Goal: Task Accomplishment & Management: Manage account settings

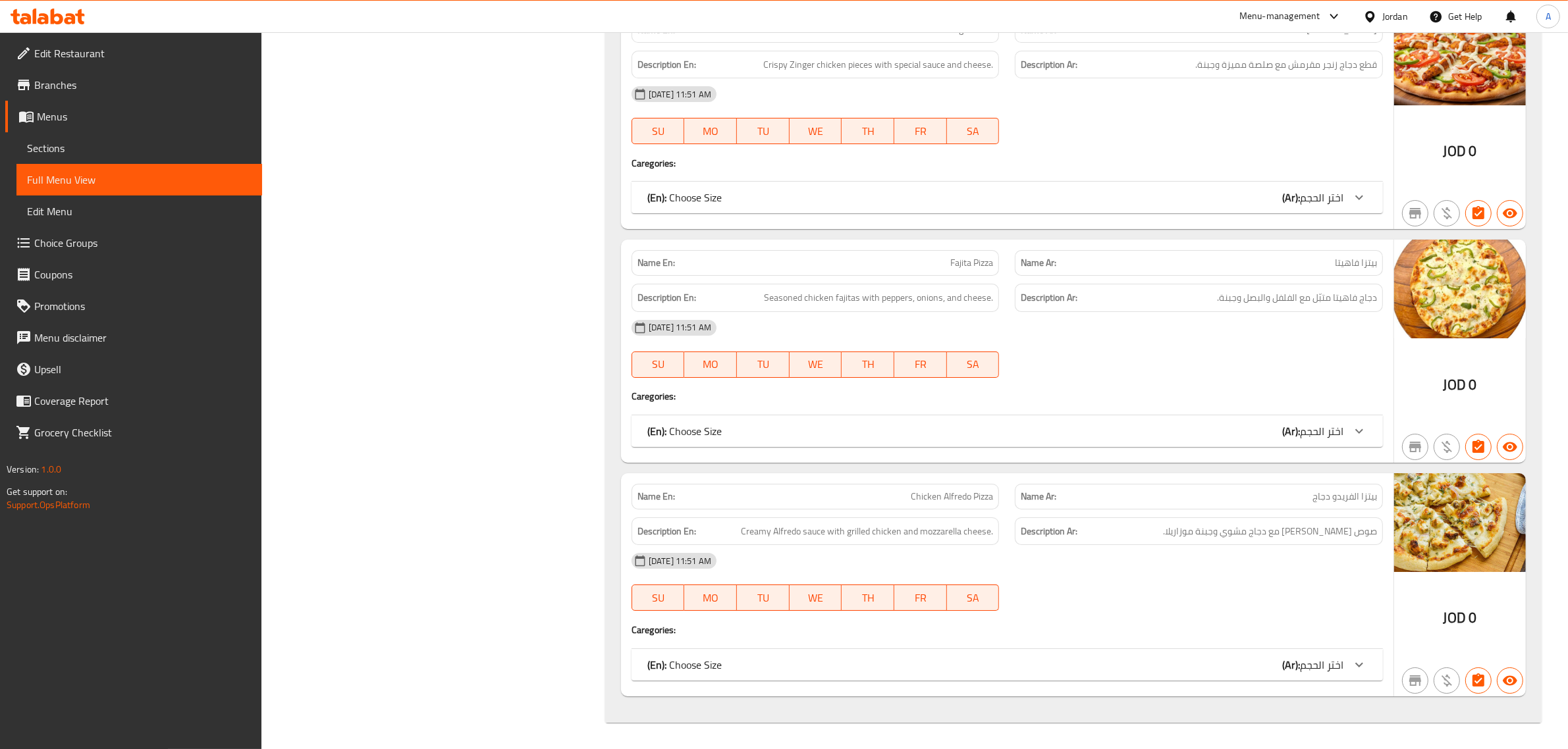
scroll to position [6004, 0]
click at [1405, 15] on div "Jordan" at bounding box center [1395, 17] width 25 height 14
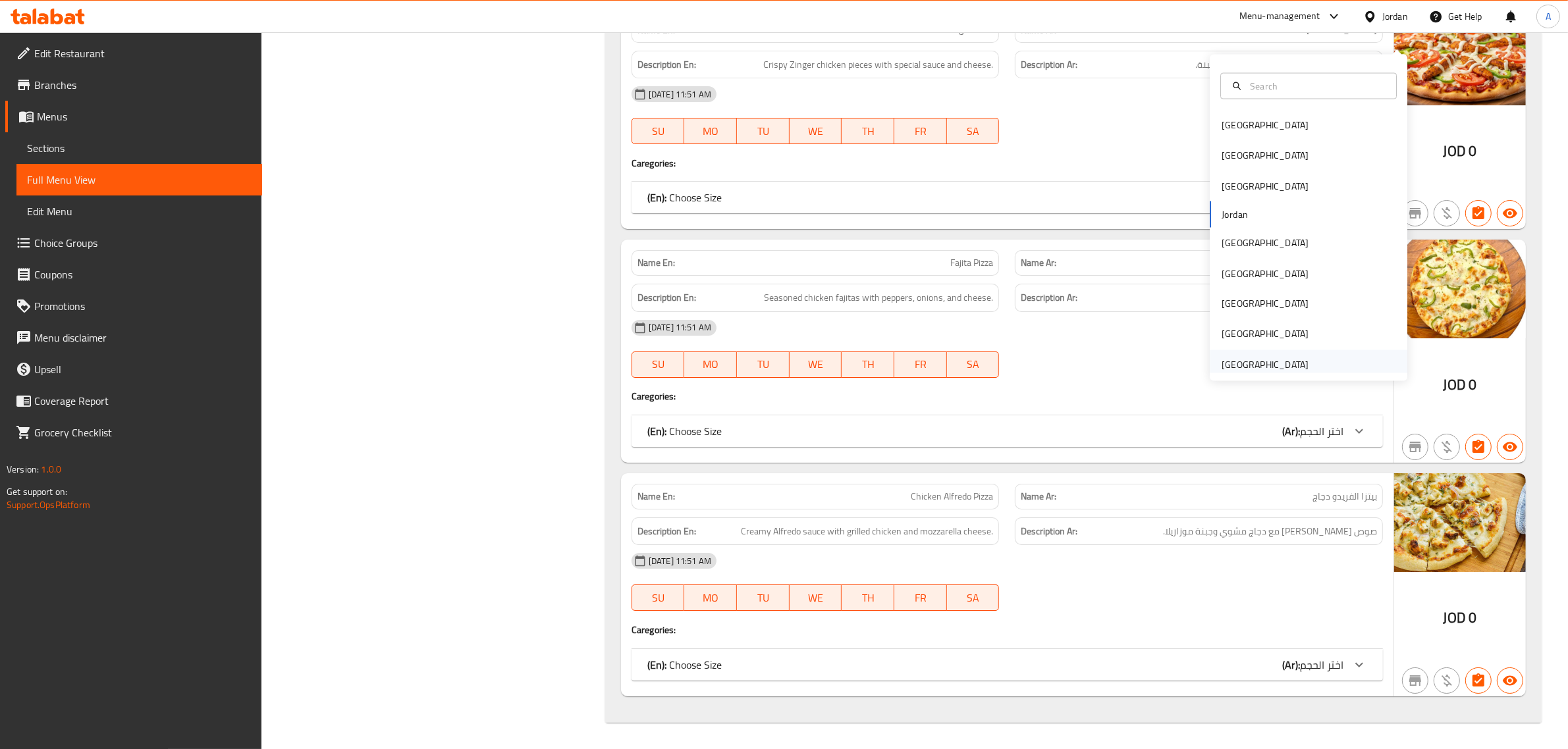
click at [1296, 350] on div "[GEOGRAPHIC_DATA]" at bounding box center [1265, 365] width 108 height 30
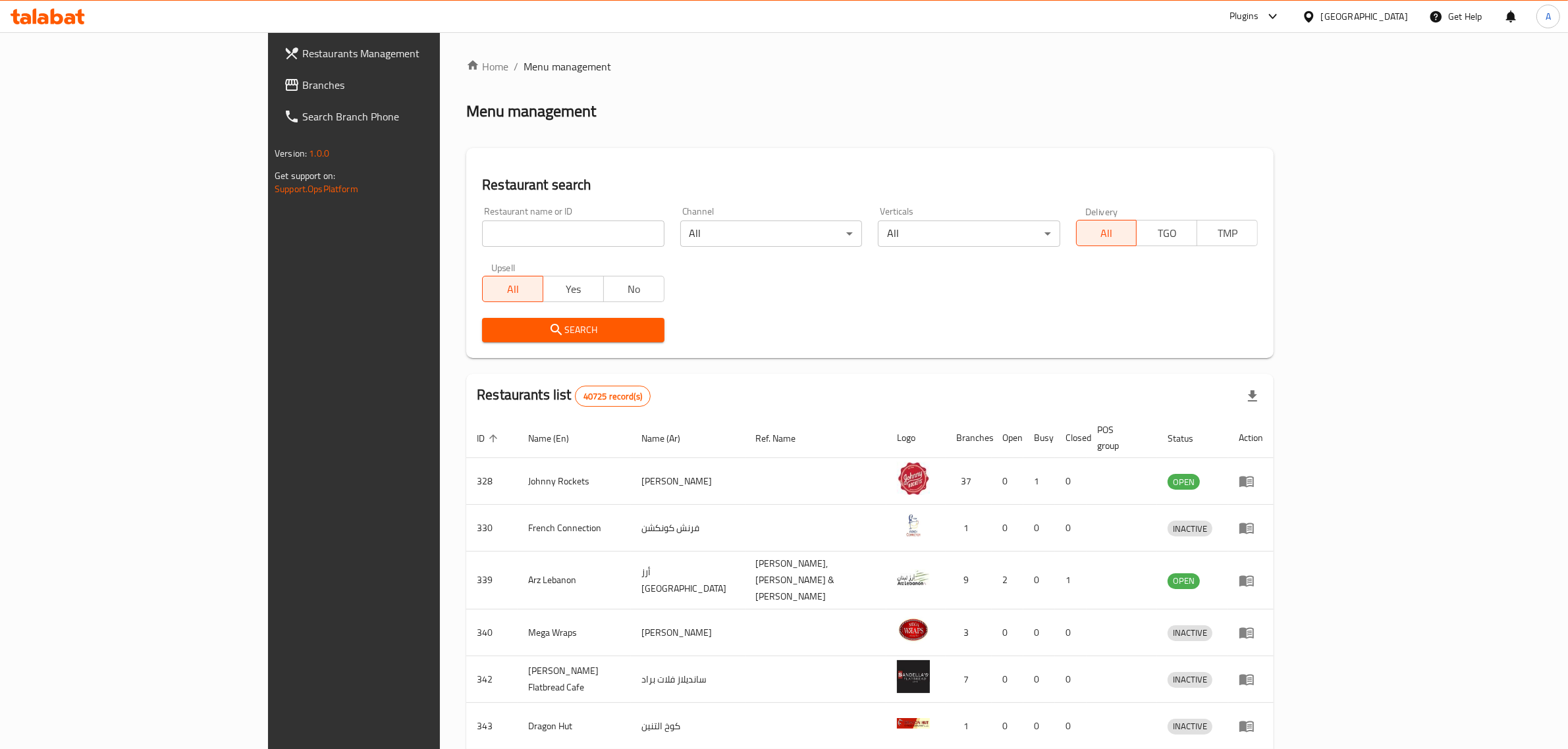
click at [582, 228] on input "search" at bounding box center [572, 233] width 182 height 26
paste input "SHAMS AL KHOOR"
type input "SHAMS AL KHOOR"
click button "Search" at bounding box center [572, 330] width 182 height 25
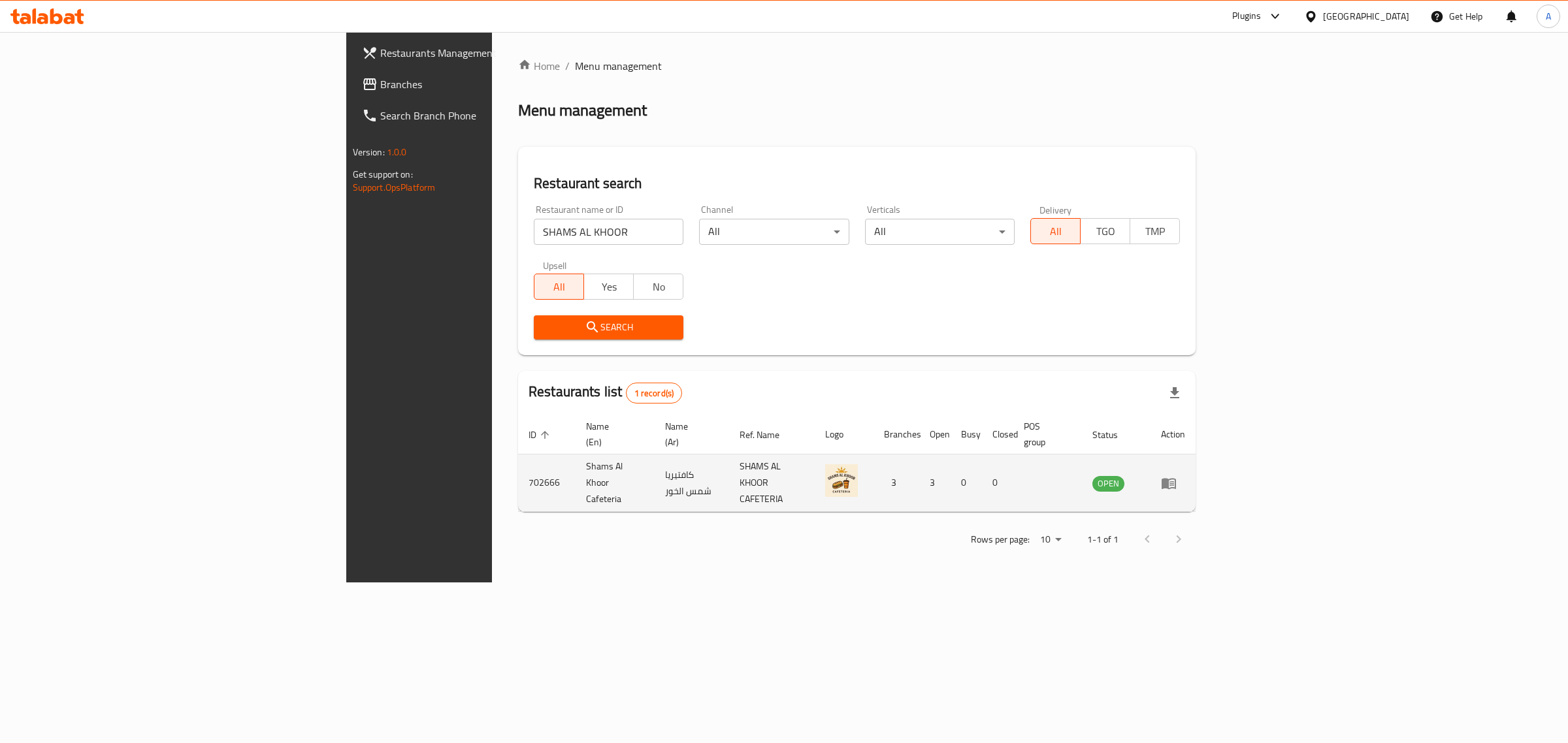
click at [576, 459] on td "Shams Al Khoor Cafeteria" at bounding box center [615, 483] width 79 height 57
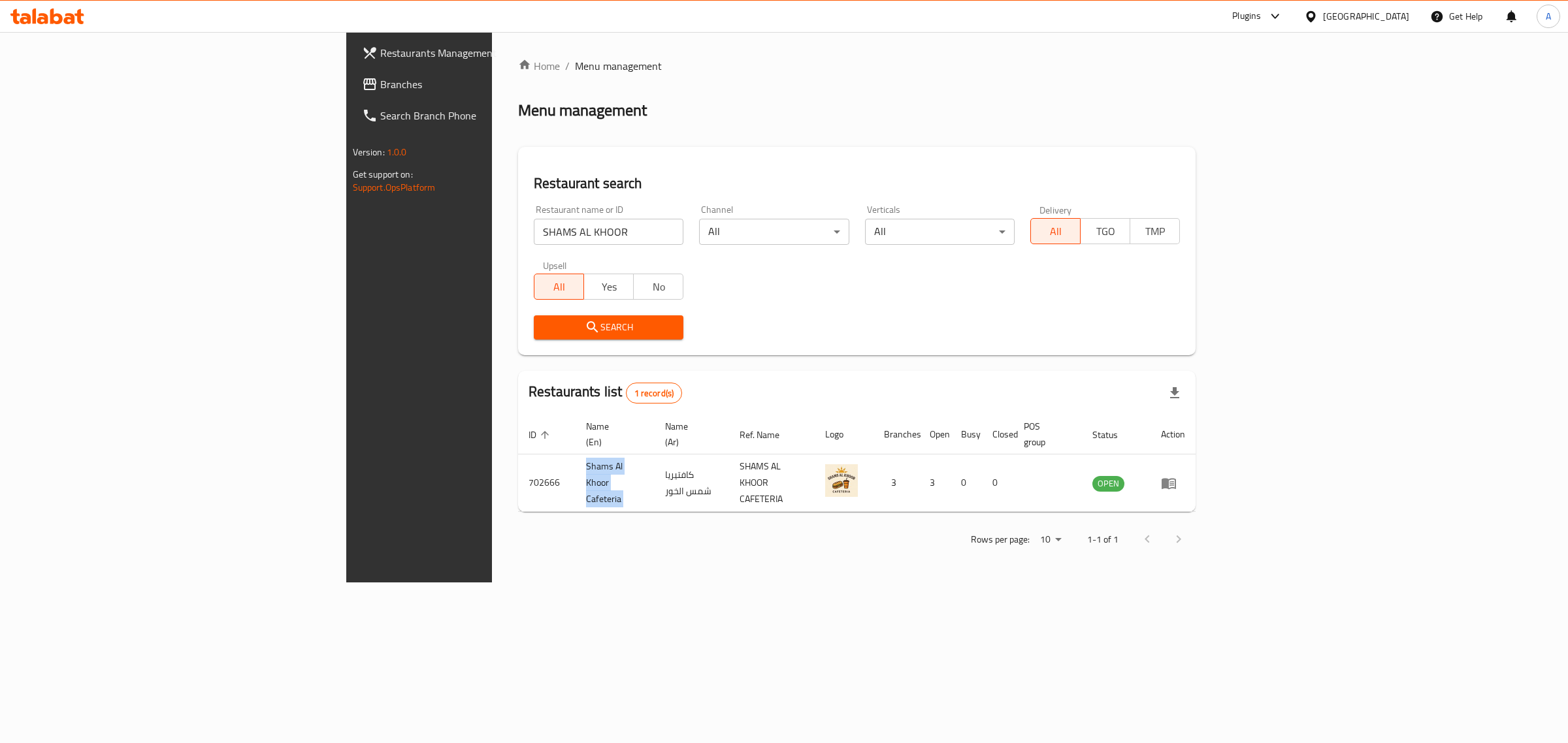
copy td "Shams Al Khoor Cafeteria"
click at [1321, 13] on div at bounding box center [1314, 17] width 19 height 14
click at [1256, 131] on div "Egypt" at bounding box center [1310, 135] width 196 height 30
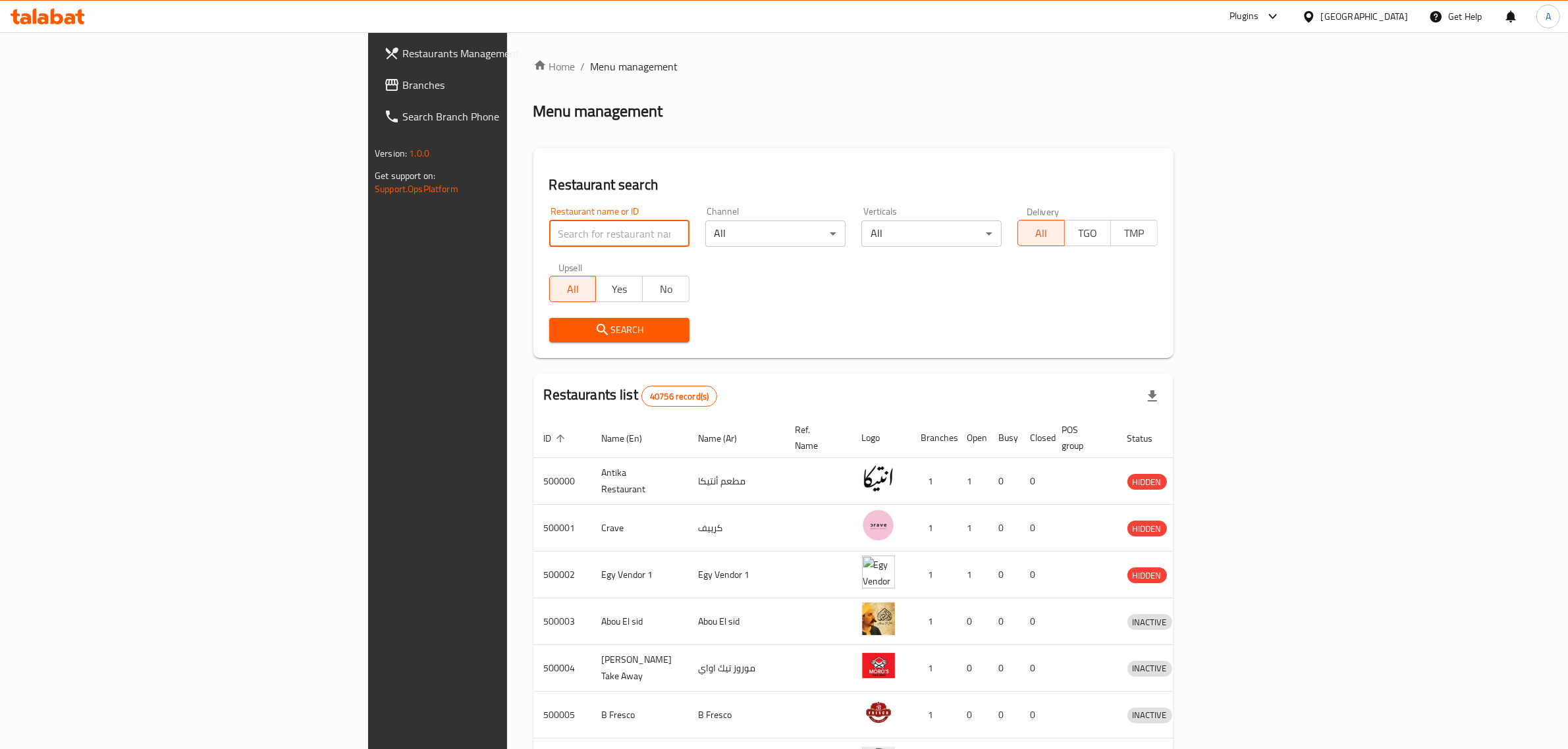
click at [549, 236] on input "search" at bounding box center [619, 233] width 140 height 26
paste input "41 Ice Cream"
type input "41 Ice Cream"
click button "Search" at bounding box center [619, 330] width 140 height 25
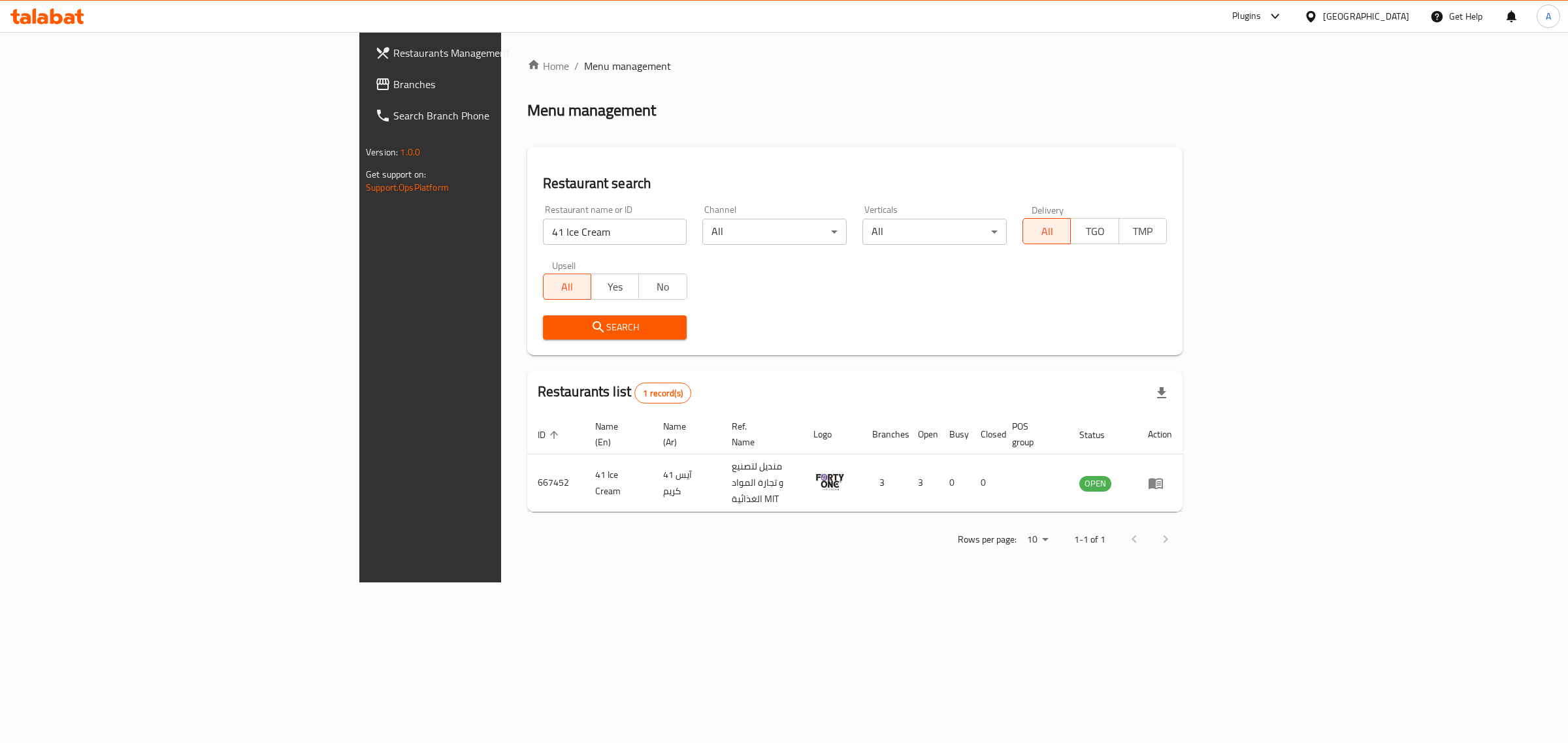
click at [1407, 13] on div "Egypt" at bounding box center [1366, 17] width 87 height 14
click at [1269, 339] on div "[GEOGRAPHIC_DATA]" at bounding box center [1268, 342] width 87 height 14
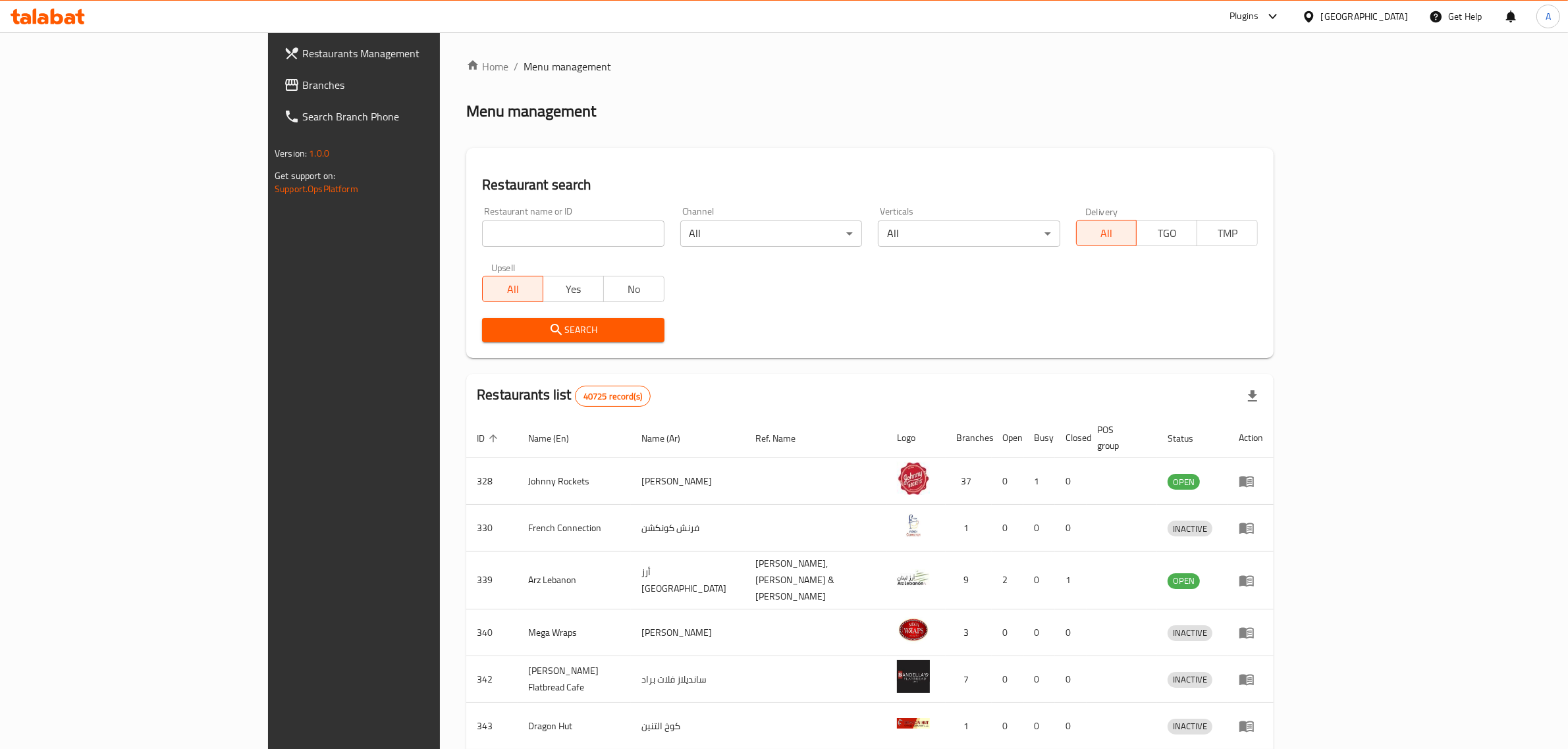
click at [302, 90] on span "Branches" at bounding box center [411, 85] width 217 height 16
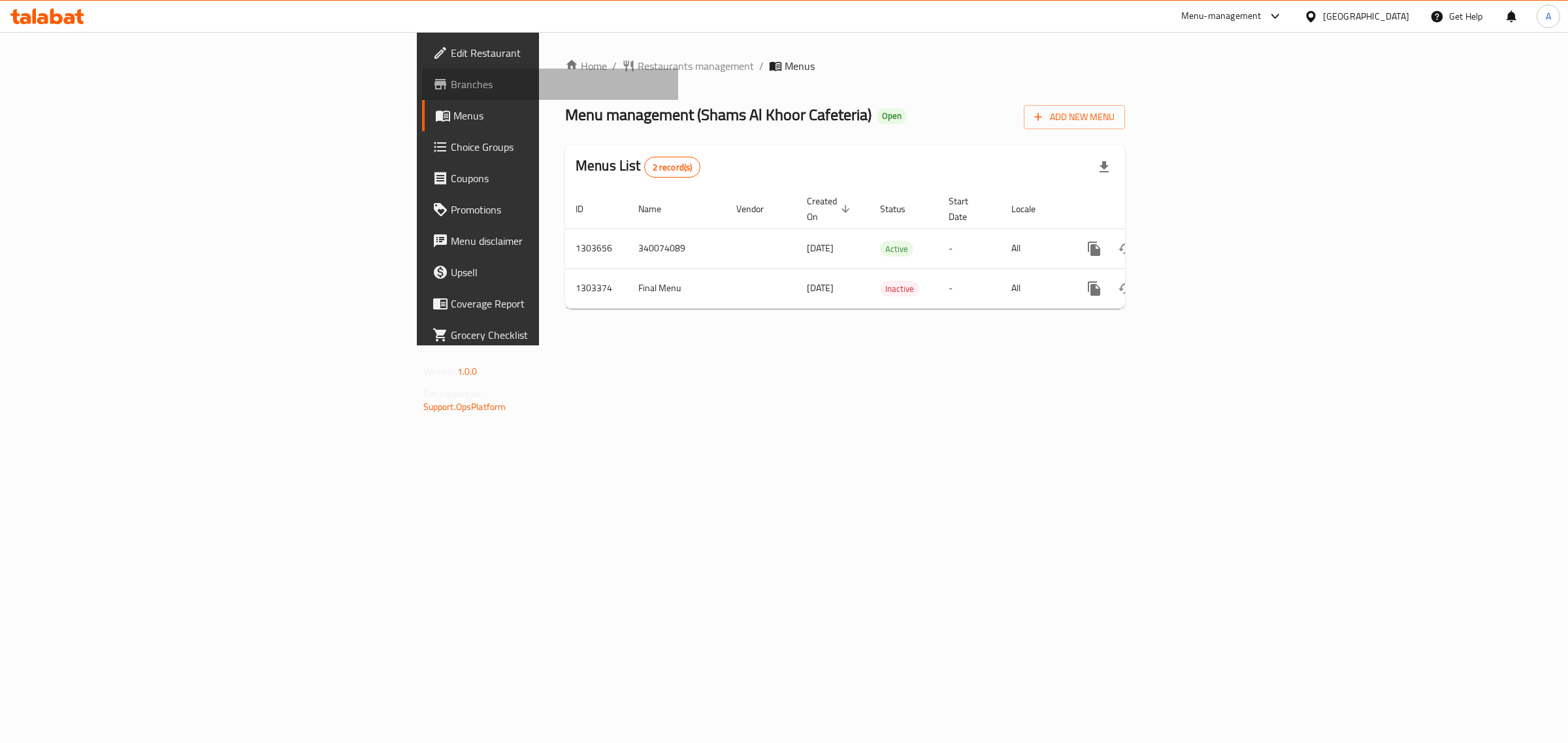
click at [422, 72] on link "Branches" at bounding box center [550, 84] width 257 height 31
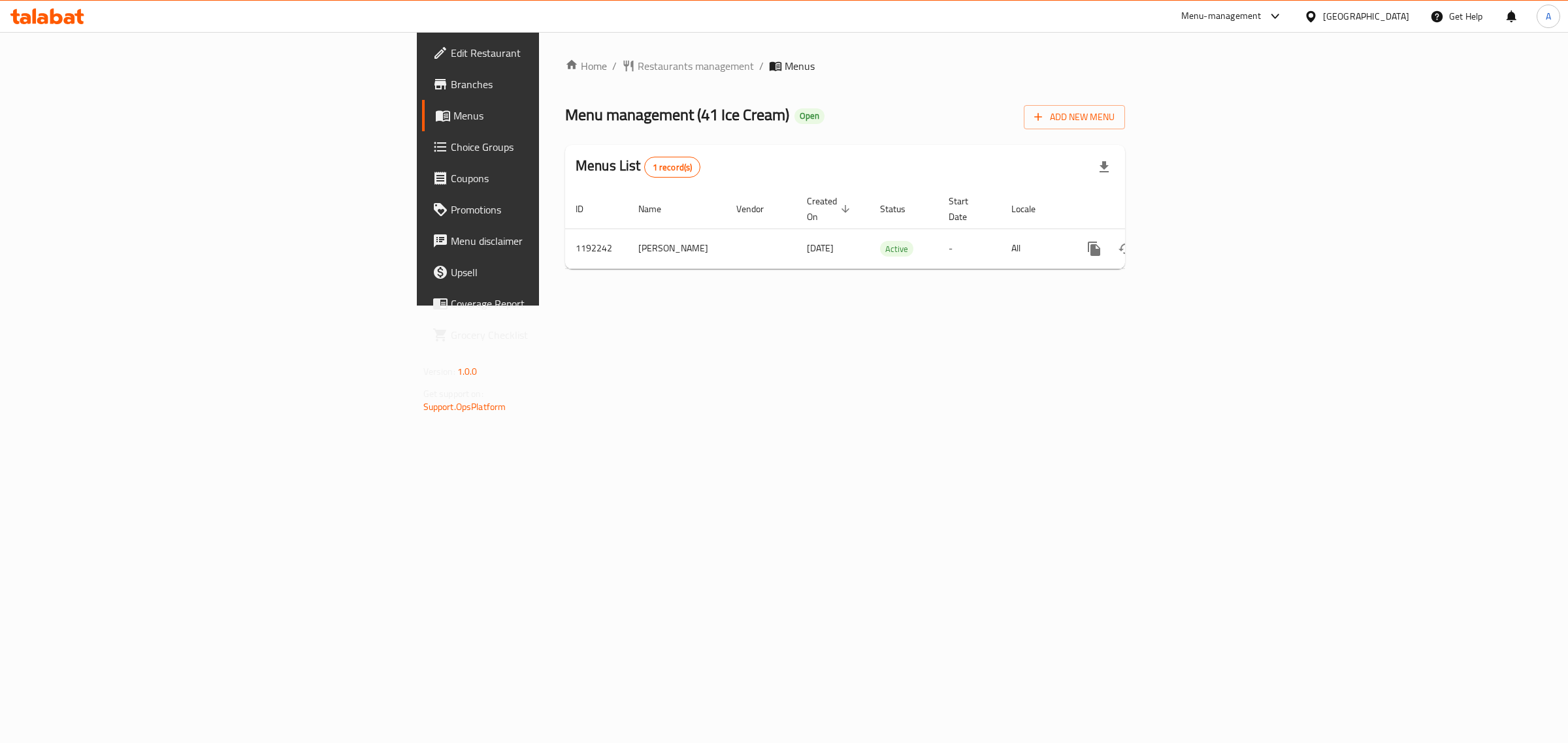
click at [451, 46] on span "Edit Restaurant" at bounding box center [560, 53] width 217 height 16
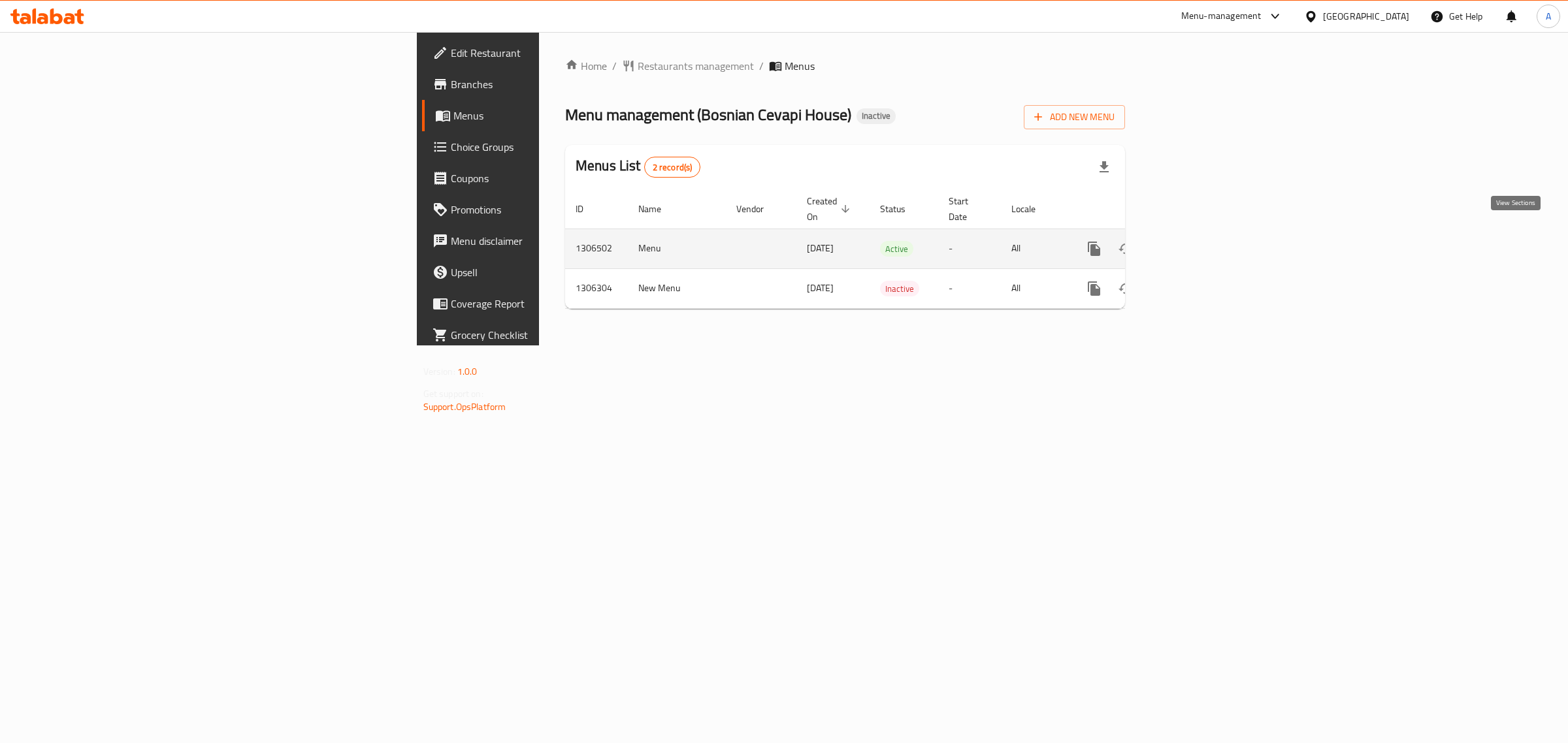
click at [1204, 233] on link "enhanced table" at bounding box center [1188, 249] width 32 height 31
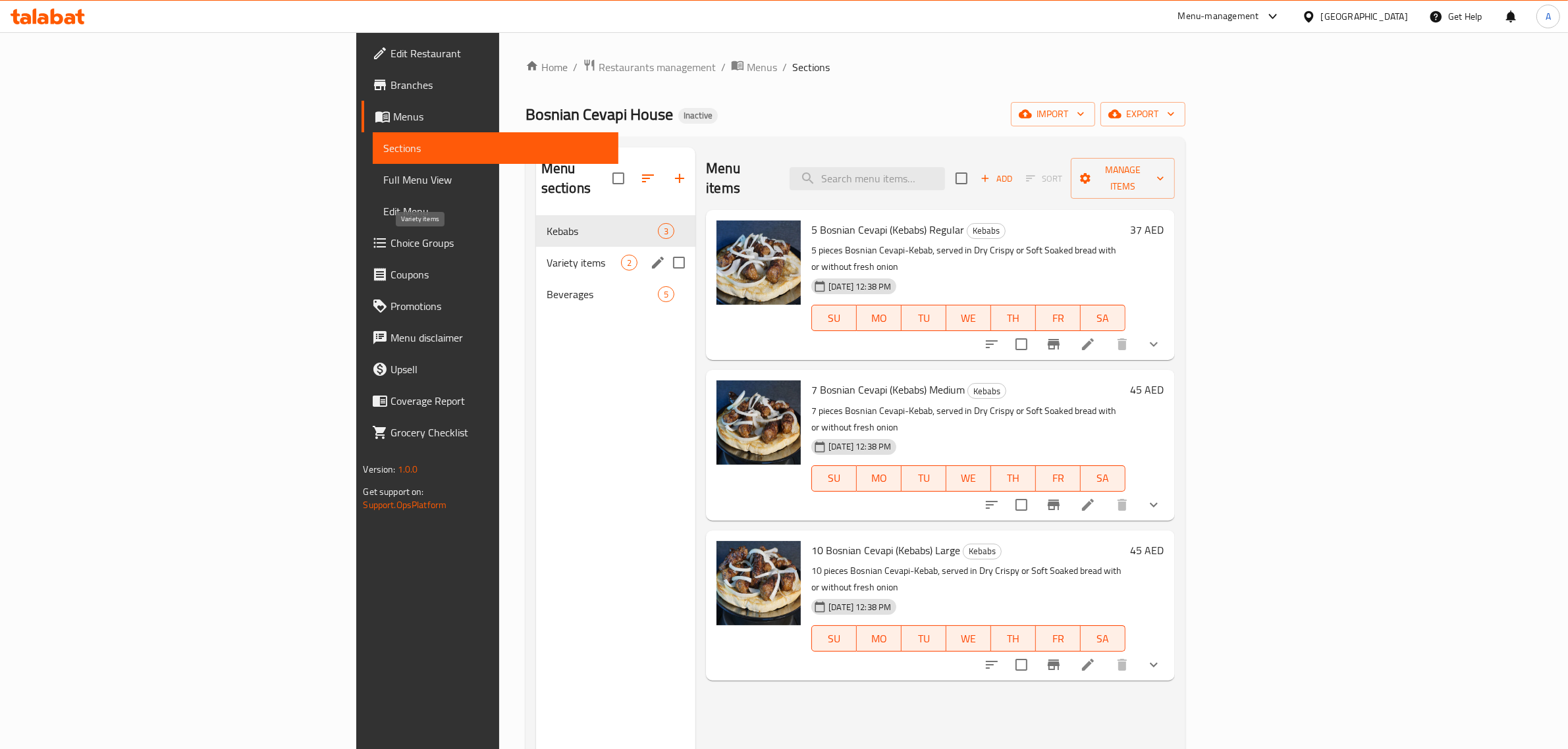
click at [547, 255] on span "Variety items" at bounding box center [584, 263] width 75 height 16
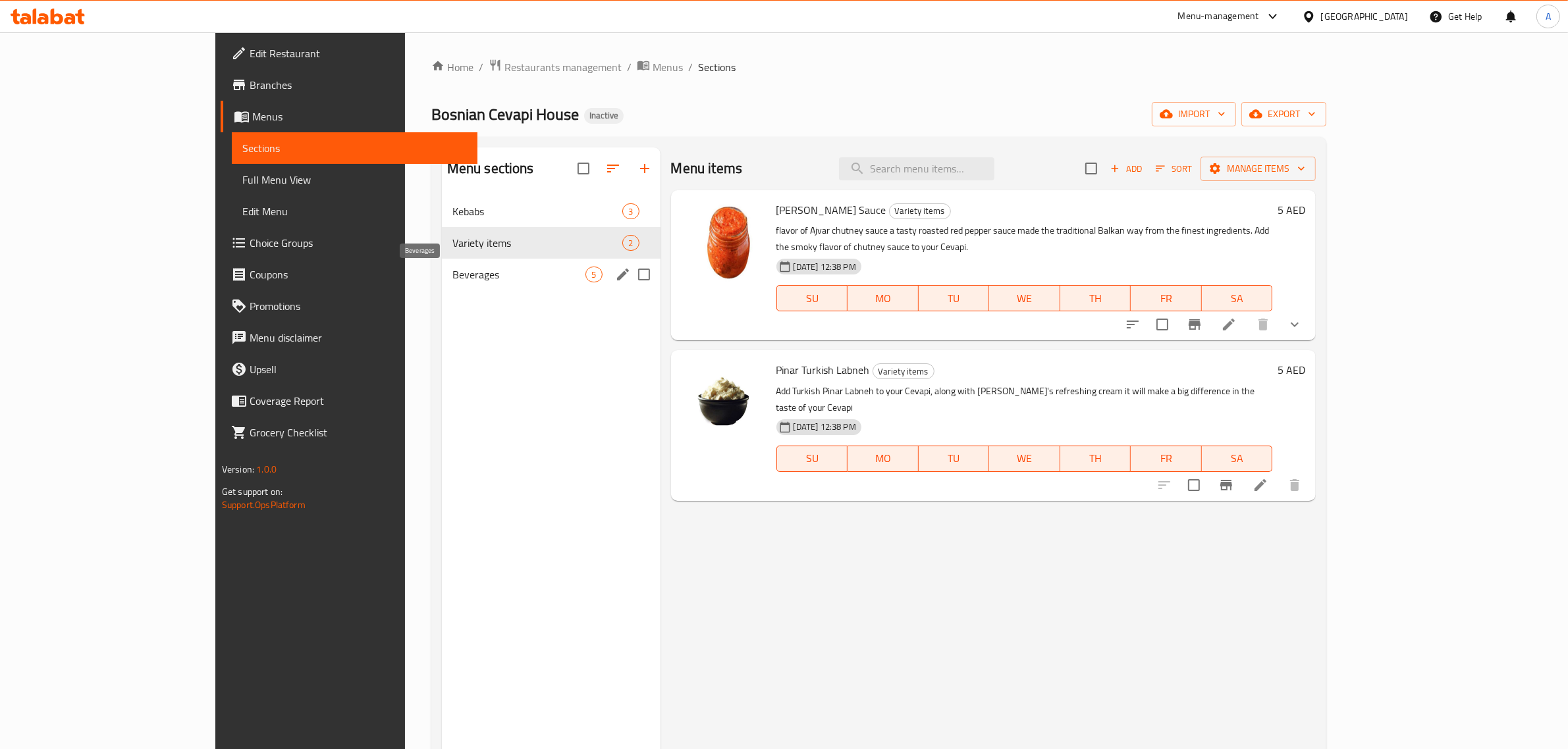
click at [452, 270] on span "Beverages" at bounding box center [519, 275] width 133 height 16
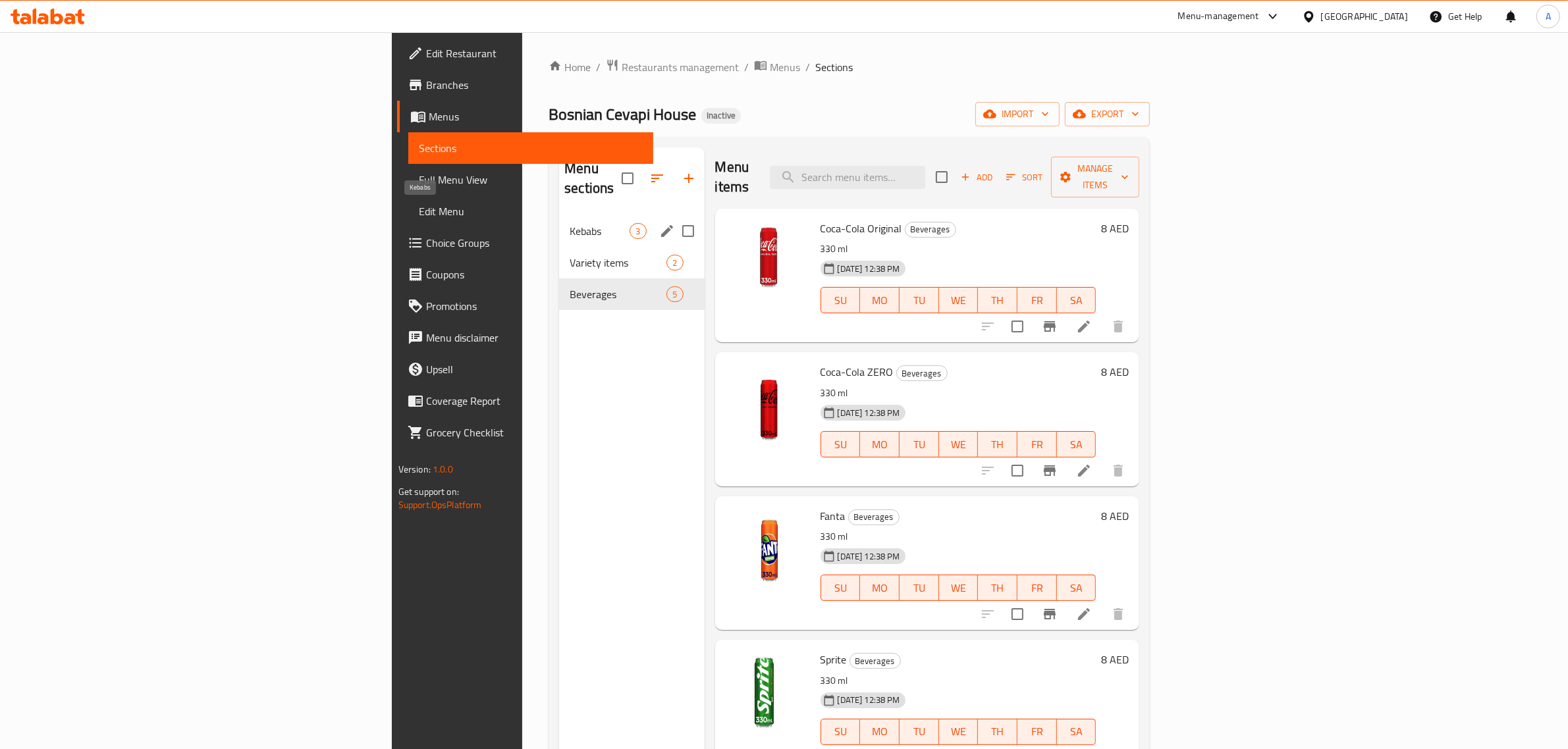
click at [570, 223] on span "Kebabs" at bounding box center [600, 231] width 60 height 16
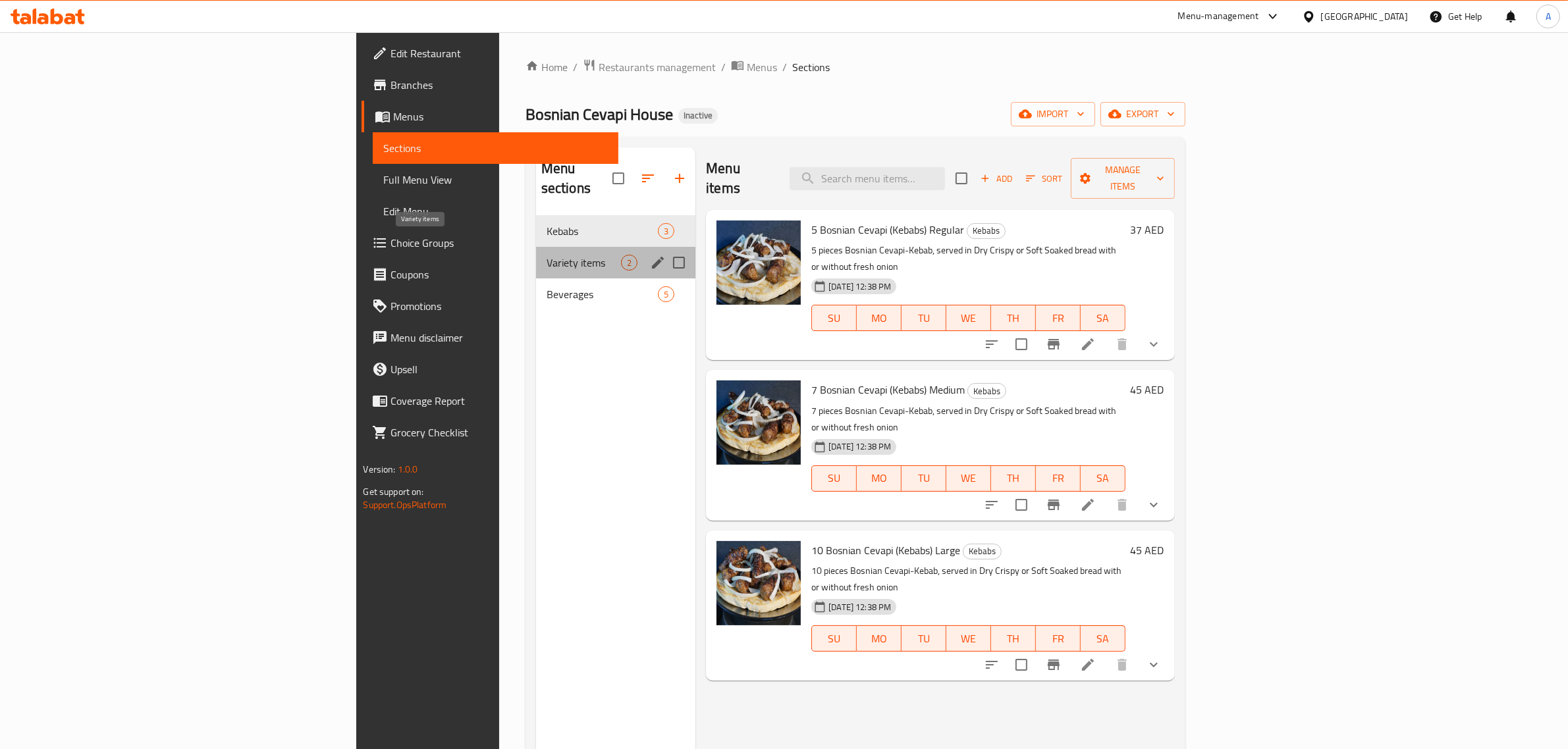
click at [547, 255] on span "Variety items" at bounding box center [584, 263] width 75 height 16
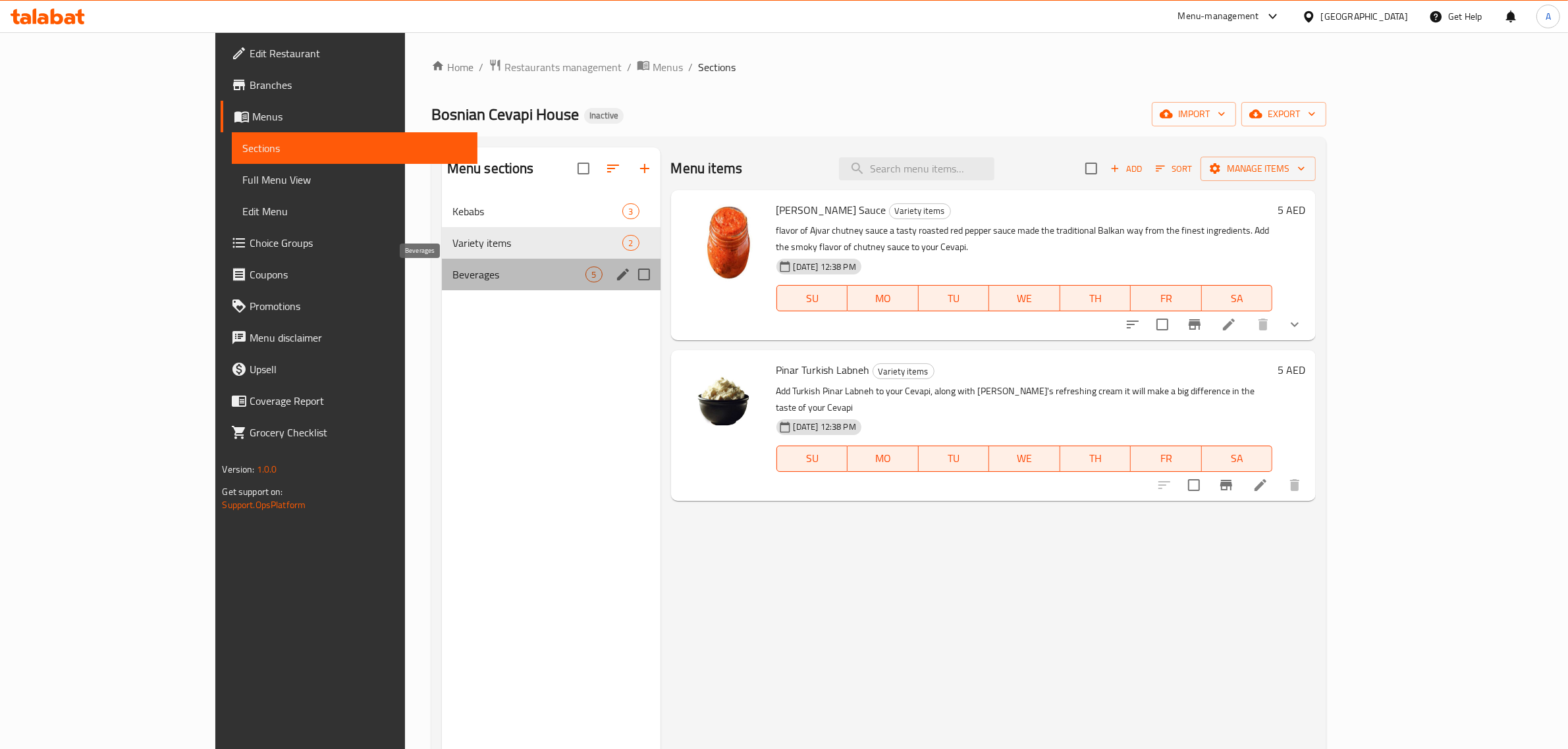
click at [452, 267] on span "Beverages" at bounding box center [519, 275] width 133 height 16
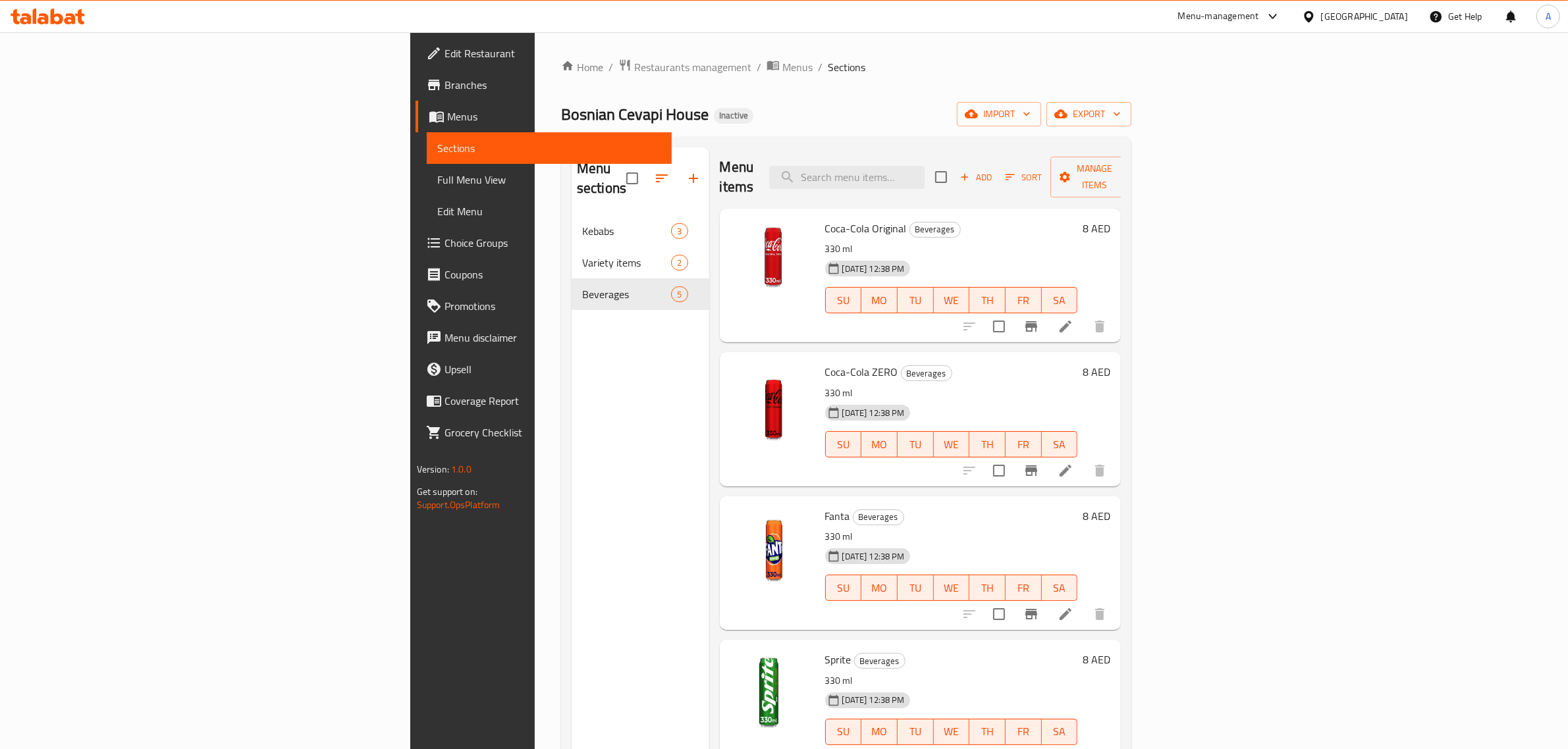
click at [810, 117] on div "Bosnian Cevapi House Inactive import export" at bounding box center [846, 114] width 571 height 25
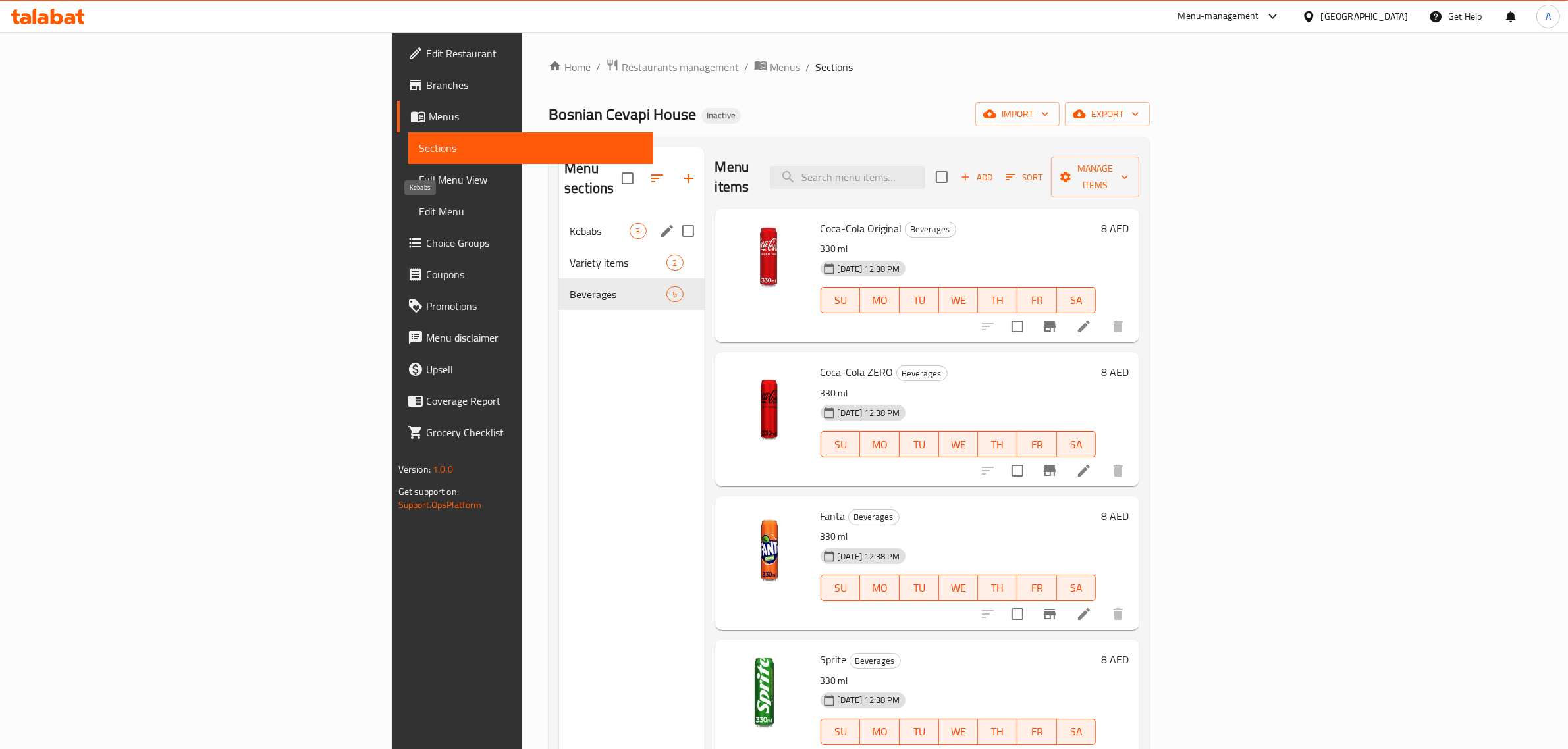
click at [570, 223] on span "Kebabs" at bounding box center [600, 231] width 60 height 16
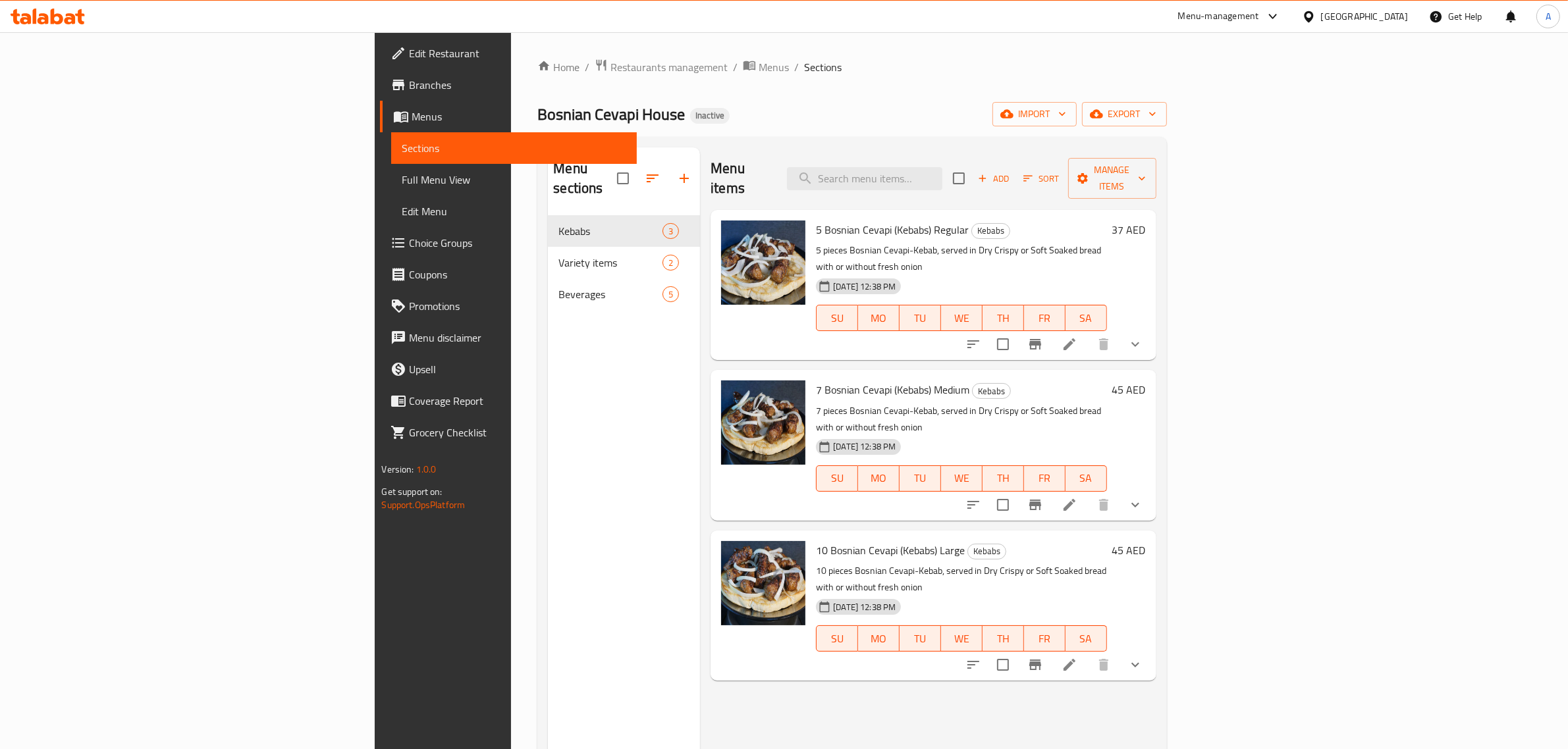
drag, startPoint x: 726, startPoint y: 96, endPoint x: 605, endPoint y: 9, distance: 149.0
click at [726, 94] on div "Home / Restaurants management / Menus / Sections Bosnian Cevapi House Inactive …" at bounding box center [851, 483] width 628 height 849
click at [402, 179] on span "Full Menu View" at bounding box center [513, 180] width 225 height 16
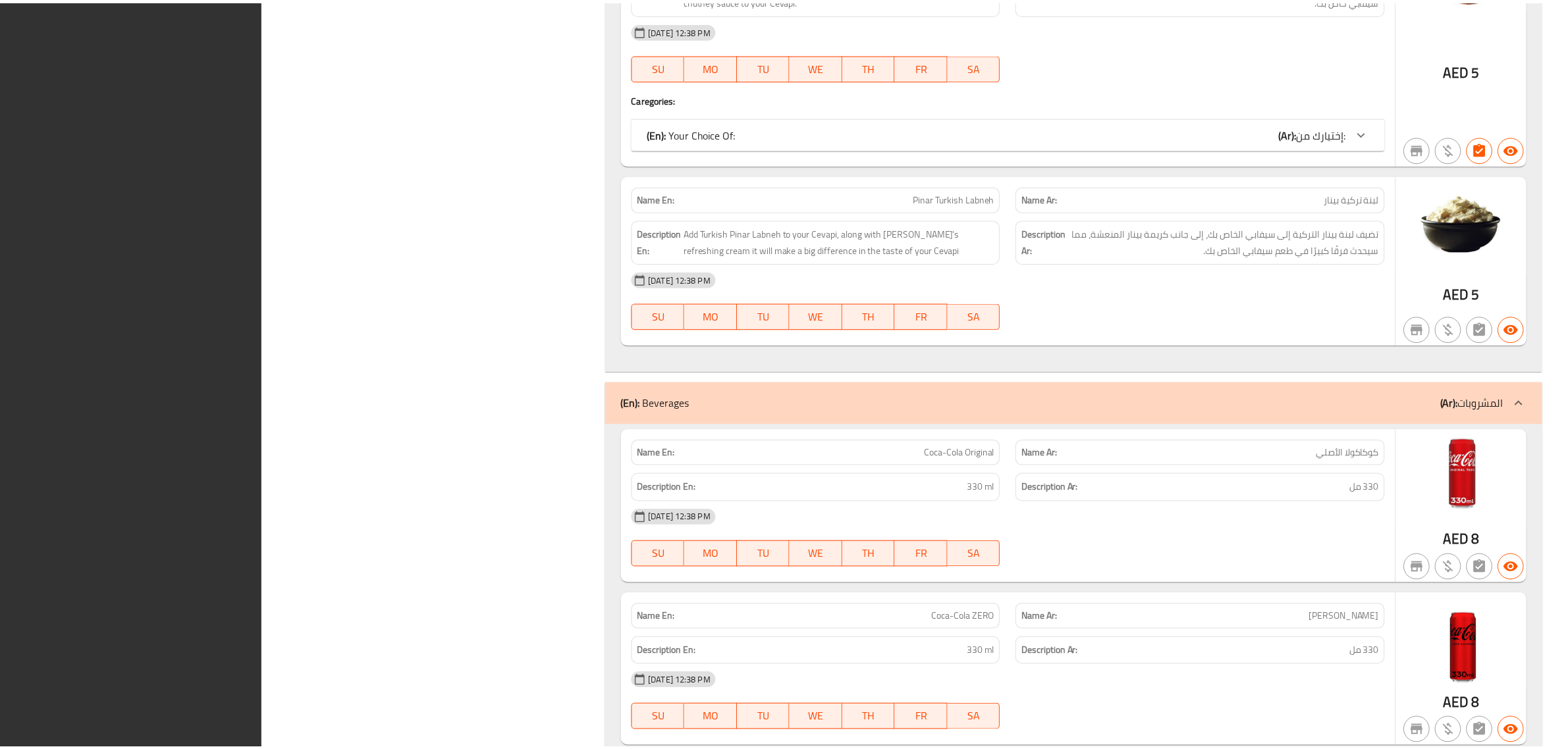
scroll to position [1781, 0]
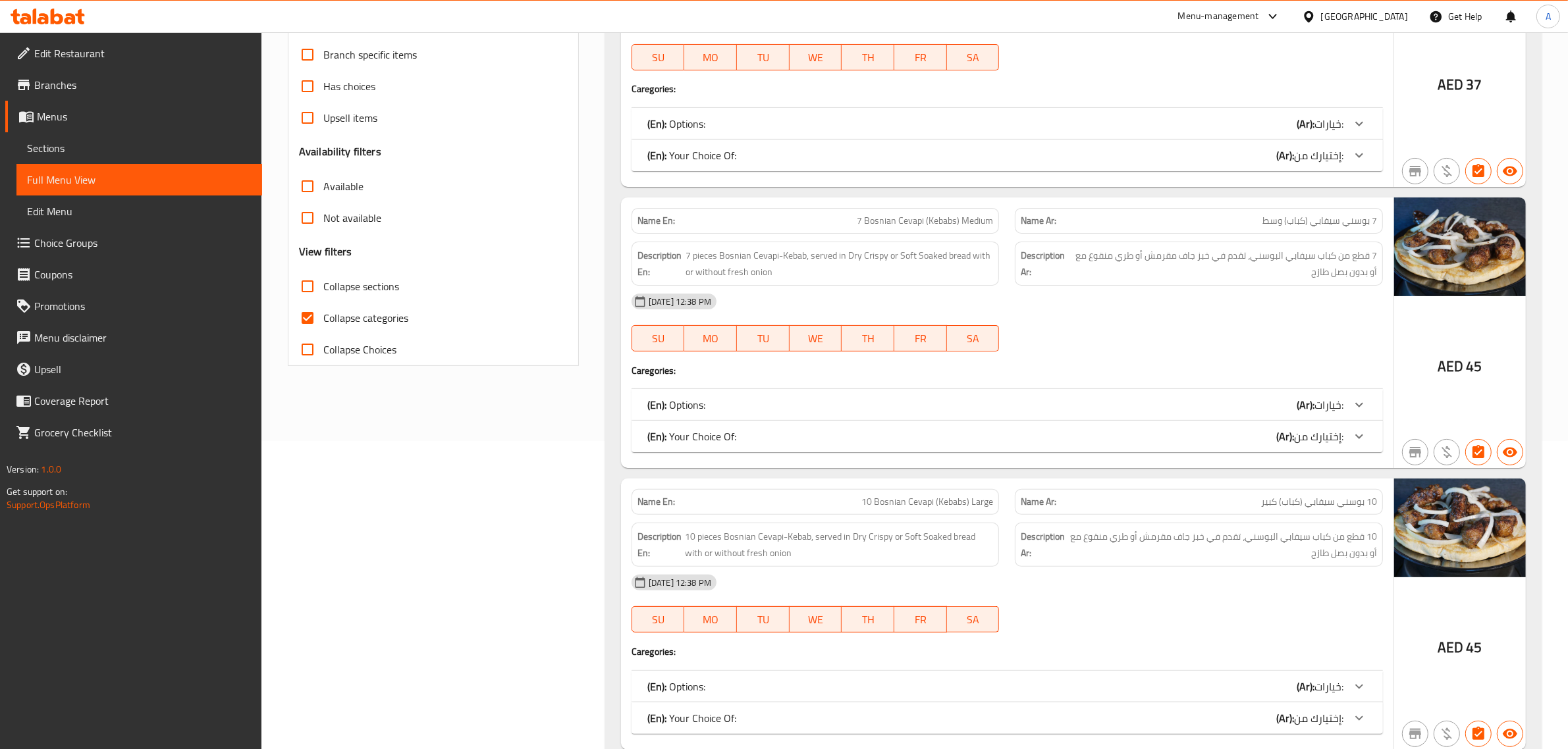
scroll to position [0, 0]
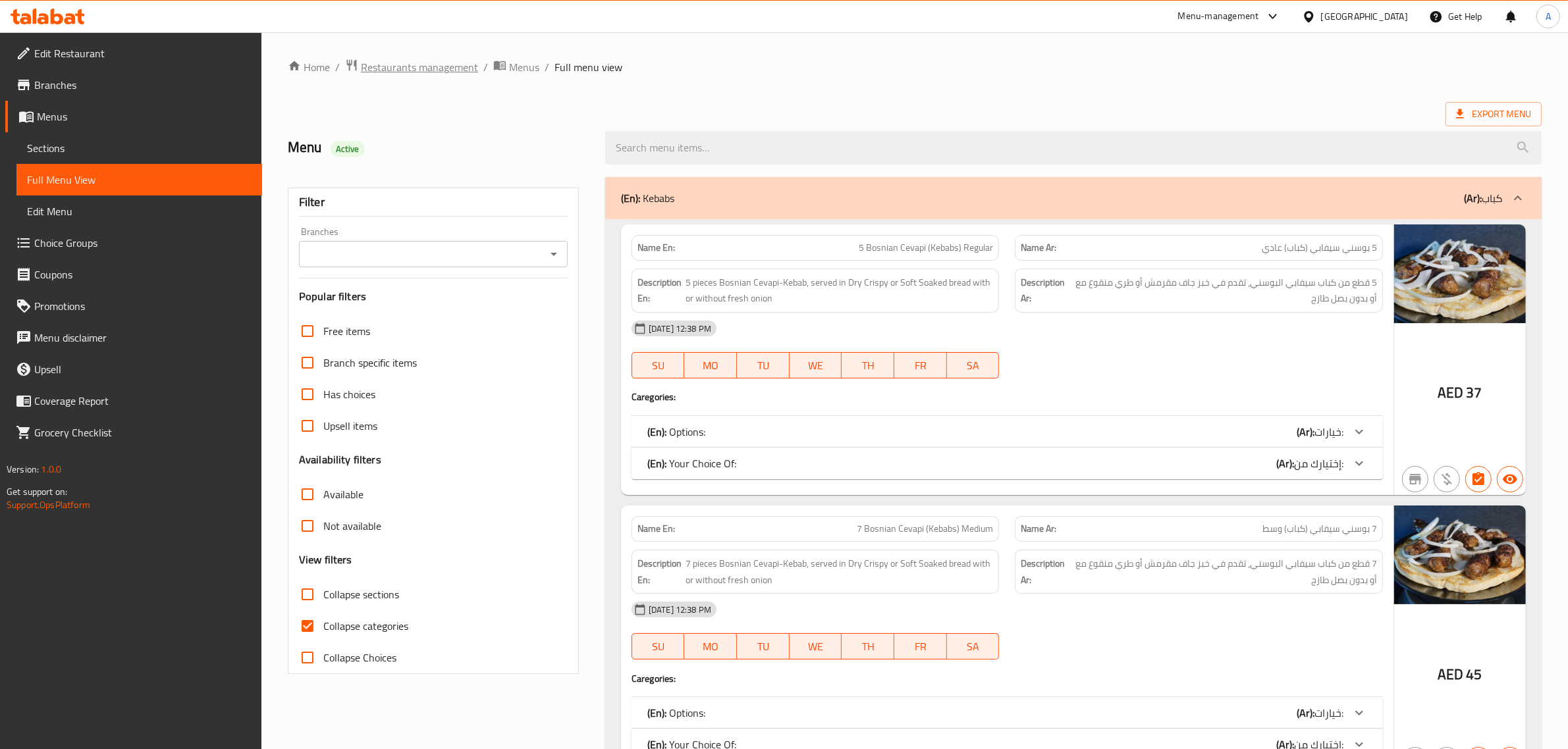
click at [452, 63] on span "Restaurants management" at bounding box center [420, 67] width 117 height 16
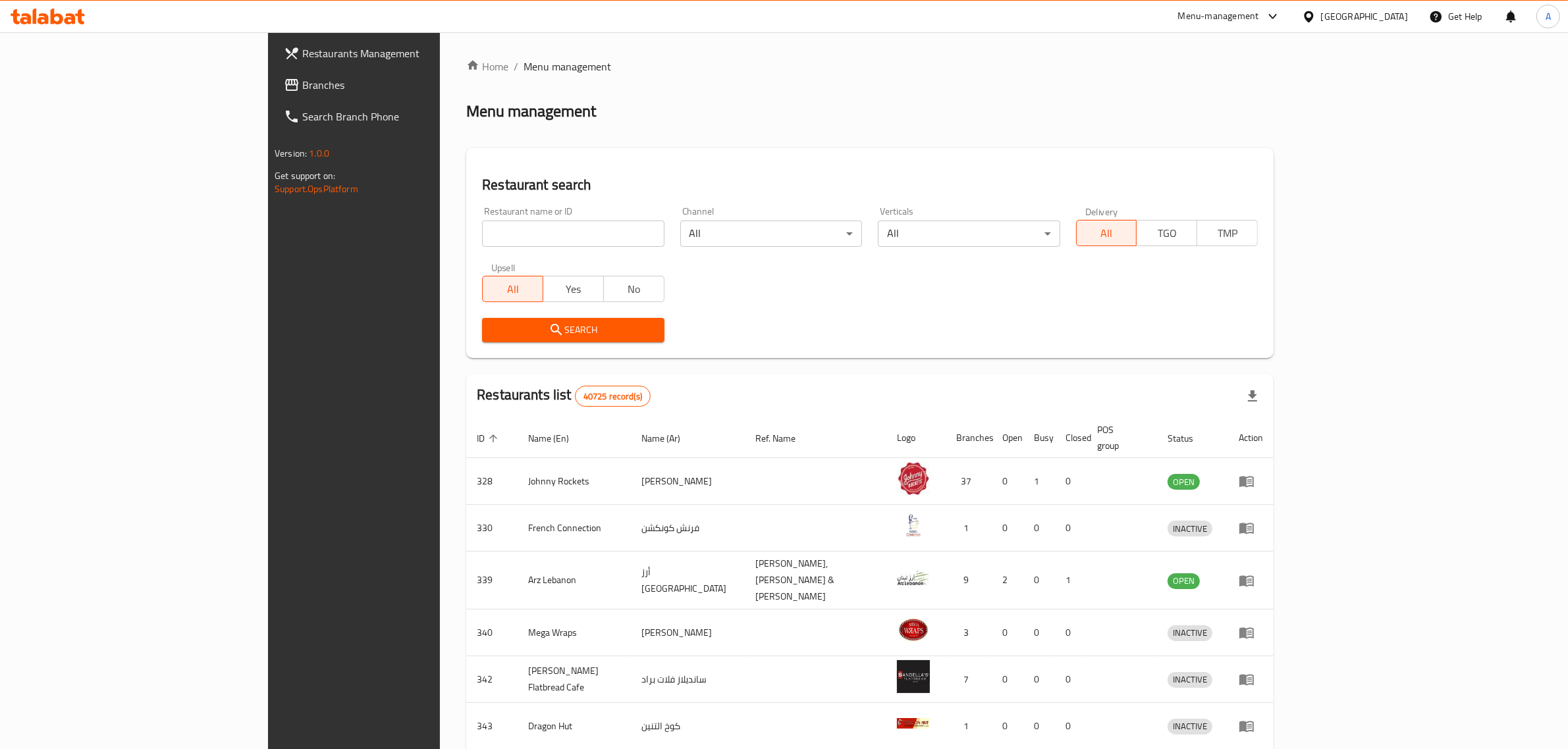
click at [302, 83] on span "Branches" at bounding box center [411, 85] width 217 height 16
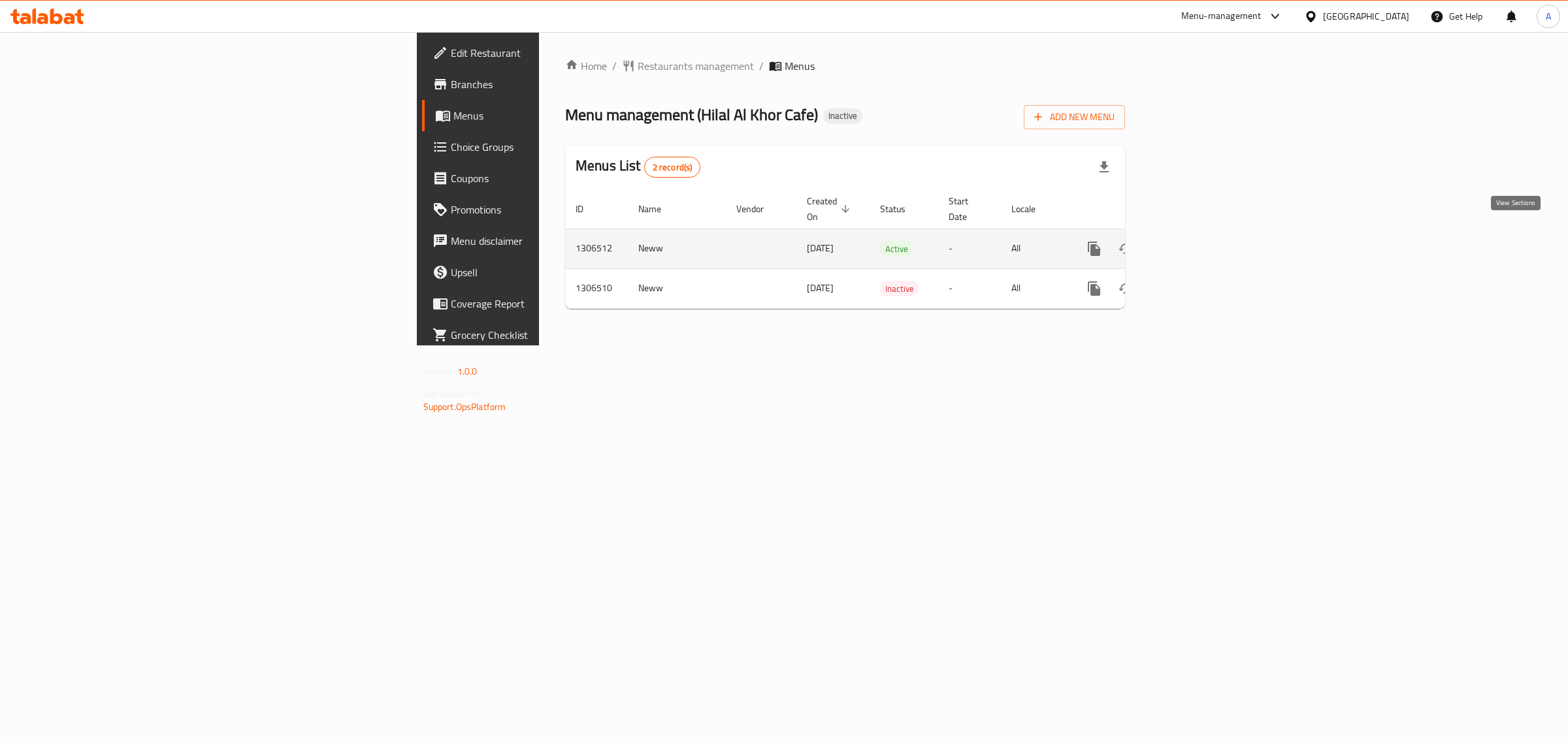
click at [1196, 241] on icon "enhanced table" at bounding box center [1188, 249] width 16 height 16
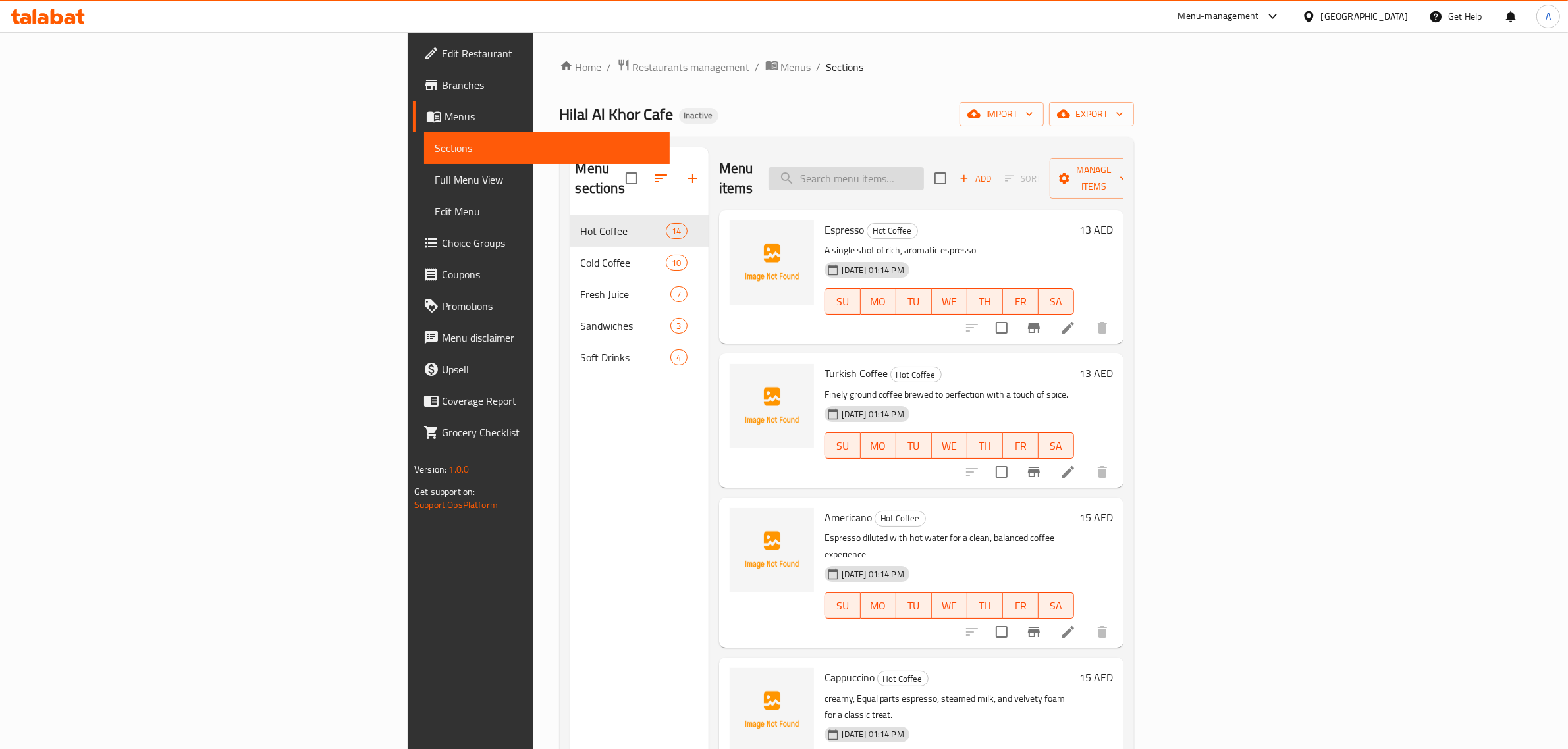
click at [924, 176] on input "search" at bounding box center [846, 179] width 156 height 23
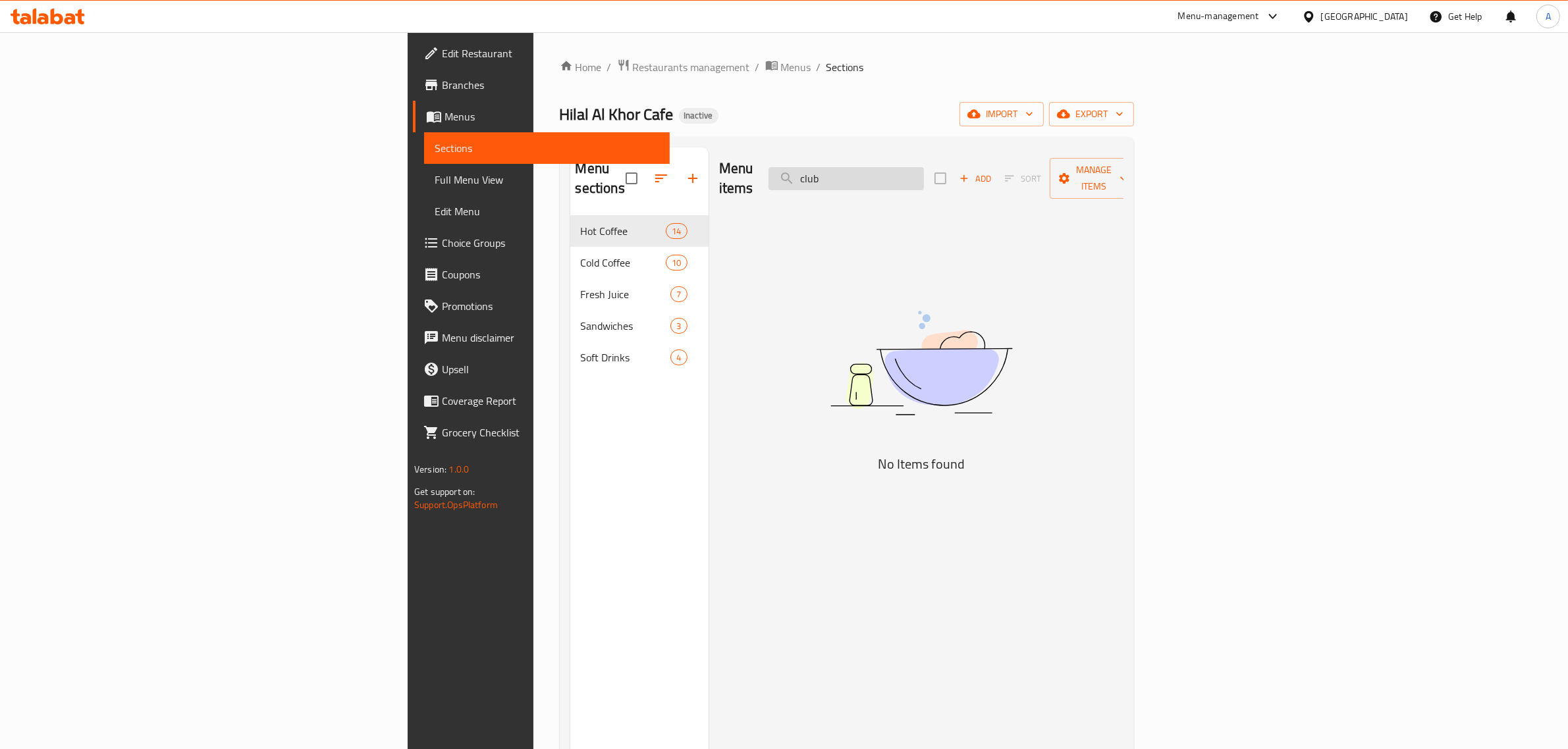
type input "club"
click at [1033, 118] on span "import" at bounding box center [1001, 114] width 63 height 17
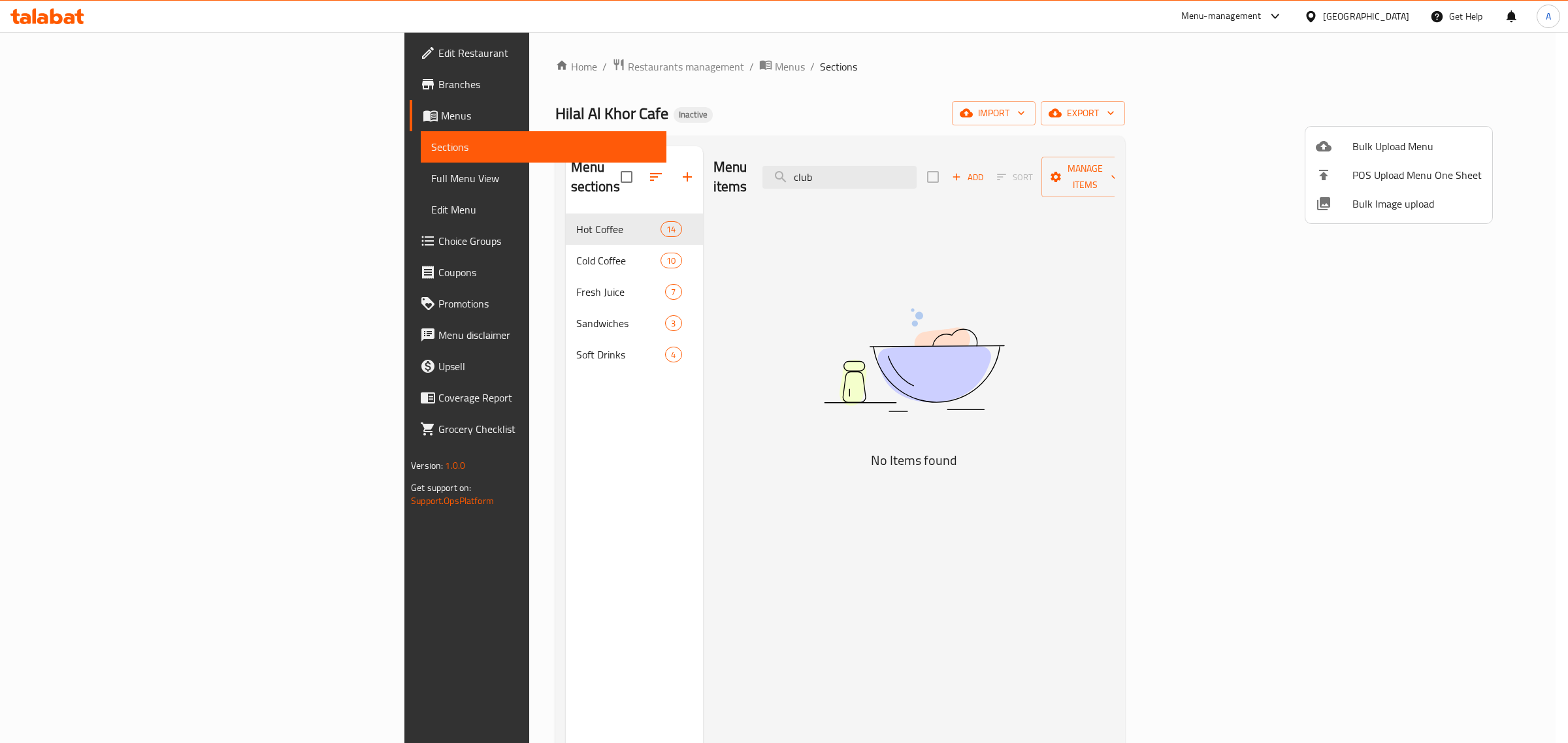
click at [1394, 210] on span "Bulk Image upload" at bounding box center [1418, 204] width 129 height 16
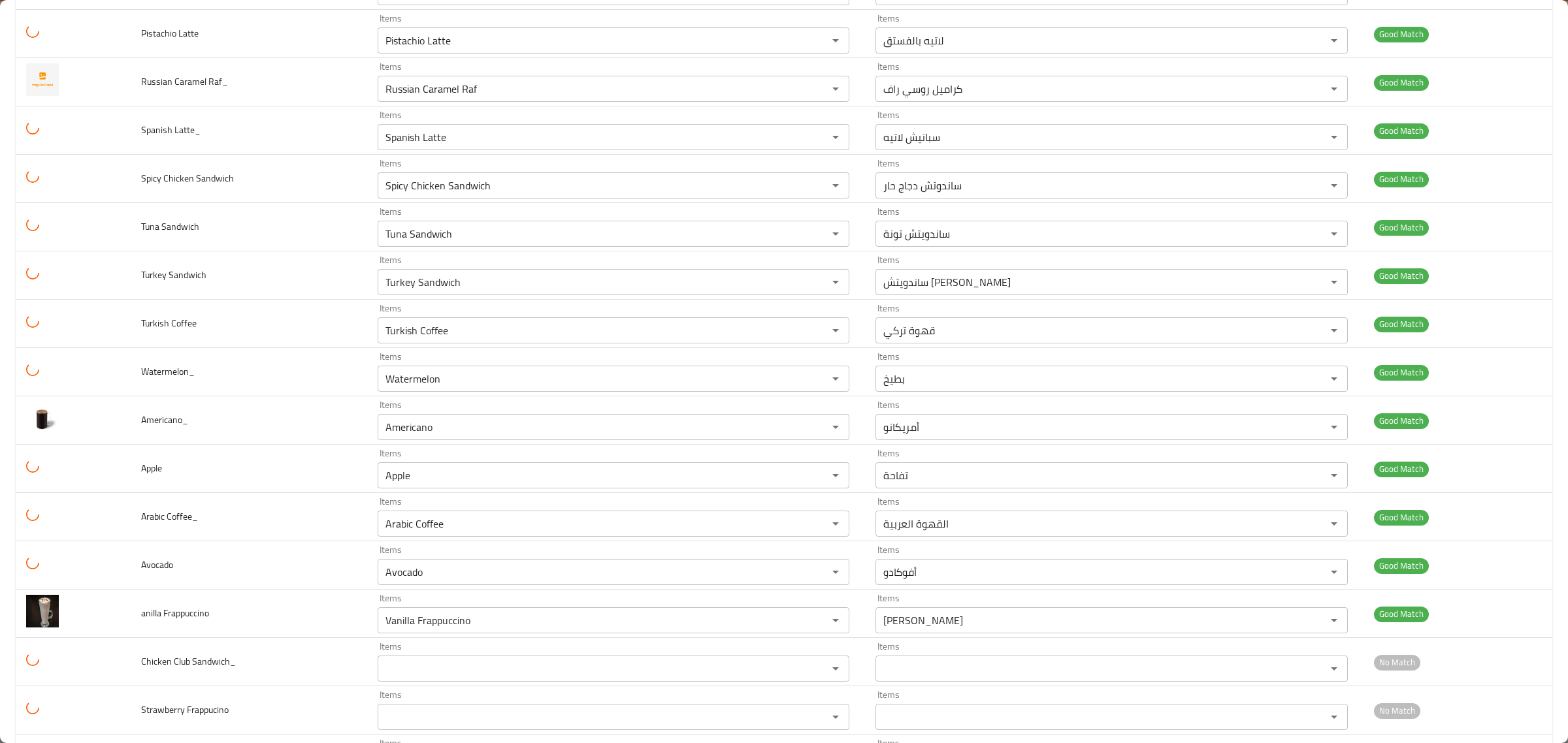
scroll to position [1470, 0]
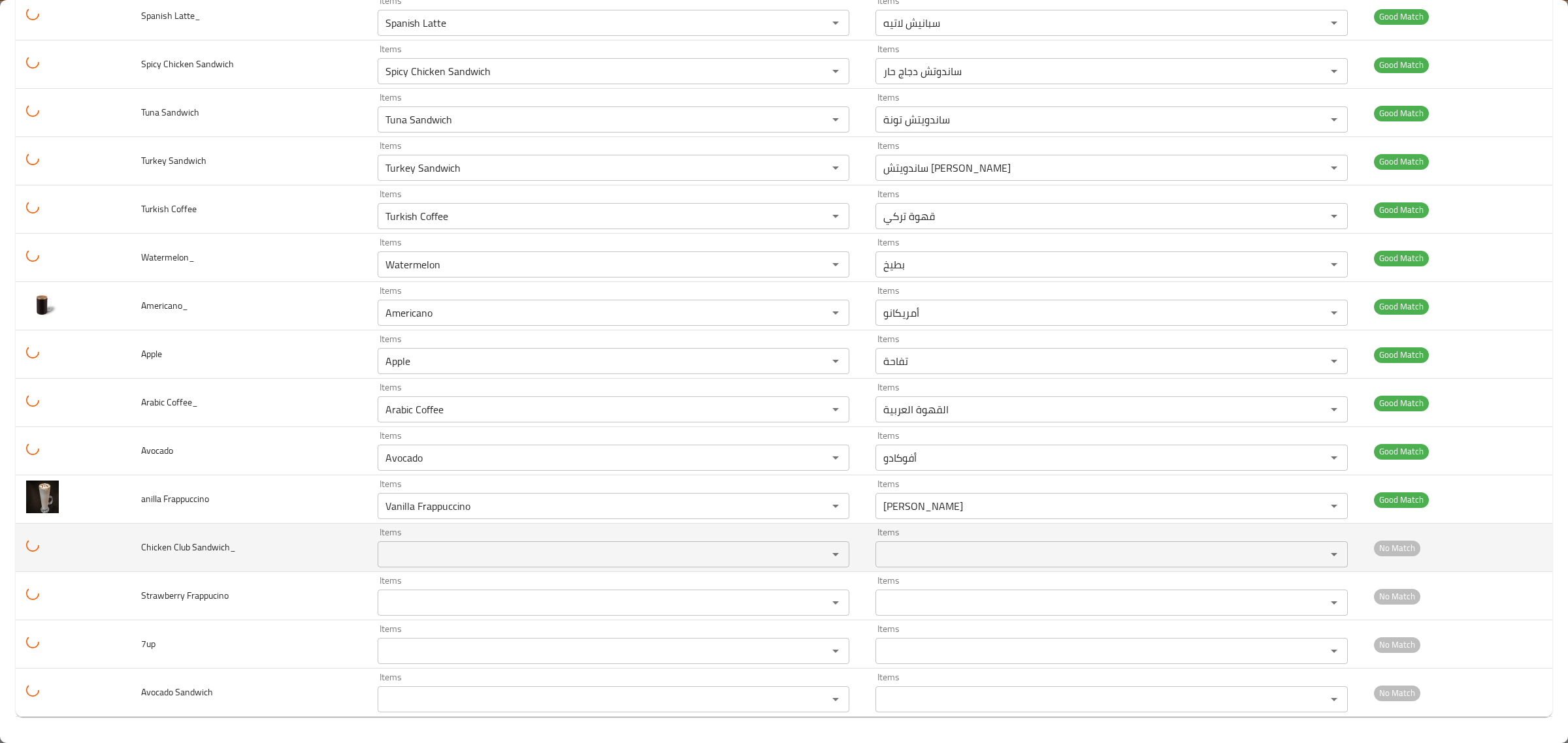
click at [766, 559] on Sandwich_ "Items" at bounding box center [595, 554] width 425 height 18
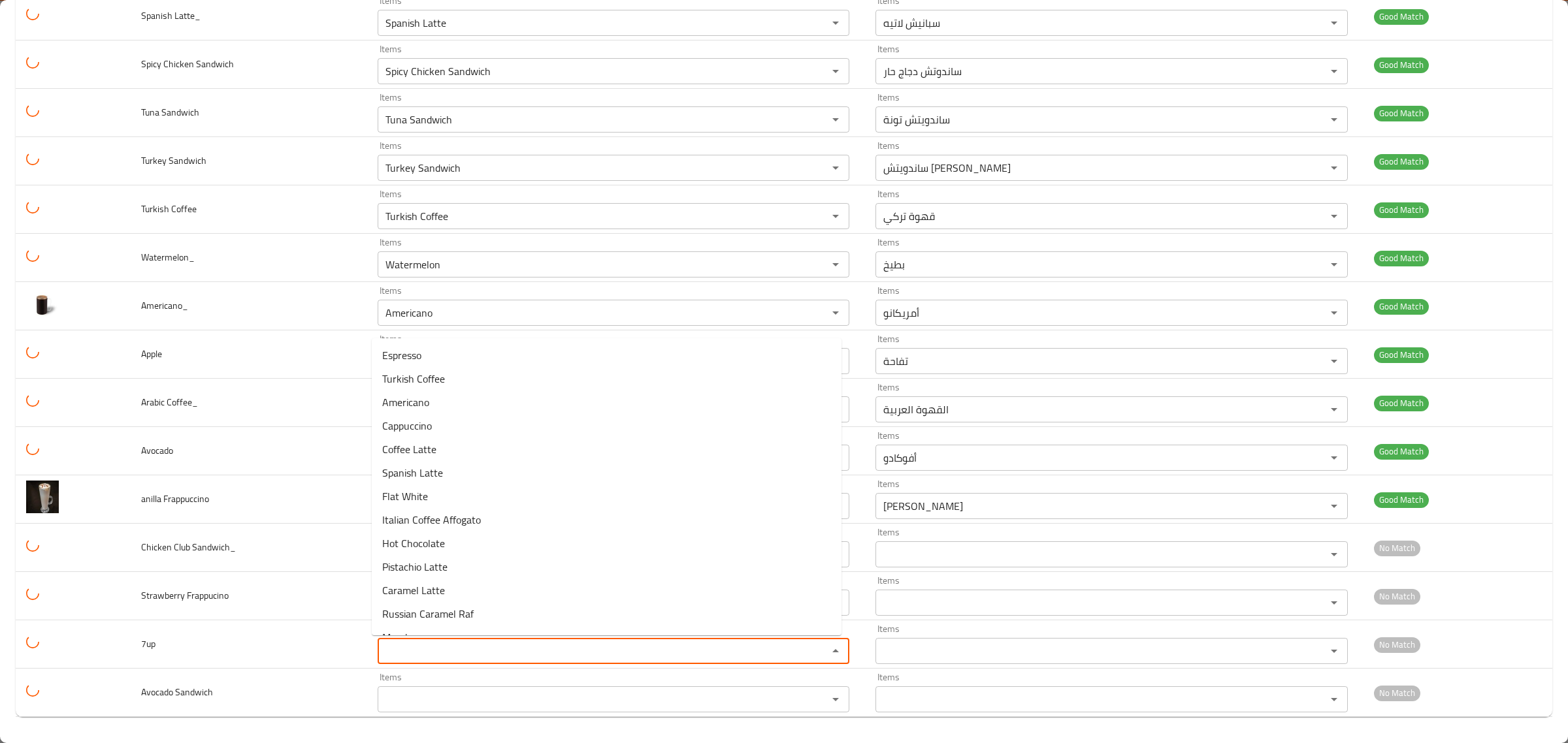
drag, startPoint x: 737, startPoint y: 645, endPoint x: 729, endPoint y: 619, distance: 27.2
click at [736, 645] on input "Items" at bounding box center [595, 651] width 425 height 18
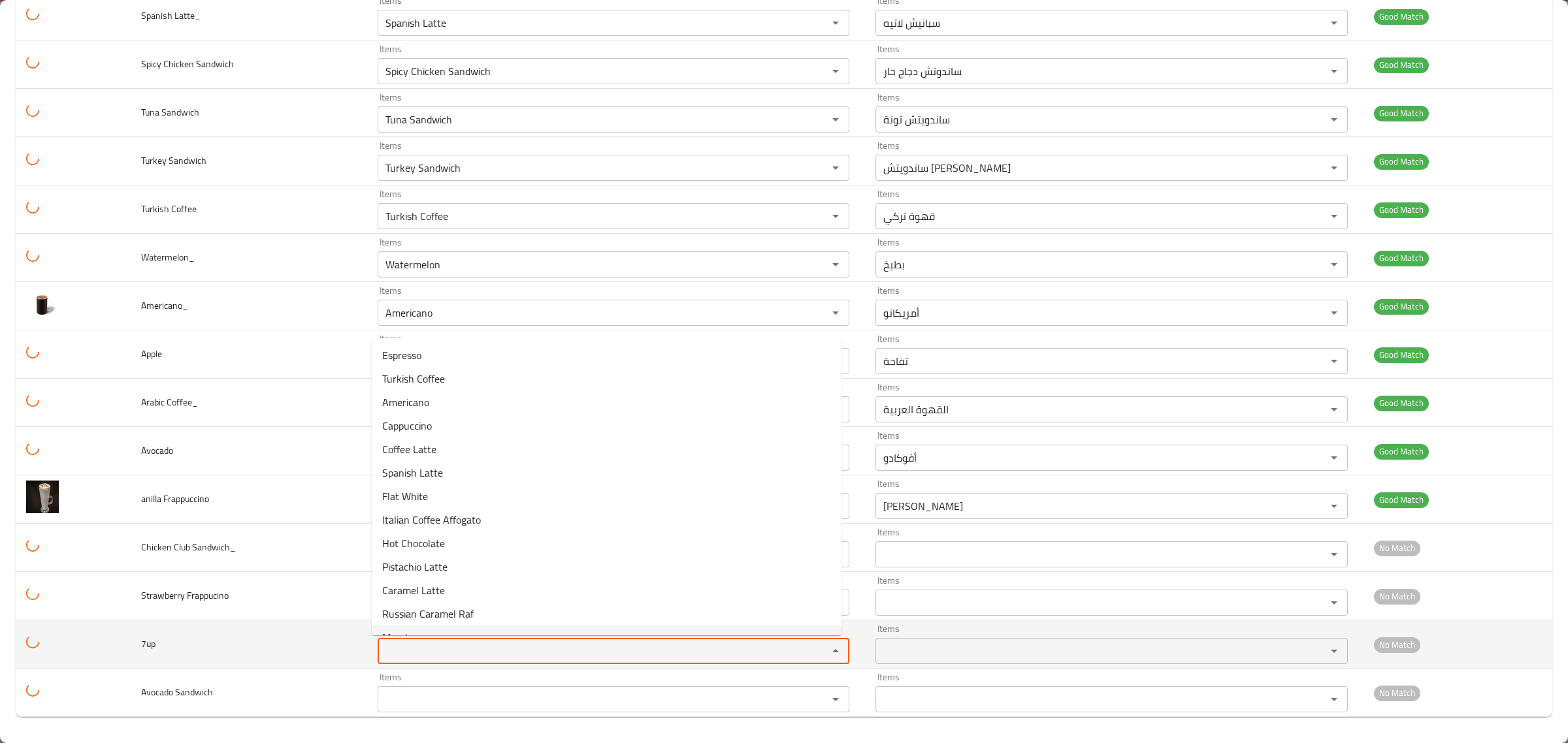
drag, startPoint x: 726, startPoint y: 608, endPoint x: 155, endPoint y: 629, distance: 571.4
click at [148, 634] on body "​ Menu-management United Arab Emirates Get Help A Edit Restaurant Branches Menu…" at bounding box center [784, 388] width 1568 height 712
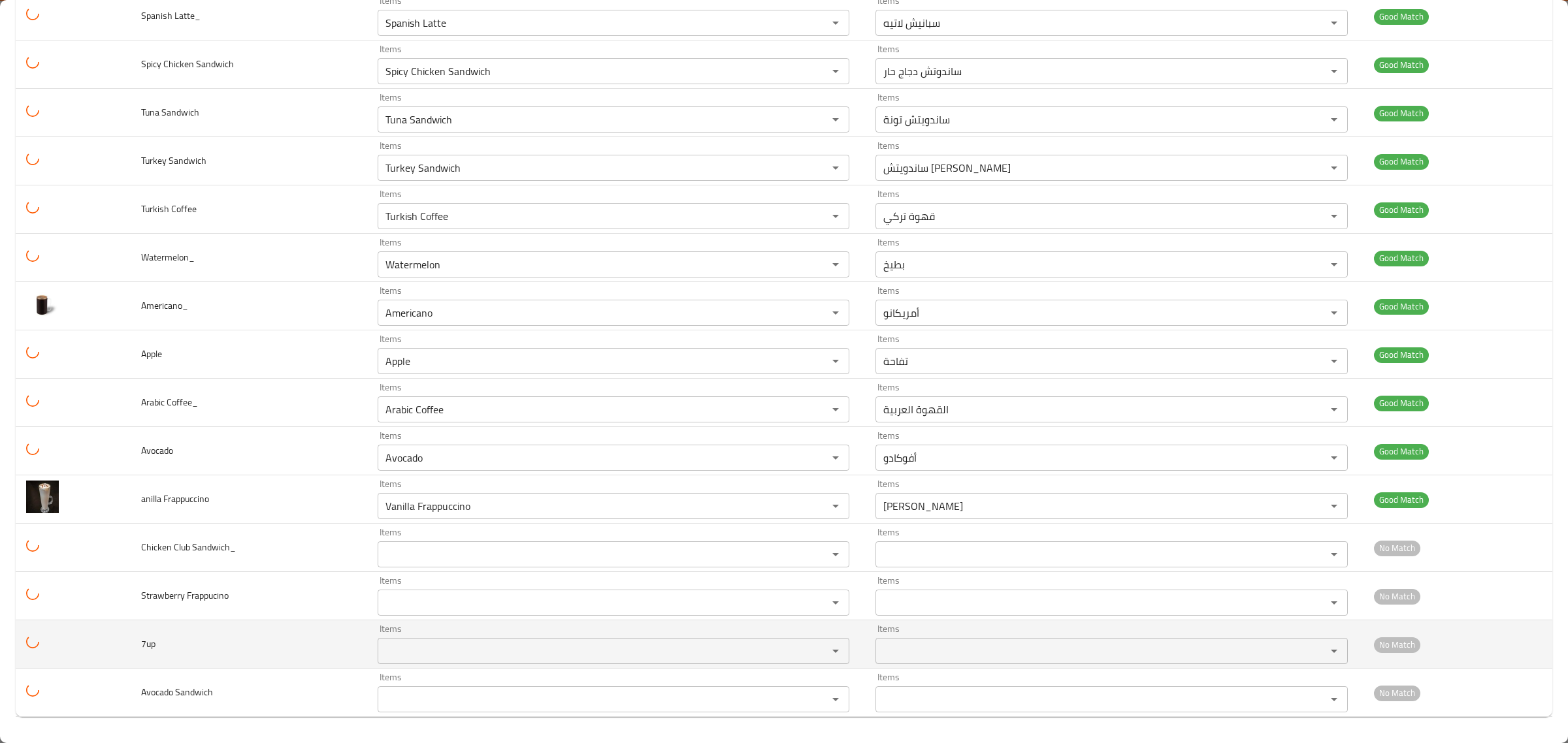
click at [161, 627] on td "7up" at bounding box center [249, 644] width 236 height 48
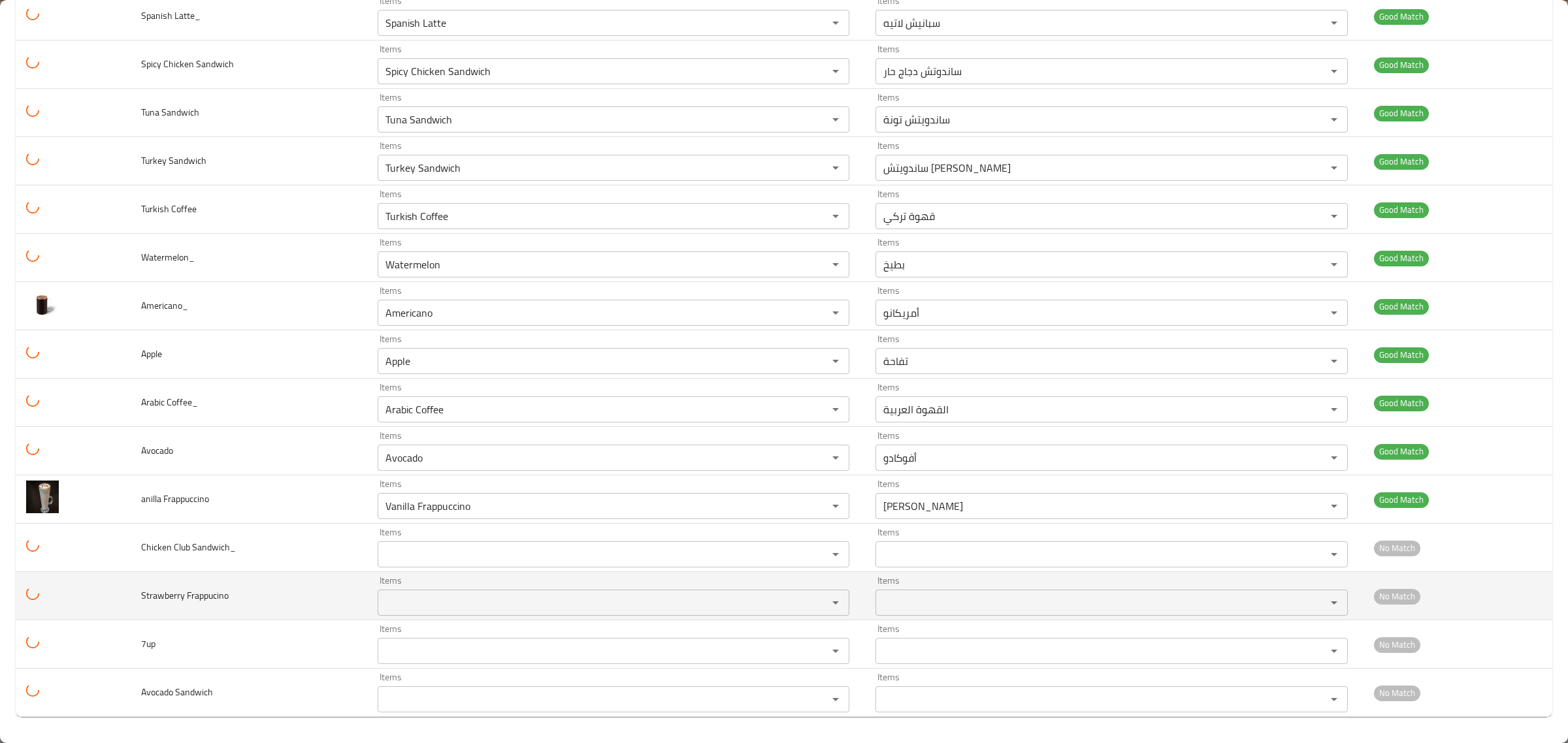
click at [451, 590] on div "Items" at bounding box center [613, 602] width 472 height 26
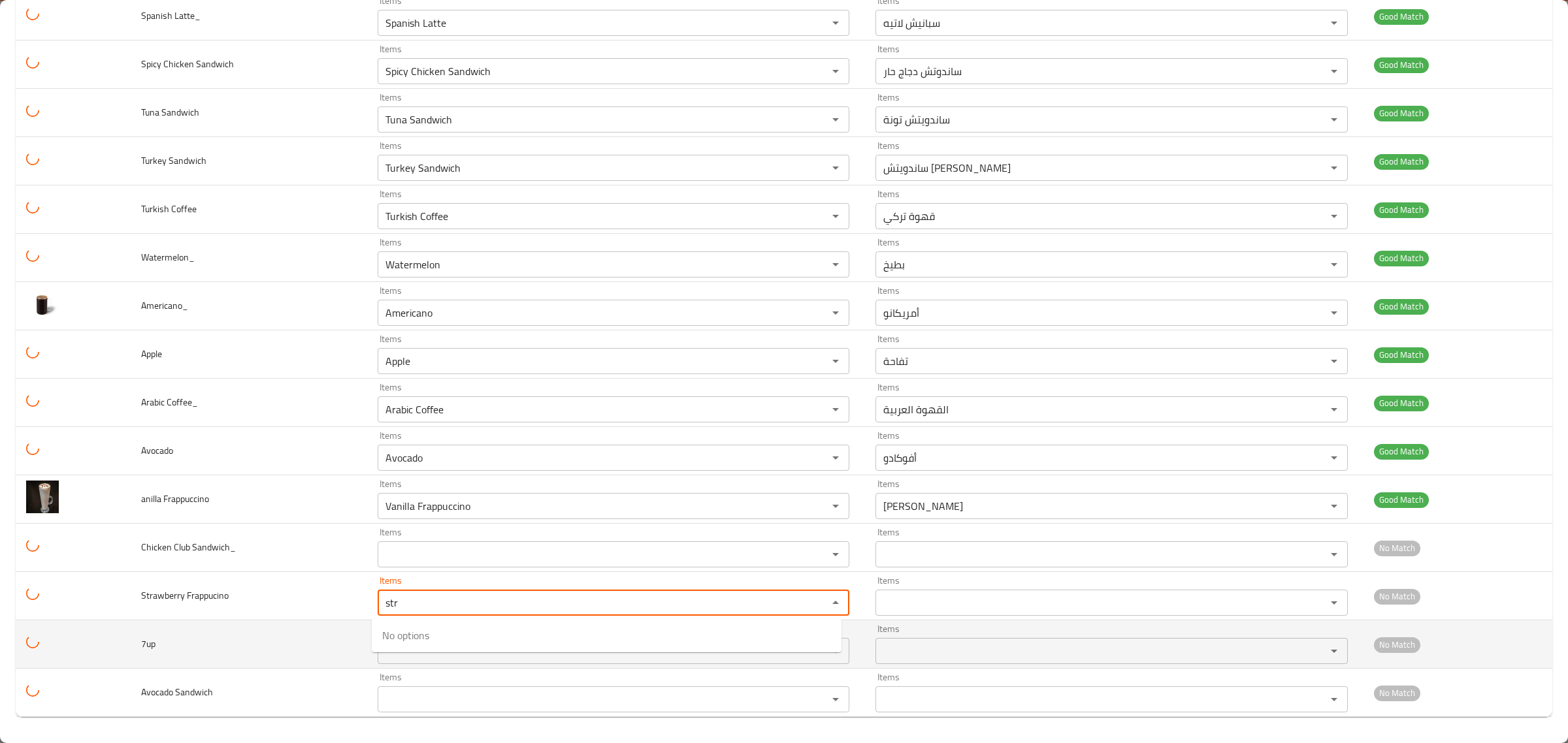
type Frappucino "str"
click at [257, 634] on td "7up" at bounding box center [249, 644] width 236 height 48
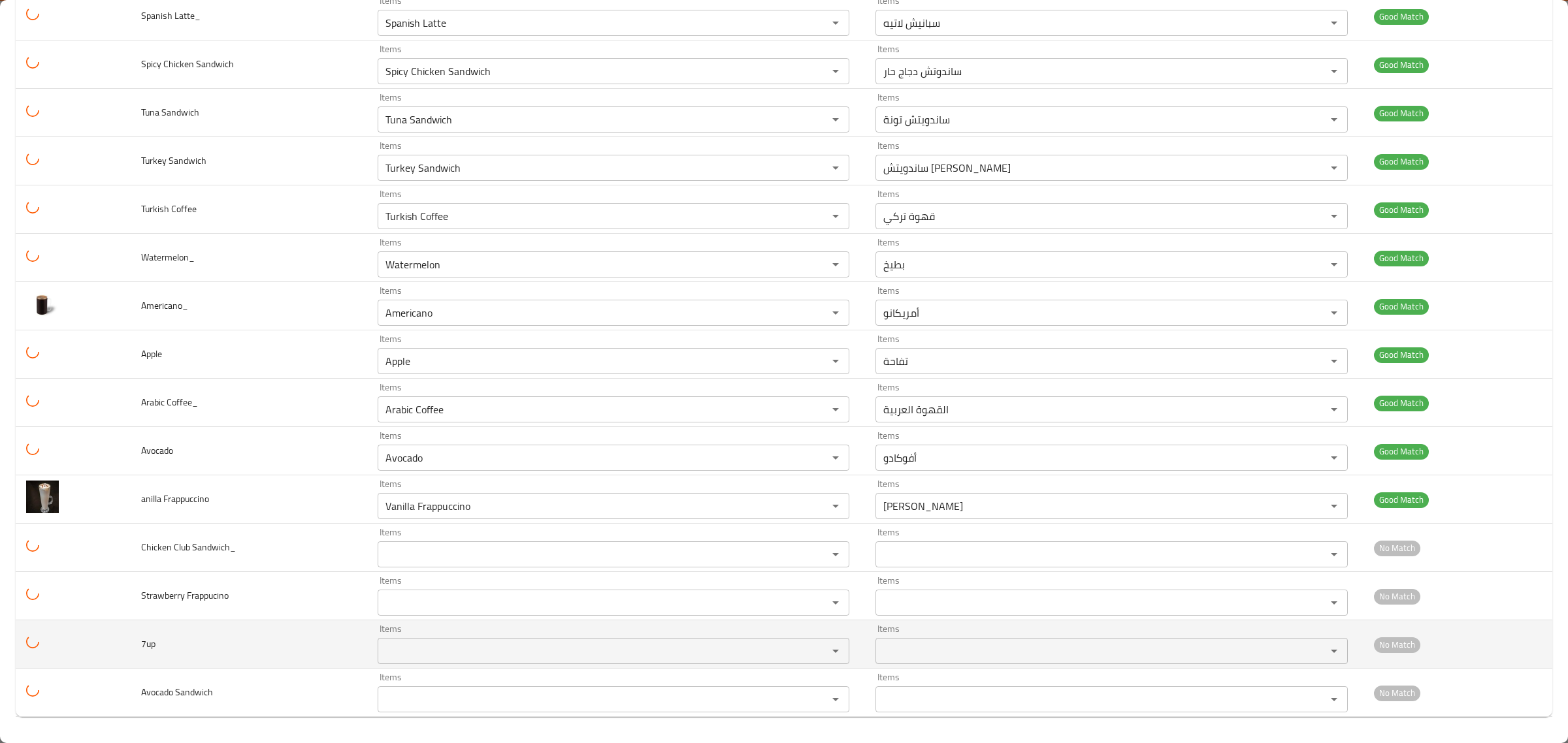
click at [378, 634] on div "Items Items" at bounding box center [613, 644] width 472 height 40
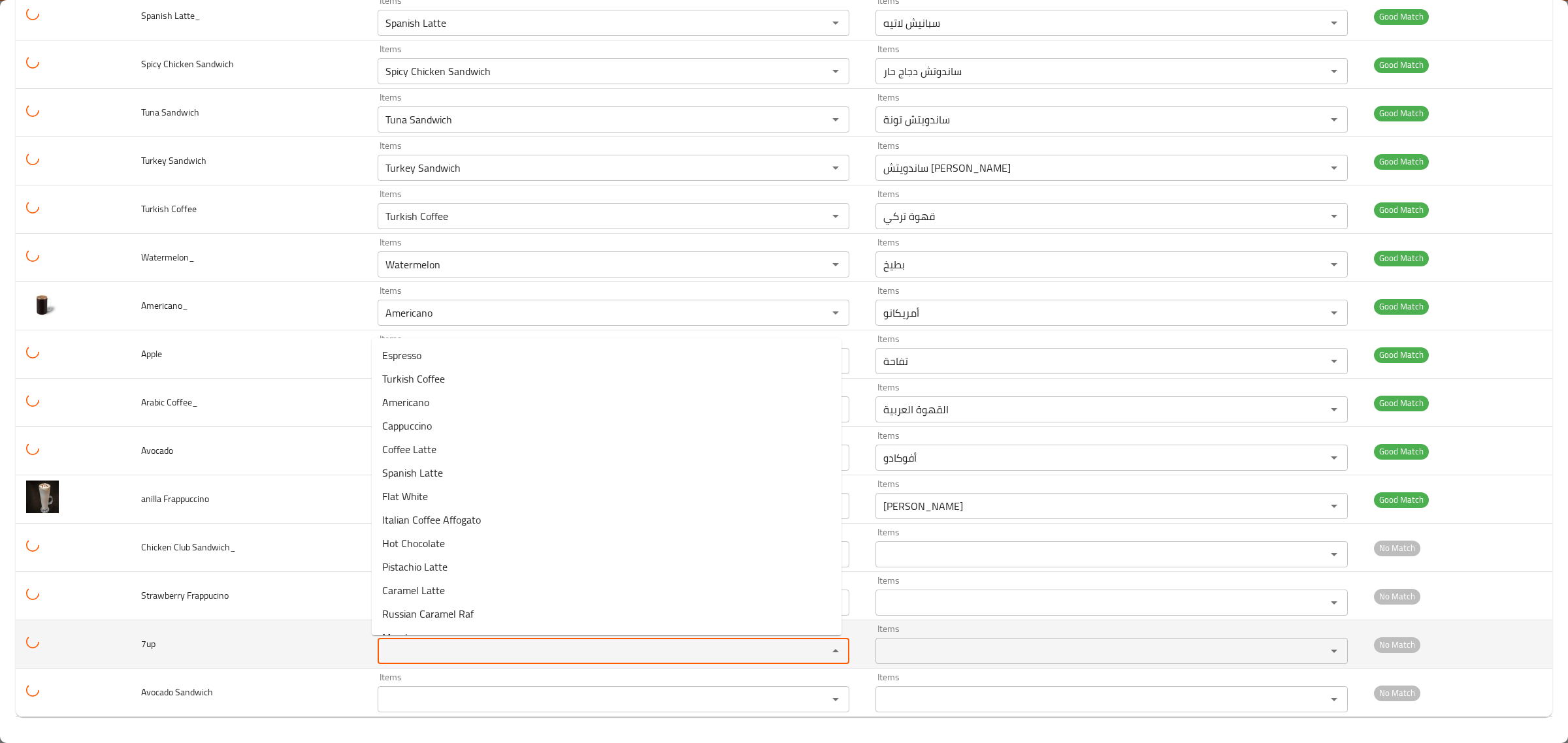
click at [384, 645] on input "Items" at bounding box center [595, 651] width 425 height 18
type input "7"
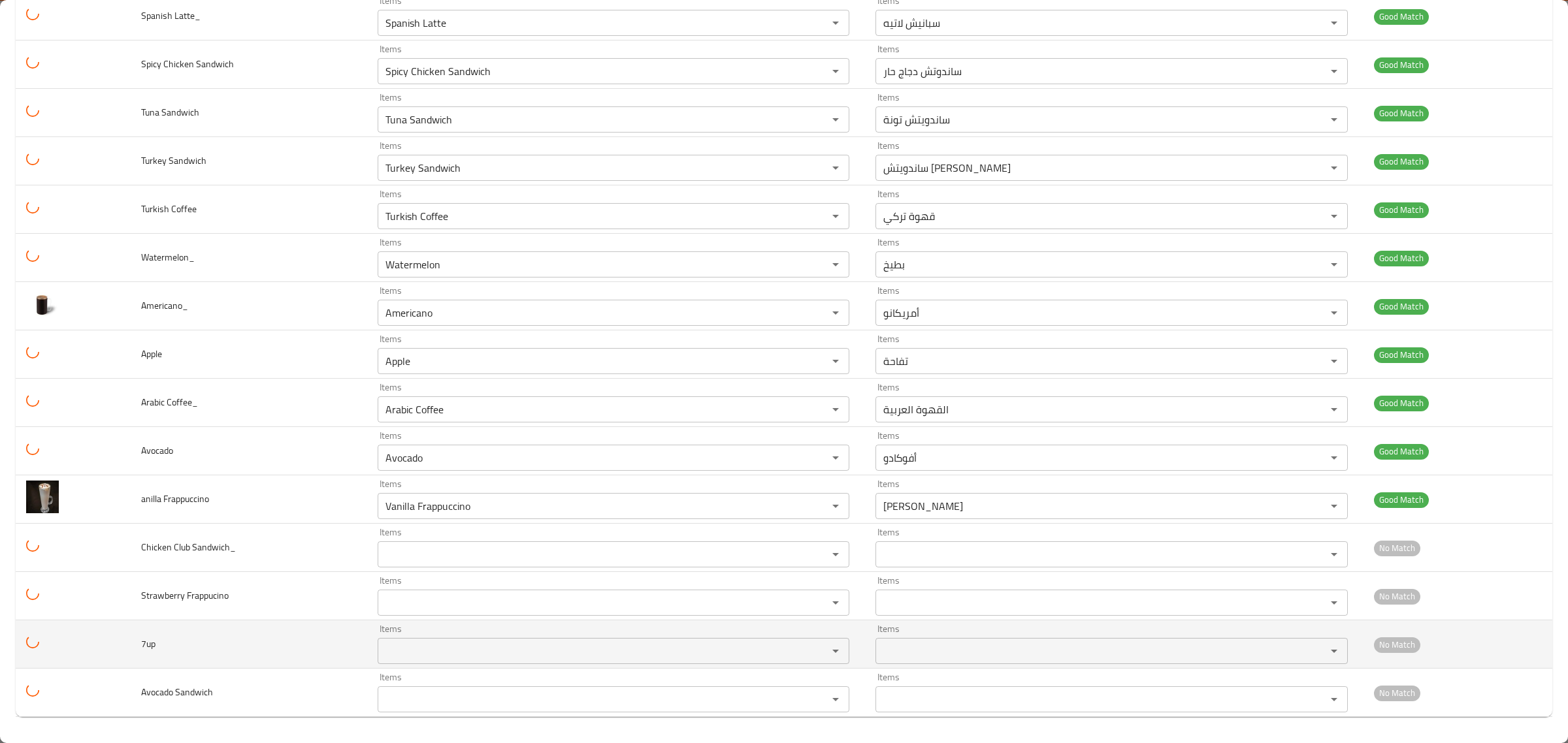
click at [292, 664] on td "7up" at bounding box center [249, 644] width 236 height 48
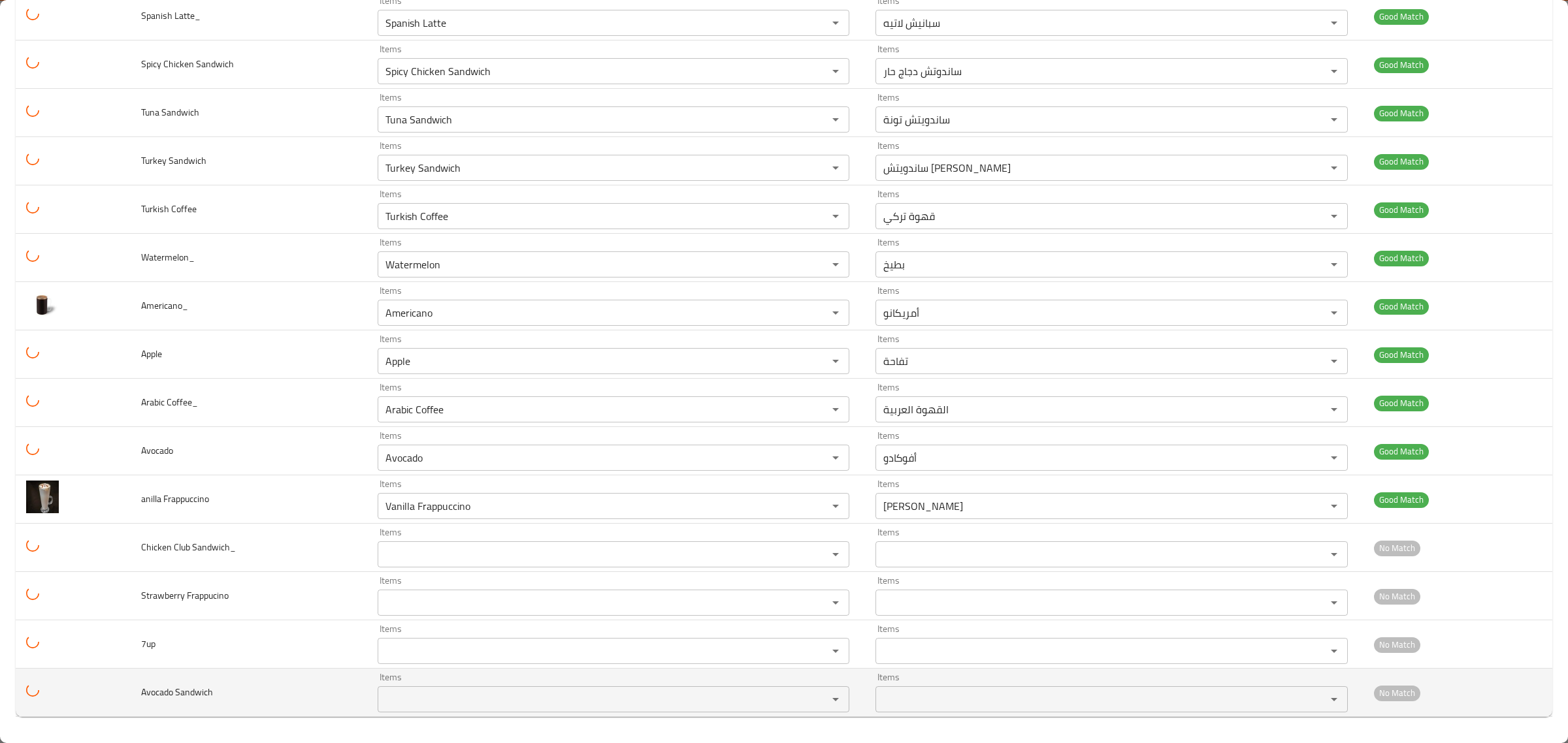
click at [505, 677] on div "Items Items" at bounding box center [613, 693] width 472 height 40
click at [505, 699] on Sandwich "Items" at bounding box center [595, 699] width 425 height 18
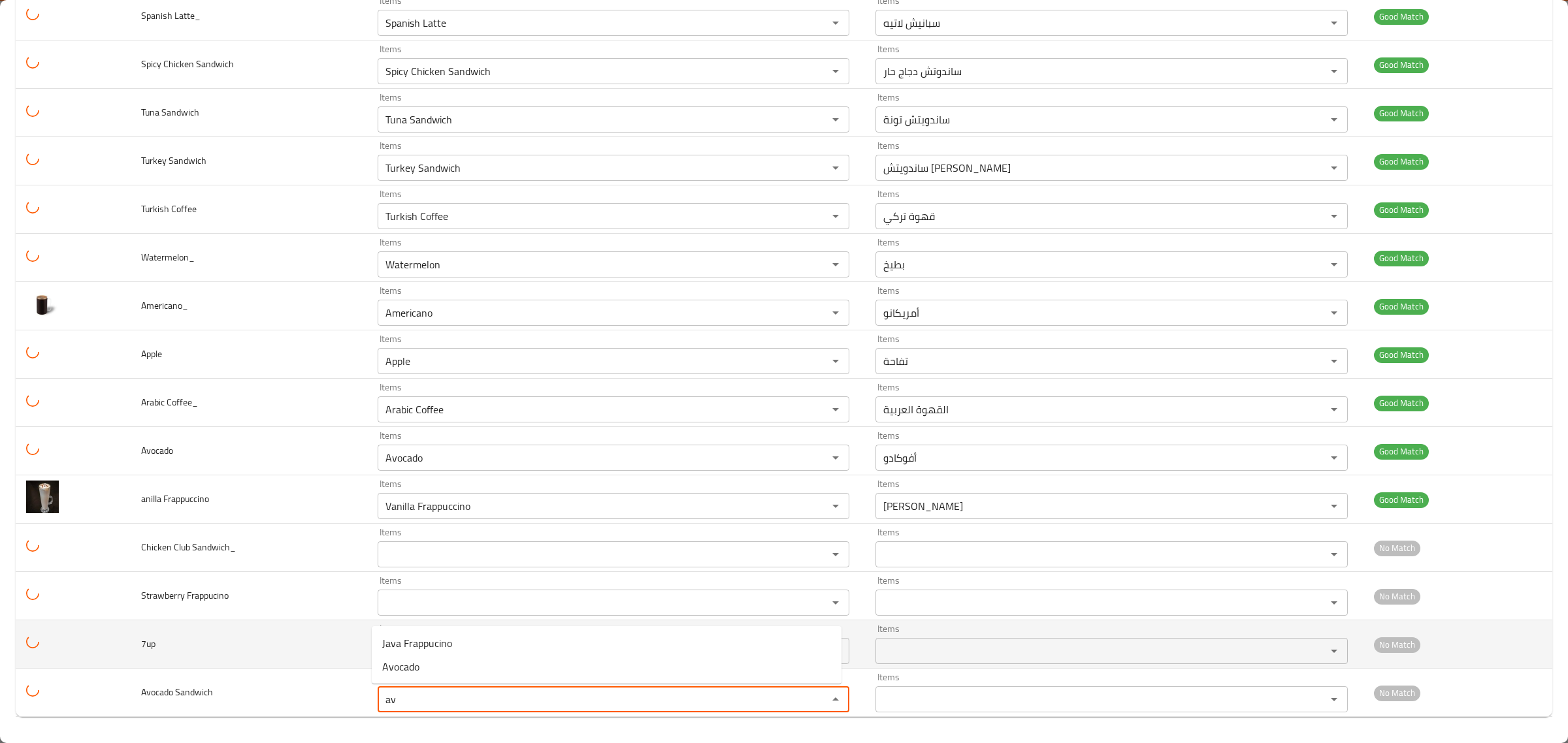
type Sandwich "av"
click at [135, 638] on td "7up" at bounding box center [249, 644] width 236 height 48
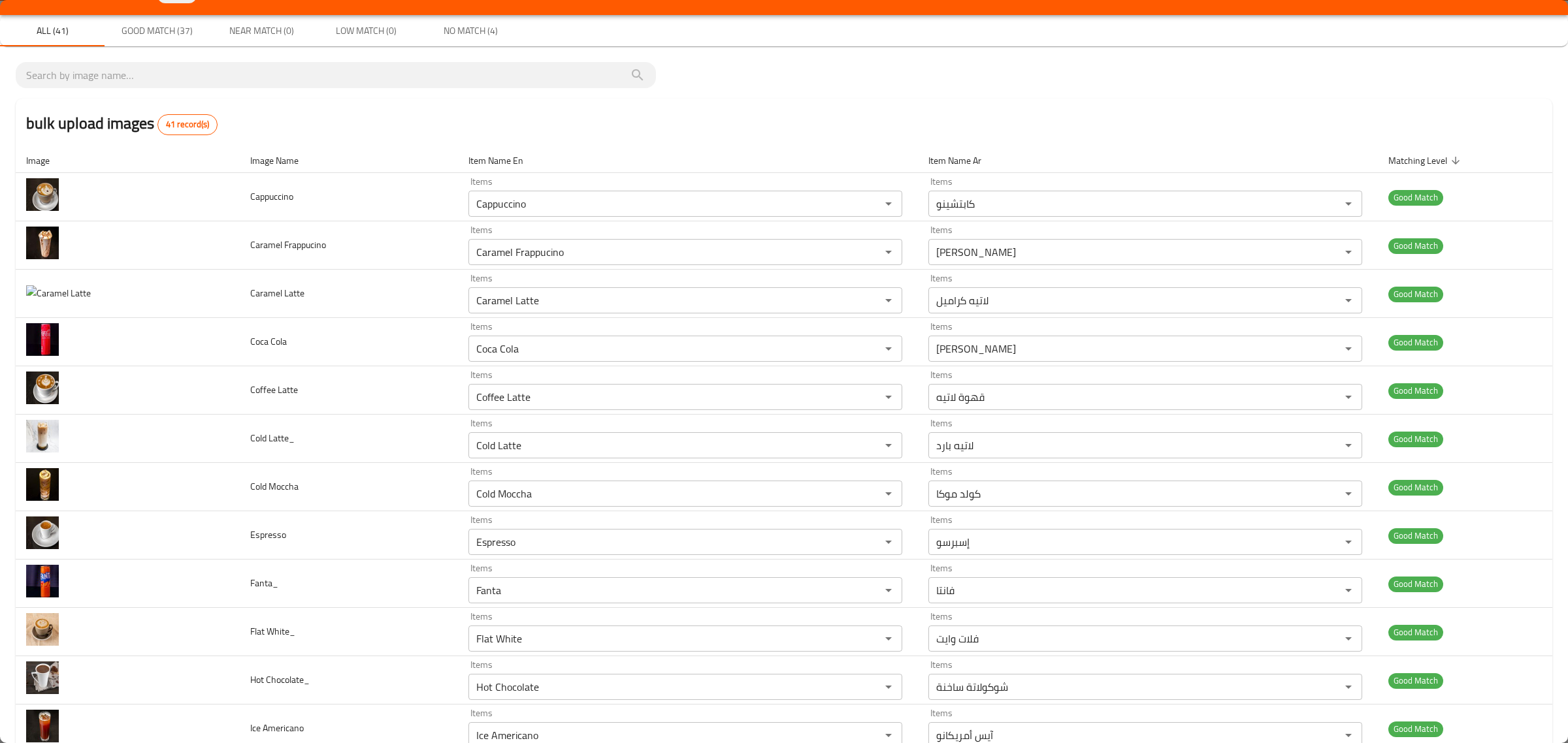
scroll to position [0, 0]
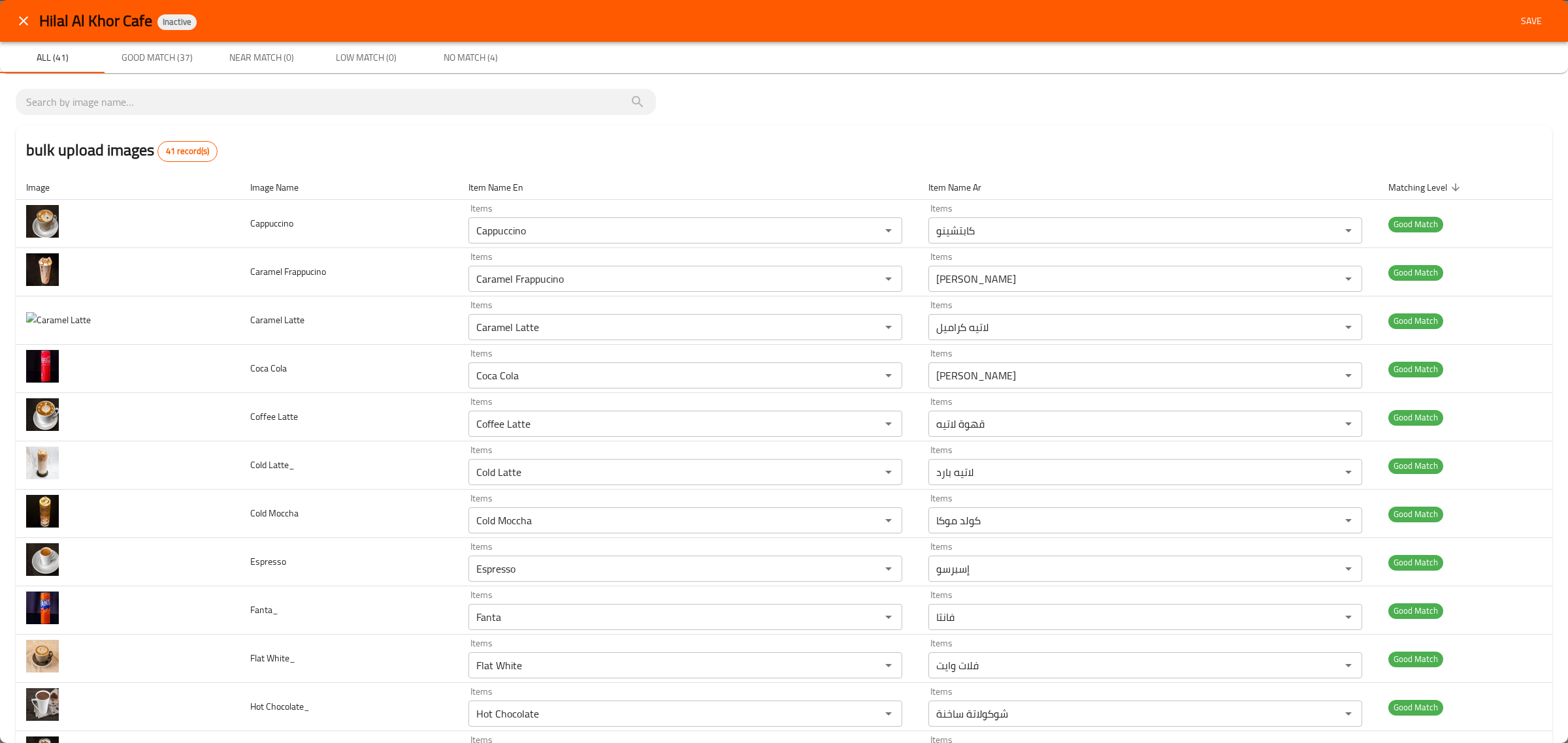
click at [1522, 31] on button "Save" at bounding box center [1531, 21] width 42 height 24
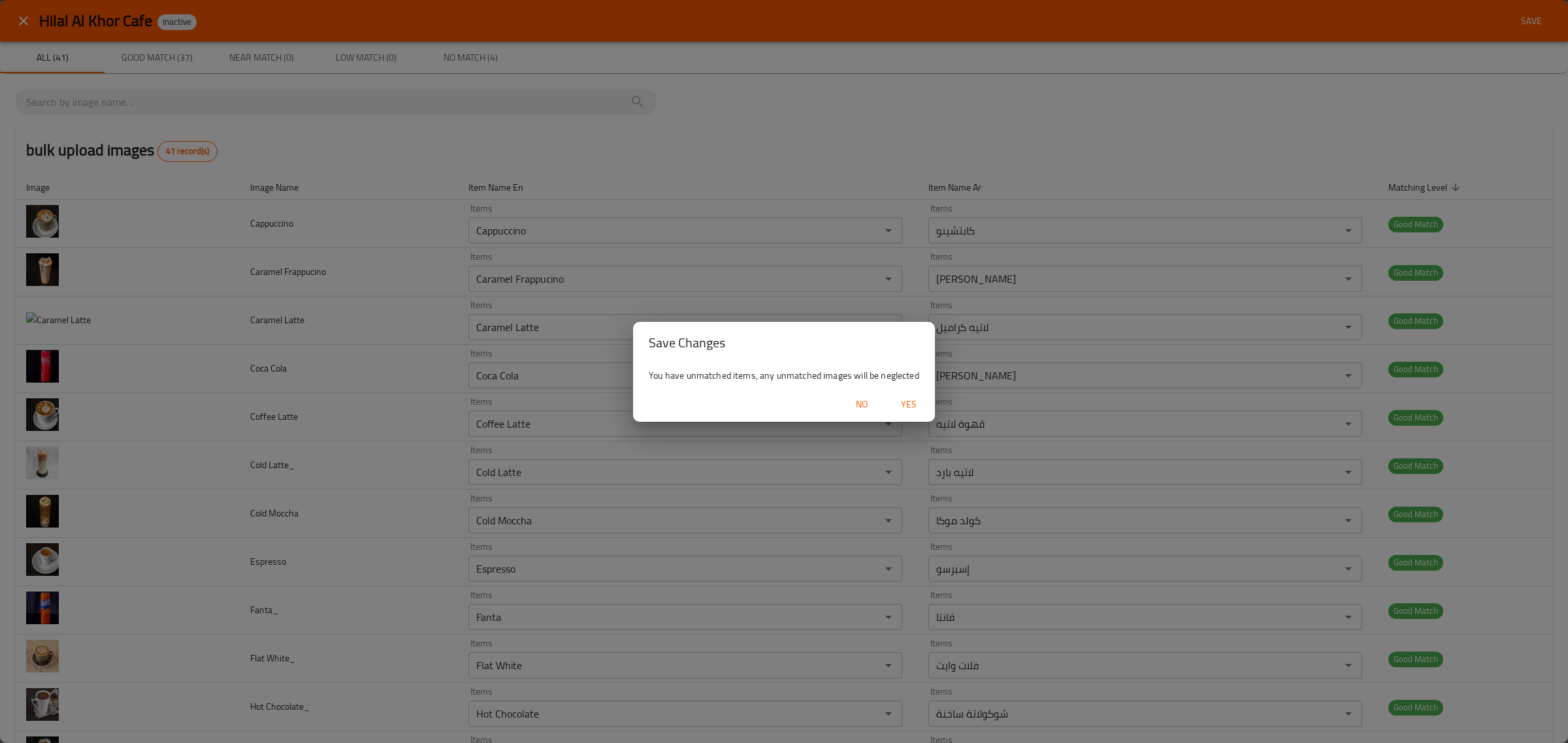
click at [900, 395] on button "Yes" at bounding box center [909, 405] width 42 height 24
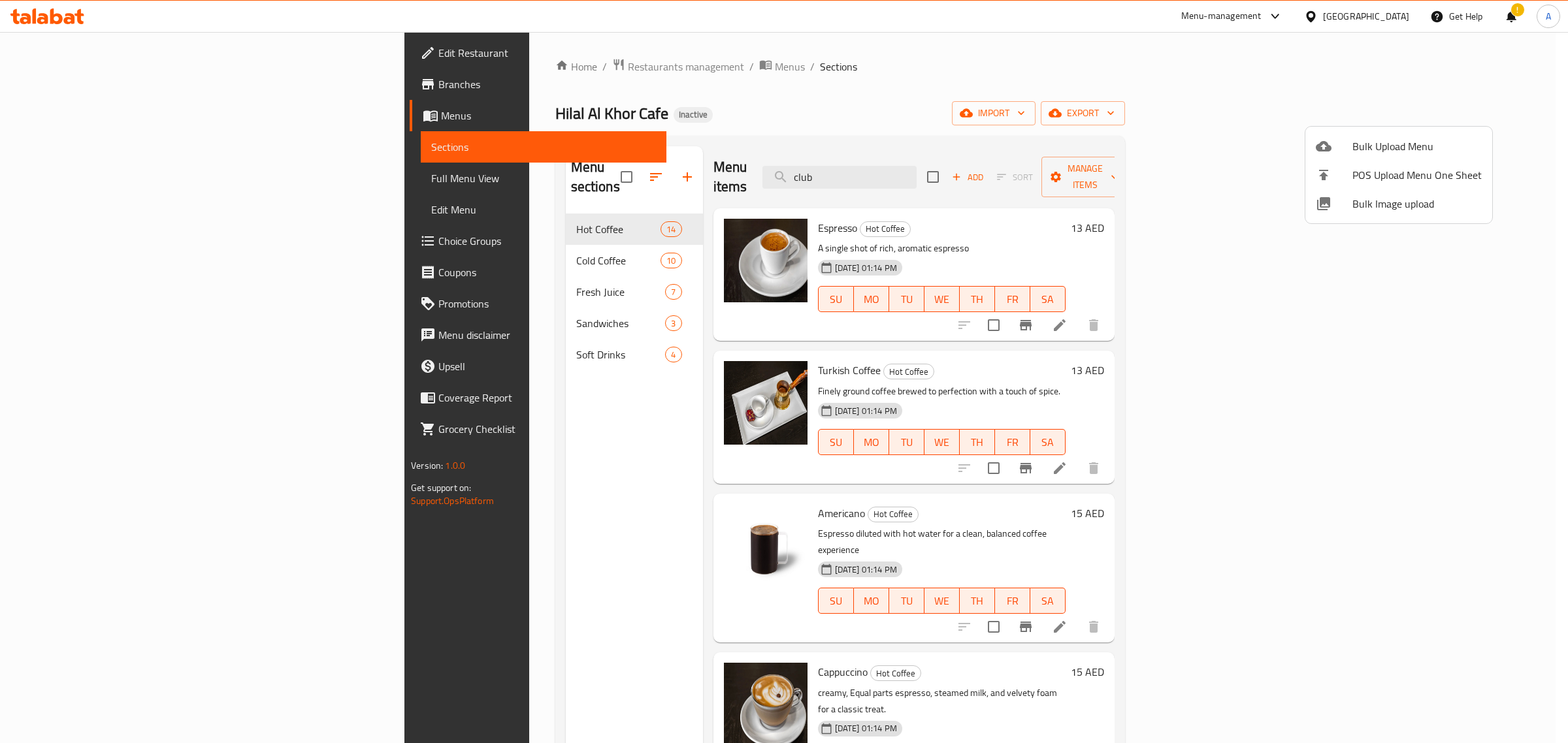
click at [869, 335] on div at bounding box center [784, 372] width 1568 height 743
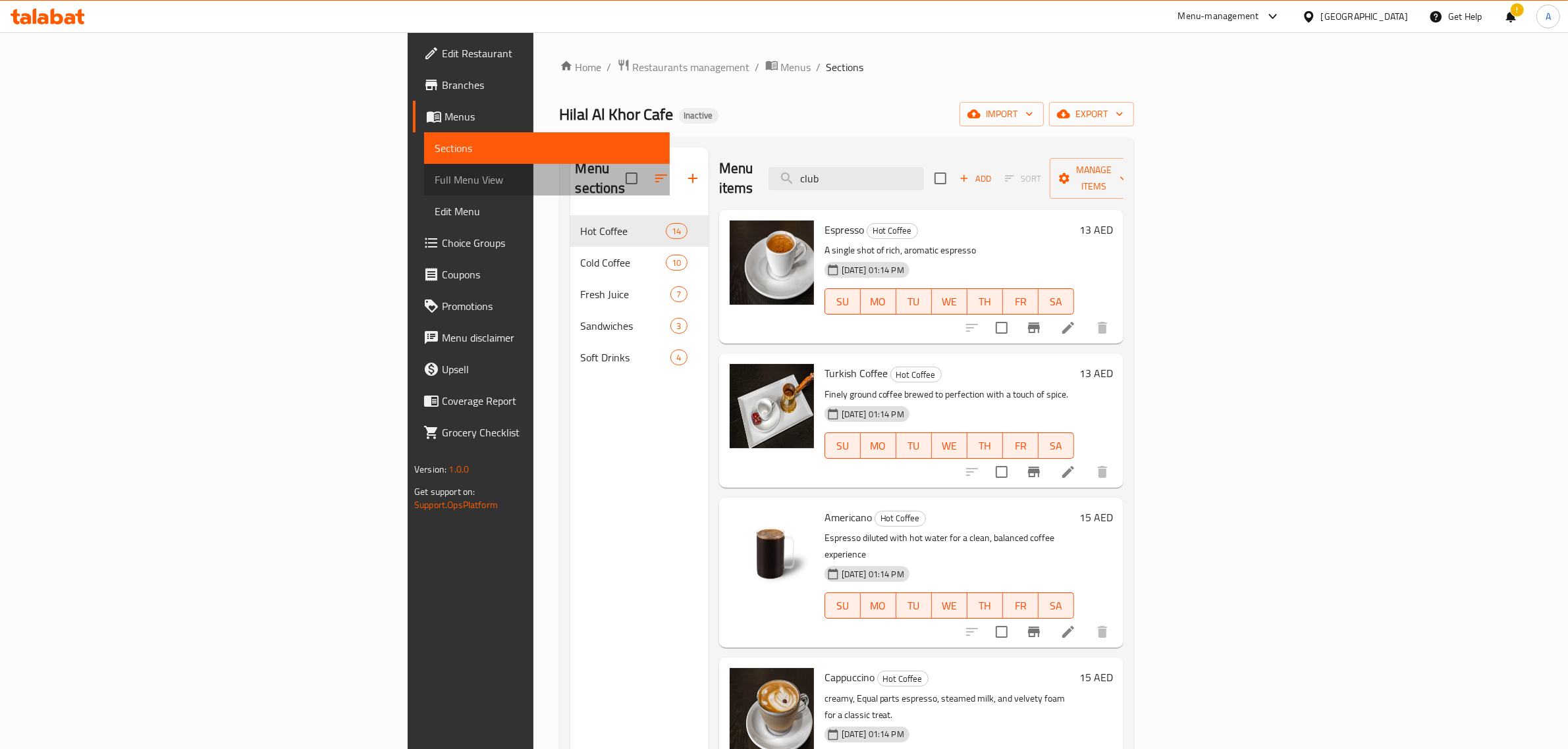
click at [424, 176] on link "Full Menu View" at bounding box center [547, 180] width 246 height 32
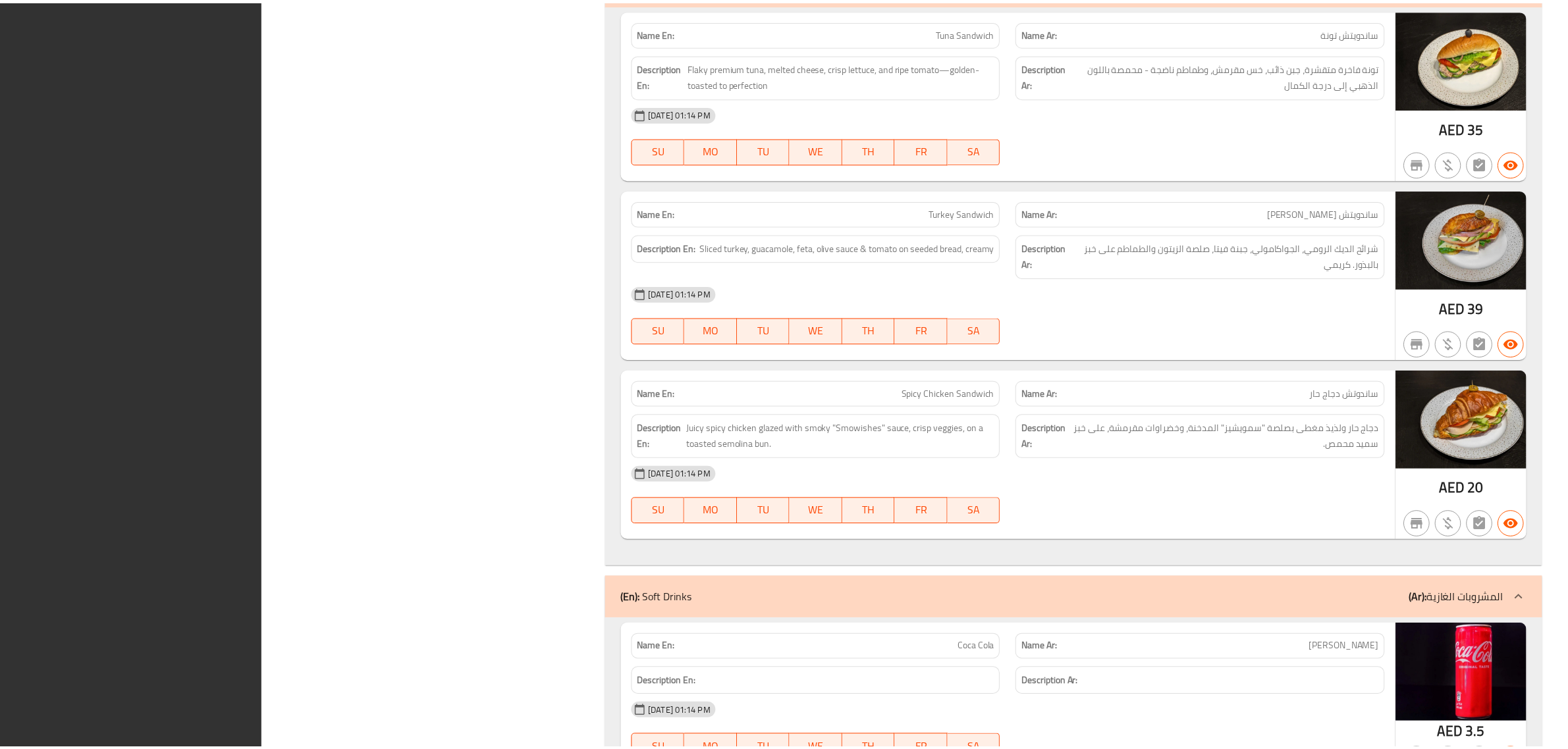
scroll to position [6140, 0]
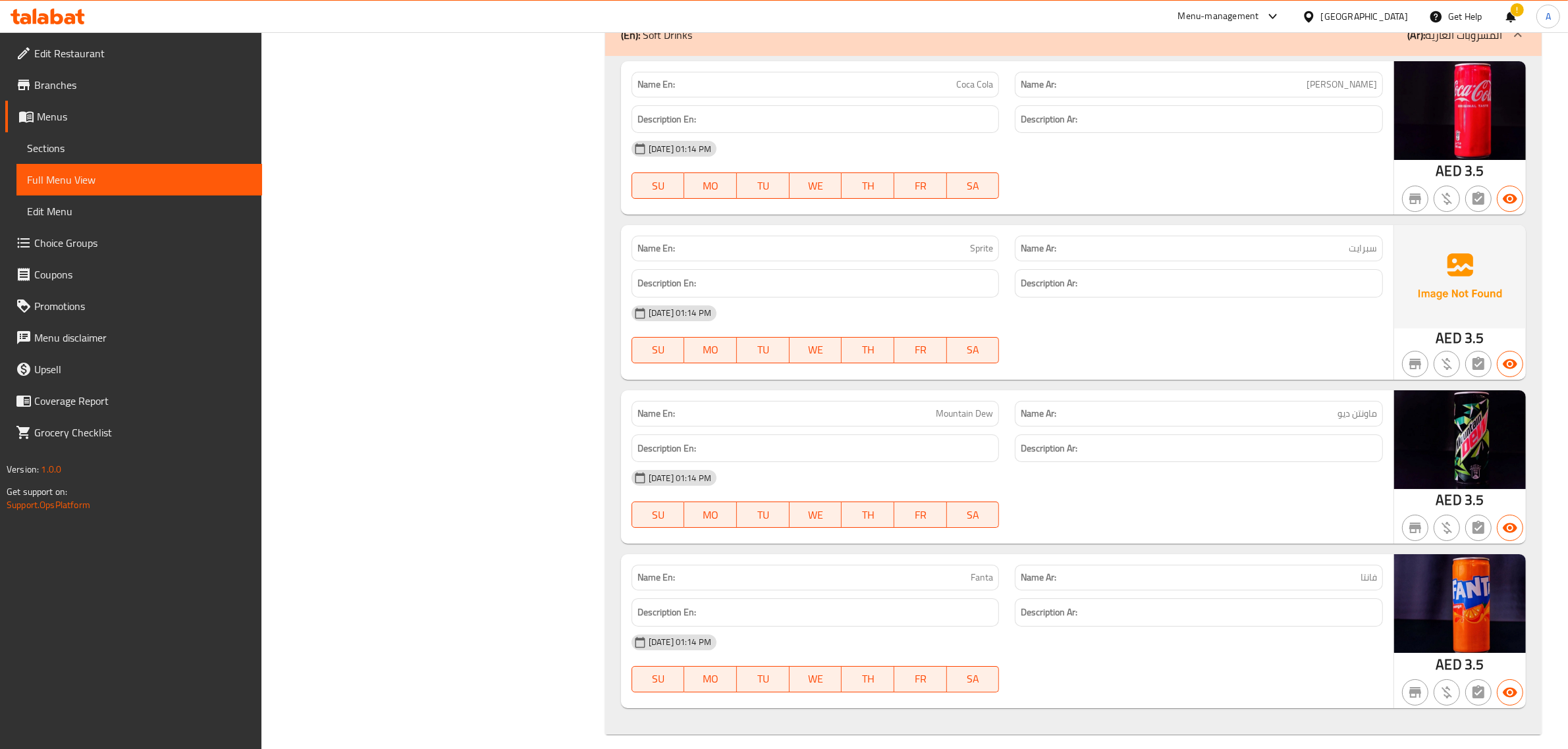
drag, startPoint x: 87, startPoint y: 156, endPoint x: 863, endPoint y: 732, distance: 966.4
click at [87, 156] on span "Sections" at bounding box center [139, 148] width 225 height 16
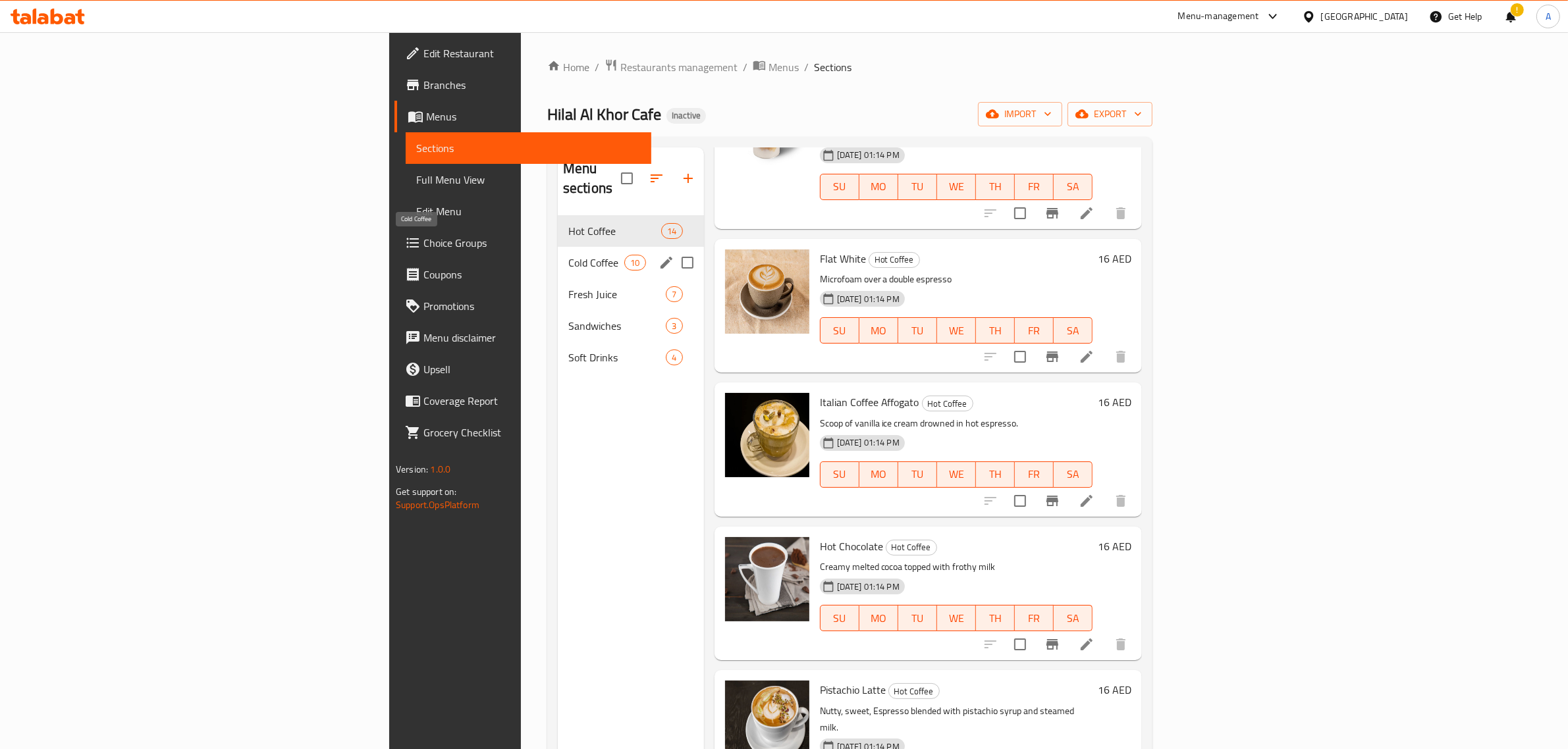
click at [568, 255] on span "Cold Coffee" at bounding box center [596, 263] width 56 height 16
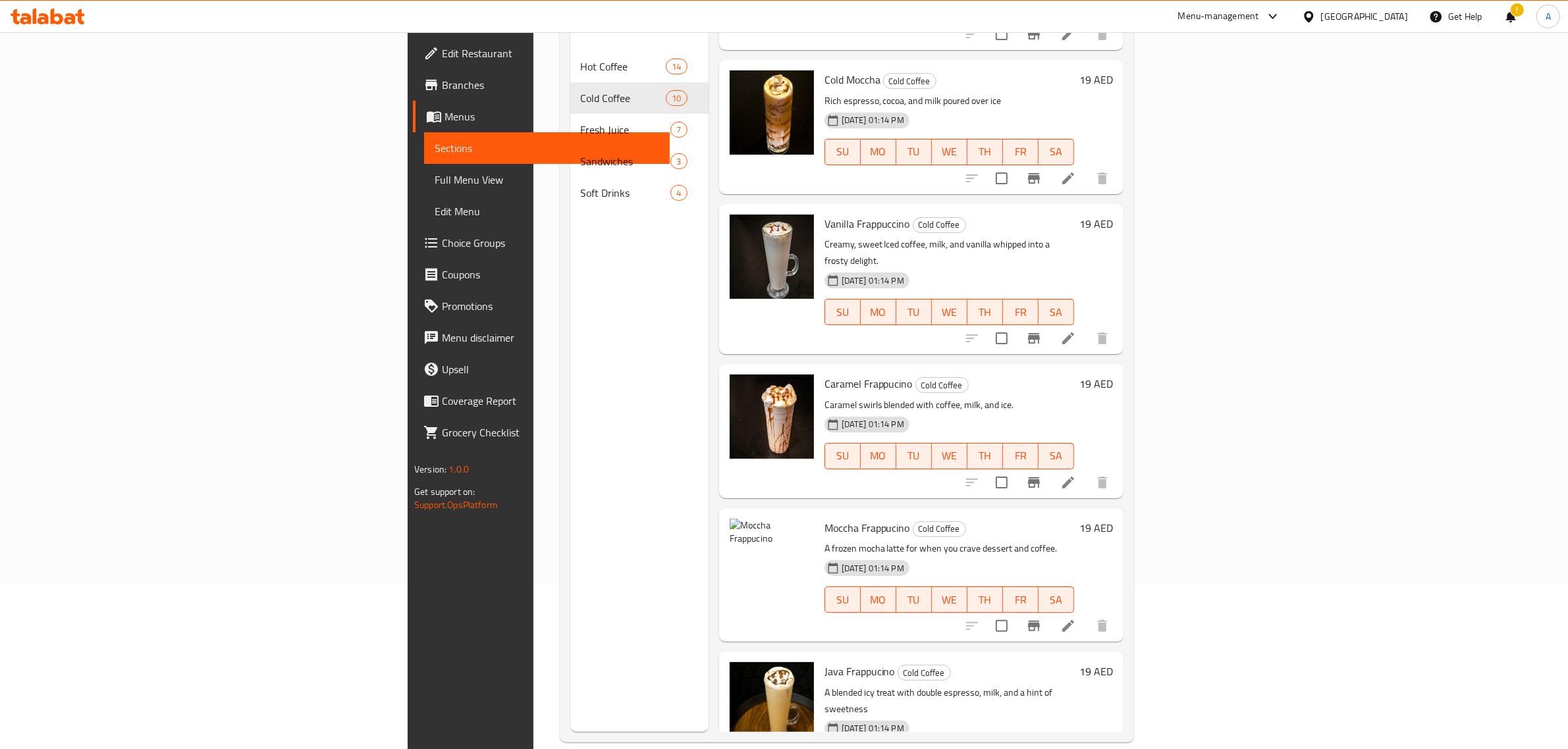
scroll to position [185, 0]
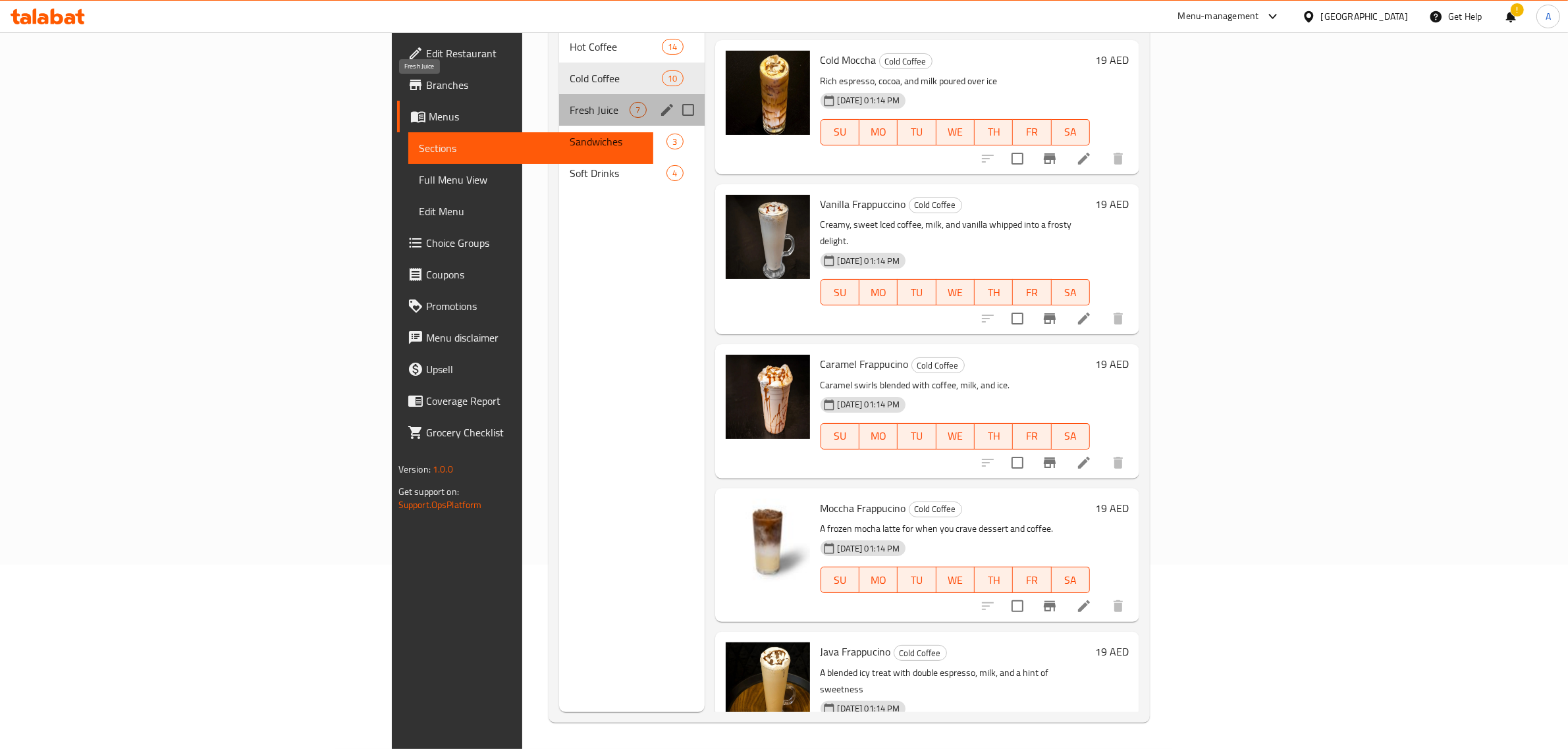
click at [570, 102] on span "Fresh Juice" at bounding box center [600, 110] width 60 height 16
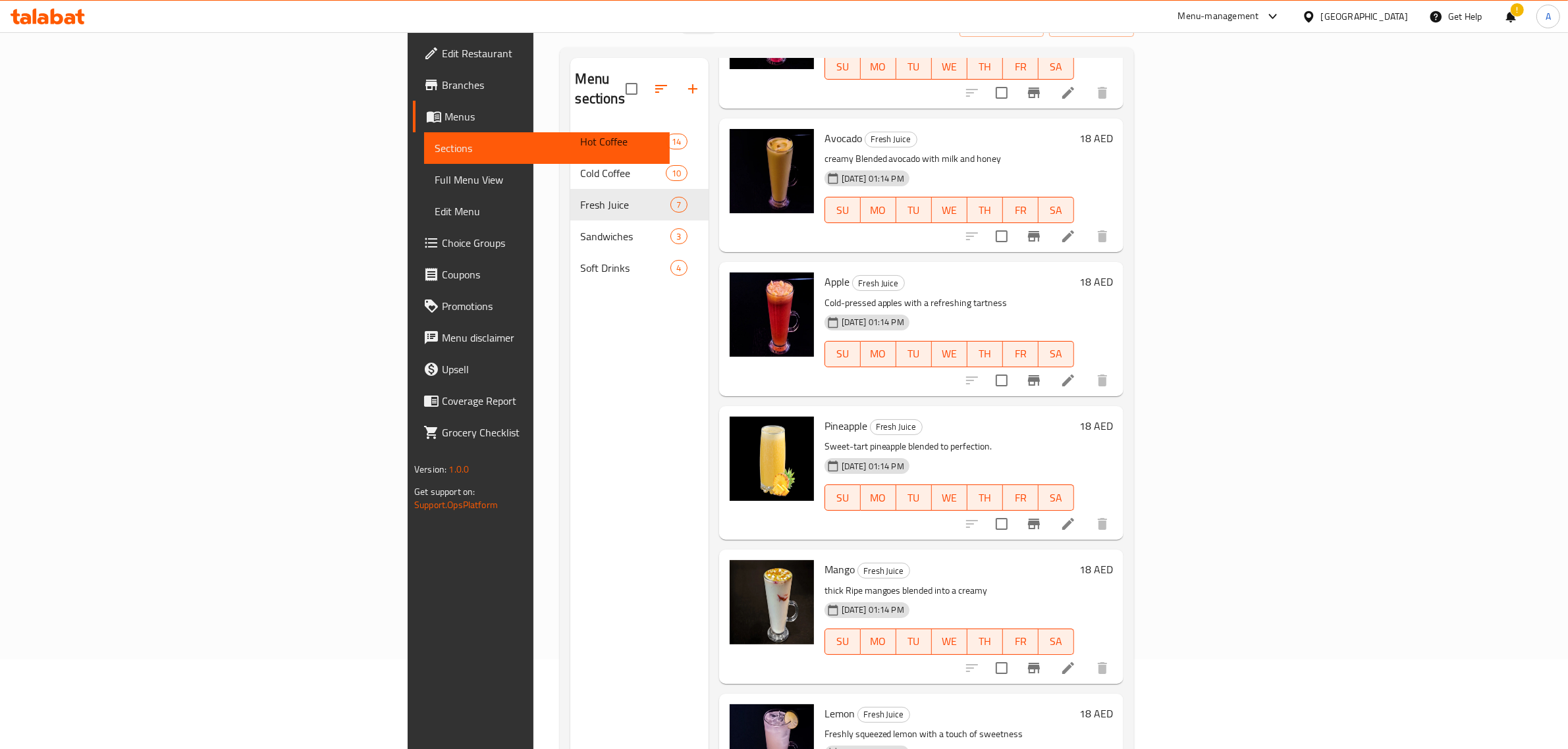
scroll to position [185, 0]
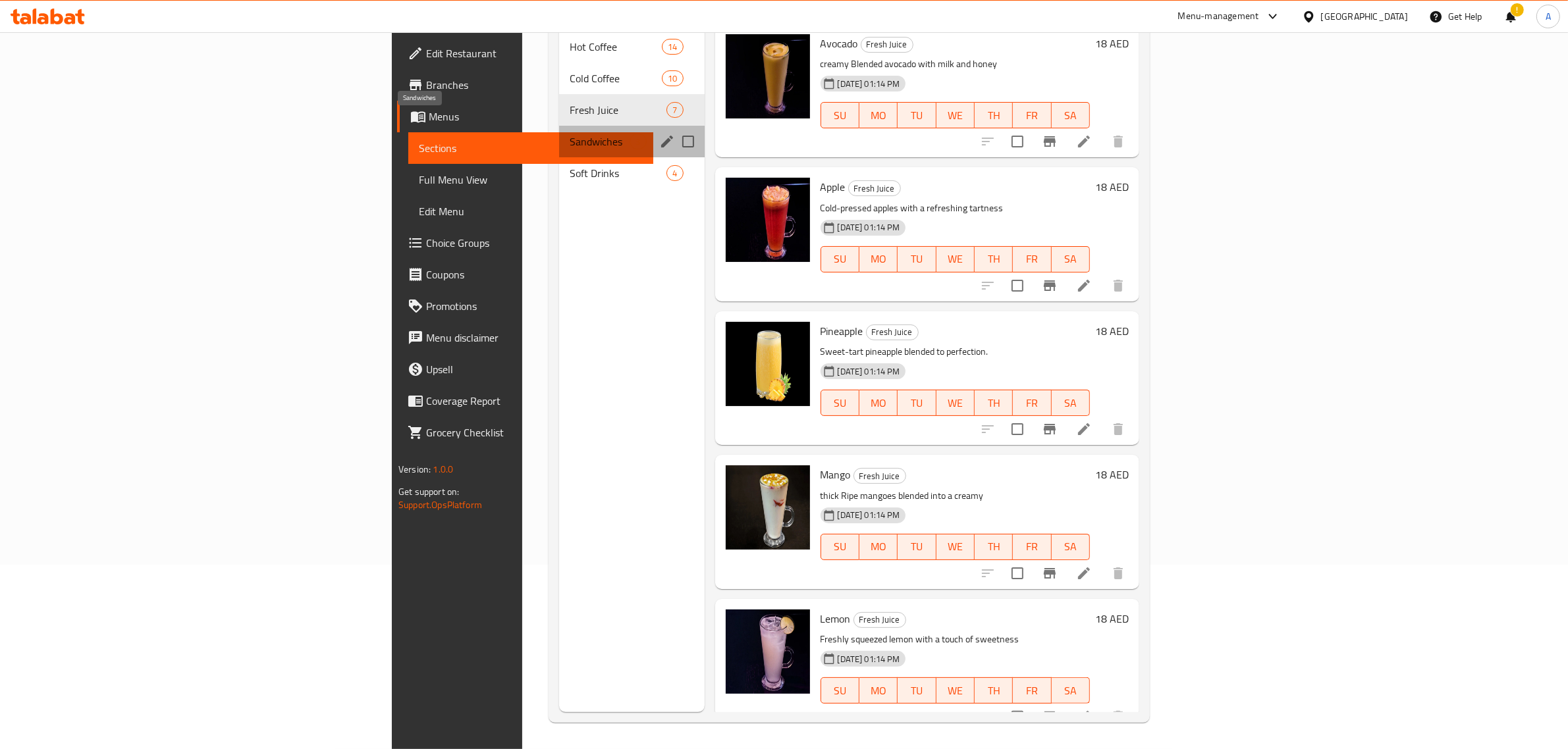
click at [570, 133] on span "Sandwiches" at bounding box center [600, 141] width 60 height 16
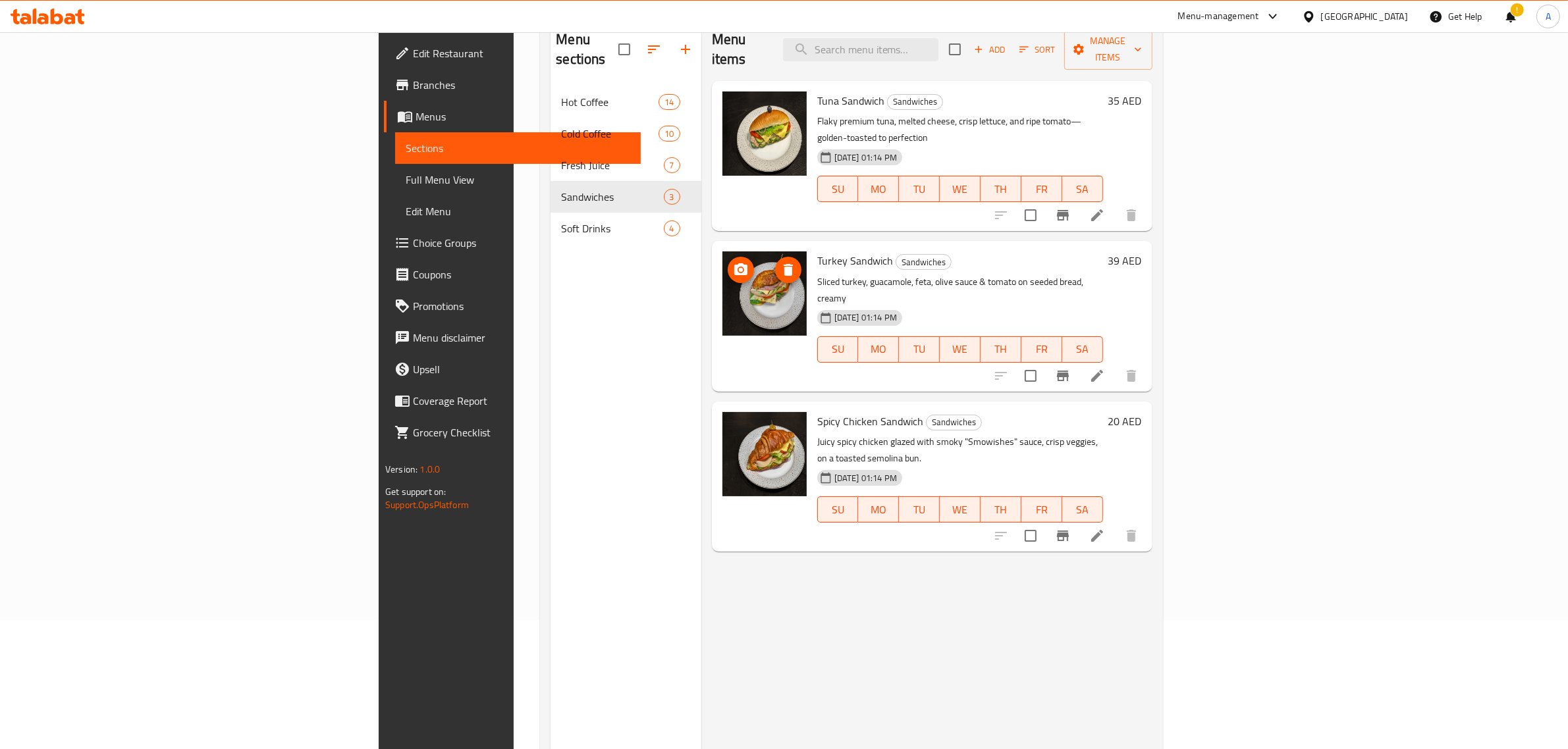
scroll to position [21, 0]
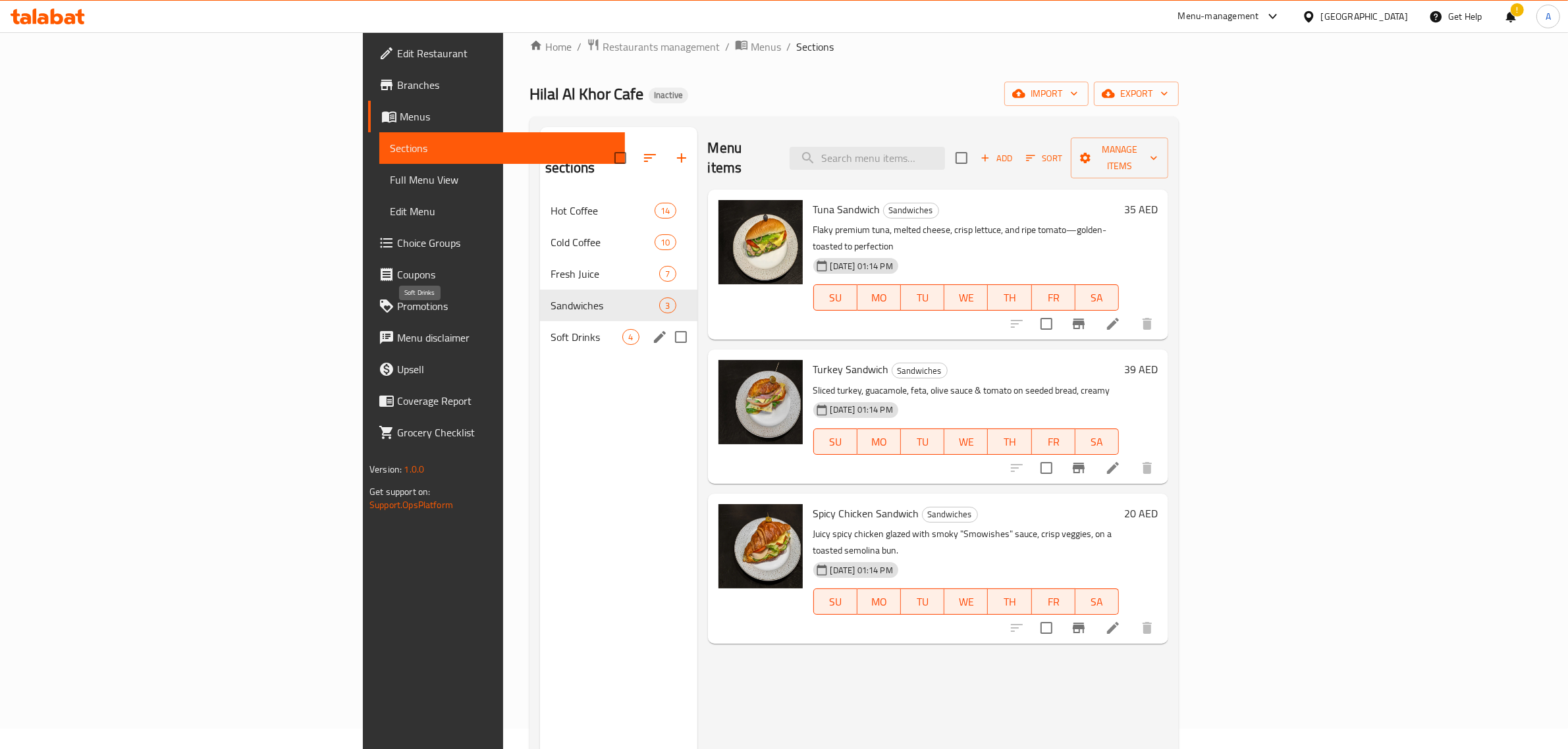
click at [551, 329] on span "Soft Drinks" at bounding box center [586, 337] width 71 height 16
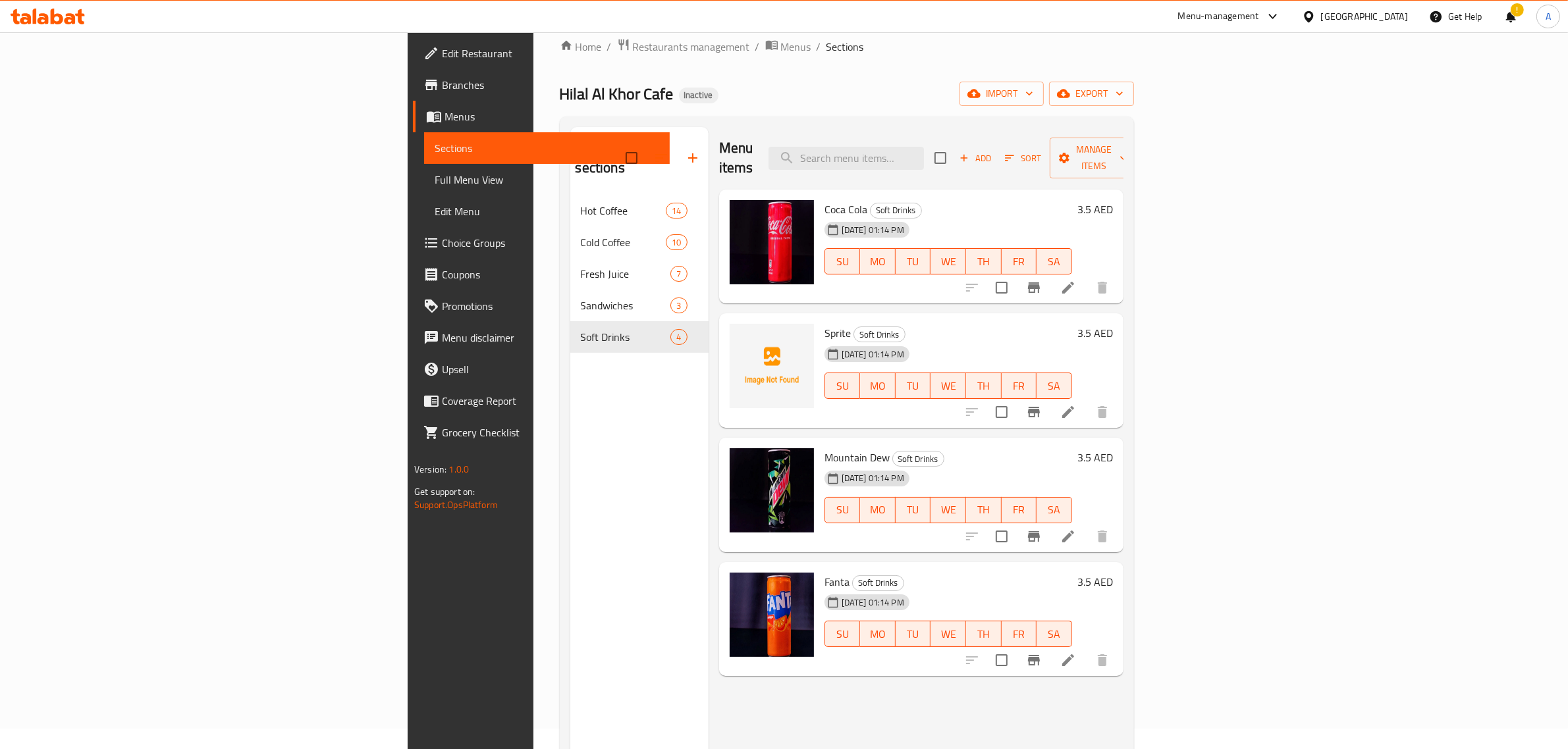
click at [435, 172] on span "Full Menu View" at bounding box center [547, 180] width 225 height 16
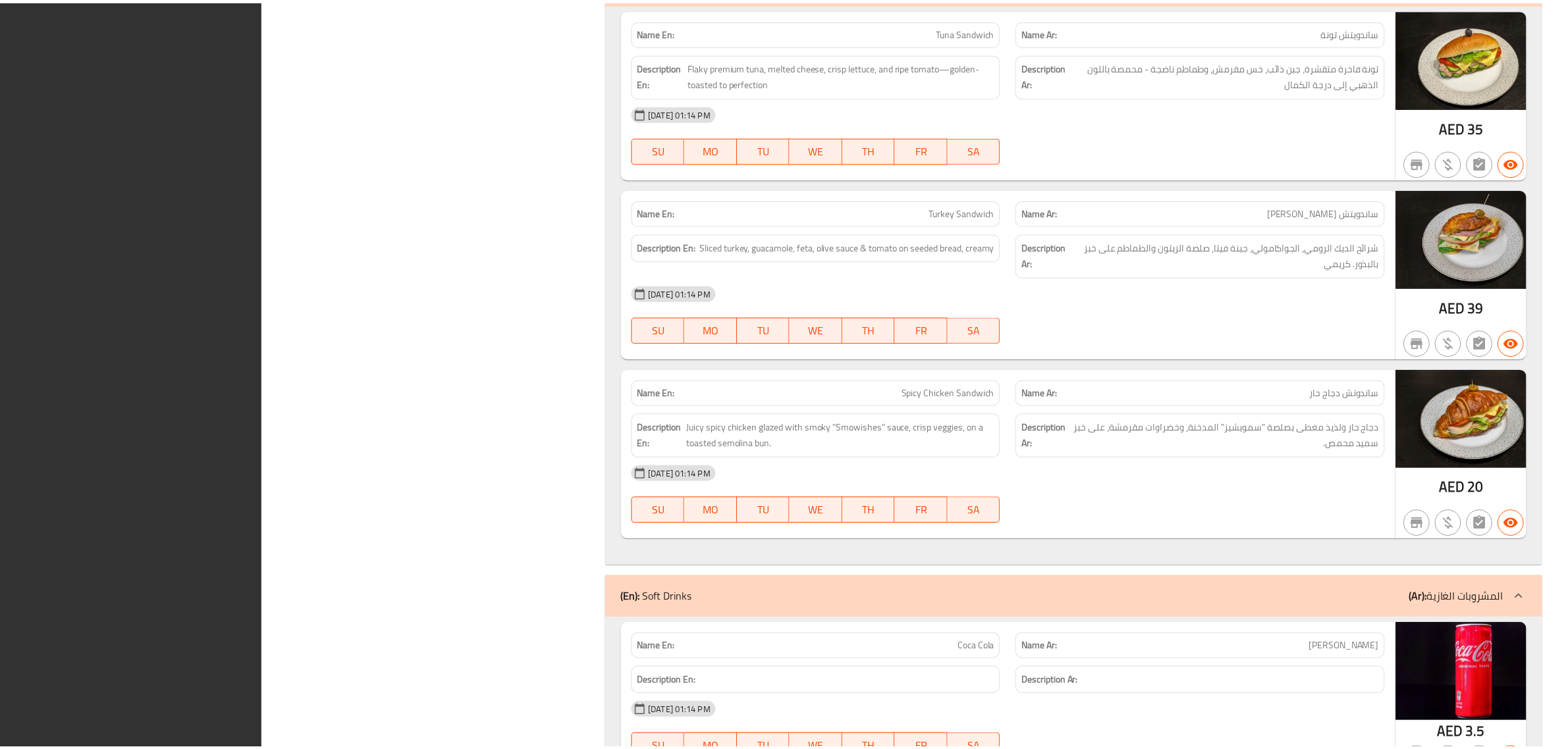
scroll to position [6140, 0]
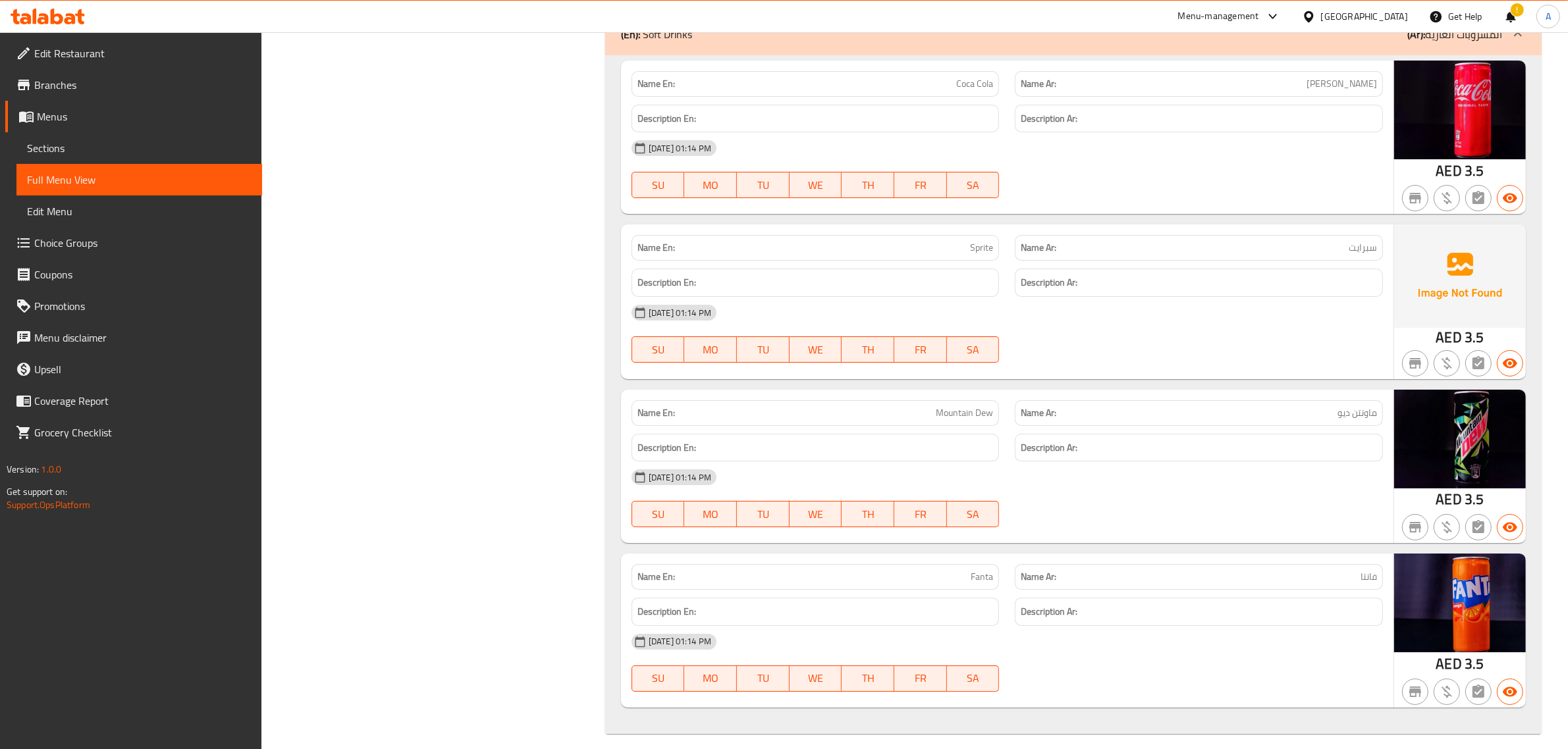
click at [1387, 20] on div "[GEOGRAPHIC_DATA]" at bounding box center [1364, 17] width 87 height 14
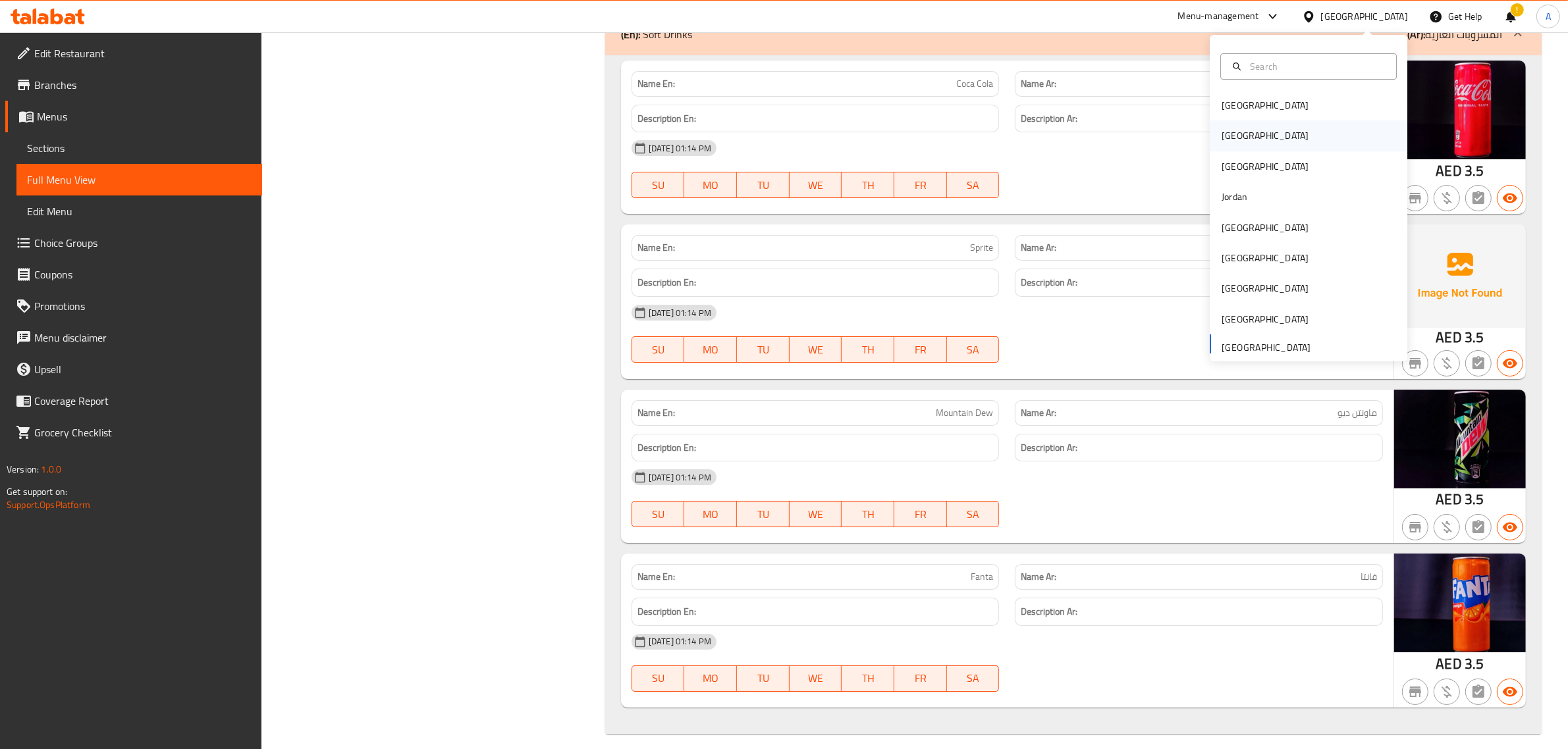
click at [1288, 129] on div "Egypt" at bounding box center [1308, 136] width 198 height 30
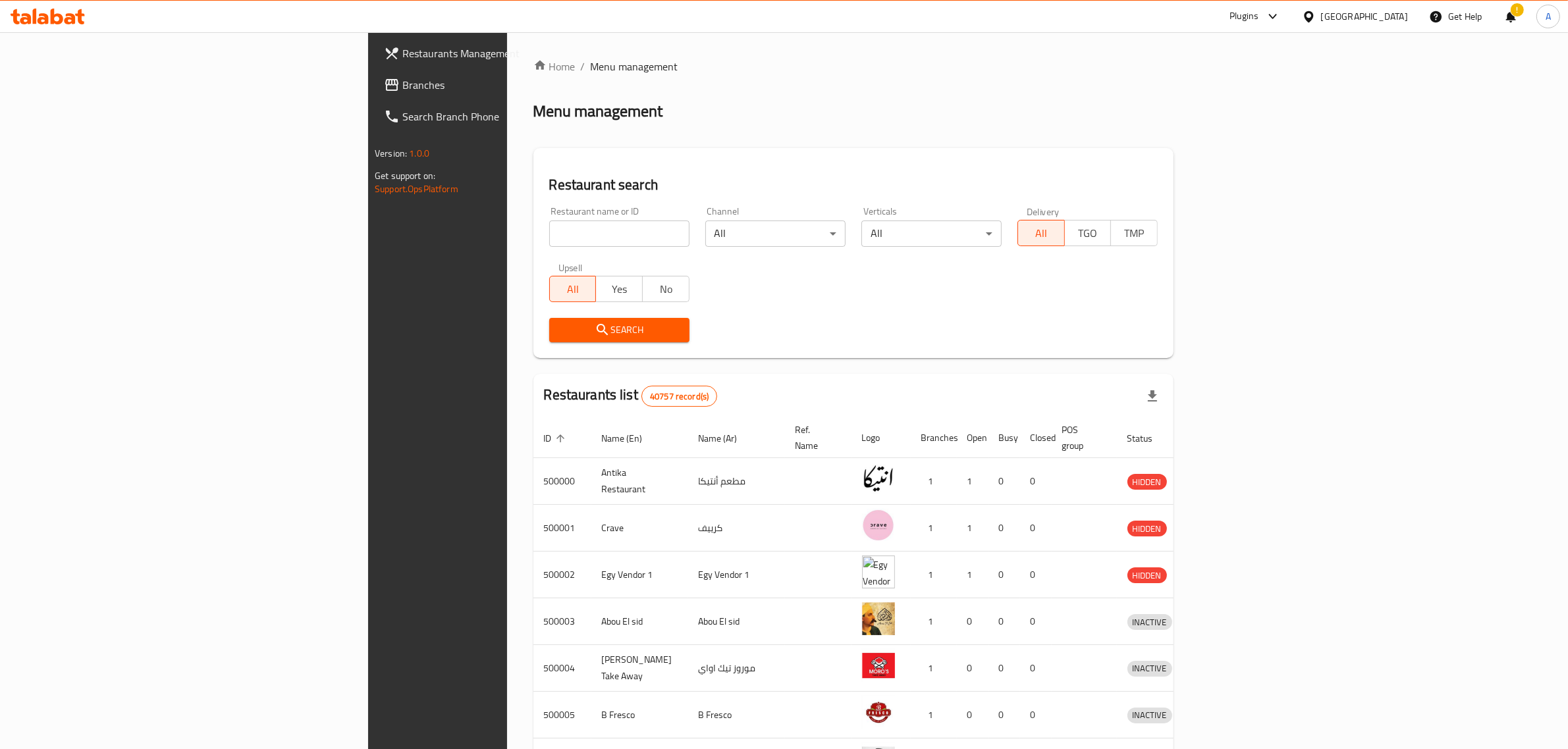
click at [549, 238] on input "search" at bounding box center [619, 233] width 140 height 26
paste input "677575"
click at [549, 236] on input "677575" at bounding box center [619, 233] width 140 height 26
click button "Search" at bounding box center [619, 330] width 140 height 25
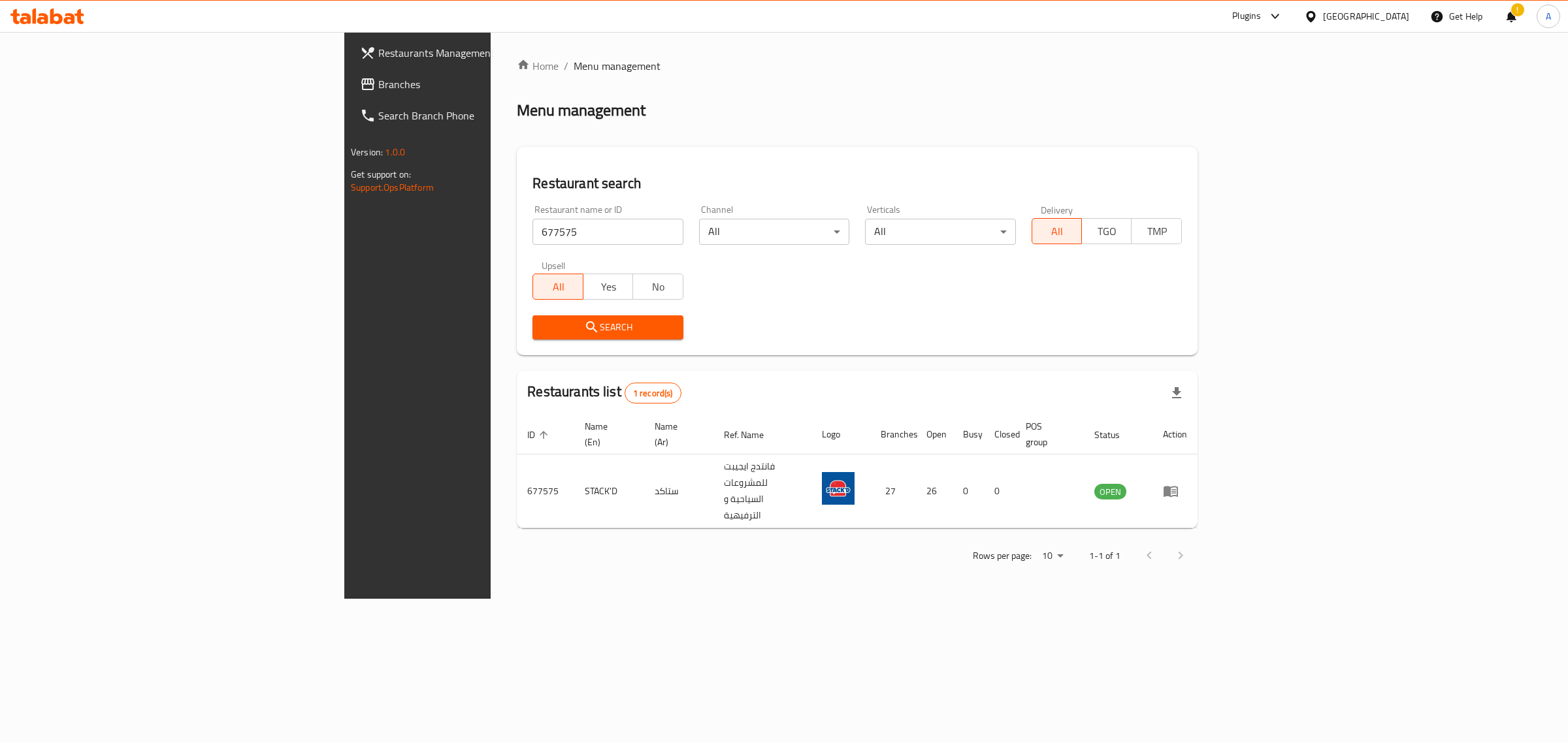
click at [532, 233] on input "677575" at bounding box center [607, 231] width 150 height 26
paste input "اورينتال ORIENTAL"
click button "Search" at bounding box center [607, 327] width 150 height 24
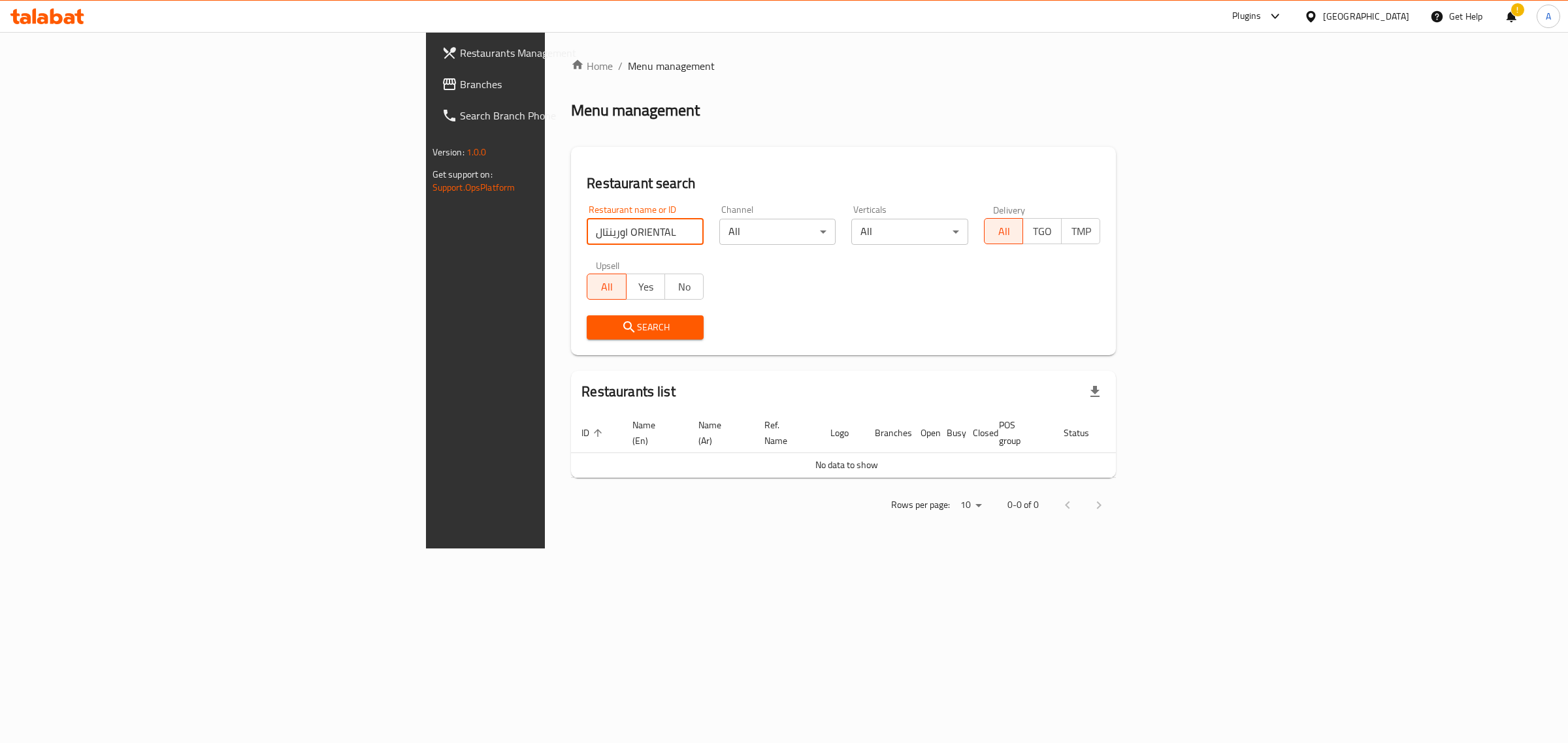
click at [587, 233] on input "اورينتال ORIENTAL" at bounding box center [645, 231] width 117 height 26
type input "ORIENTAL"
click button "Search" at bounding box center [645, 327] width 117 height 24
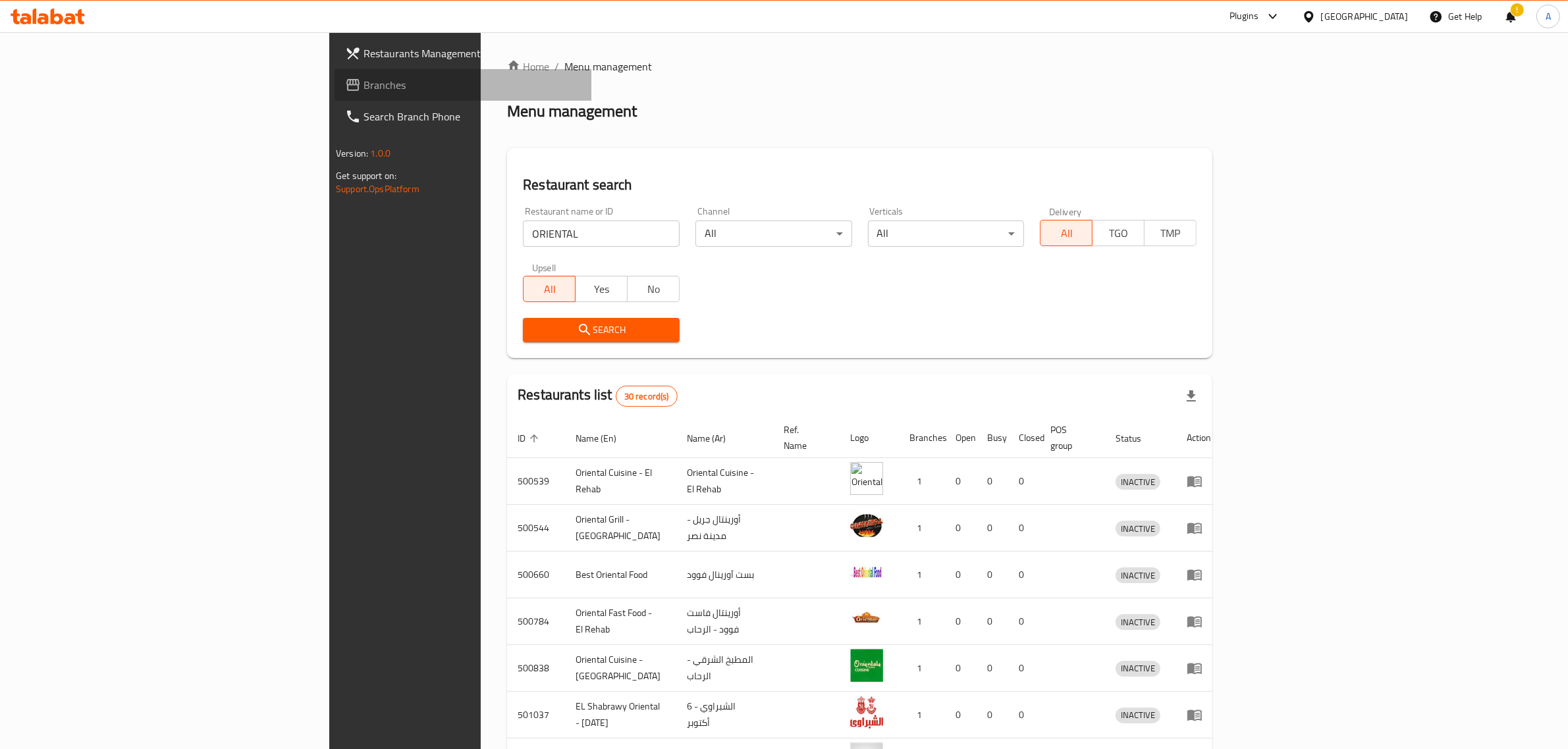
click at [335, 73] on link "Branches" at bounding box center [463, 85] width 257 height 32
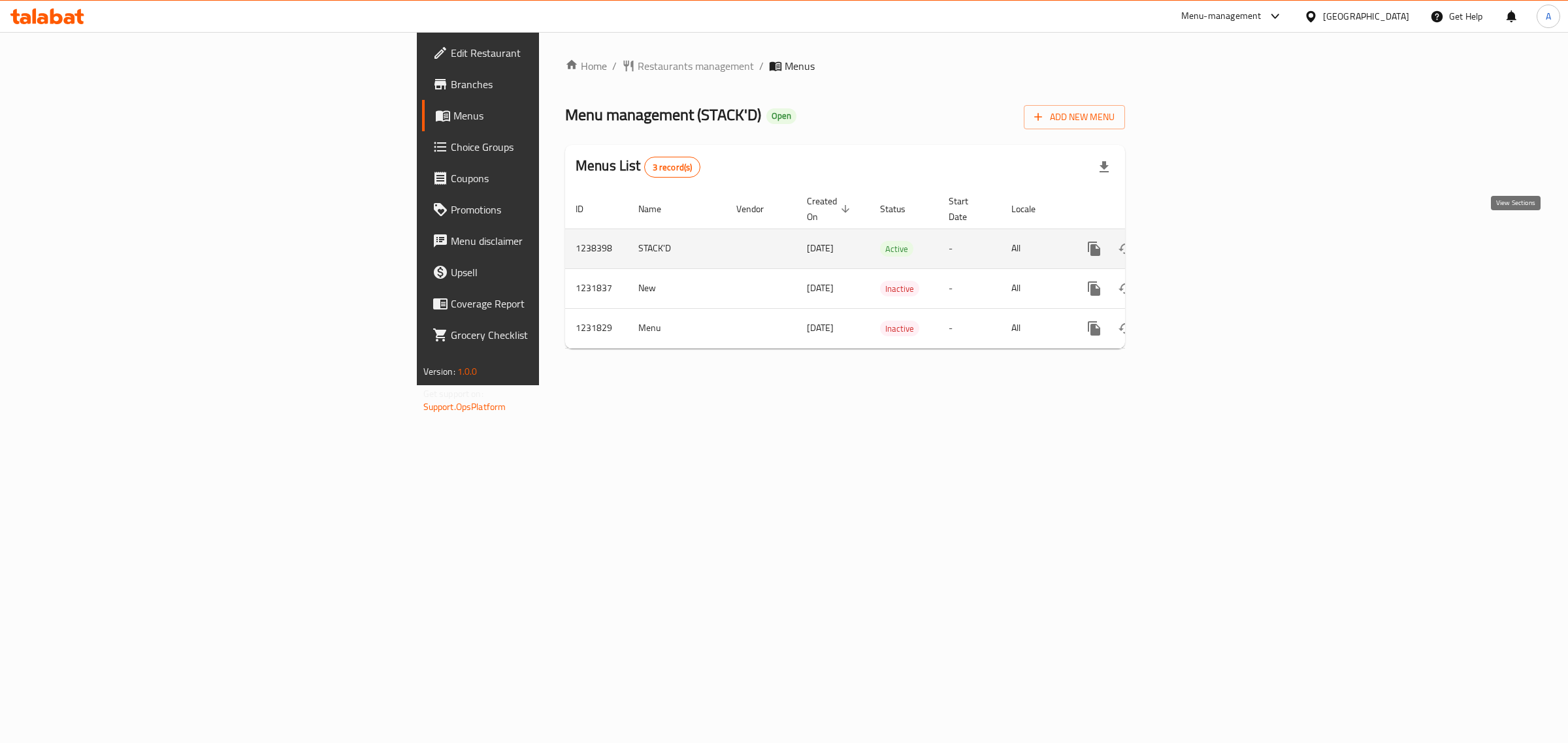
click at [1204, 233] on link "enhanced table" at bounding box center [1188, 249] width 32 height 31
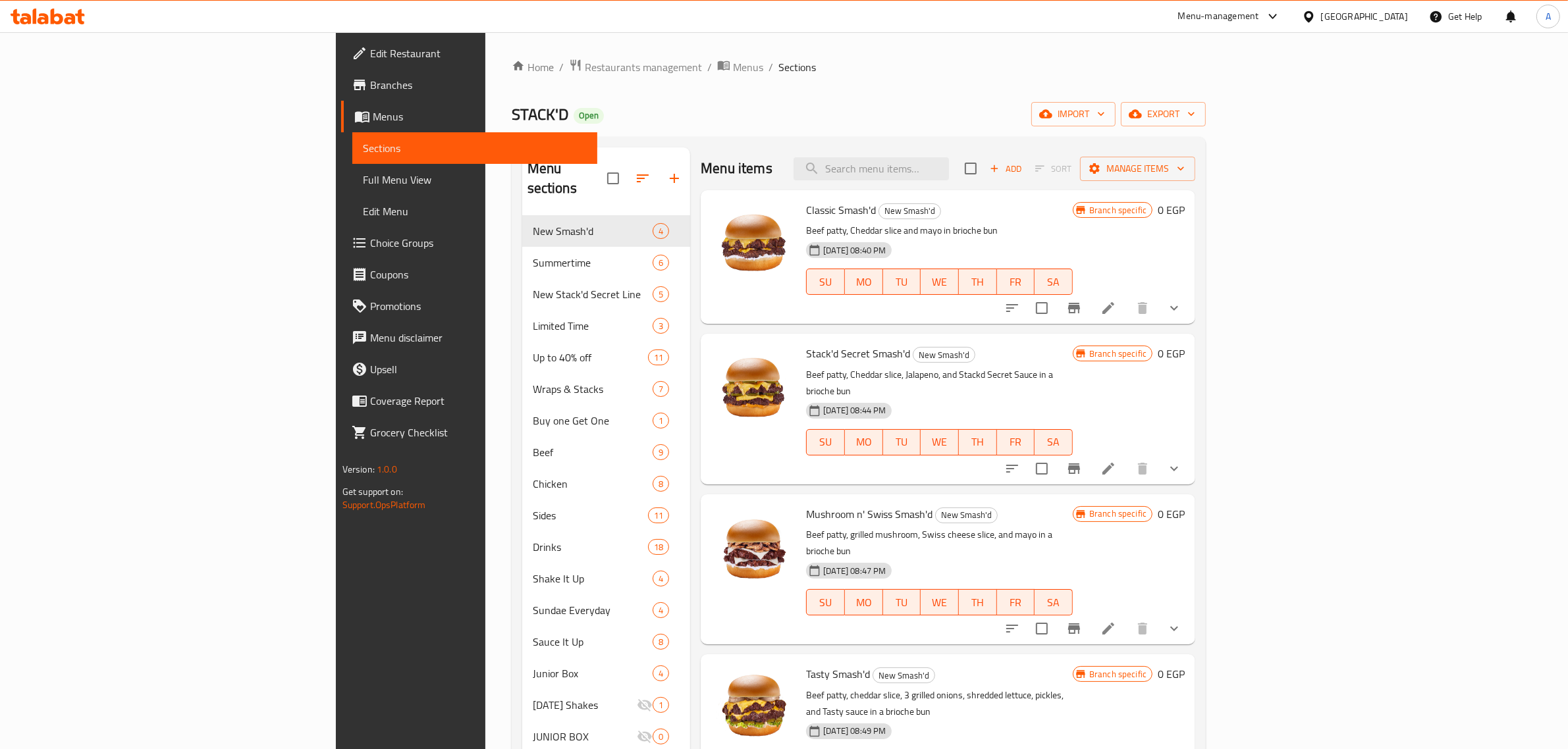
click at [768, 75] on ol "Home / Restaurants management / Menus / Sections" at bounding box center [859, 67] width 694 height 17
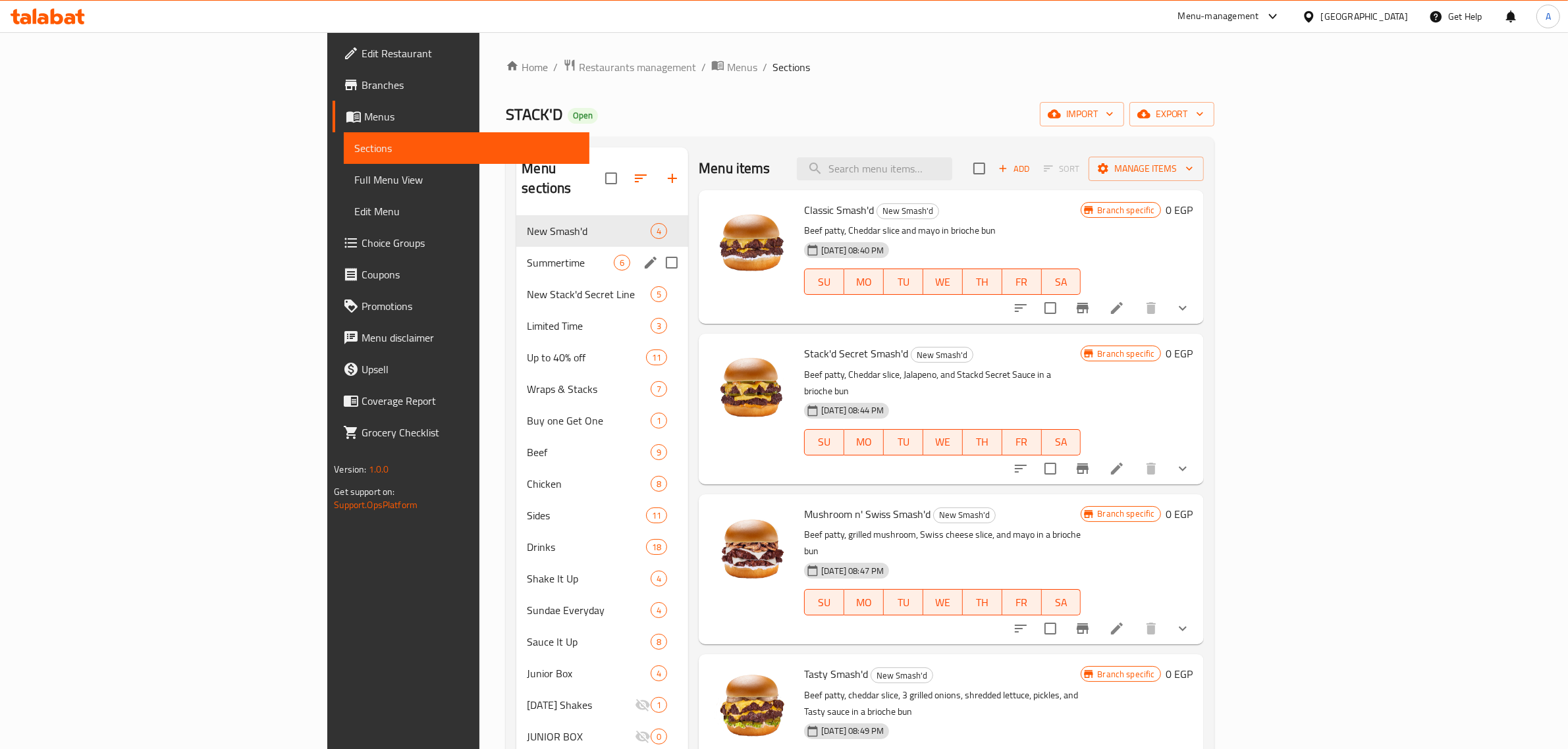
click at [517, 254] on div "Summertime 6" at bounding box center [602, 263] width 172 height 32
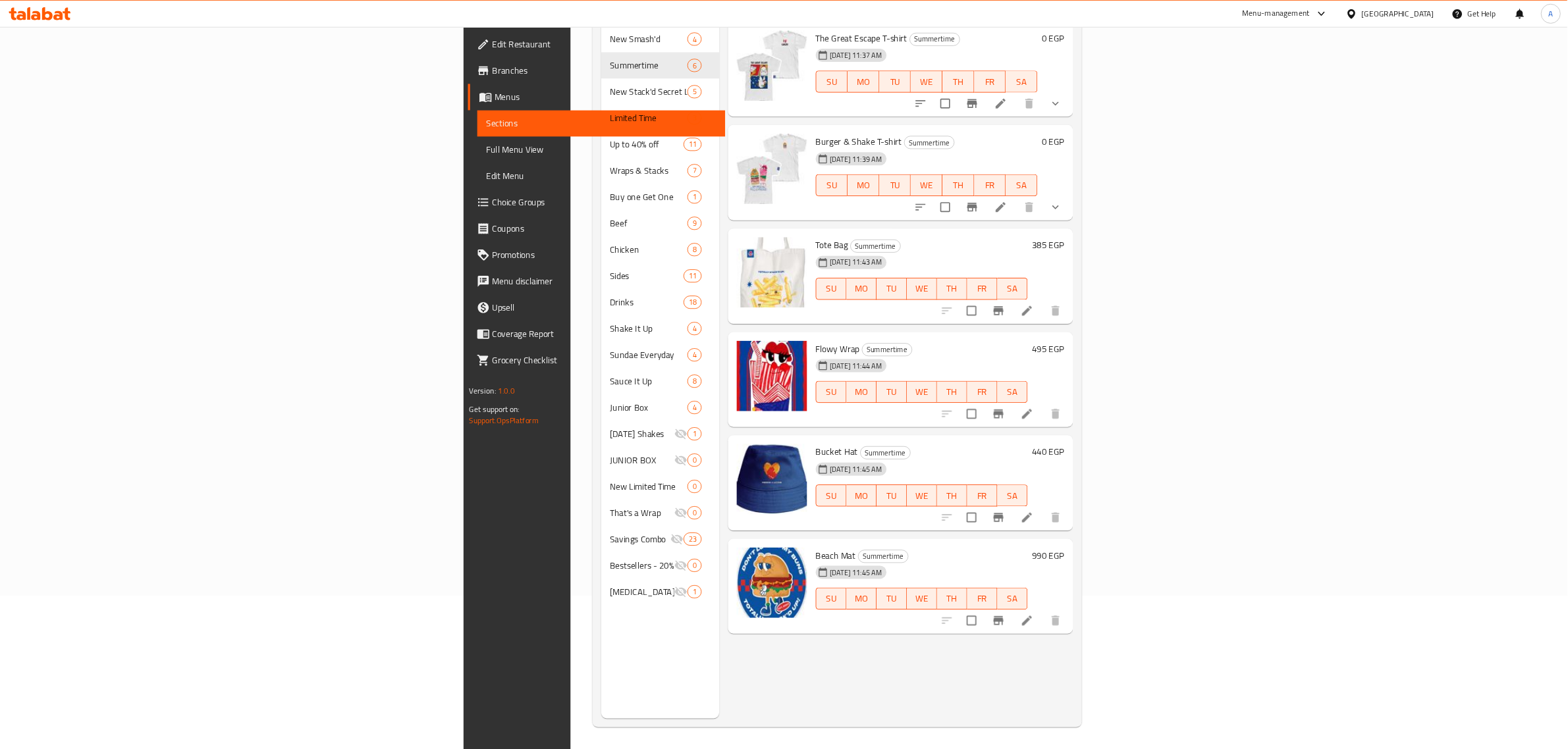
scroll to position [184, 0]
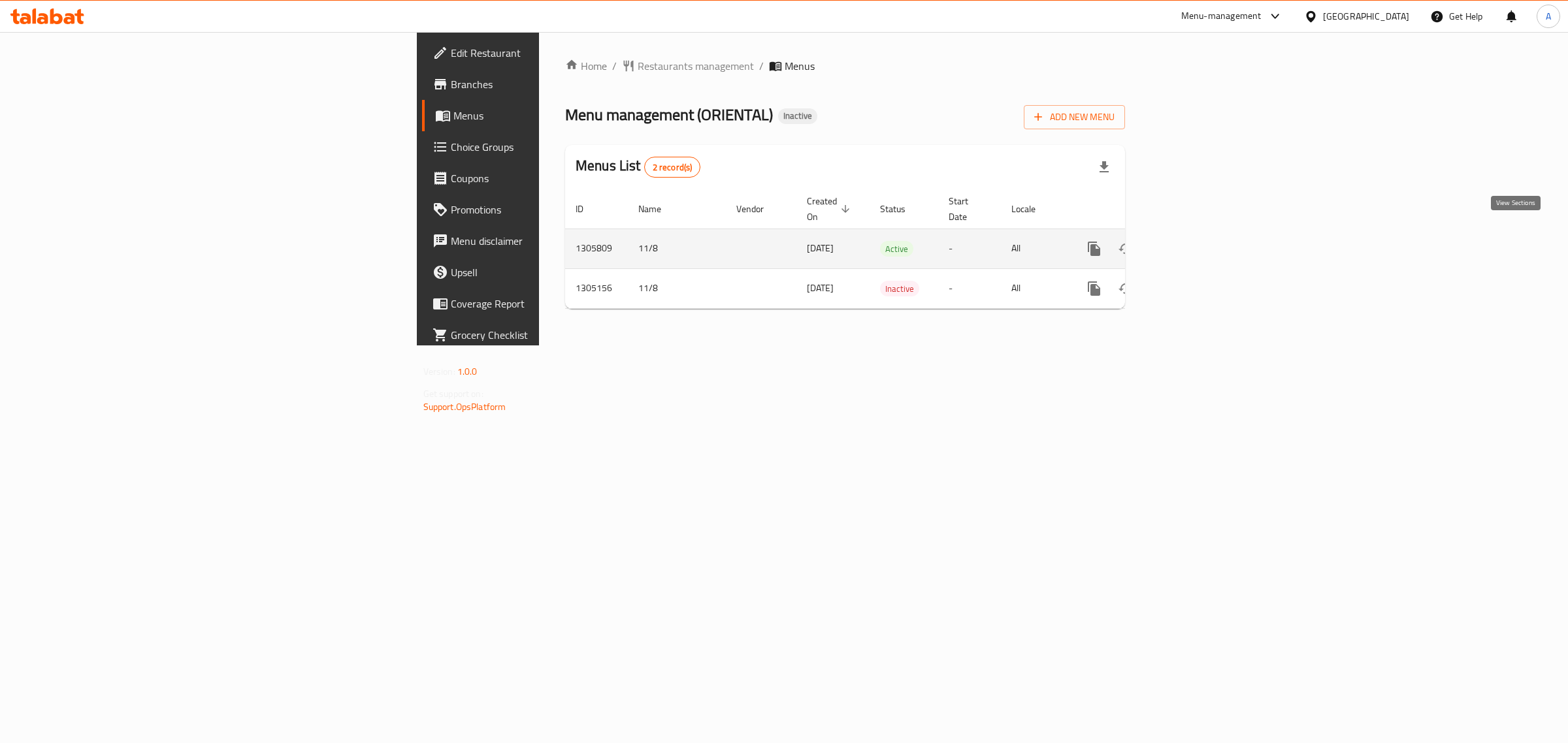
click at [1196, 241] on icon "enhanced table" at bounding box center [1188, 249] width 16 height 16
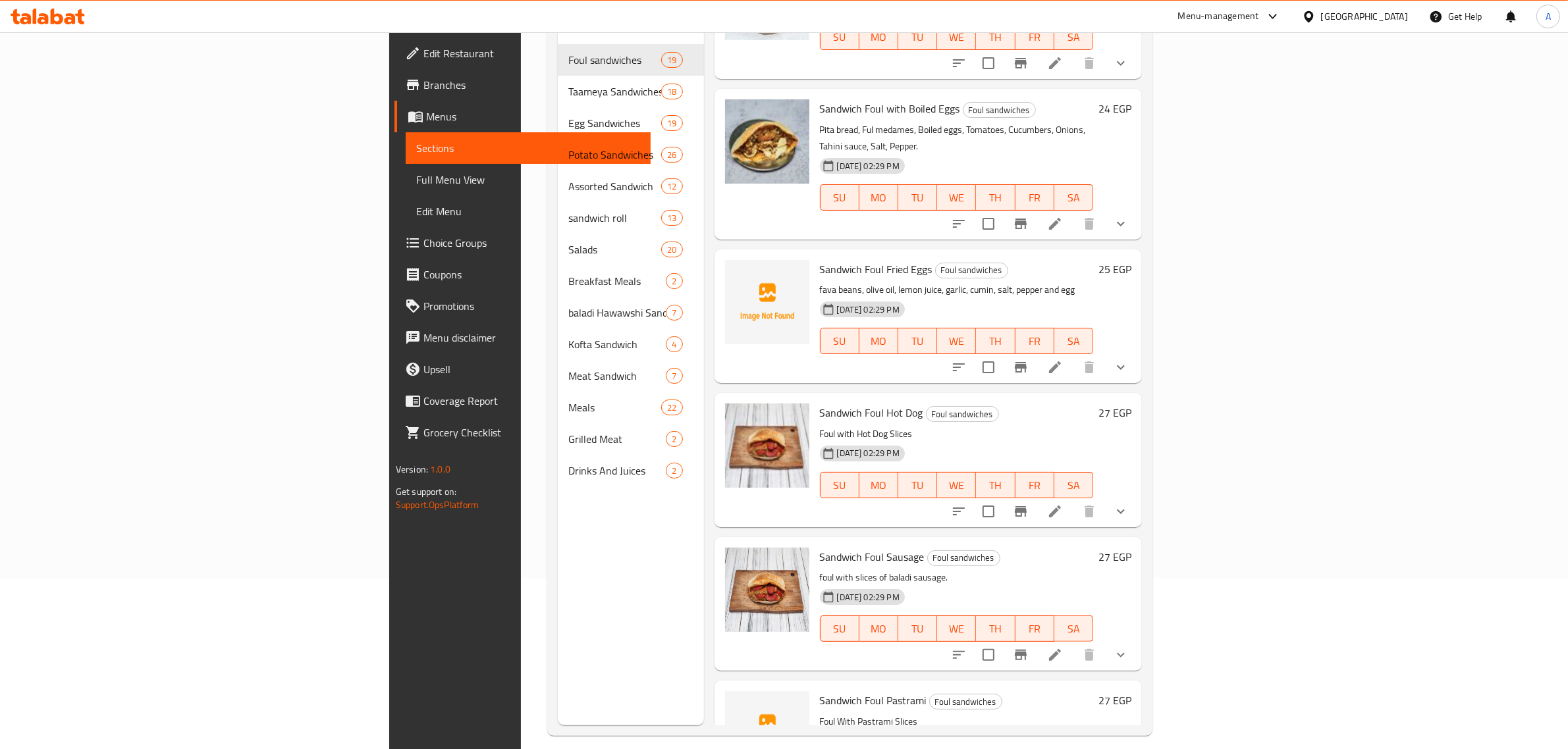
scroll to position [185, 0]
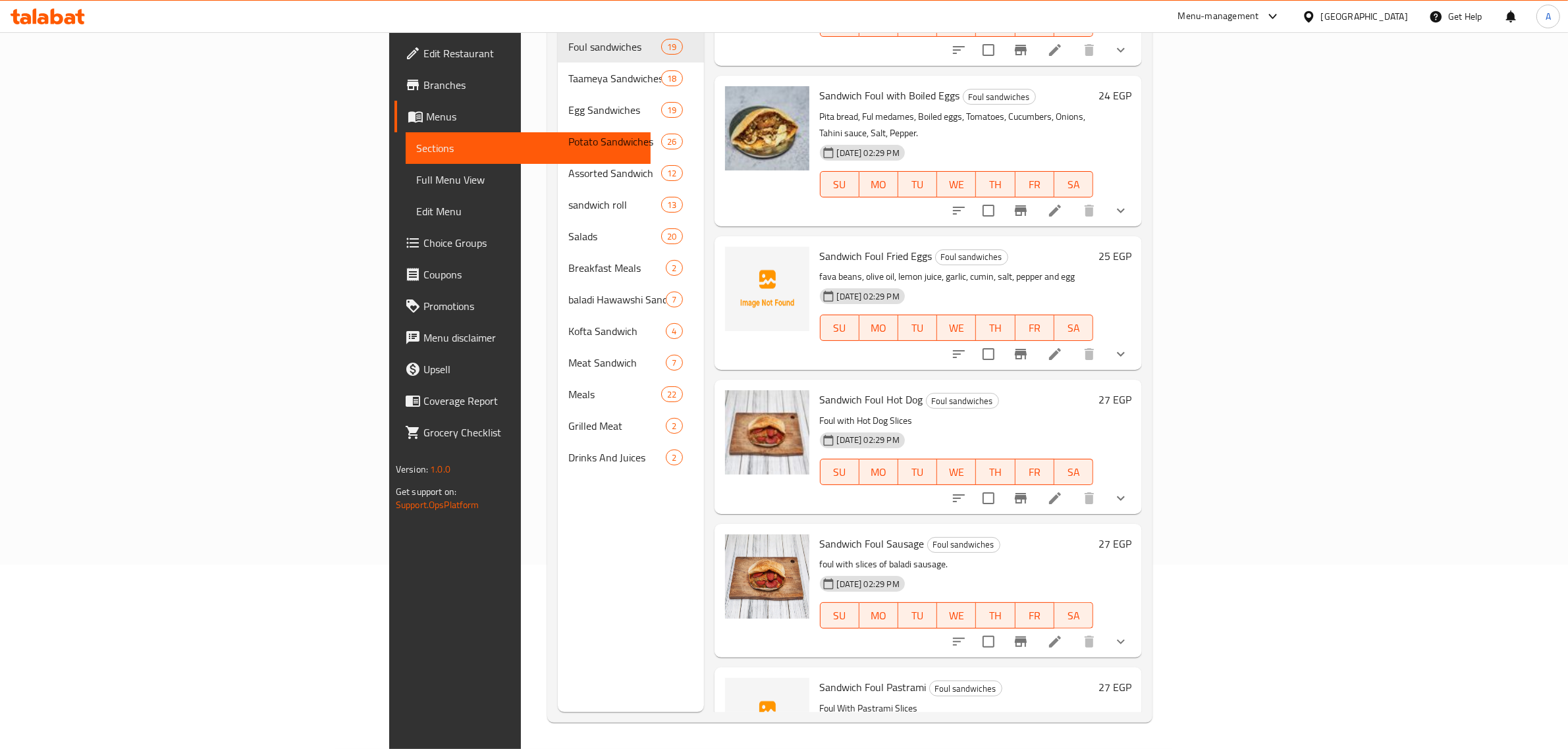
click at [859, 288] on div "Menu items Add Sort Manage items Foul sandwich Foul sandwiches Fresh Foul seaso…" at bounding box center [923, 338] width 439 height 749
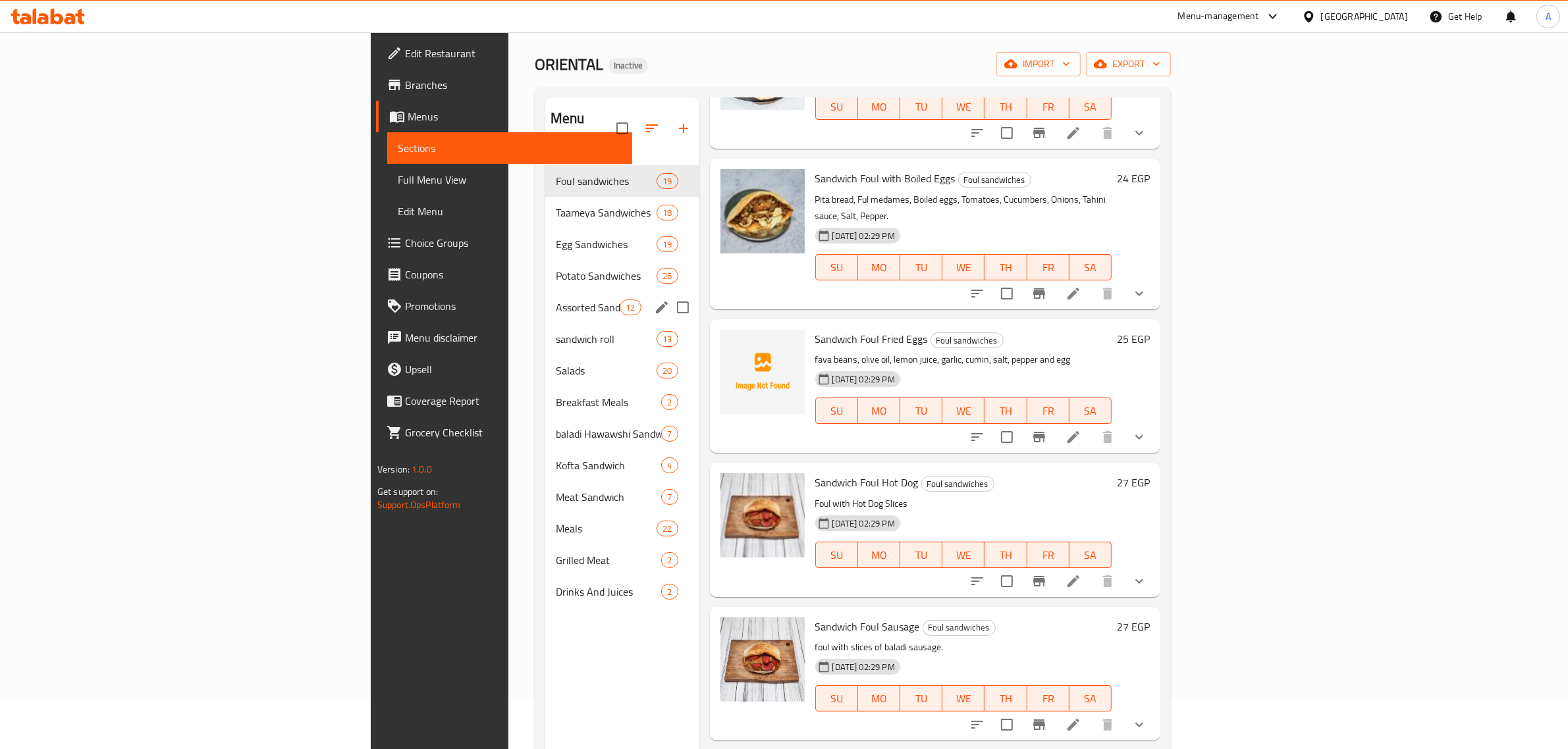
scroll to position [0, 0]
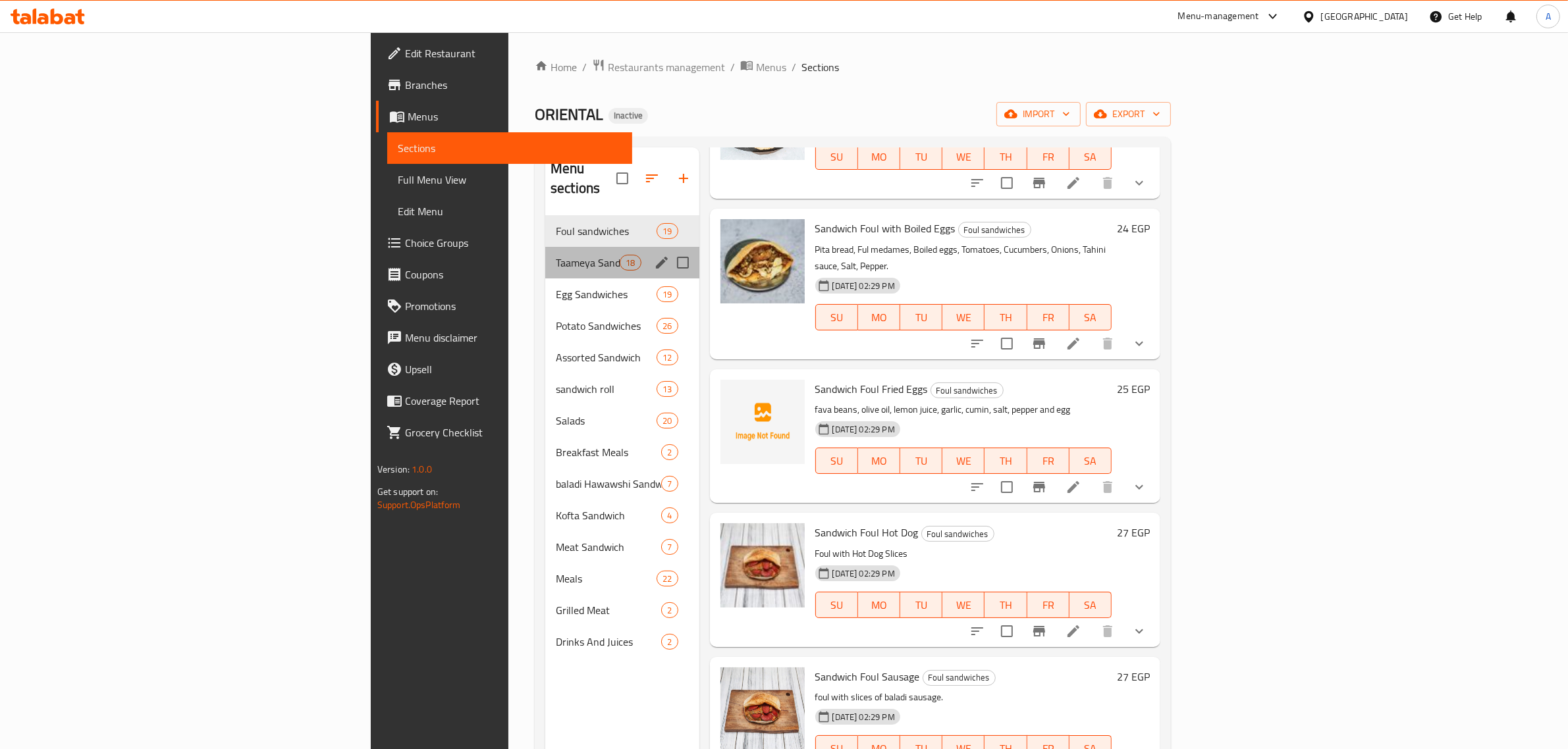
drag, startPoint x: 356, startPoint y: 252, endPoint x: 373, endPoint y: 251, distance: 17.0
click at [545, 252] on div "Taameya Sandwiches 18" at bounding box center [622, 263] width 154 height 32
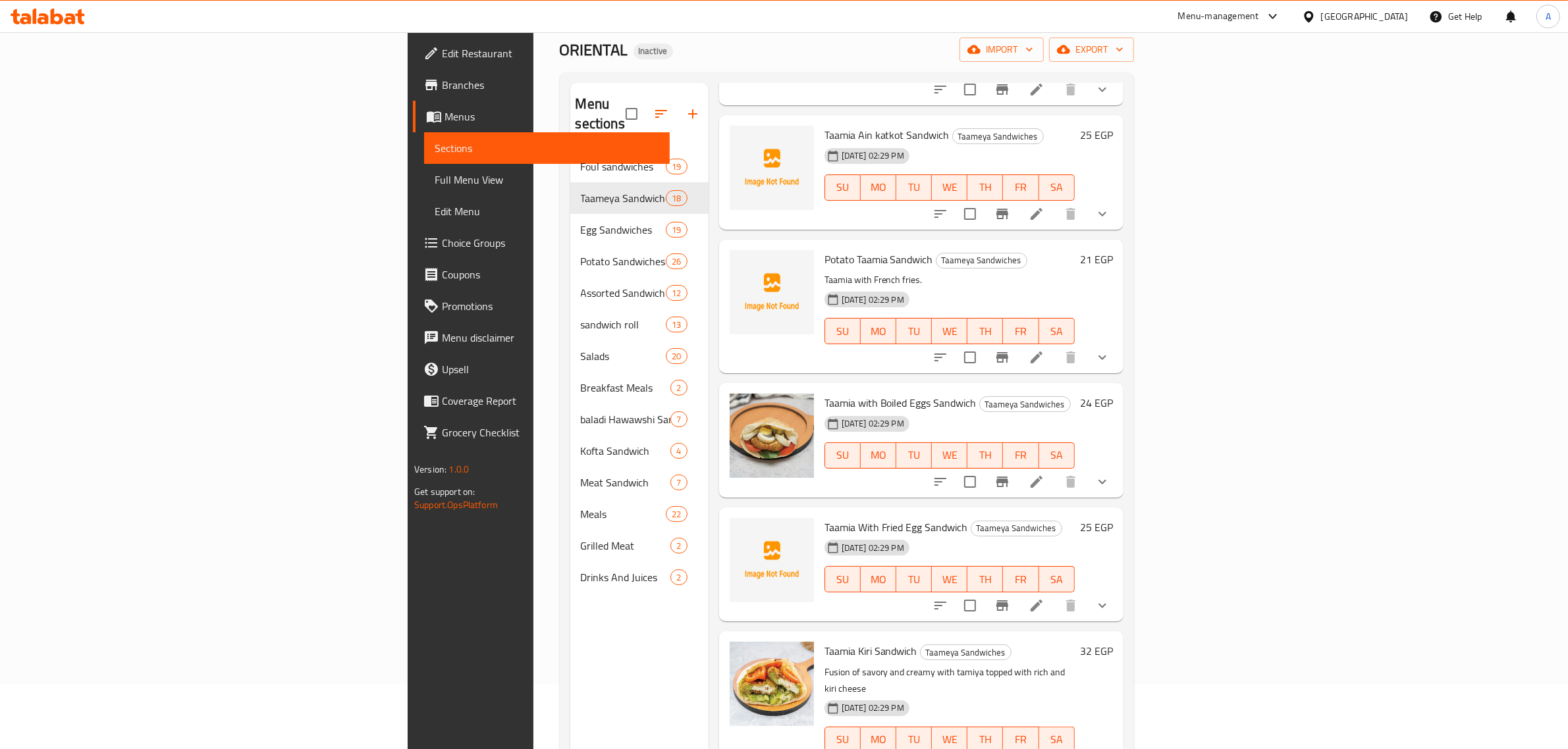
scroll to position [185, 0]
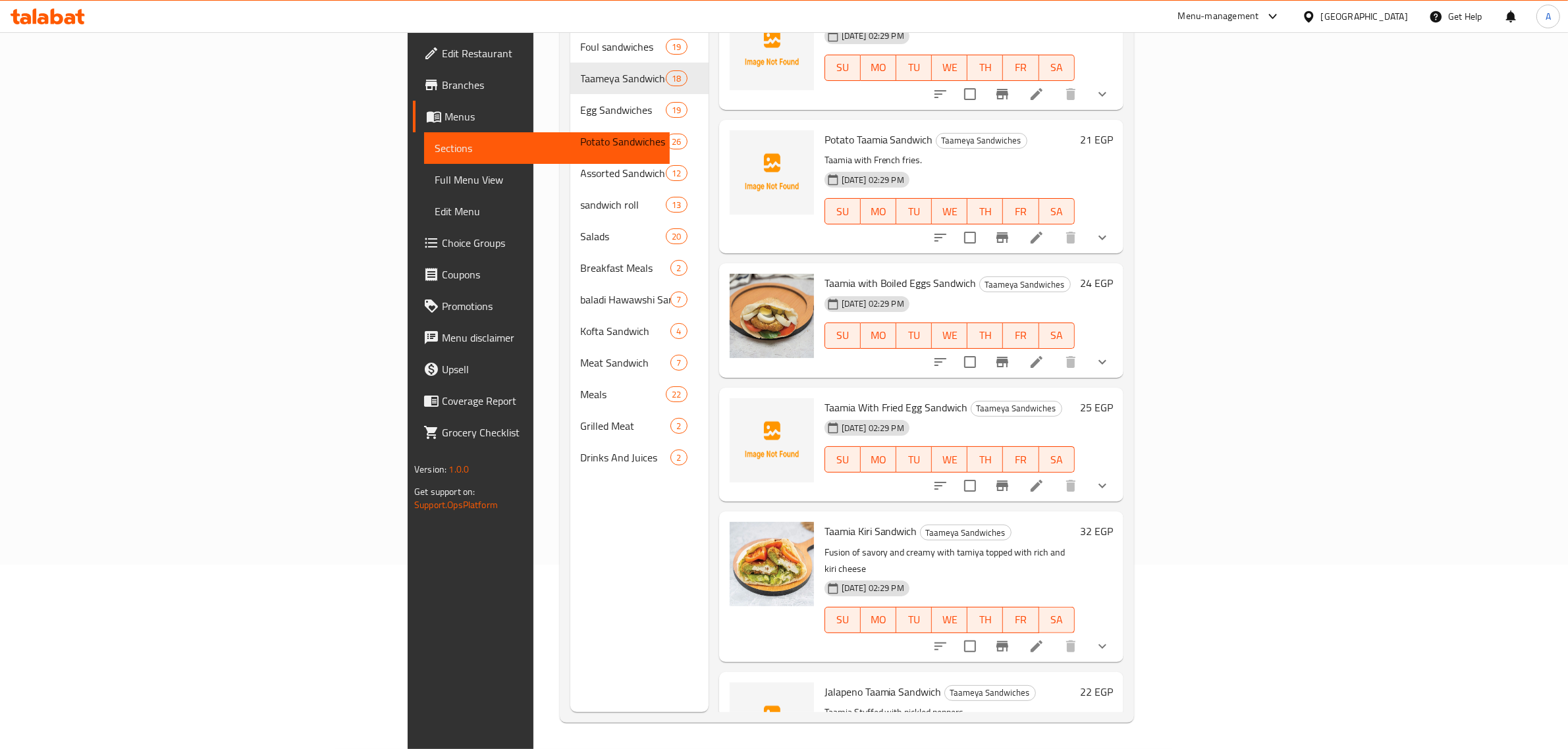
drag, startPoint x: 1107, startPoint y: 459, endPoint x: 1078, endPoint y: 451, distance: 30.1
click at [1074, 522] on h6 "Taamia Kiri Sandwich Taameya Sandwiches" at bounding box center [949, 531] width 250 height 18
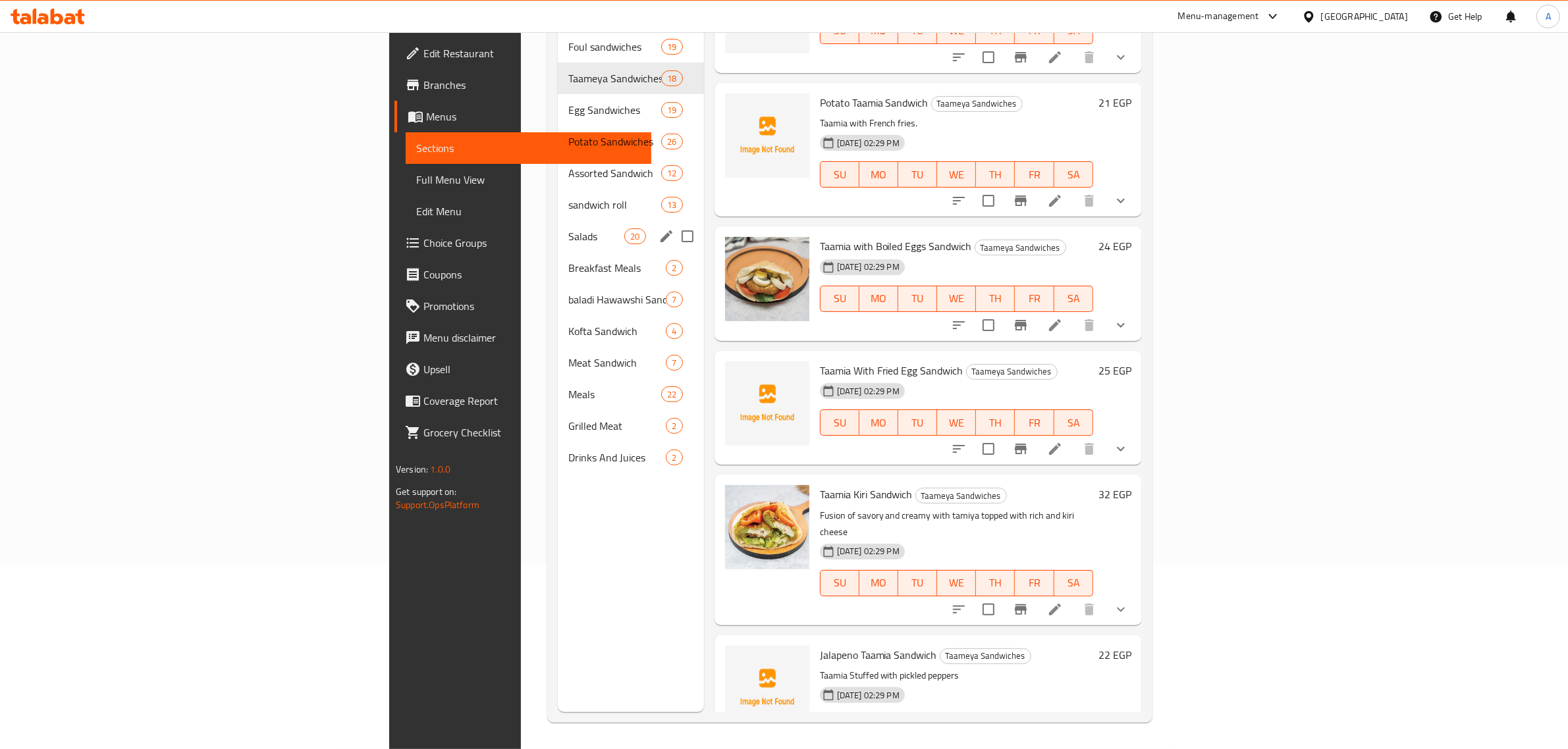
scroll to position [102, 0]
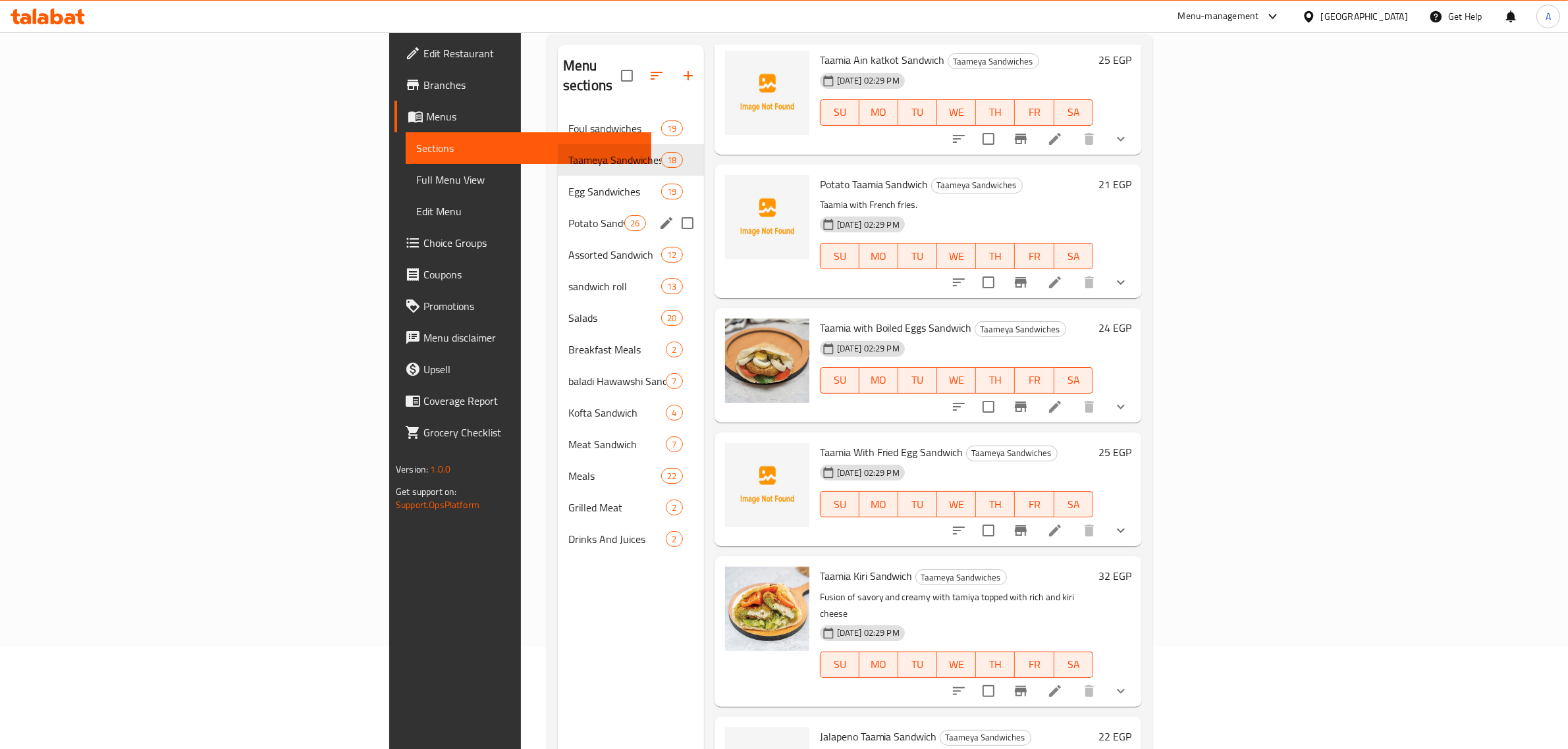
click at [558, 207] on div "Potato Sandwiches 26" at bounding box center [631, 223] width 146 height 32
click at [568, 184] on span "Egg Sandwiches" at bounding box center [614, 192] width 93 height 16
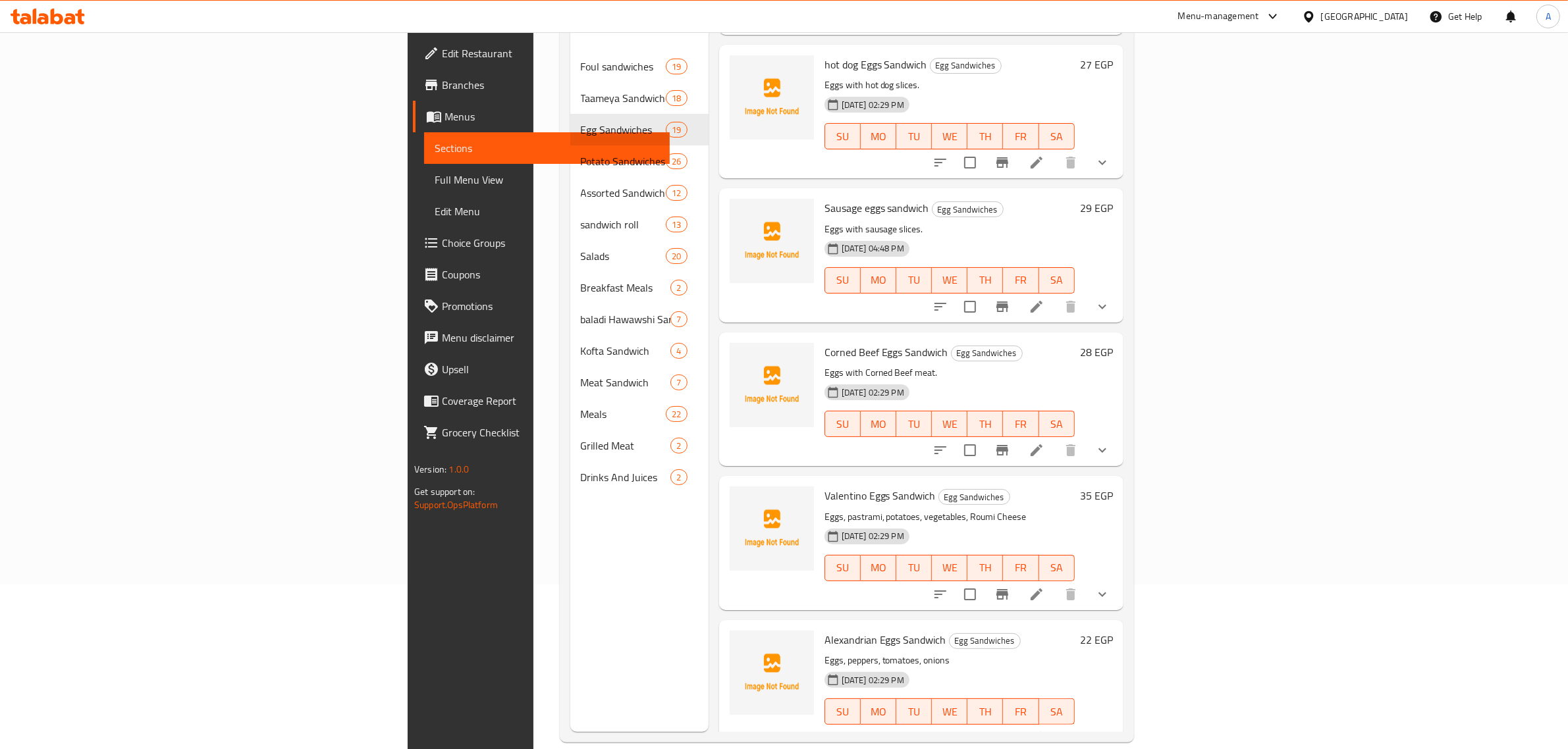
scroll to position [185, 0]
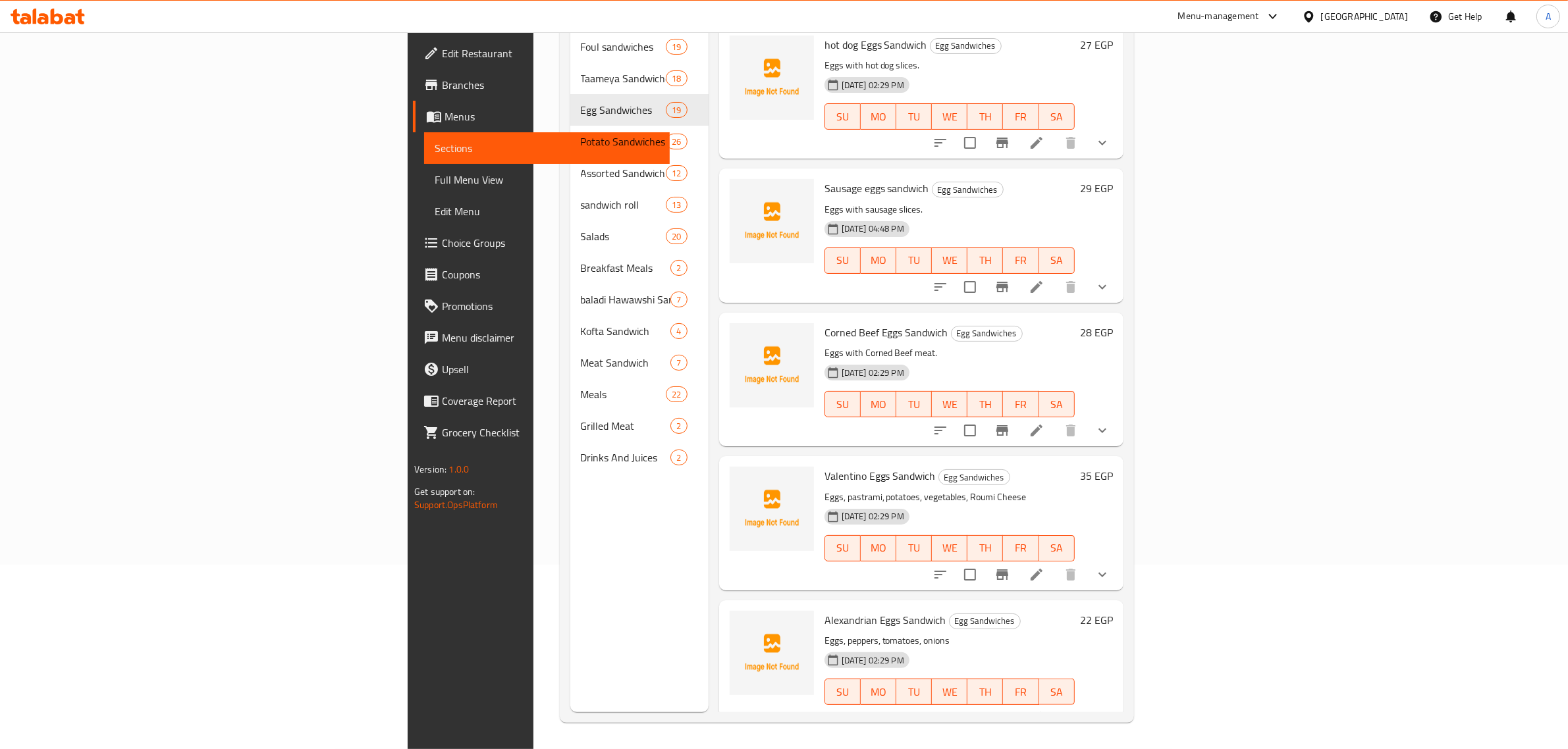
click at [963, 359] on div "14-08-2025 02:29 PM SU MO TU WE TH FR SA" at bounding box center [949, 395] width 261 height 71
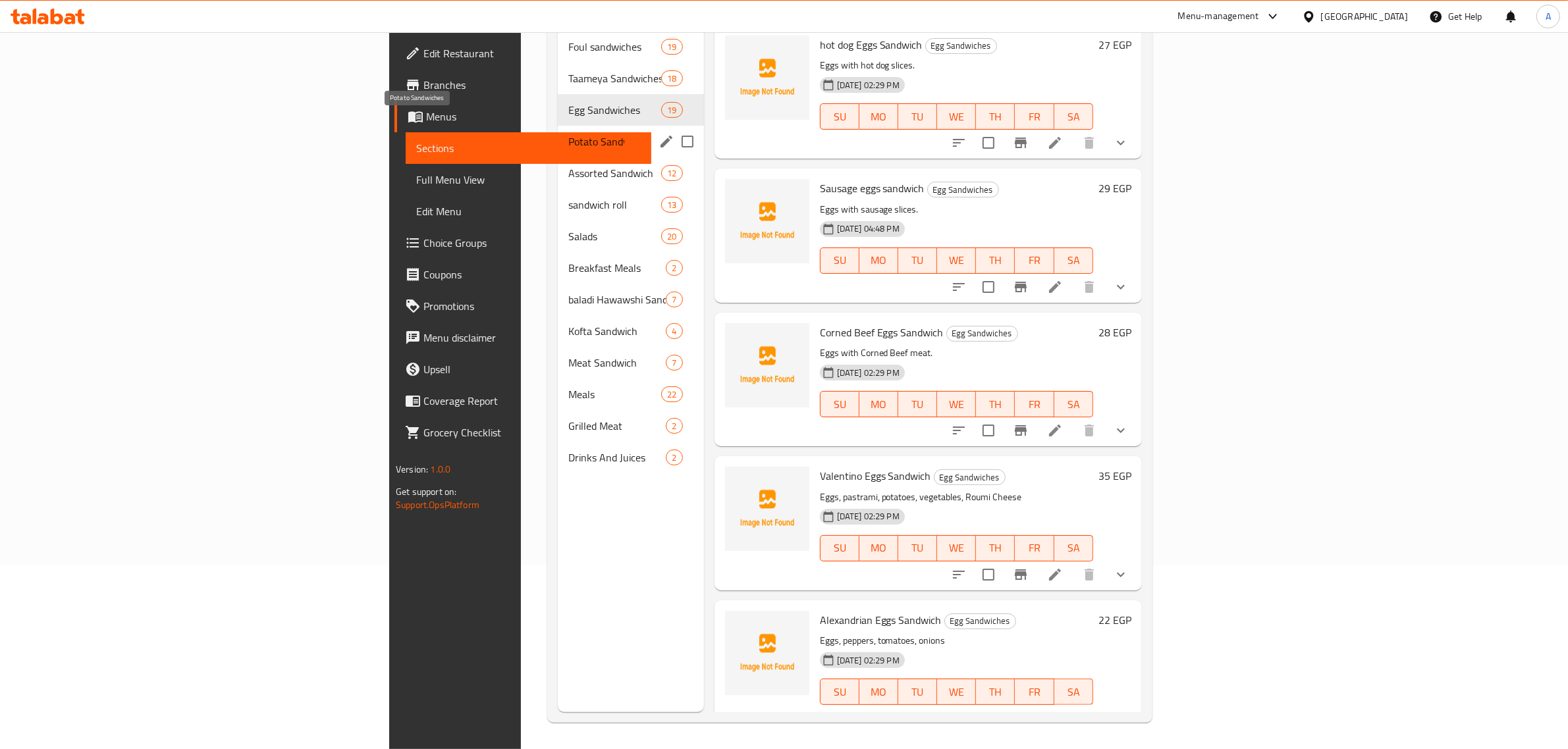
click at [568, 133] on span "Potato Sandwiches" at bounding box center [596, 141] width 56 height 16
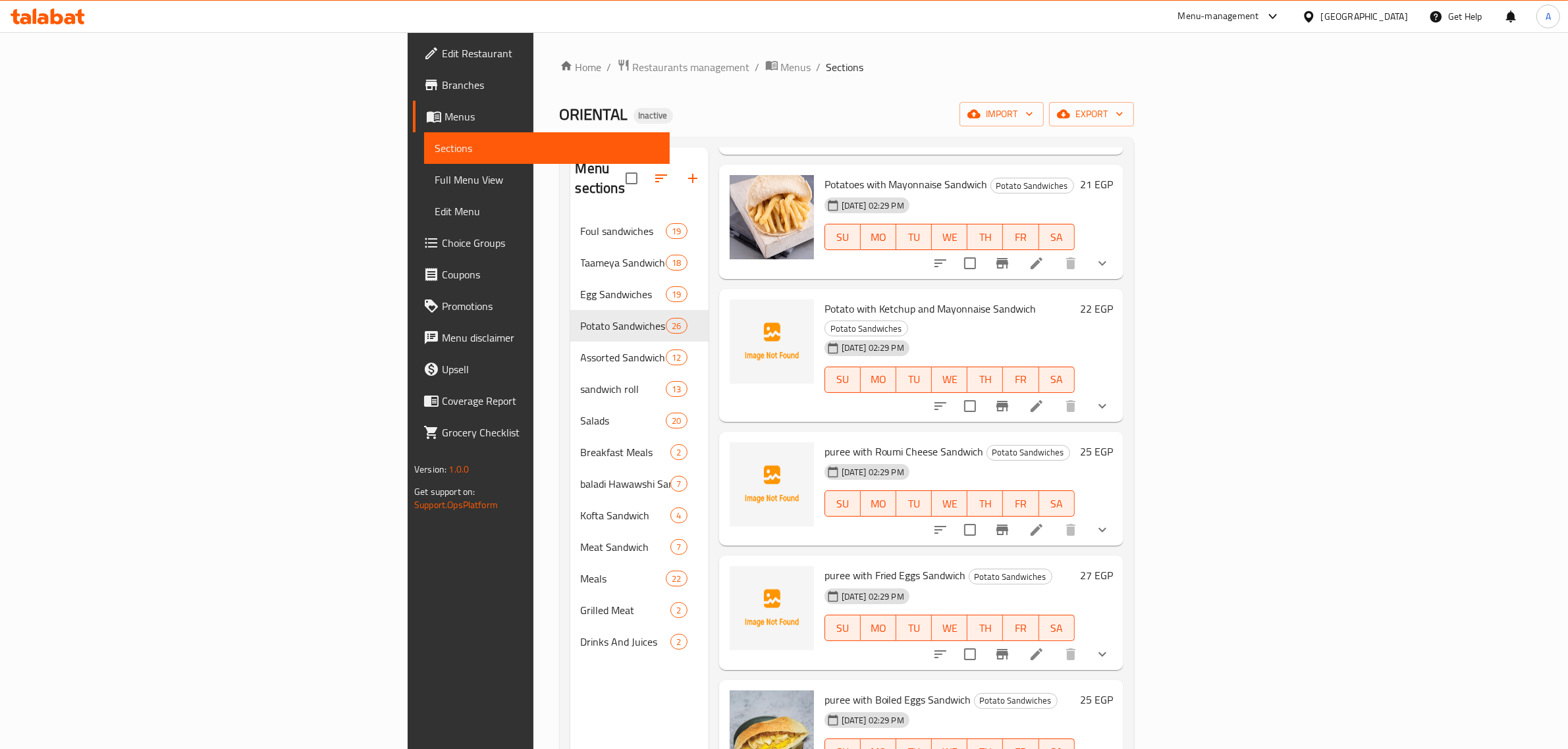
scroll to position [740, 0]
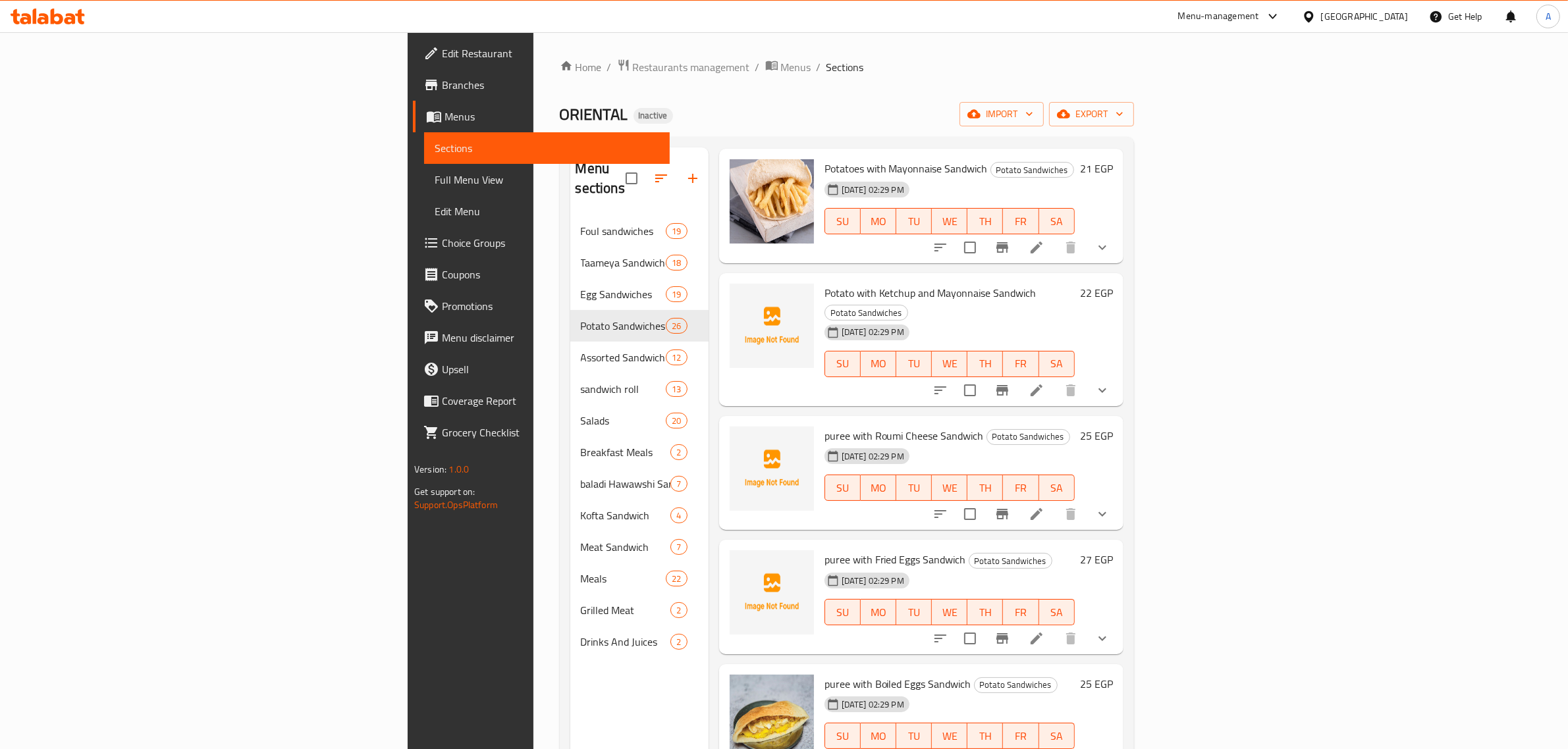
click at [932, 474] on button "TU" at bounding box center [913, 487] width 36 height 26
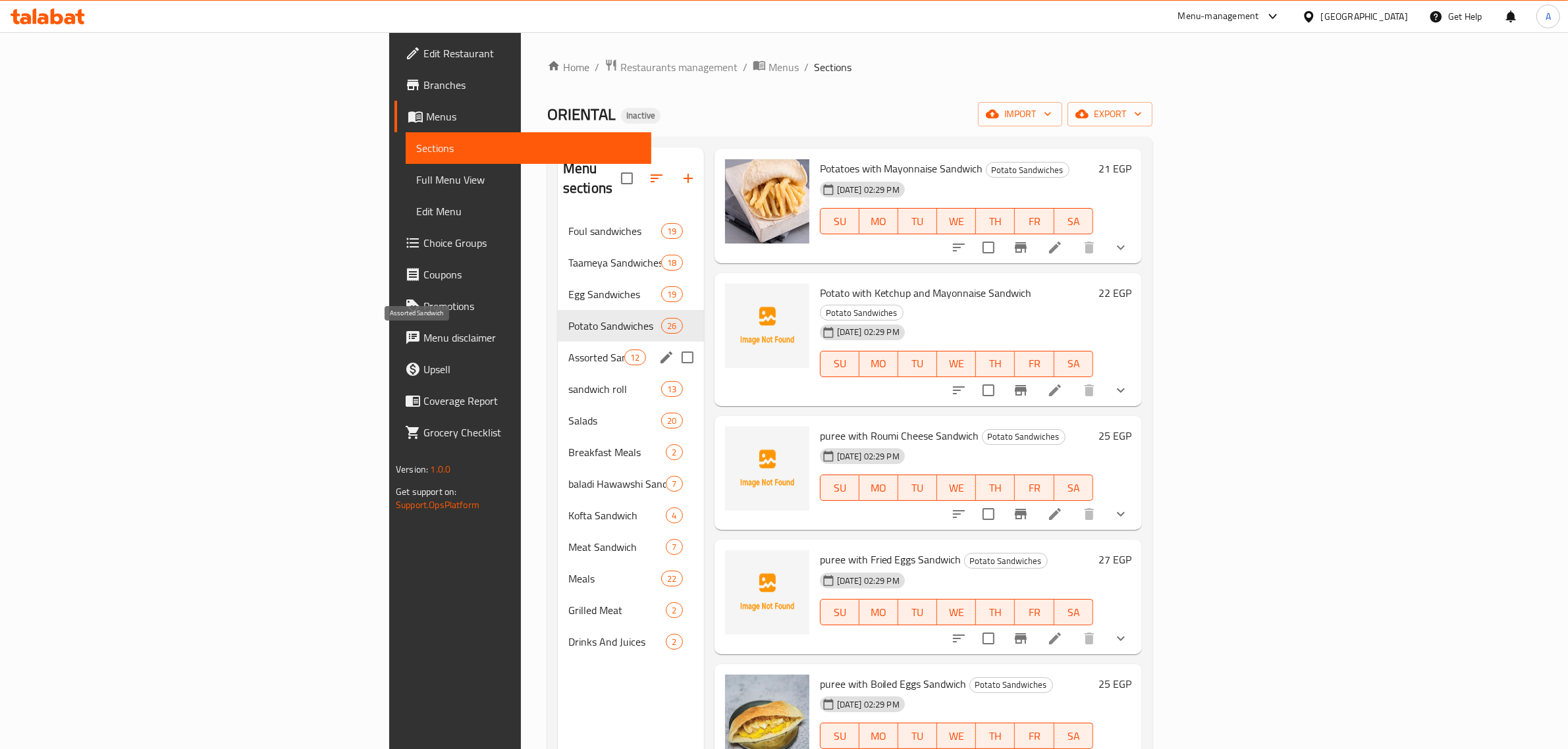
click at [568, 350] on span "Assorted Sandwich" at bounding box center [596, 358] width 56 height 16
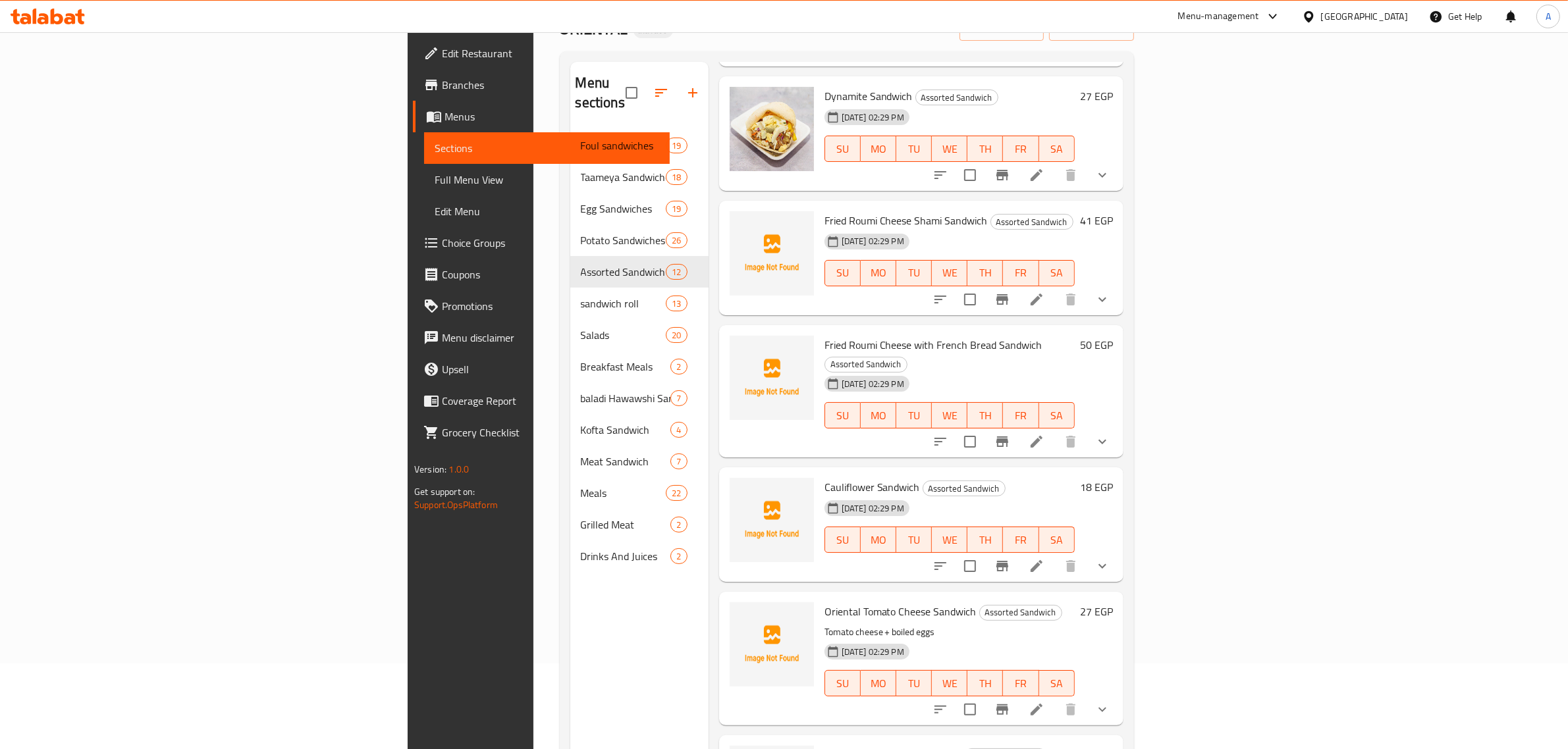
scroll to position [185, 0]
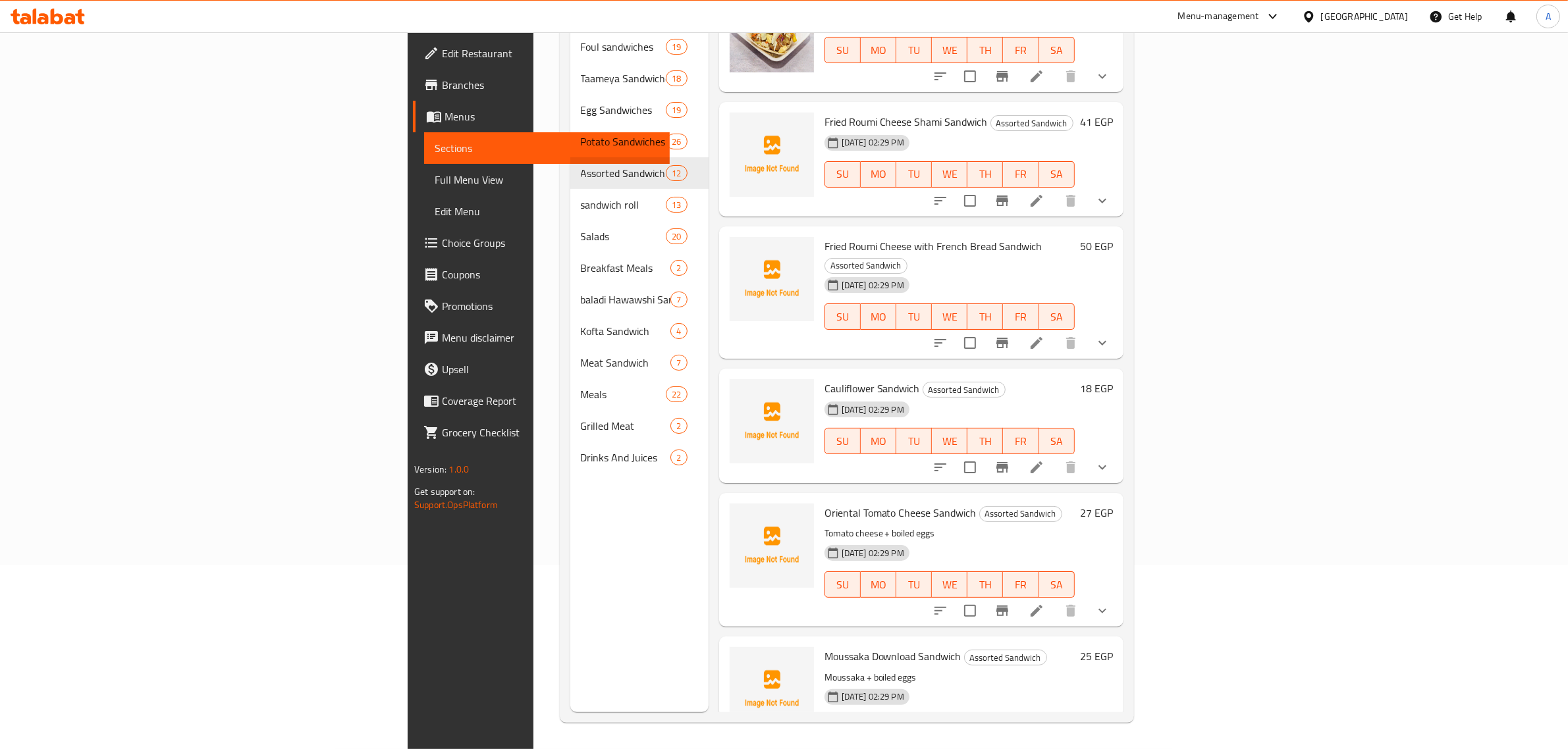
click at [943, 493] on div "Oriental Tomato Cheese Sandwich Assorted Sandwich Tomato cheese + boiled eggs 1…" at bounding box center [920, 559] width 404 height 133
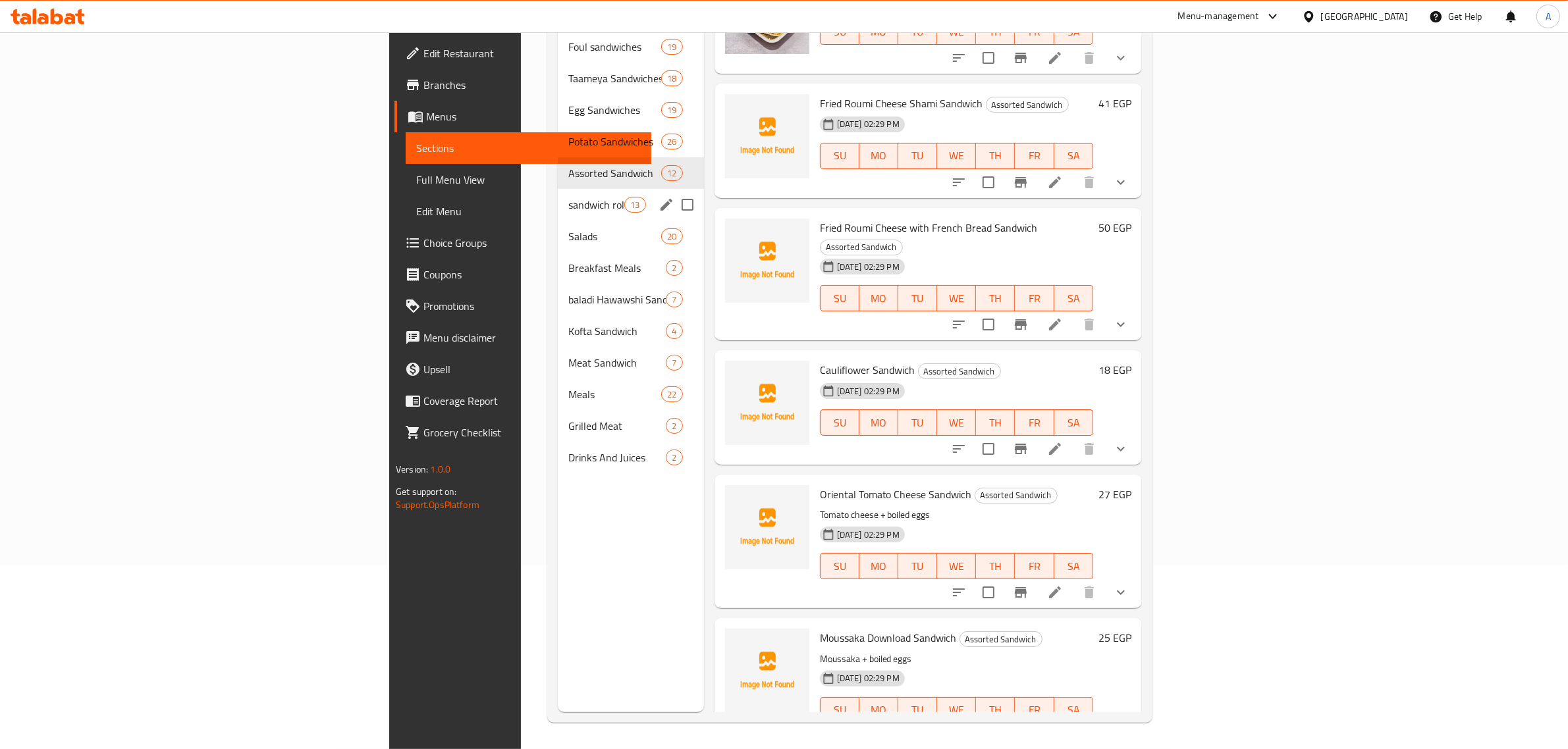
click at [558, 198] on div "sandwich roll 13" at bounding box center [631, 205] width 146 height 32
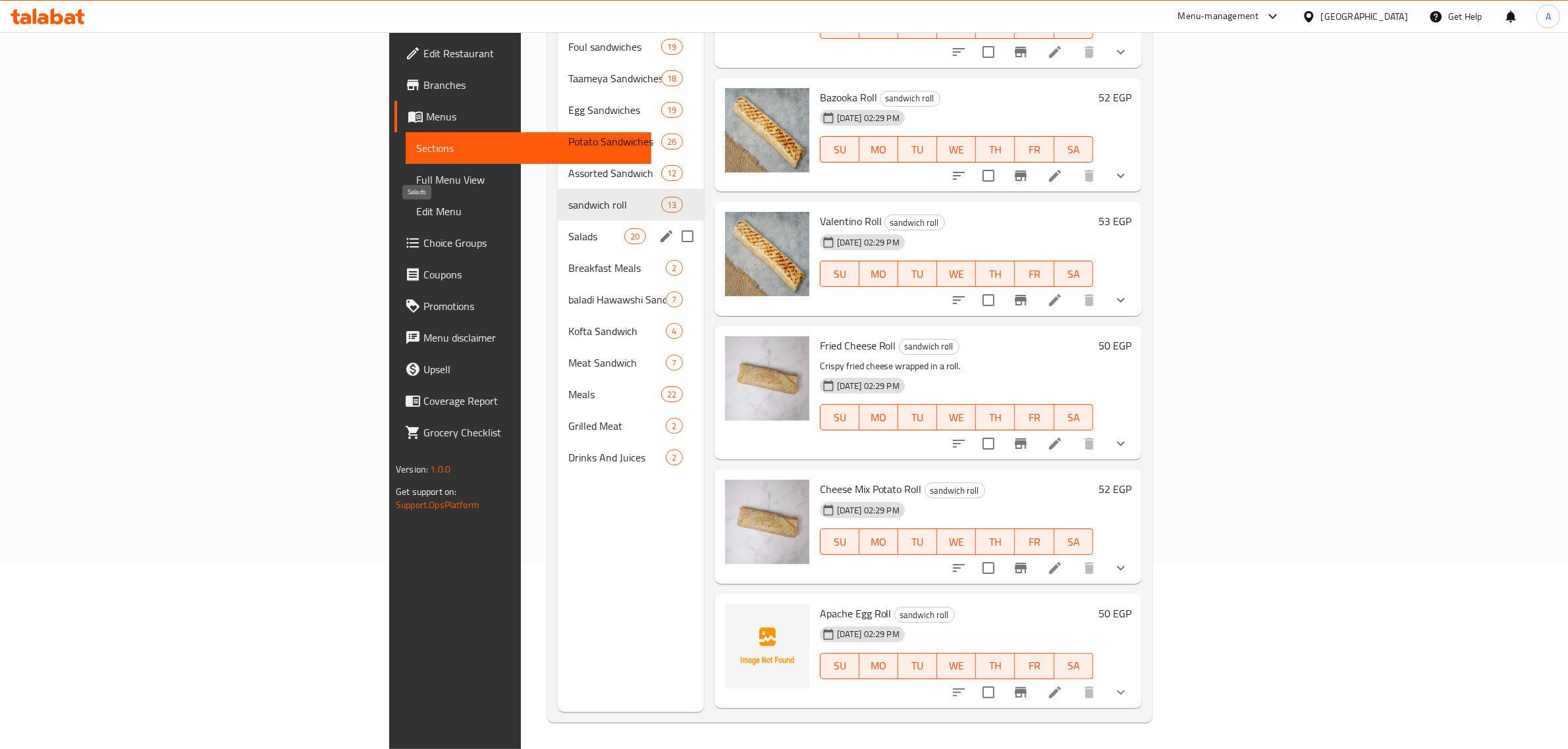
click at [568, 229] on span "Salads" at bounding box center [596, 236] width 56 height 16
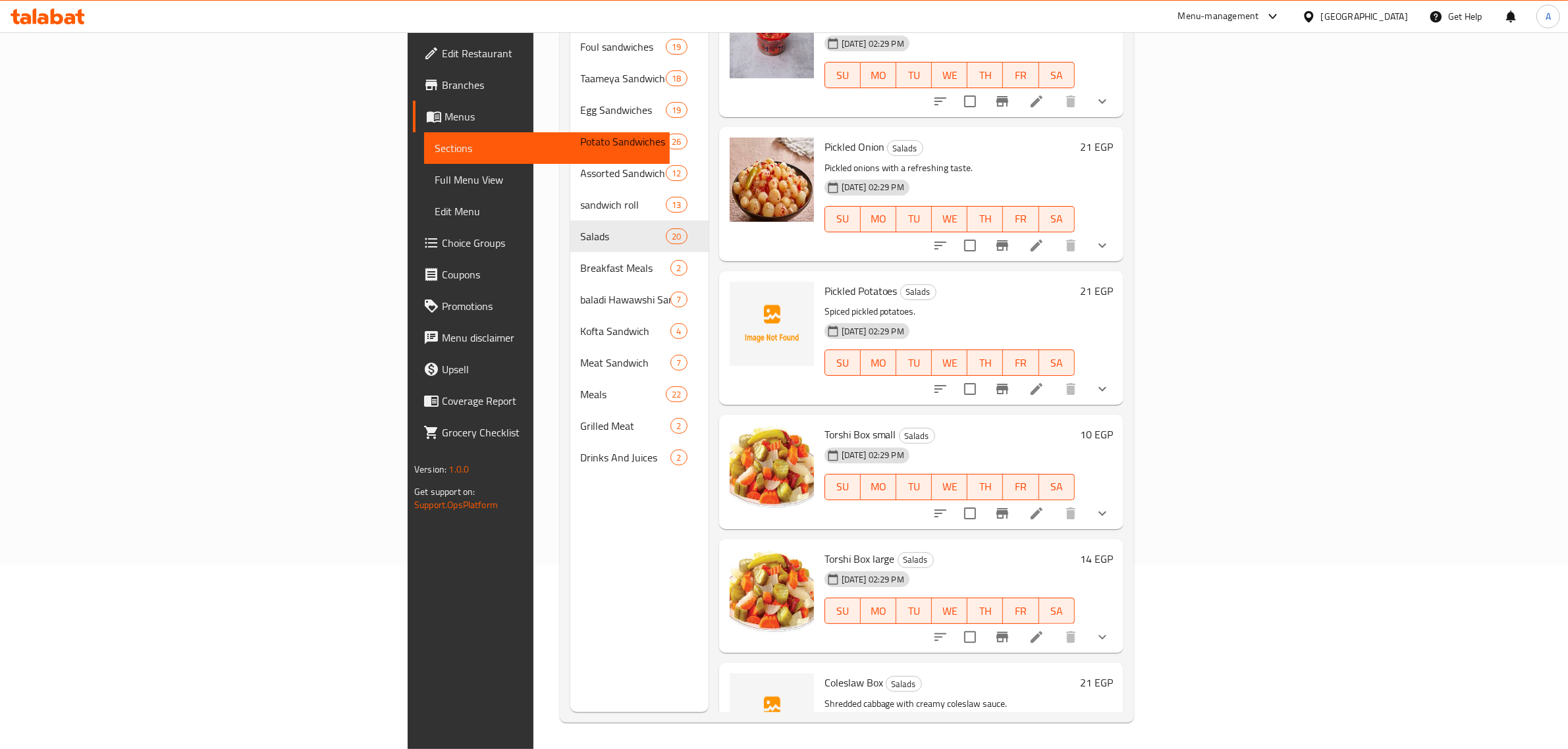
scroll to position [482, 0]
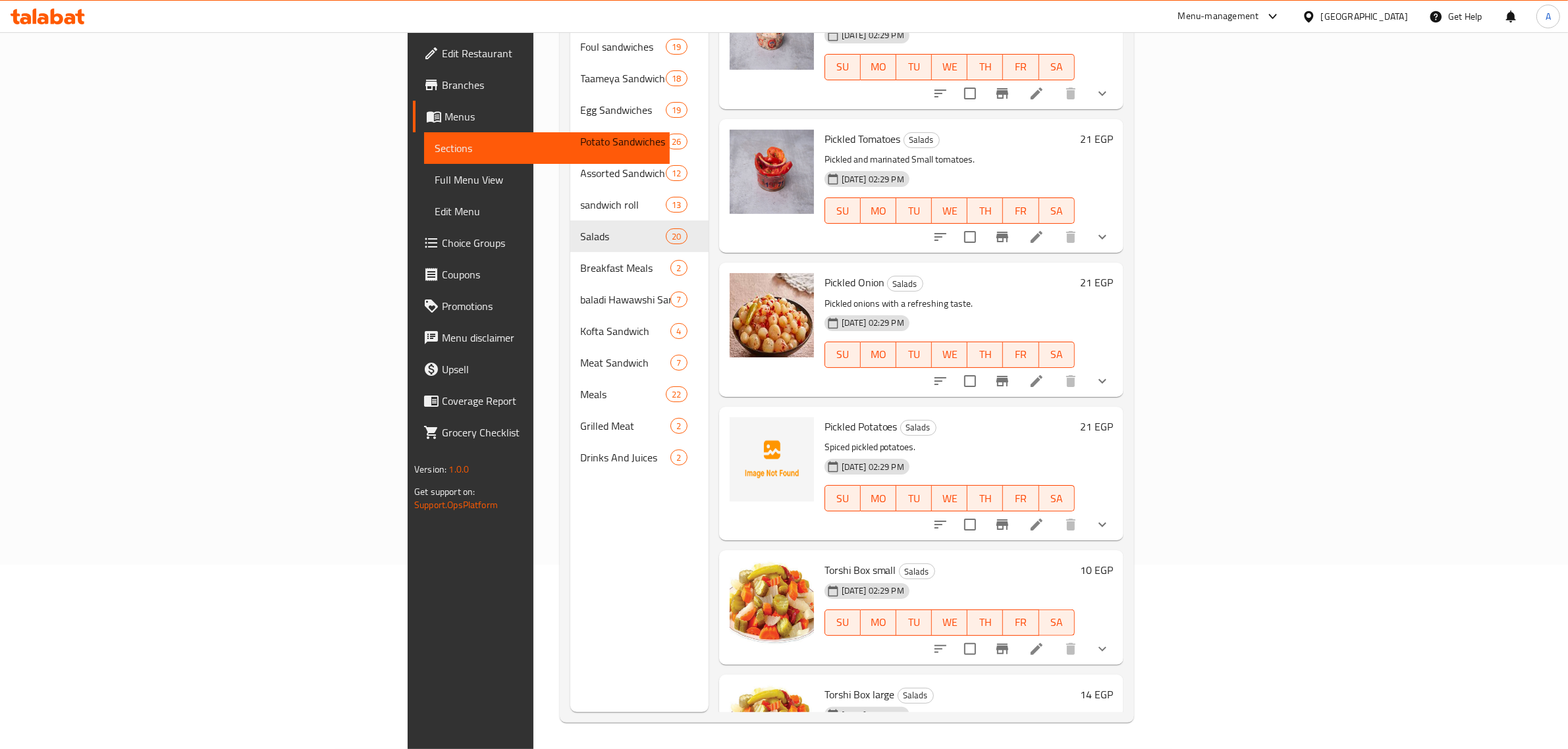
click at [1063, 218] on div "Pickled Tomatoes Salads Pickled and marinated Small tomatoes. 14-08-2025 02:29 …" at bounding box center [949, 186] width 261 height 123
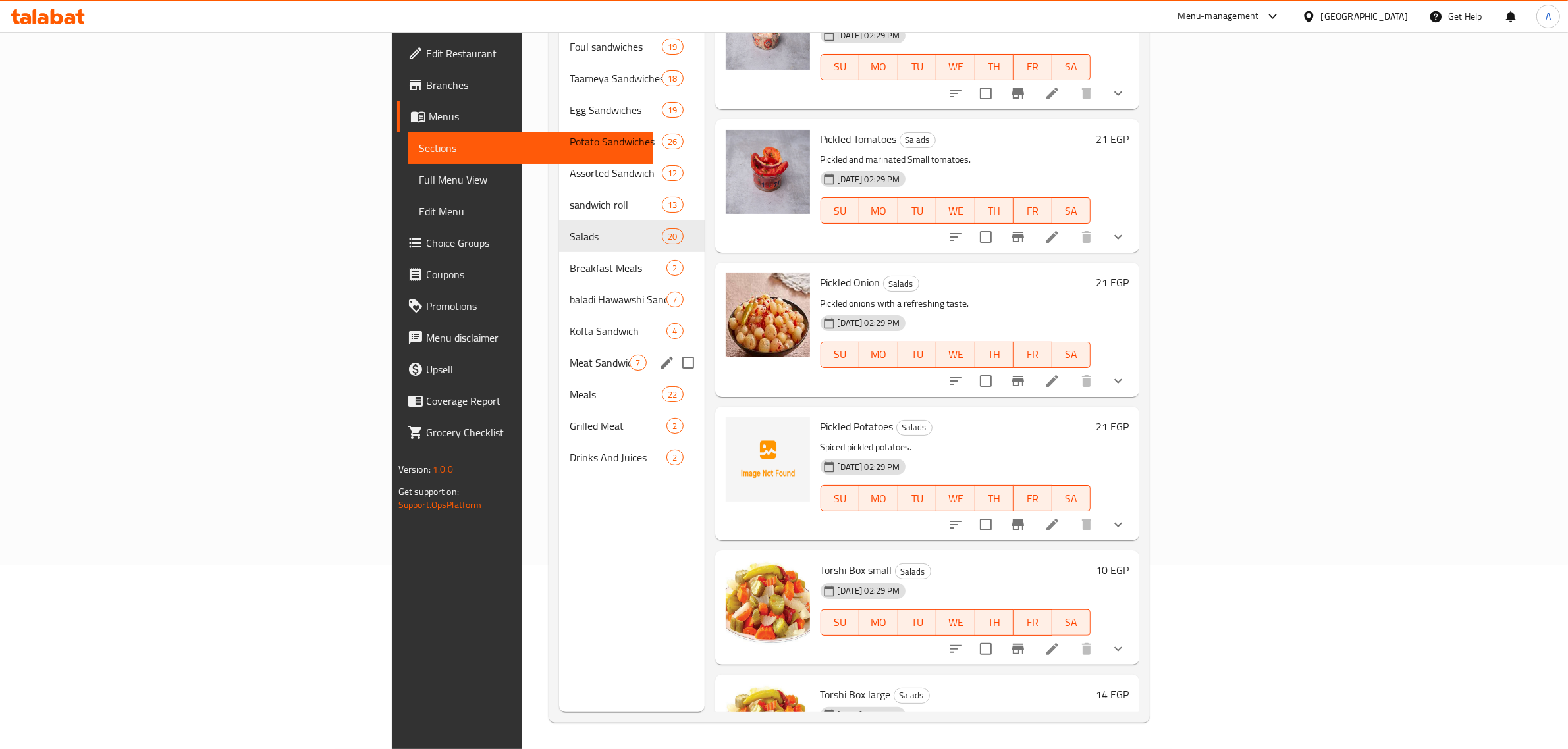
click at [570, 355] on span "Meat Sandwich" at bounding box center [600, 363] width 60 height 16
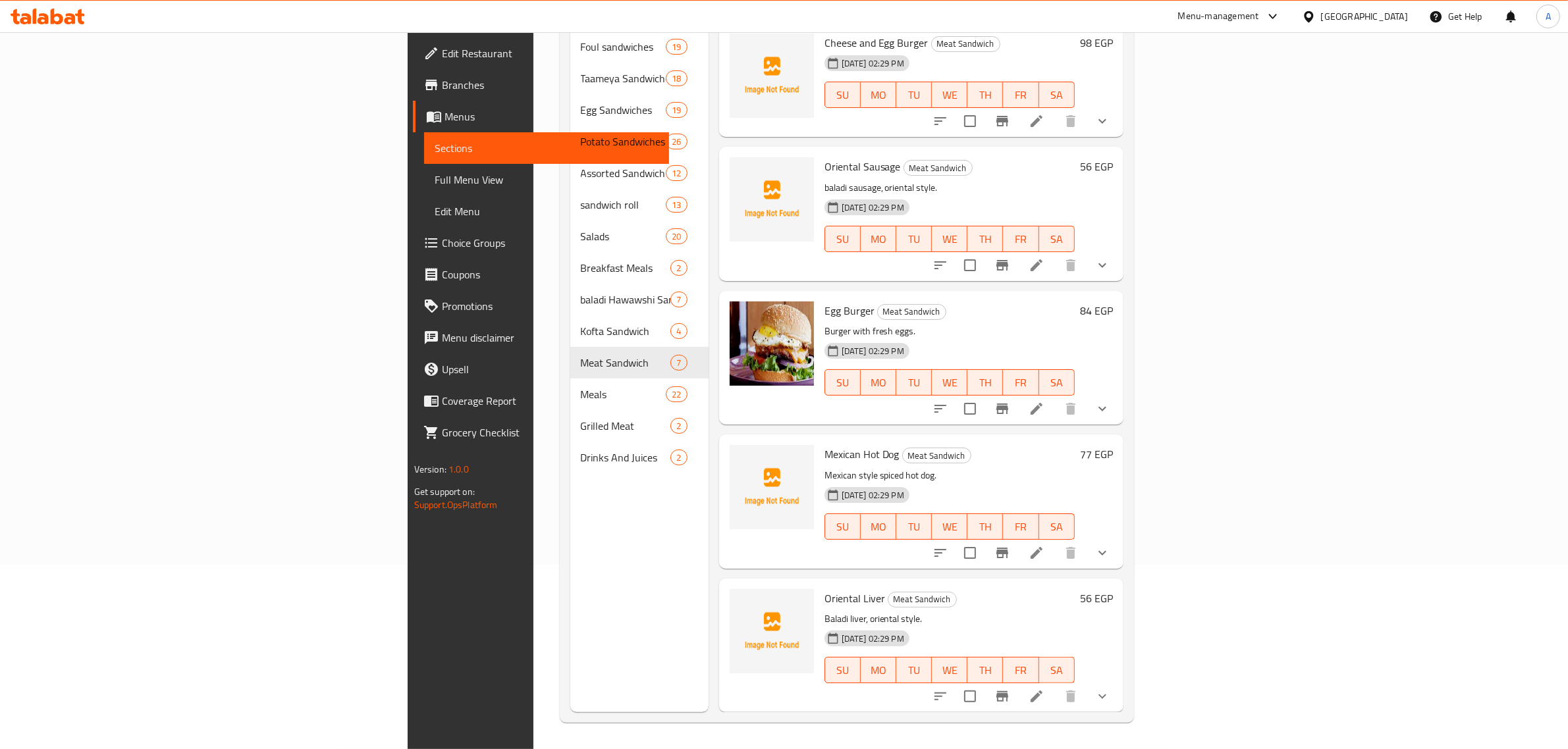
scroll to position [270, 0]
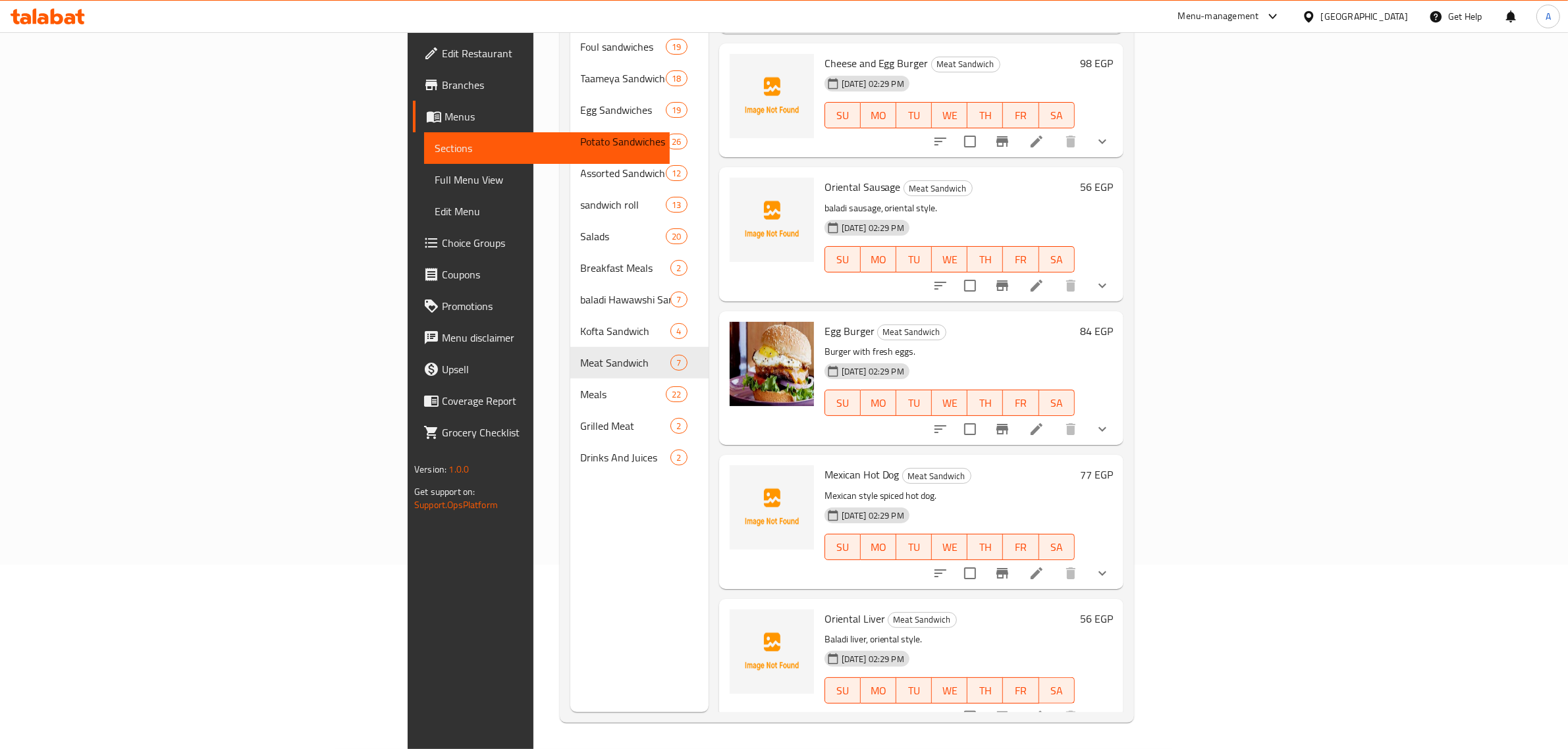
drag, startPoint x: 927, startPoint y: 290, endPoint x: 775, endPoint y: 302, distance: 152.5
click at [927, 311] on div "Egg Burger Meat Sandwich Burger with fresh eggs. 14-08-2025 02:29 PM SU MO TU W…" at bounding box center [920, 378] width 404 height 133
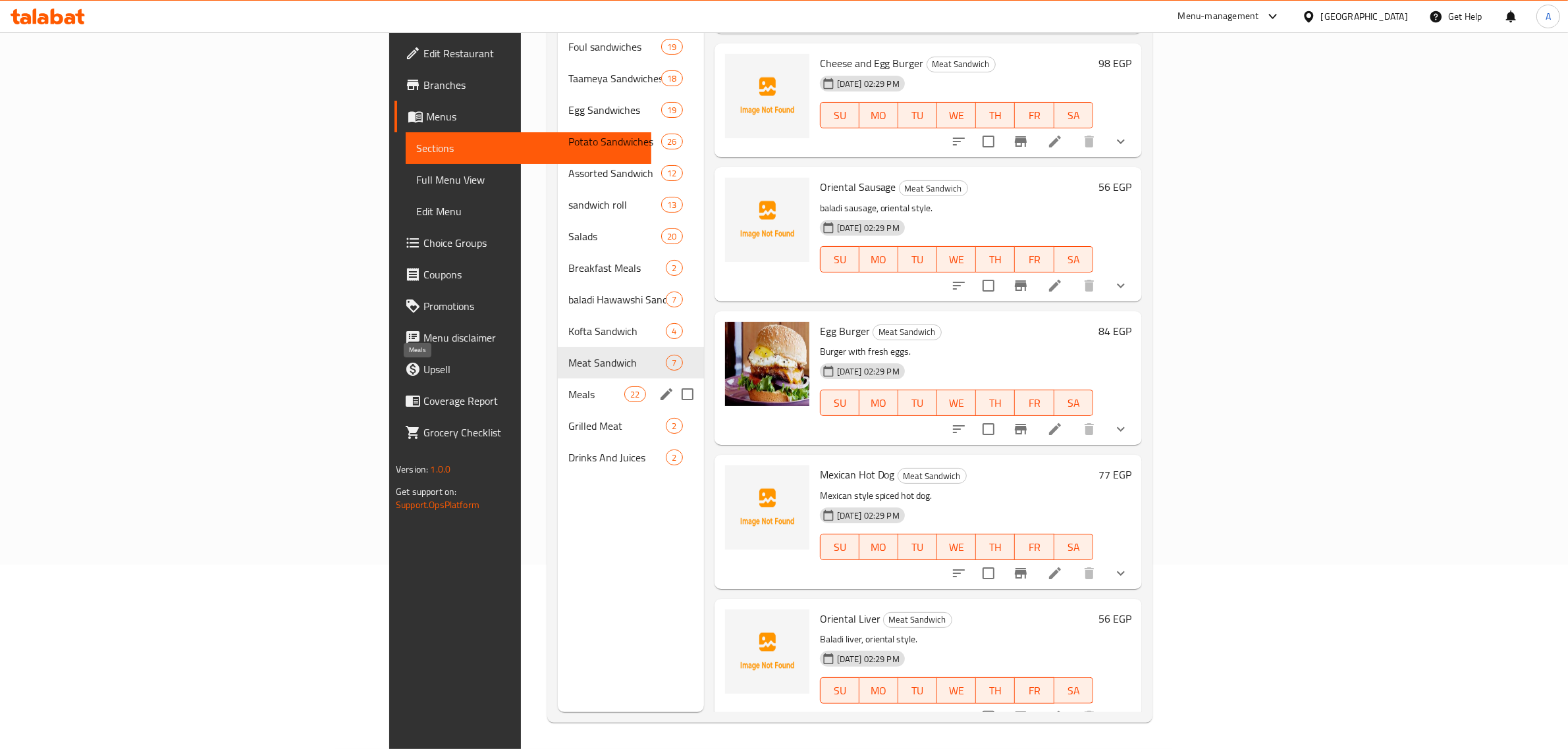
click at [558, 382] on div "Meals 22" at bounding box center [631, 394] width 146 height 32
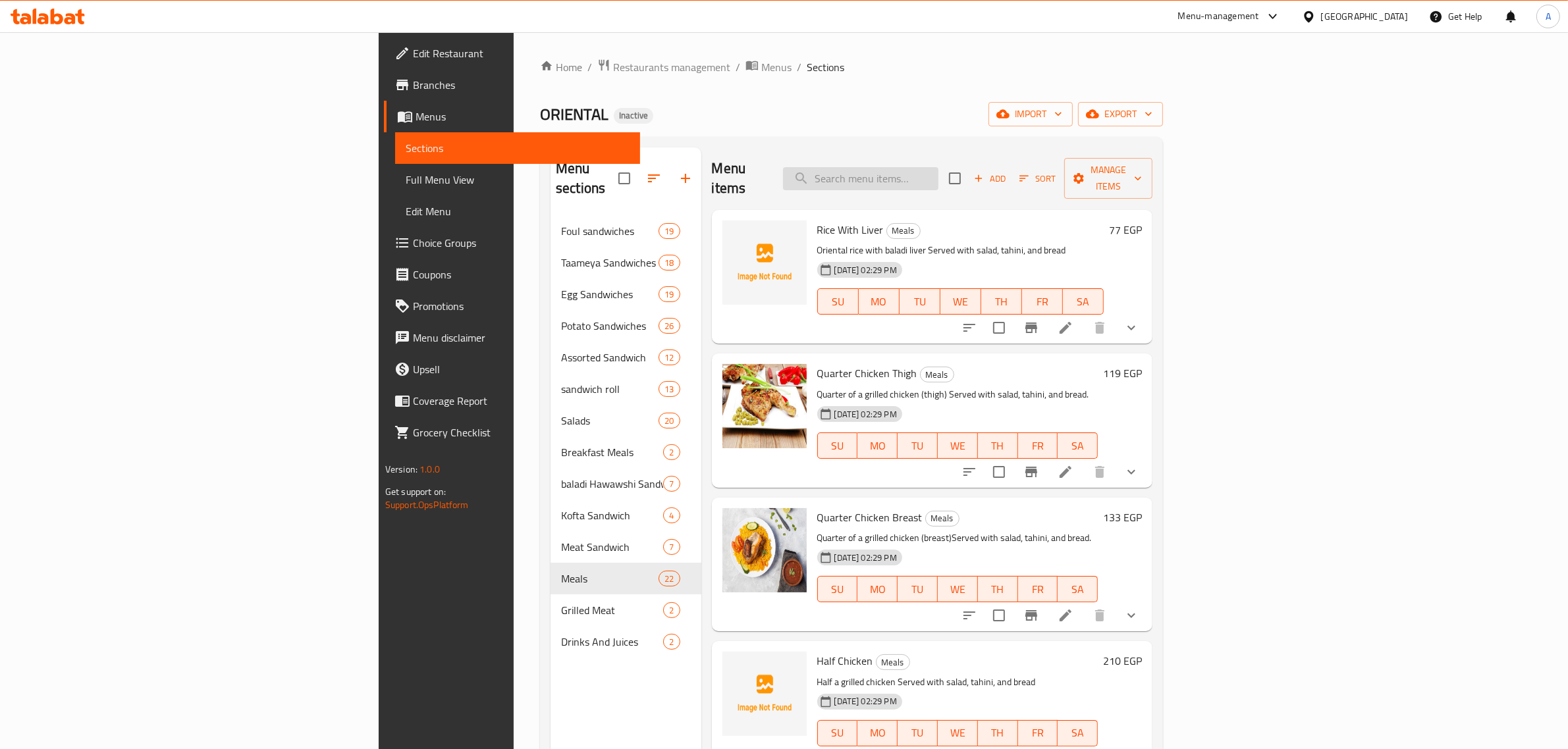
click at [938, 167] on input "search" at bounding box center [861, 179] width 156 height 23
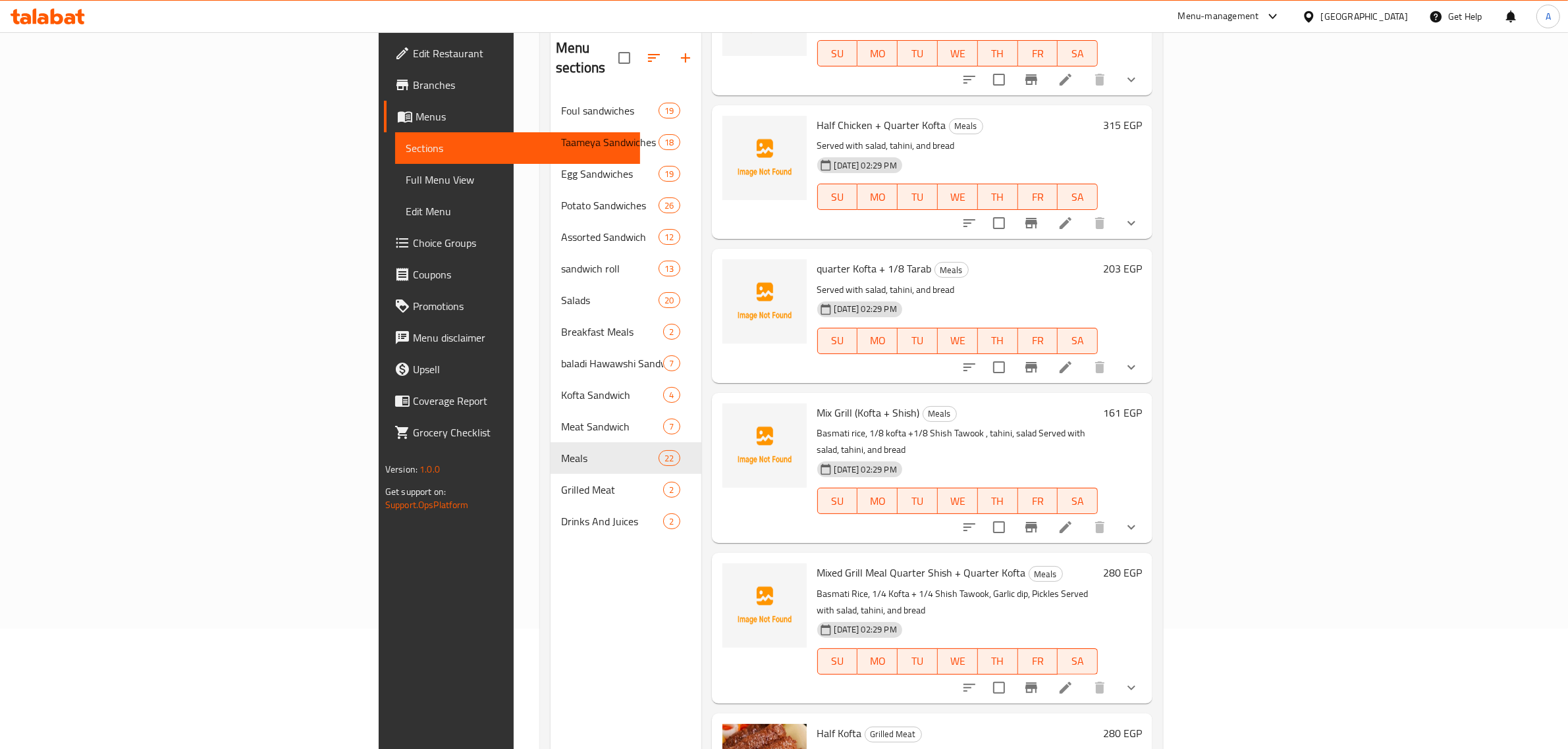
scroll to position [185, 0]
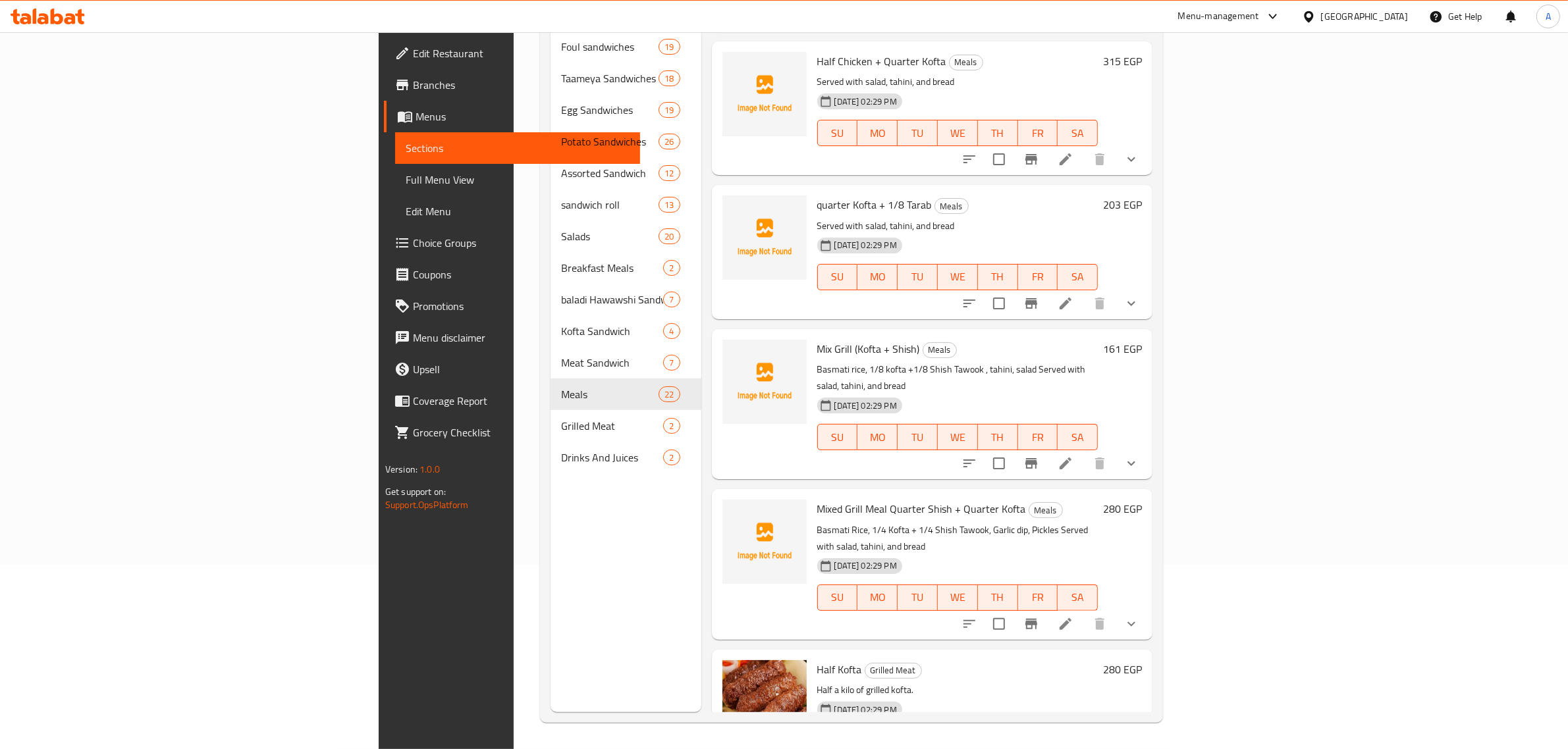
type input "kofta"
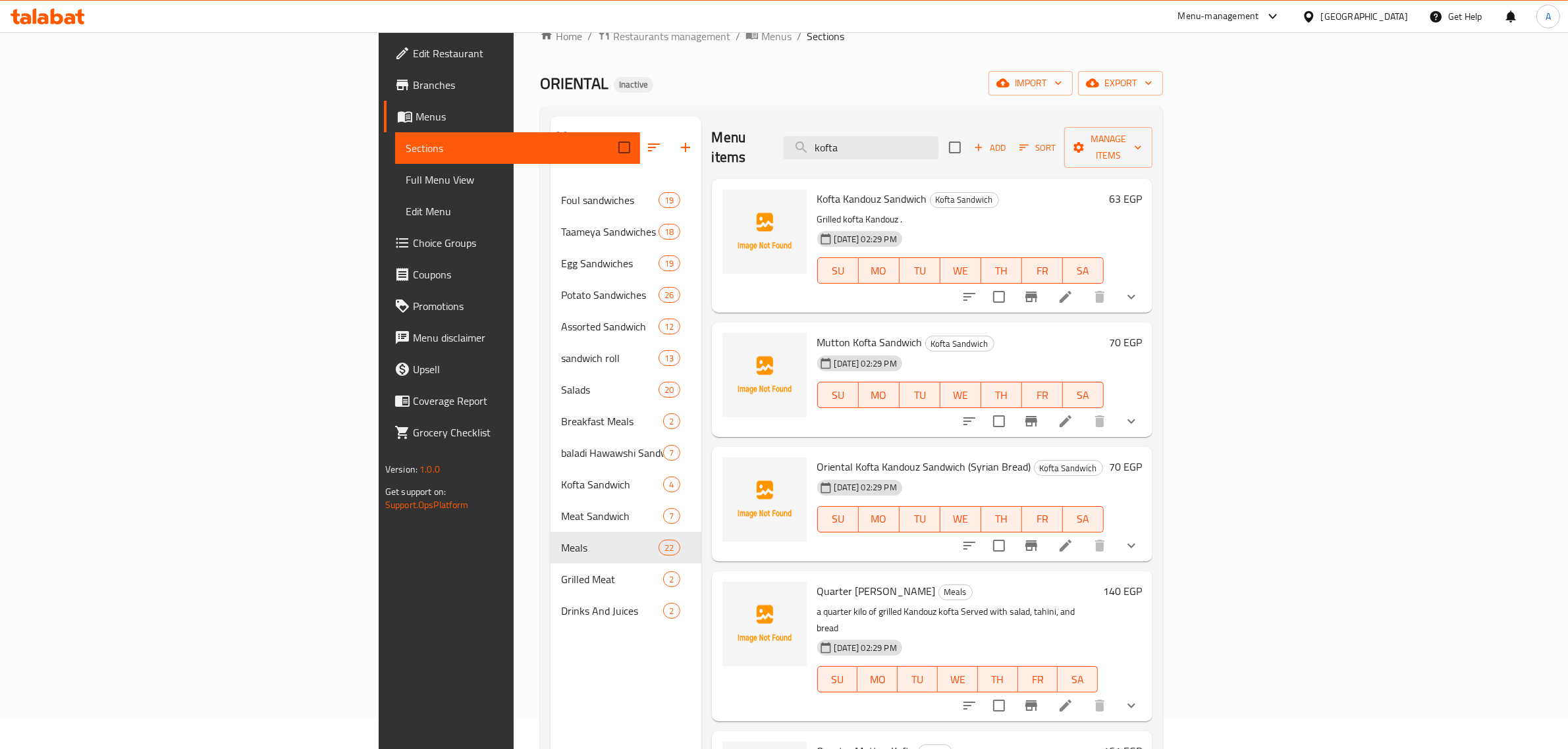
scroll to position [0, 0]
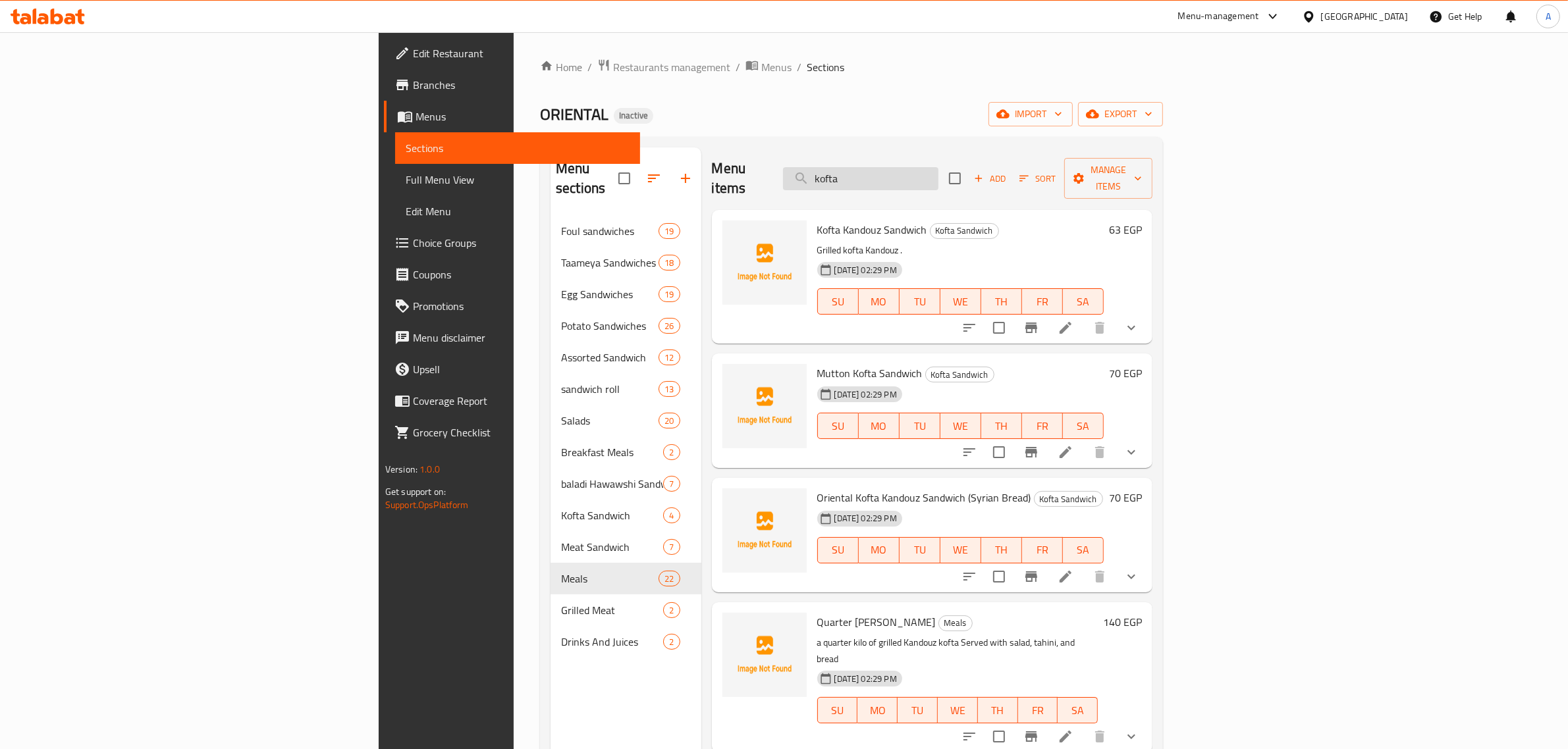
click at [938, 172] on input "kofta" at bounding box center [861, 179] width 156 height 23
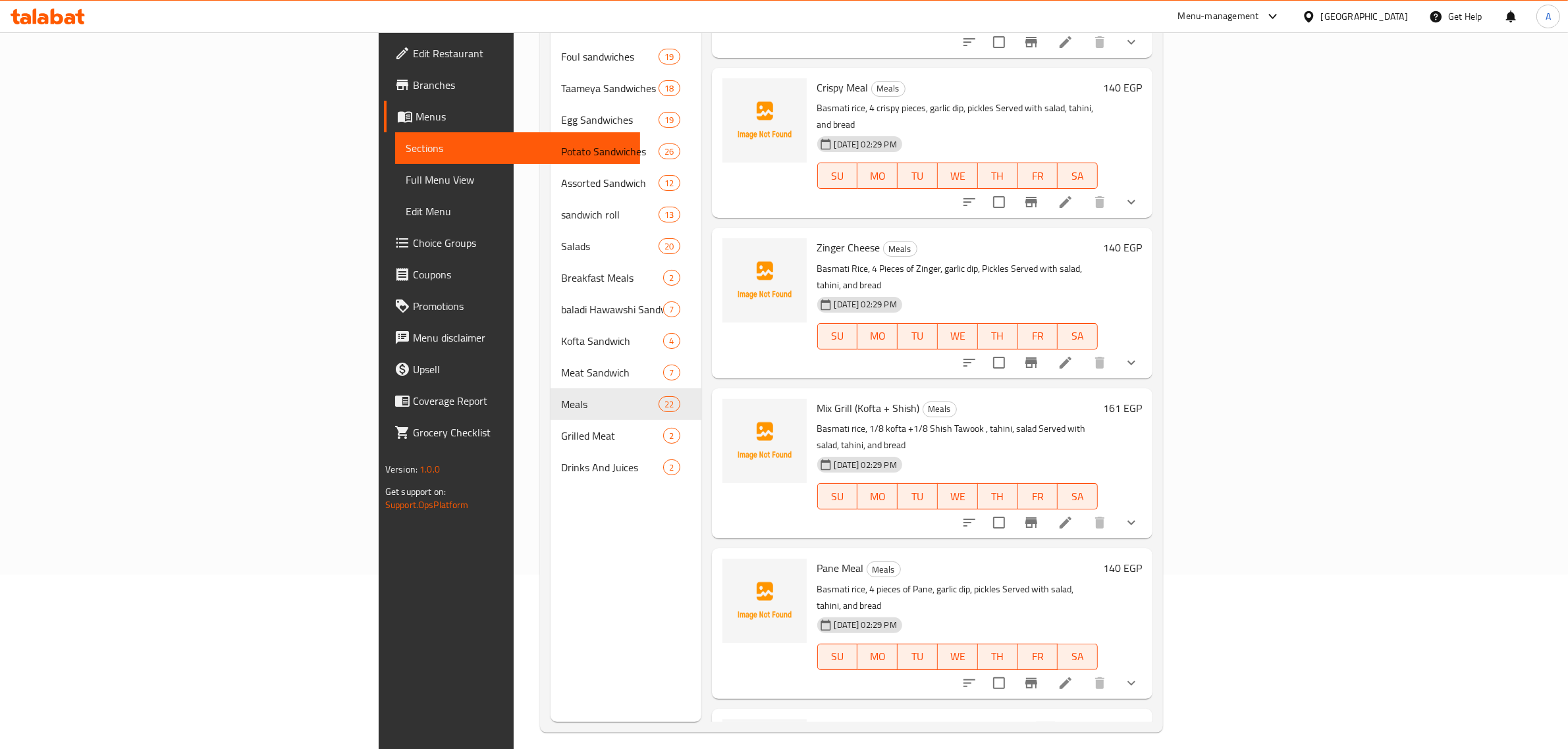
scroll to position [185, 0]
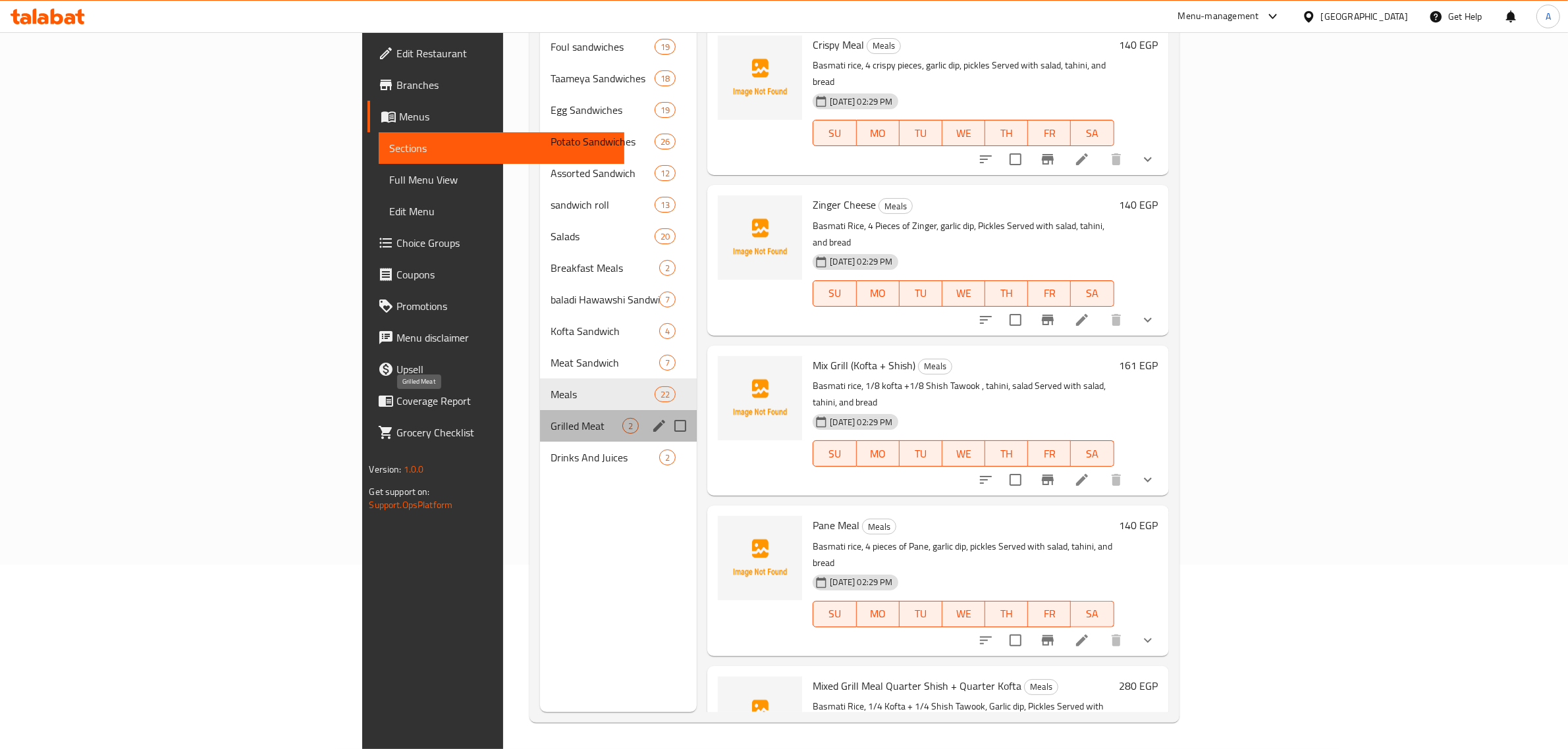
click at [551, 418] on span "Grilled Meat" at bounding box center [586, 426] width 72 height 16
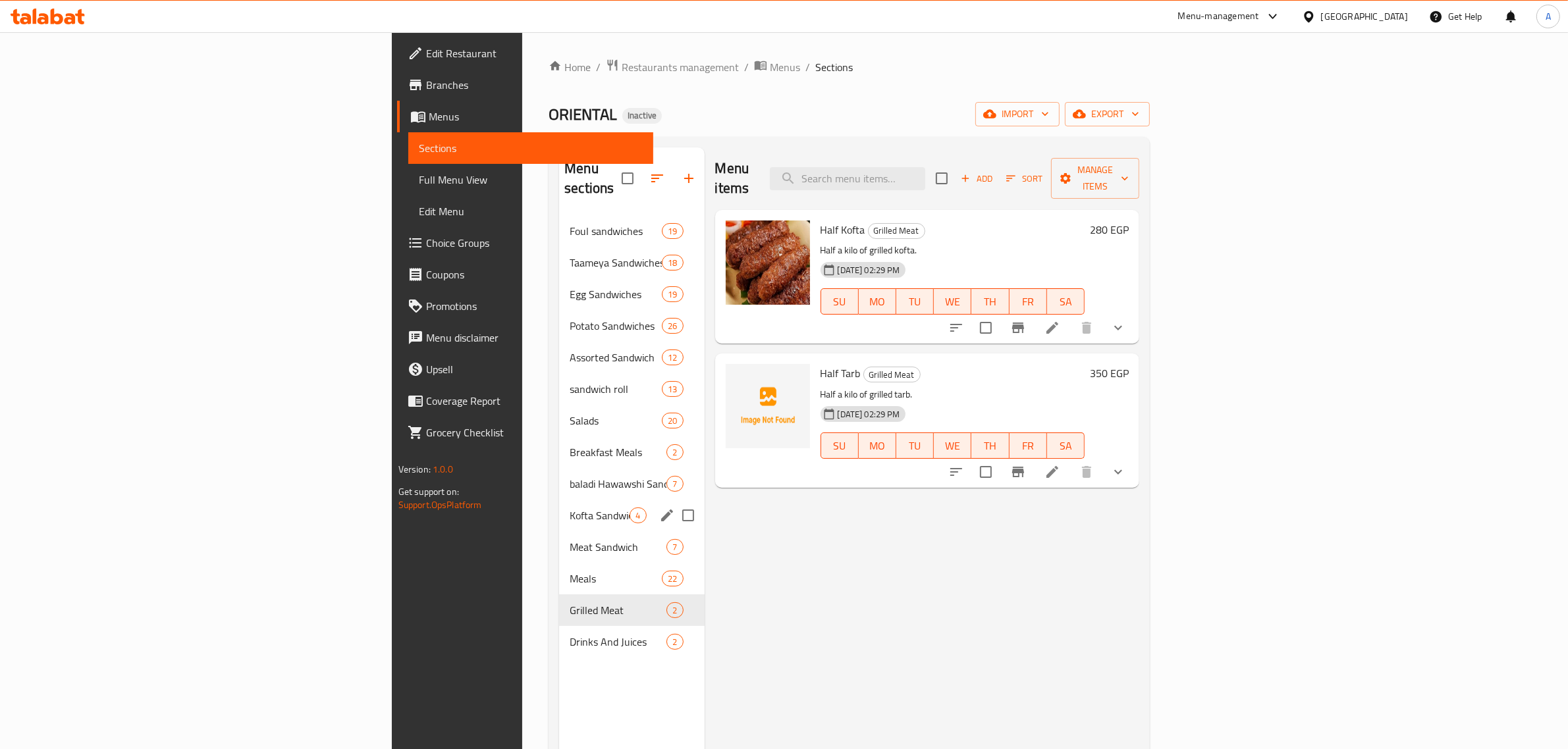
scroll to position [164, 0]
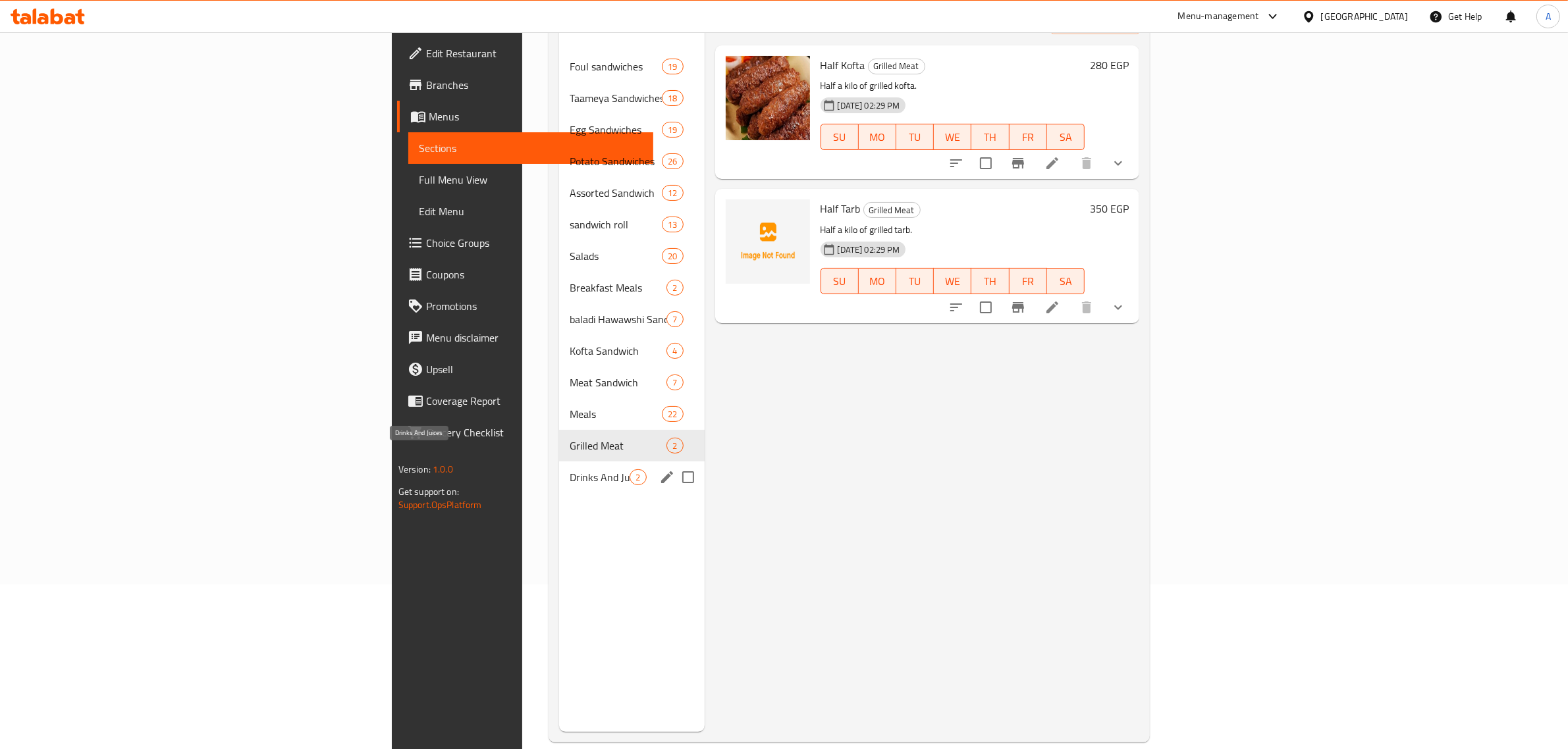
click at [570, 470] on span "Drinks And Juices" at bounding box center [600, 478] width 60 height 16
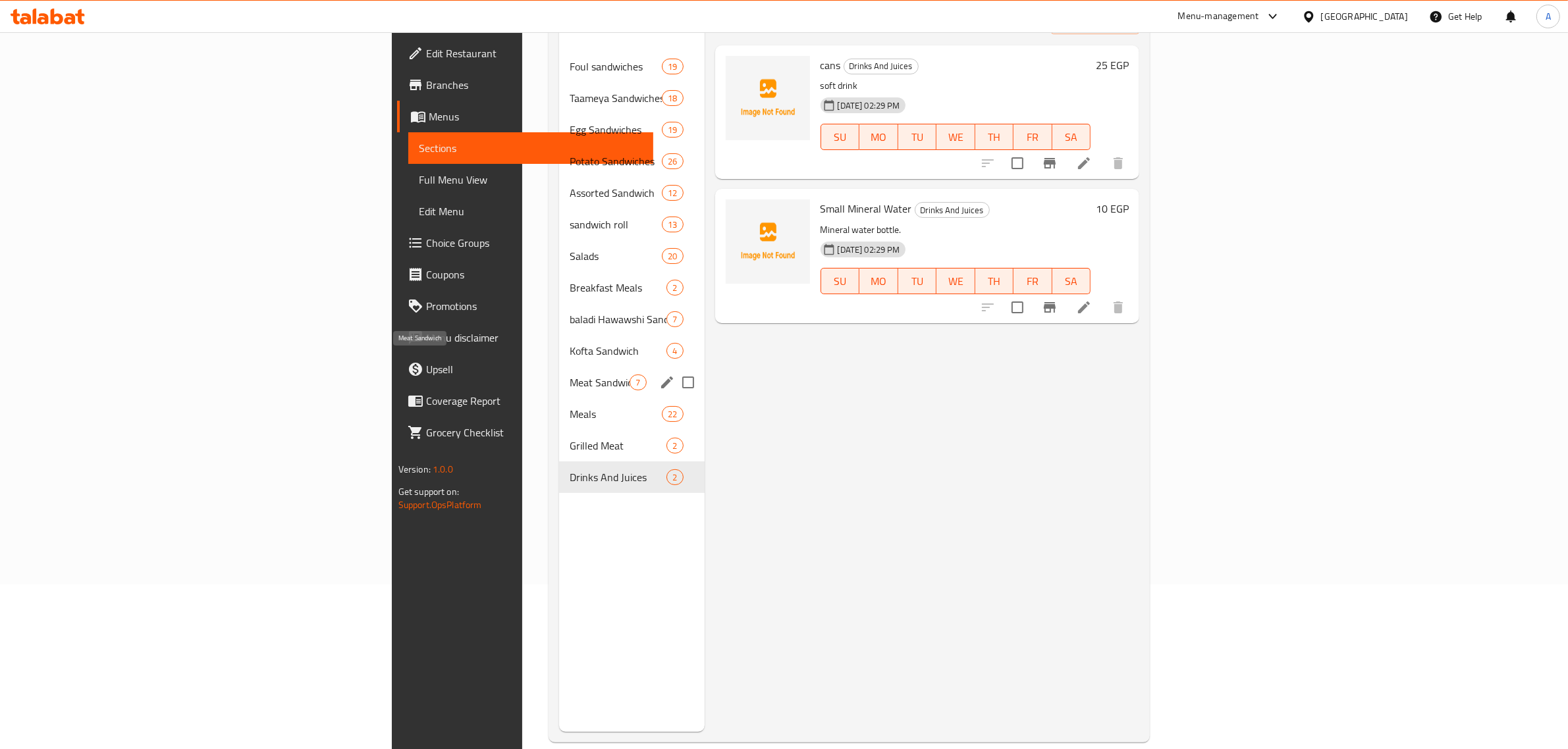
click at [570, 374] on span "Meat Sandwich" at bounding box center [600, 382] width 60 height 16
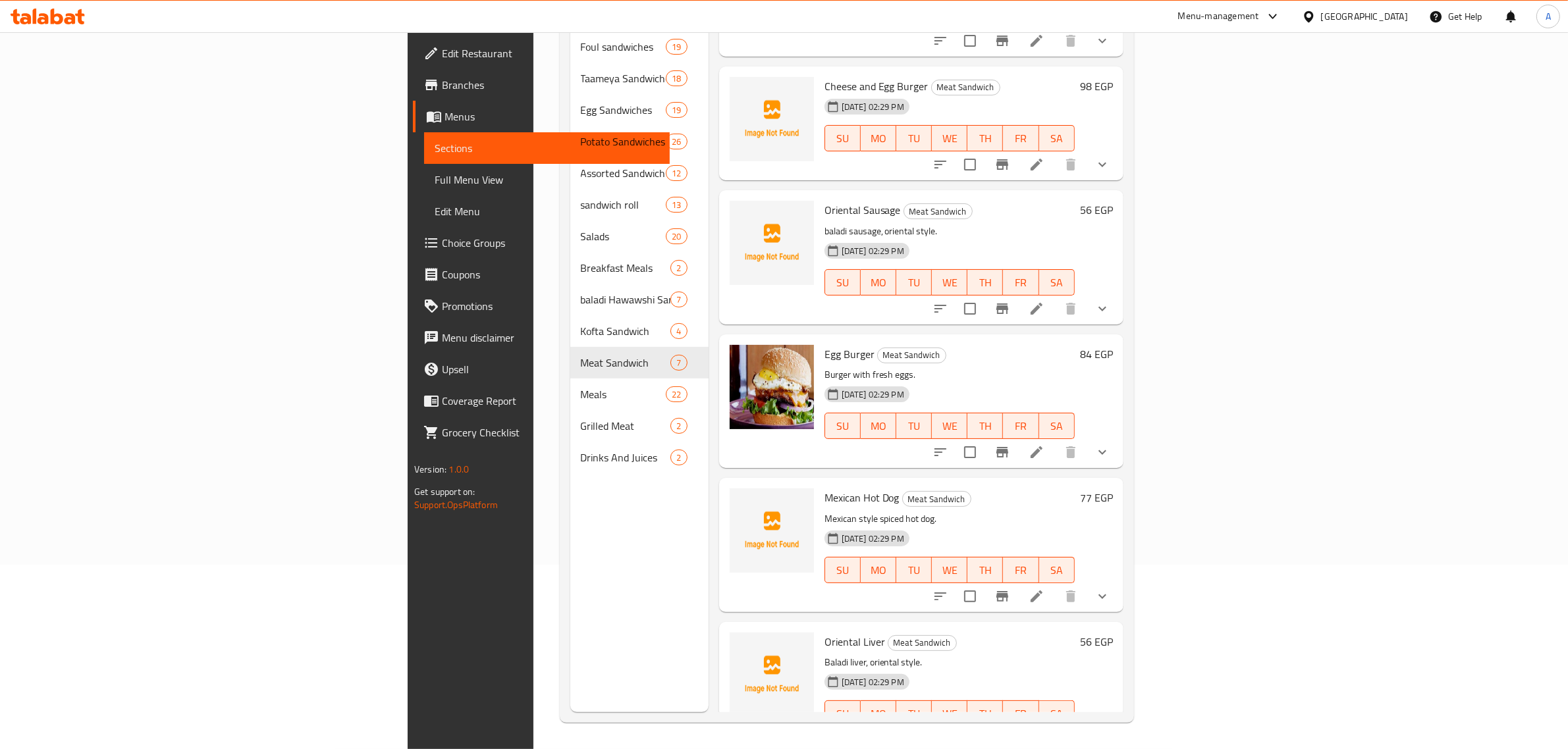
scroll to position [270, 0]
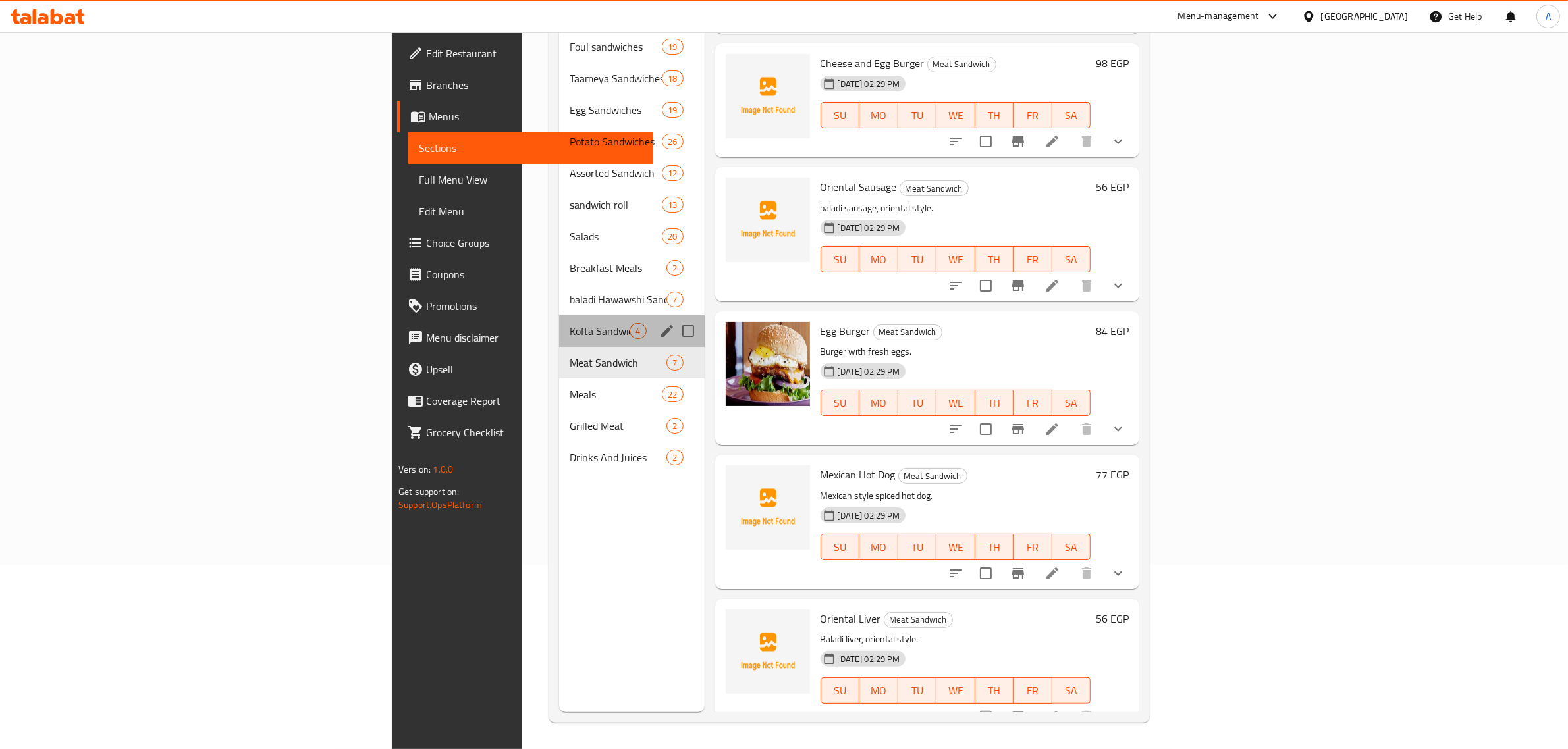
click at [559, 315] on div "Kofta Sandwich 4" at bounding box center [631, 331] width 145 height 32
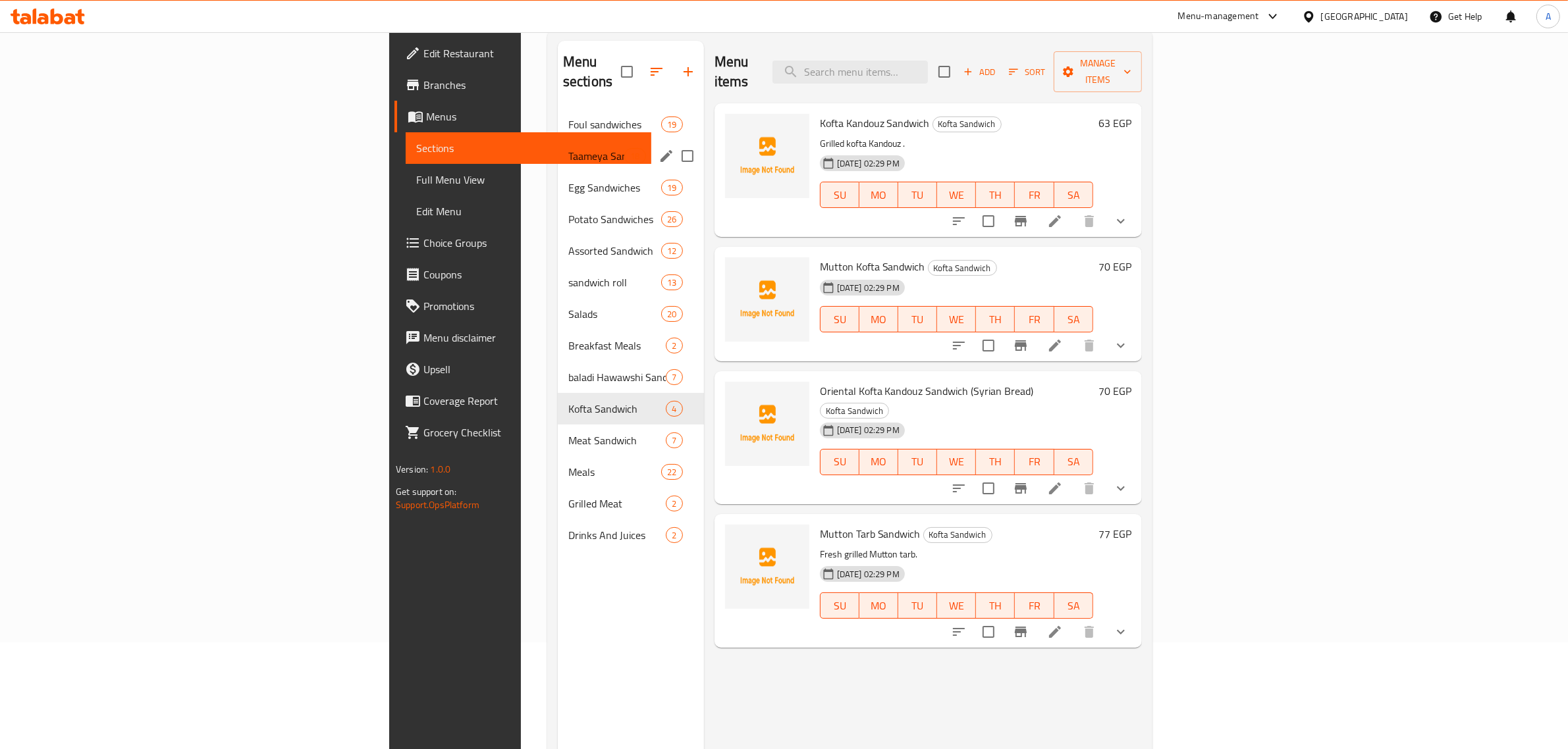
scroll to position [102, 0]
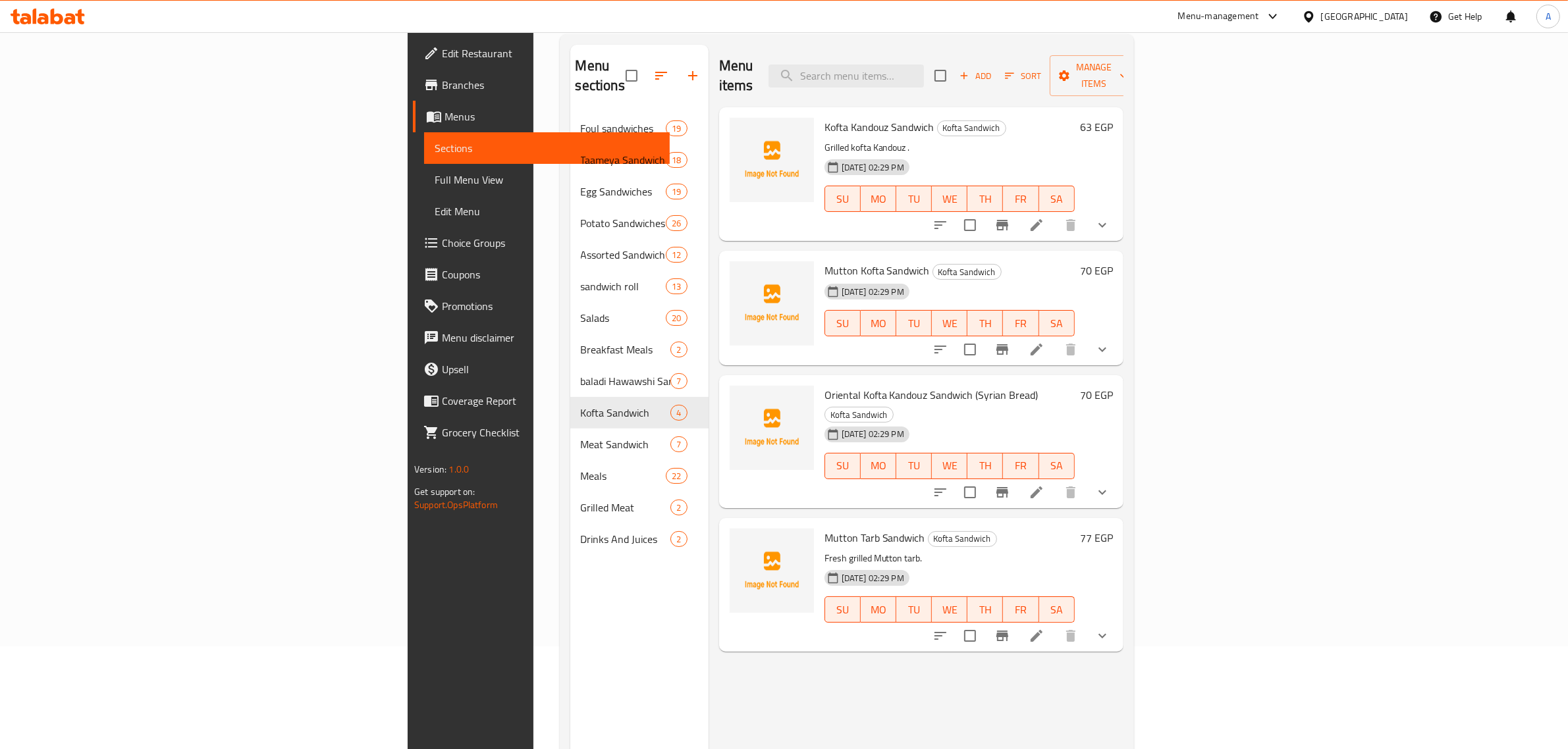
click at [1316, 21] on icon at bounding box center [1308, 16] width 13 height 13
click at [1232, 278] on div "Qatar" at bounding box center [1265, 284] width 87 height 14
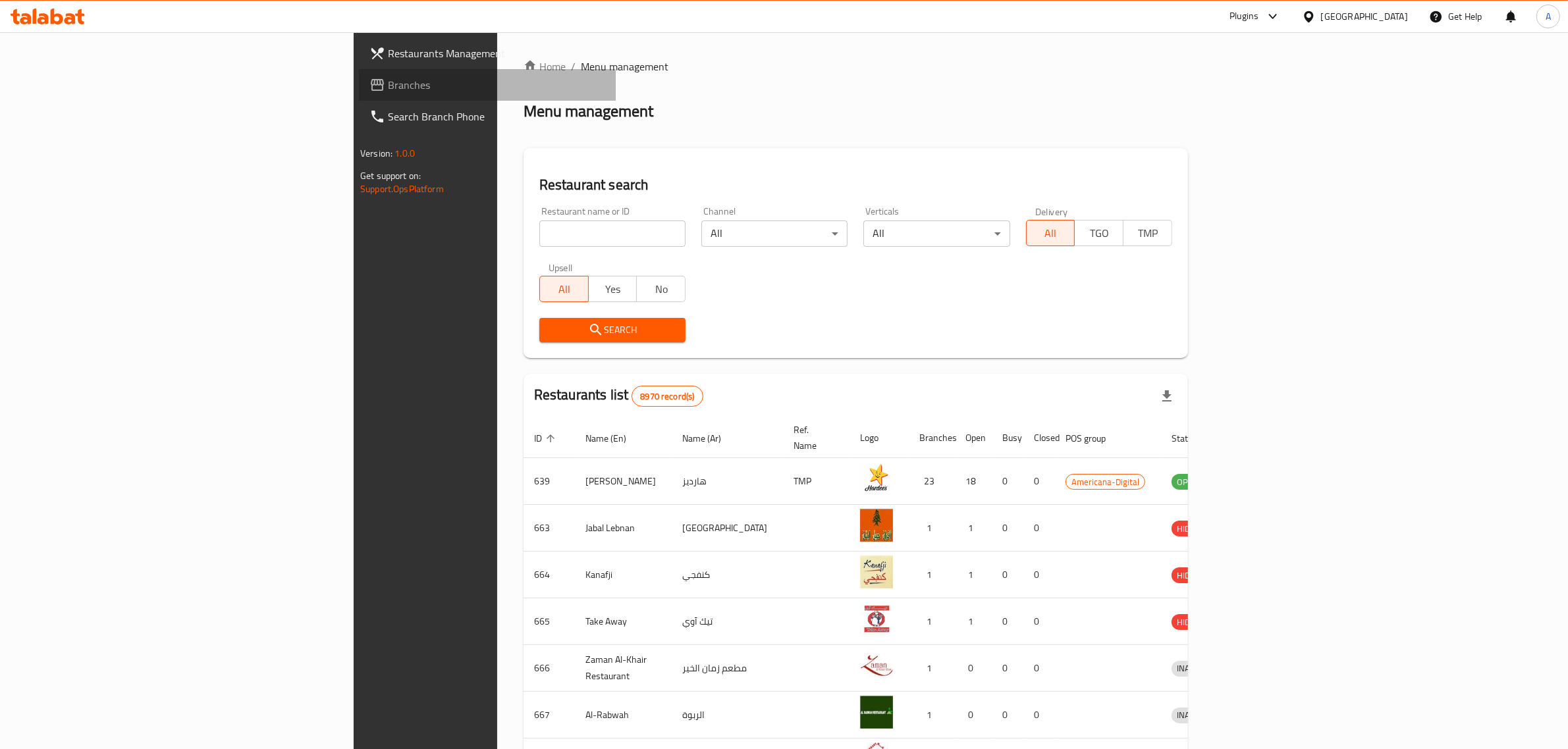
click at [371, 83] on icon at bounding box center [377, 85] width 13 height 12
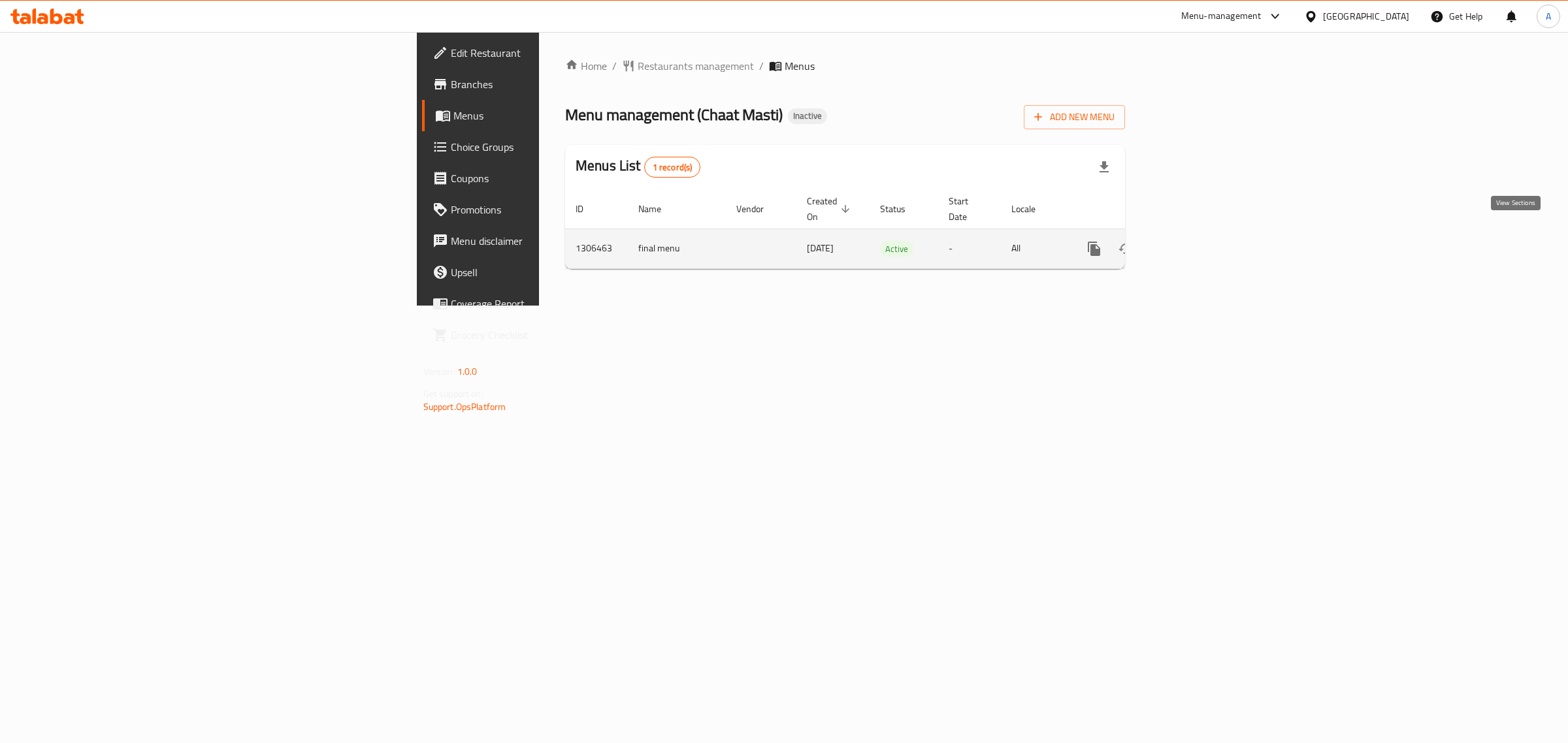
click at [1195, 243] on icon "enhanced table" at bounding box center [1188, 249] width 12 height 12
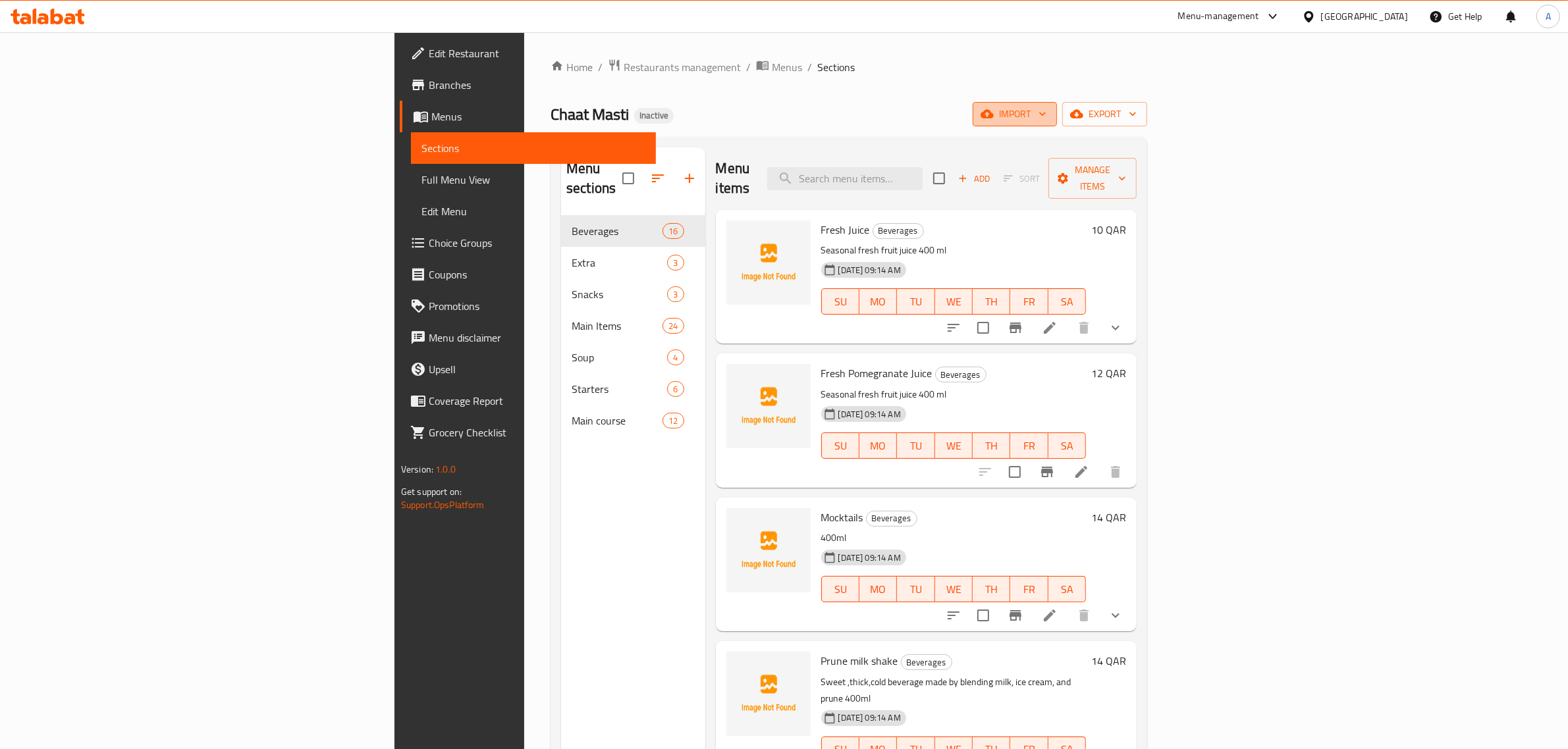
click at [1057, 103] on button "import" at bounding box center [1015, 114] width 84 height 25
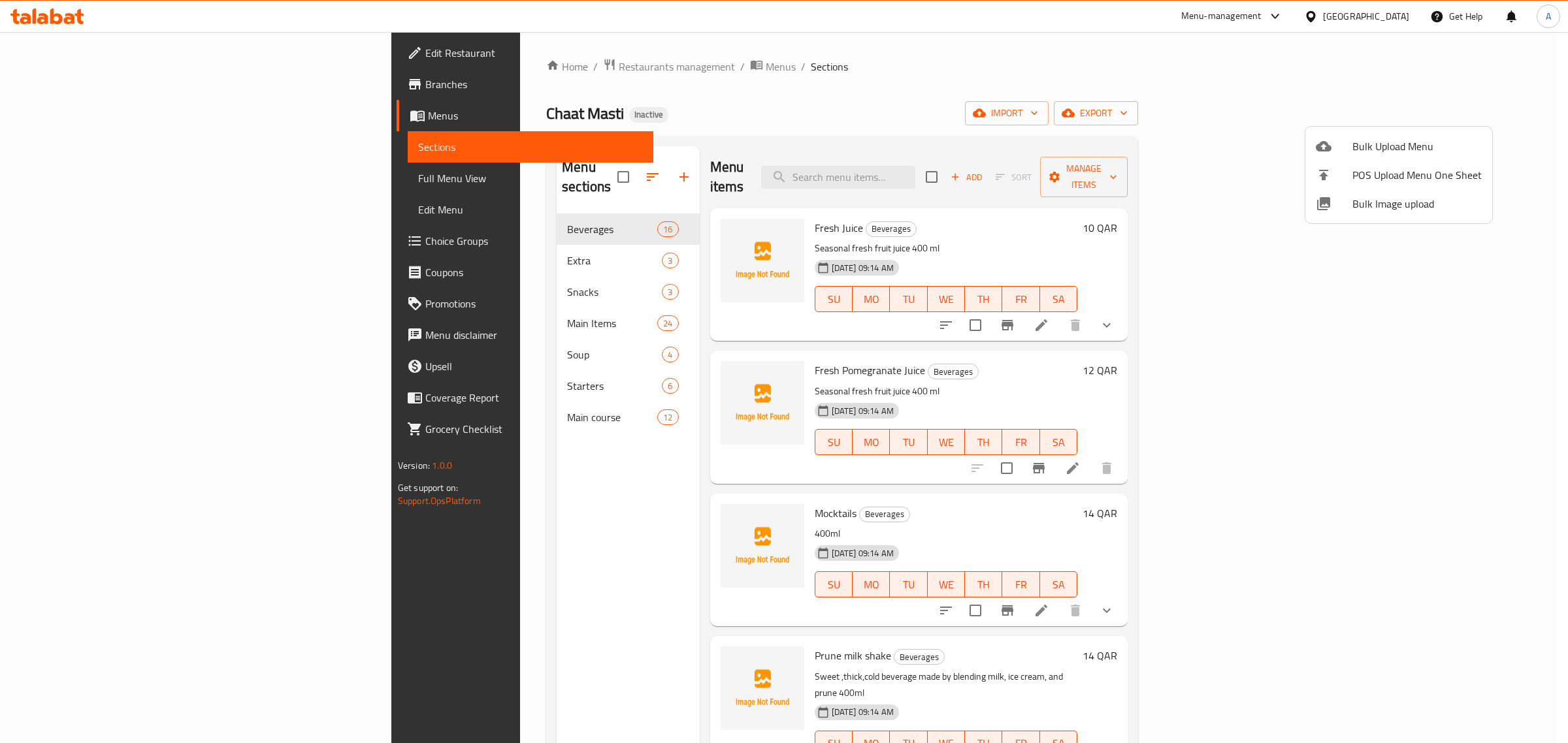
click at [1380, 200] on span "Bulk Image upload" at bounding box center [1418, 204] width 129 height 16
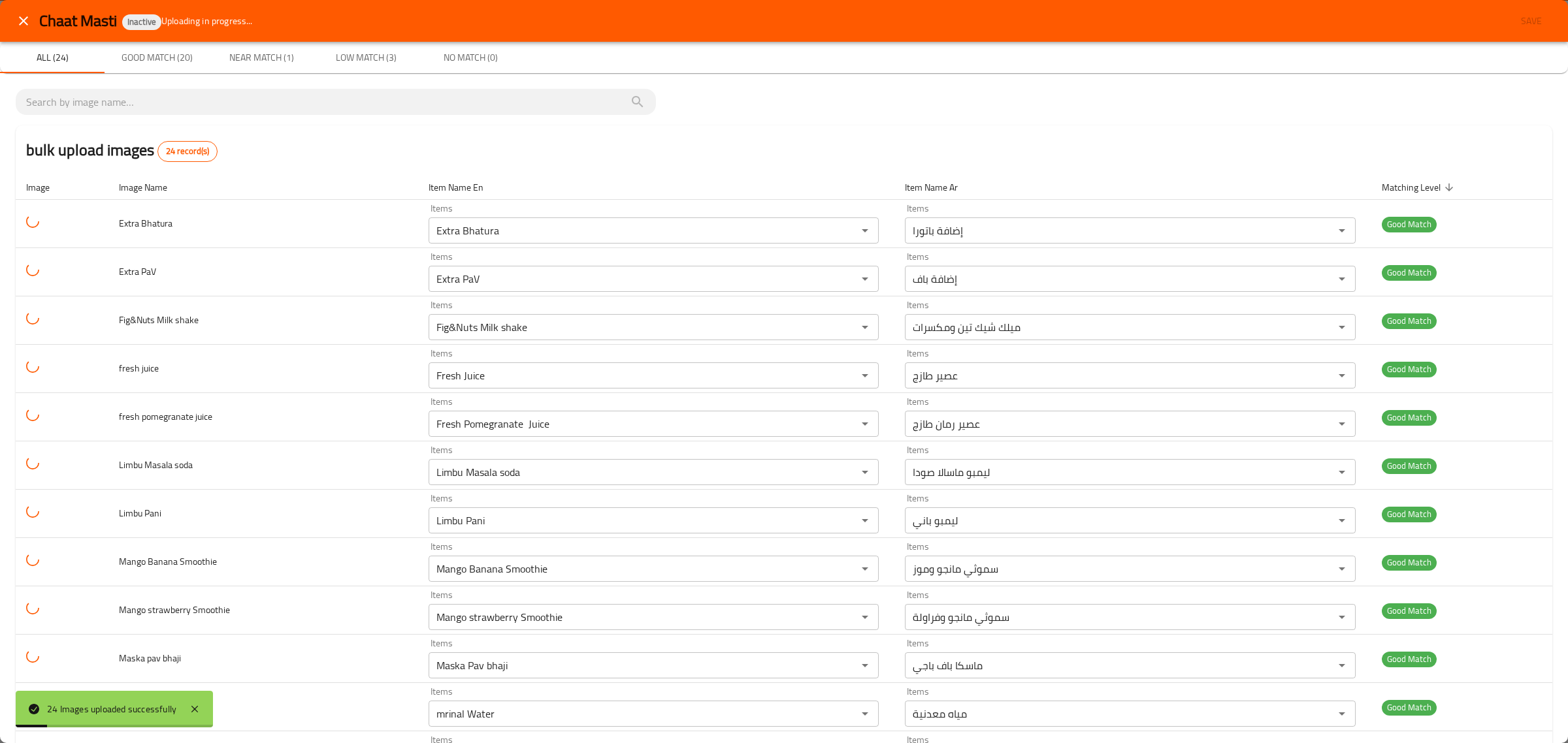
scroll to position [645, 0]
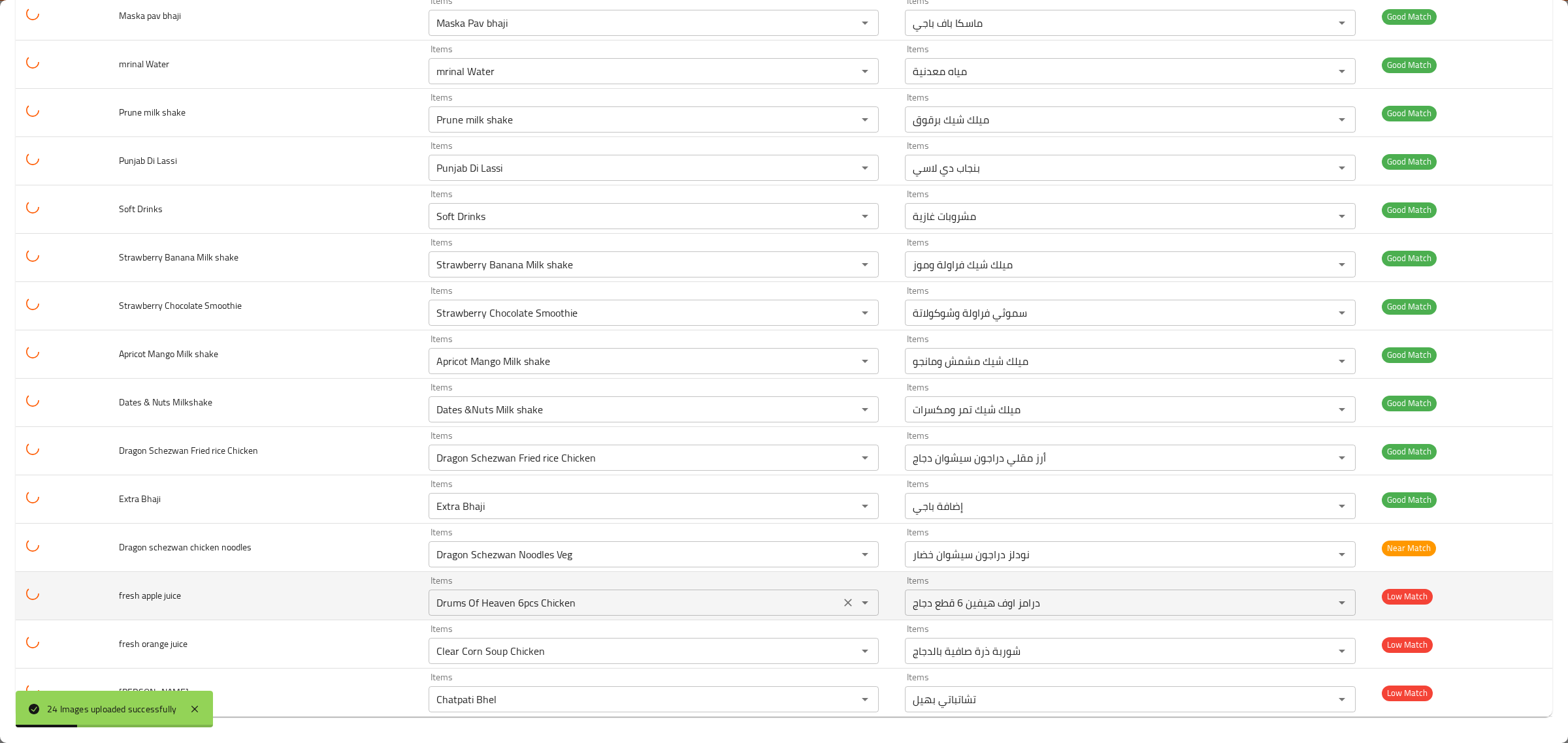
click at [621, 581] on div "Items Drums Of Heaven 6pcs Chicken Items" at bounding box center [654, 596] width 451 height 40
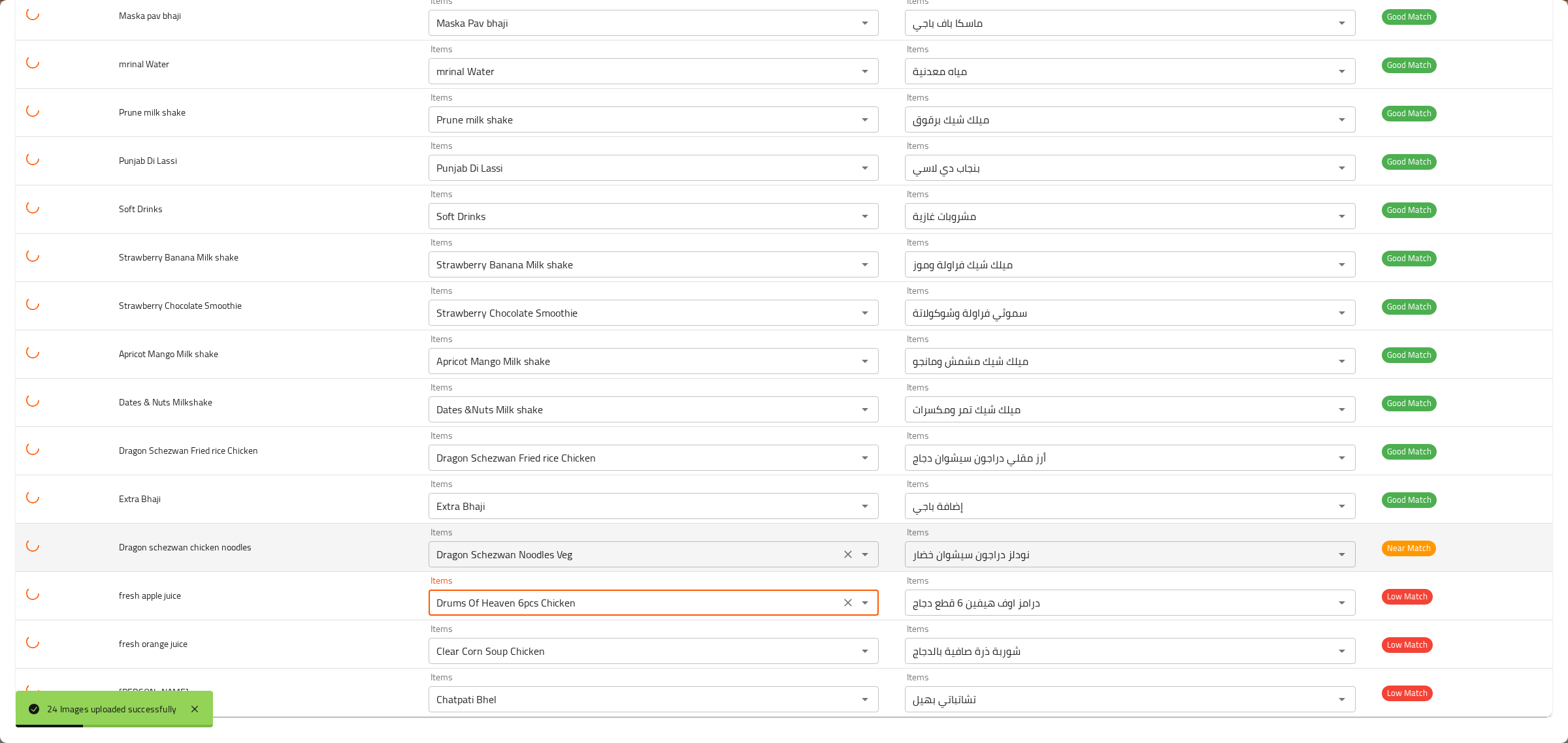
click at [632, 549] on noodles "Dragon Schezwan Noodles Veg" at bounding box center [635, 554] width 405 height 18
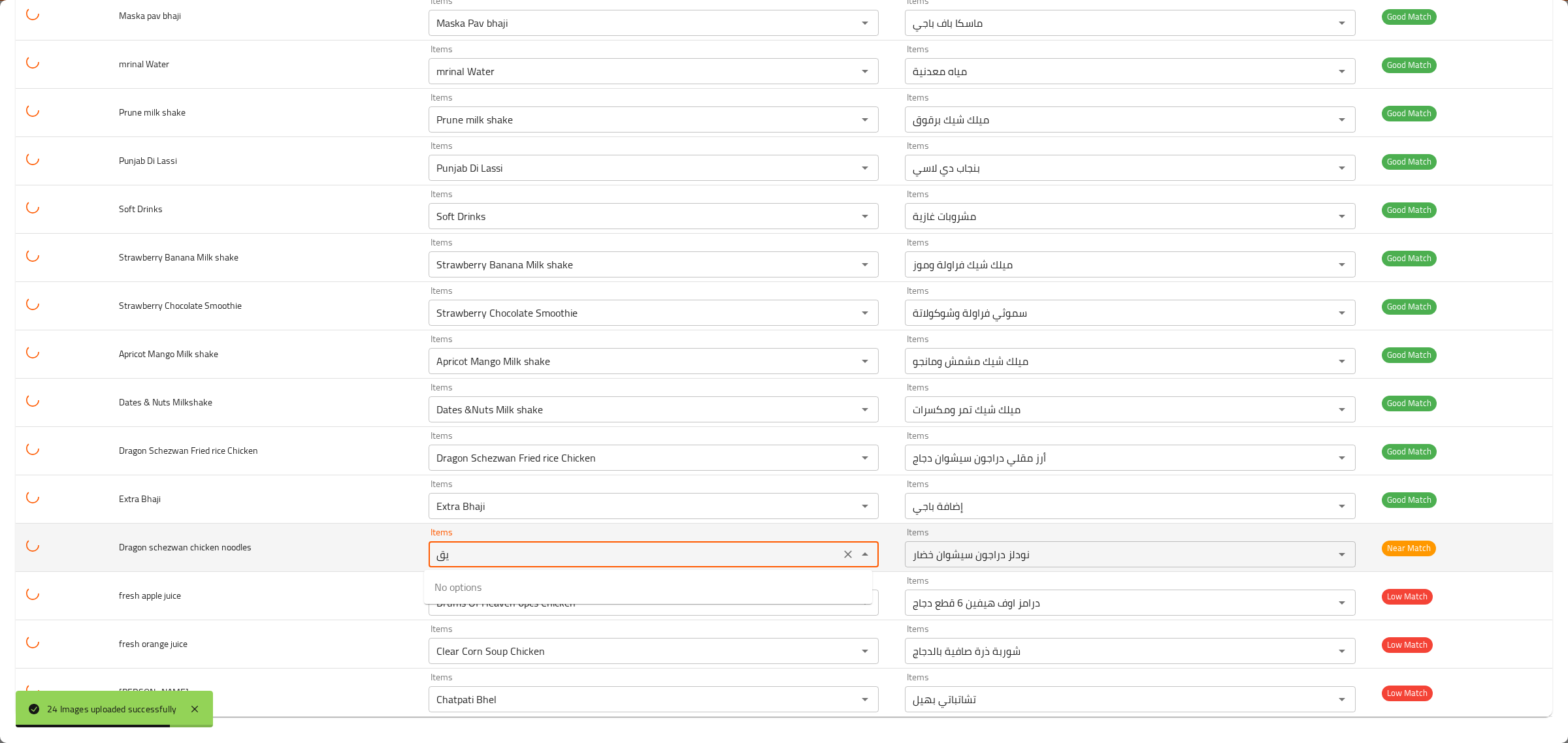
type noodles "ي"
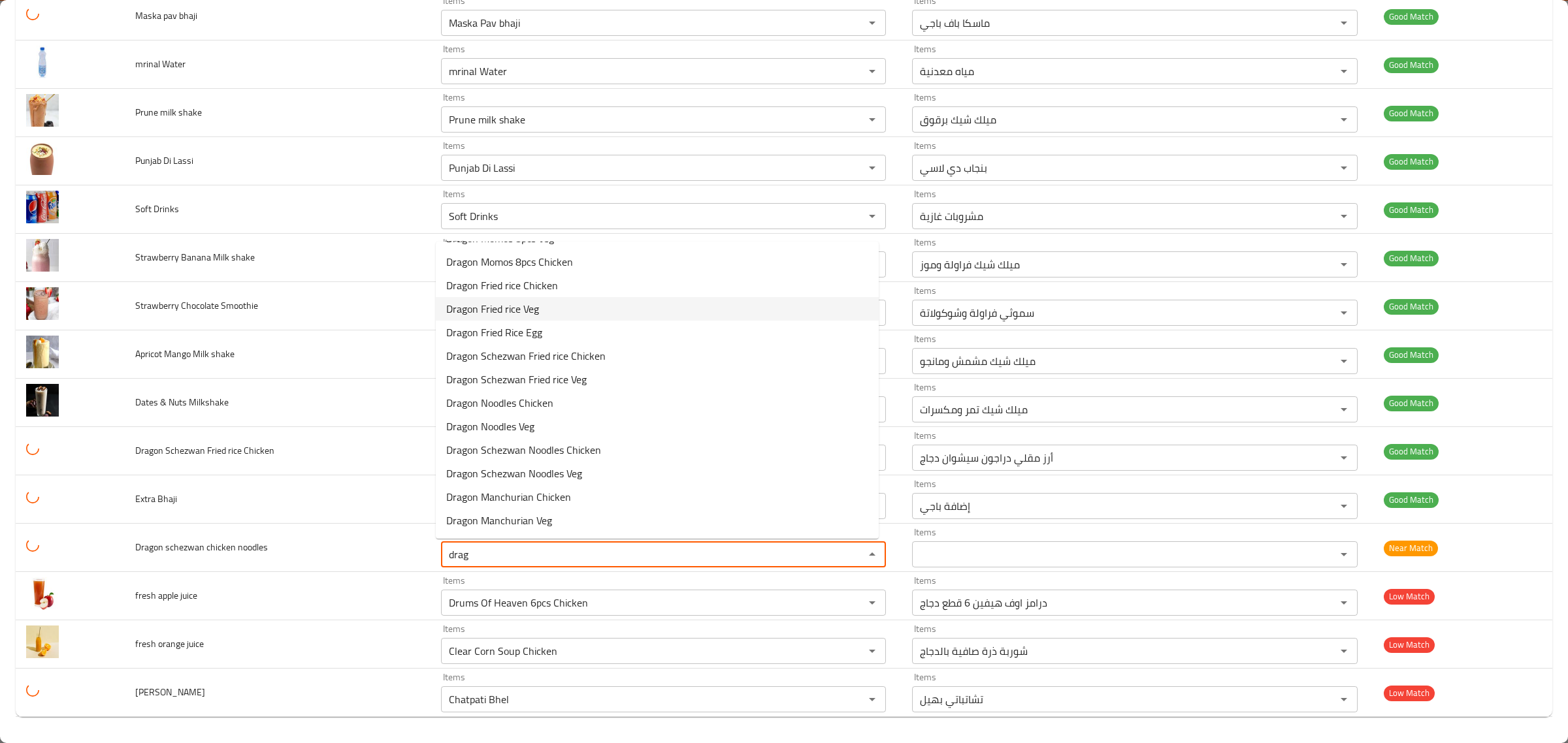
scroll to position [88, 0]
click at [591, 423] on span "Dragon Schezwan Noodles Chicken" at bounding box center [524, 429] width 155 height 16
type noodles "Dragon Schezwan Noodles Chicken"
type noodles-ar "نودلز دراجون سيشوان دجاج"
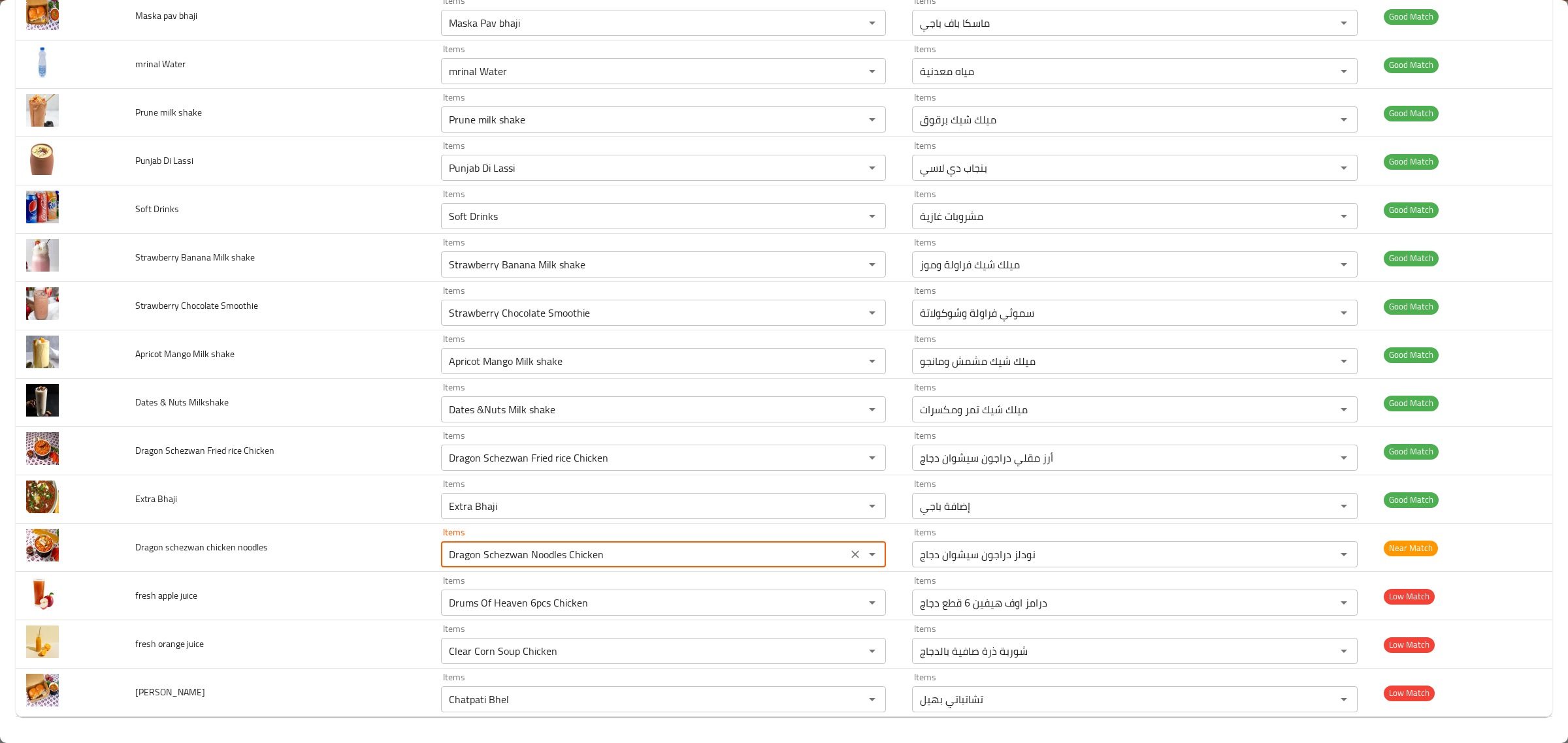
type noodles "Dragon Schezwan Noodles Chicken"
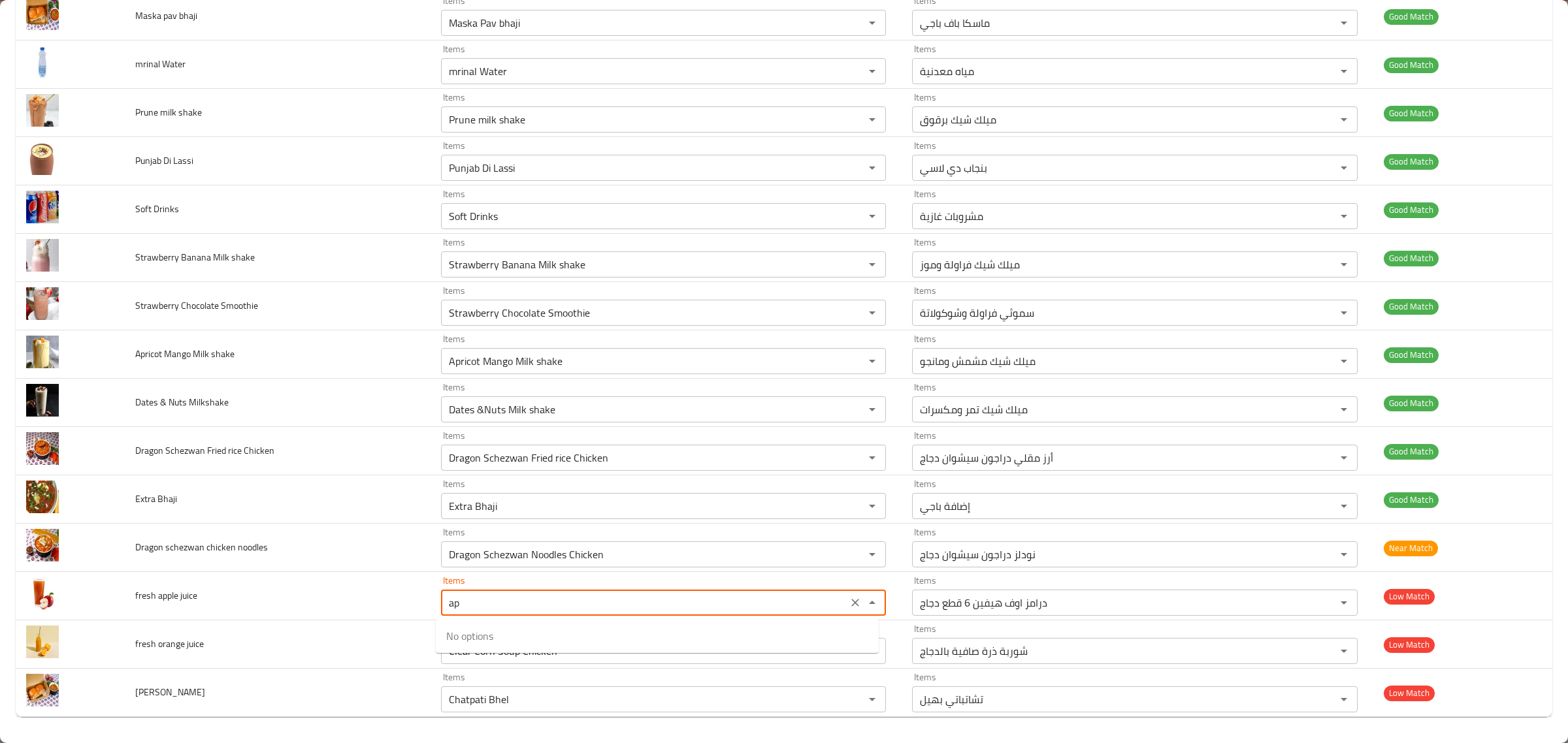
type juice "a"
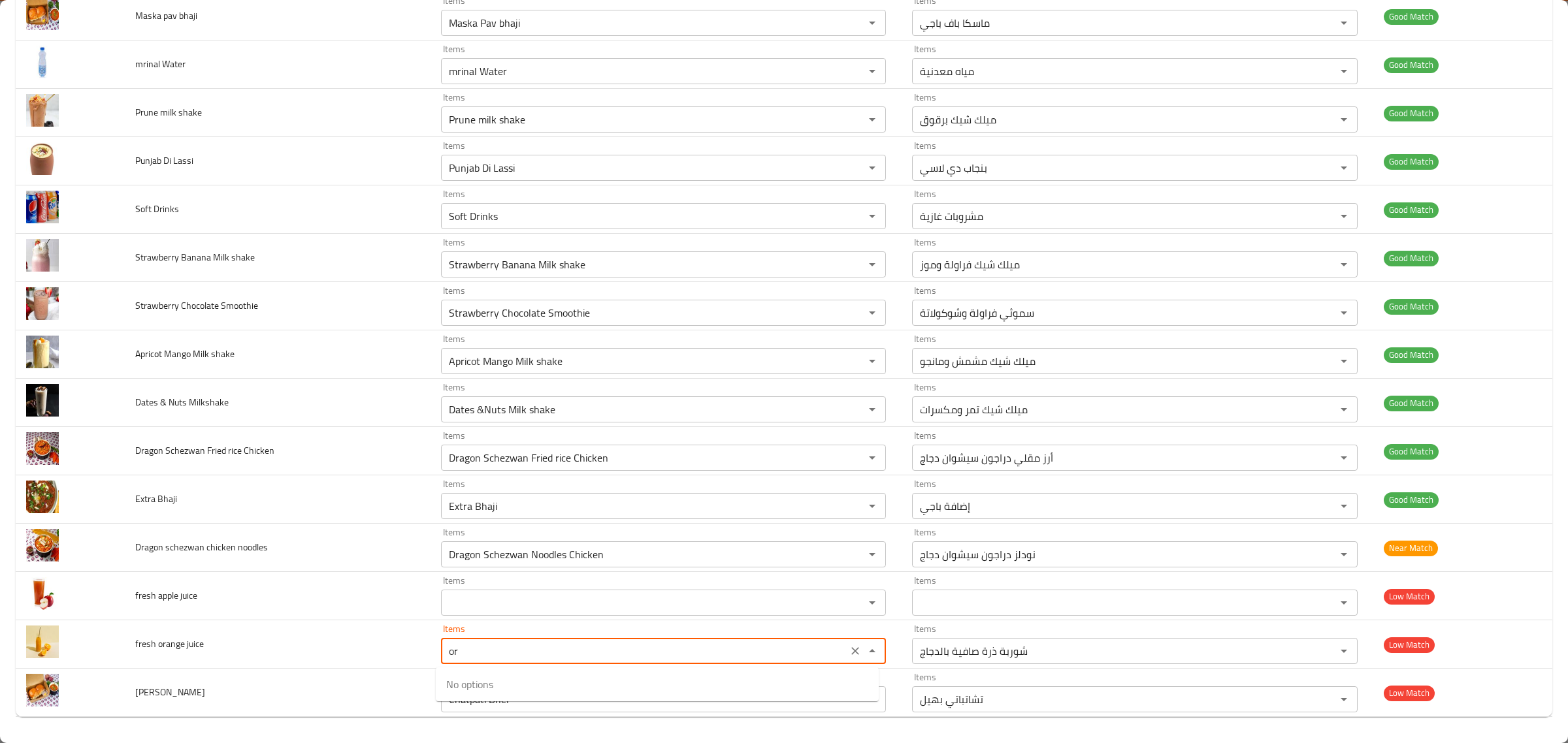
type juice "o"
type juice "p"
type juice "o"
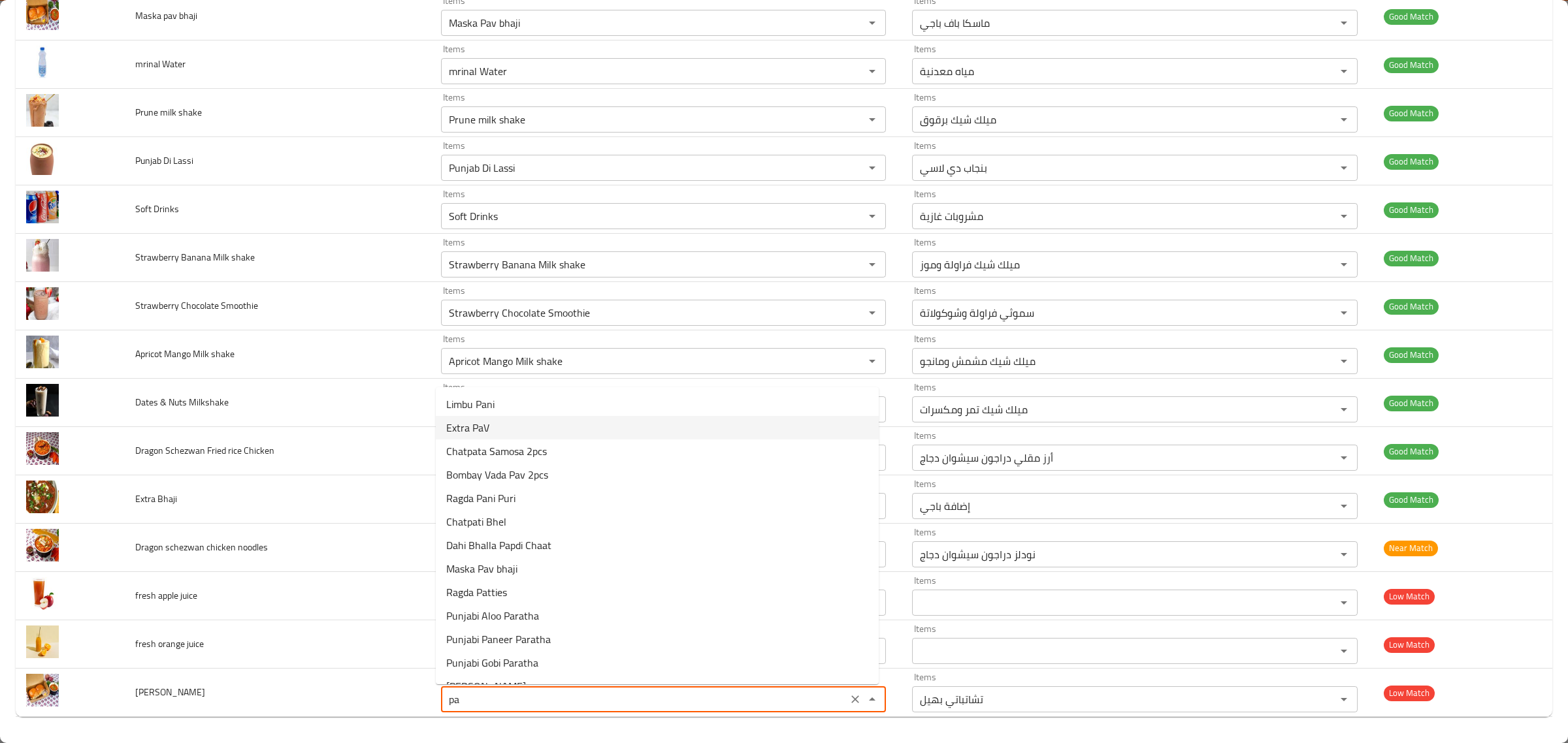
type Bhaji "p"
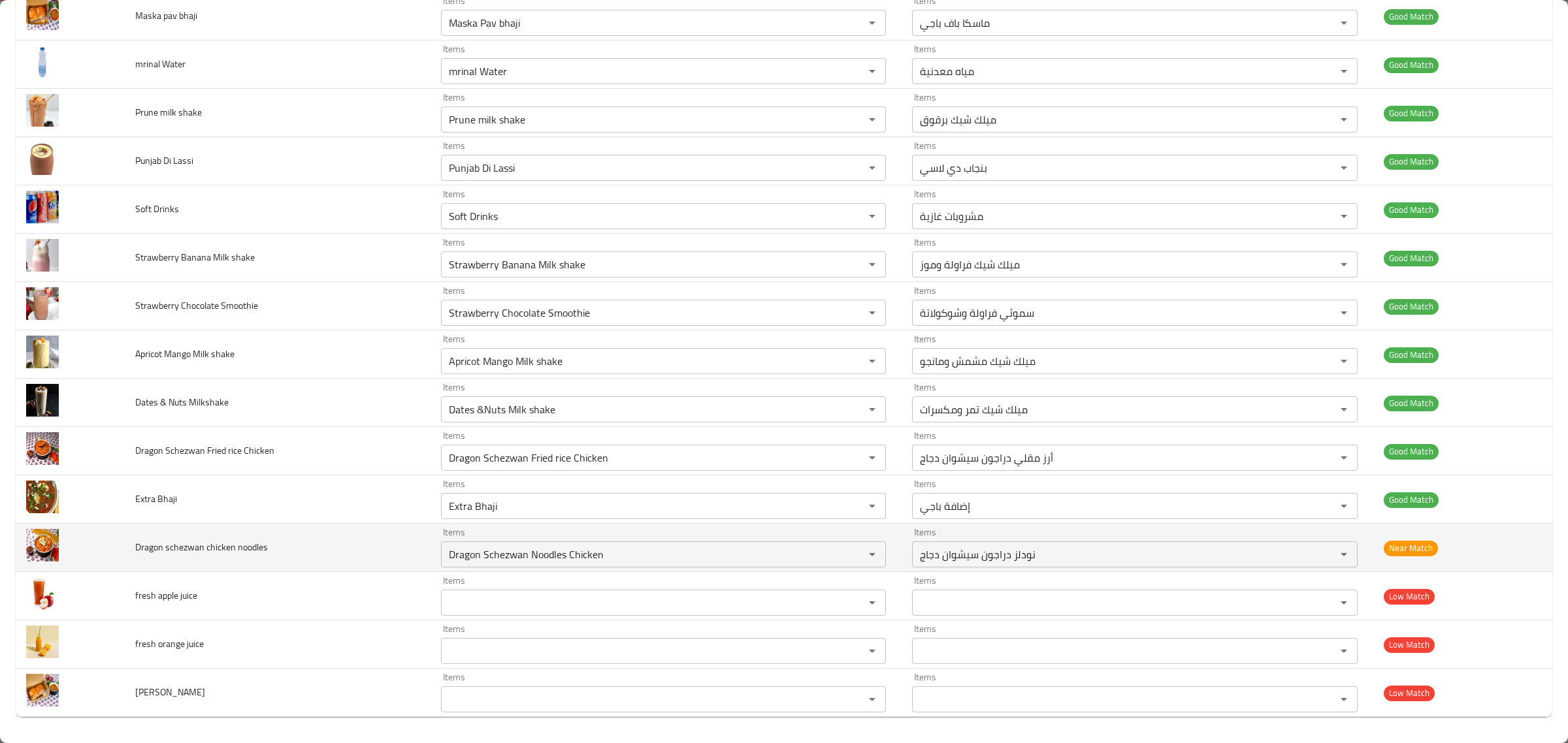
drag, startPoint x: 334, startPoint y: 593, endPoint x: 363, endPoint y: 570, distance: 37.0
click at [334, 593] on td "fresh apple juice" at bounding box center [277, 596] width 306 height 48
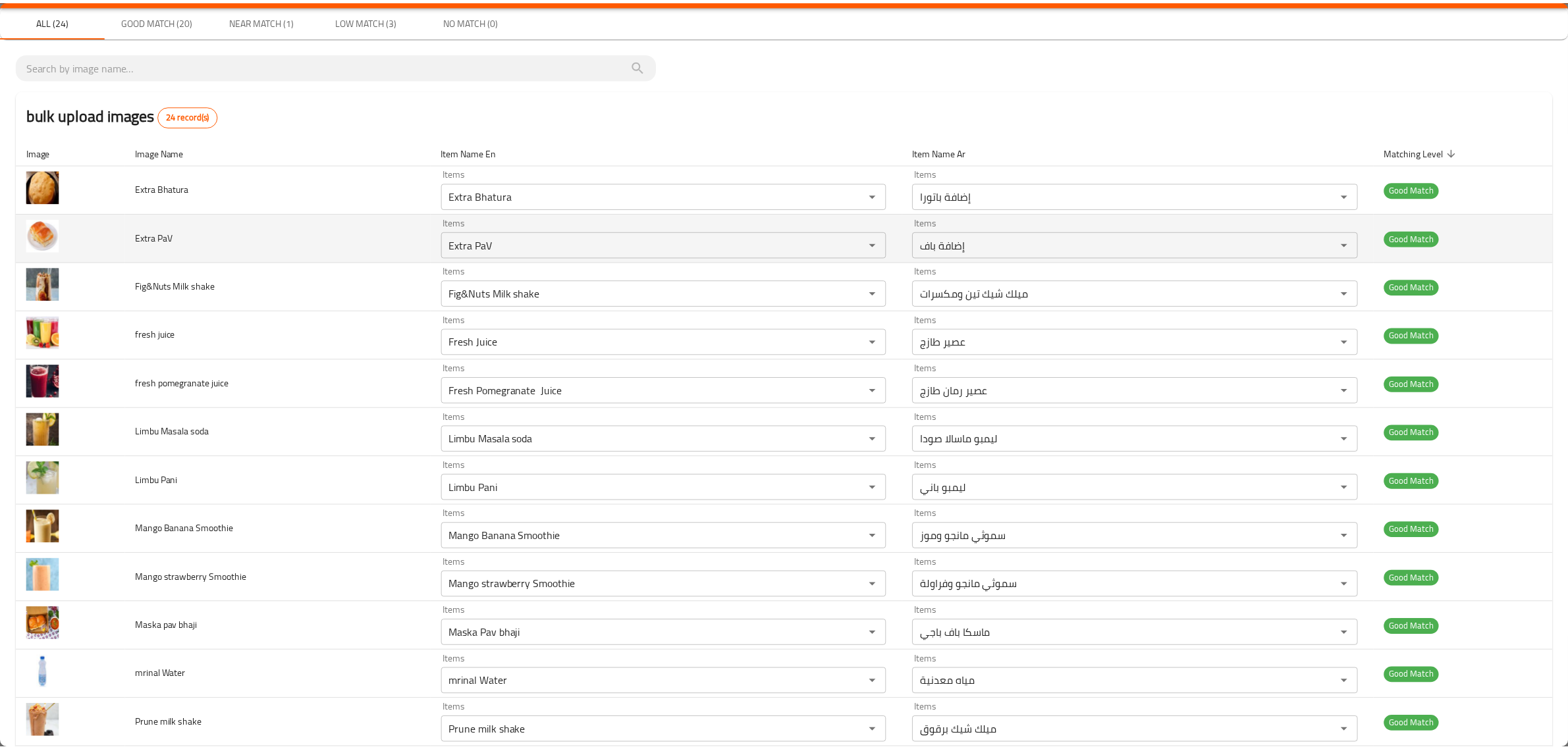
scroll to position [0, 0]
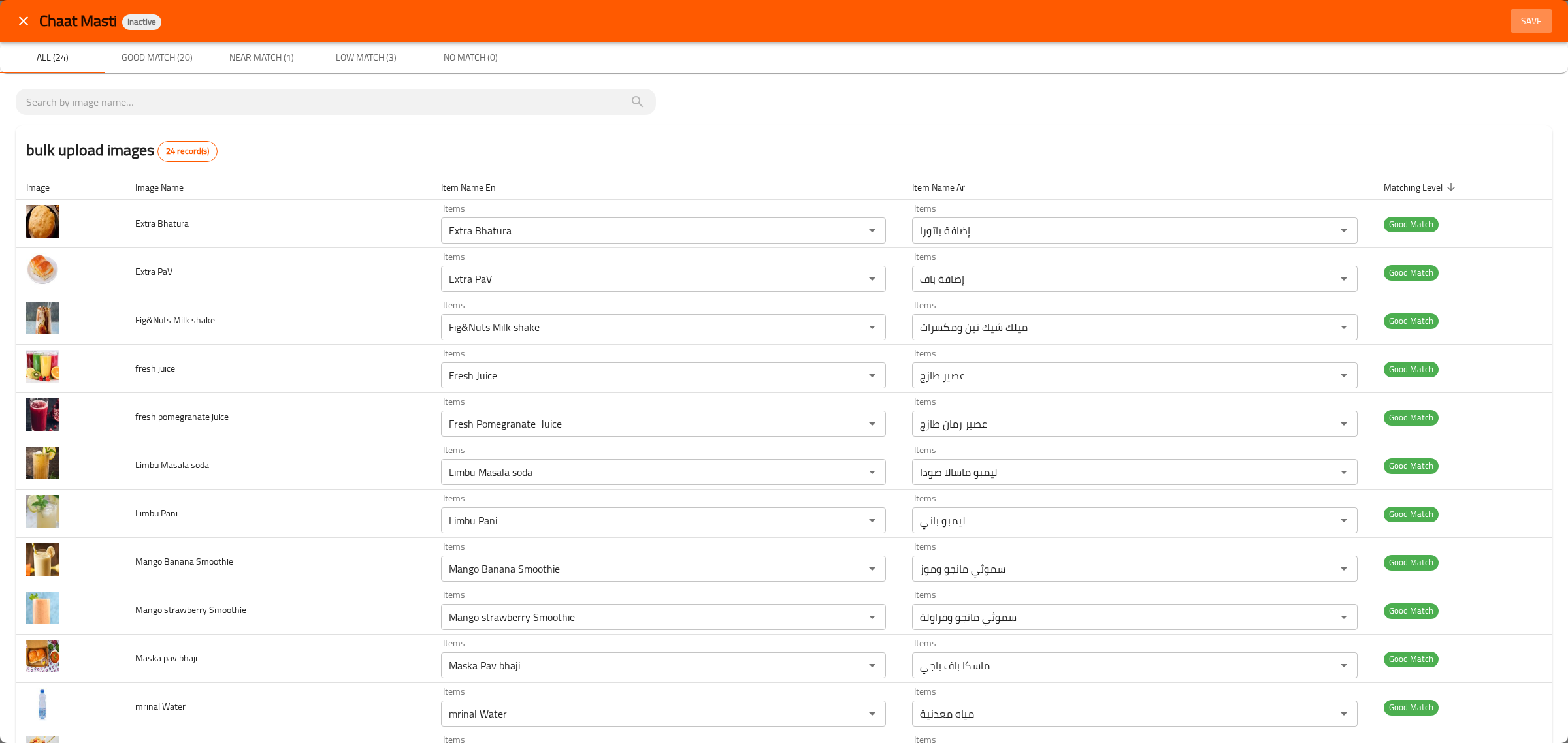
click at [1516, 17] on span "Save" at bounding box center [1532, 21] width 32 height 17
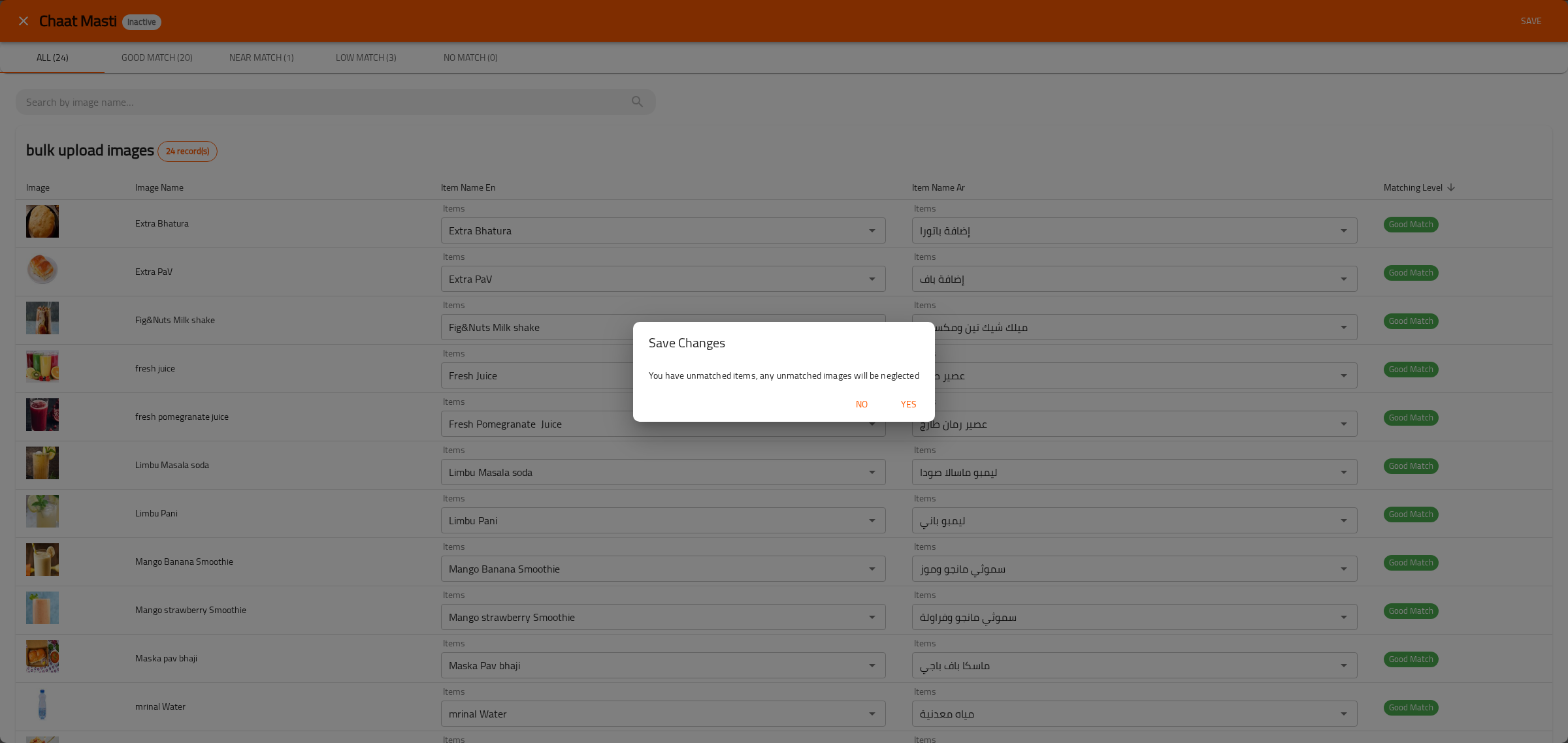
click at [912, 406] on span "Yes" at bounding box center [909, 405] width 32 height 17
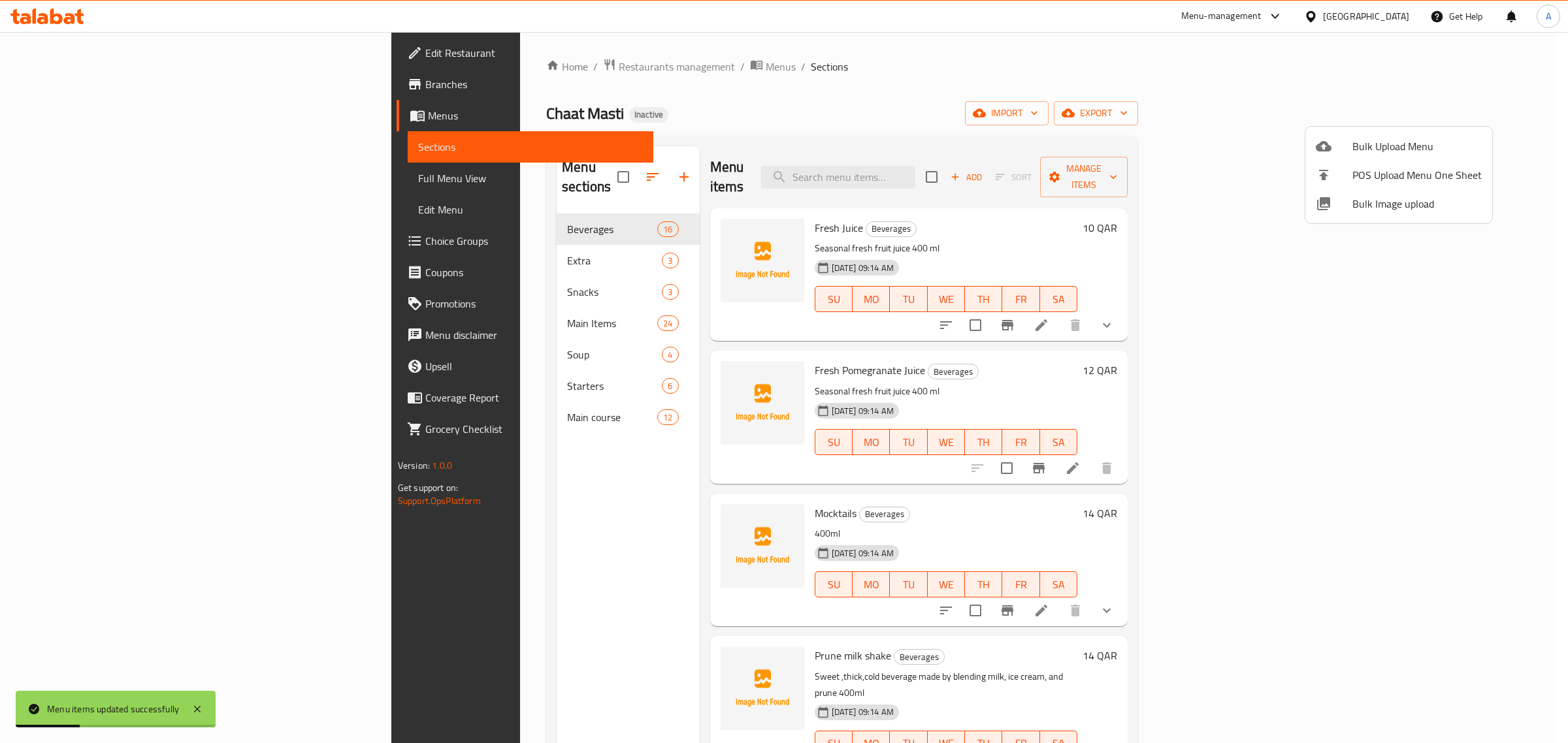
click at [413, 242] on div at bounding box center [784, 372] width 1568 height 743
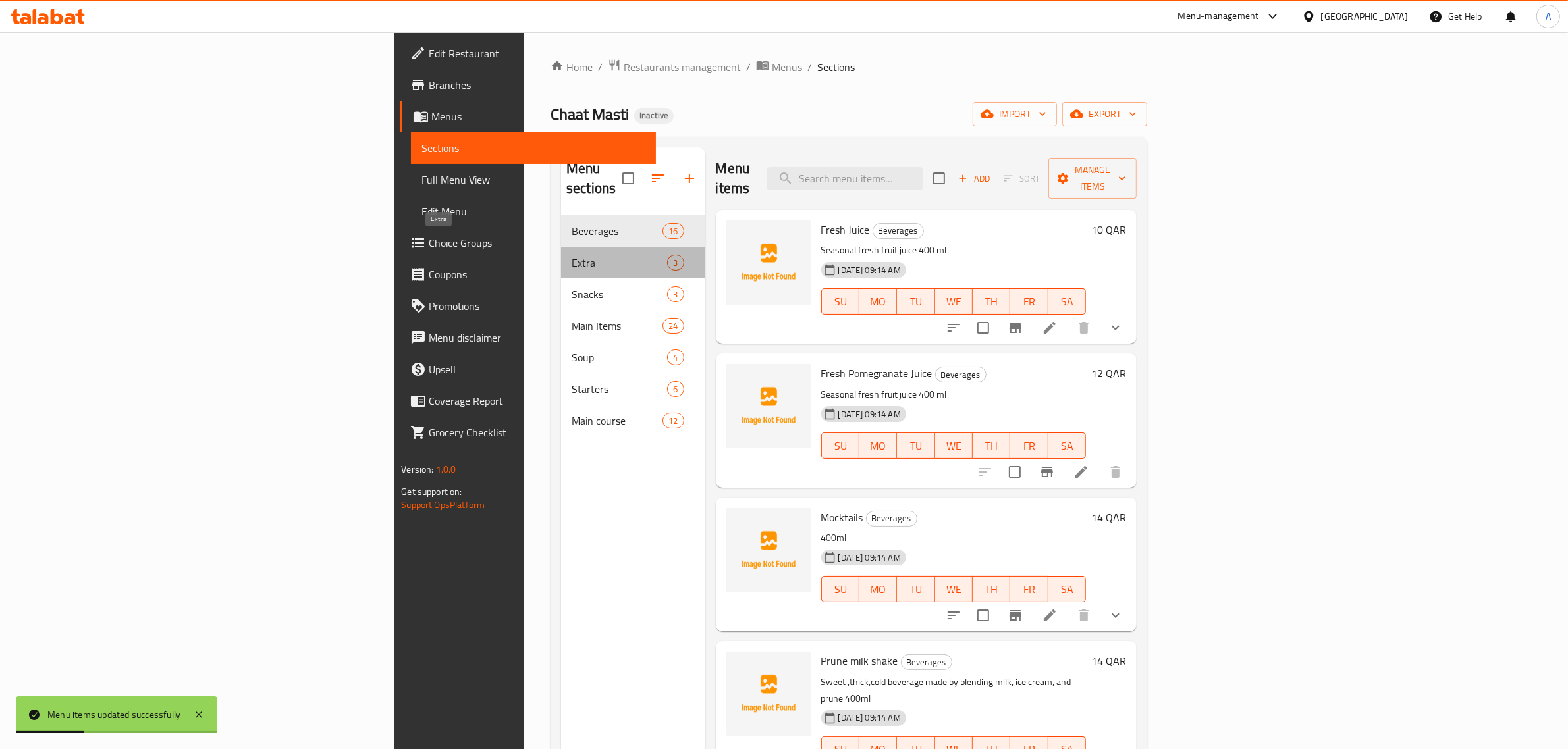
click at [571, 255] on span "Extra" at bounding box center [619, 263] width 95 height 16
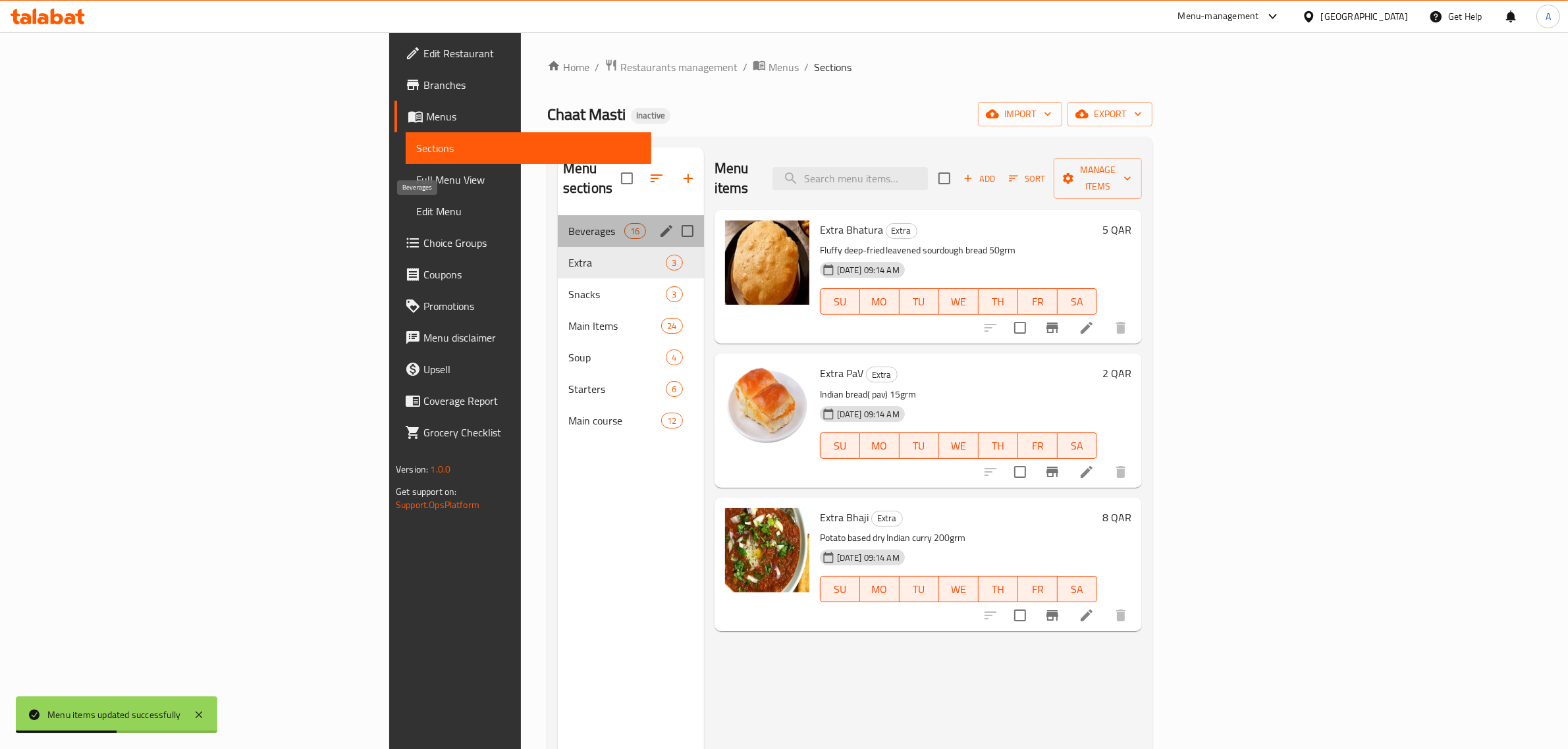
click at [568, 223] on span "Beverages" at bounding box center [596, 231] width 56 height 16
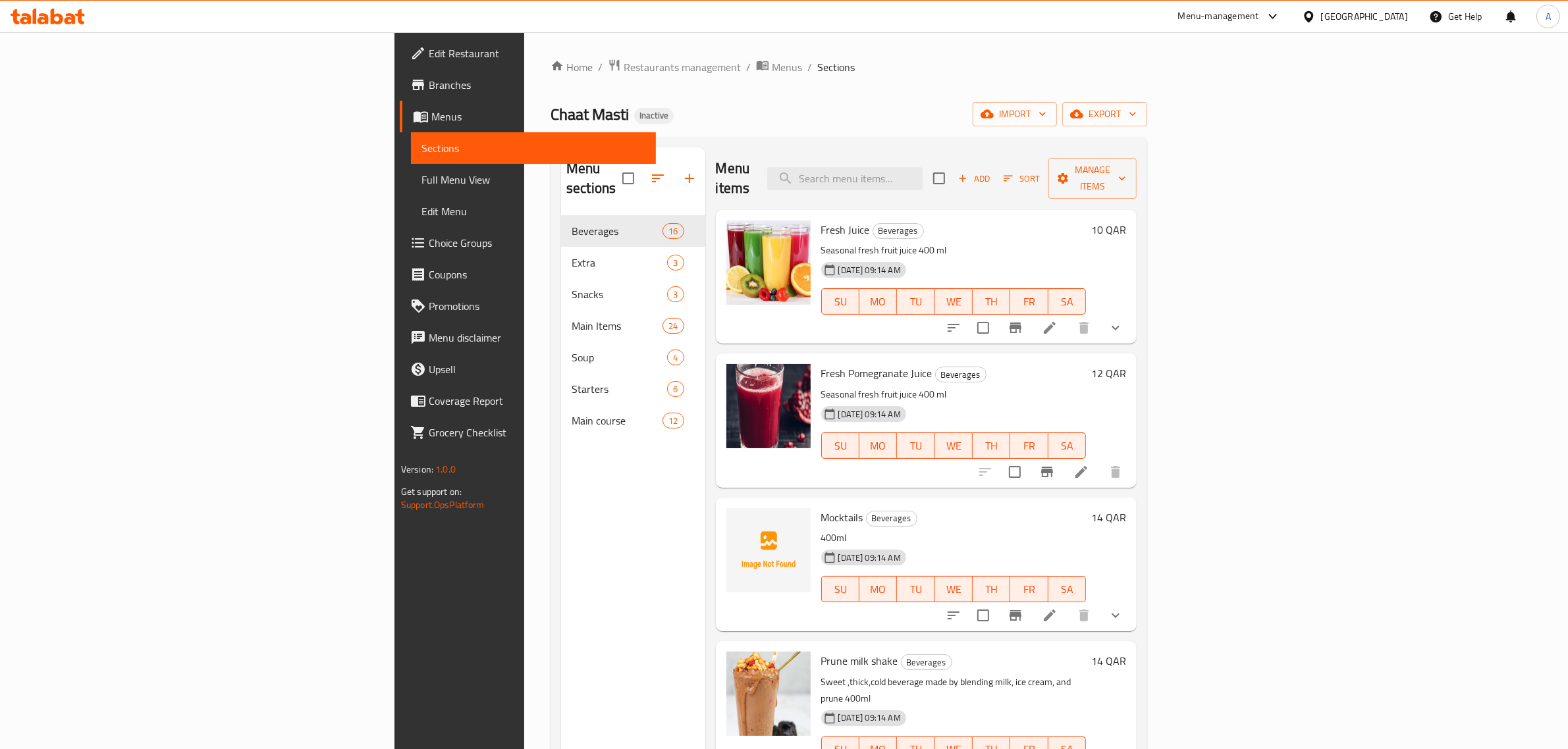
click at [997, 509] on h6 "Mocktails Beverages" at bounding box center [954, 517] width 265 height 18
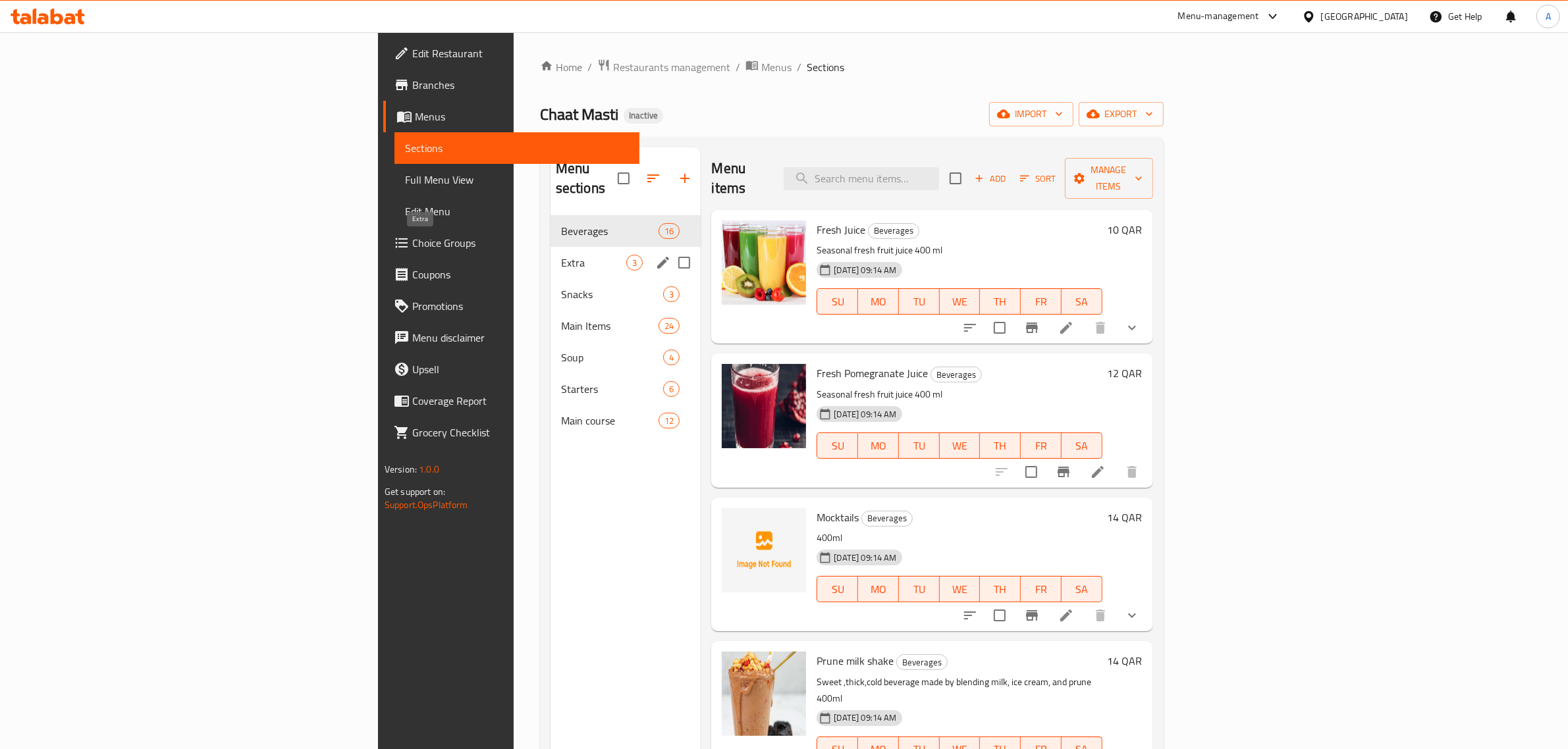
click at [561, 255] on span "Extra" at bounding box center [594, 263] width 66 height 16
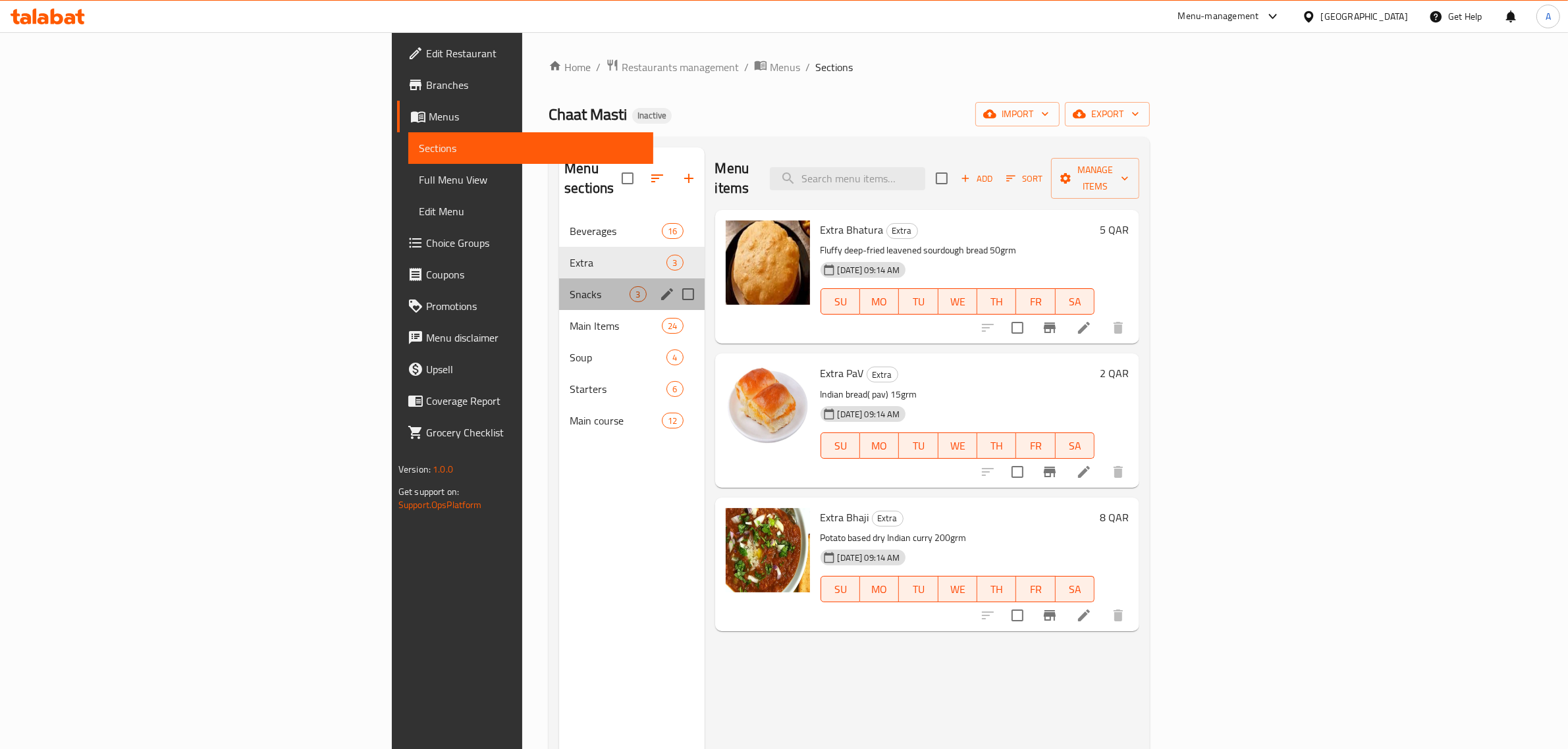
click at [559, 278] on div "Snacks 3" at bounding box center [631, 294] width 145 height 32
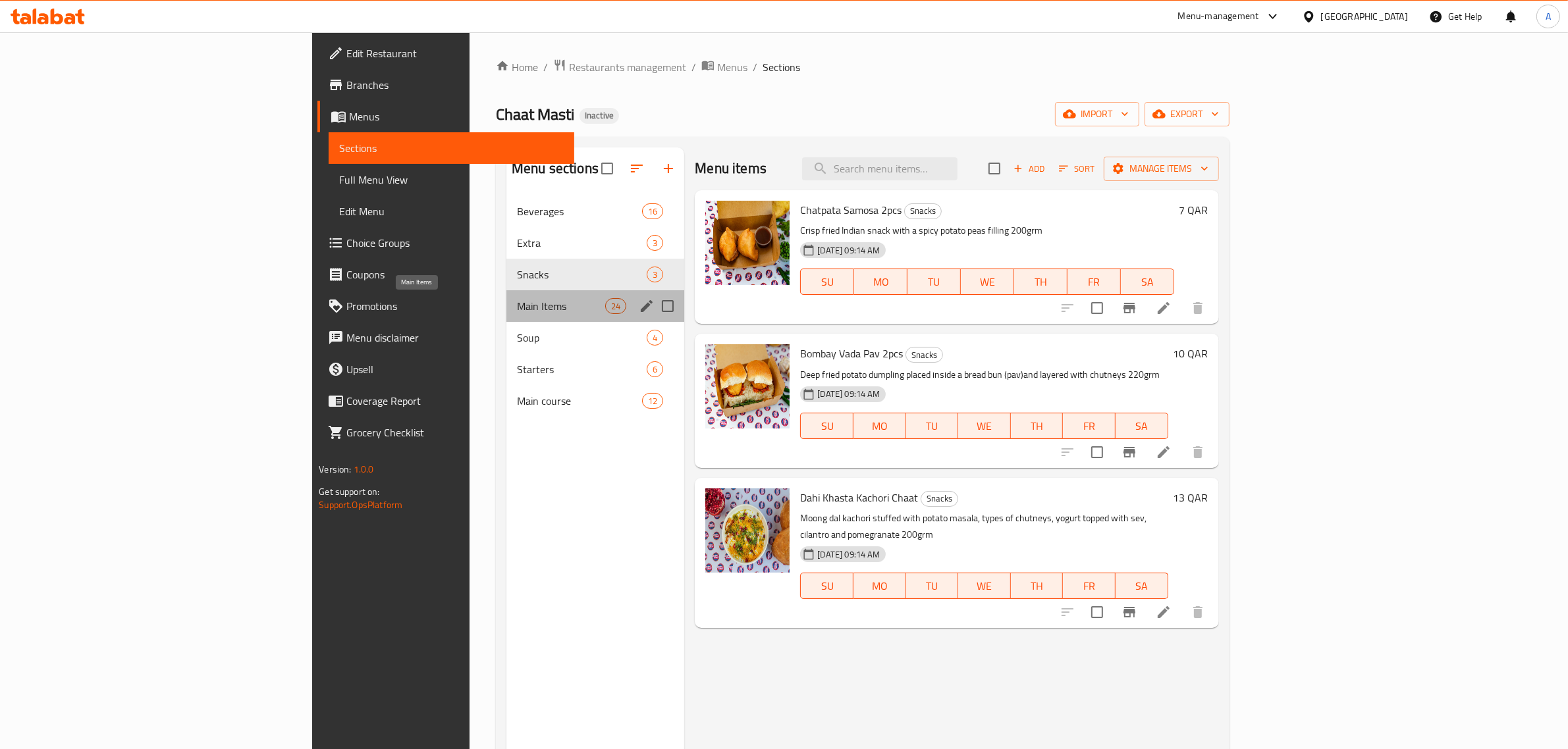
click at [517, 301] on span "Main Items" at bounding box center [560, 306] width 88 height 16
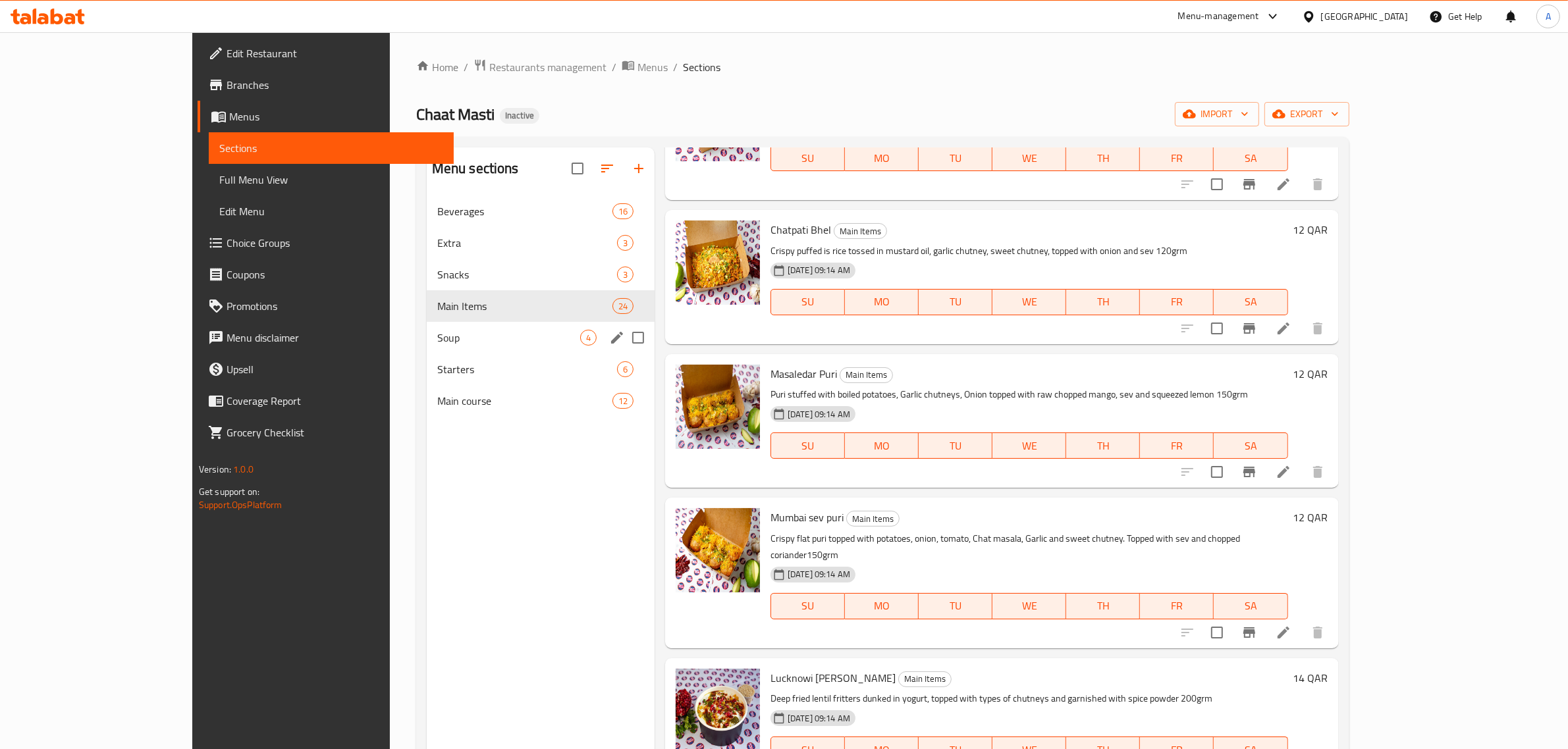
click at [427, 348] on div "Soup 4" at bounding box center [540, 338] width 228 height 32
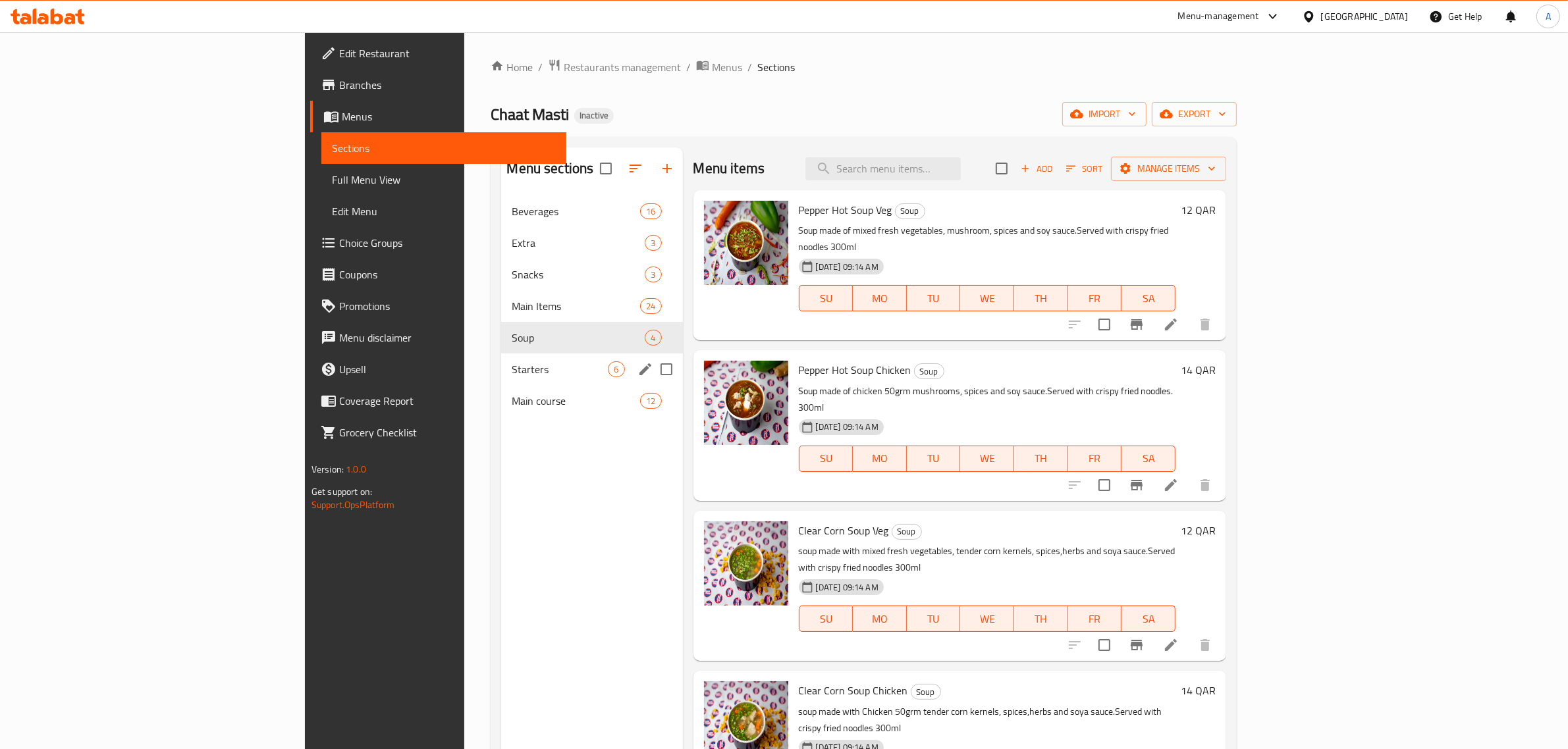
click at [501, 379] on div "Starters 6" at bounding box center [591, 370] width 181 height 32
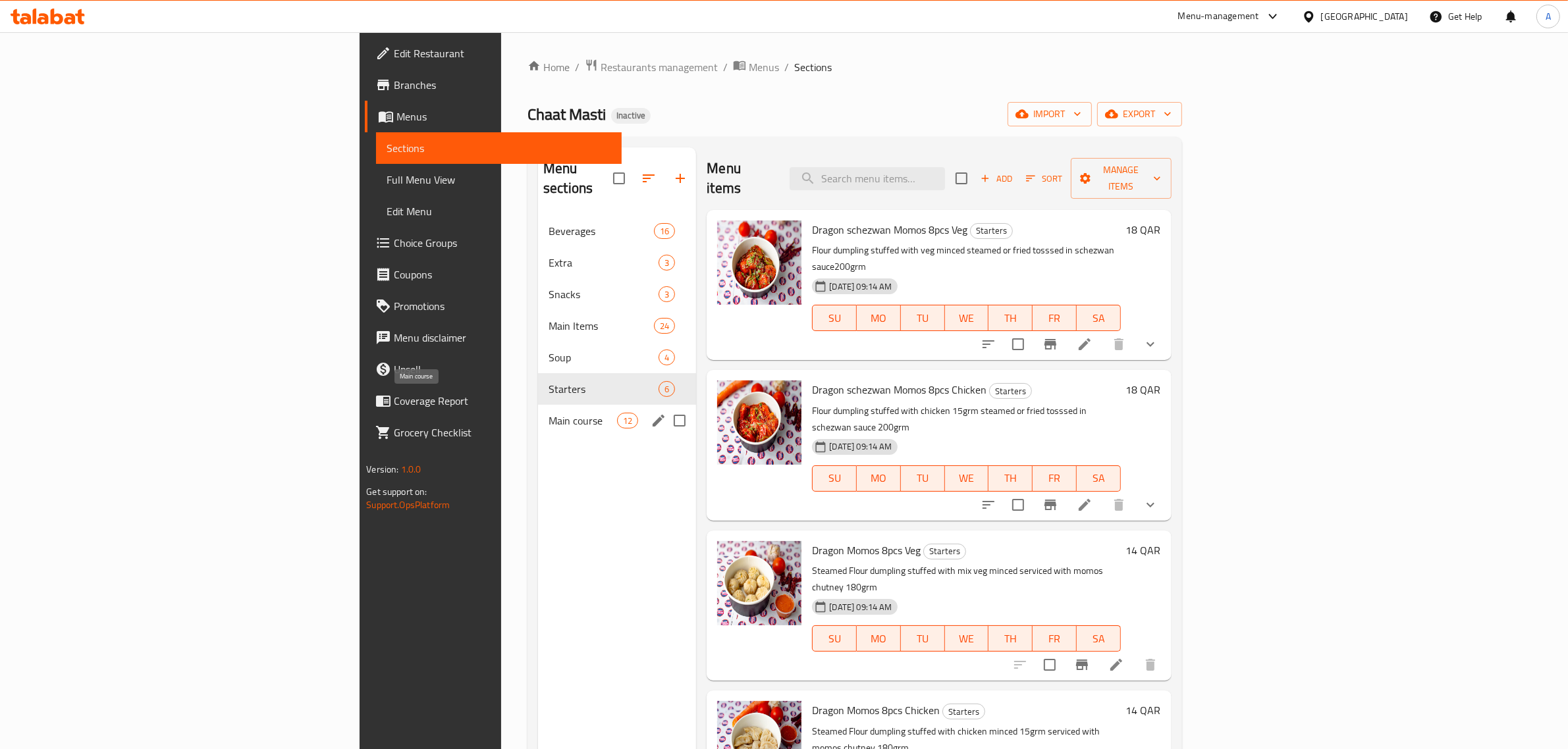
click at [548, 413] on span "Main course" at bounding box center [582, 421] width 68 height 16
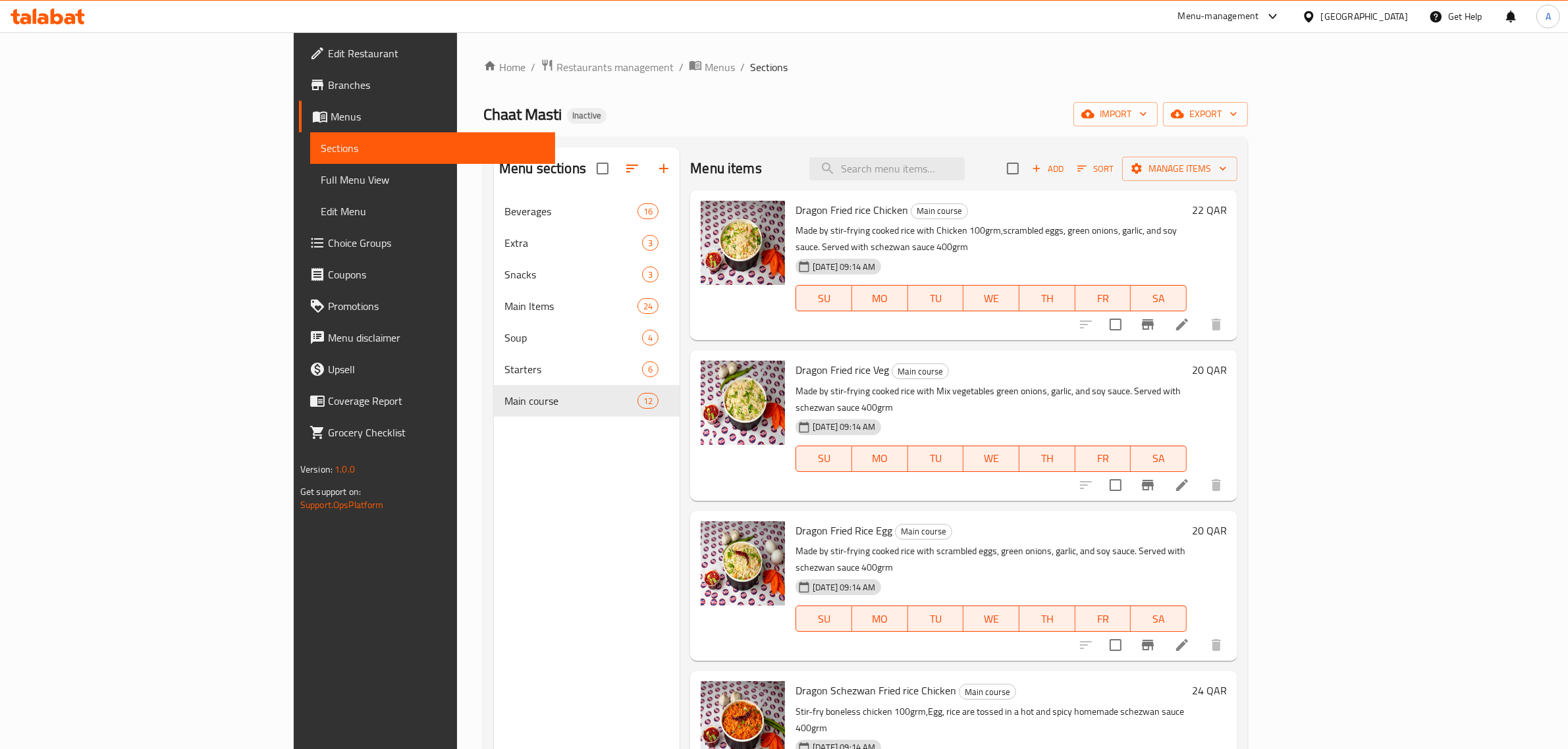
drag, startPoint x: 573, startPoint y: 539, endPoint x: 551, endPoint y: 475, distance: 67.7
click at [571, 540] on div "Menu sections Beverages 16 Extra 3 Snacks 3 Main Items 24 Soup 4 Starters 6 Mai…" at bounding box center [586, 522] width 186 height 749
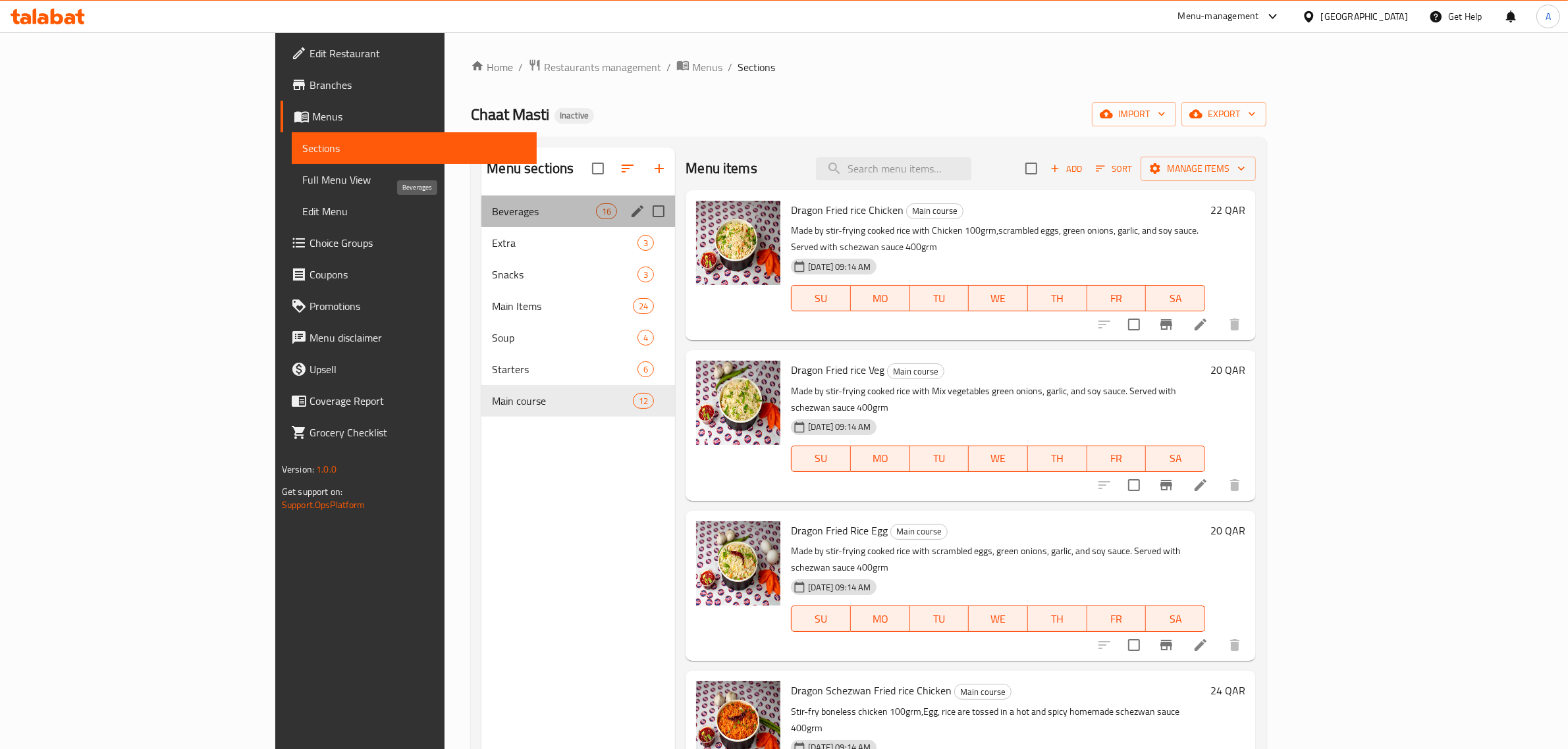
click at [492, 208] on span "Beverages" at bounding box center [544, 211] width 104 height 16
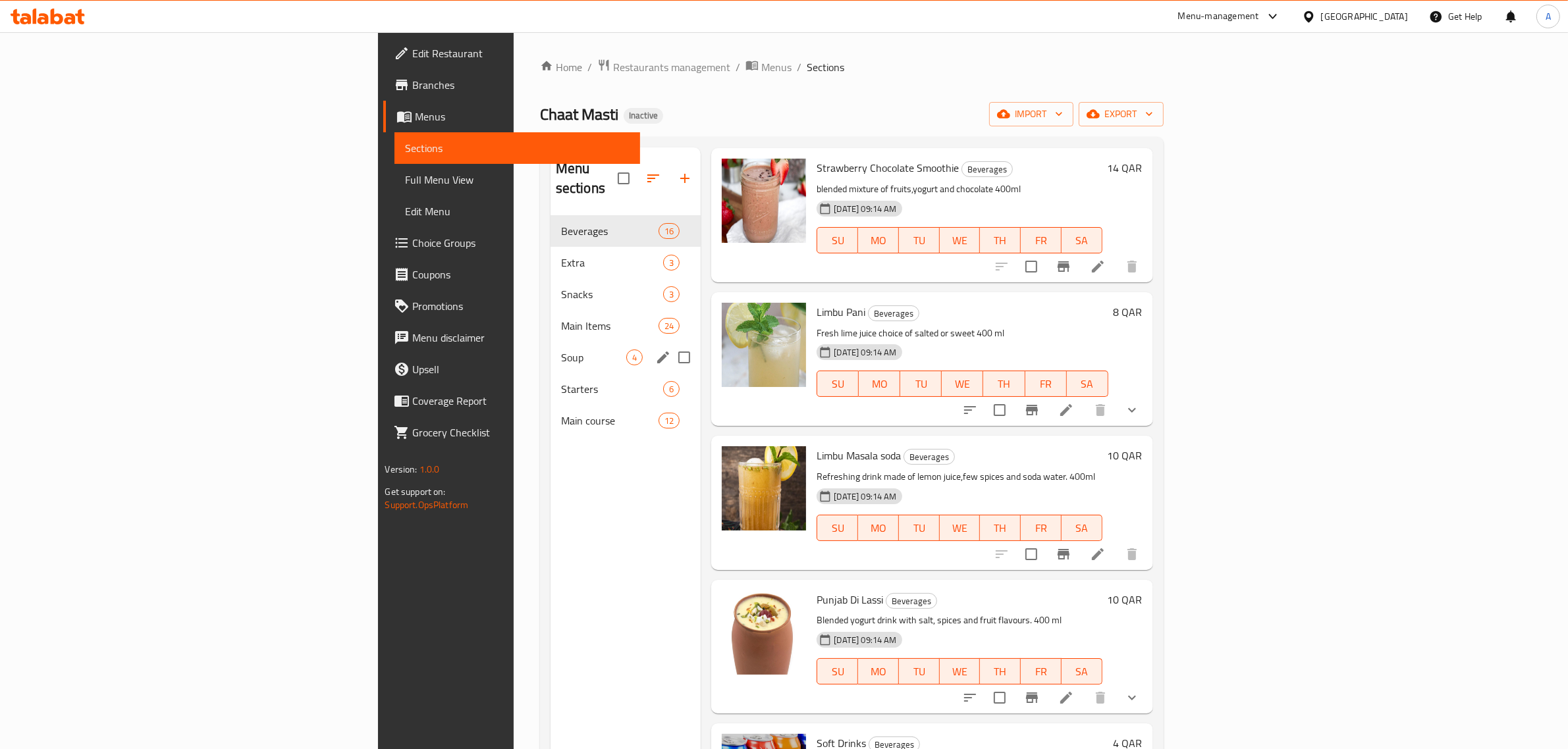
scroll to position [1584, 0]
click at [561, 255] on span "Extra" at bounding box center [594, 263] width 66 height 16
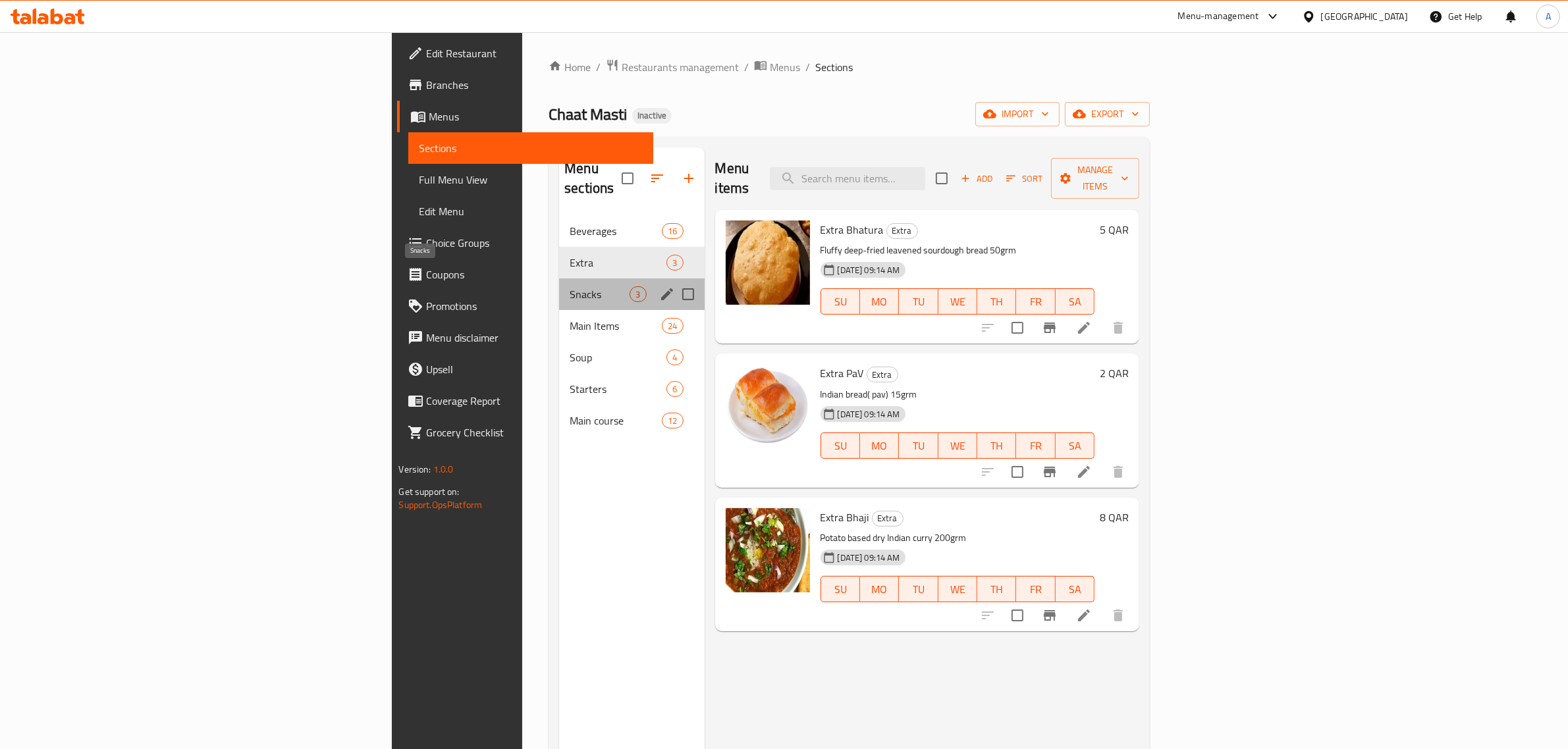
click at [570, 286] on span "Snacks" at bounding box center [600, 294] width 60 height 16
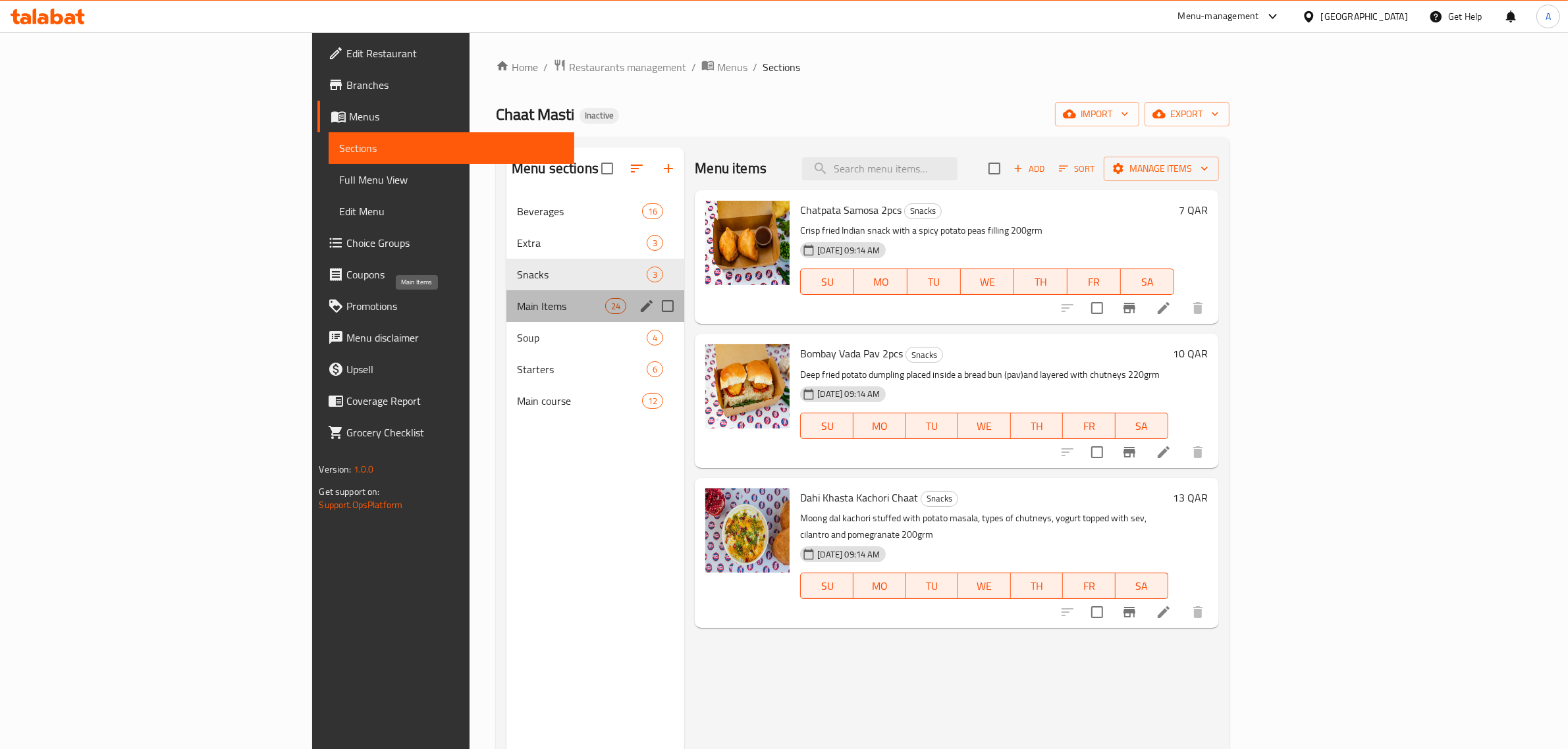
click at [517, 306] on span "Main Items" at bounding box center [560, 306] width 88 height 16
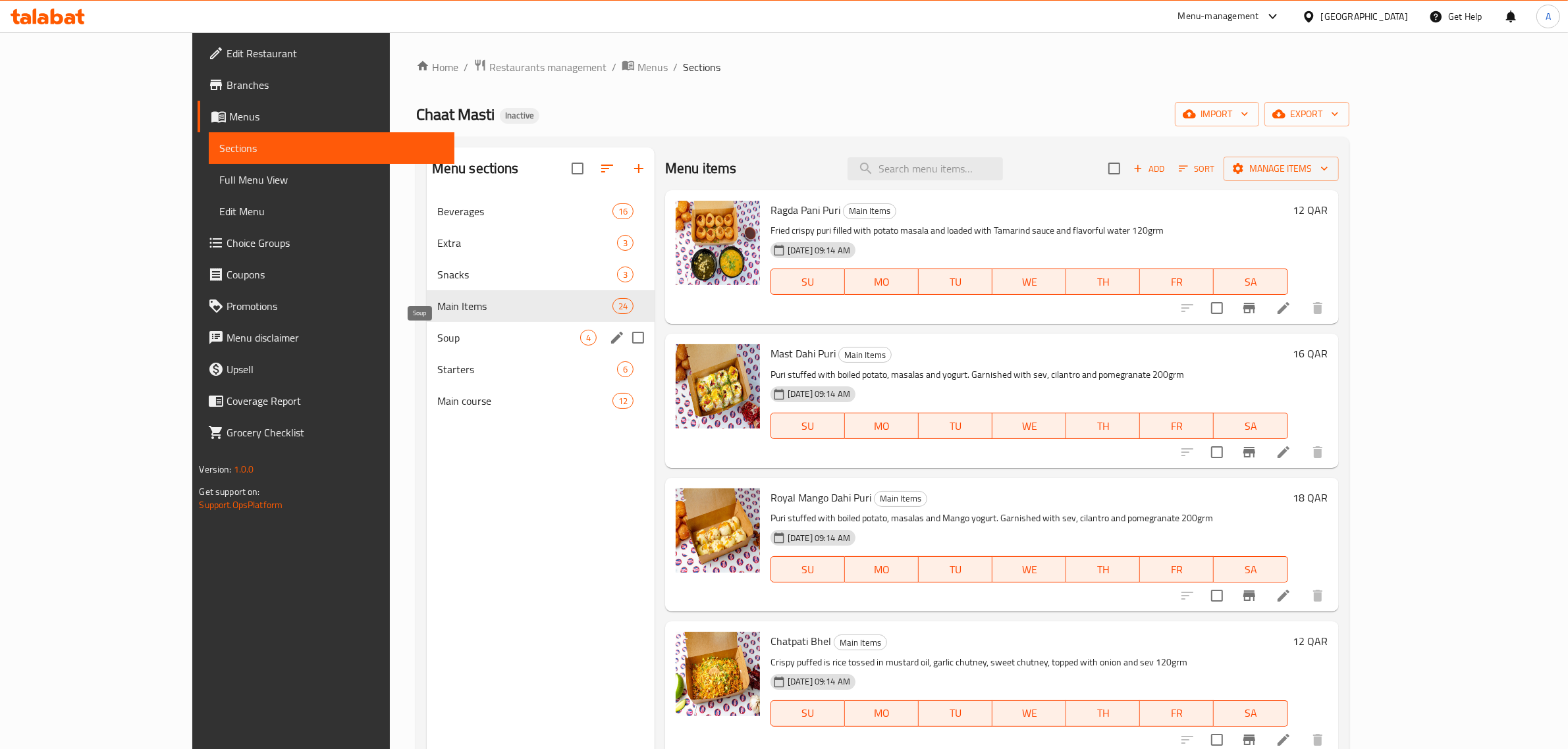
click at [437, 338] on span "Soup" at bounding box center [509, 338] width 143 height 16
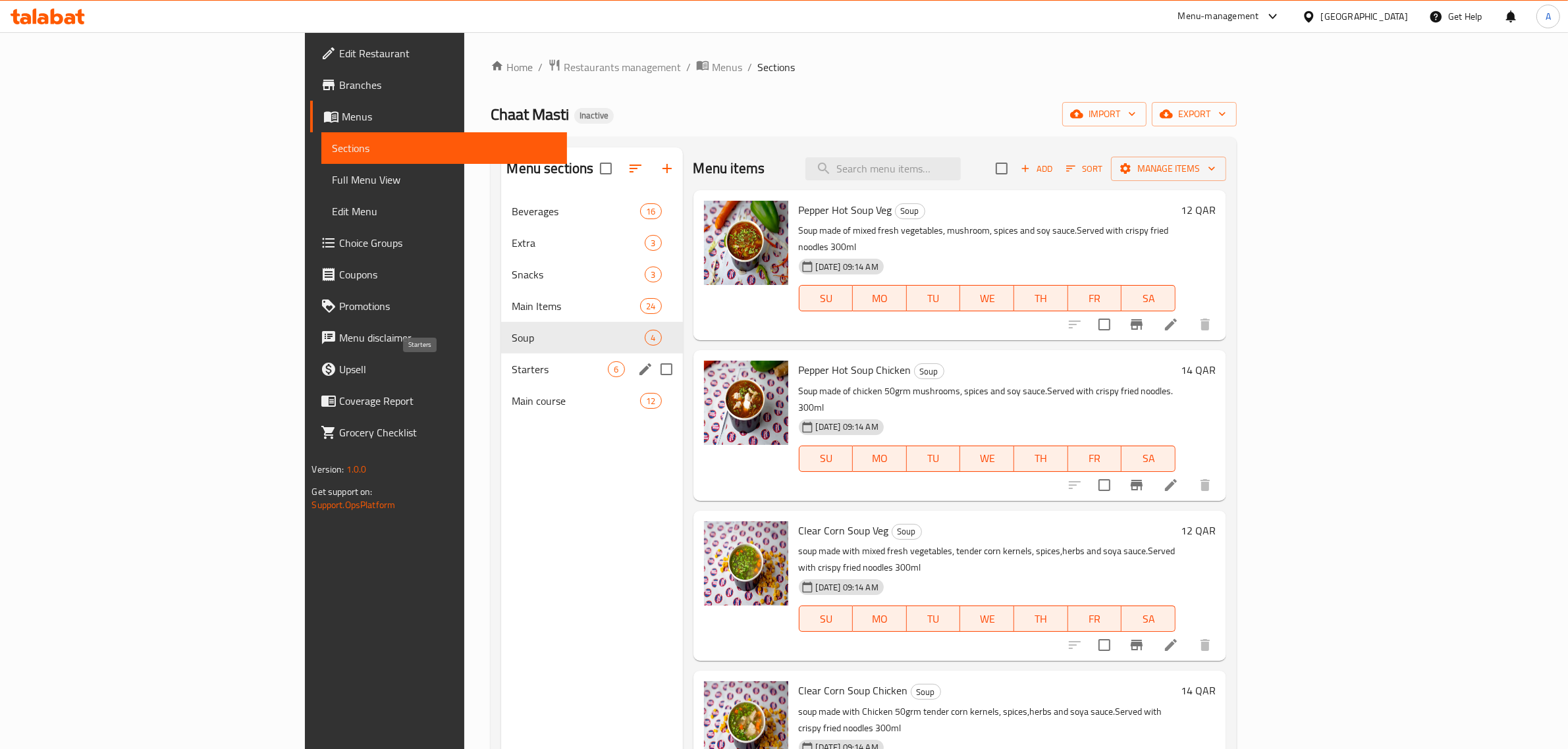
click at [512, 373] on span "Starters" at bounding box center [559, 370] width 96 height 16
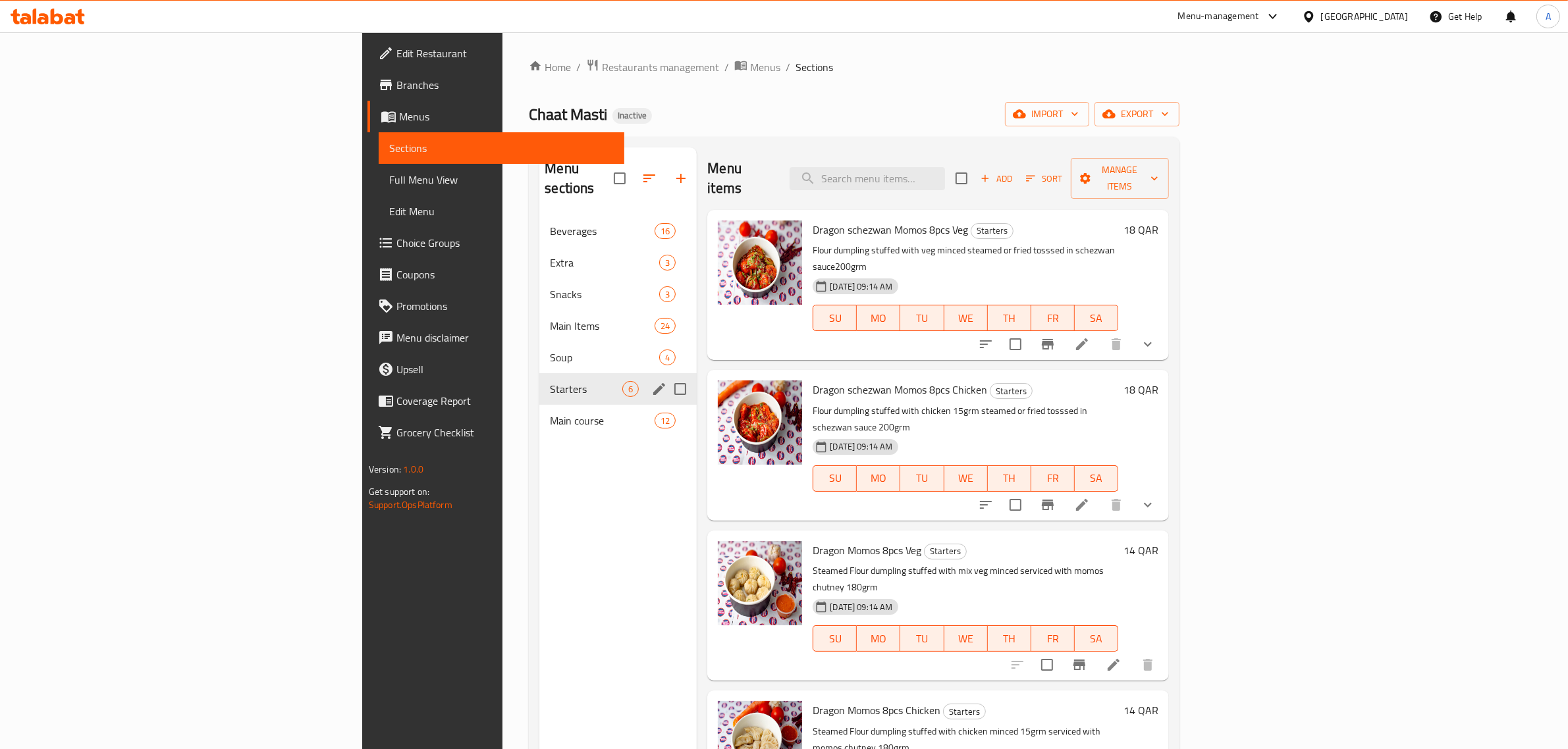
click at [540, 405] on div "Main course 12" at bounding box center [618, 421] width 157 height 32
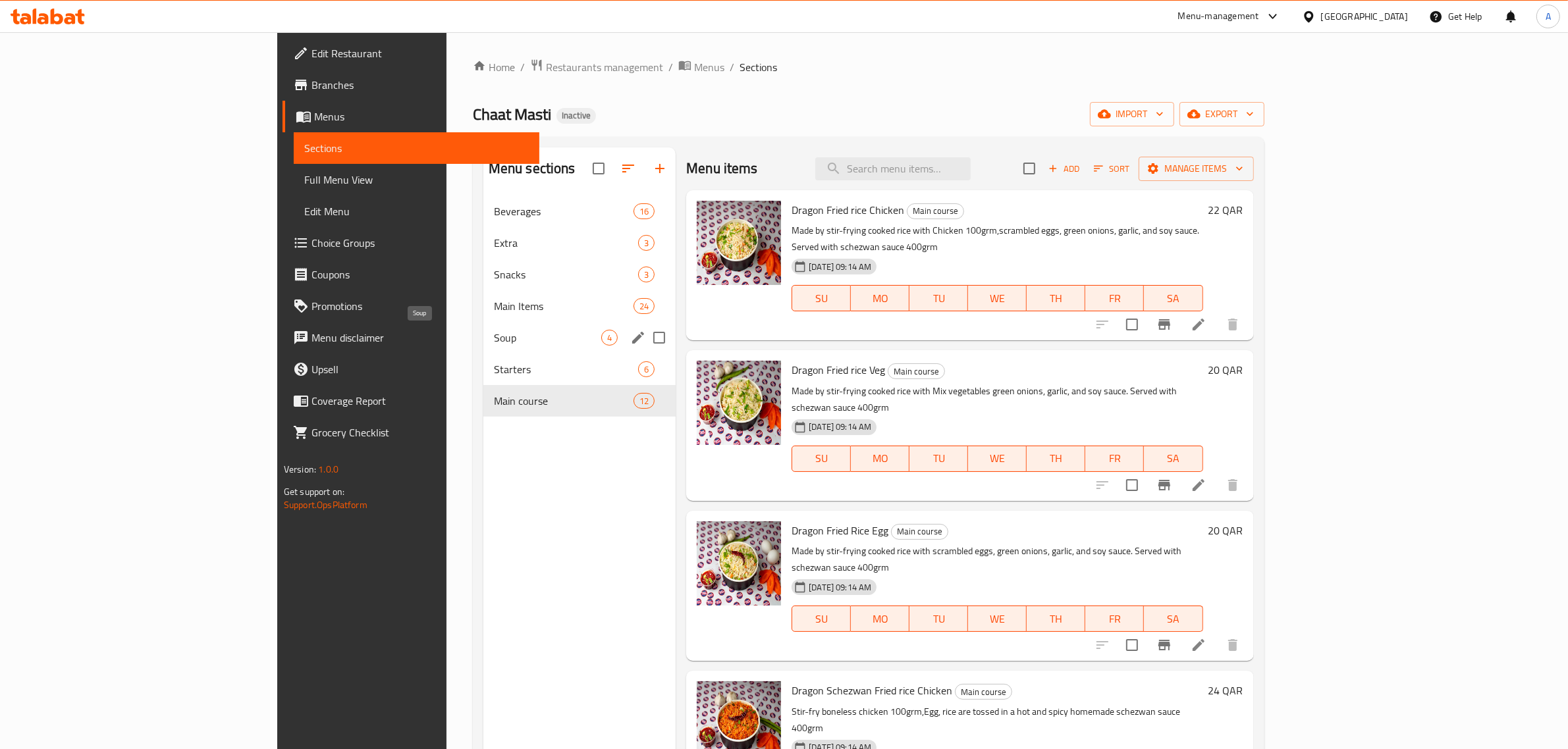
click at [494, 339] on span "Soup" at bounding box center [547, 338] width 107 height 16
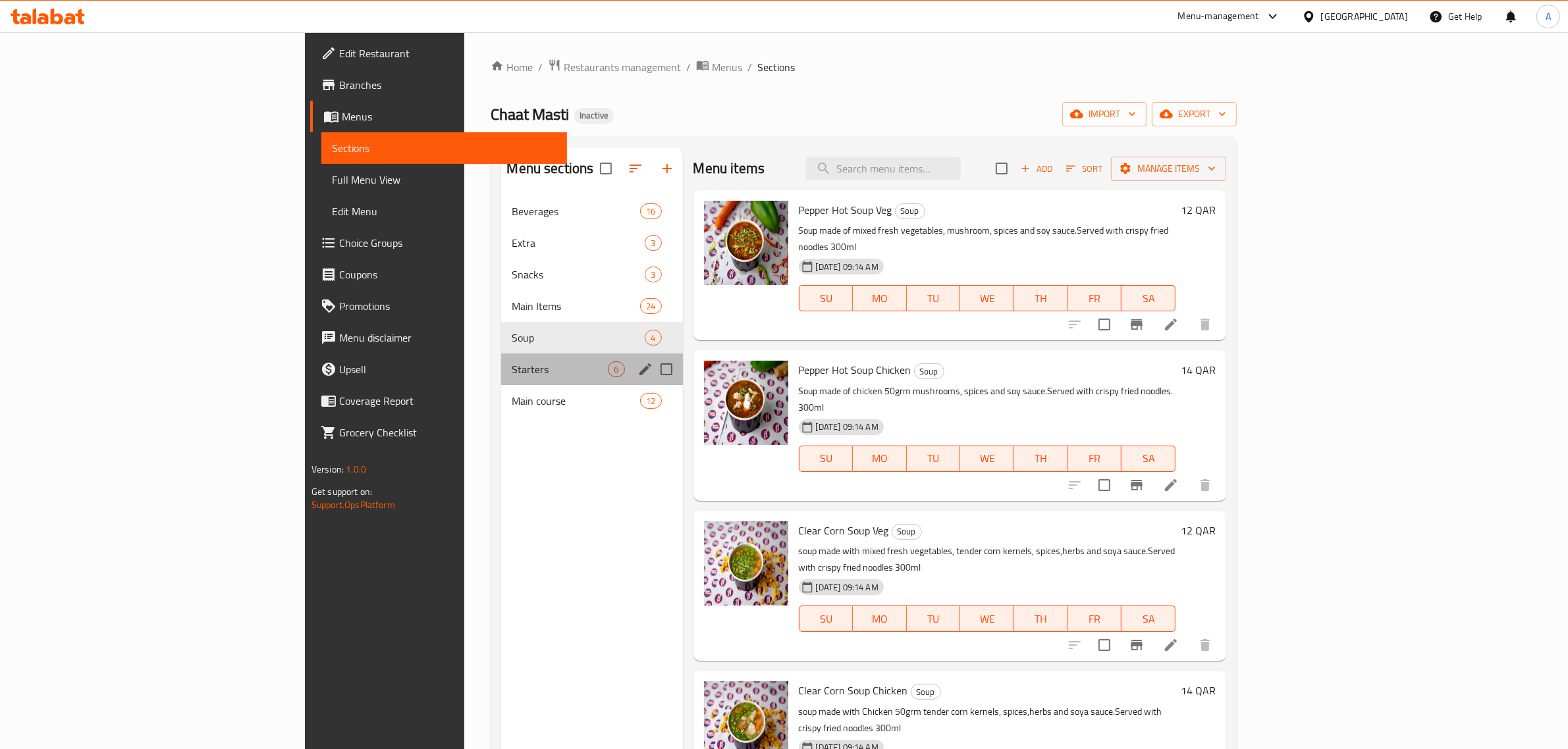
click at [501, 356] on div "Starters 6" at bounding box center [591, 370] width 181 height 32
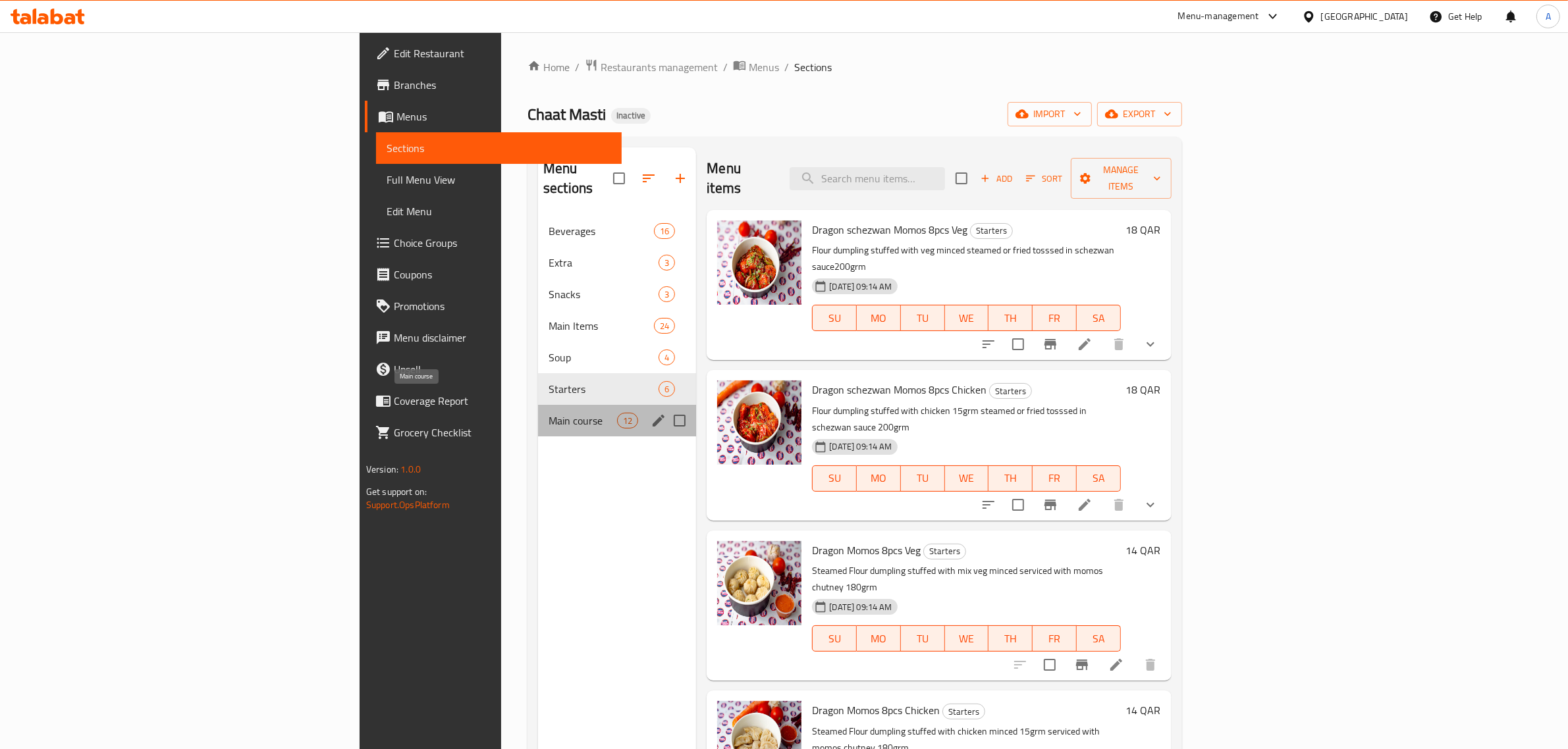
click at [548, 413] on span "Main course" at bounding box center [582, 421] width 68 height 16
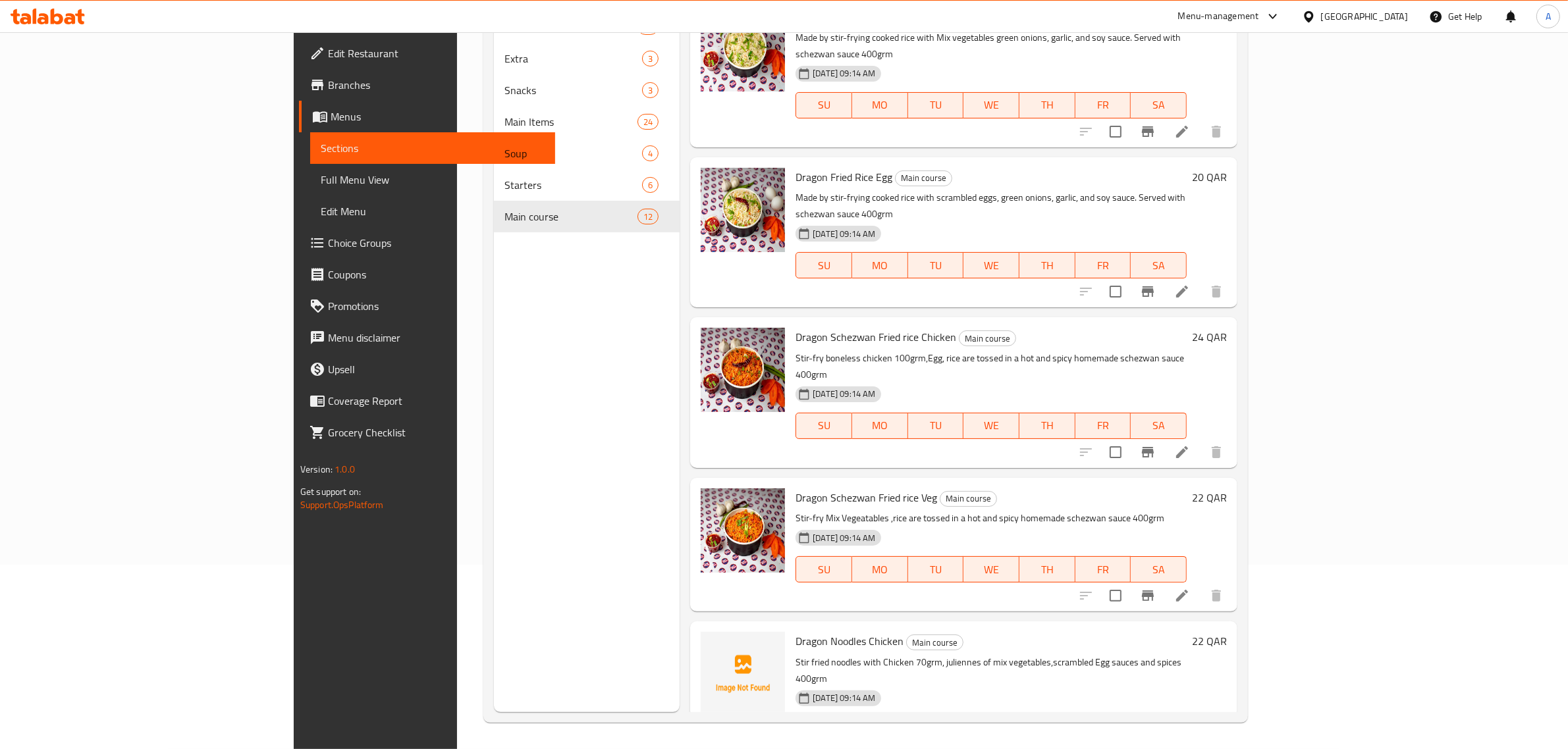
scroll to position [329, 0]
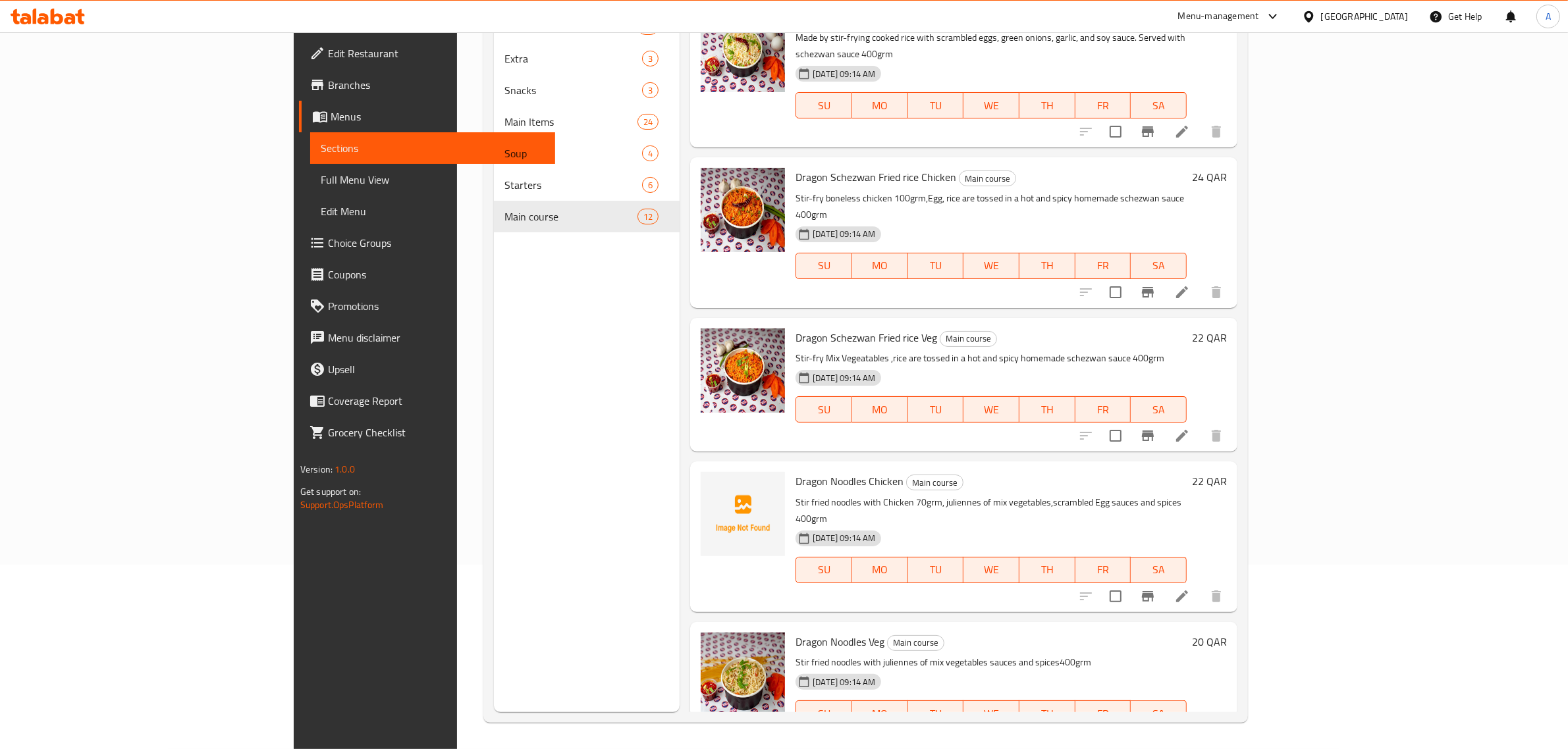
click at [544, 419] on div "Menu sections Beverages 16 Extra 3 Snacks 3 Main Items 24 Soup 4 Starters 6 Mai…" at bounding box center [586, 338] width 186 height 749
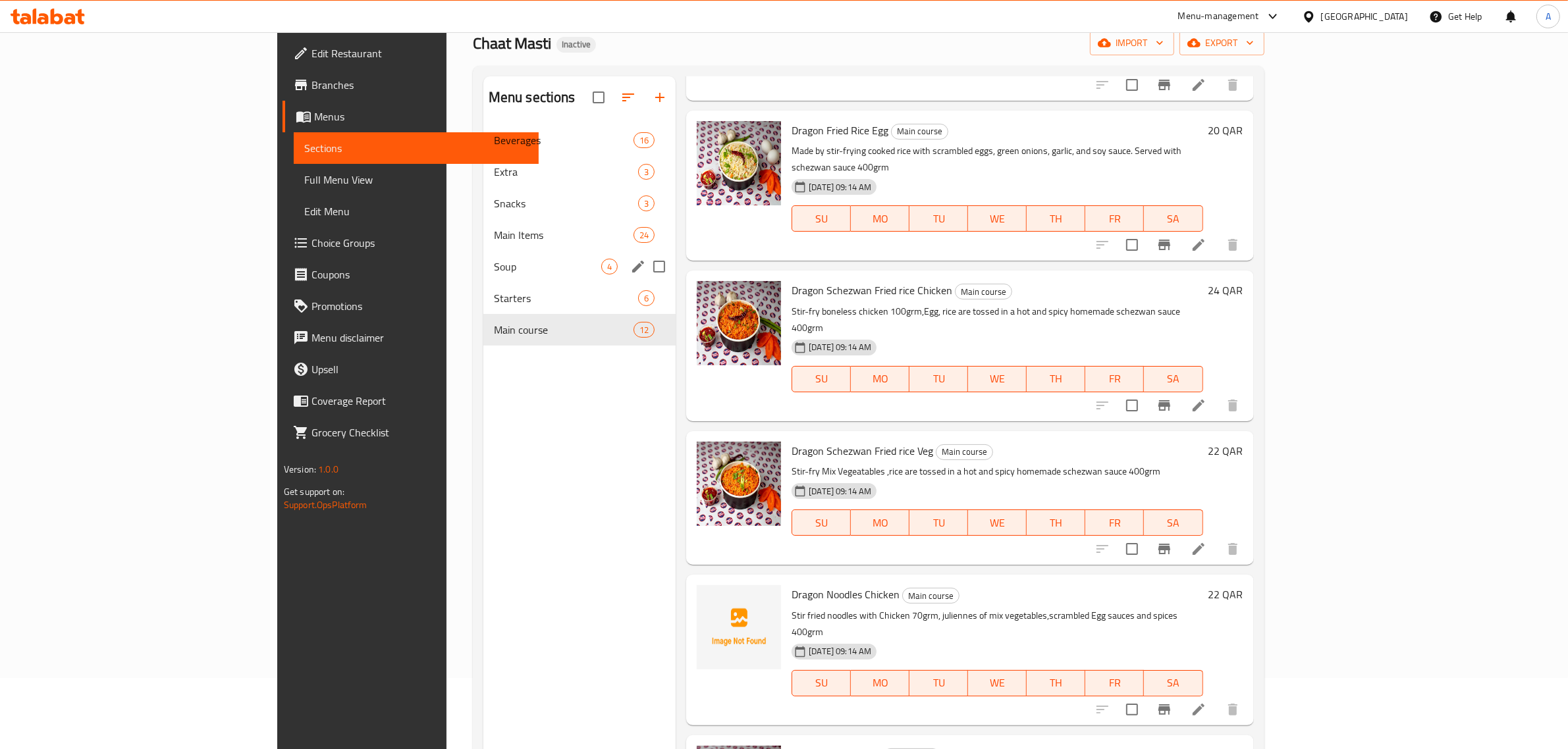
scroll to position [0, 0]
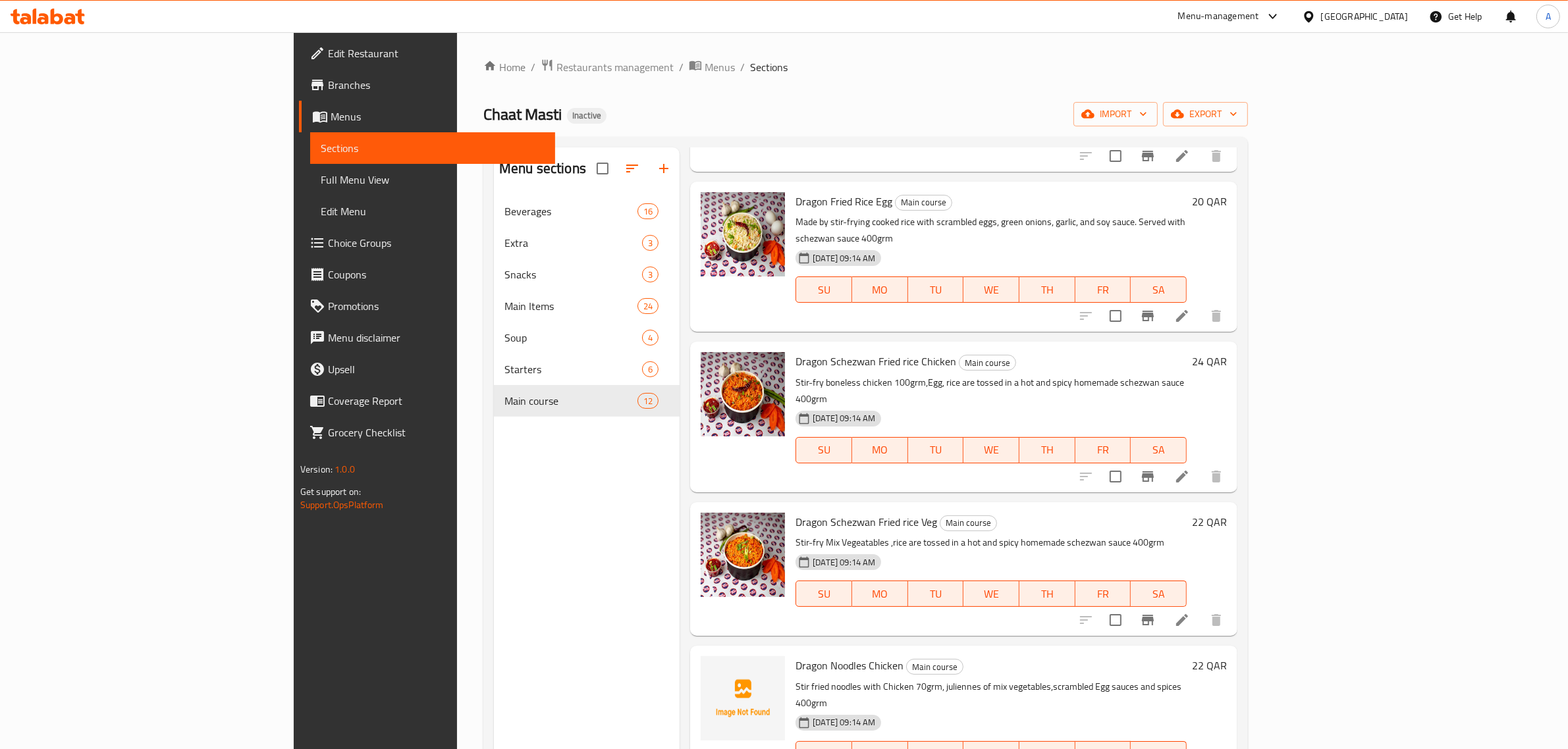
click at [505, 211] on span "Beverages" at bounding box center [571, 211] width 133 height 16
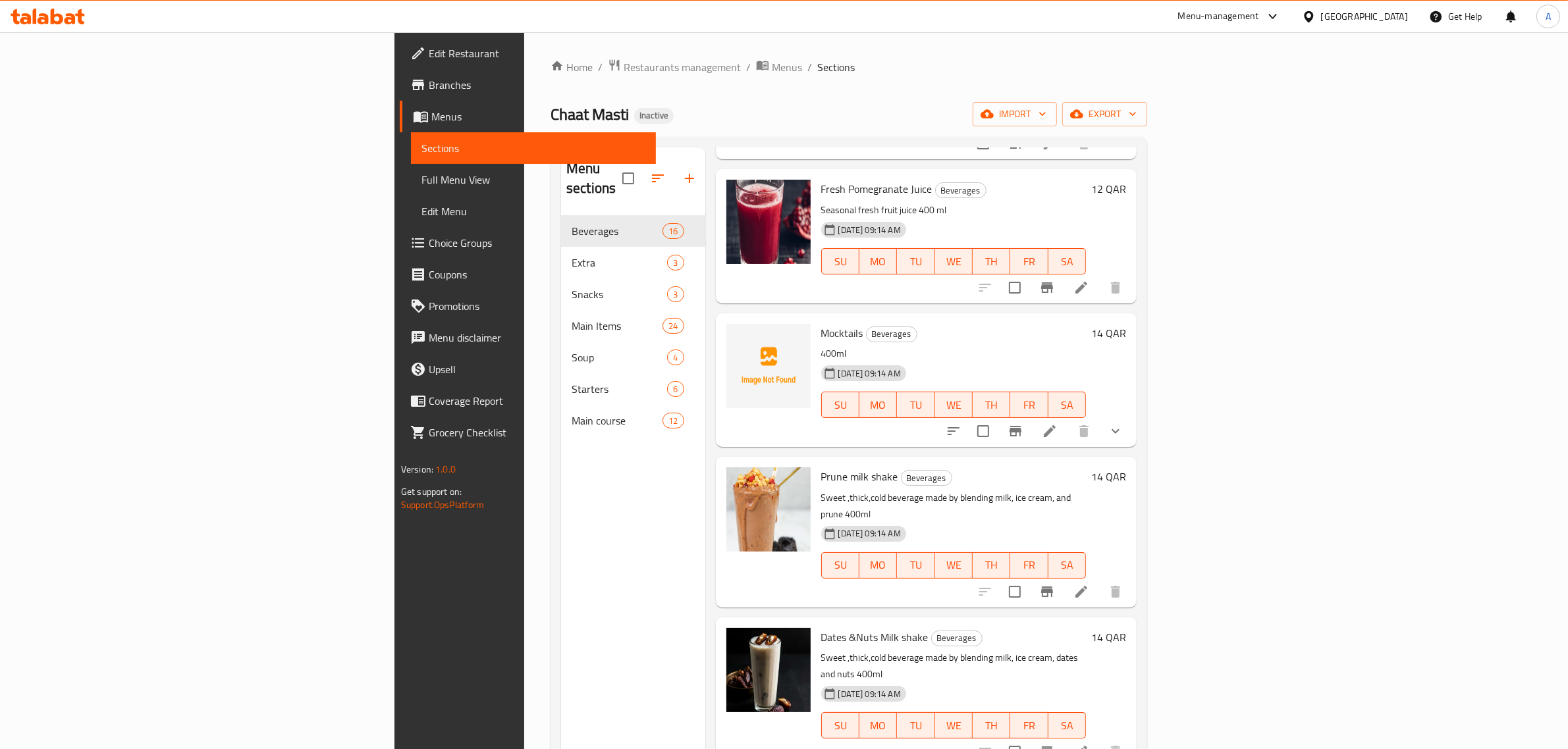
click at [421, 175] on span "Full Menu View" at bounding box center [533, 180] width 225 height 16
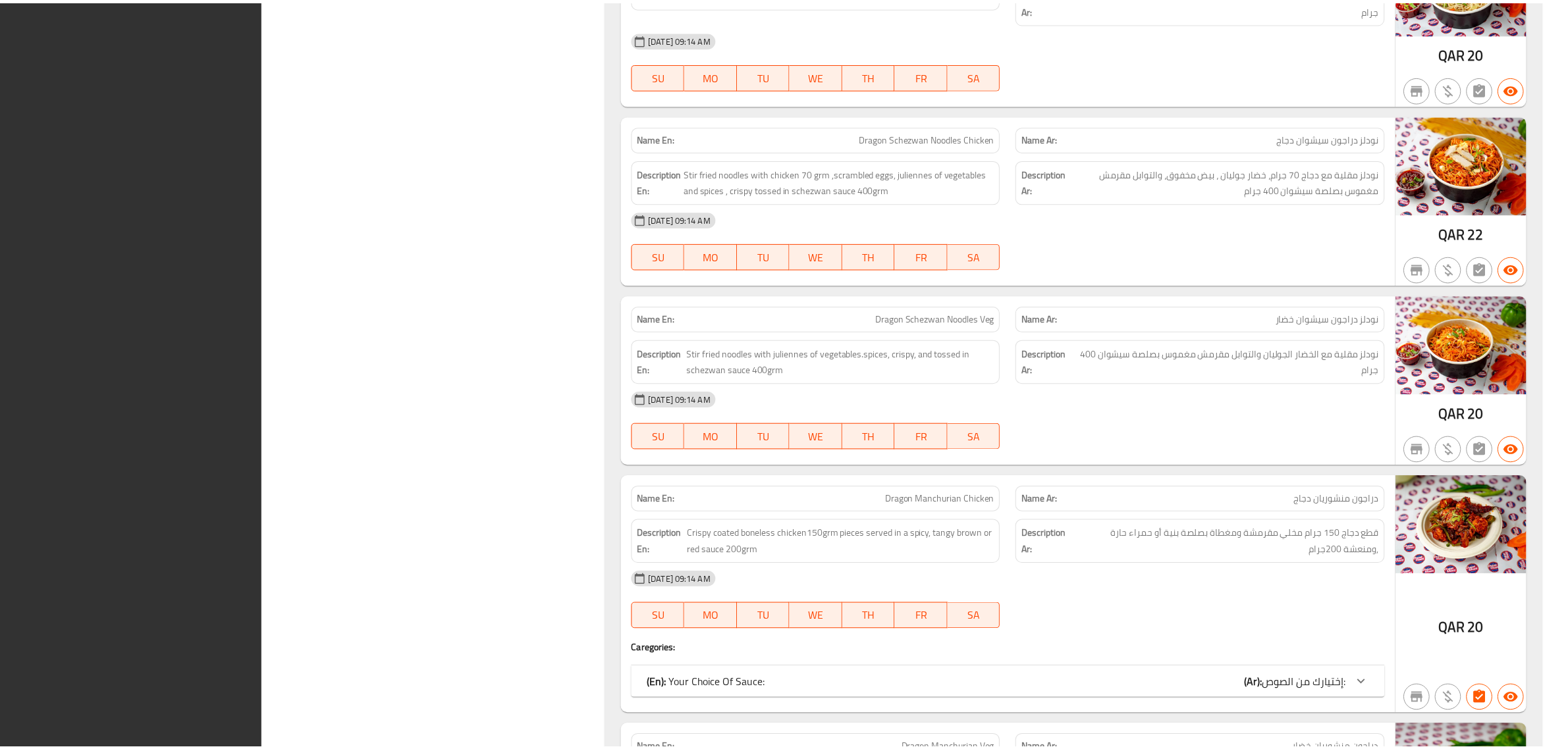
scroll to position [12727, 0]
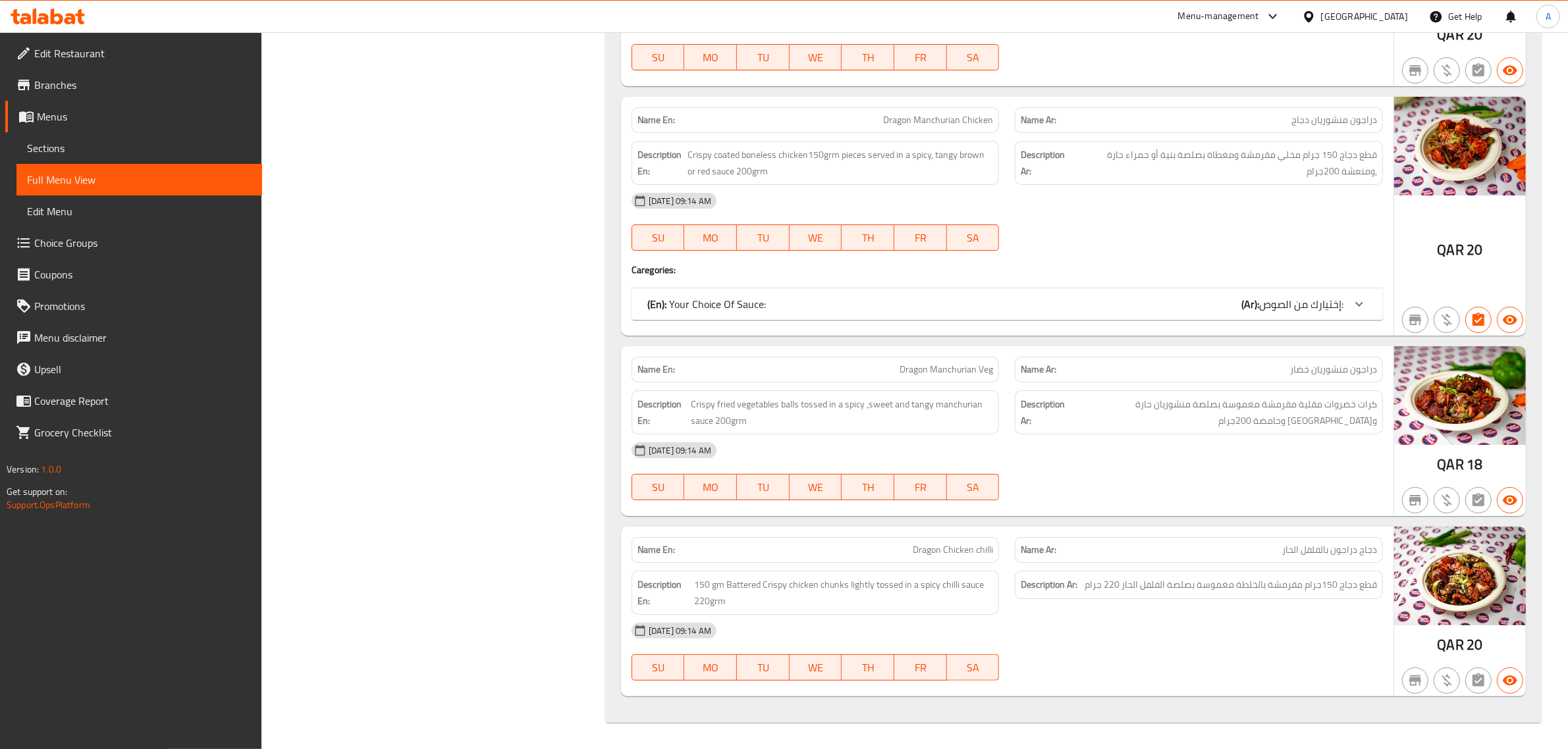
click at [1313, 18] on icon at bounding box center [1309, 16] width 10 height 11
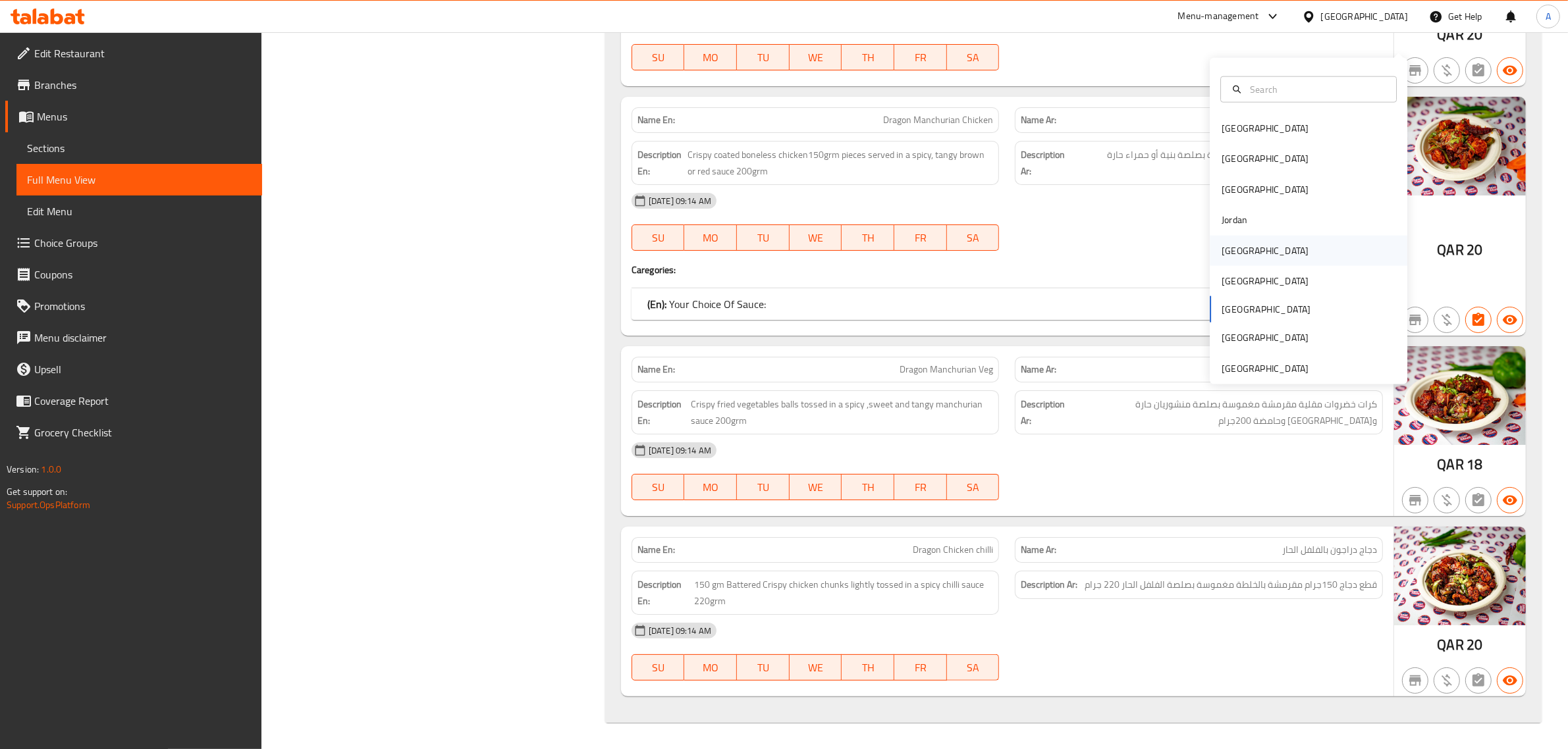
click at [1247, 235] on div "Kuwait" at bounding box center [1308, 250] width 198 height 30
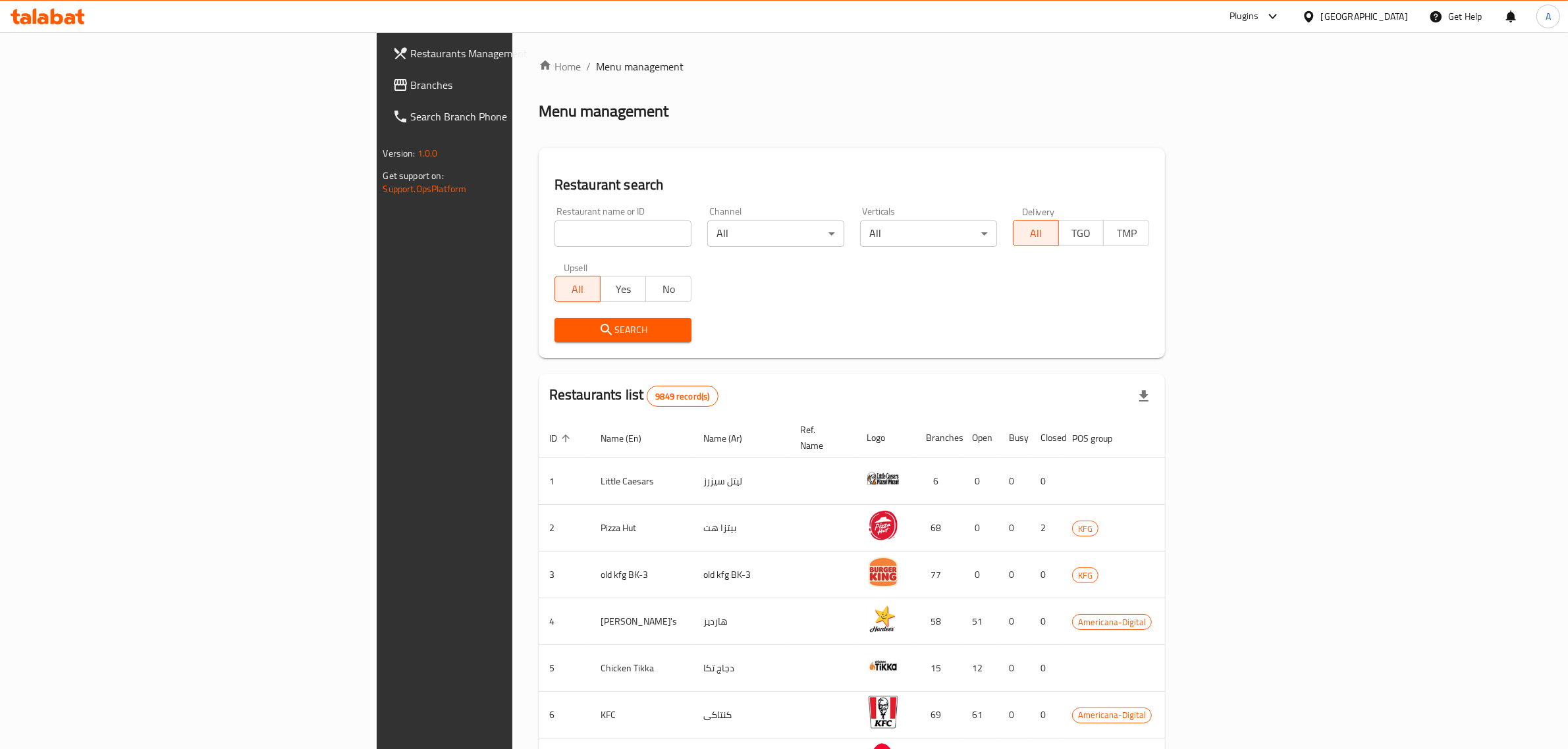
click at [555, 228] on input "search" at bounding box center [623, 233] width 137 height 26
paste input "340941989"
click button "Search" at bounding box center [623, 330] width 137 height 25
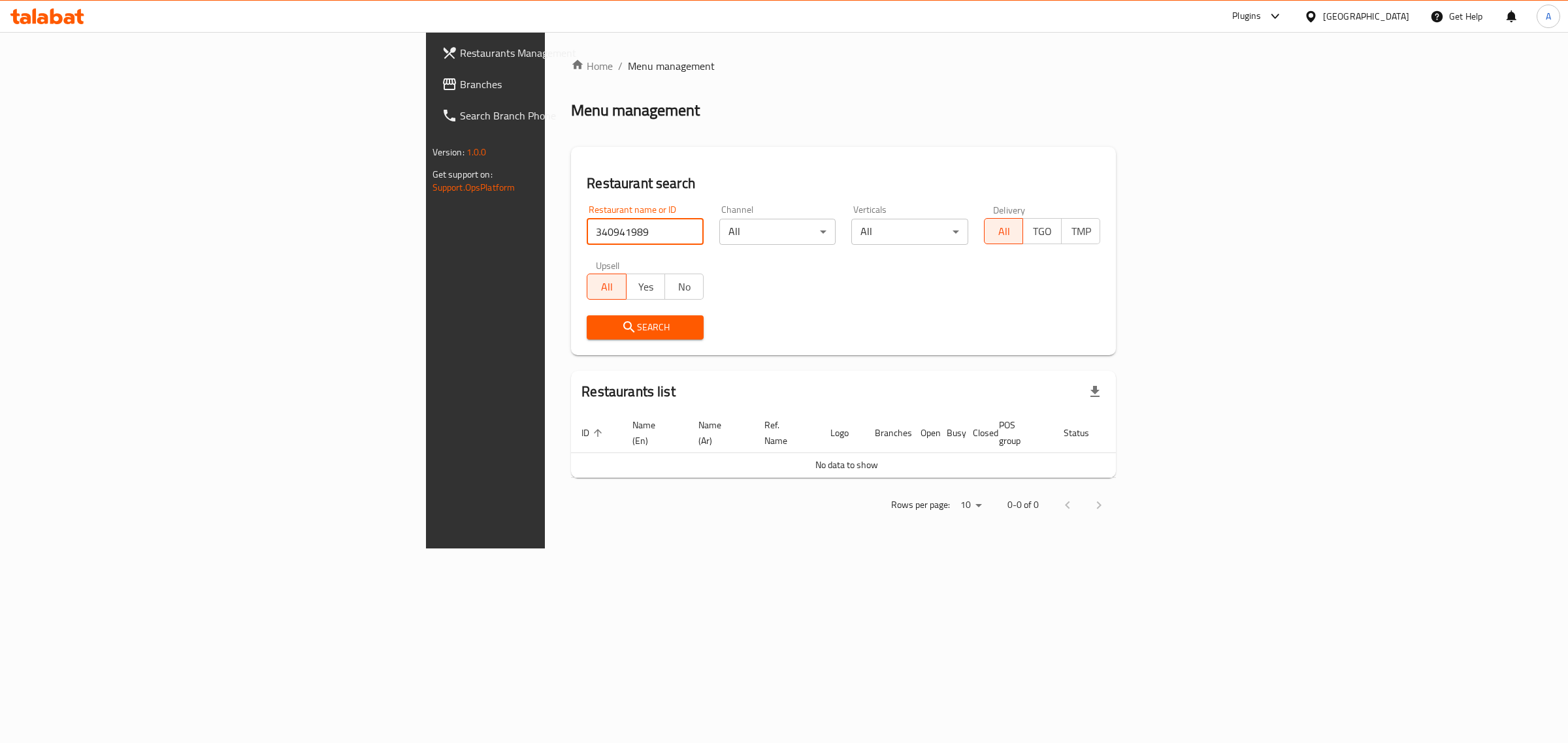
paste input "Kunafa Mazaj"
type input "Kunafa Mazaj"
click button "Search" at bounding box center [645, 327] width 117 height 24
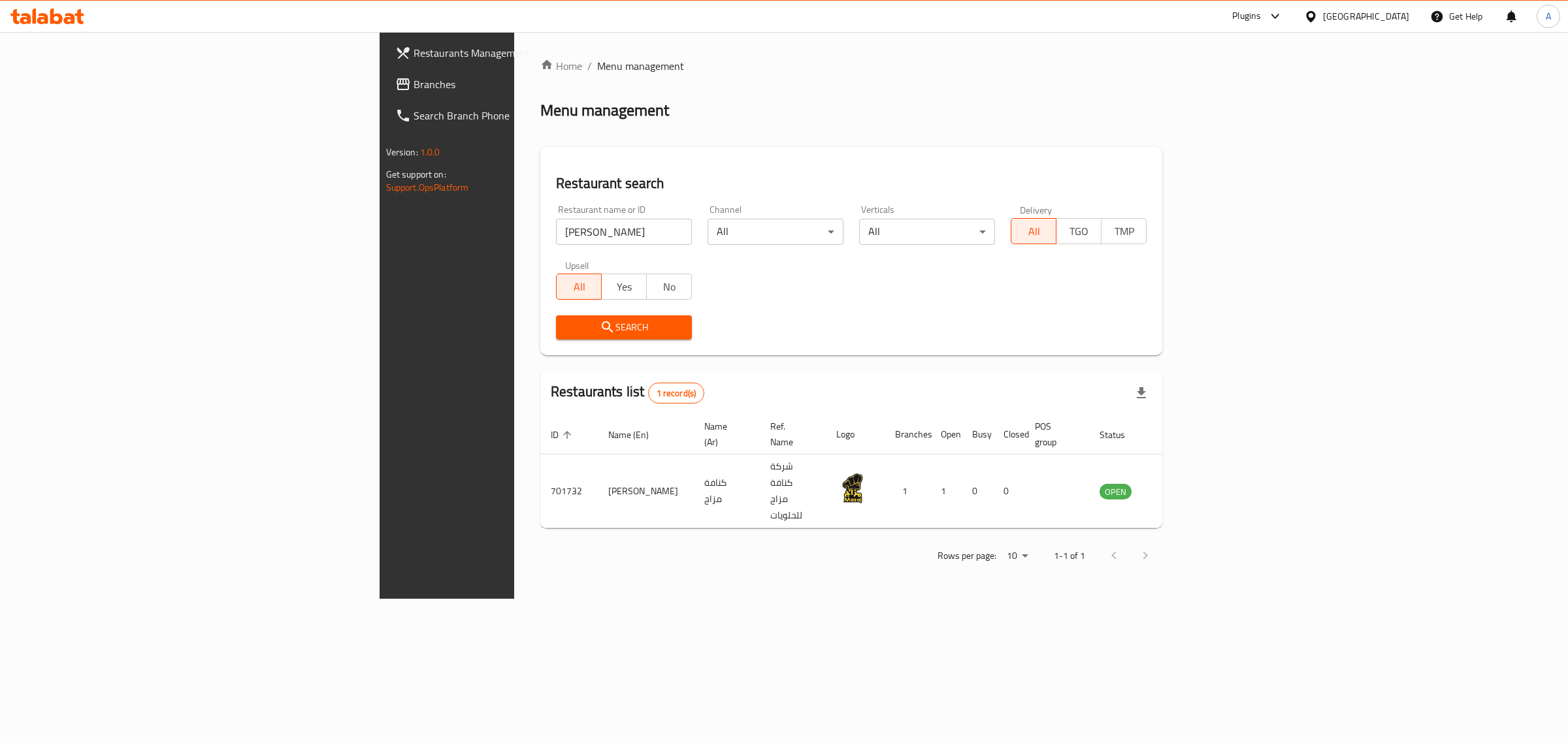
click at [1399, 11] on div "Kuwait" at bounding box center [1366, 17] width 87 height 14
click at [1255, 343] on div "United Arab Emirates" at bounding box center [1268, 342] width 87 height 14
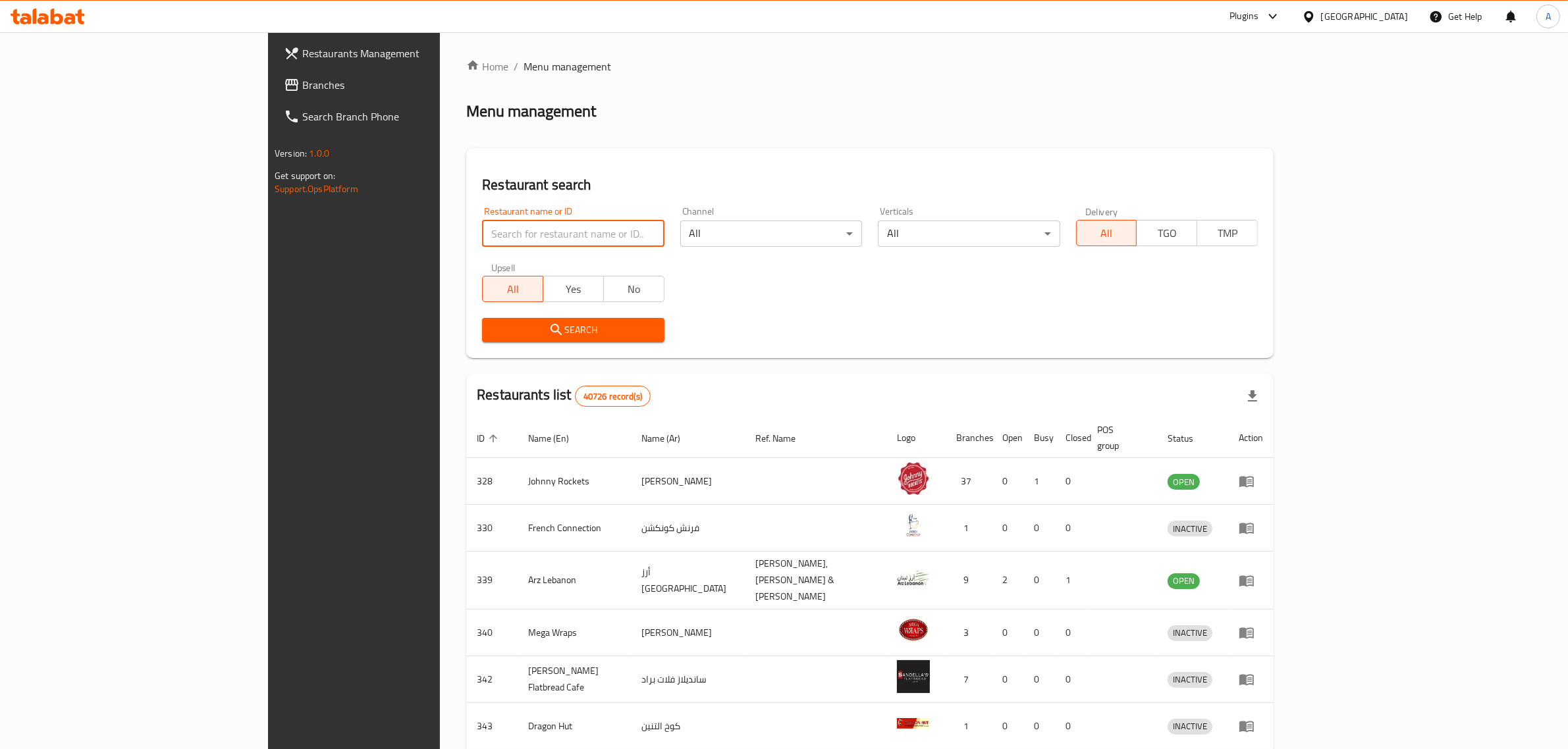
click at [482, 232] on input "search" at bounding box center [572, 233] width 182 height 26
paste input "CAPPADONA PIZZERIA RESTAU"
type input "CAPPADONA PIZZERIA RESTAU"
click button "Search" at bounding box center [572, 330] width 182 height 25
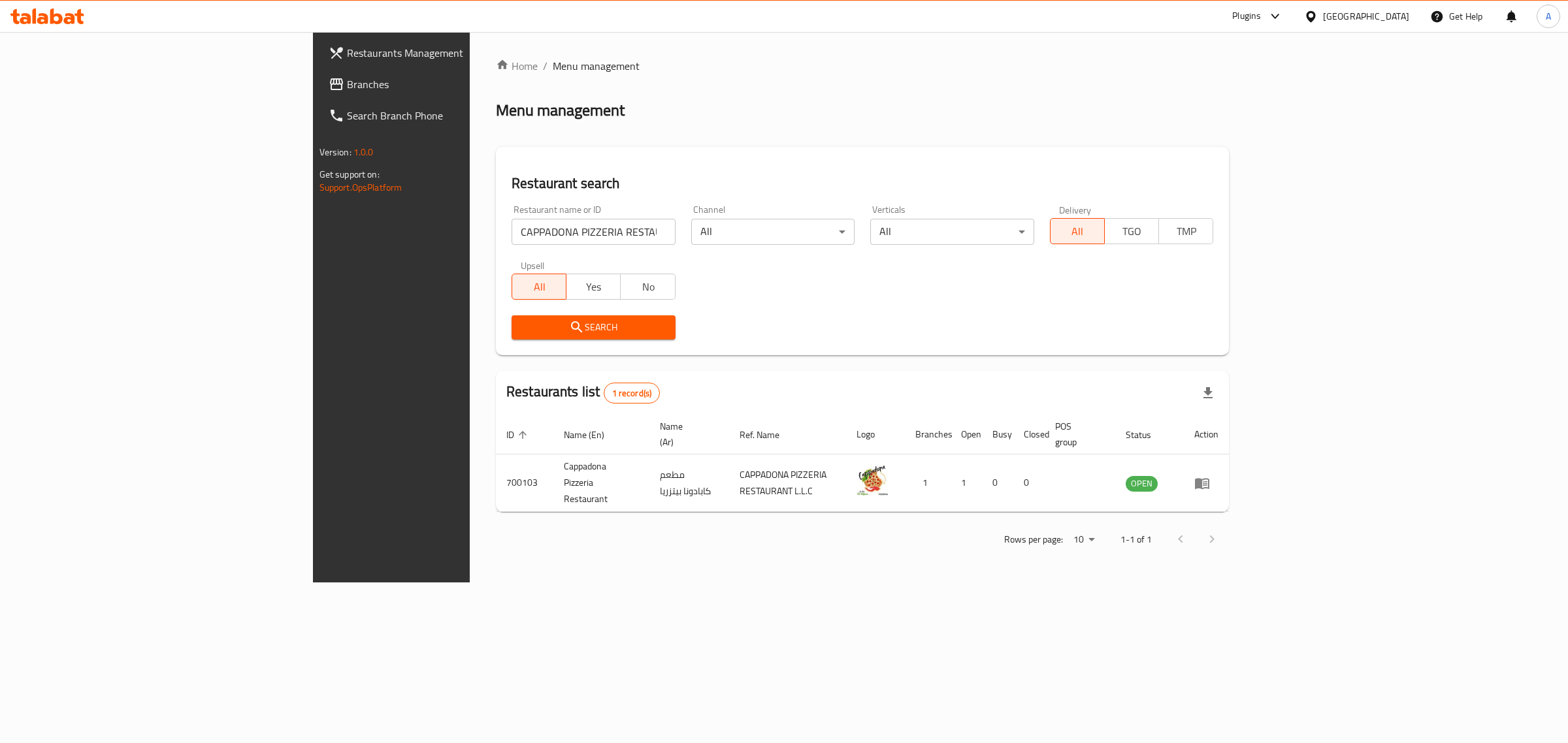
click at [1376, 12] on div "United Arab Emirates" at bounding box center [1366, 17] width 87 height 14
click at [1336, 138] on div "Egypt" at bounding box center [1310, 135] width 196 height 30
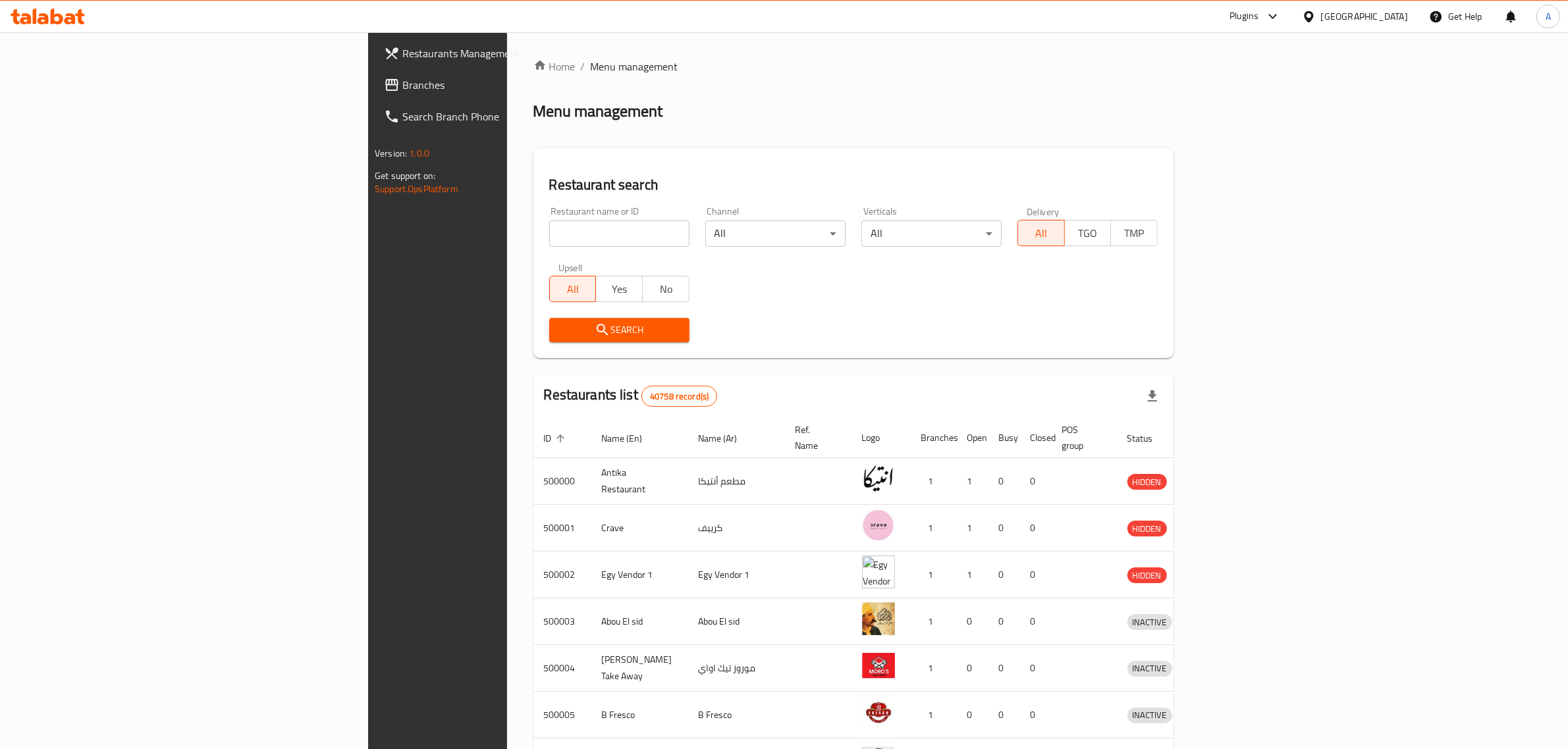
click at [835, 164] on div "Restaurant search Restaurant name or ID Restaurant name or ID Channel All ​ Ver…" at bounding box center [853, 253] width 640 height 210
click at [402, 83] on span "Branches" at bounding box center [511, 85] width 217 height 16
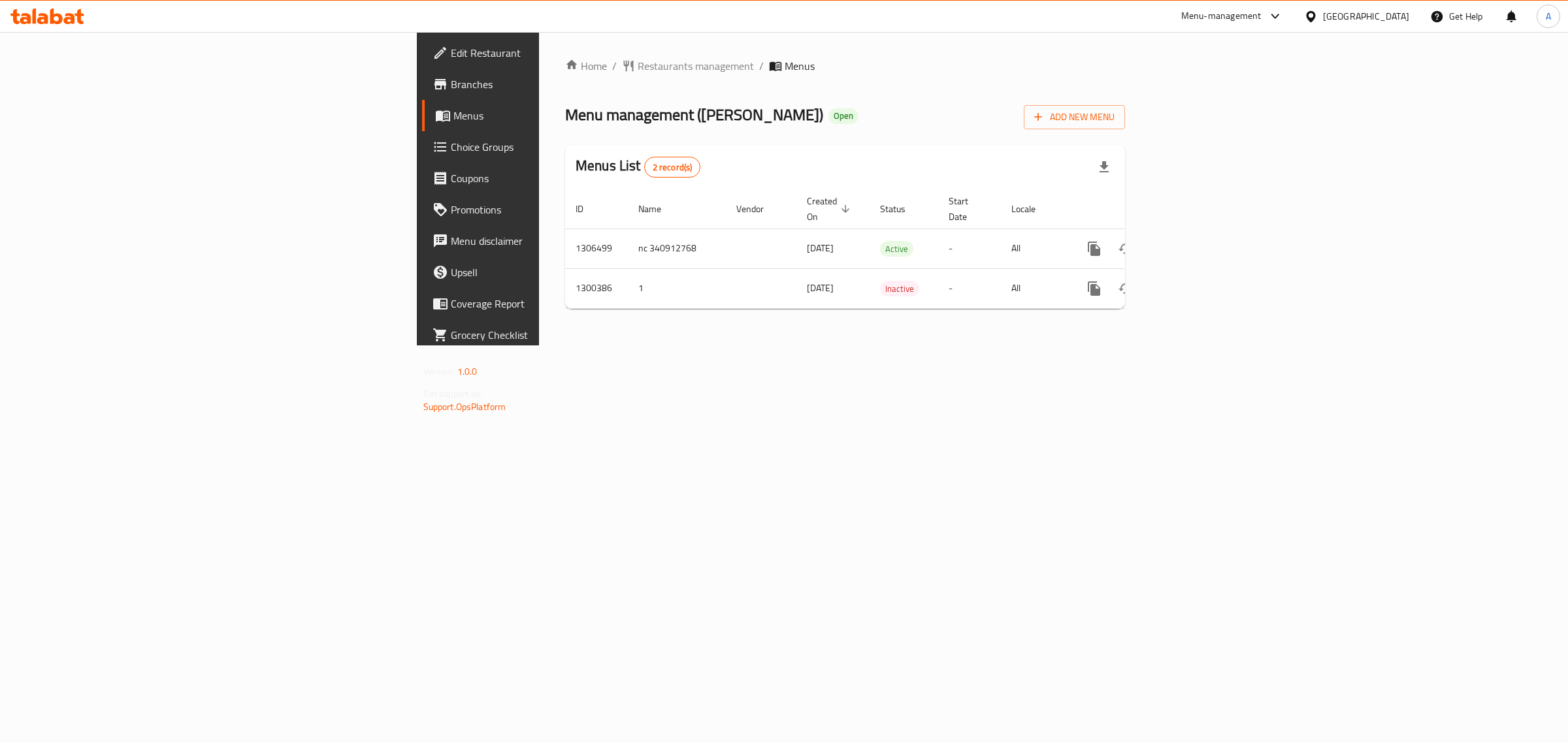
click at [818, 79] on div "Home / Restaurants management / Menus Menu management ( [PERSON_NAME] ) Open Ad…" at bounding box center [845, 189] width 560 height 261
click at [1195, 243] on icon "enhanced table" at bounding box center [1188, 249] width 12 height 12
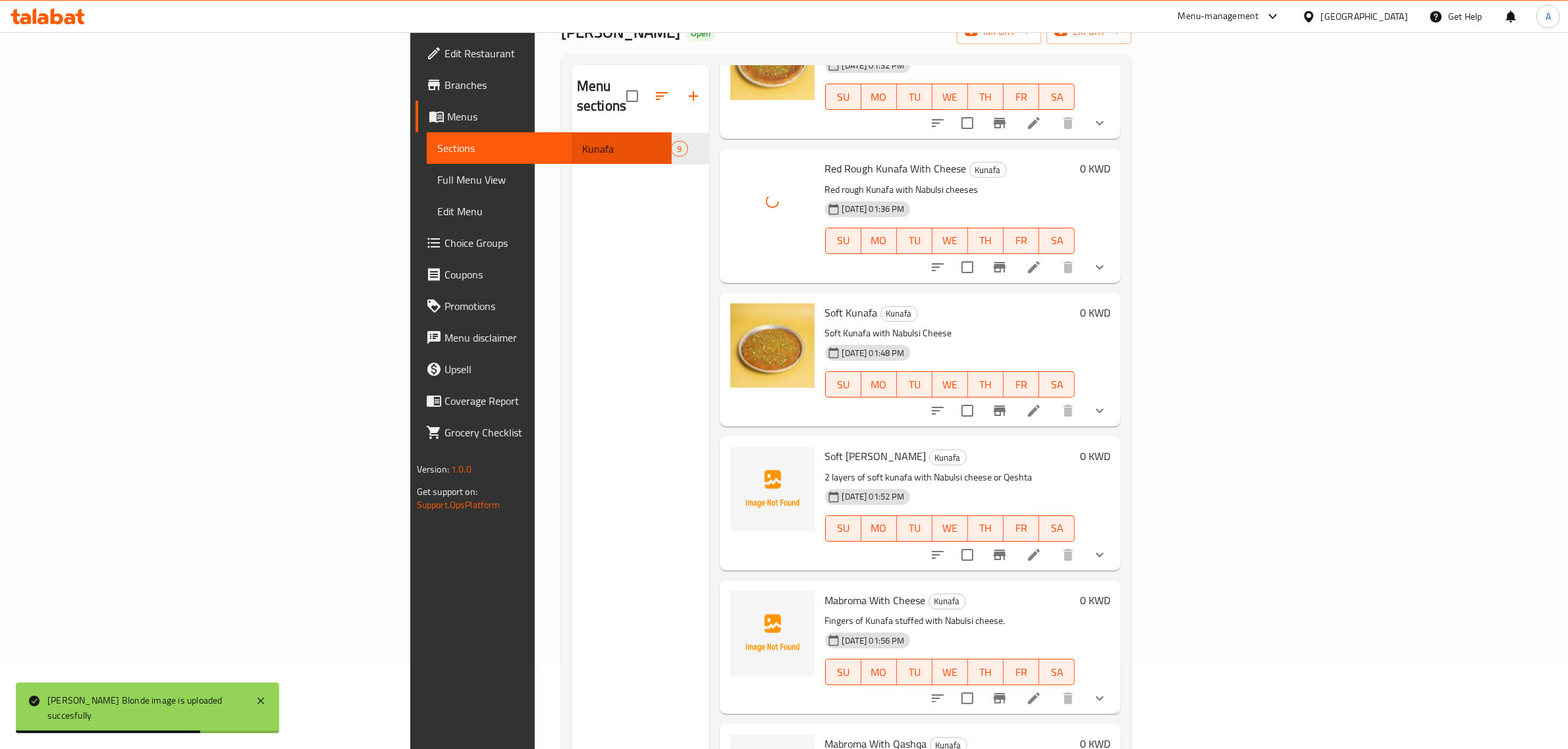
scroll to position [494, 0]
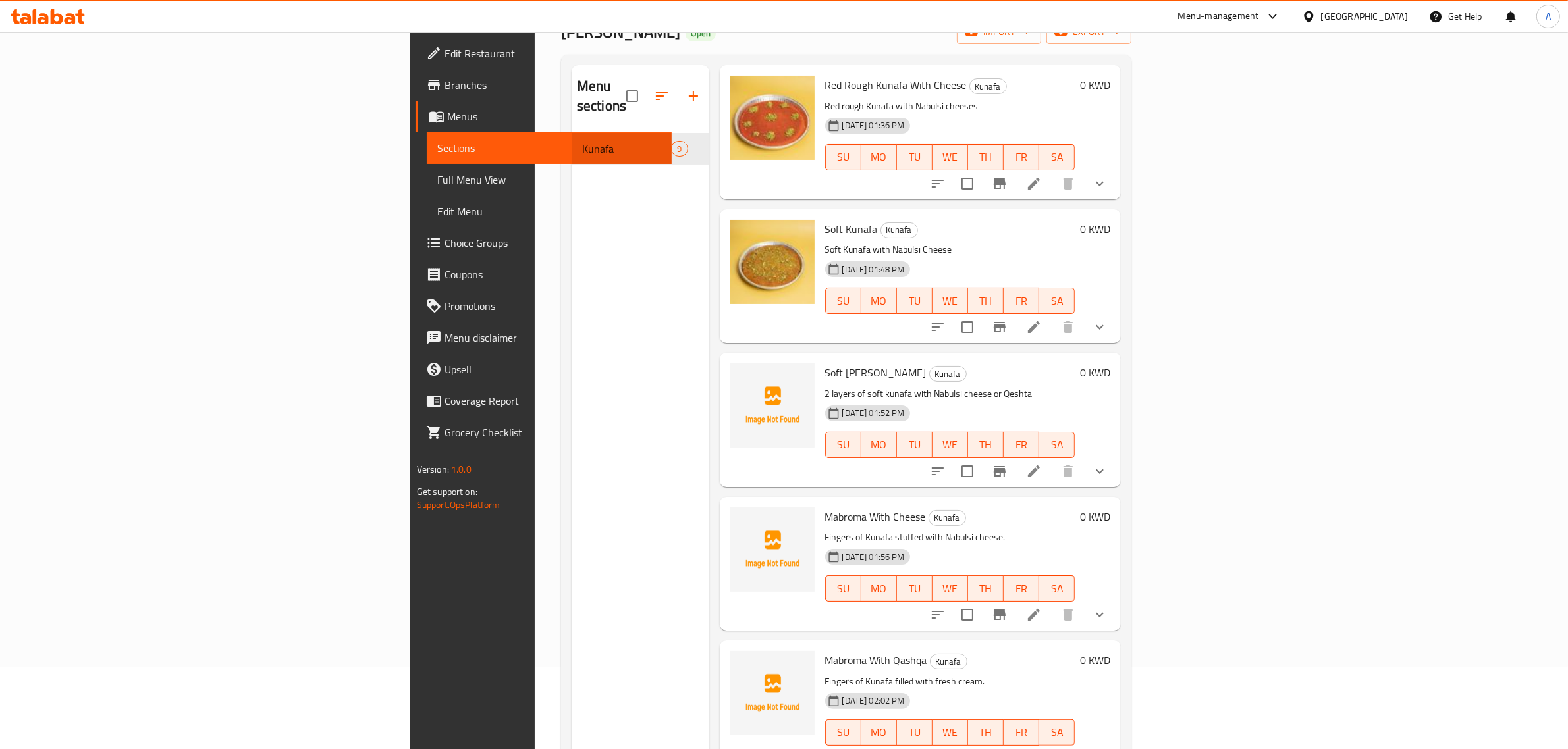
click at [953, 215] on div "Soft Kunafa Kunafa Soft Kunafa with Nabulsi Cheese [DATE] 01:48 PM SU MO TU WE …" at bounding box center [950, 276] width 261 height 123
drag, startPoint x: 71, startPoint y: 182, endPoint x: 76, endPoint y: 162, distance: 20.6
click at [437, 182] on span "Full Menu View" at bounding box center [549, 180] width 225 height 16
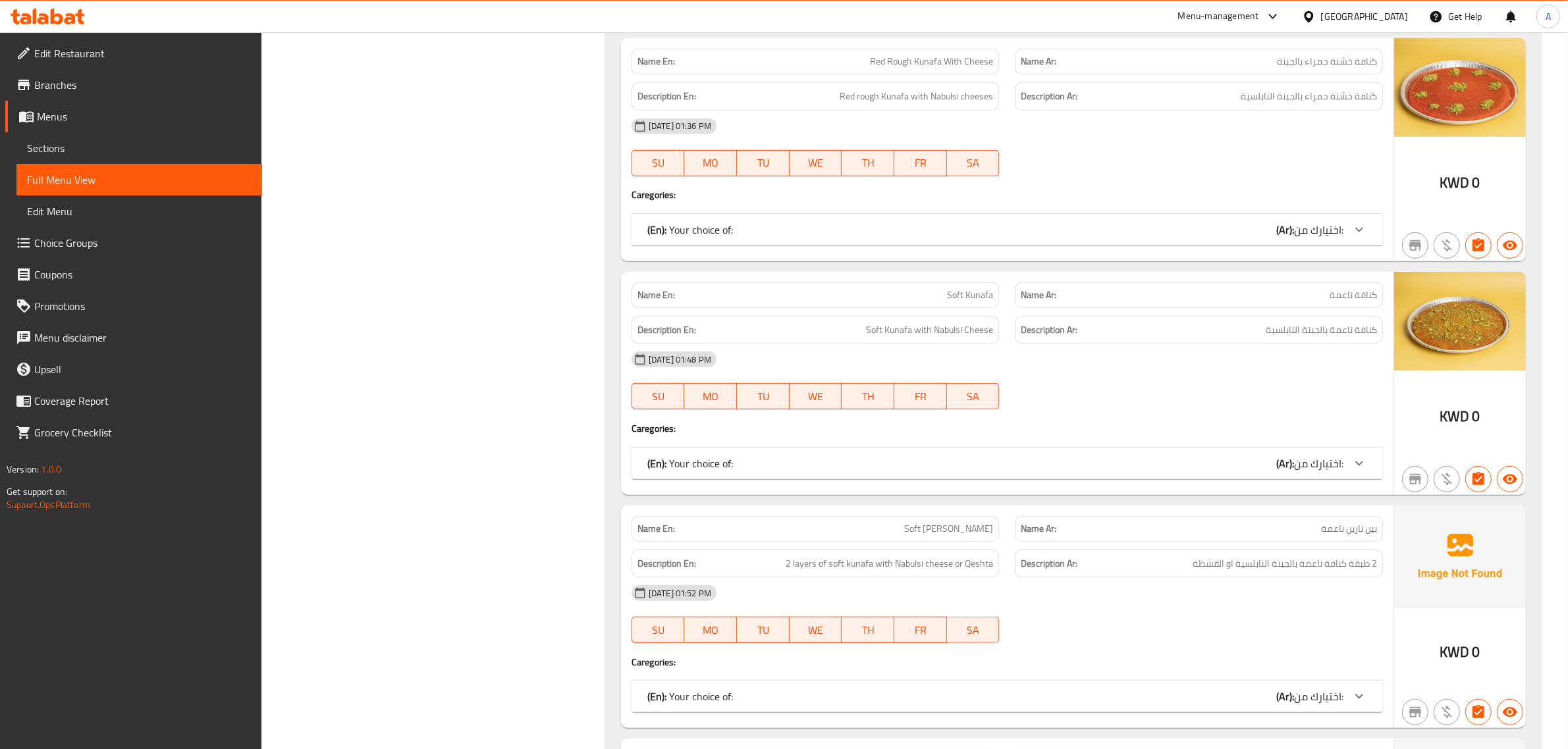
scroll to position [884, 0]
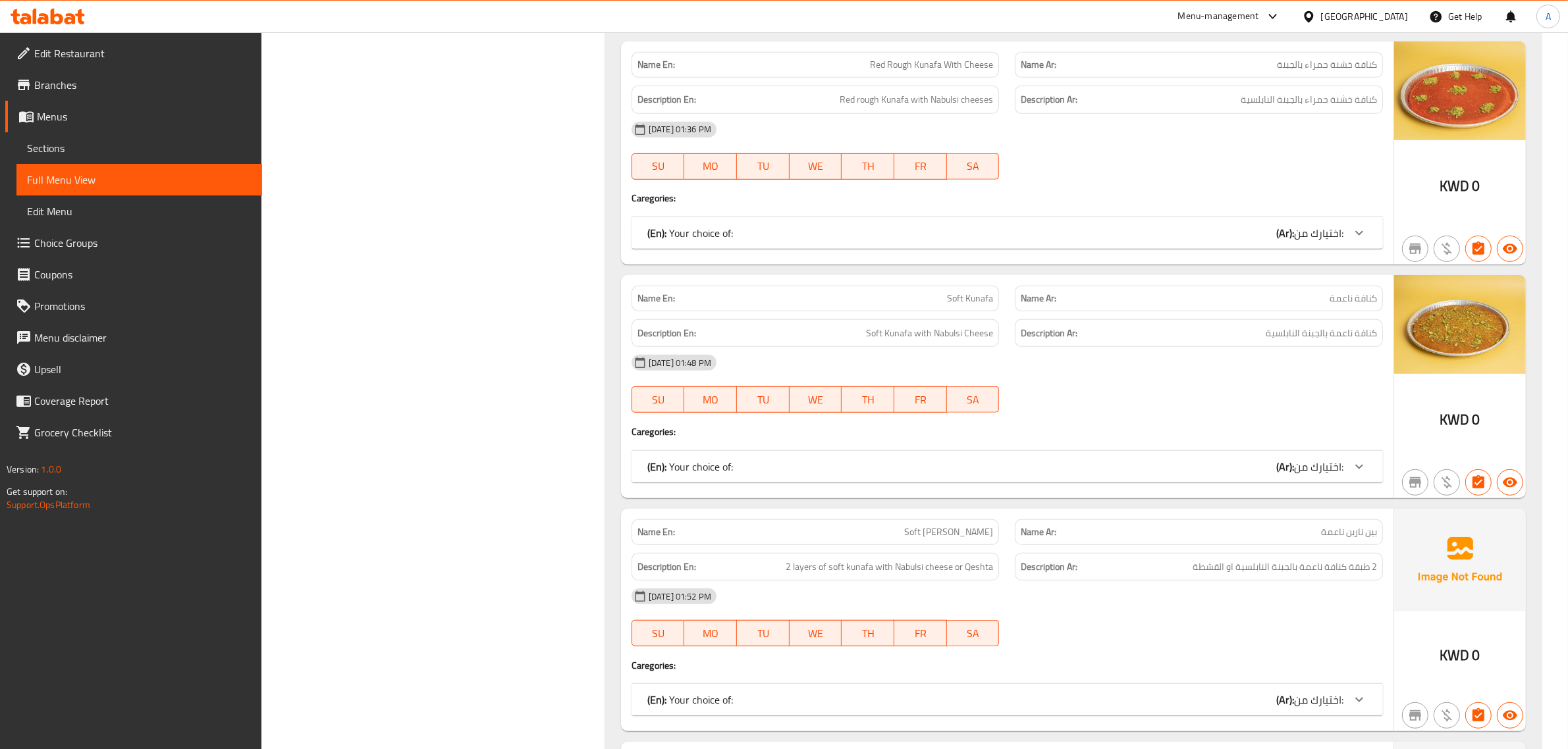
click at [958, 360] on div "[DATE] 01:48 PM" at bounding box center [1007, 363] width 767 height 32
click at [124, 142] on span "Sections" at bounding box center [139, 148] width 225 height 16
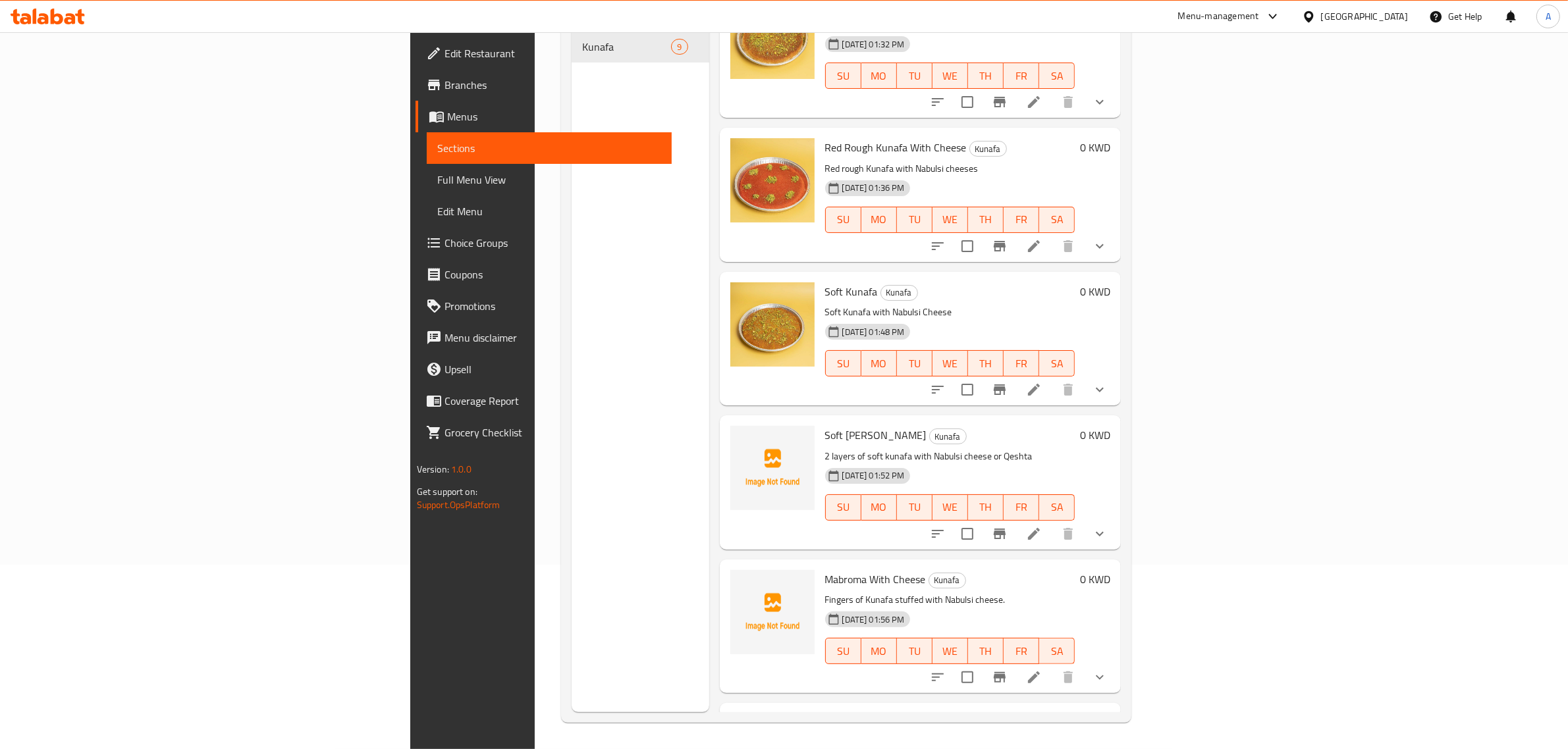
scroll to position [577, 0]
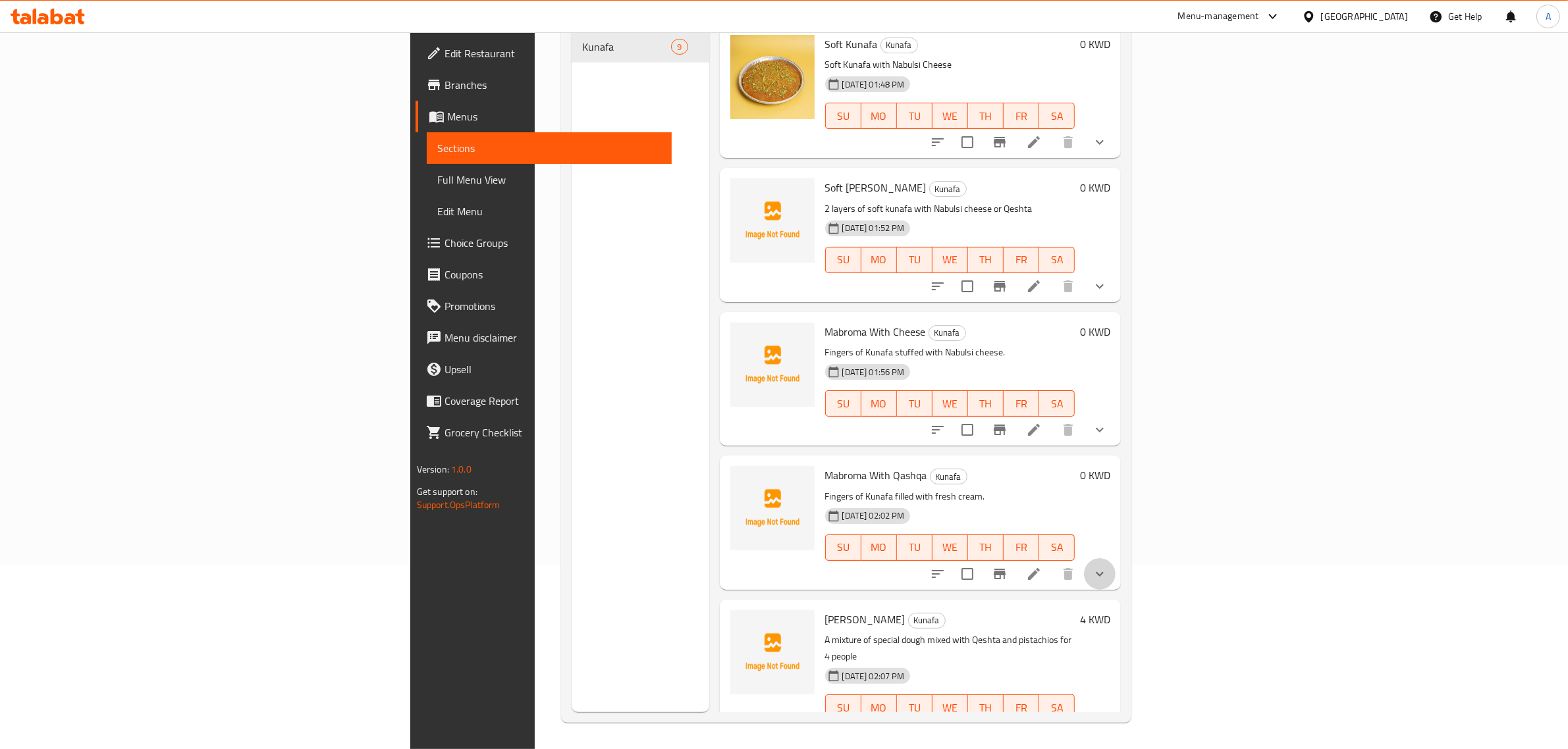
click at [1116, 563] on button "show more" at bounding box center [1100, 574] width 32 height 32
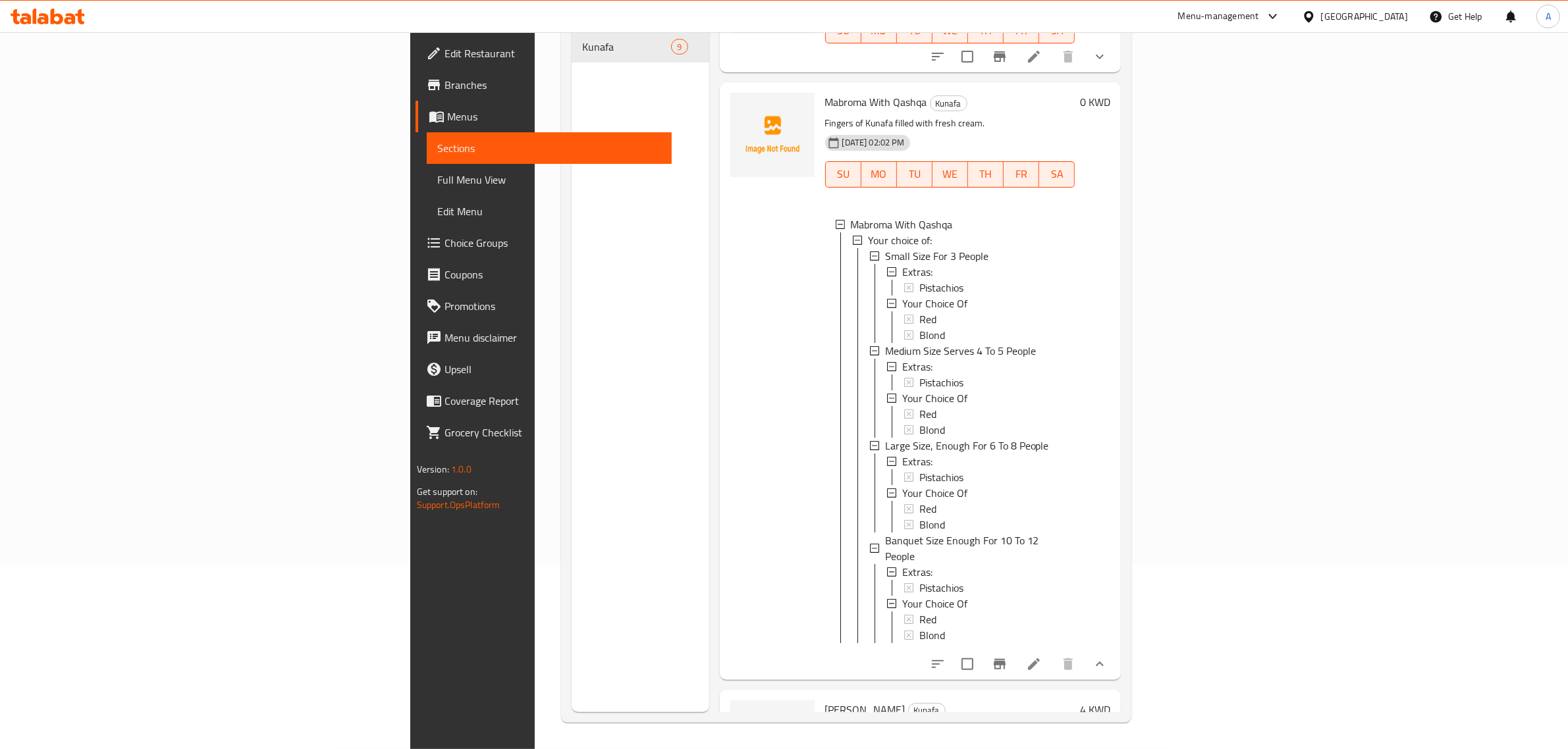
scroll to position [1037, 0]
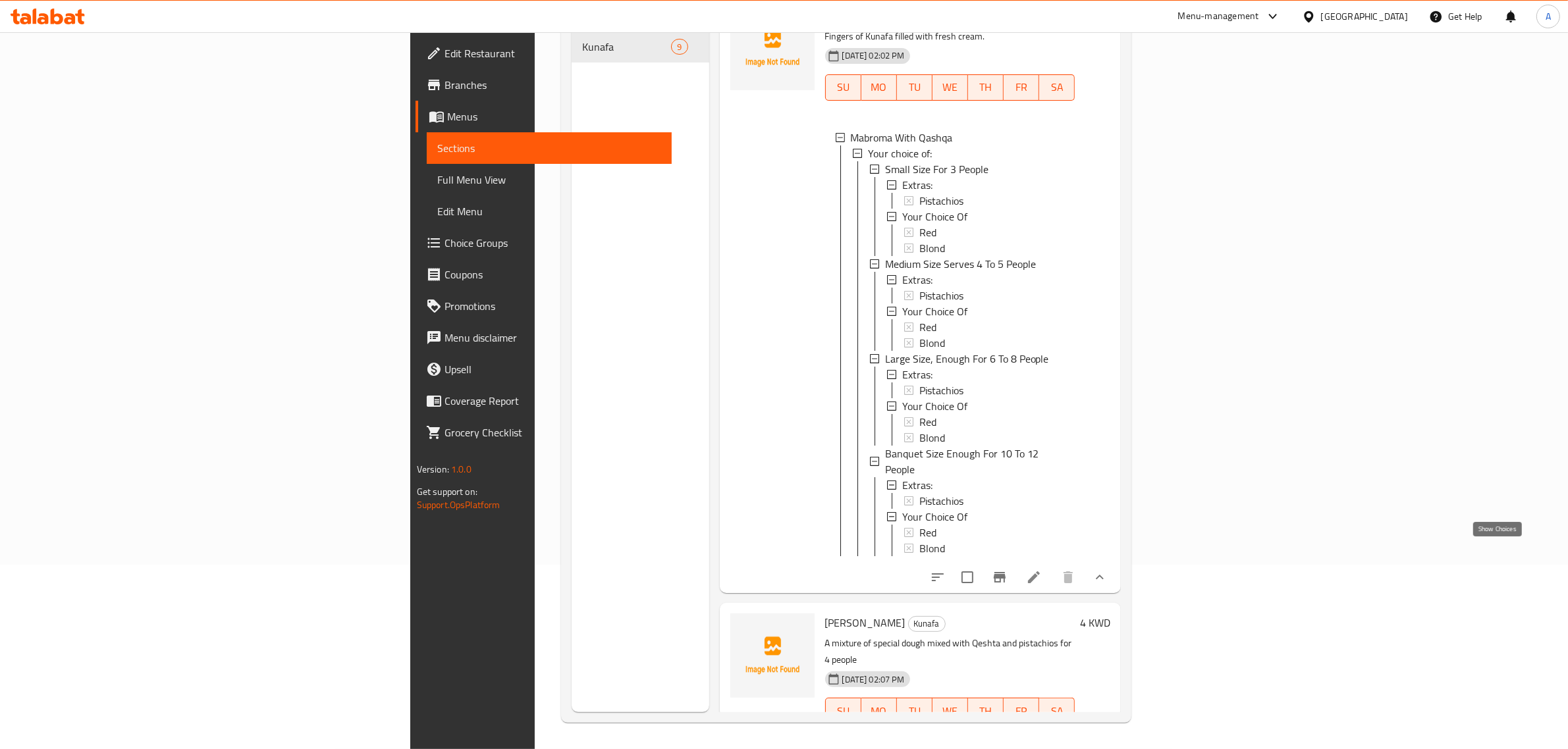
click at [1108, 570] on icon "show more" at bounding box center [1100, 578] width 16 height 16
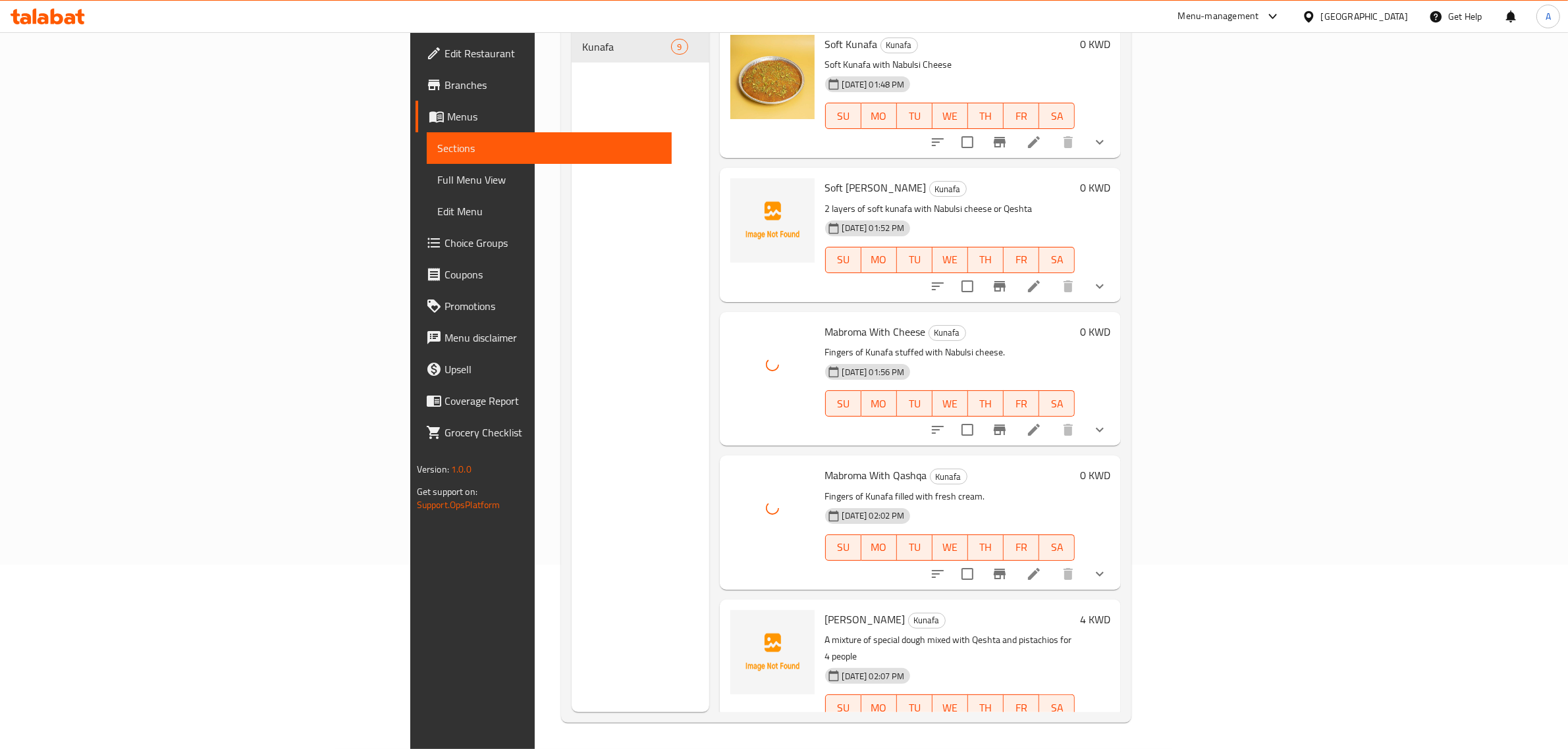
scroll to position [83, 0]
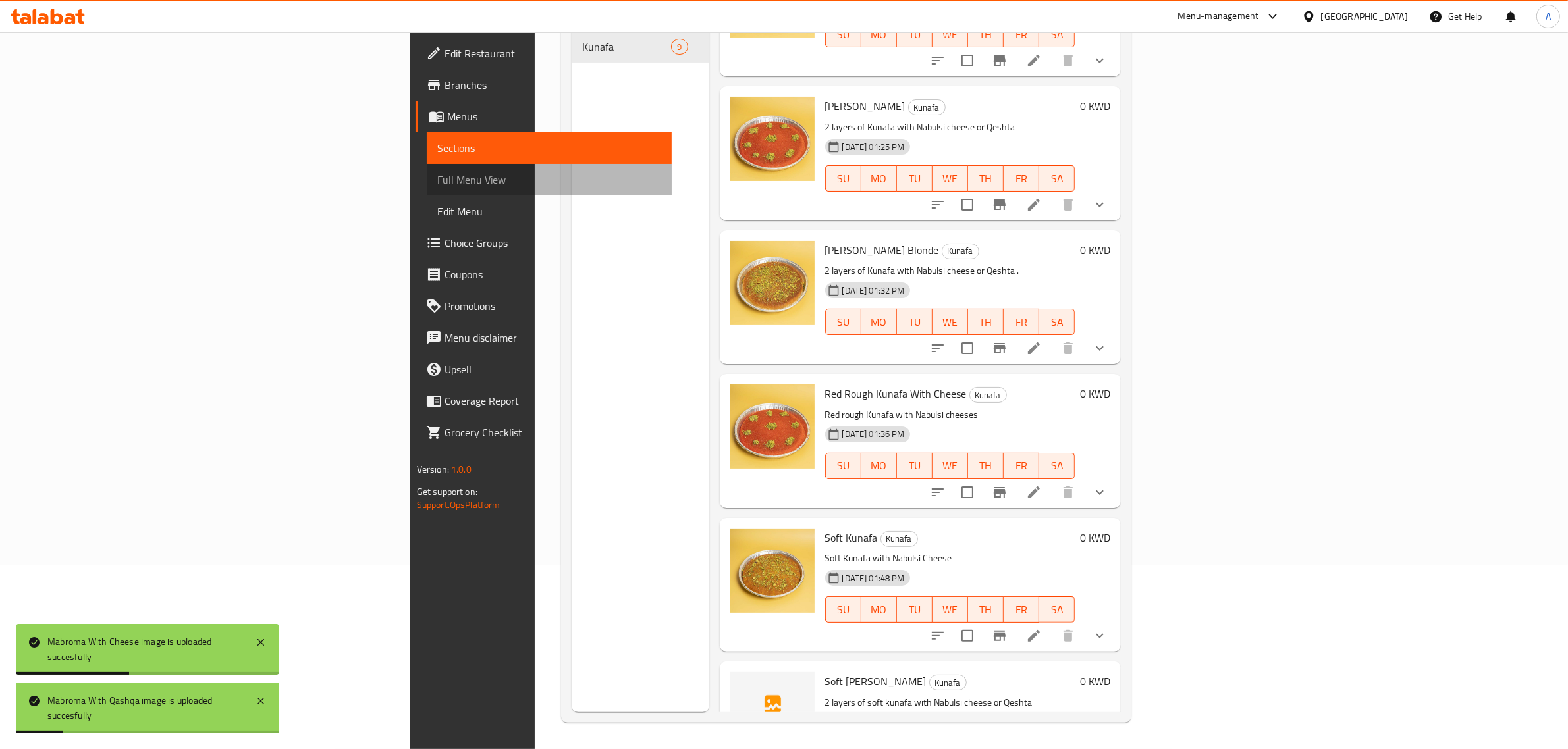
click at [437, 175] on span "Full Menu View" at bounding box center [549, 180] width 225 height 16
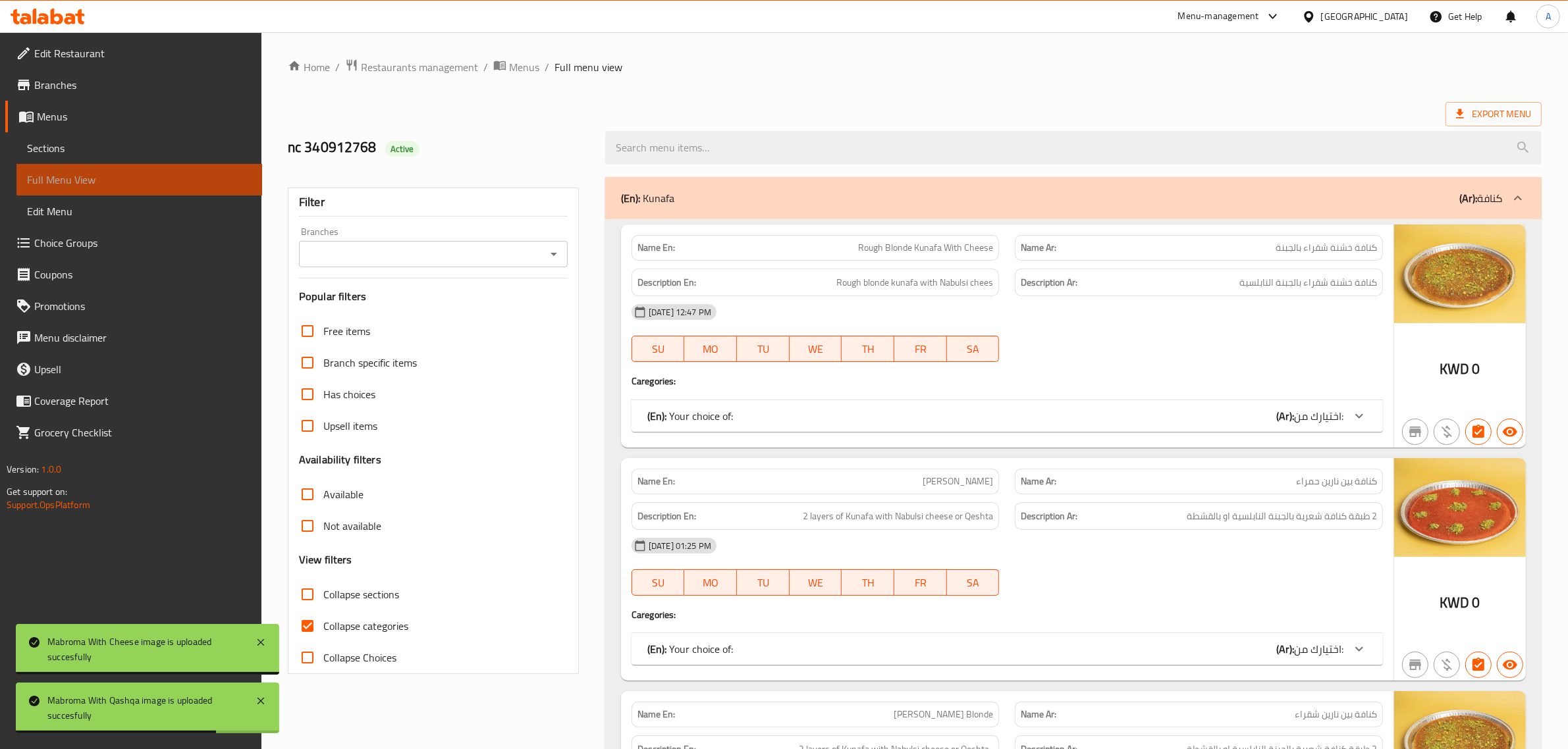
drag, startPoint x: 160, startPoint y: 164, endPoint x: 160, endPoint y: 155, distance: 9.0
click at [159, 164] on link "Full Menu View" at bounding box center [140, 180] width 246 height 32
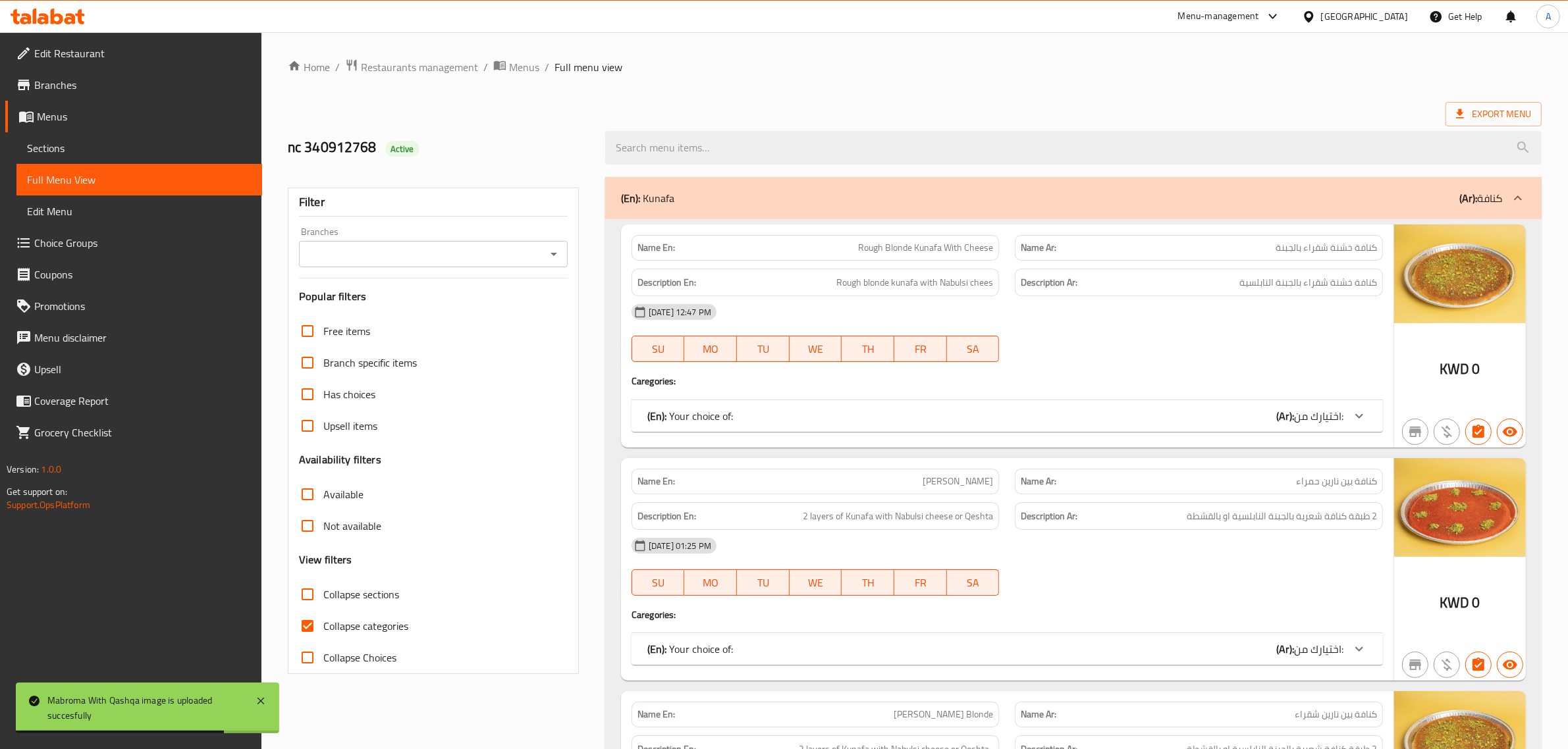
click at [163, 143] on span "Sections" at bounding box center [139, 148] width 225 height 16
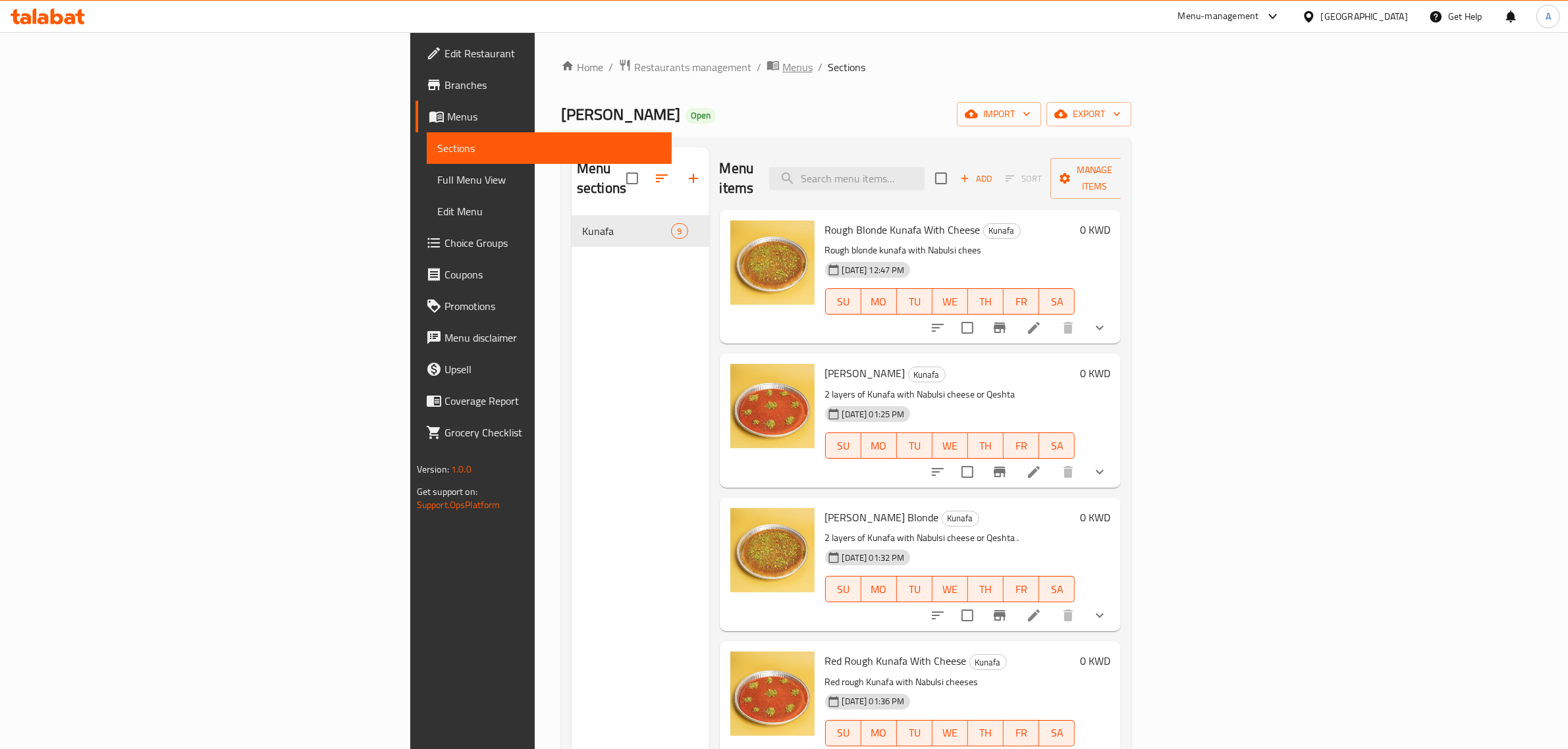
drag, startPoint x: 513, startPoint y: 49, endPoint x: 514, endPoint y: 60, distance: 11.0
click at [535, 50] on div "Home / Restaurants management / Menus / Sections Kunafa Mazaj Open import expor…" at bounding box center [846, 483] width 623 height 901
click at [782, 67] on span "Menus" at bounding box center [797, 67] width 30 height 16
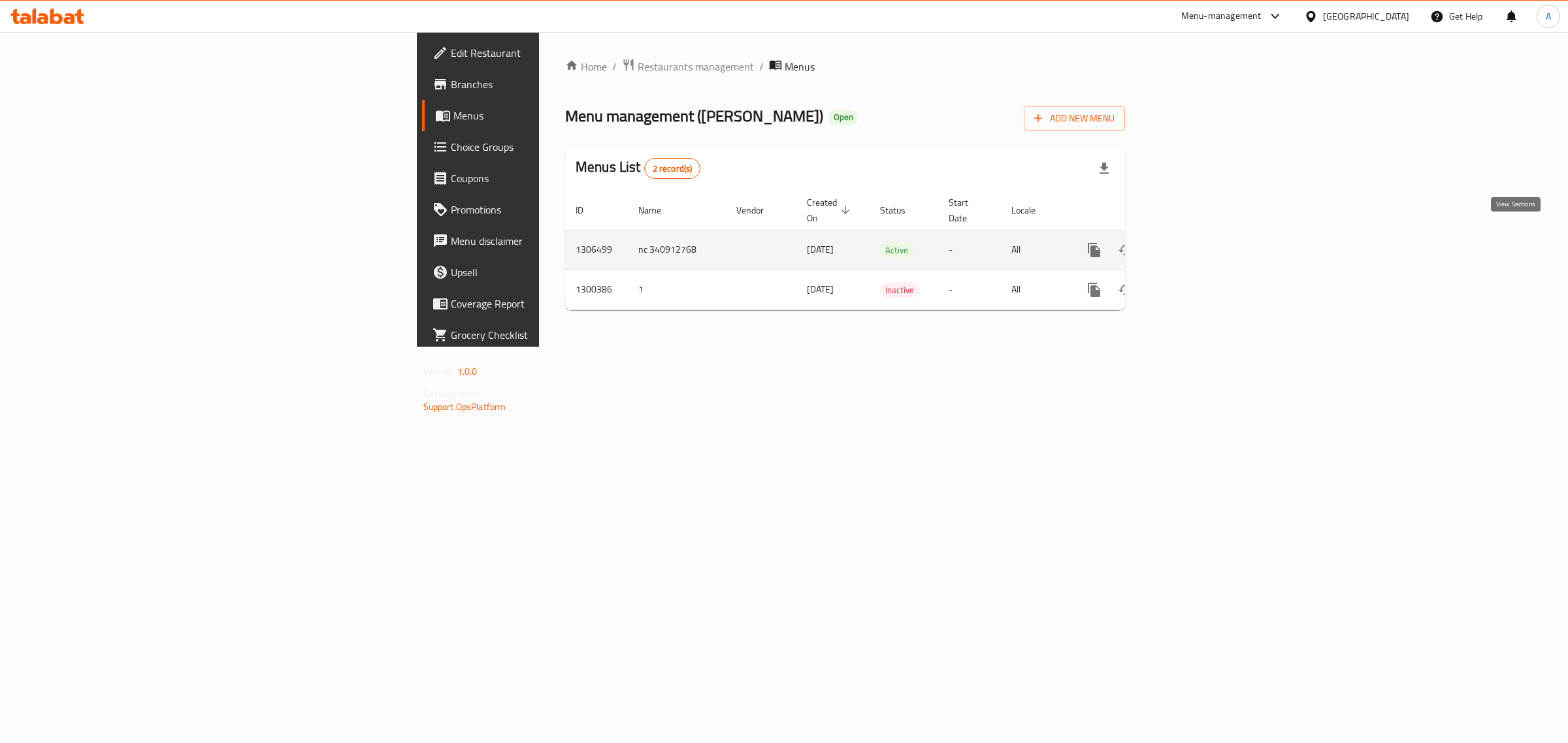
click at [1196, 242] on icon "enhanced table" at bounding box center [1188, 250] width 16 height 16
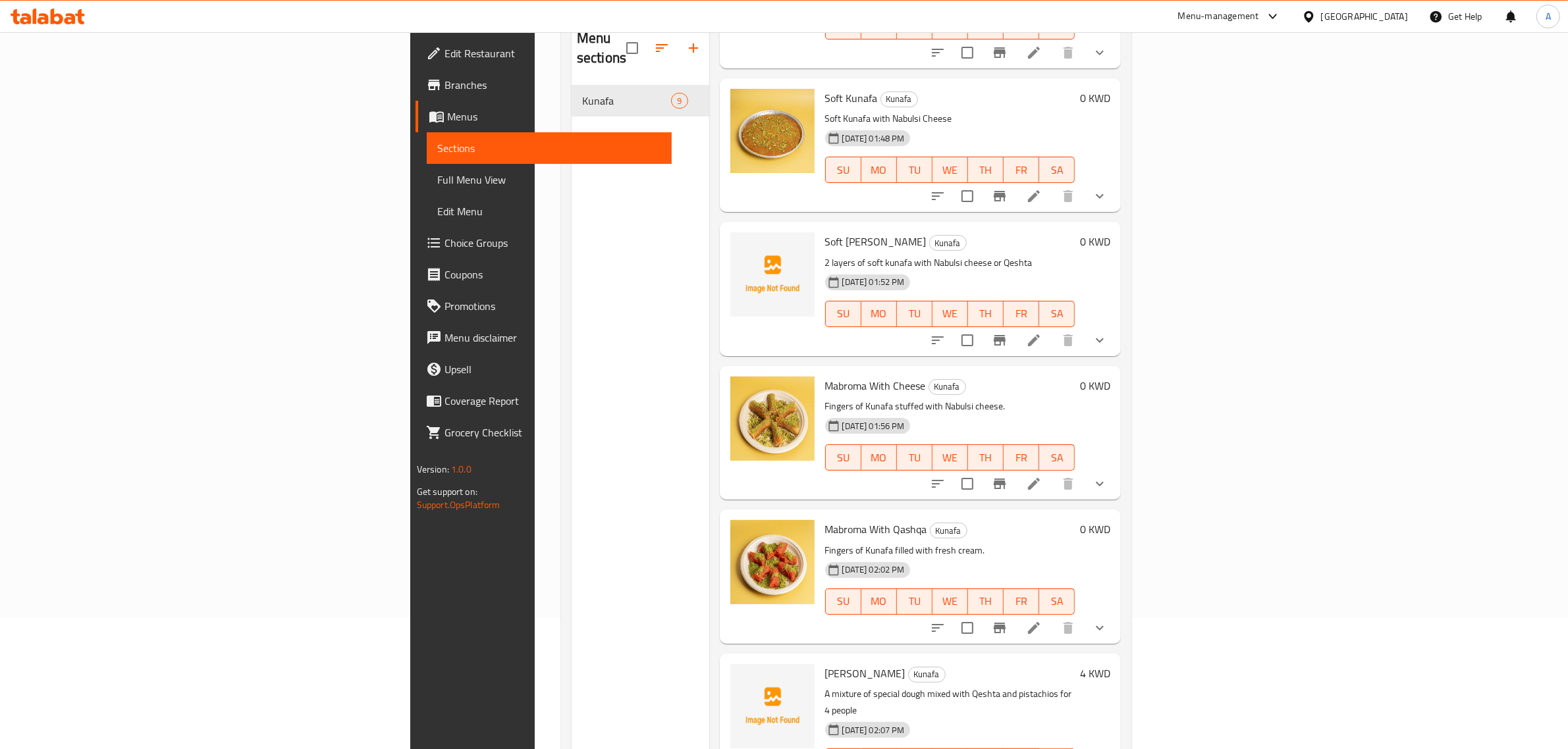
scroll to position [185, 0]
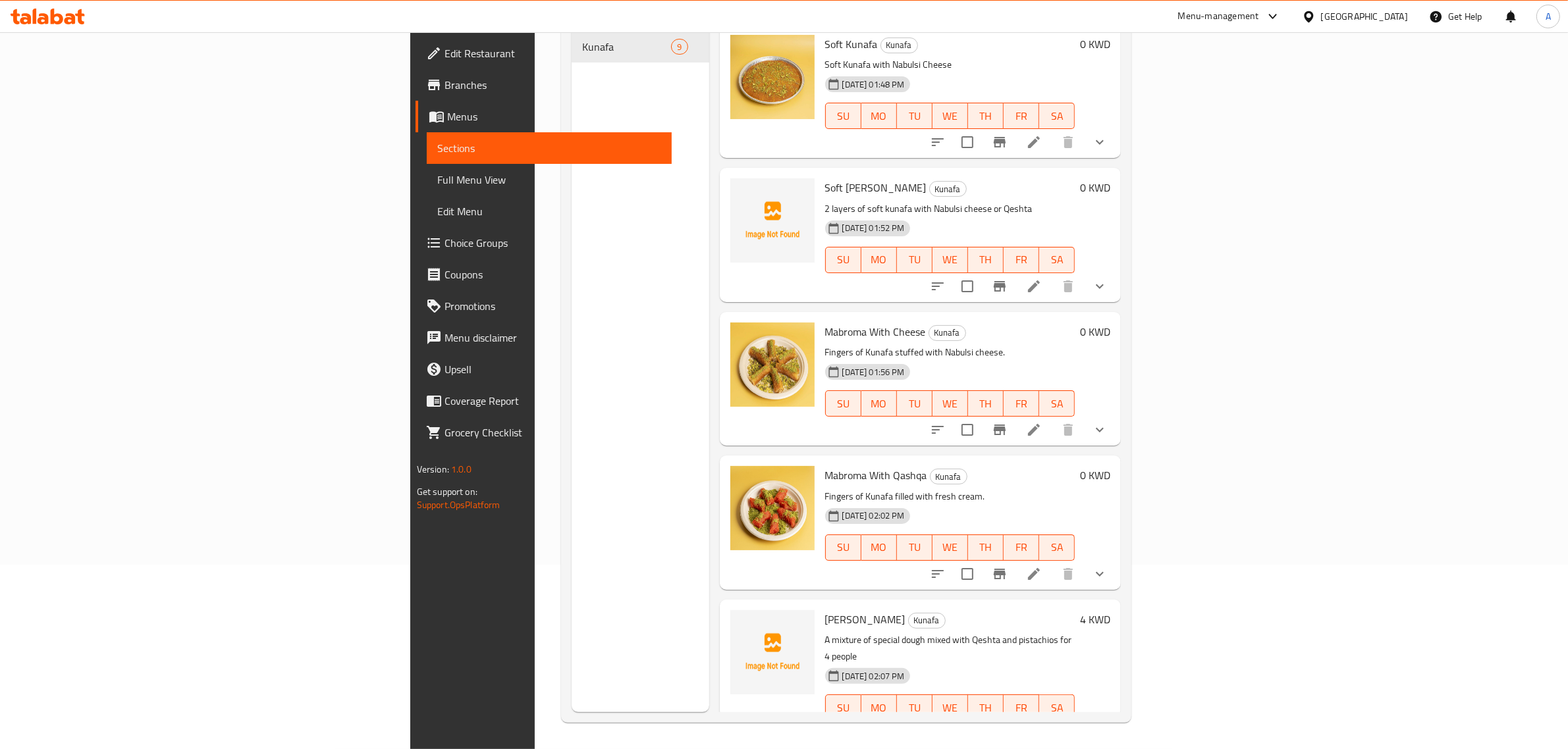
drag, startPoint x: 56, startPoint y: 172, endPoint x: 144, endPoint y: 69, distance: 135.5
click at [437, 173] on span "Full Menu View" at bounding box center [549, 180] width 225 height 16
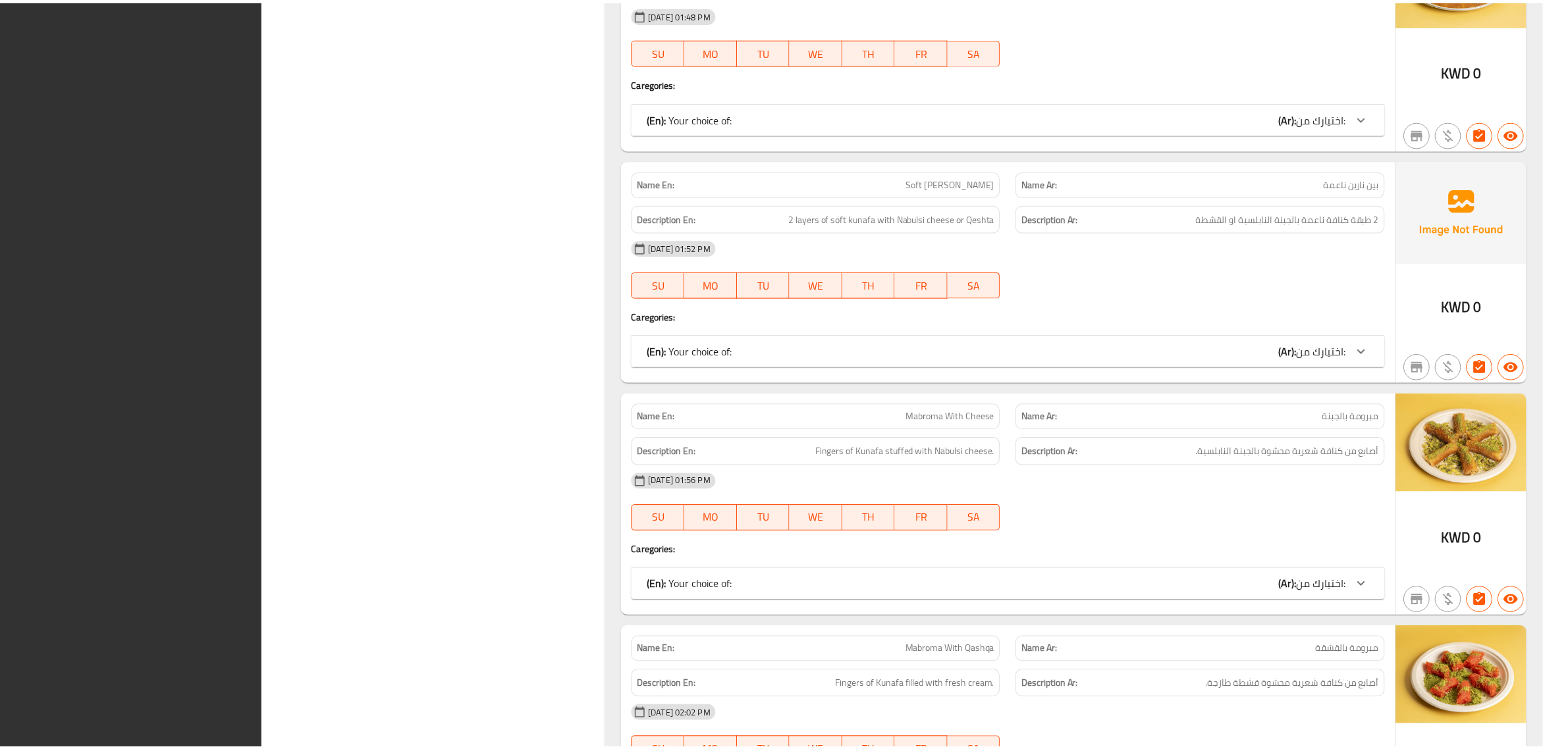
scroll to position [1624, 0]
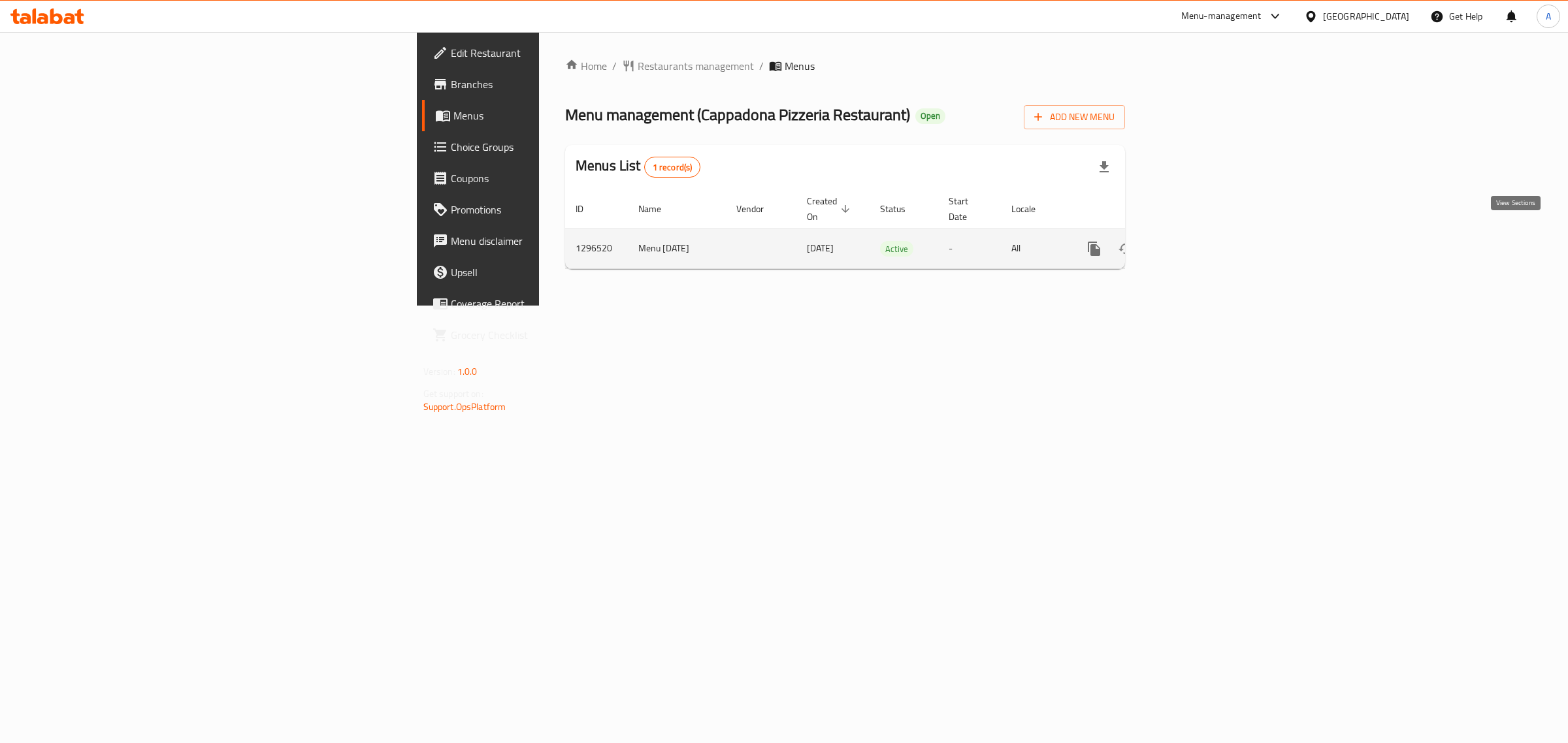
click at [1195, 243] on icon "enhanced table" at bounding box center [1188, 249] width 12 height 12
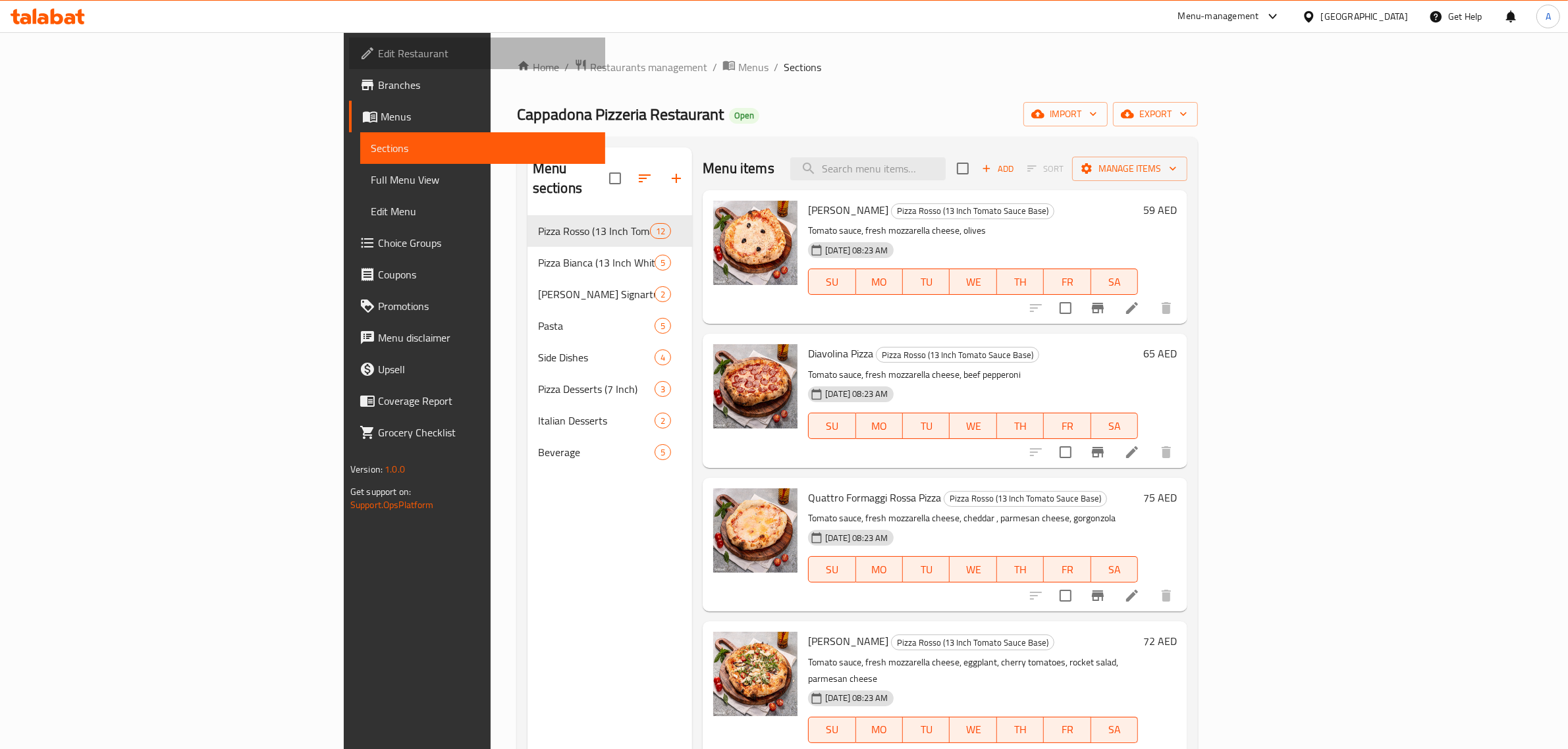
click at [349, 40] on link "Edit Restaurant" at bounding box center [478, 53] width 257 height 32
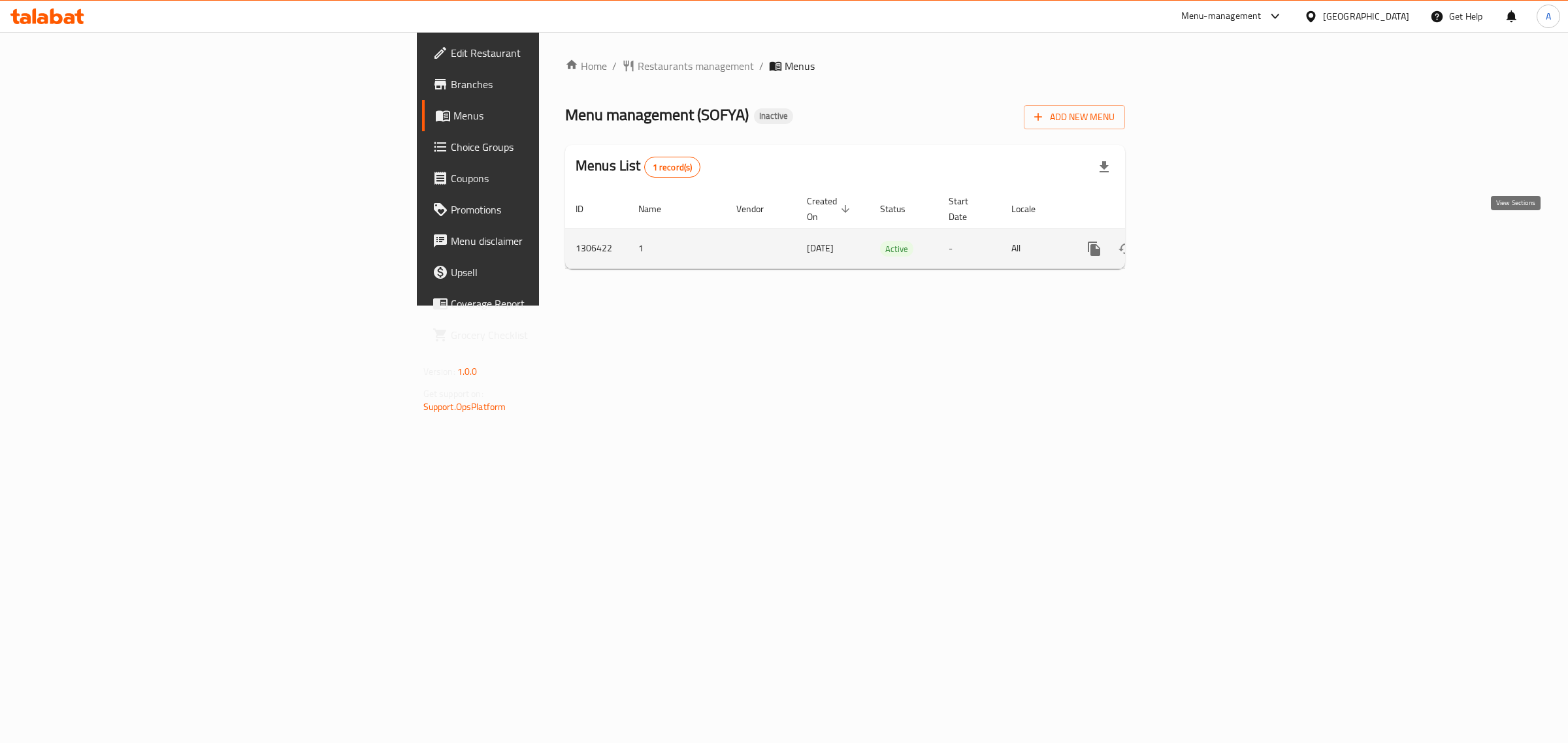
click at [1204, 246] on link "enhanced table" at bounding box center [1188, 249] width 32 height 31
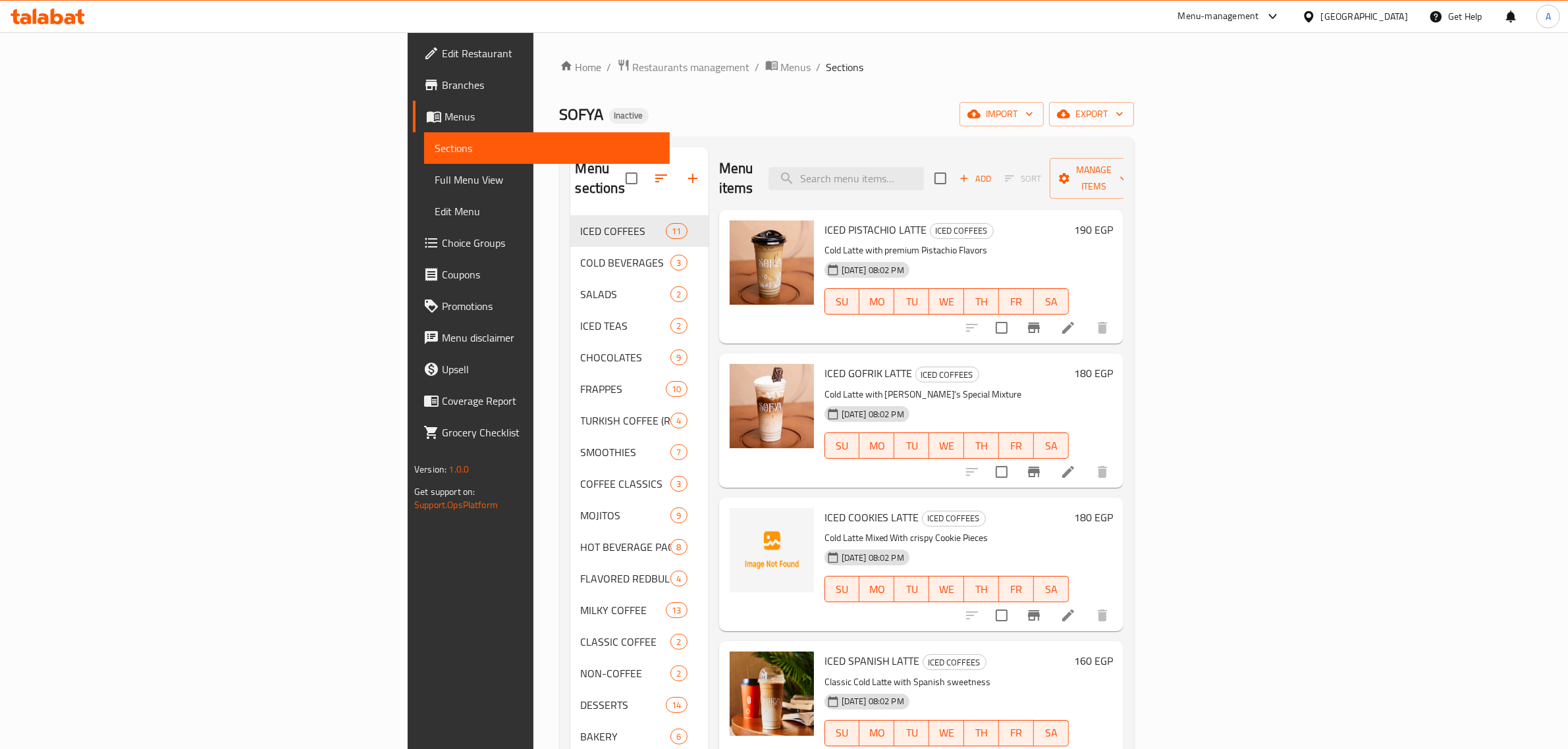
click at [653, 94] on div "Home / Restaurants management / Menus / Sections [PERSON_NAME] Inactive import …" at bounding box center [847, 483] width 575 height 849
click at [1033, 109] on span "import" at bounding box center [1001, 114] width 63 height 17
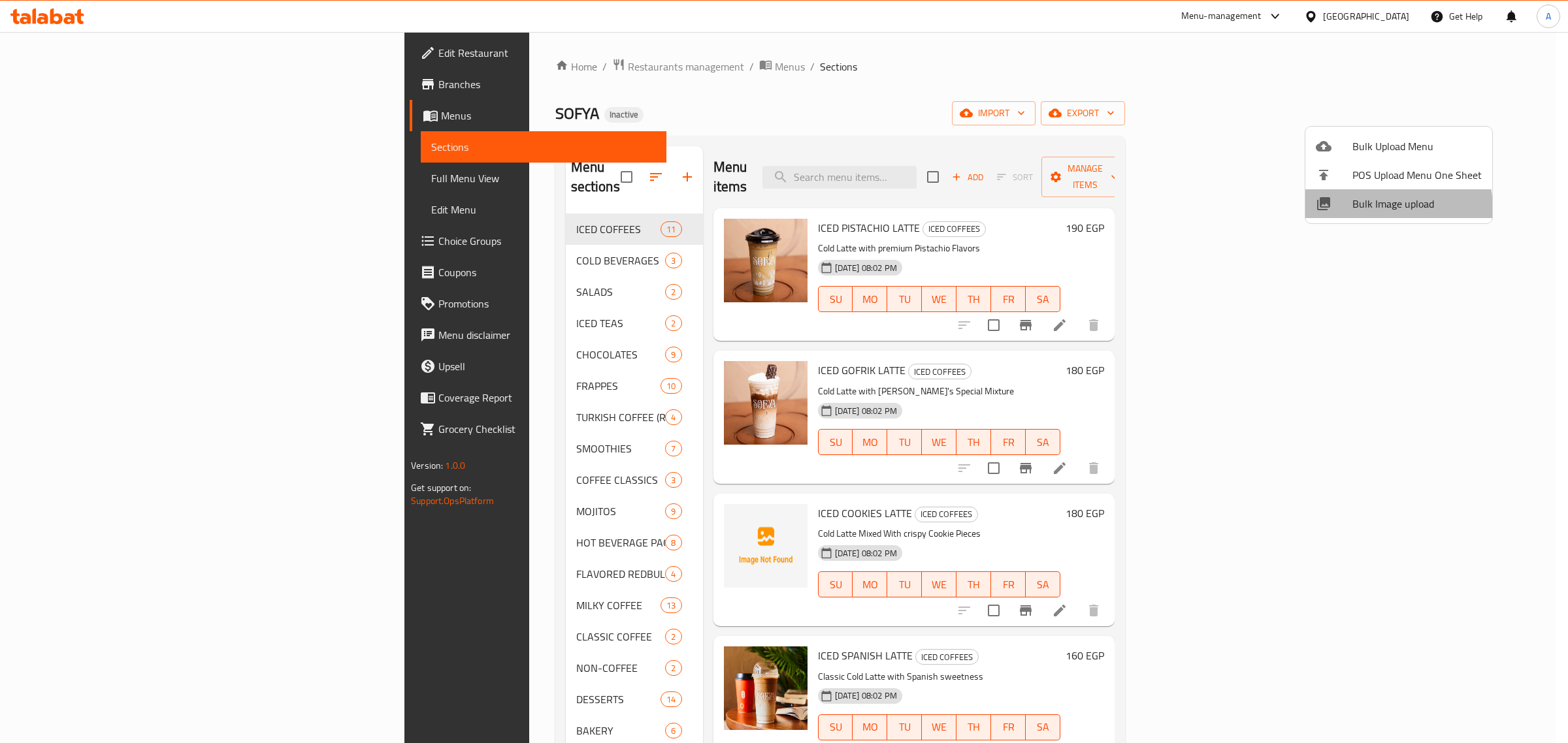
click at [1376, 209] on span "Bulk Image upload" at bounding box center [1418, 204] width 129 height 16
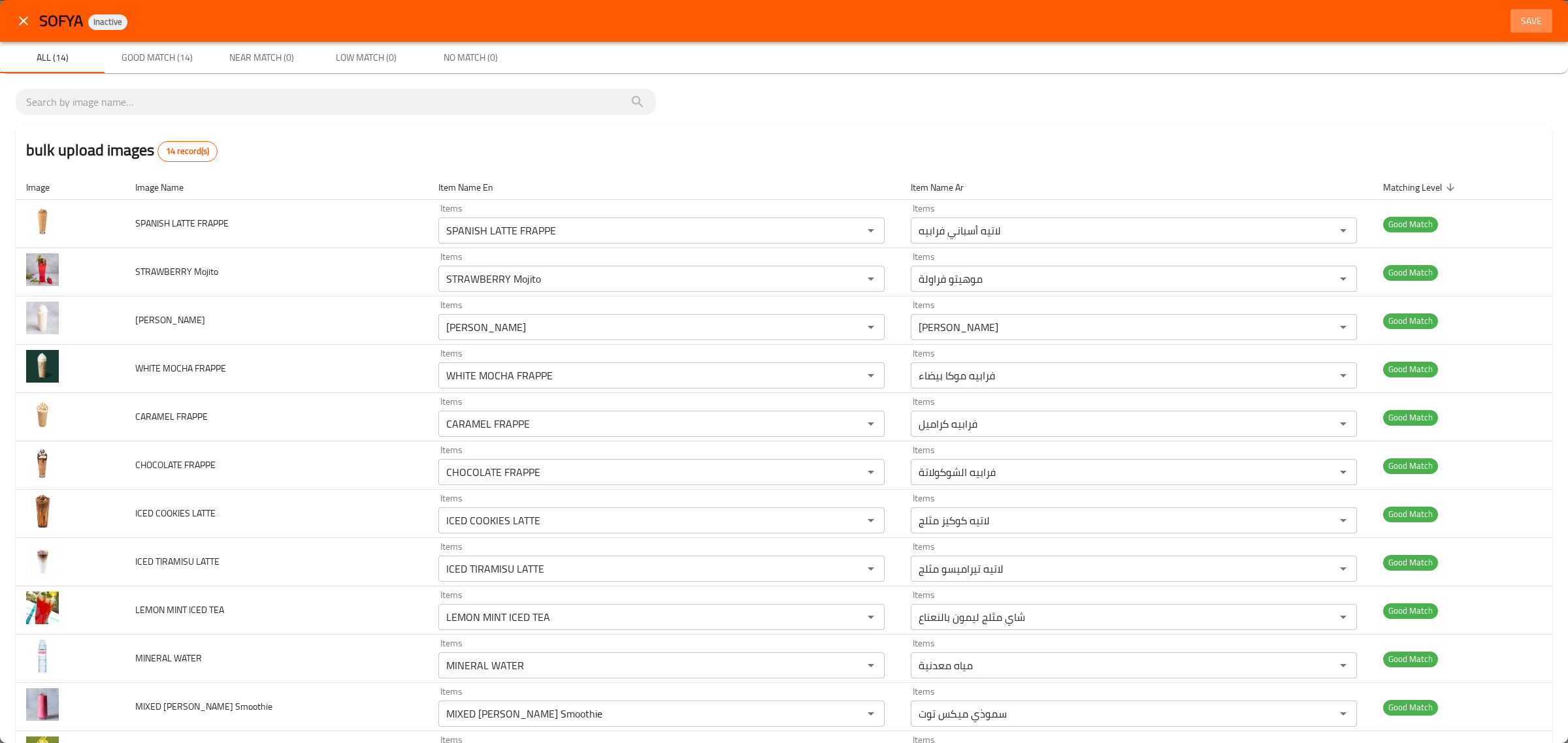
click at [1529, 21] on span "Save" at bounding box center [1532, 21] width 32 height 17
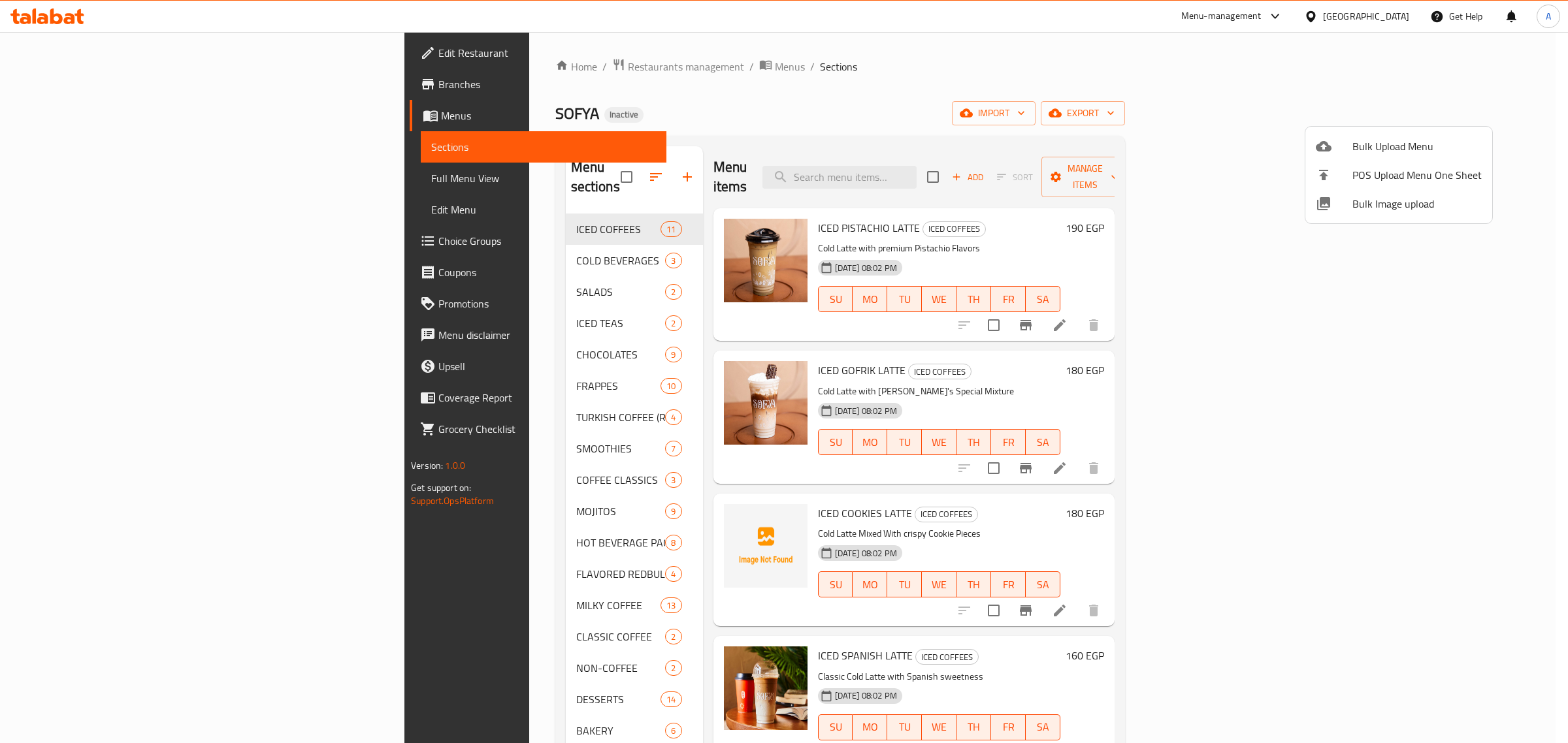
click at [693, 61] on div at bounding box center [784, 372] width 1568 height 743
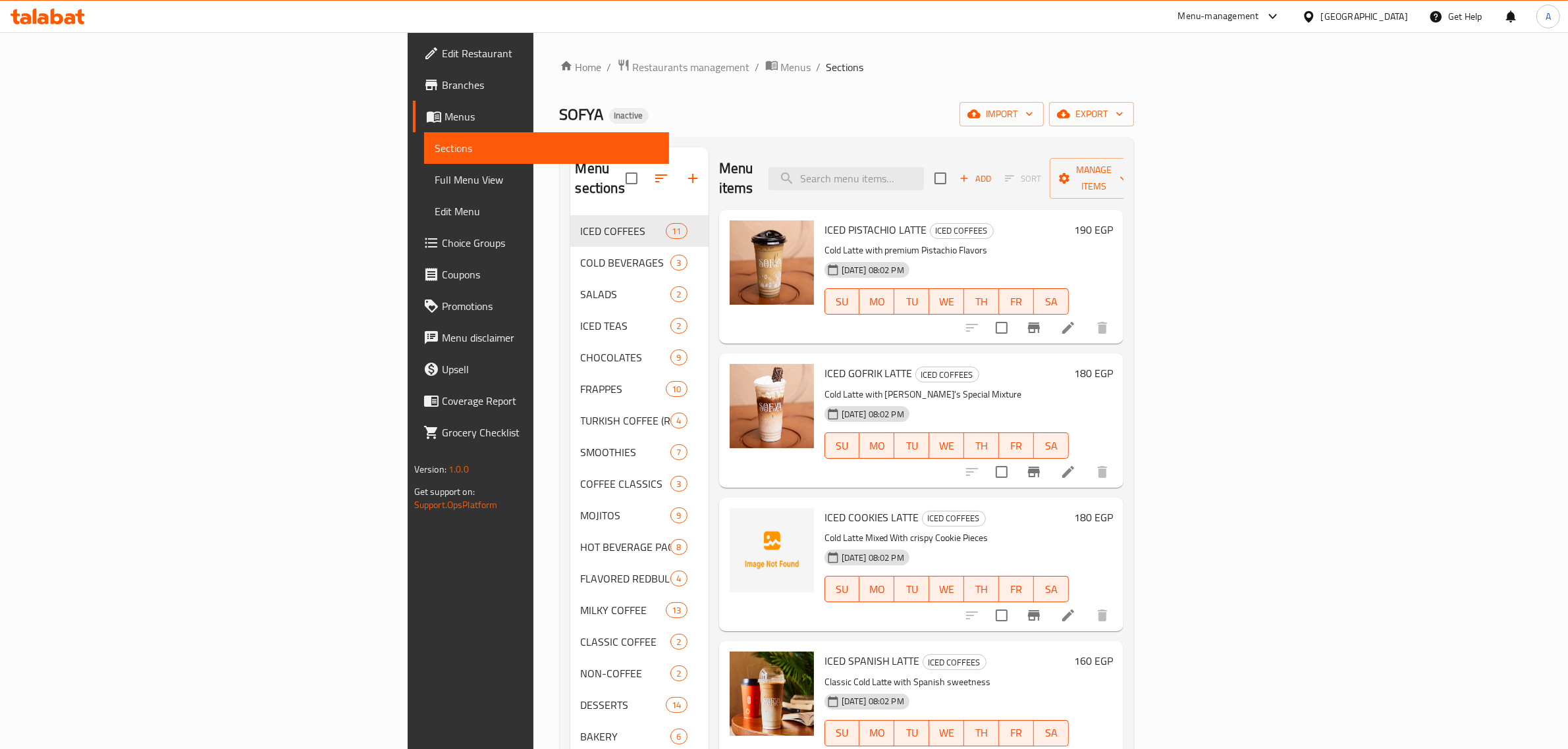
click at [794, 69] on ol "Home / Restaurants management / Menus / Sections" at bounding box center [847, 67] width 575 height 17
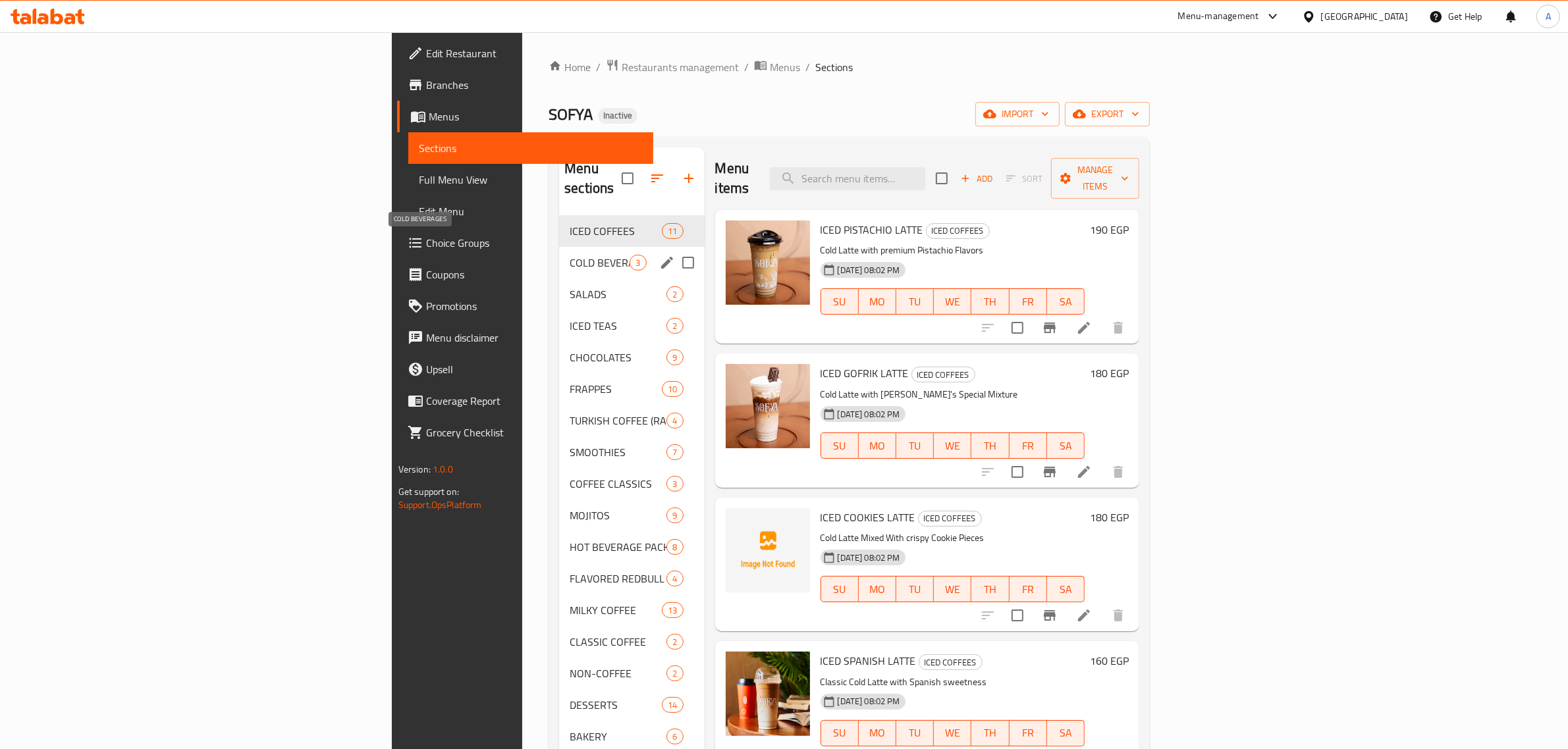
click at [570, 255] on span "COLD BEVERAGES" at bounding box center [600, 263] width 60 height 16
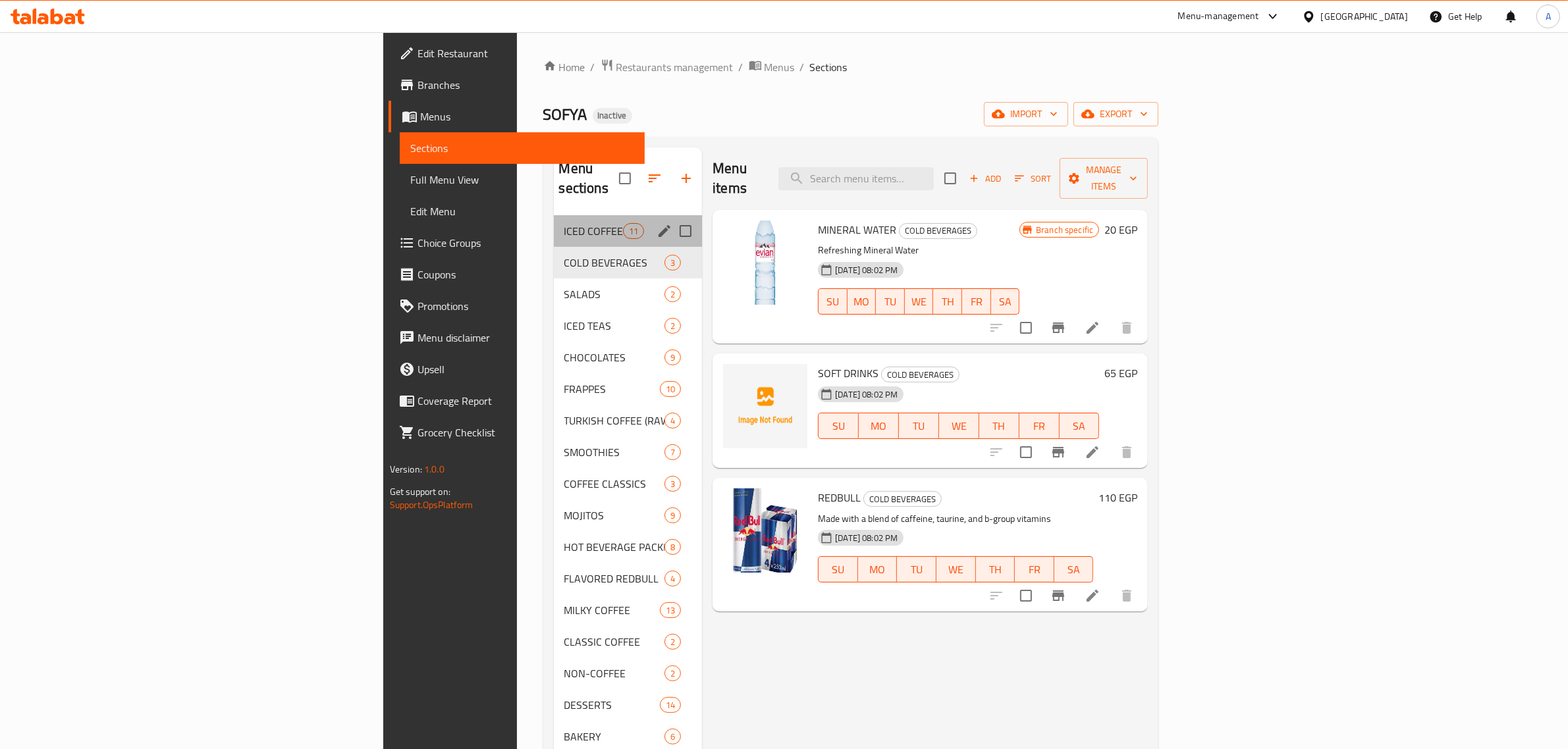
click at [554, 226] on div "ICED COFFEES 11" at bounding box center [628, 231] width 149 height 32
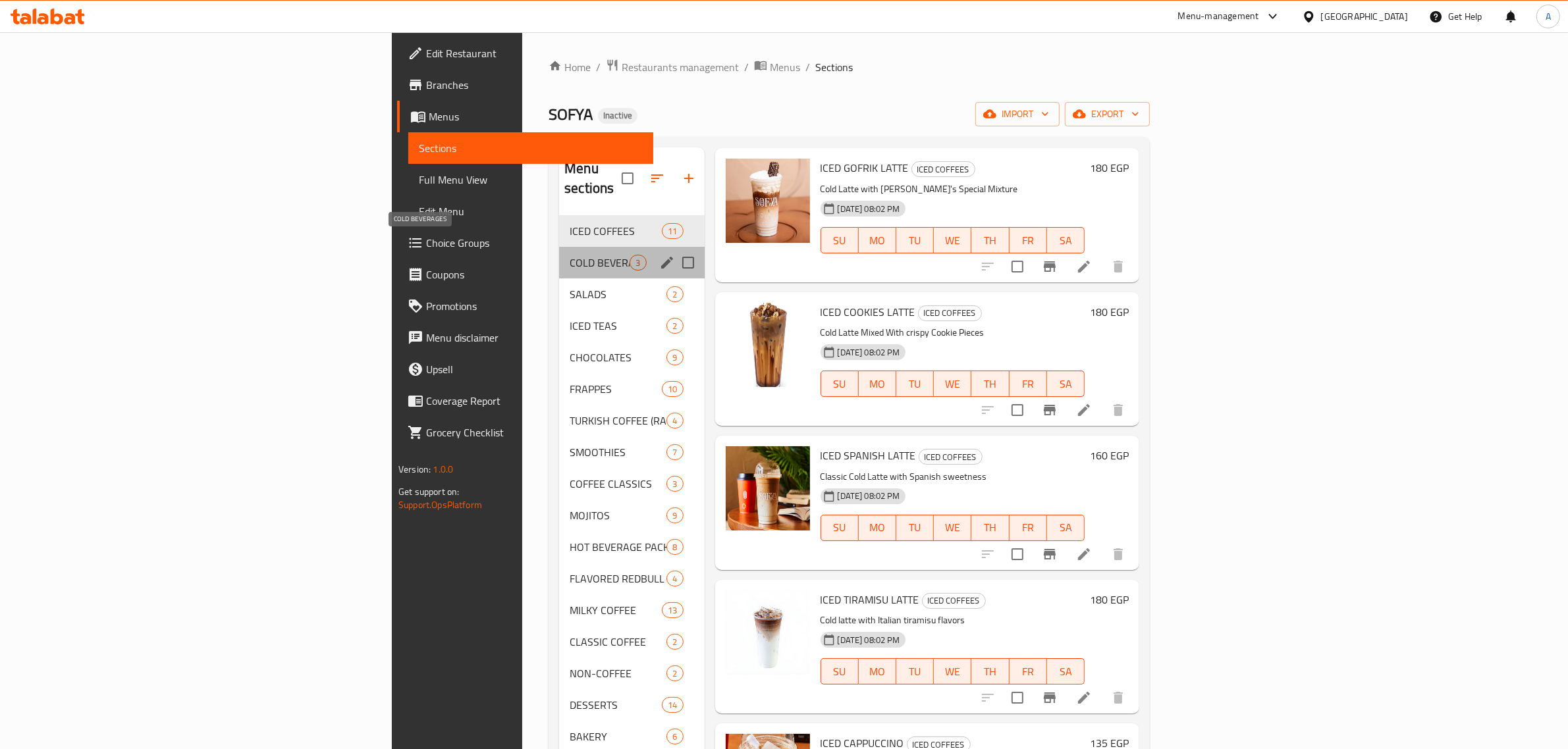
click at [570, 255] on span "COLD BEVERAGES" at bounding box center [600, 263] width 60 height 16
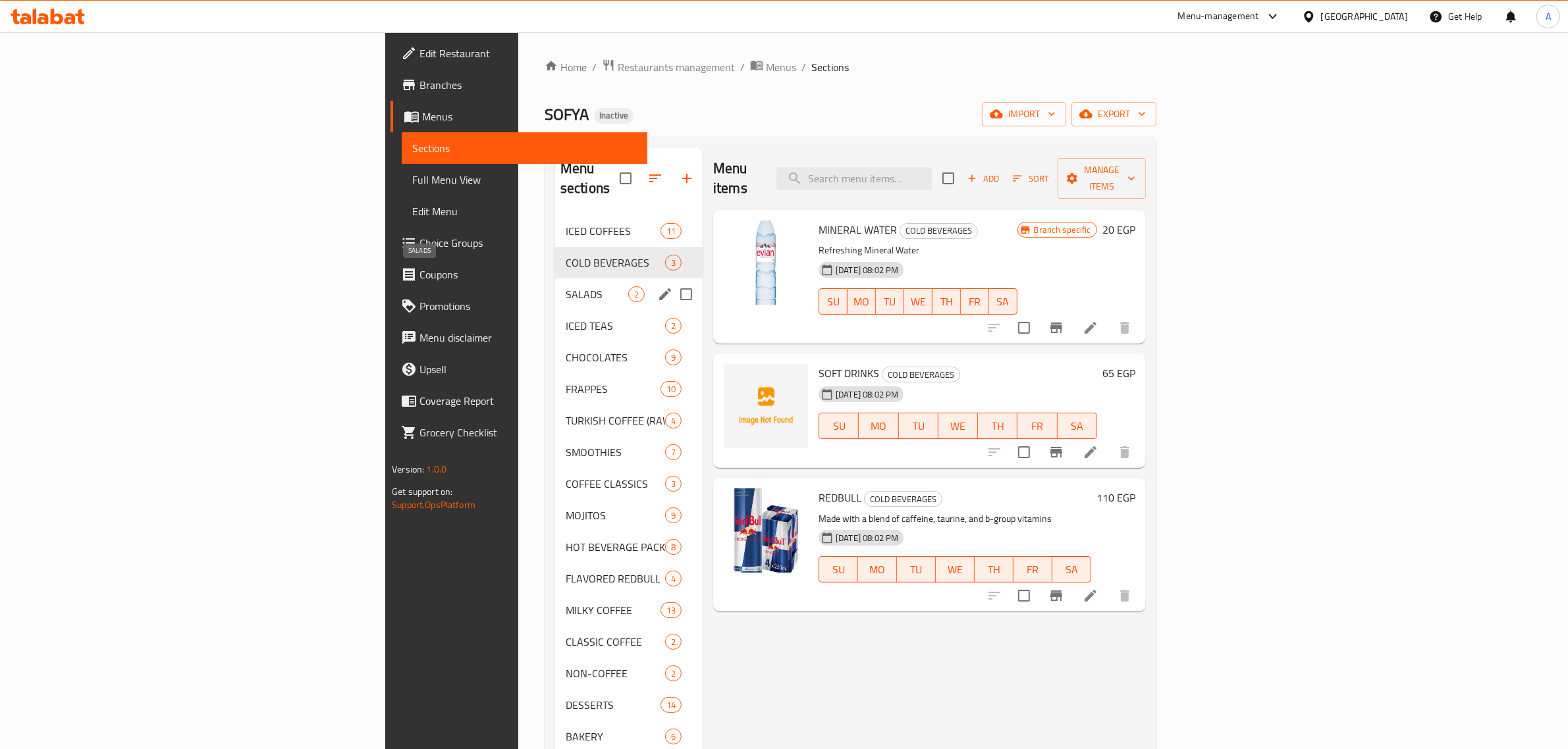
click at [566, 286] on span "SALADS" at bounding box center [597, 294] width 63 height 16
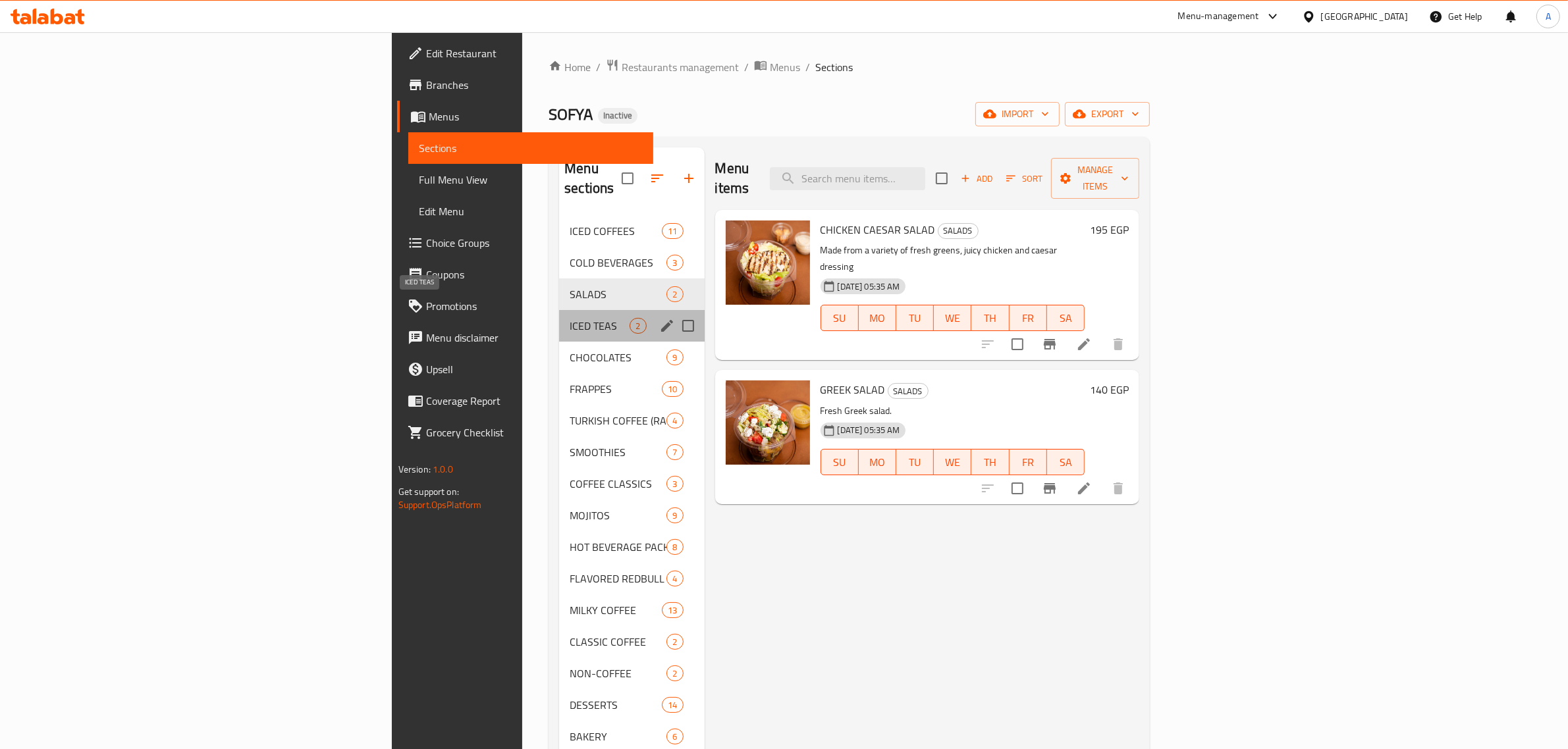
click at [570, 318] on span "ICED TEAS" at bounding box center [600, 326] width 60 height 16
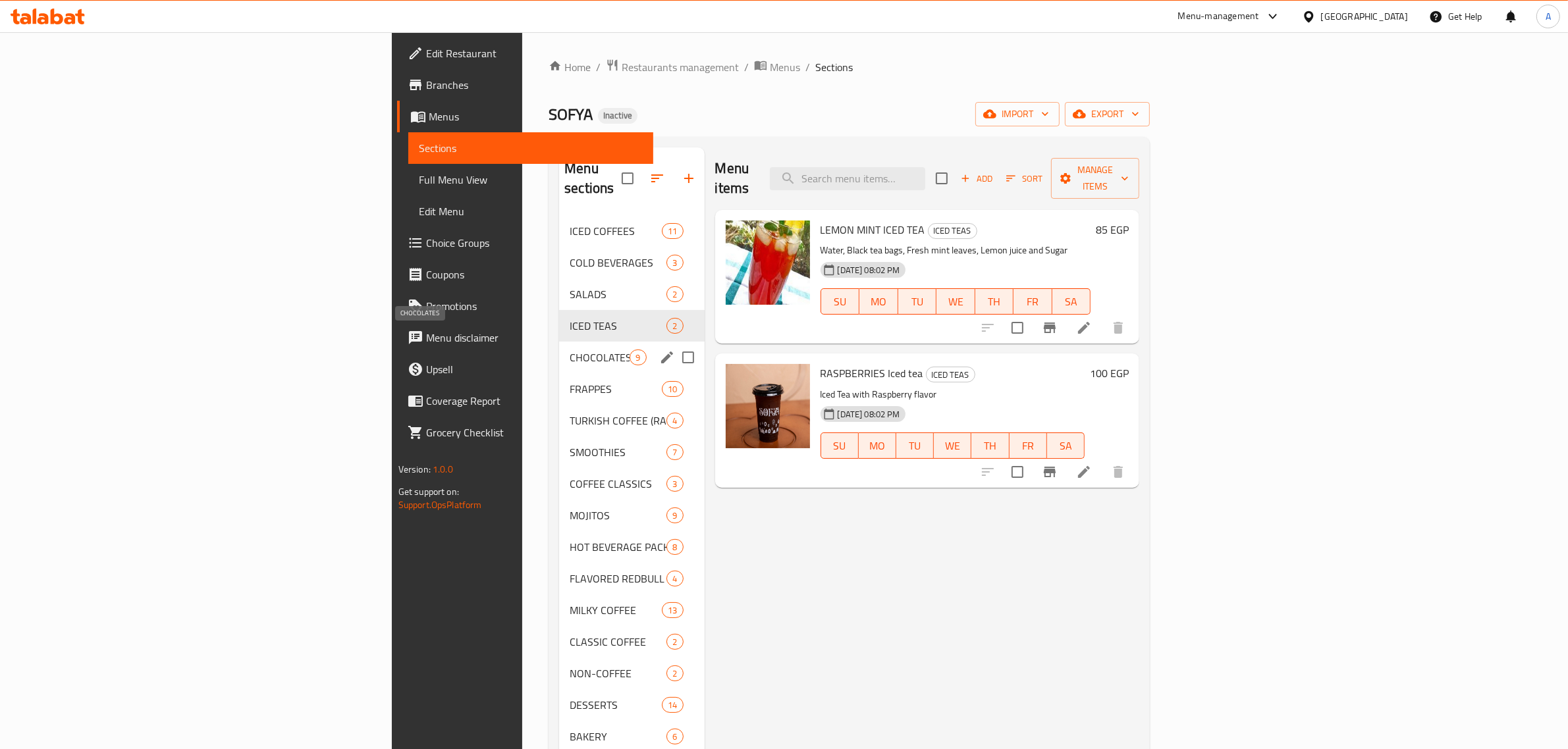
click at [570, 350] on span "CHOCOLATES" at bounding box center [600, 358] width 60 height 16
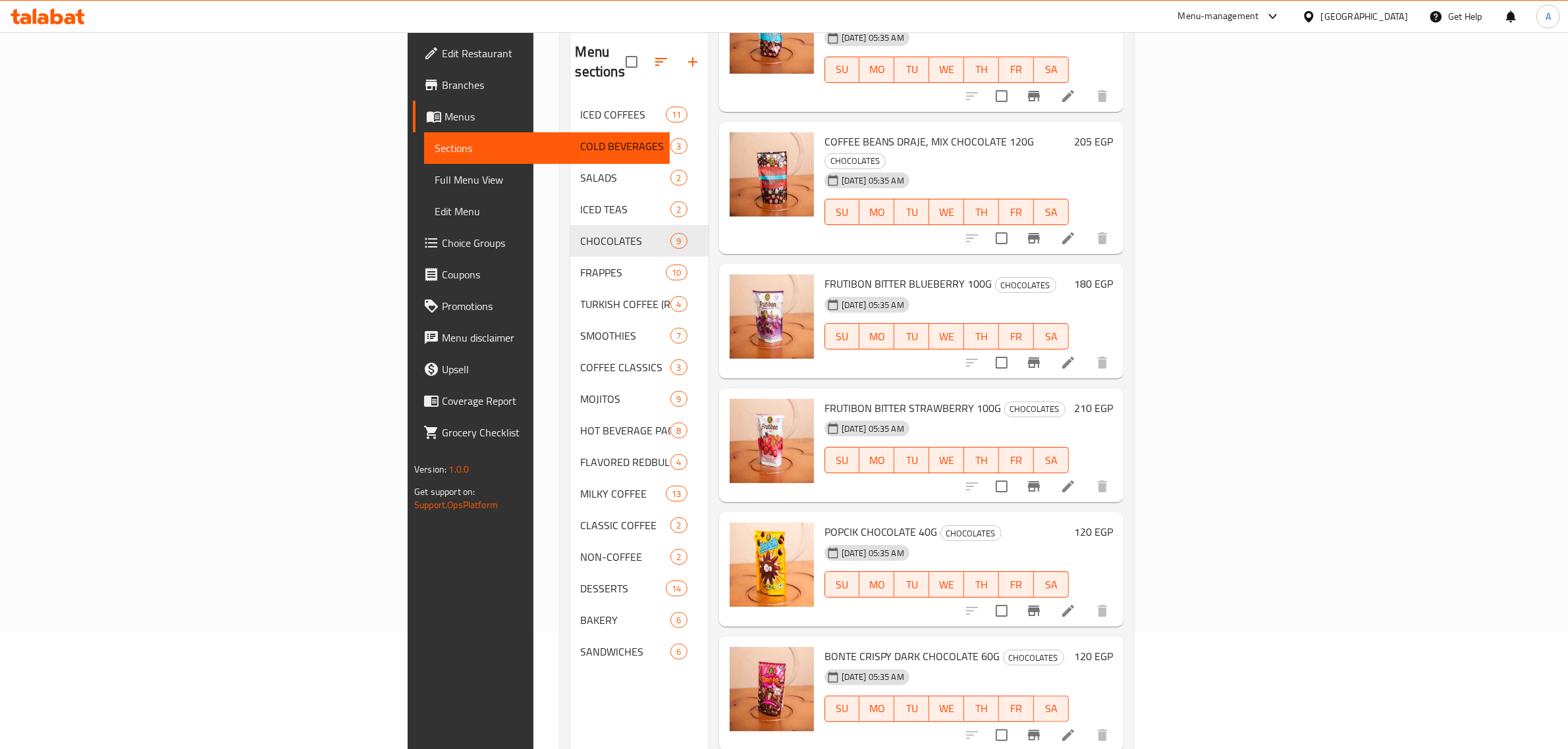
scroll to position [185, 0]
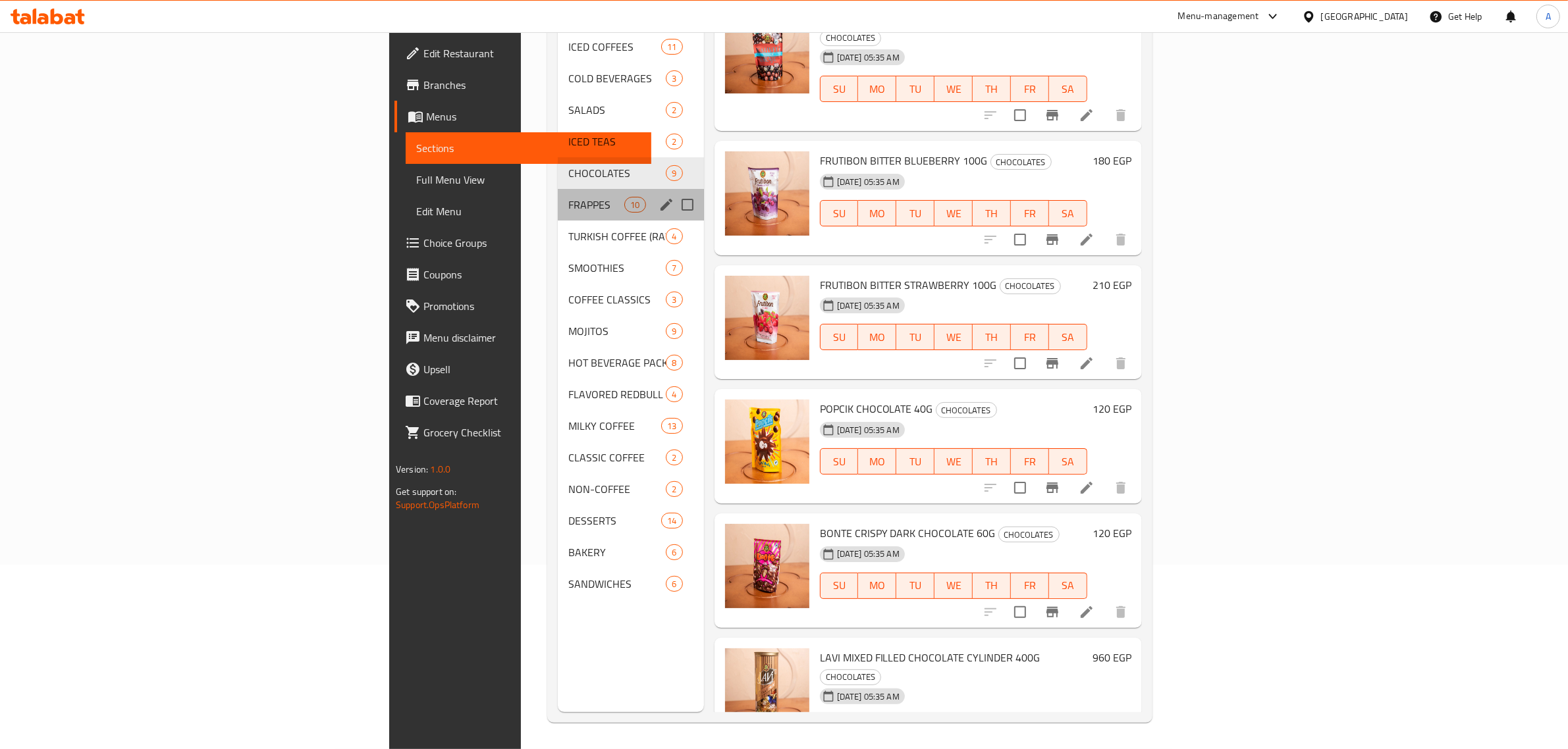
click at [558, 189] on div "FRAPPES 10" at bounding box center [631, 205] width 146 height 32
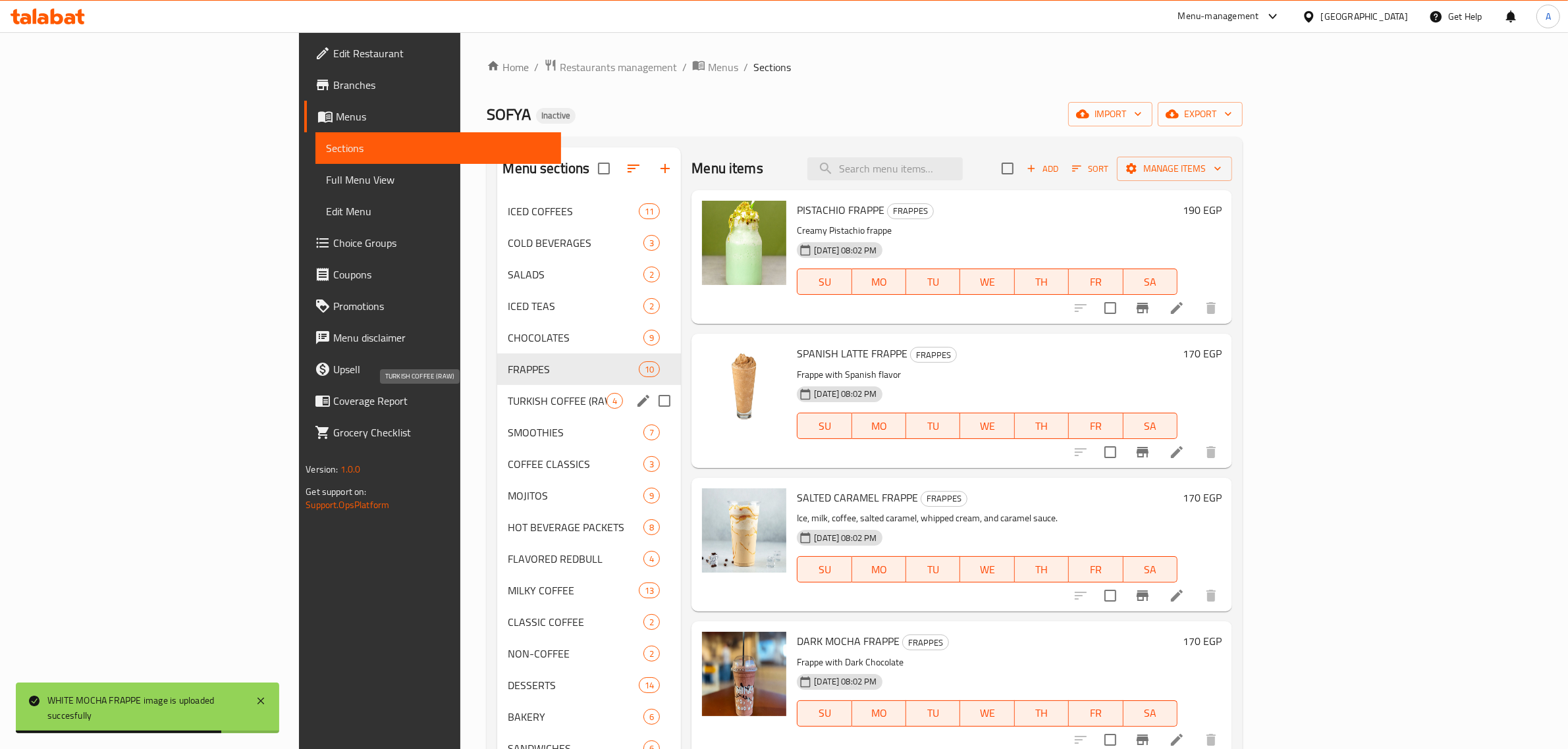
click at [508, 400] on span "TURKISH COFFEE (RAW)" at bounding box center [557, 401] width 98 height 16
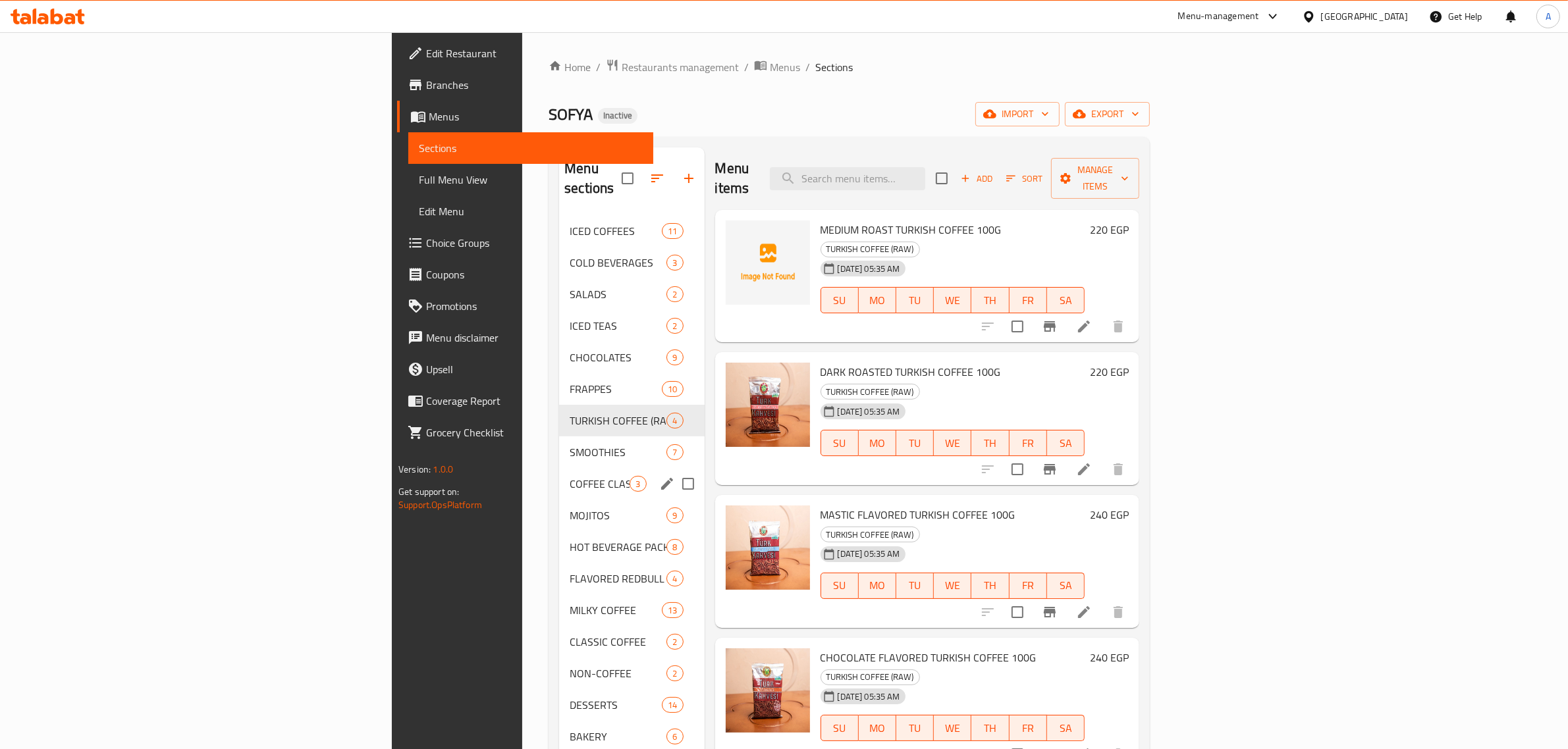
click at [559, 468] on div "COFFEE CLASSICS 3" at bounding box center [631, 484] width 145 height 32
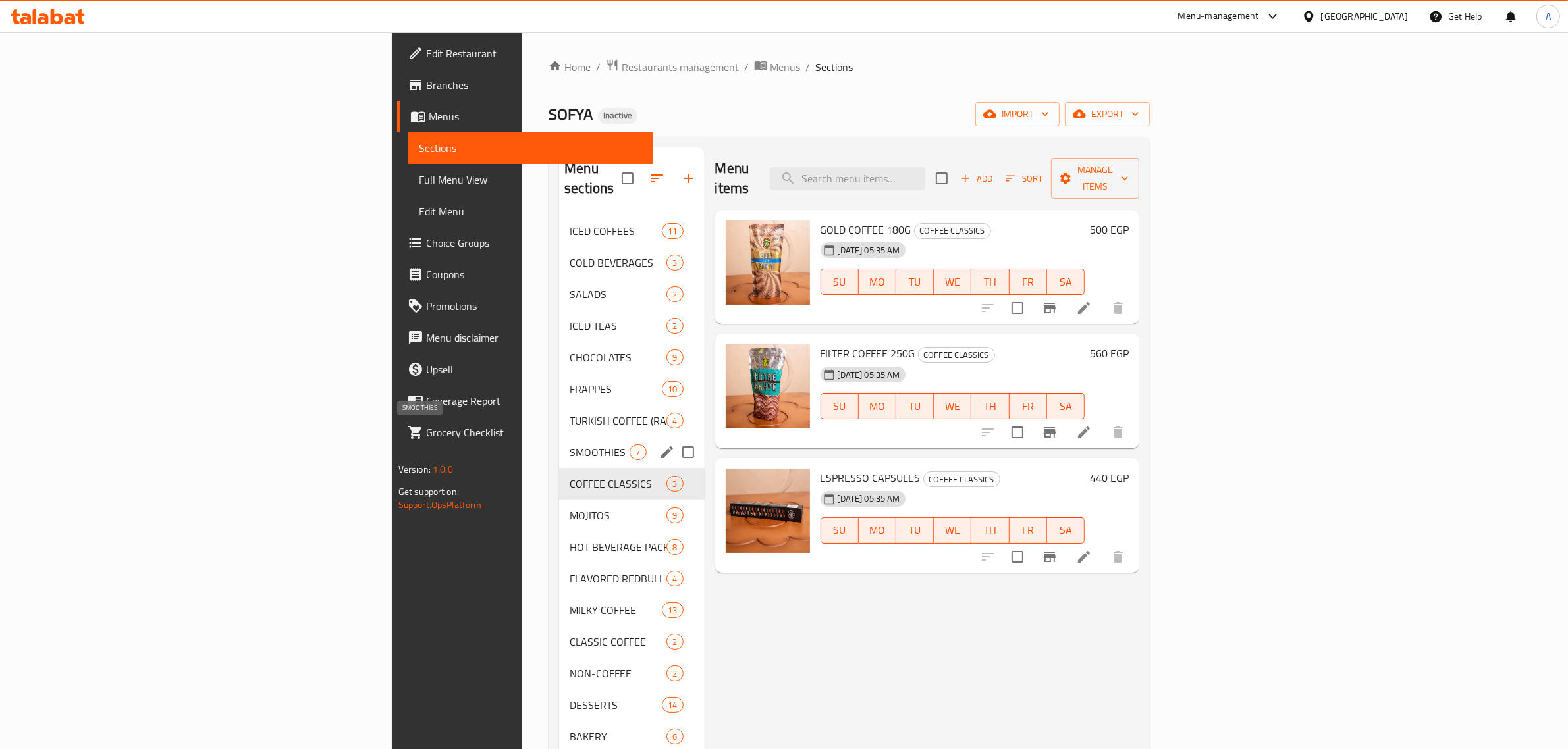
click at [570, 444] on span "SMOOTHIES" at bounding box center [600, 452] width 60 height 16
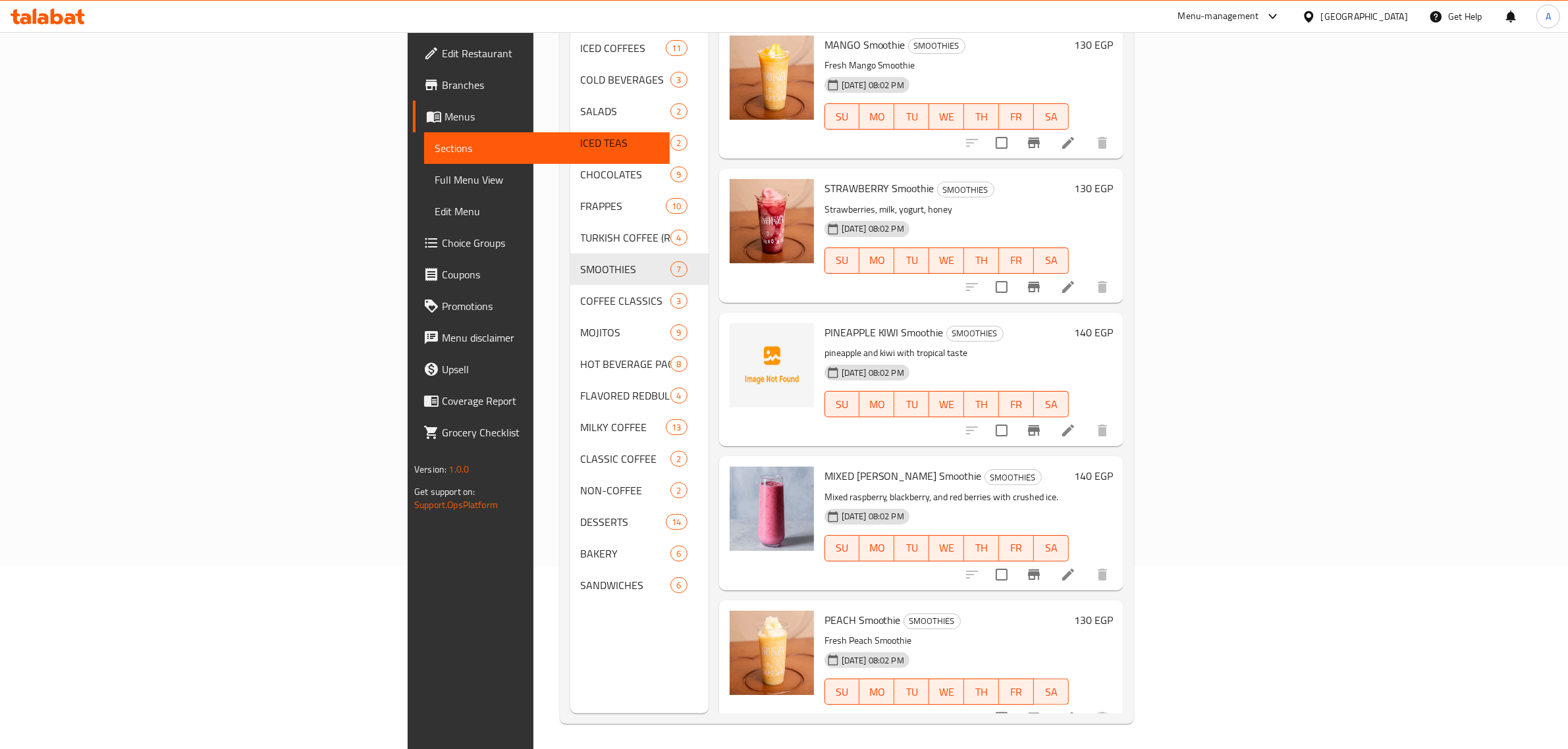
scroll to position [185, 0]
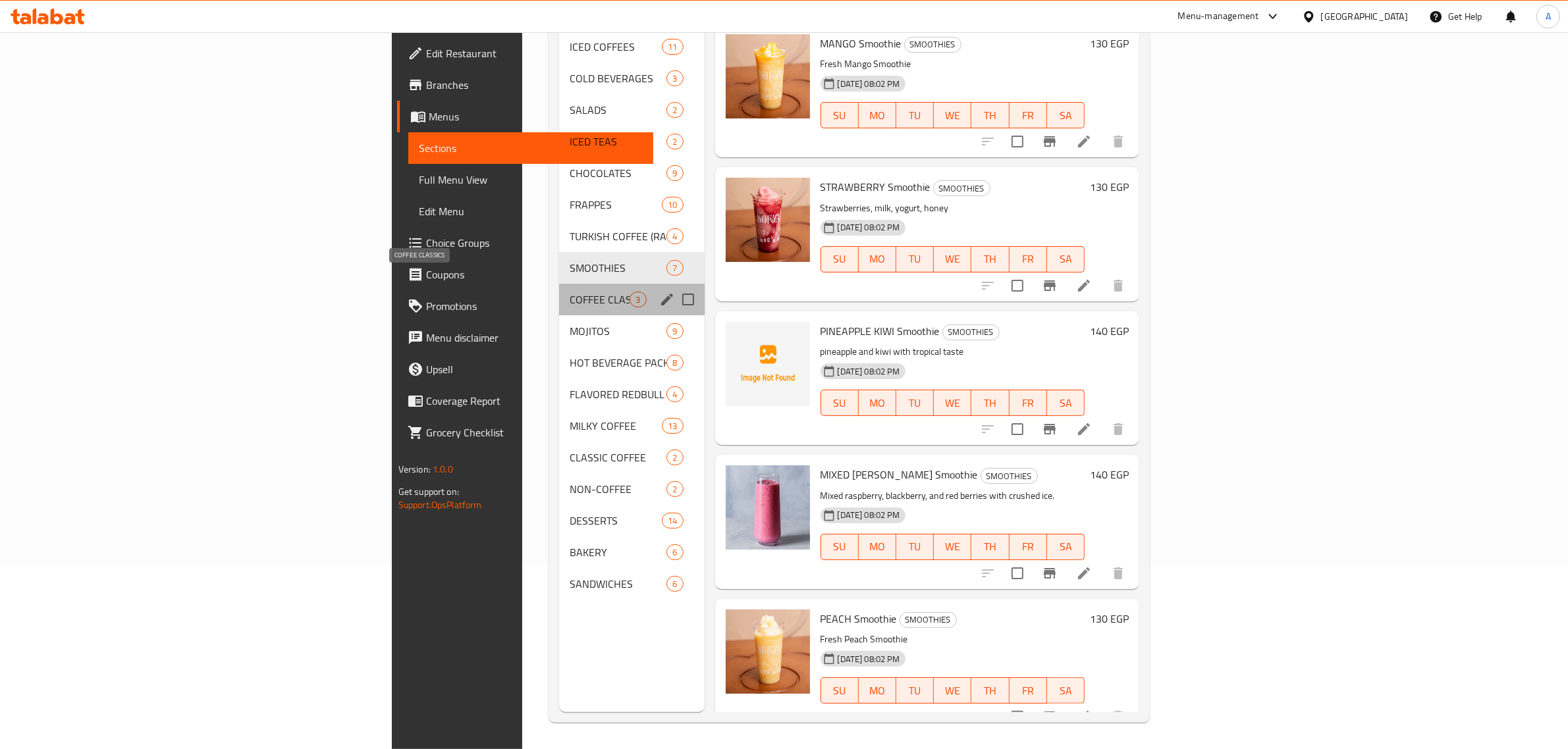
click at [570, 292] on span "COFFEE CLASSICS" at bounding box center [600, 300] width 60 height 16
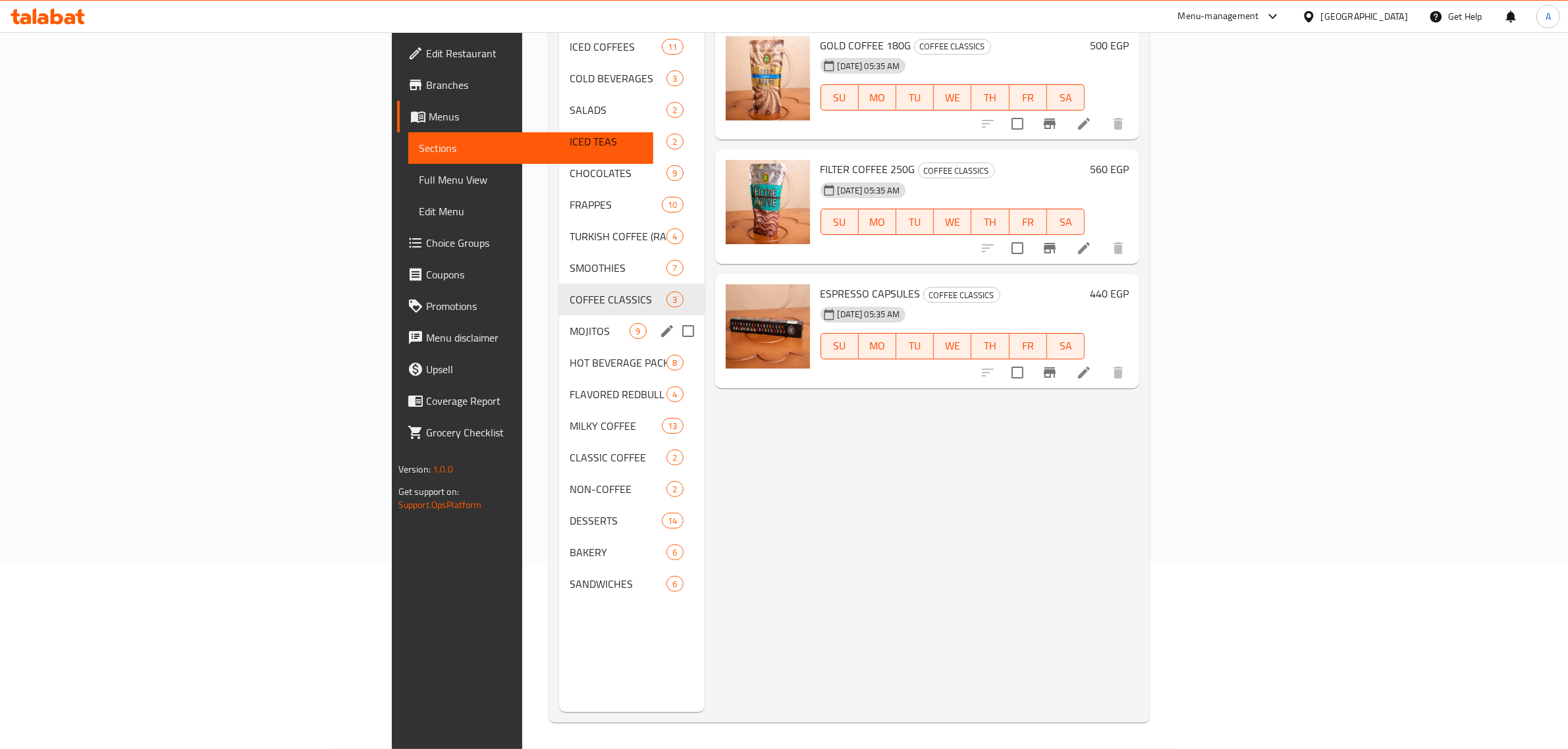
click at [559, 323] on div "MOJITOS 9" at bounding box center [631, 331] width 145 height 32
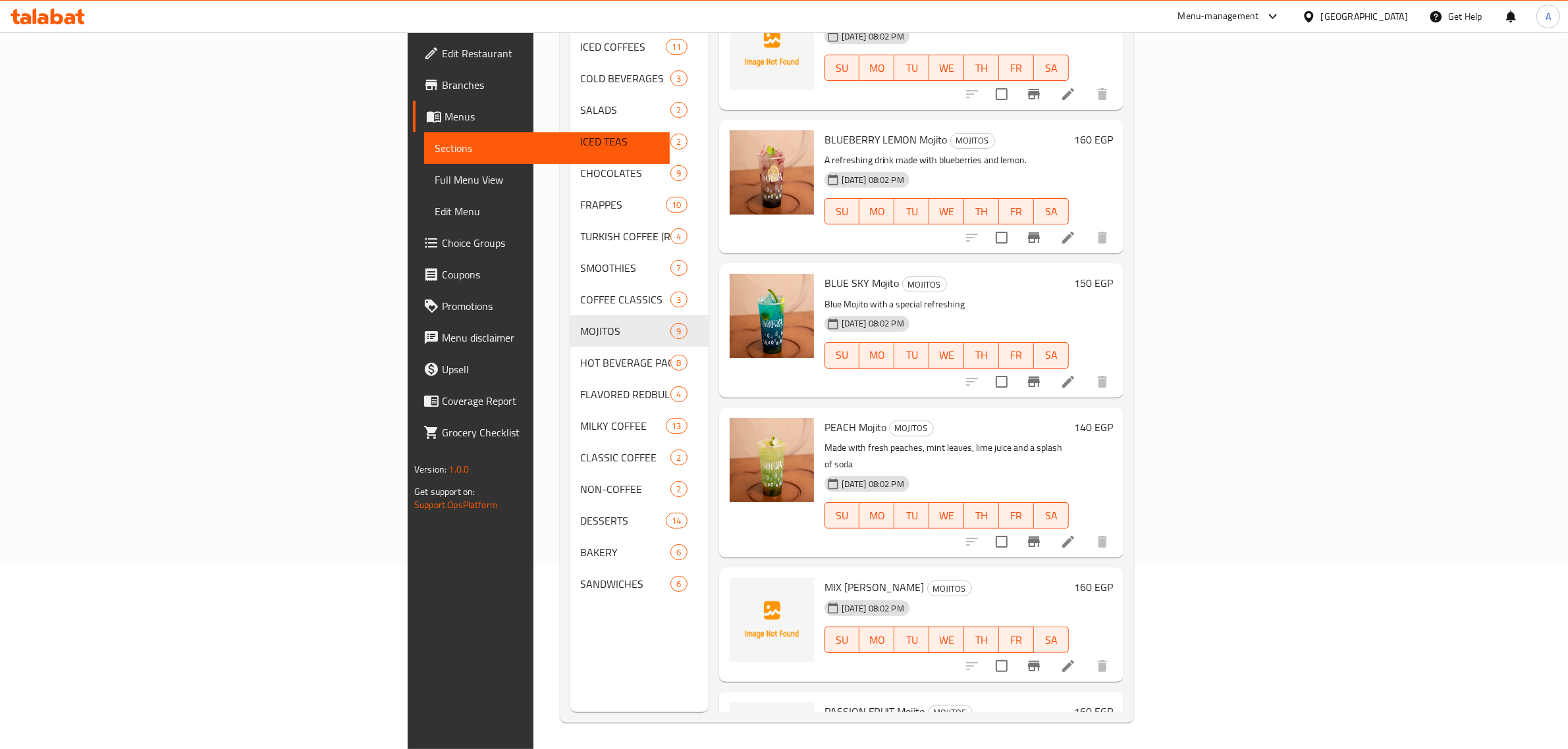
scroll to position [537, 0]
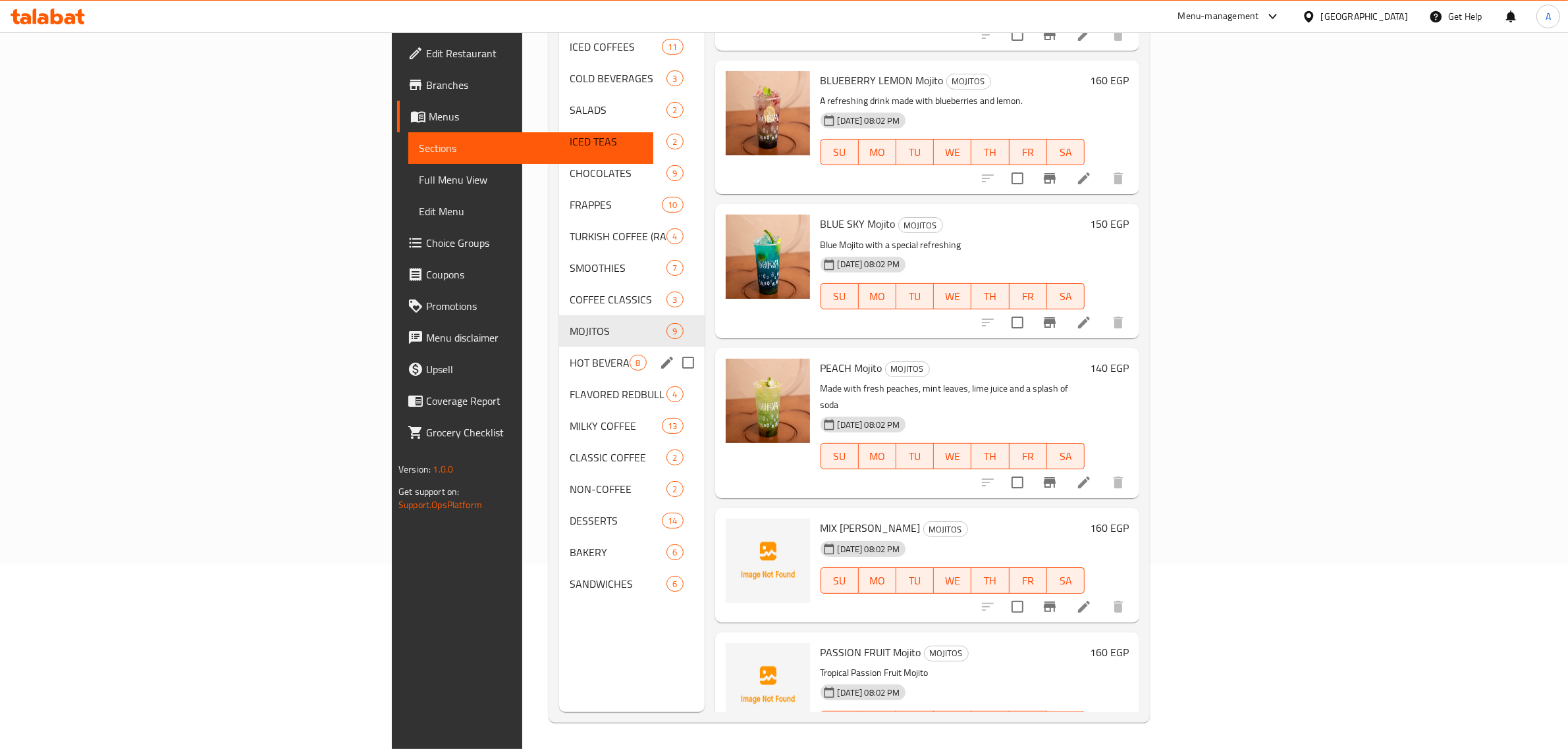
click at [559, 350] on div "HOT BEVERAGE PACKETS 8" at bounding box center [631, 363] width 145 height 32
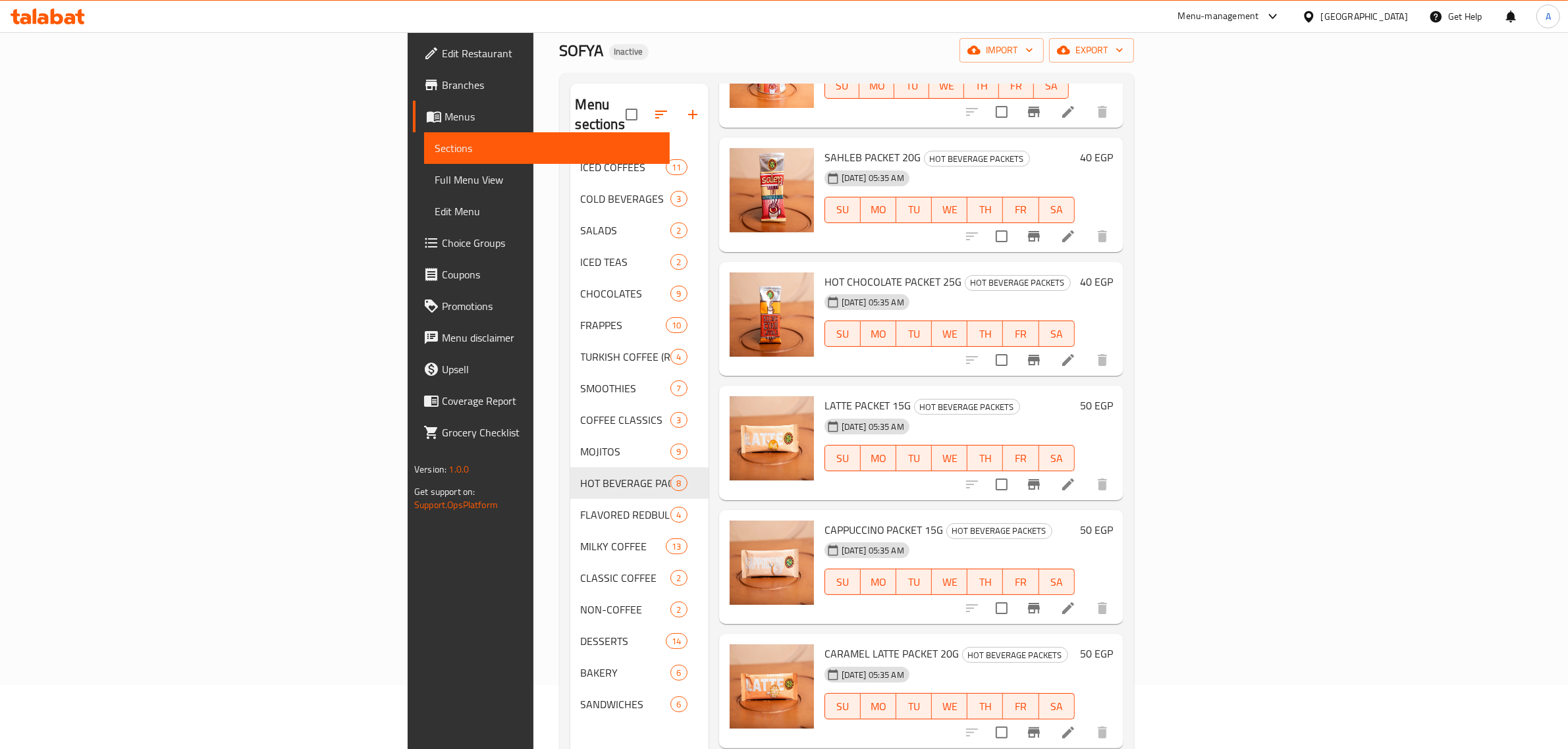
scroll to position [185, 0]
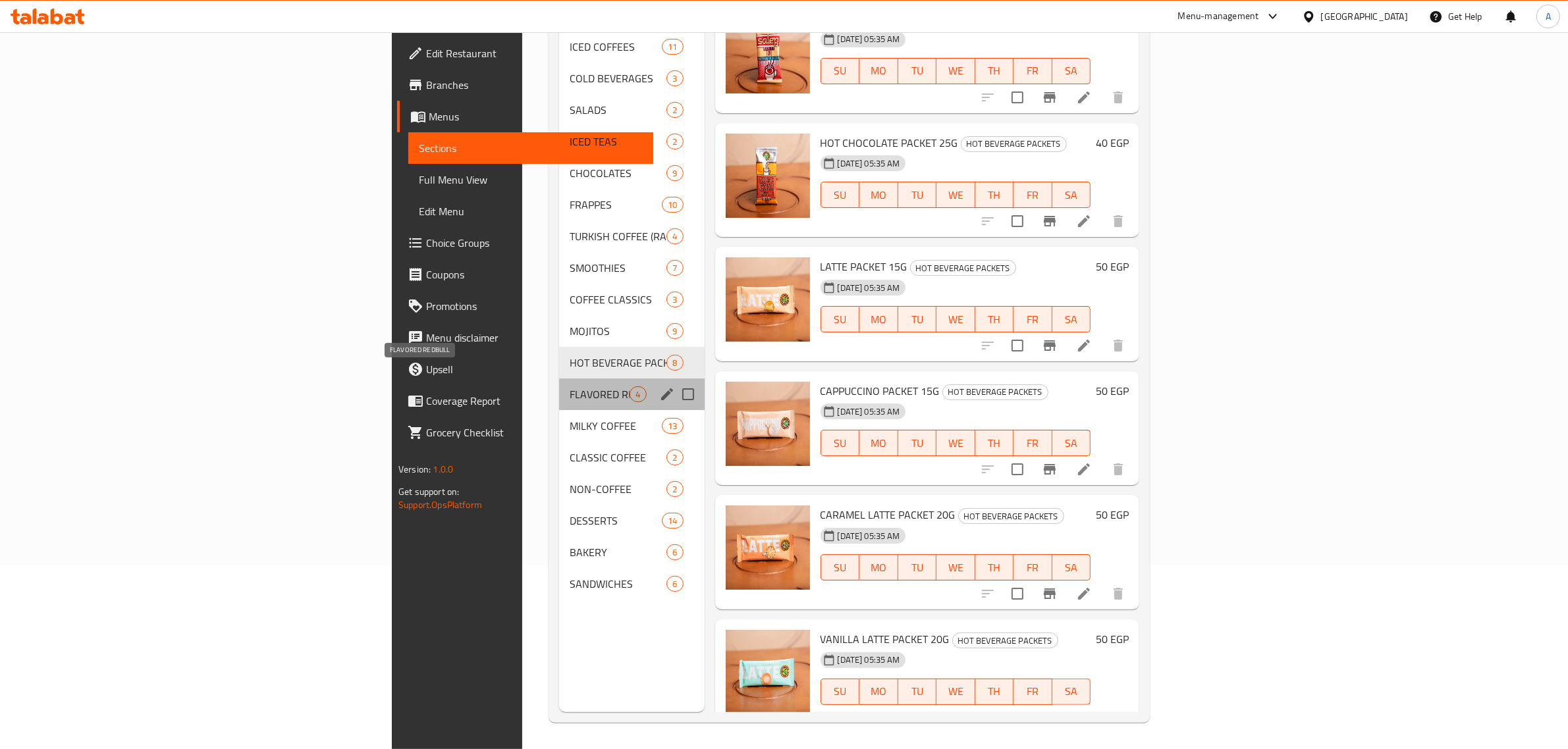
click at [570, 386] on span "FLAVORED REDBULL" at bounding box center [600, 394] width 60 height 16
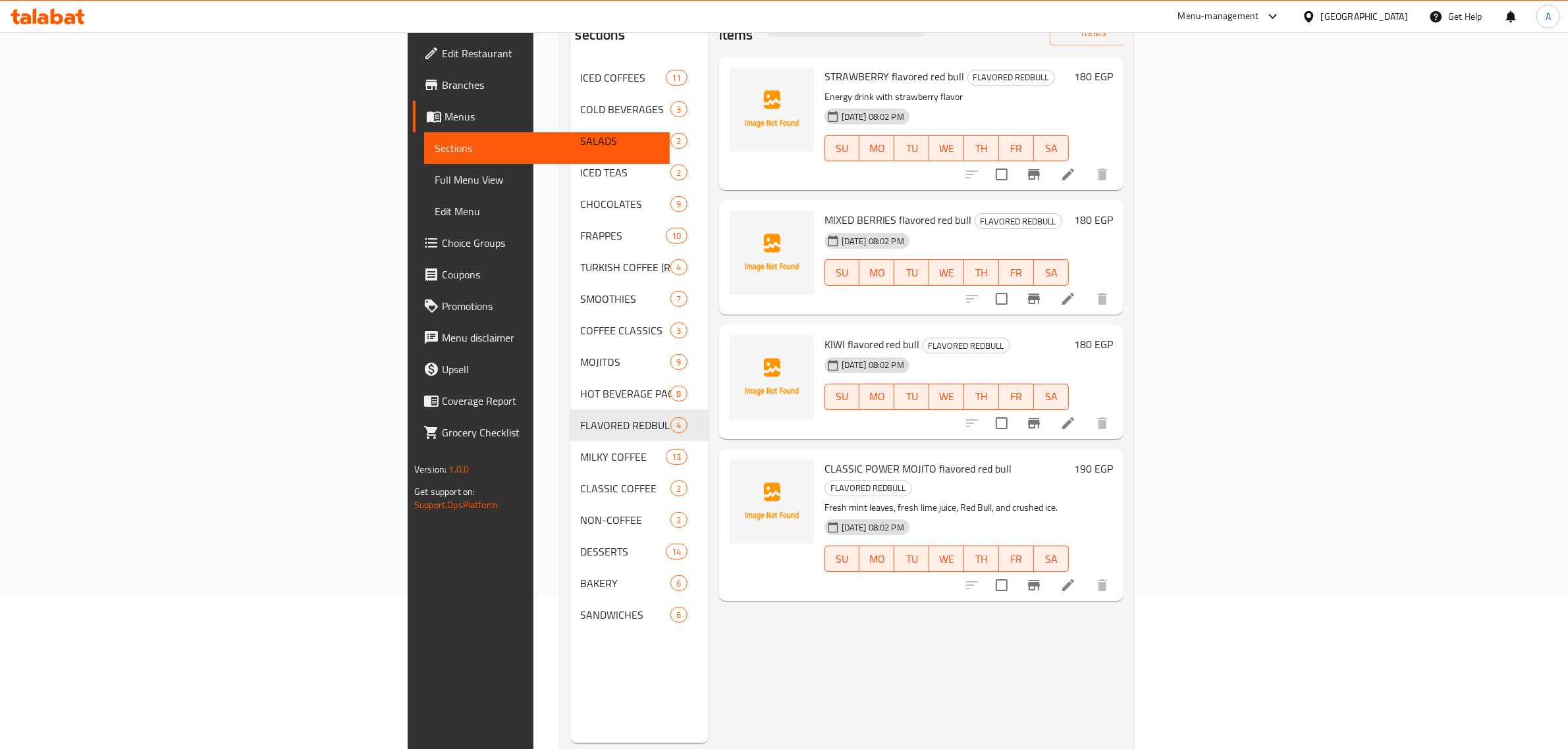
scroll to position [164, 0]
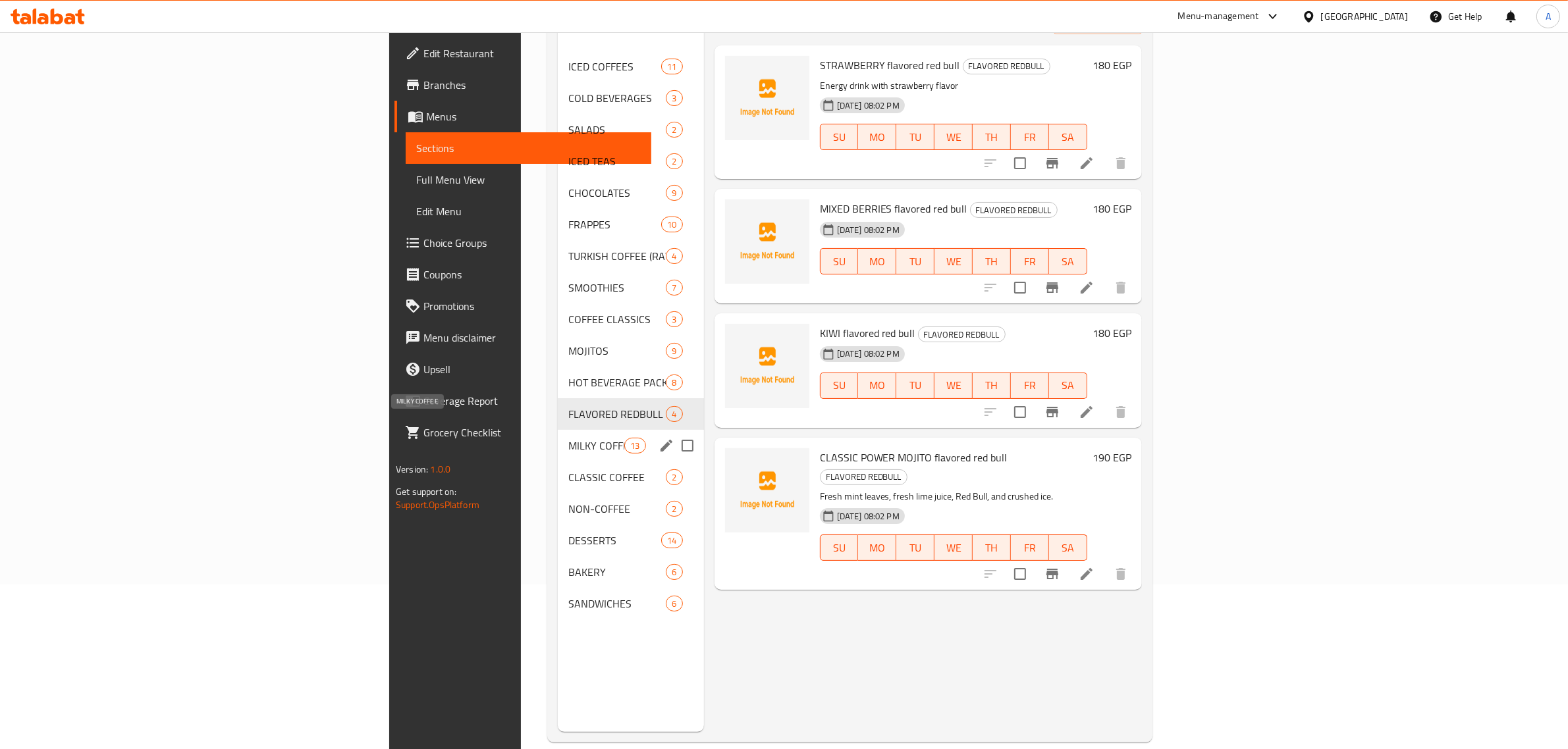
click at [568, 438] on span "MILKY COFFEE" at bounding box center [596, 446] width 56 height 16
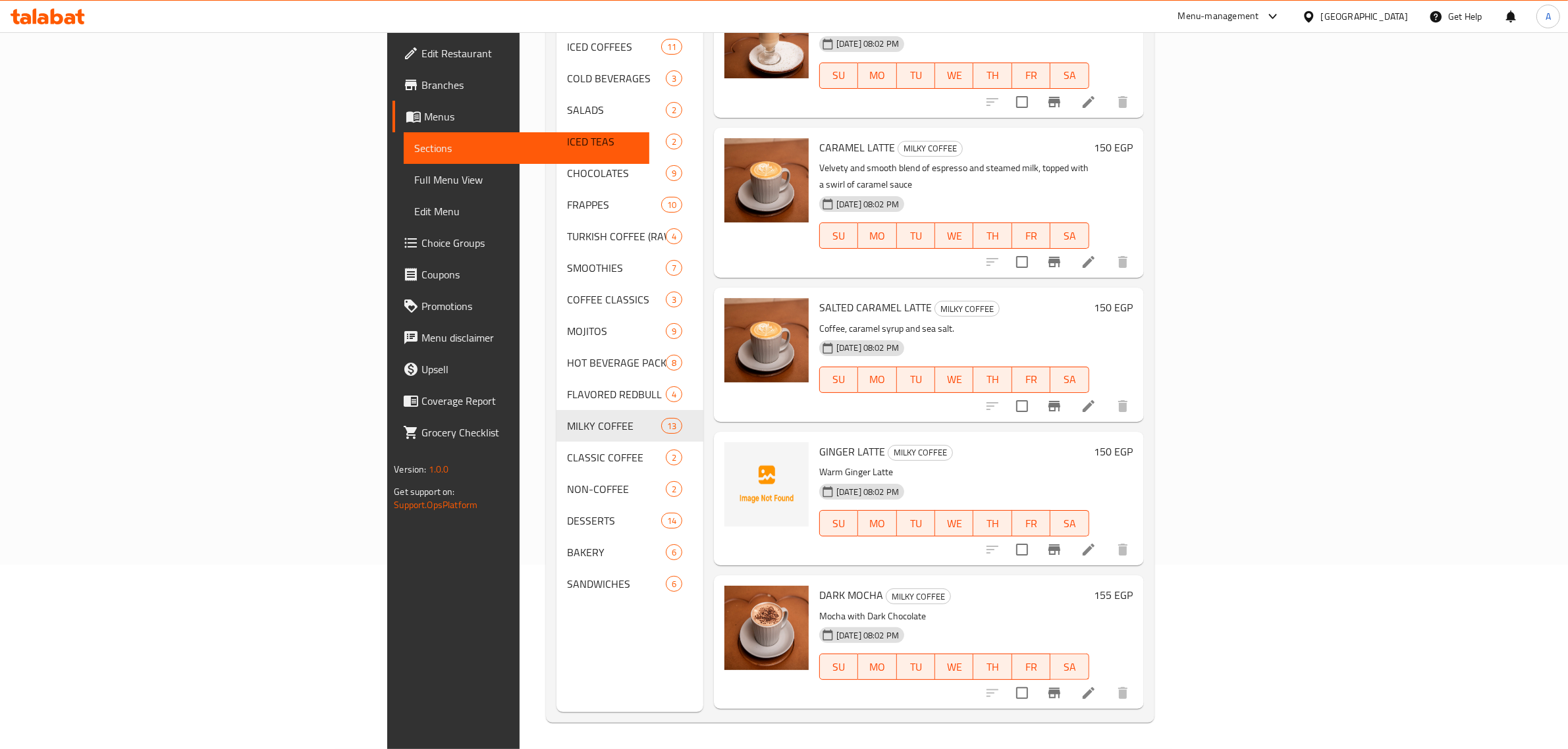
scroll to position [1152, 0]
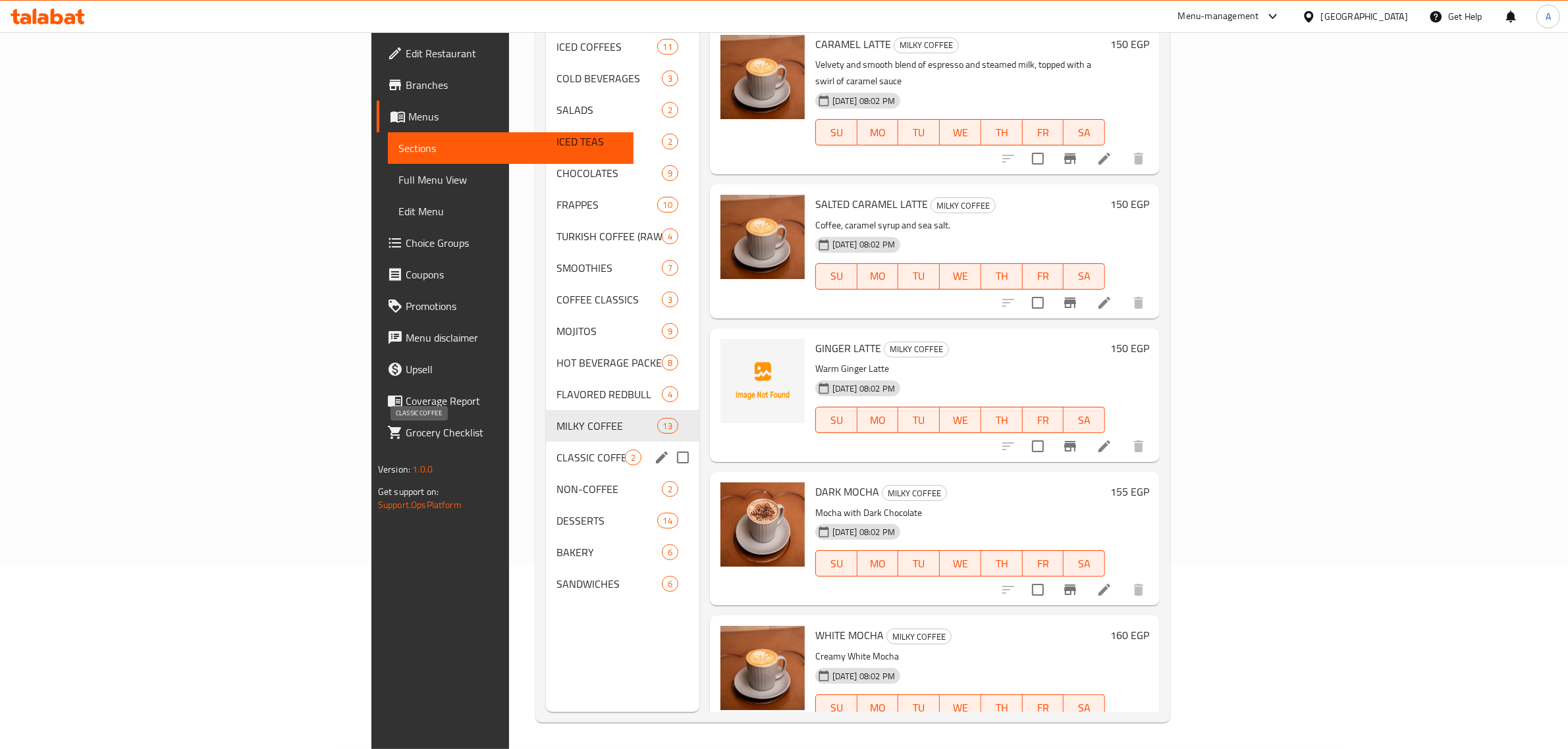
click at [556, 450] on span "CLASSIC COFFEE" at bounding box center [590, 458] width 68 height 16
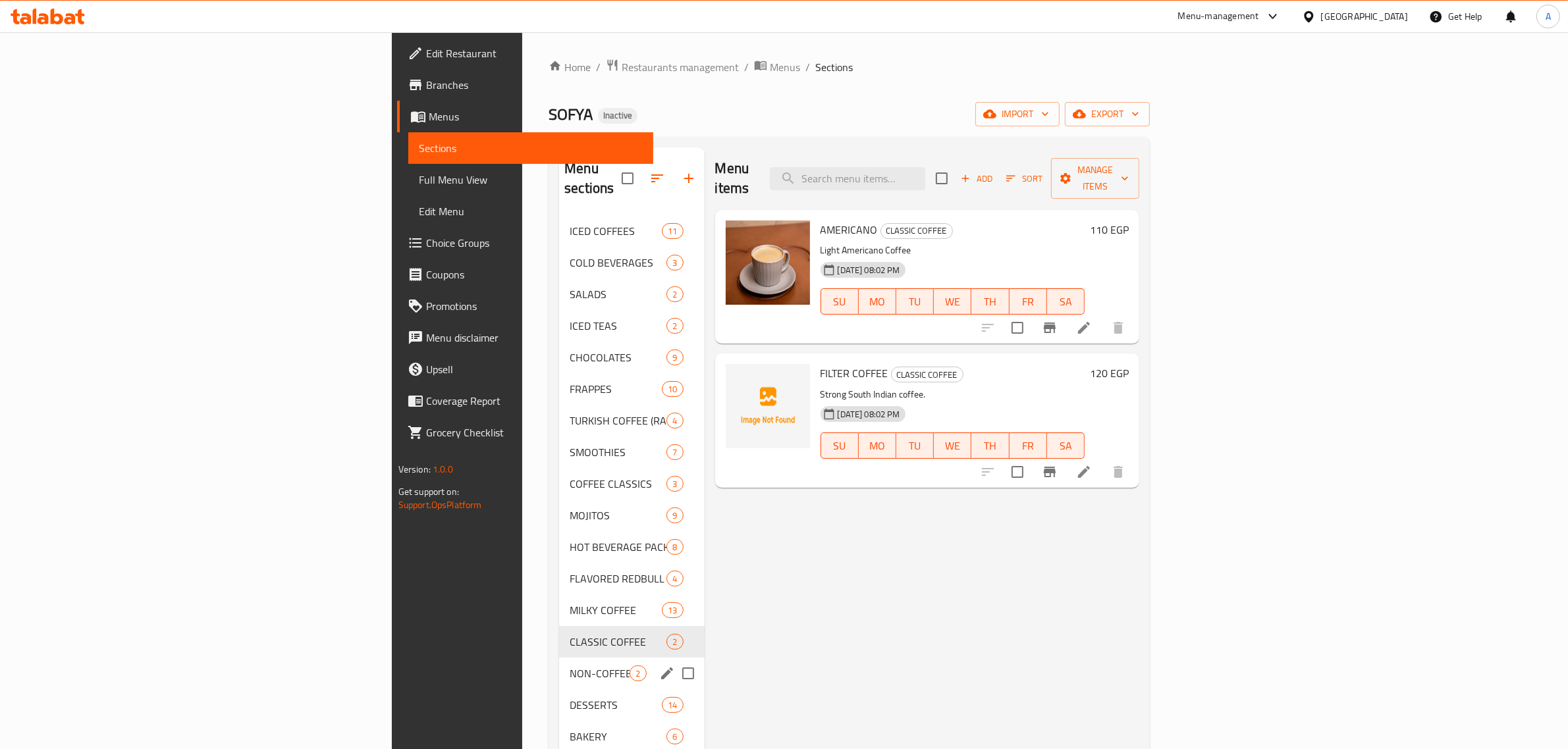
click at [559, 658] on div "NON-COFFEE 2" at bounding box center [631, 674] width 145 height 32
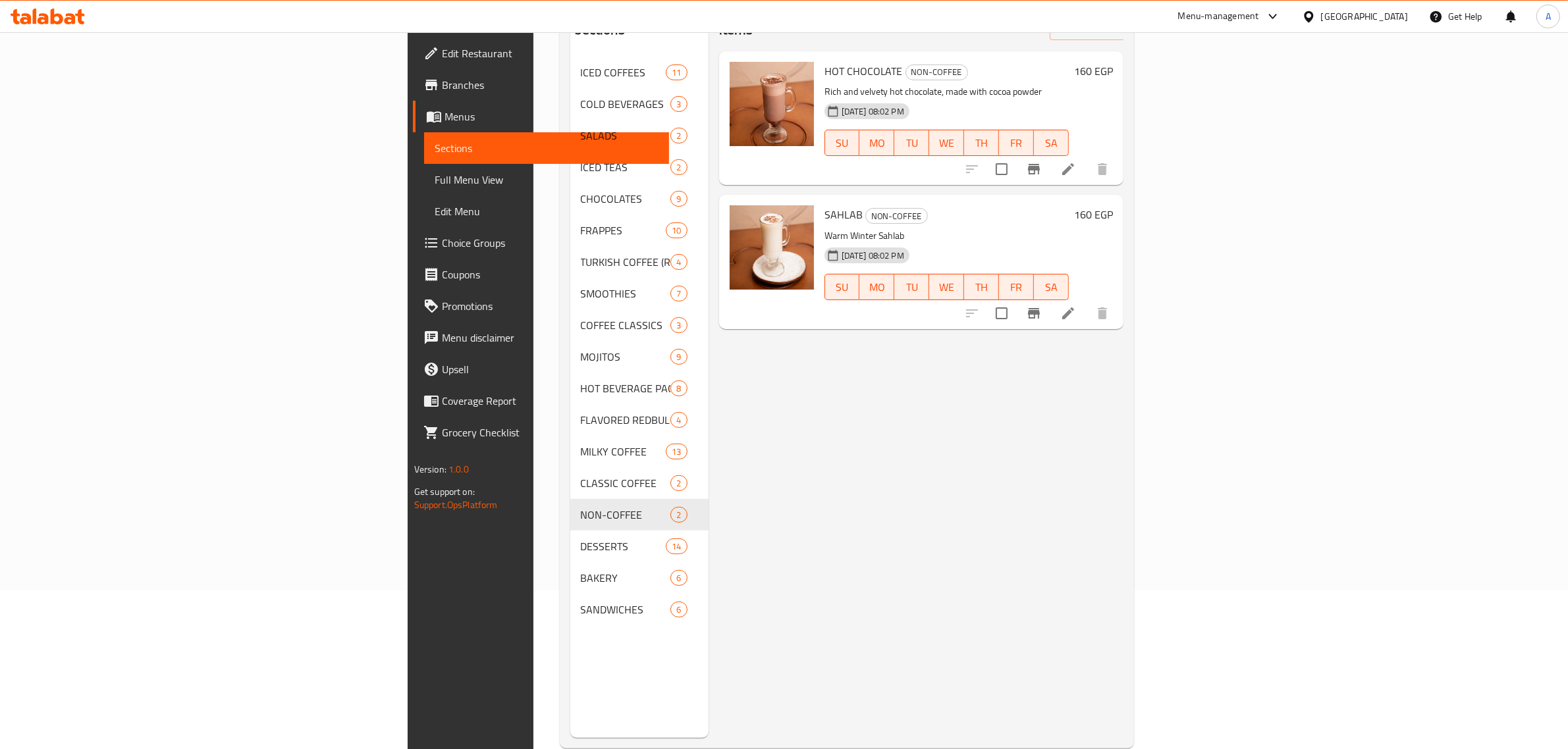
scroll to position [164, 0]
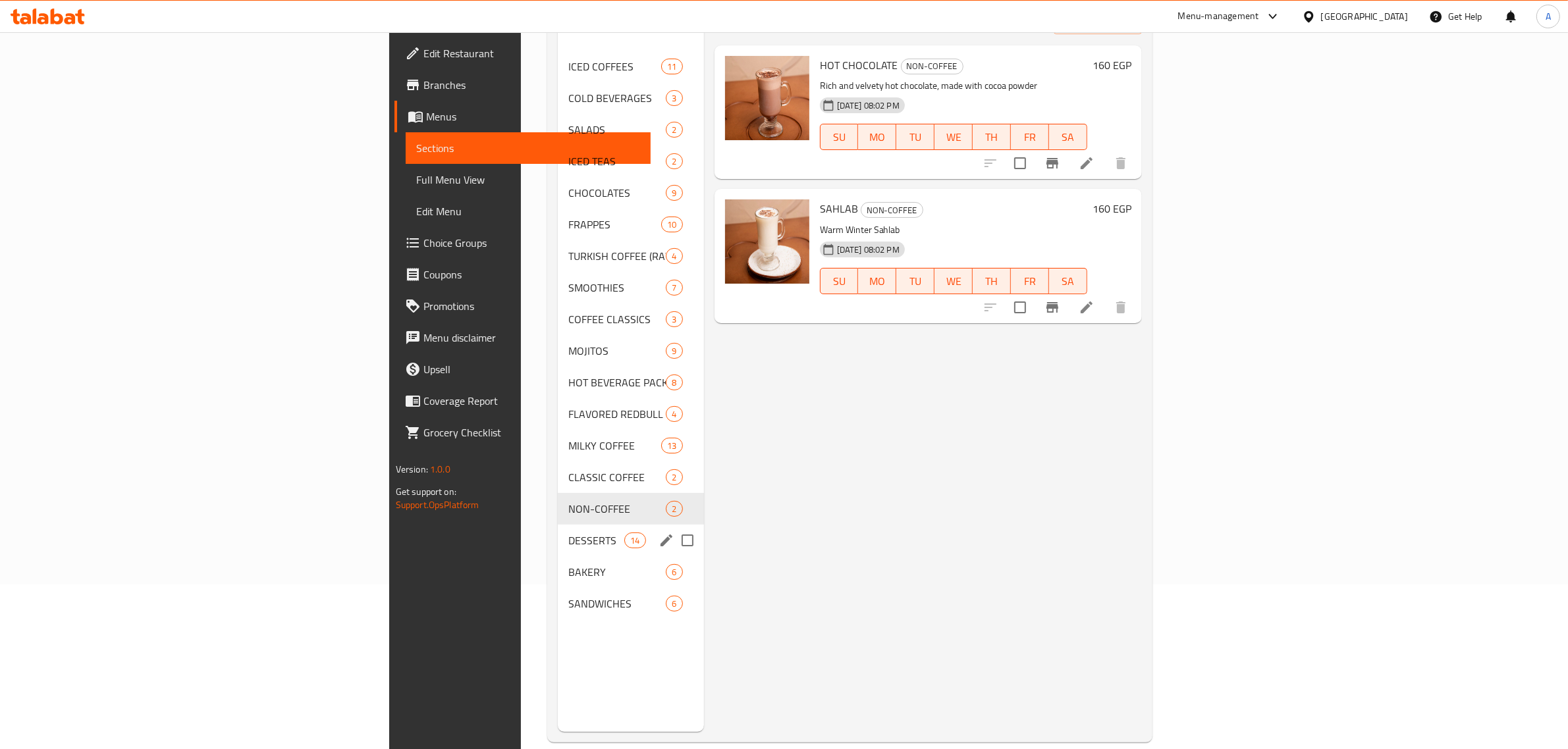
click at [558, 528] on div "DESSERTS 14" at bounding box center [631, 540] width 146 height 32
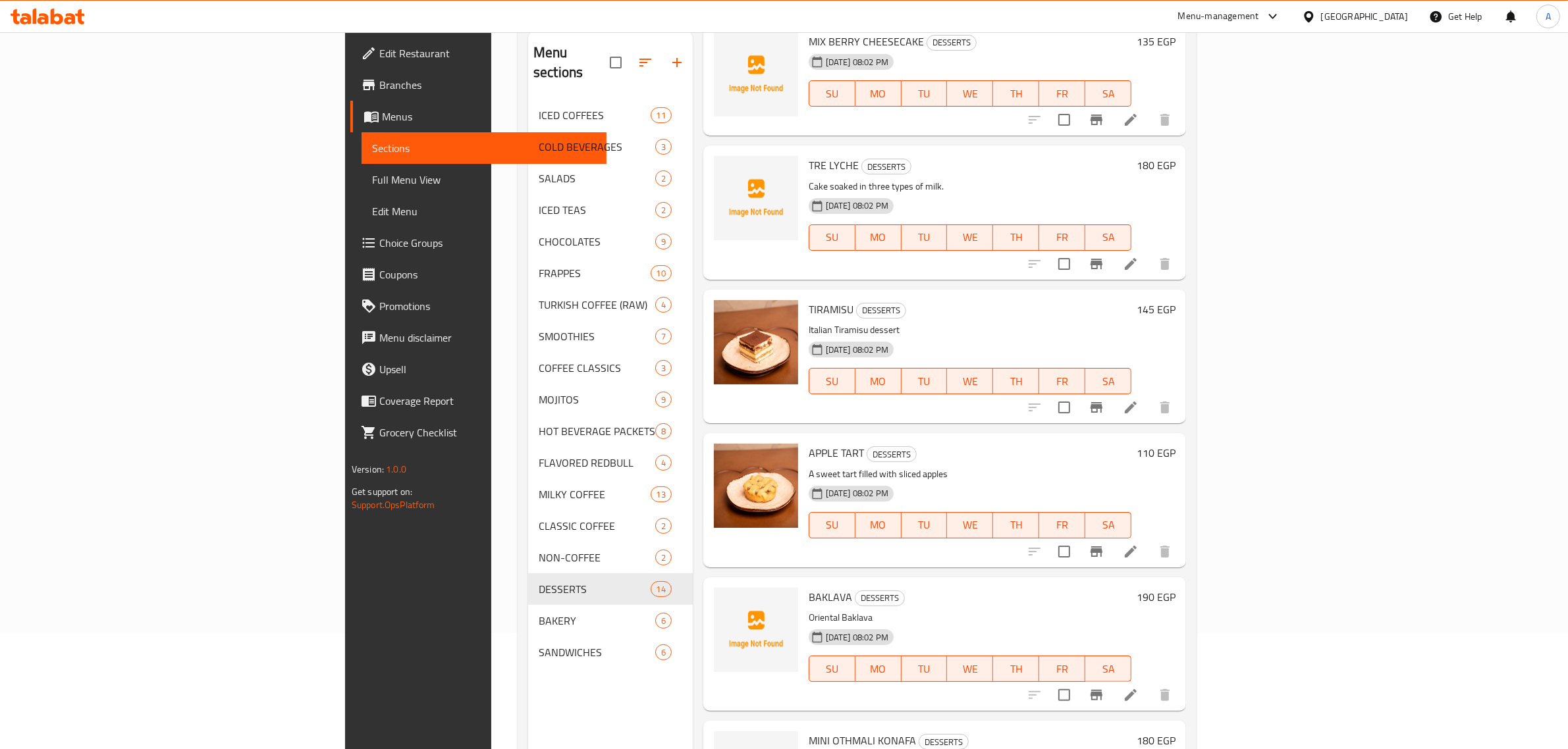
scroll to position [185, 0]
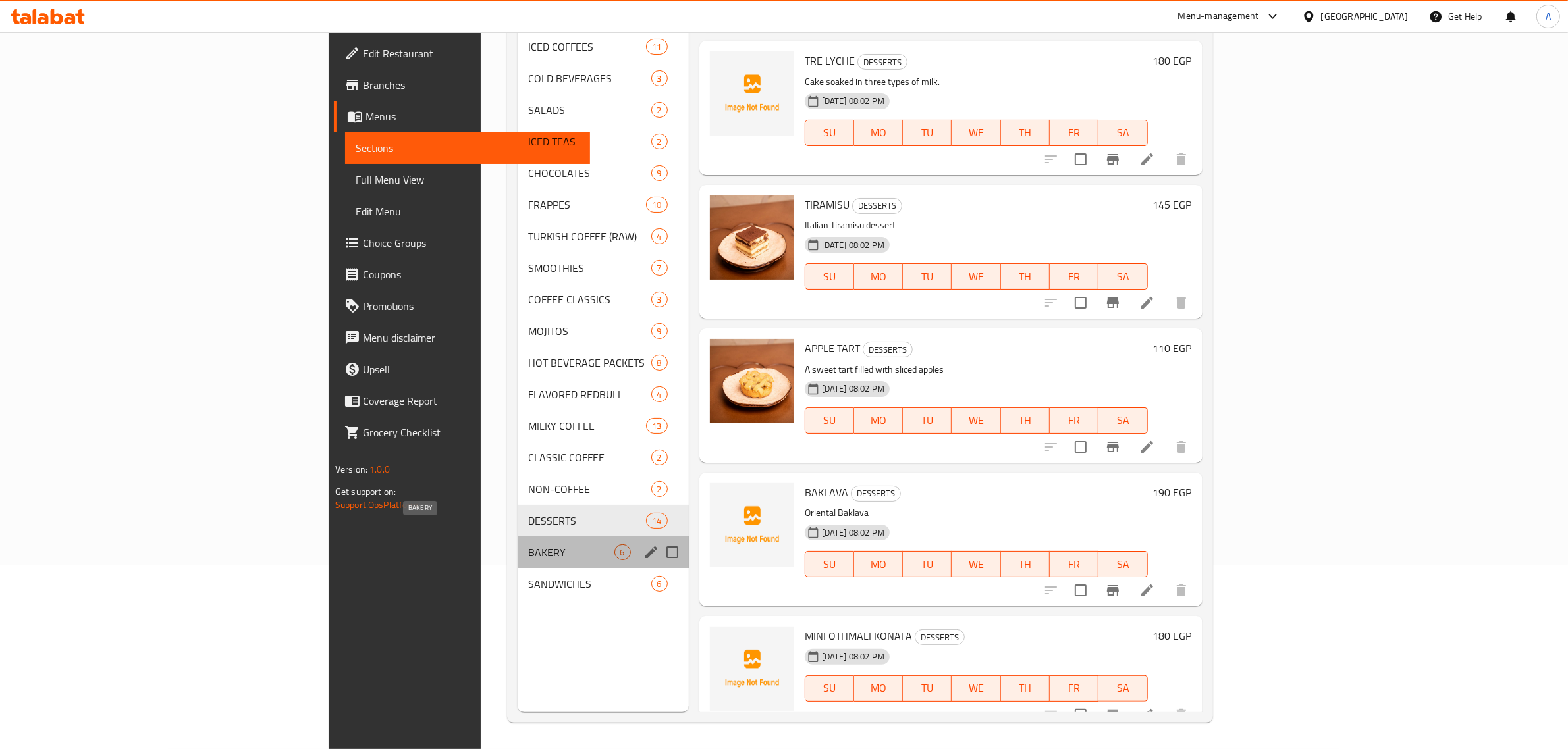
click at [528, 544] on span "BAKERY" at bounding box center [571, 552] width 86 height 16
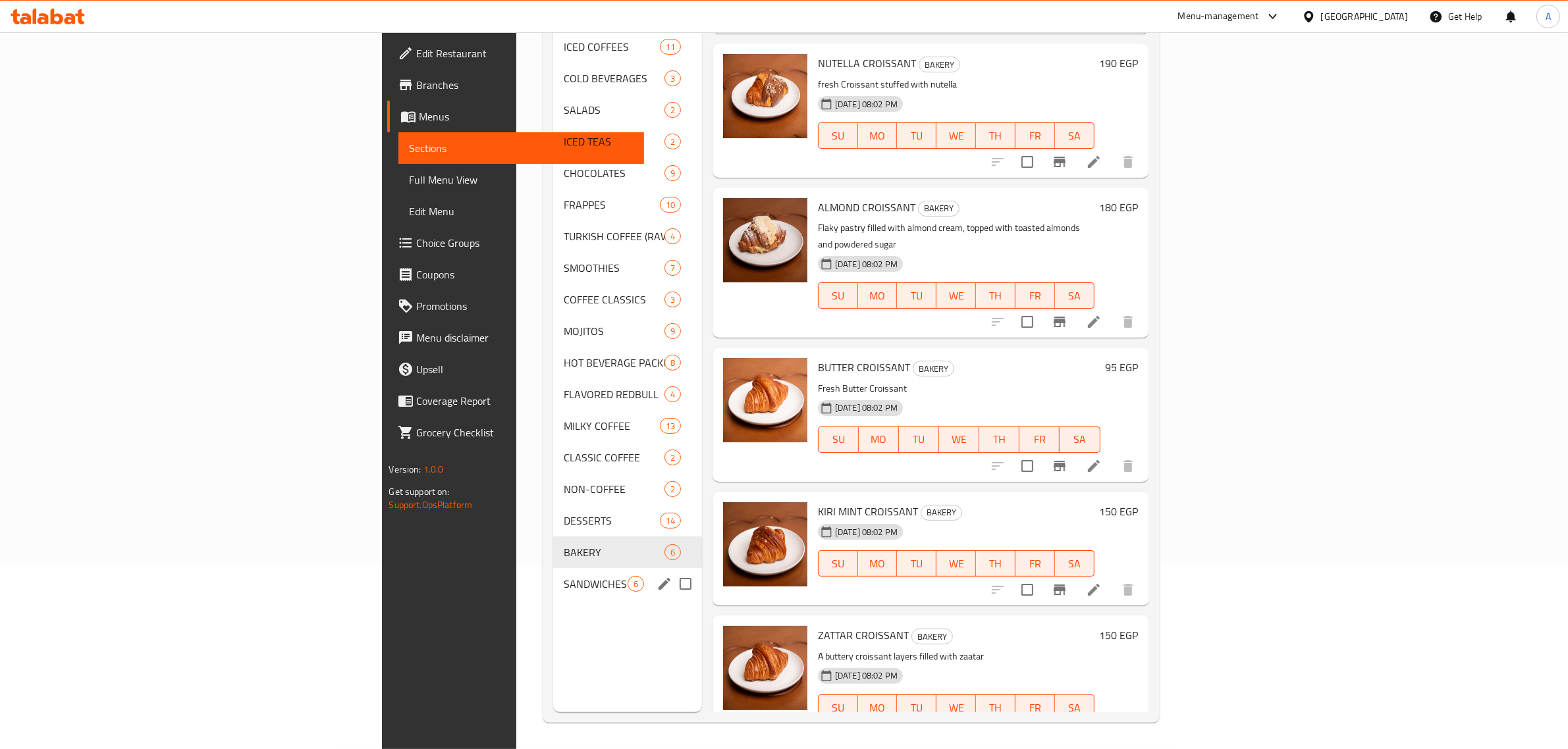
click at [563, 576] on span "SANDWICHES" at bounding box center [595, 584] width 63 height 16
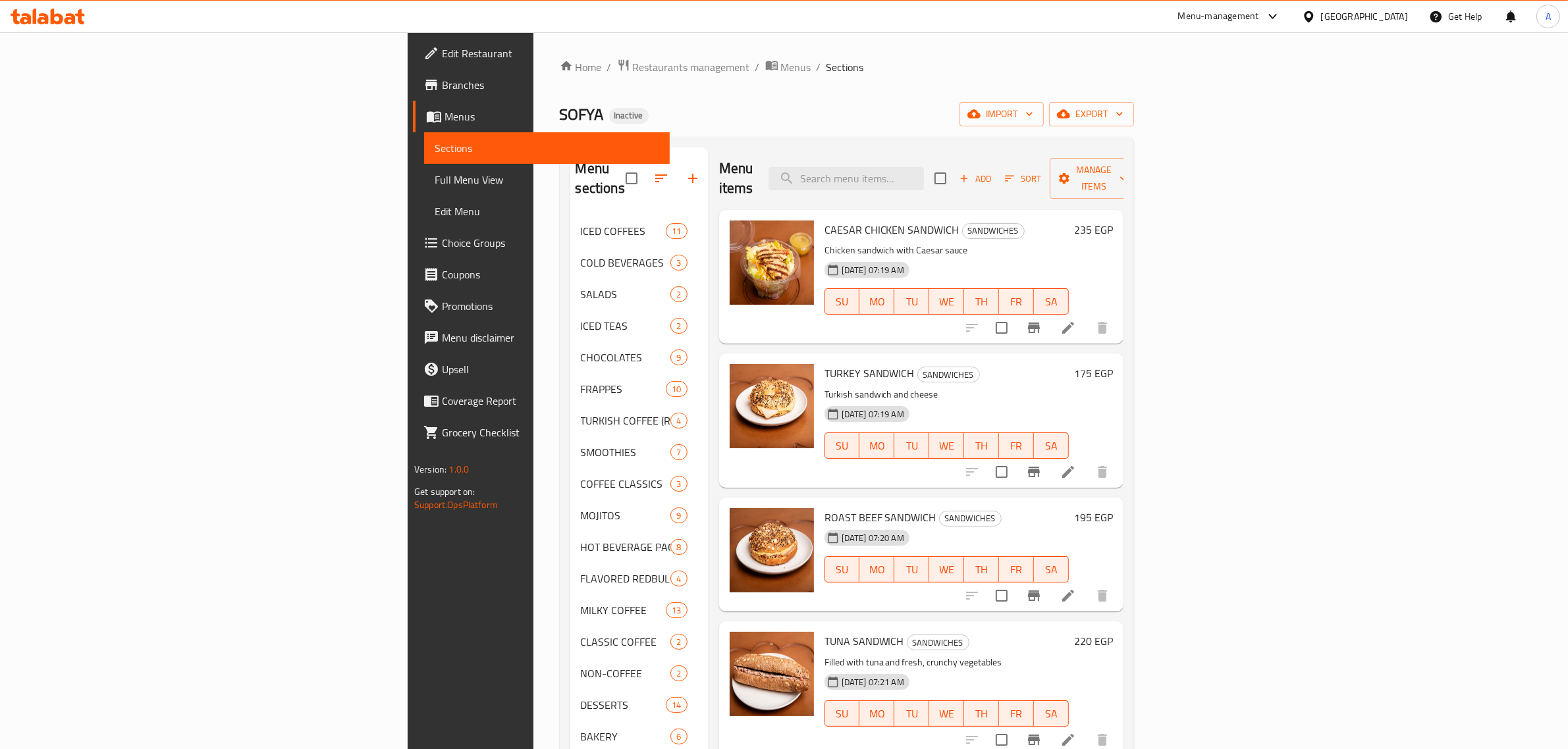
click at [1134, 91] on div "Home / Restaurants management / Menus / Sections SOFYA Inactive import export M…" at bounding box center [847, 483] width 575 height 849
click at [1134, 103] on button "export" at bounding box center [1091, 114] width 85 height 25
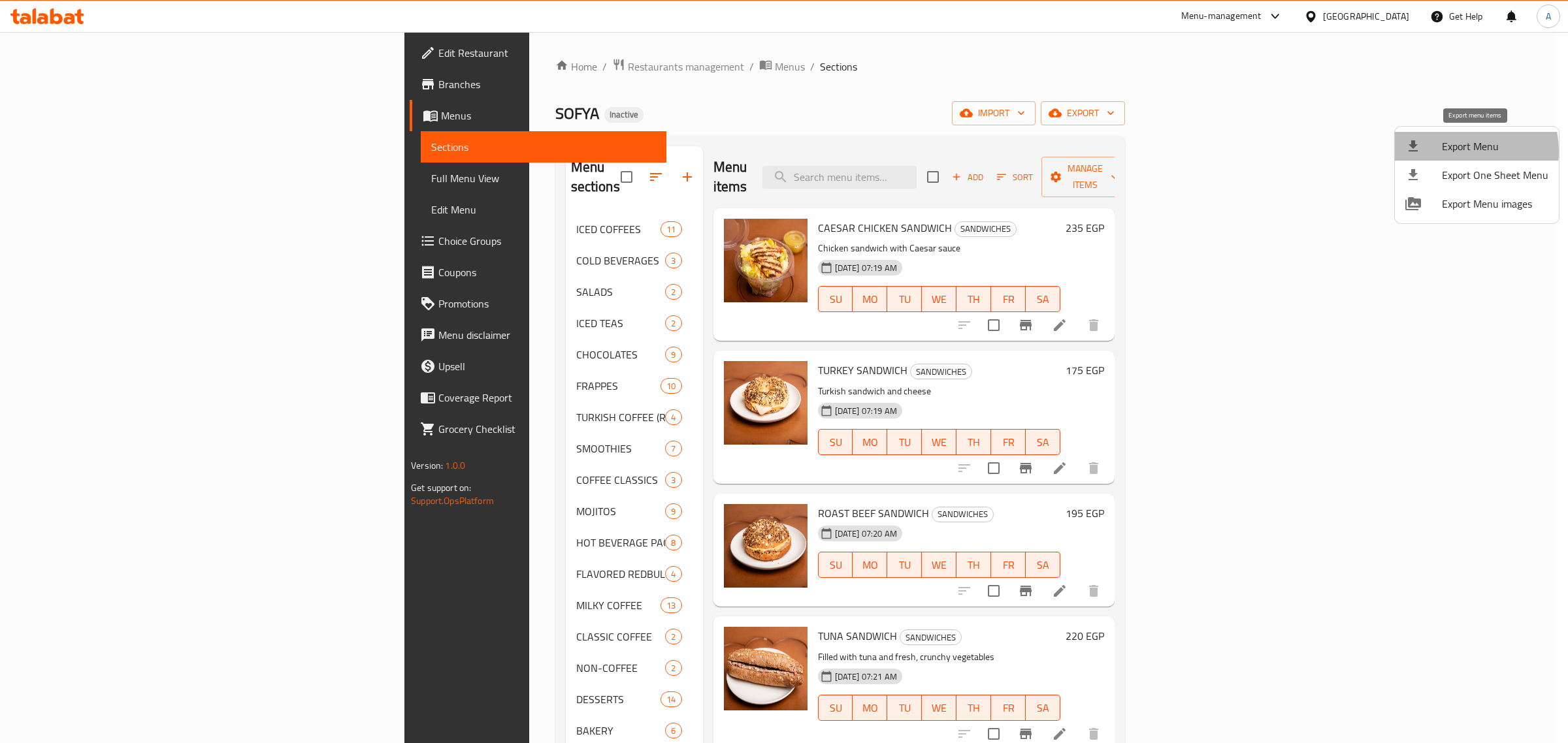
click at [1452, 152] on span "Export Menu" at bounding box center [1495, 146] width 106 height 16
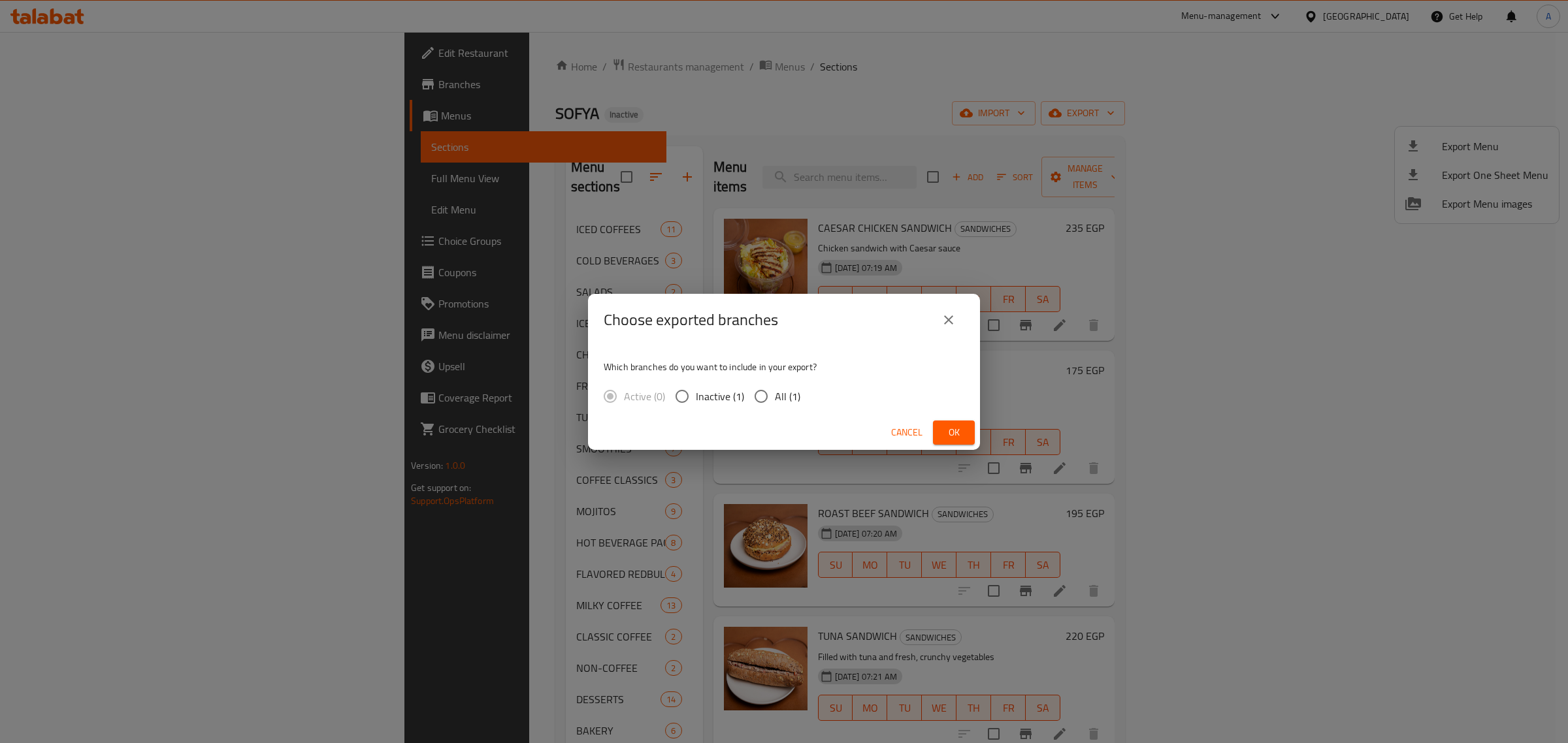
click at [807, 408] on div "Which branches do you want to include in your export? Active (0) Inactive (1) A…" at bounding box center [784, 381] width 392 height 69
click at [779, 401] on span "All (1)" at bounding box center [788, 397] width 25 height 16
click at [775, 401] on input "All (1)" at bounding box center [761, 396] width 28 height 28
radio input "true"
click at [951, 428] on span "Ok" at bounding box center [954, 432] width 21 height 17
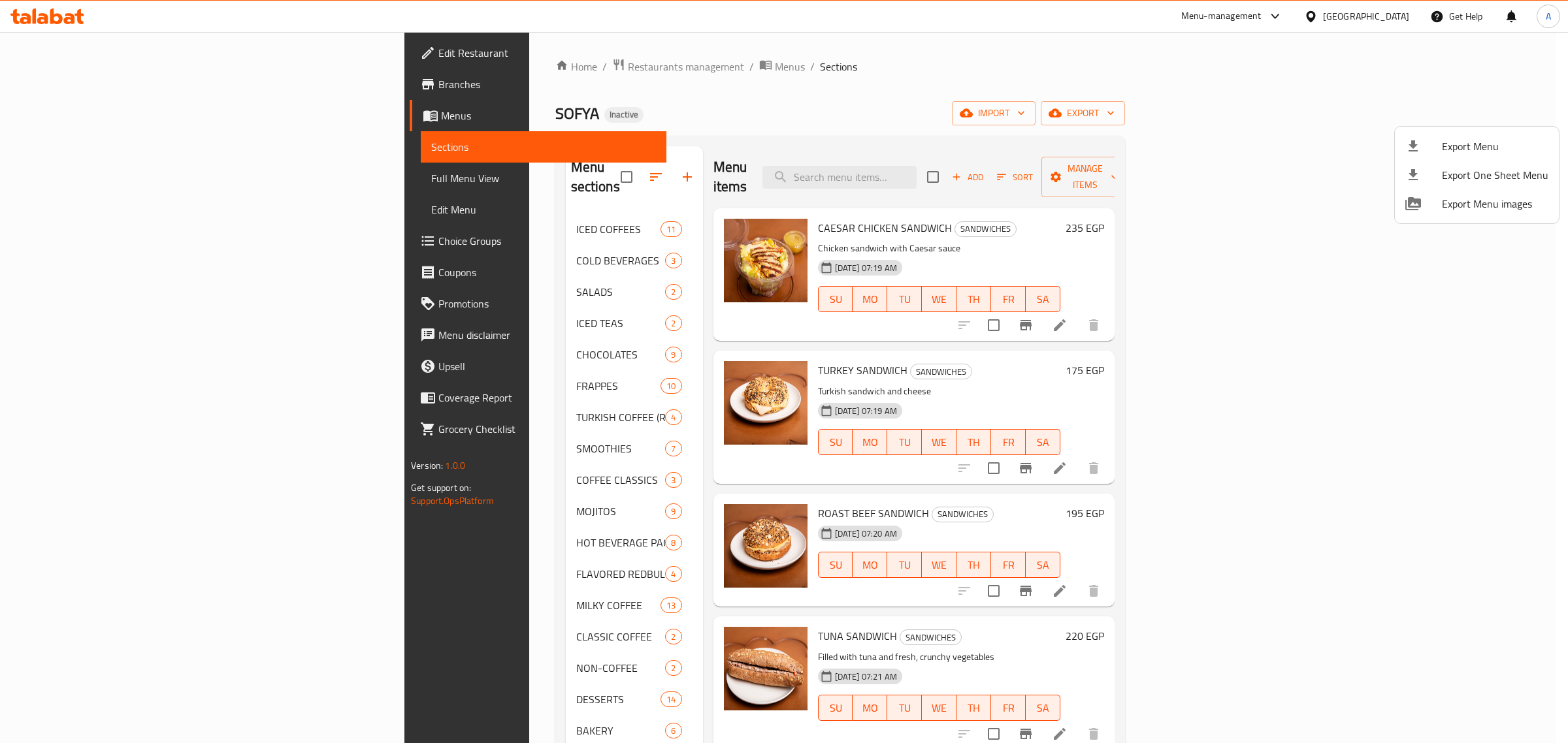
click at [1374, 6] on div at bounding box center [784, 372] width 1568 height 743
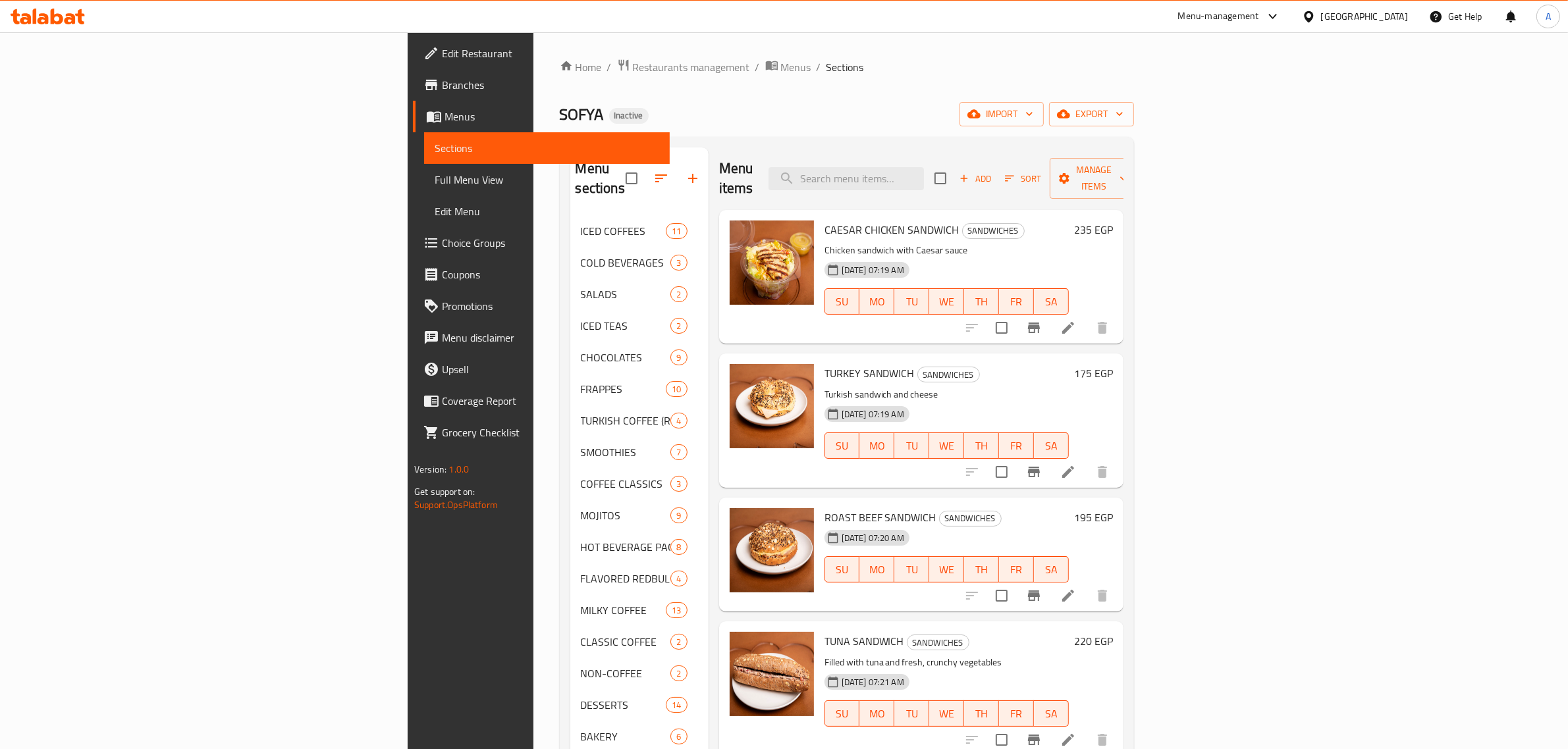
click at [1390, 17] on div "Egypt" at bounding box center [1364, 17] width 87 height 14
click at [1256, 162] on div "Iraq" at bounding box center [1308, 162] width 198 height 30
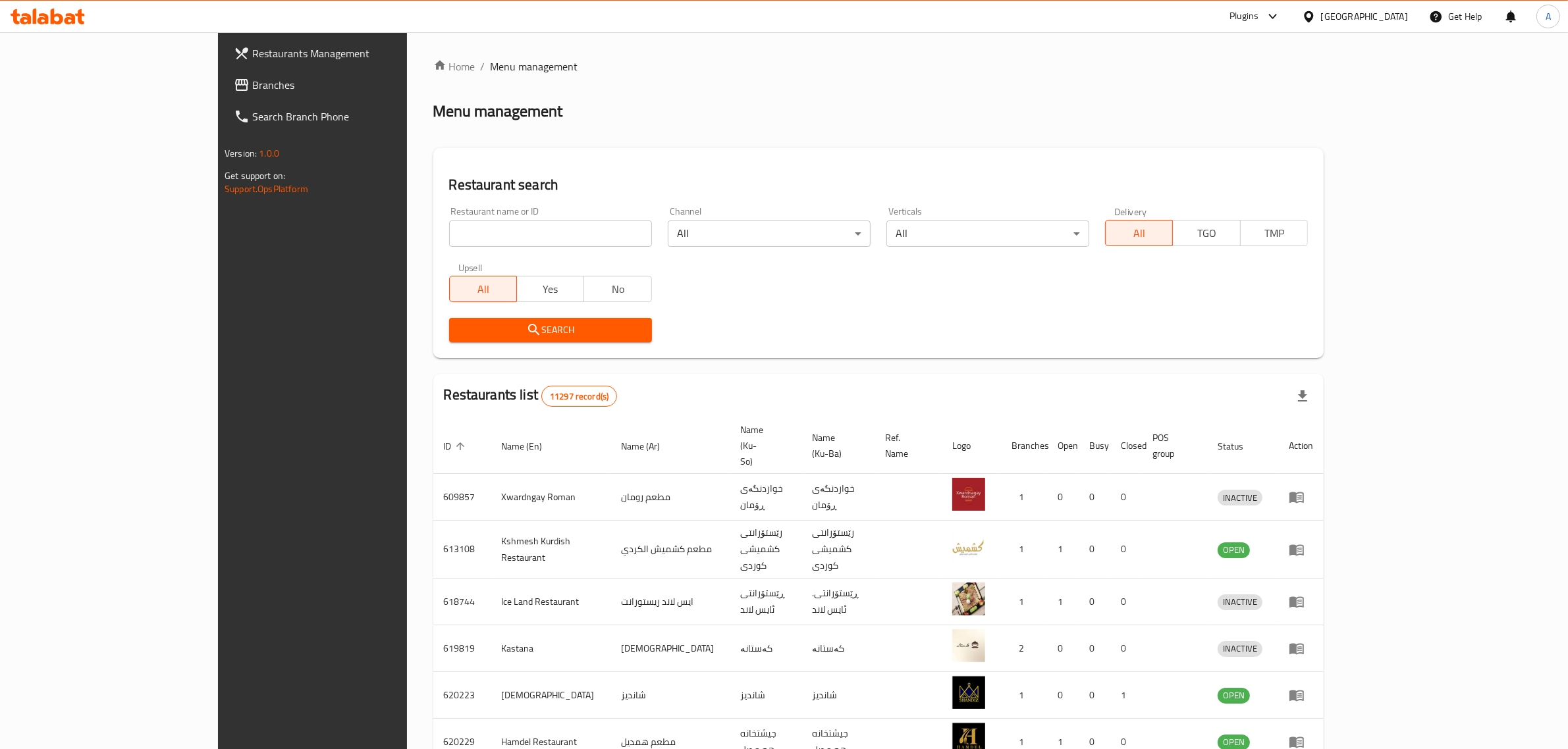
click at [1398, 24] on div "Iraq" at bounding box center [1364, 17] width 87 height 14
click at [1251, 192] on div "Jordan" at bounding box center [1308, 192] width 198 height 30
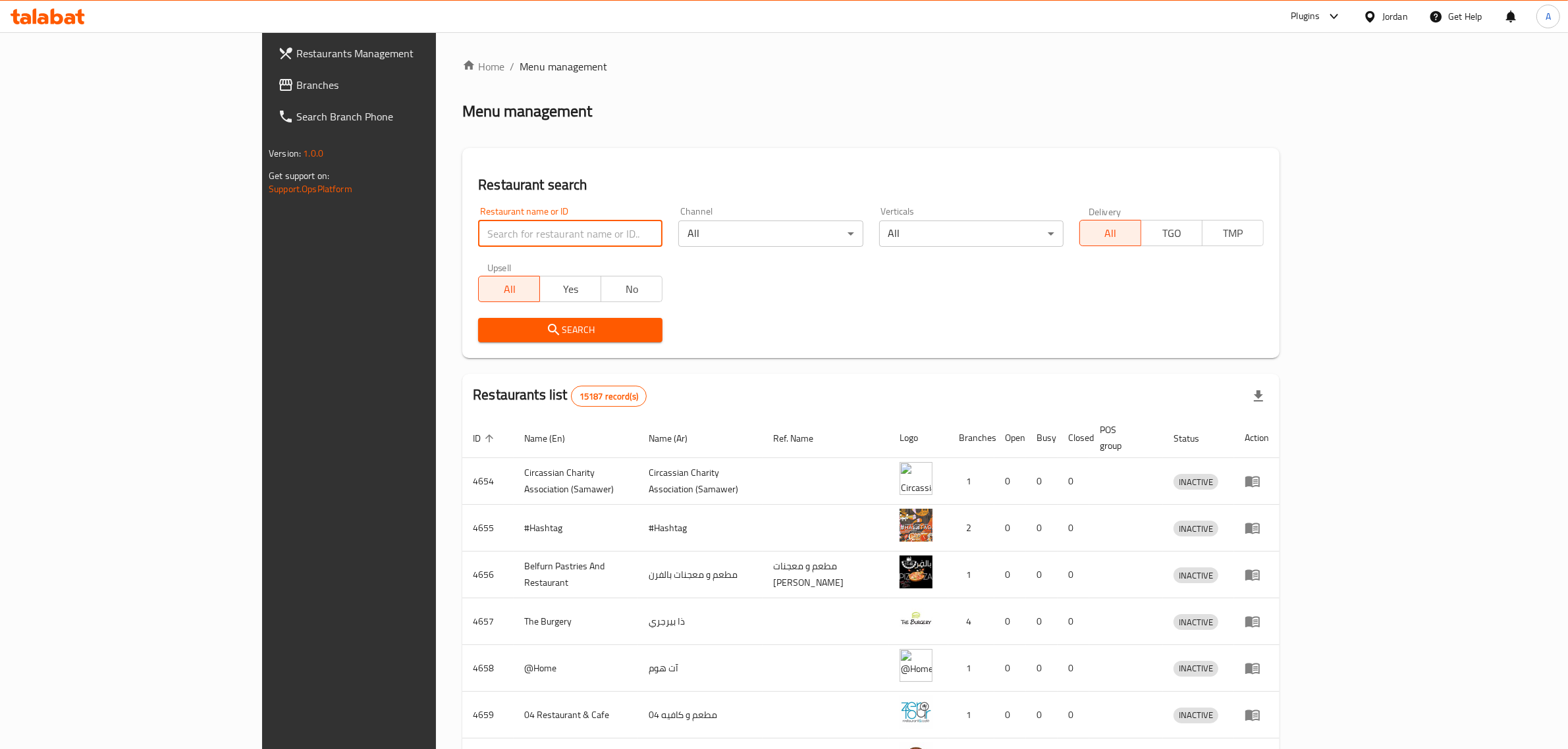
click at [478, 244] on input "search" at bounding box center [570, 233] width 184 height 26
paste input "cheezy"
type input "cheezy"
click button "Search" at bounding box center [570, 330] width 184 height 25
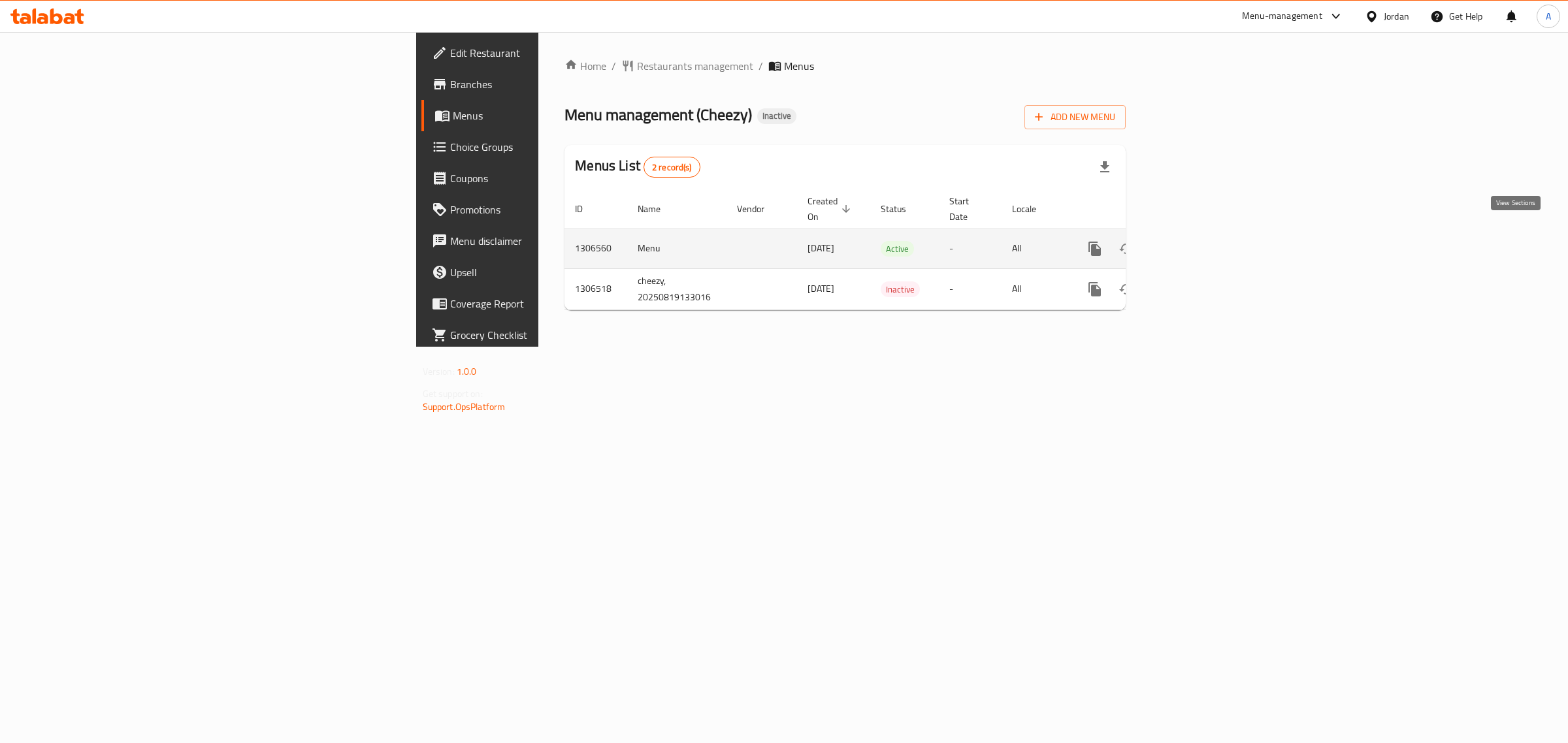
click at [1197, 242] on icon "enhanced table" at bounding box center [1189, 249] width 16 height 16
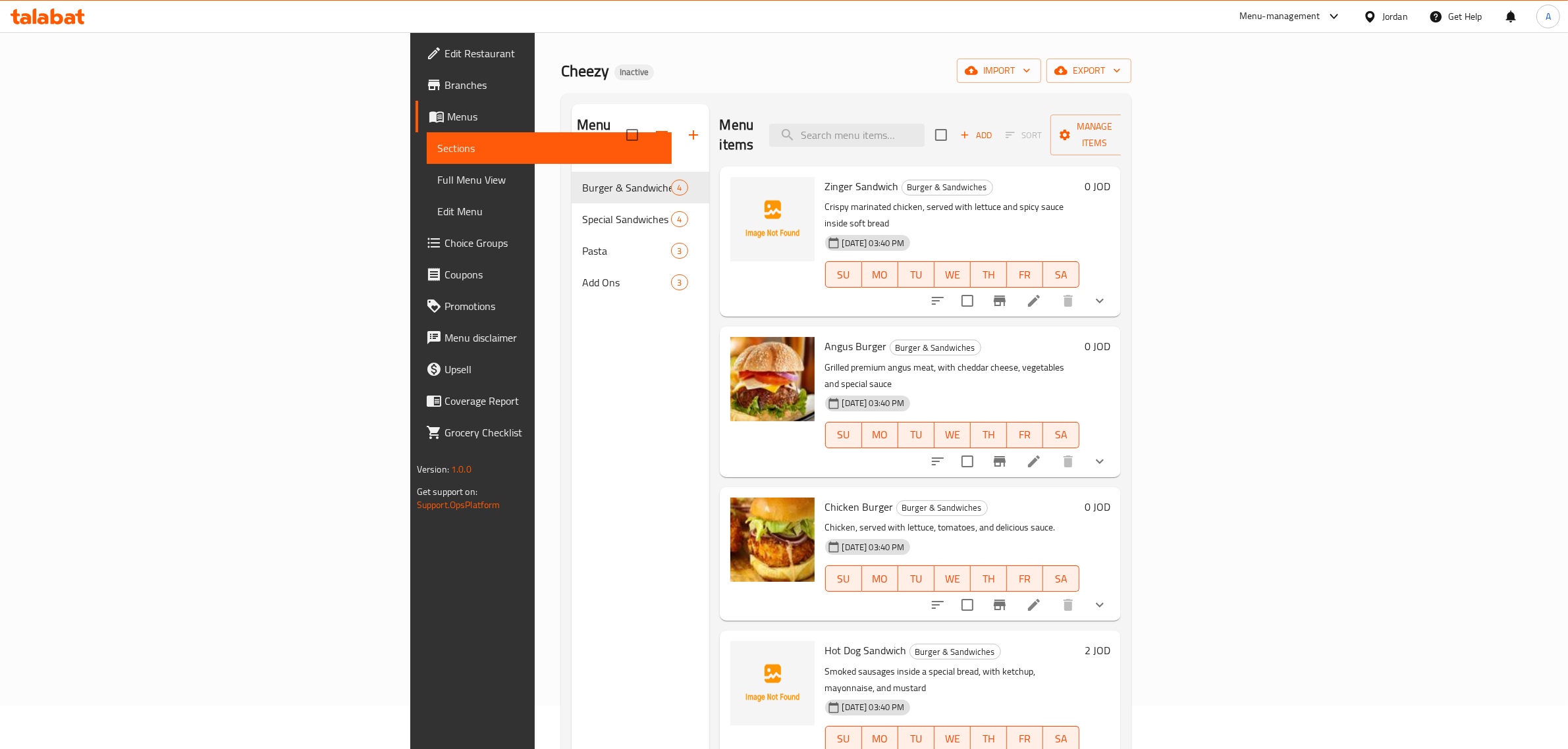
scroll to position [83, 0]
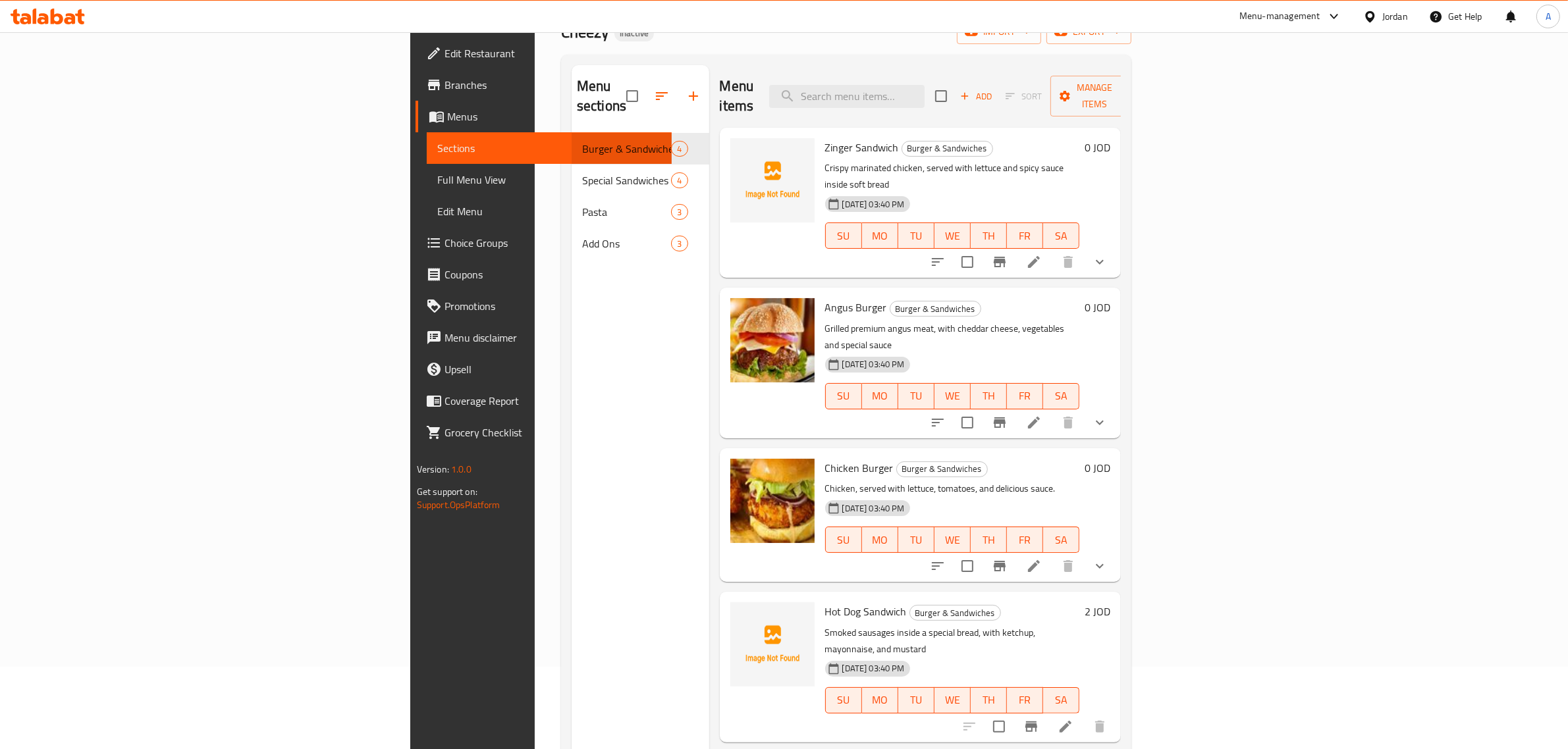
click at [837, 387] on div "Menu items Add Sort Manage items Zinger Sandwich Burger & Sandwiches Crispy mar…" at bounding box center [915, 440] width 412 height 749
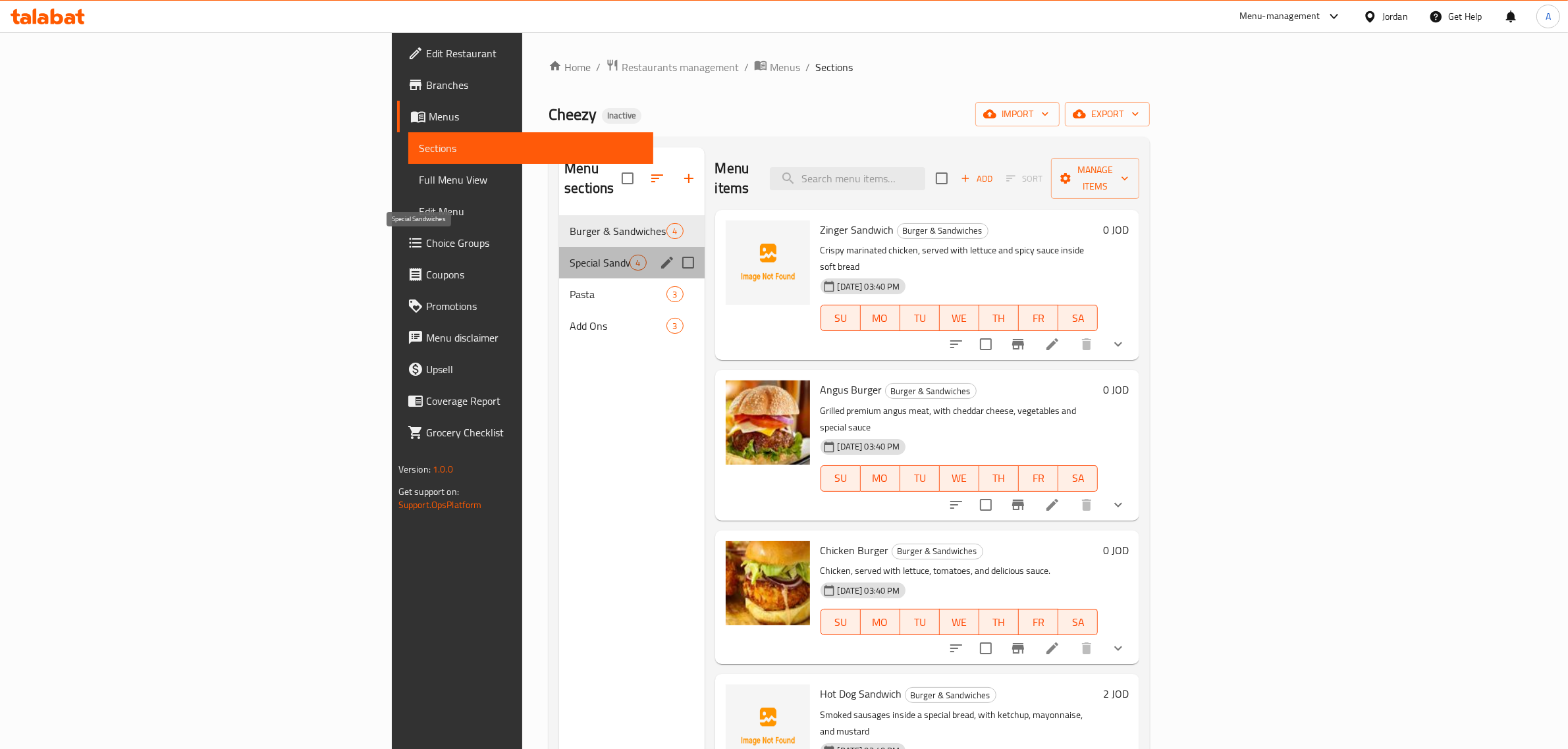
click at [570, 255] on span "Special Sandwiches" at bounding box center [600, 263] width 60 height 16
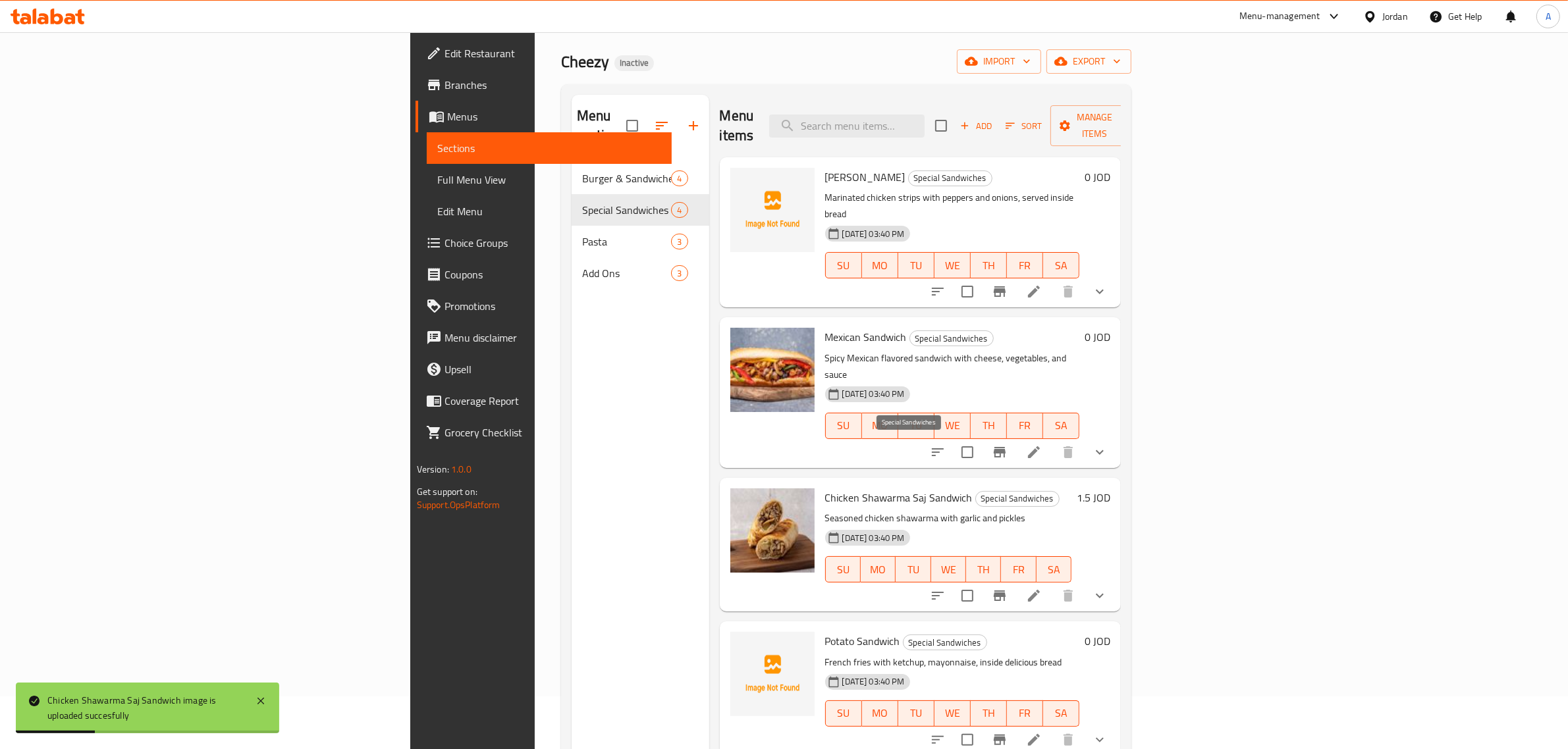
scroll to position [83, 0]
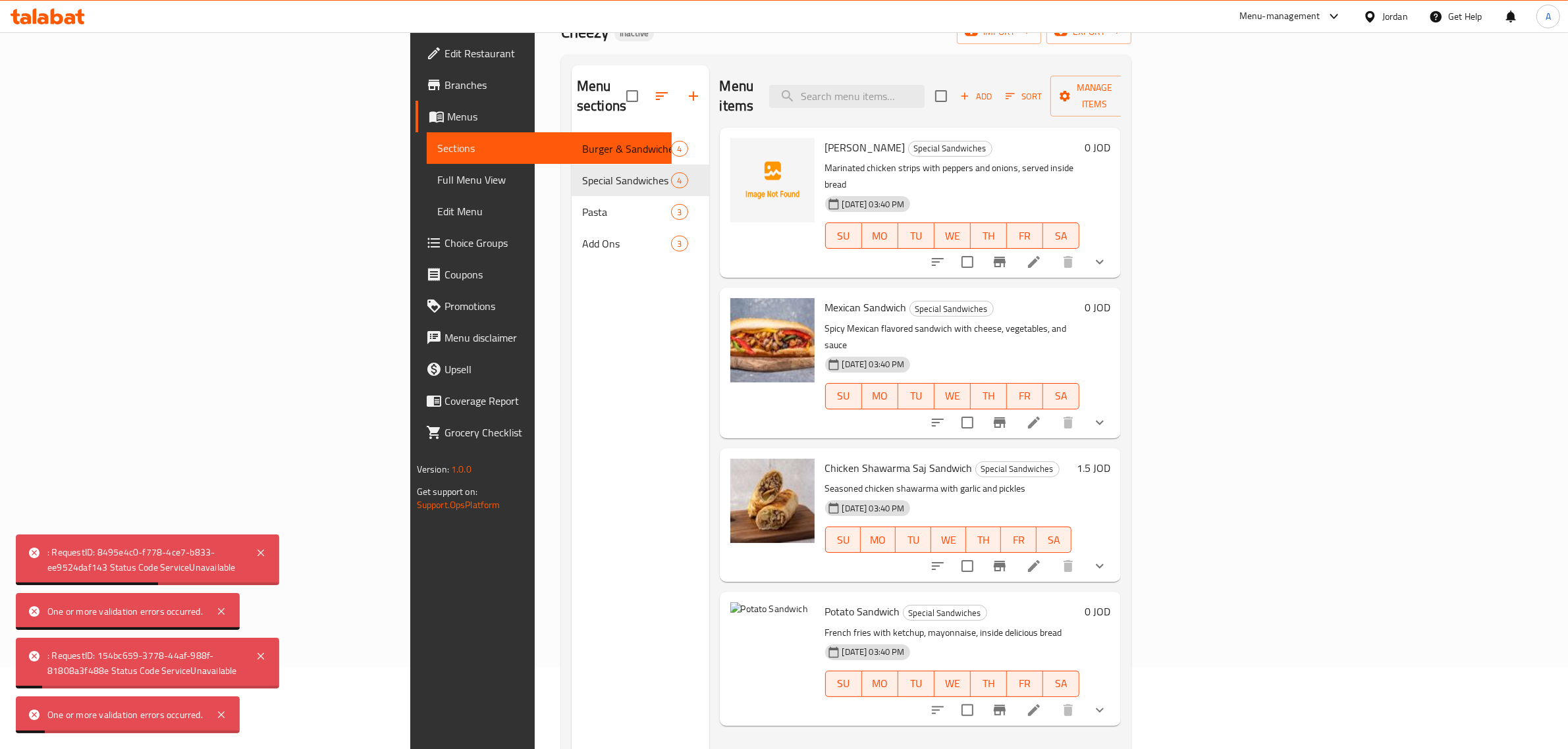
click at [1052, 698] on li at bounding box center [1033, 710] width 37 height 24
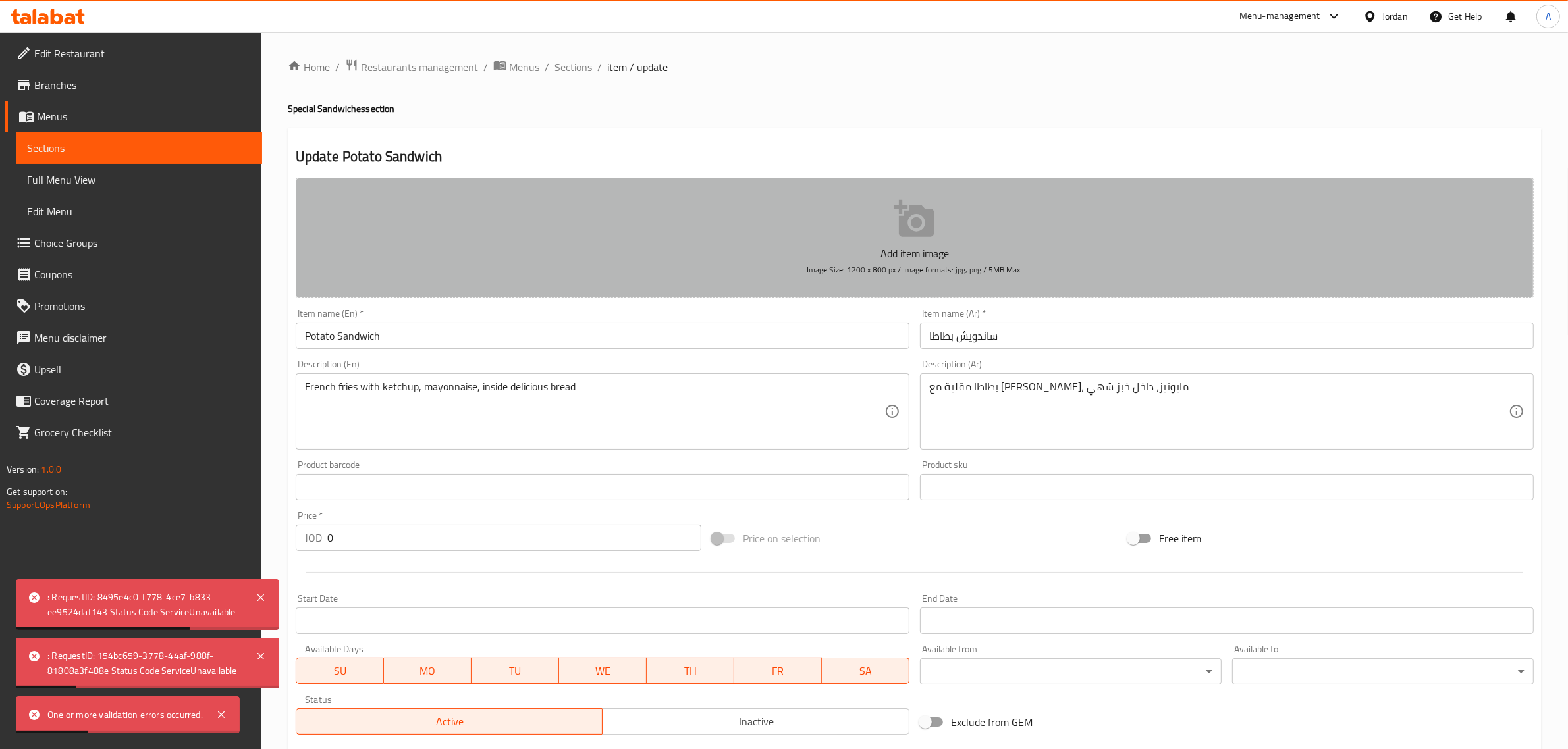
click at [894, 246] on p "Add item image" at bounding box center [914, 254] width 1197 height 16
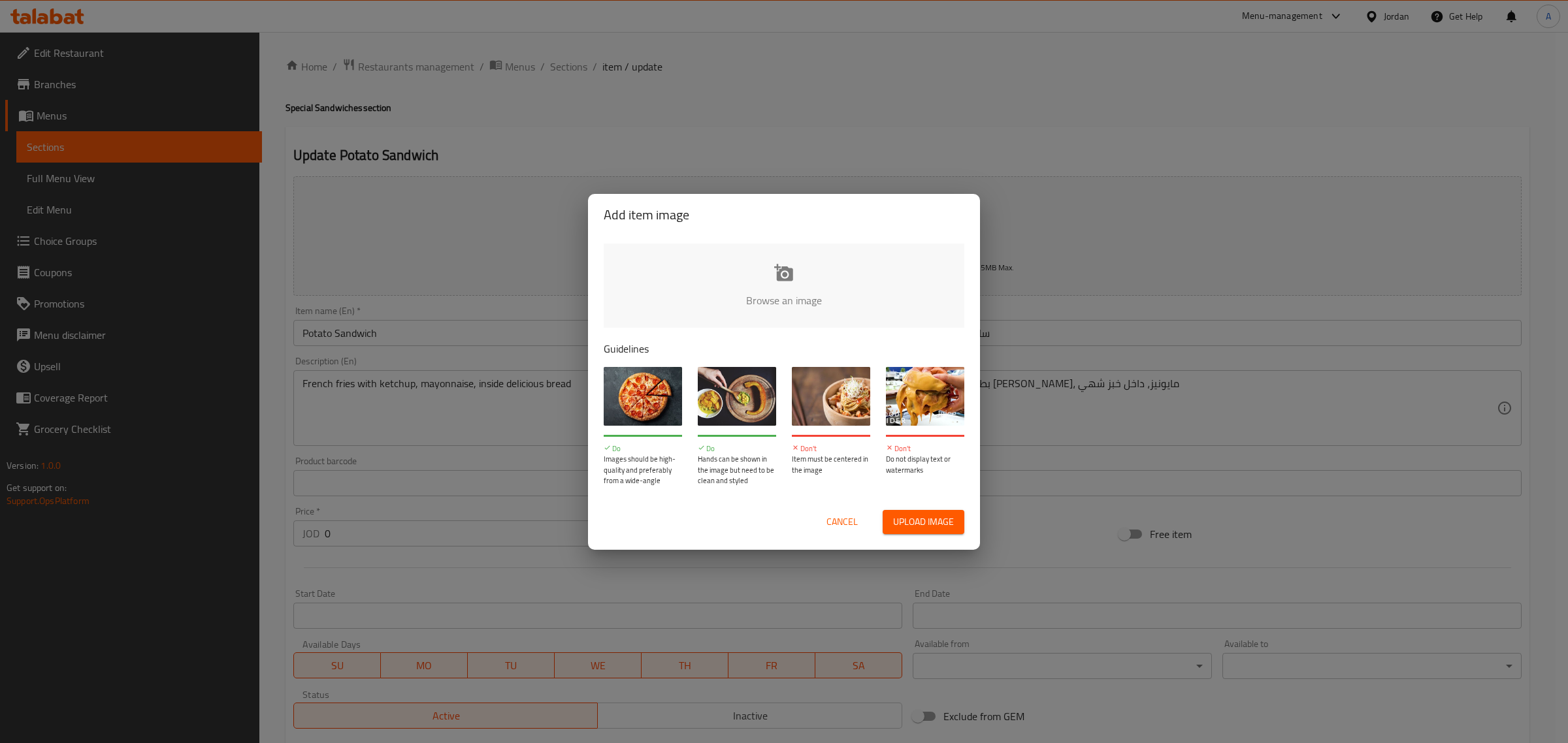
click at [791, 292] on input "file" at bounding box center [1226, 305] width 1244 height 122
type input "C:\fakepath\ساندويش بطاطا.jpg"
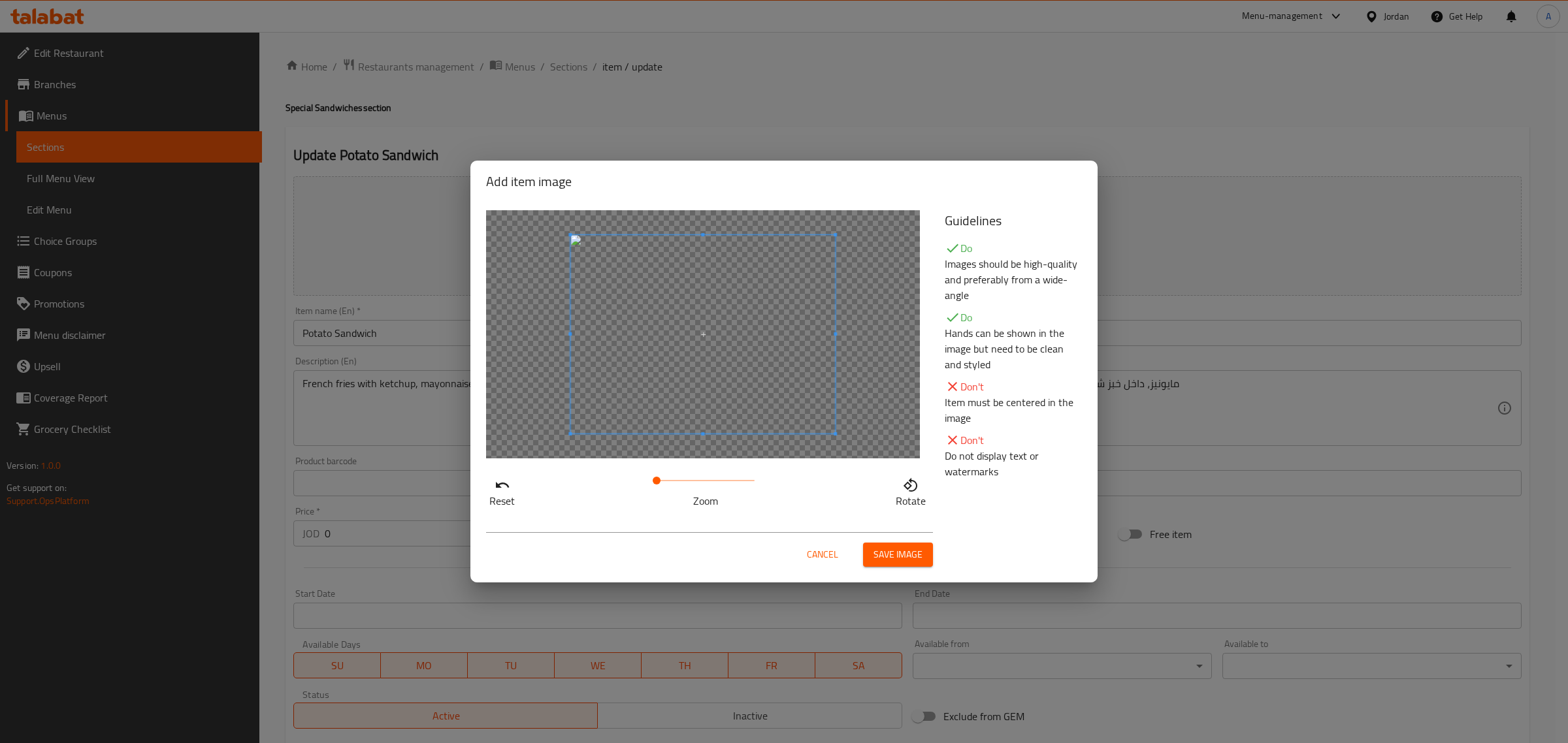
click at [912, 552] on span "Save image" at bounding box center [898, 555] width 49 height 17
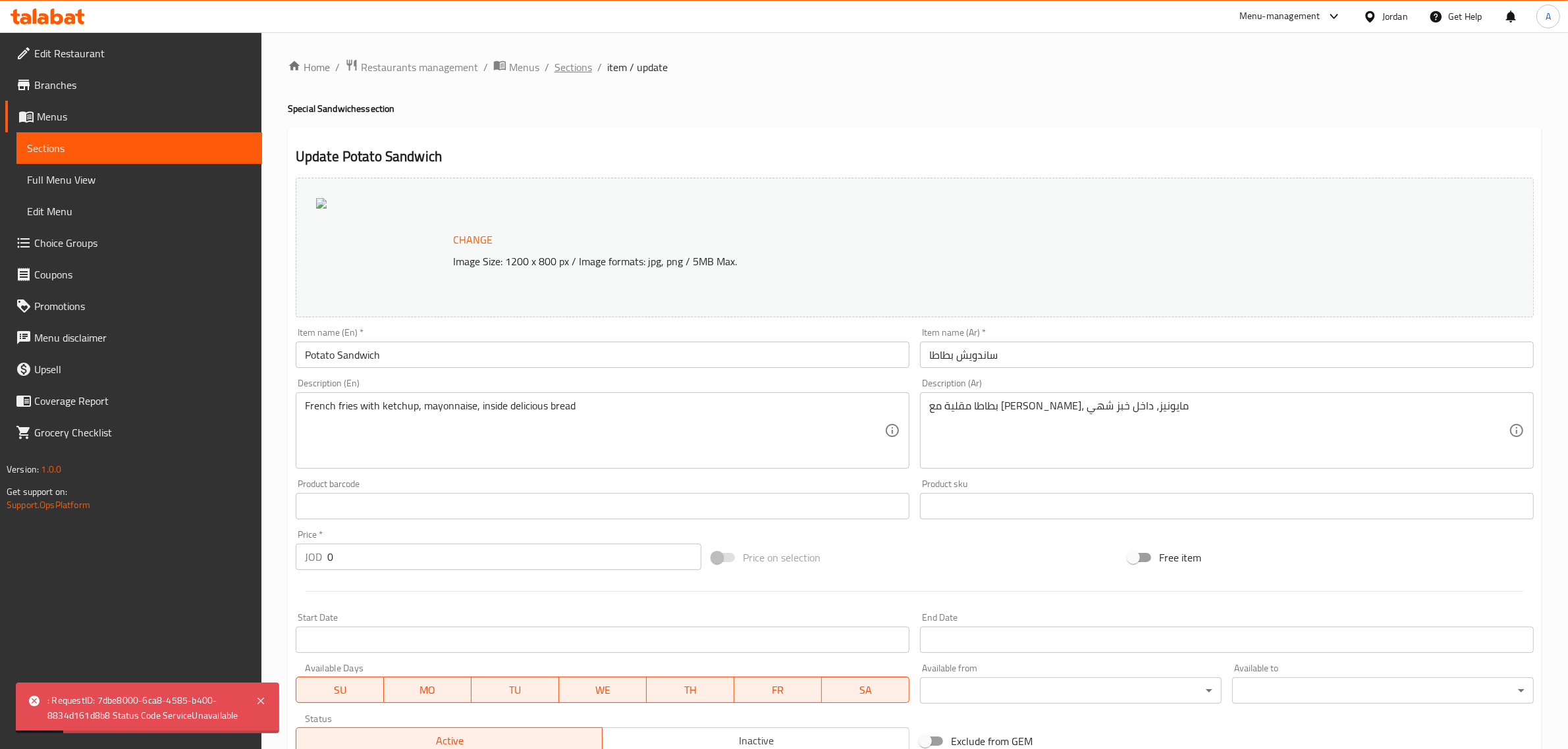
click at [568, 64] on span "Sections" at bounding box center [573, 67] width 37 height 16
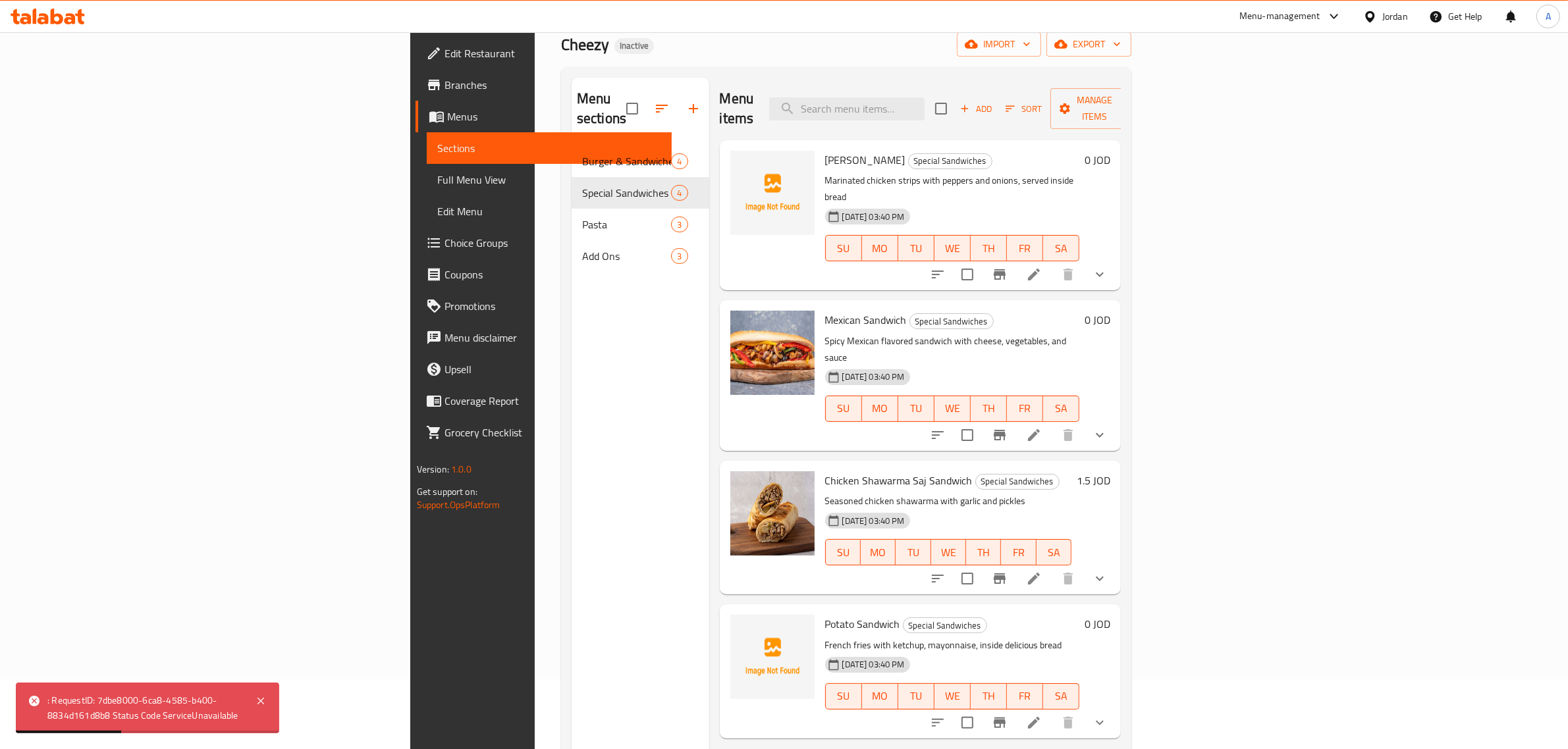
scroll to position [185, 0]
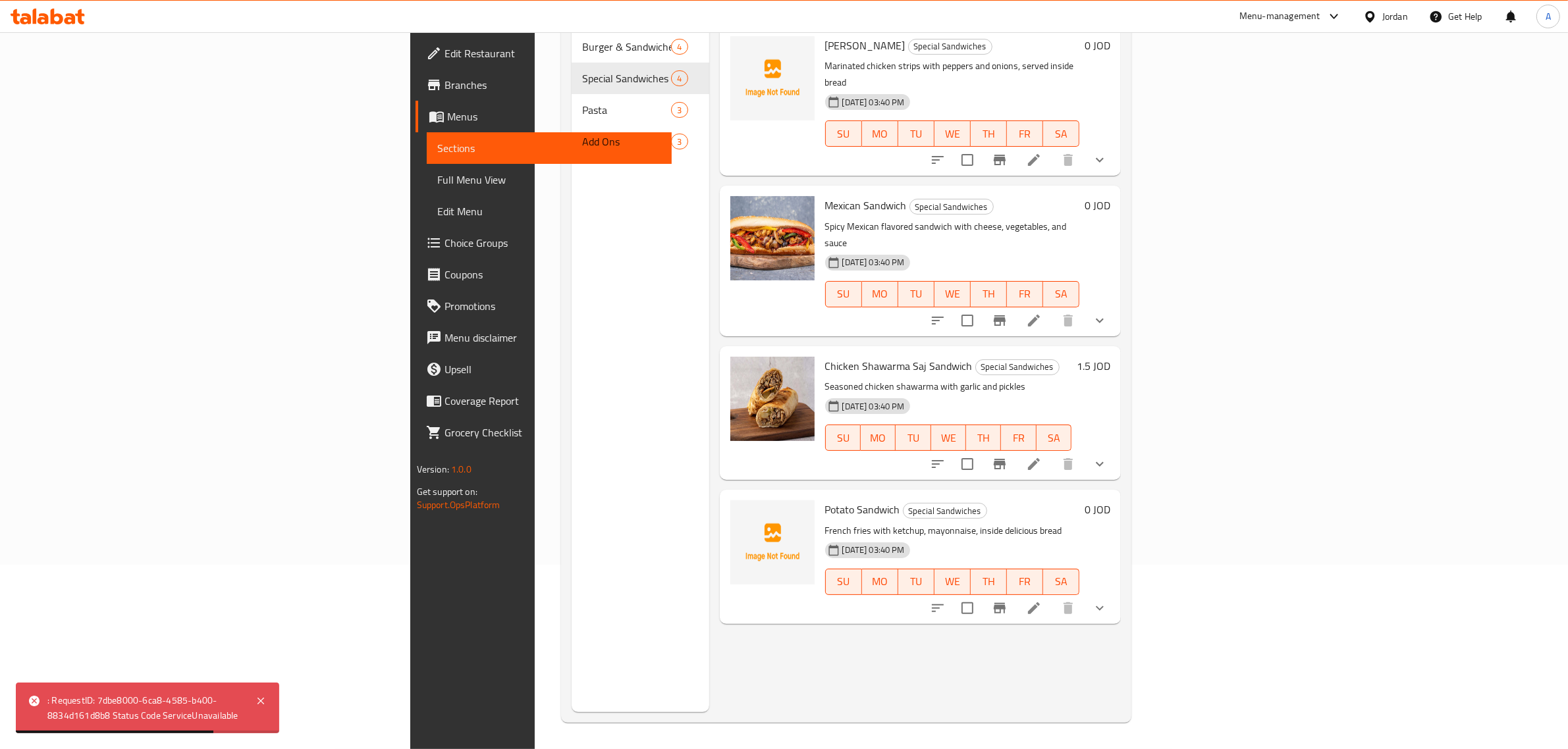
click at [709, 613] on div "Menu items Add Sort Manage items Fajita Sandwich Special Sandwiches Marinated c…" at bounding box center [915, 338] width 412 height 749
click at [444, 90] on span "Branches" at bounding box center [553, 85] width 217 height 16
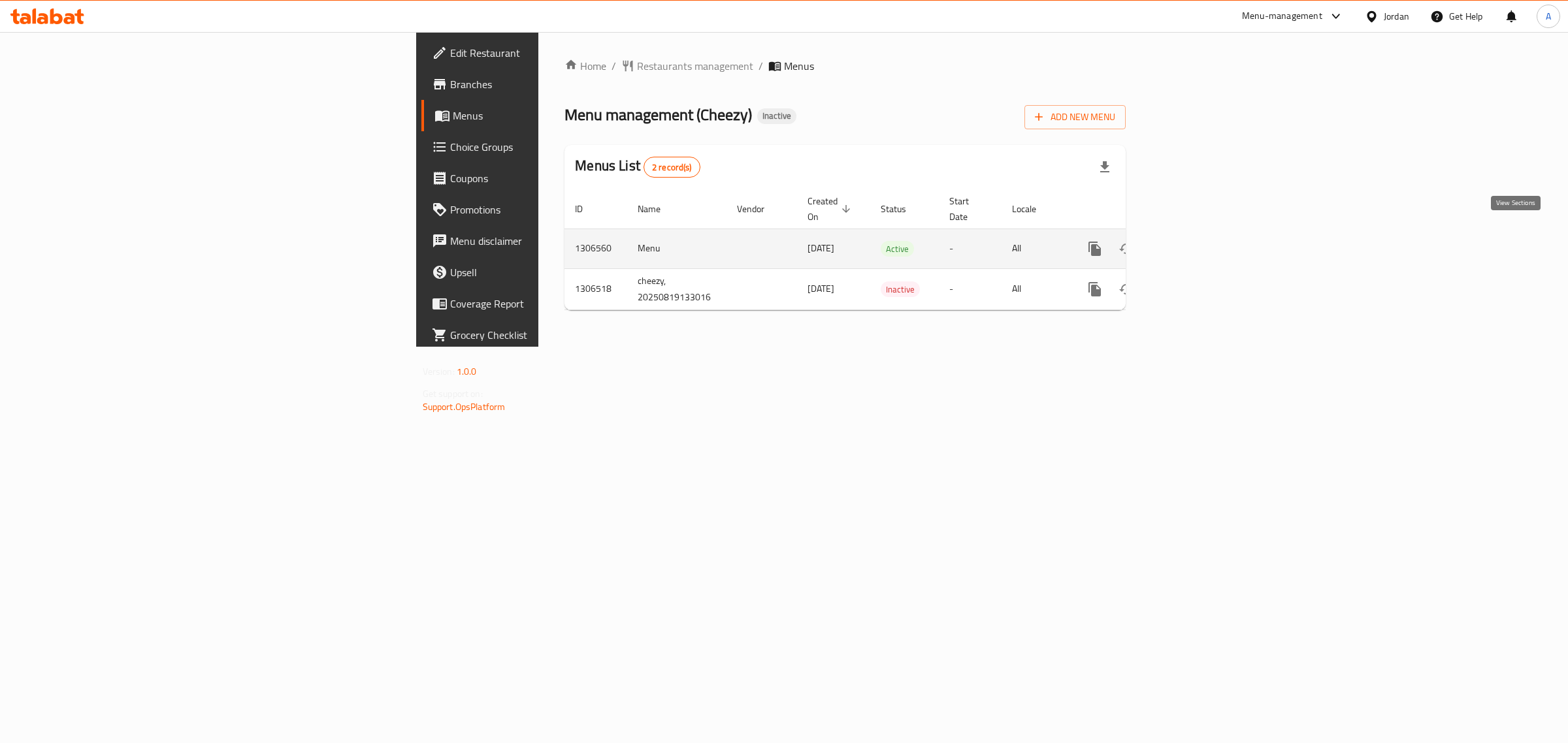
click at [1205, 244] on link "enhanced table" at bounding box center [1189, 249] width 32 height 31
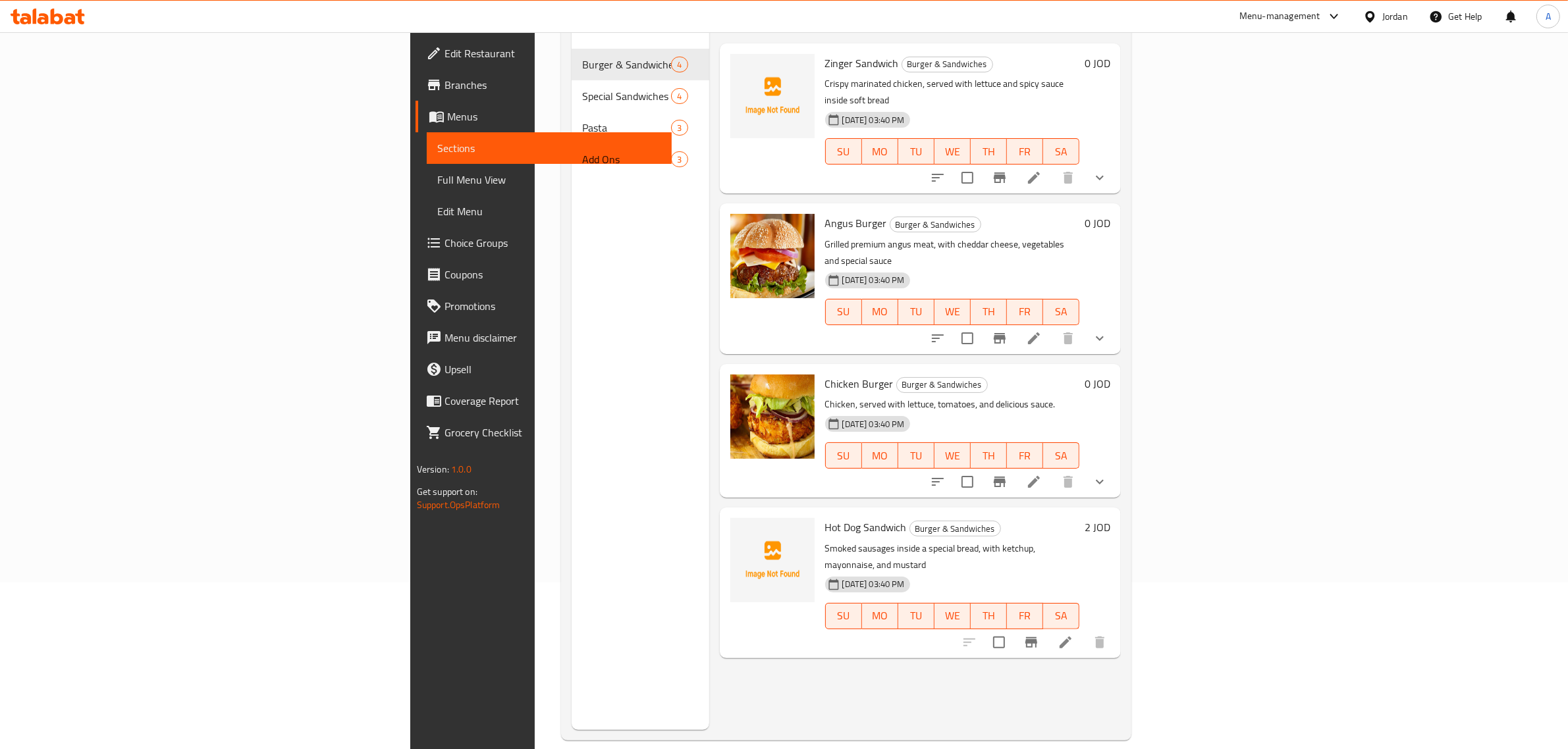
scroll to position [185, 0]
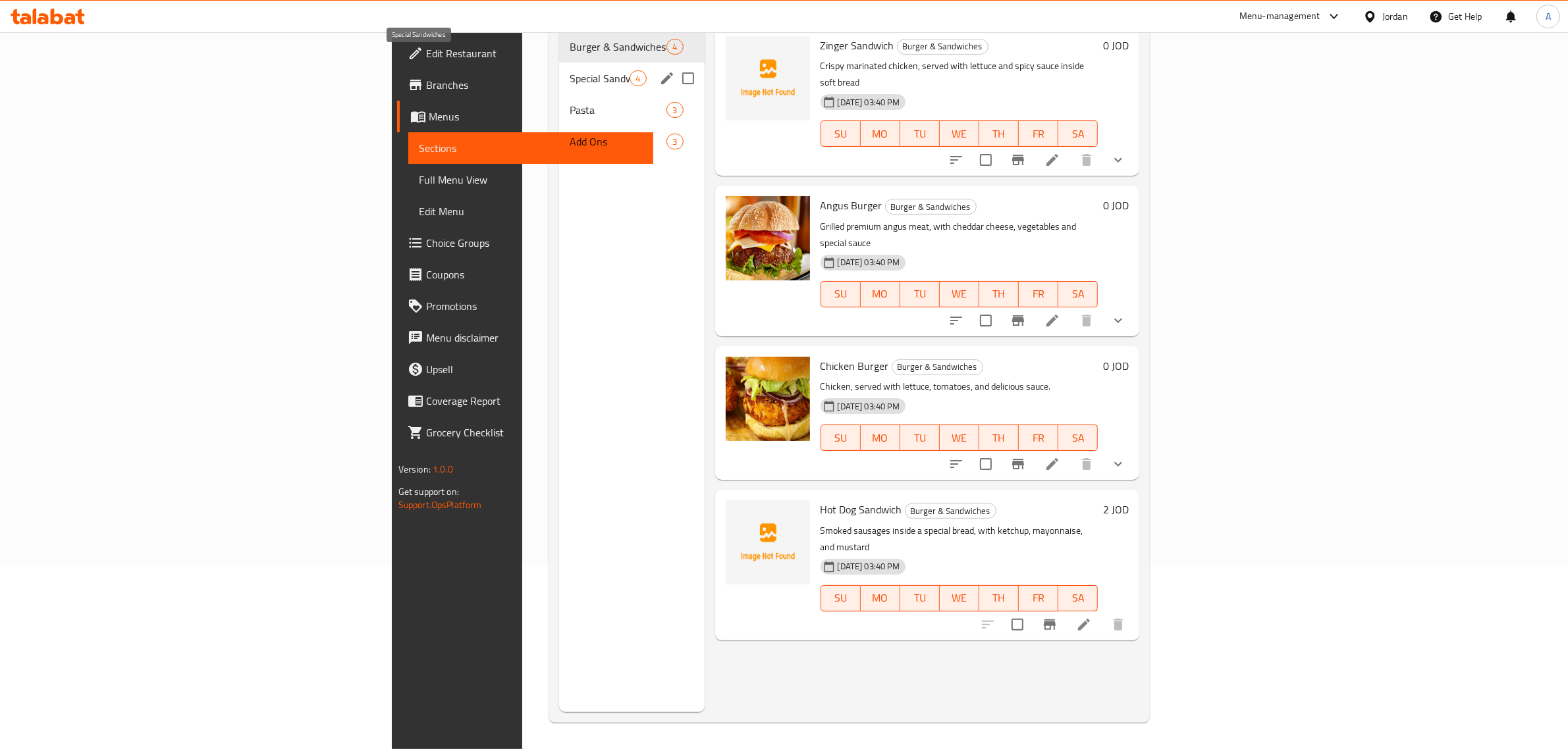
click at [570, 71] on span "Special Sandwiches" at bounding box center [600, 79] width 60 height 16
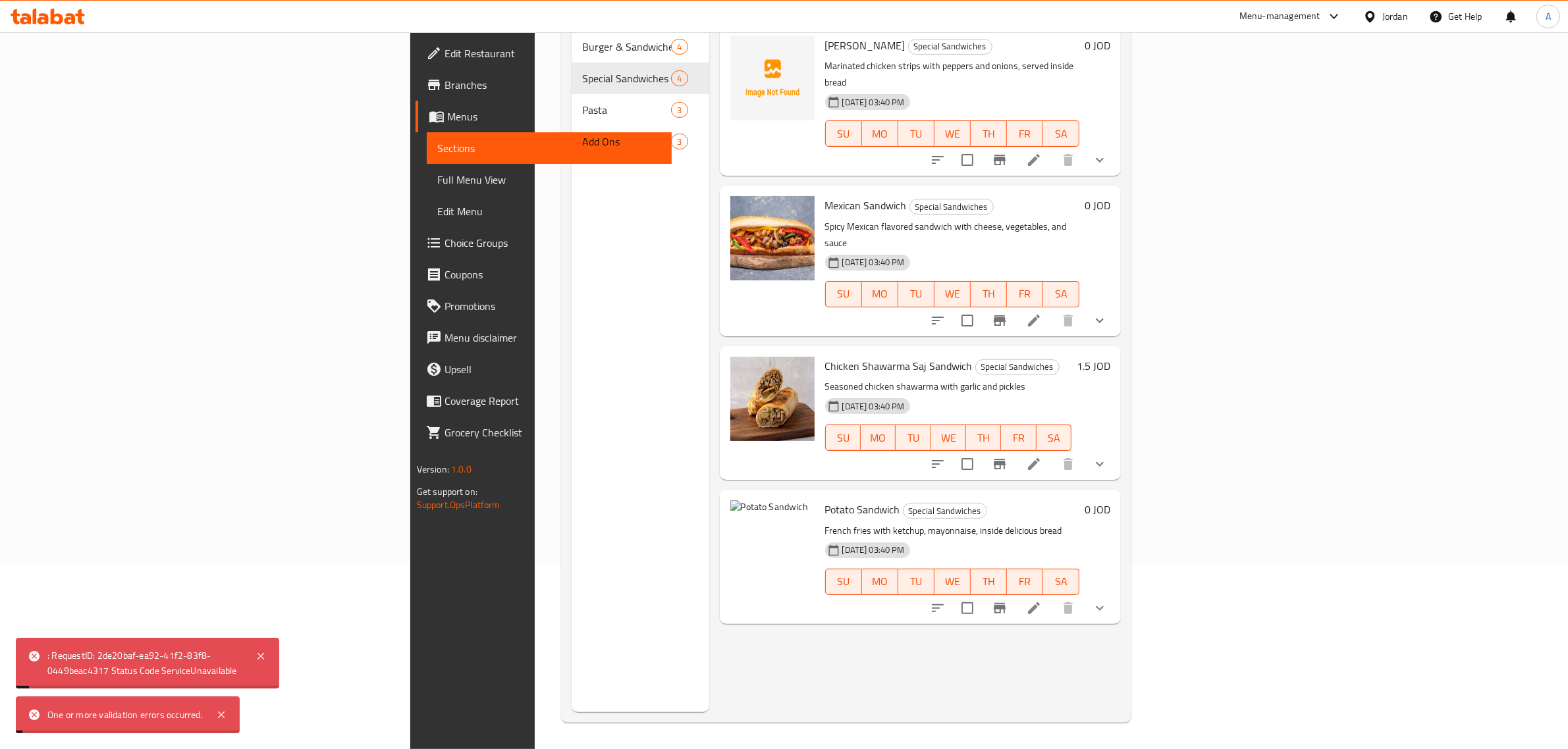
click at [825, 500] on span "Potato Sandwich" at bounding box center [863, 509] width 75 height 20
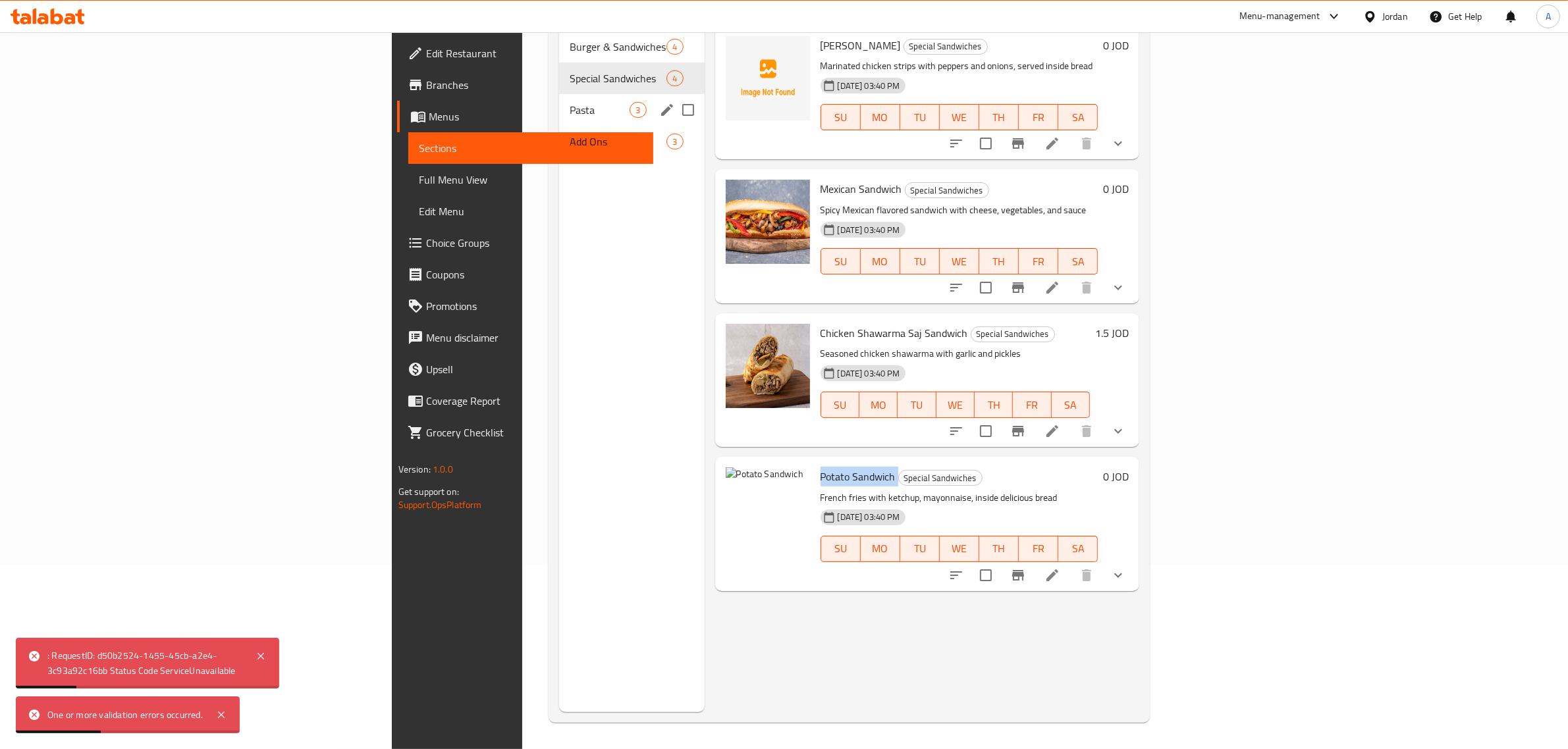
click at [559, 94] on div "Pasta 3" at bounding box center [631, 110] width 145 height 32
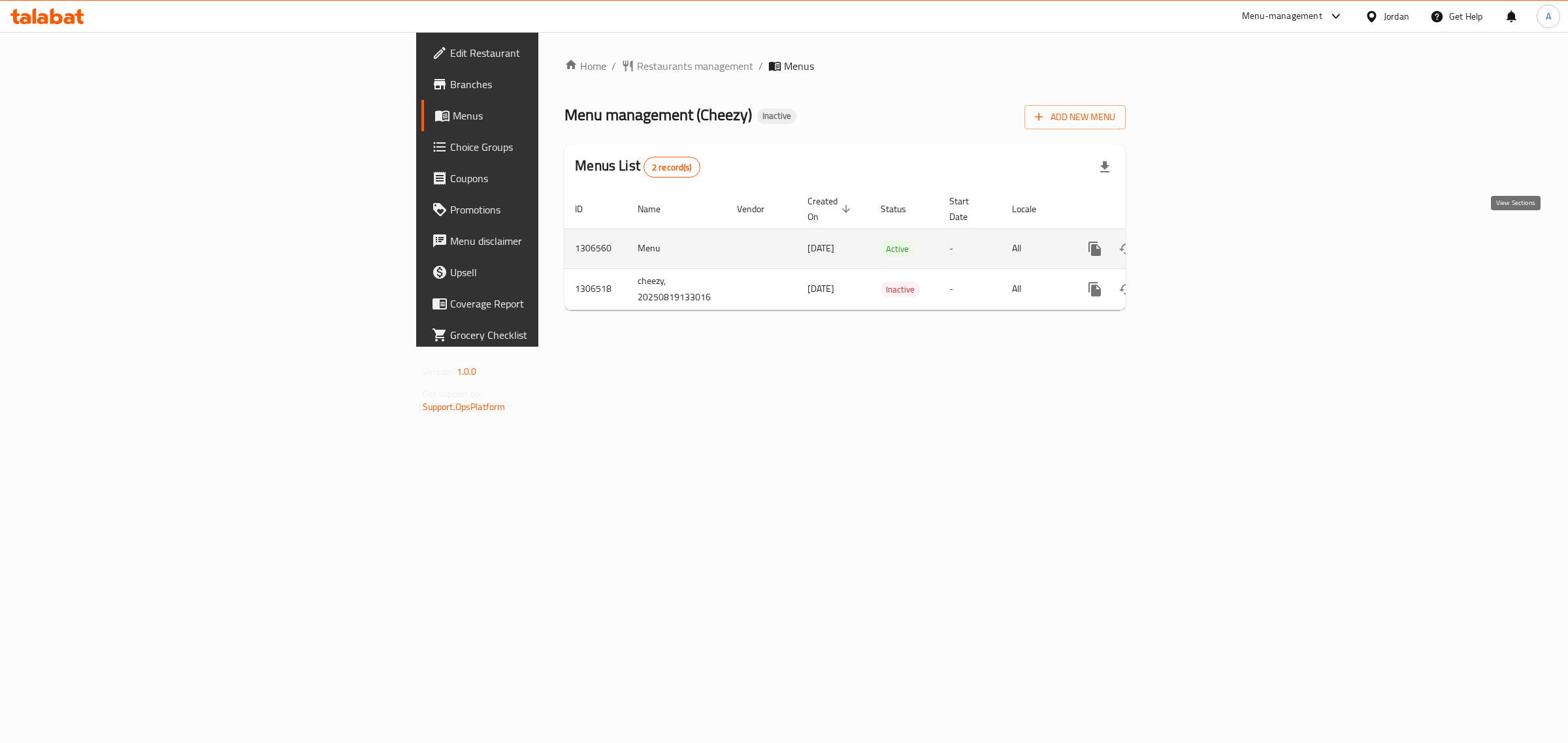
click at [1197, 241] on icon "enhanced table" at bounding box center [1189, 249] width 16 height 16
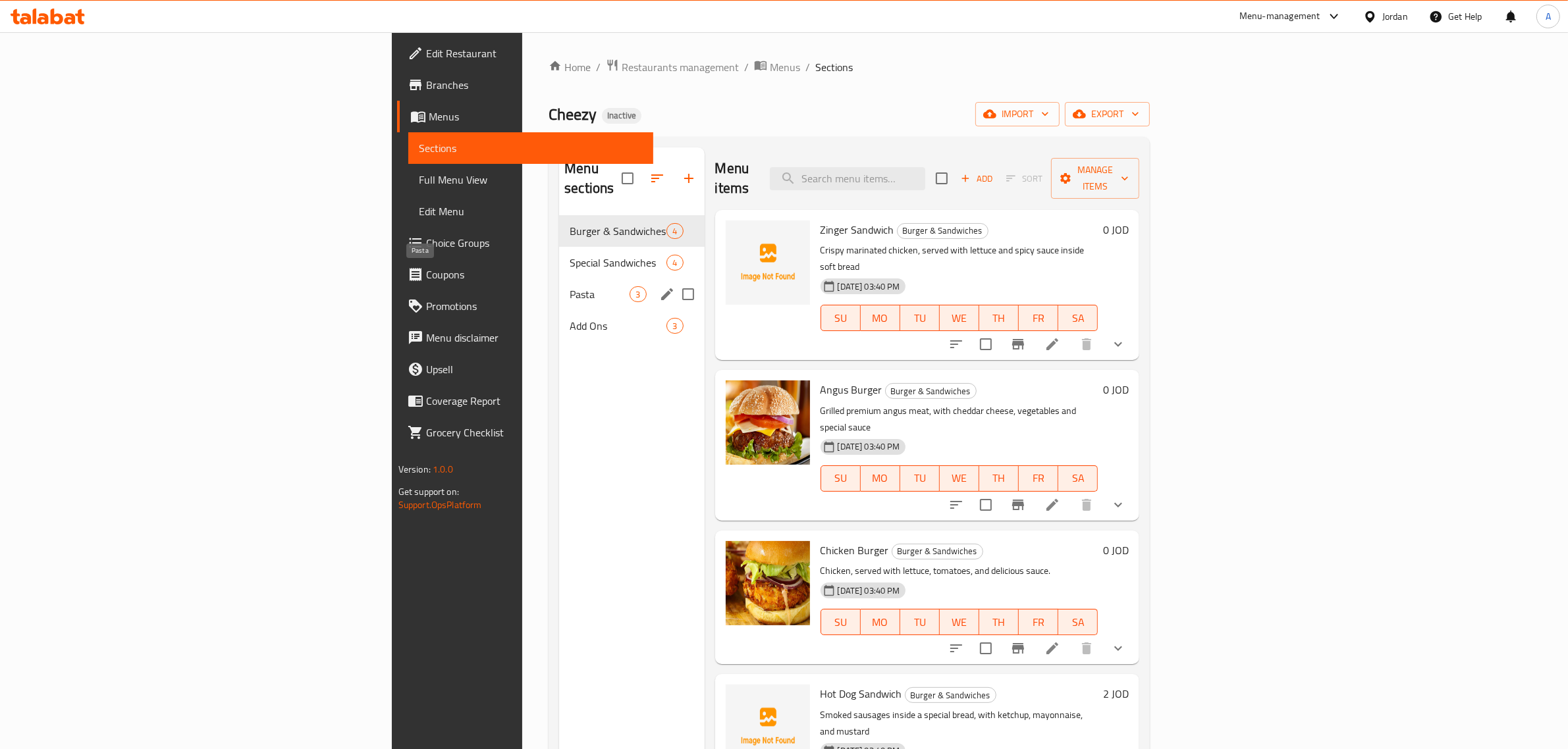
click at [570, 286] on span "Pasta" at bounding box center [600, 294] width 60 height 16
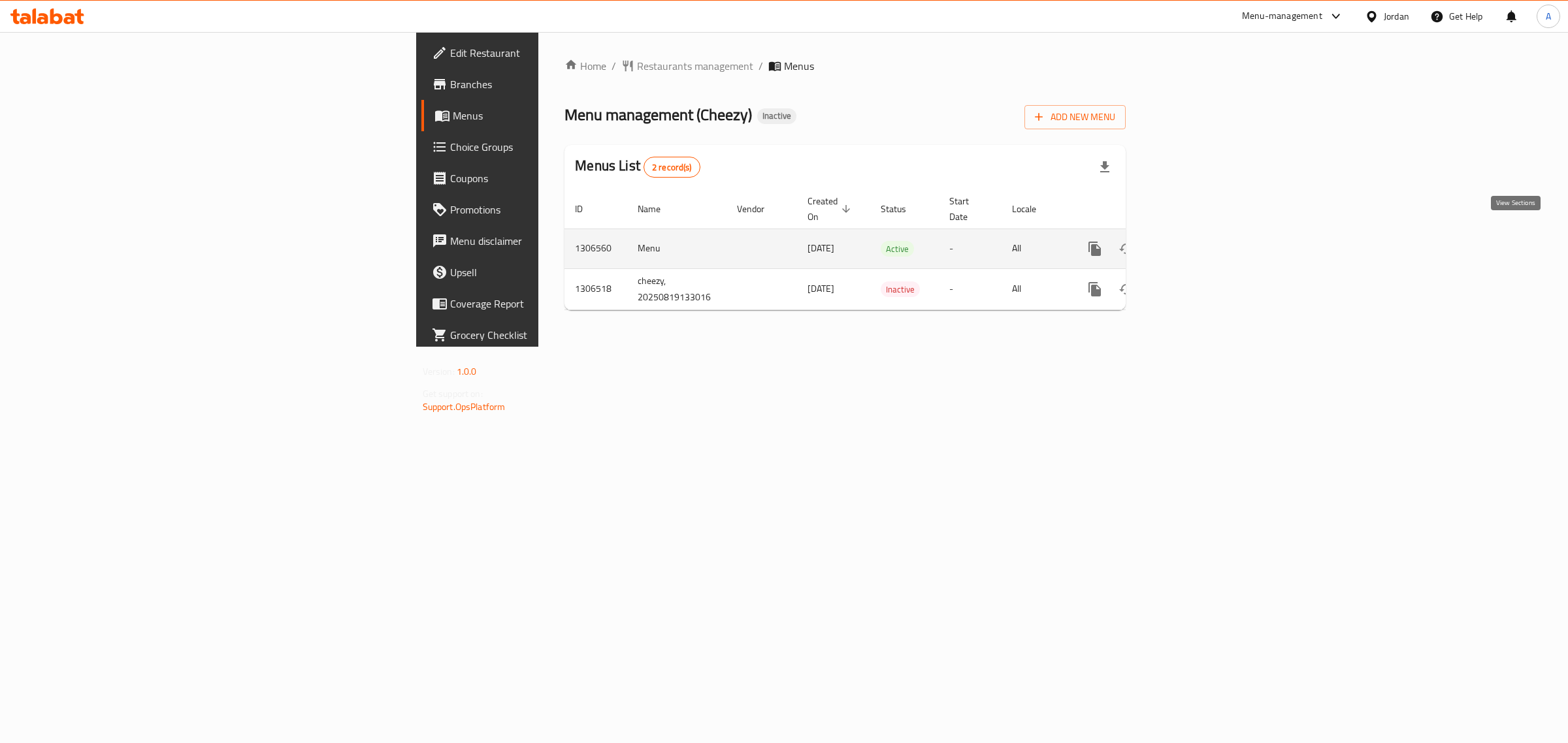
click at [1205, 233] on link "enhanced table" at bounding box center [1189, 249] width 32 height 31
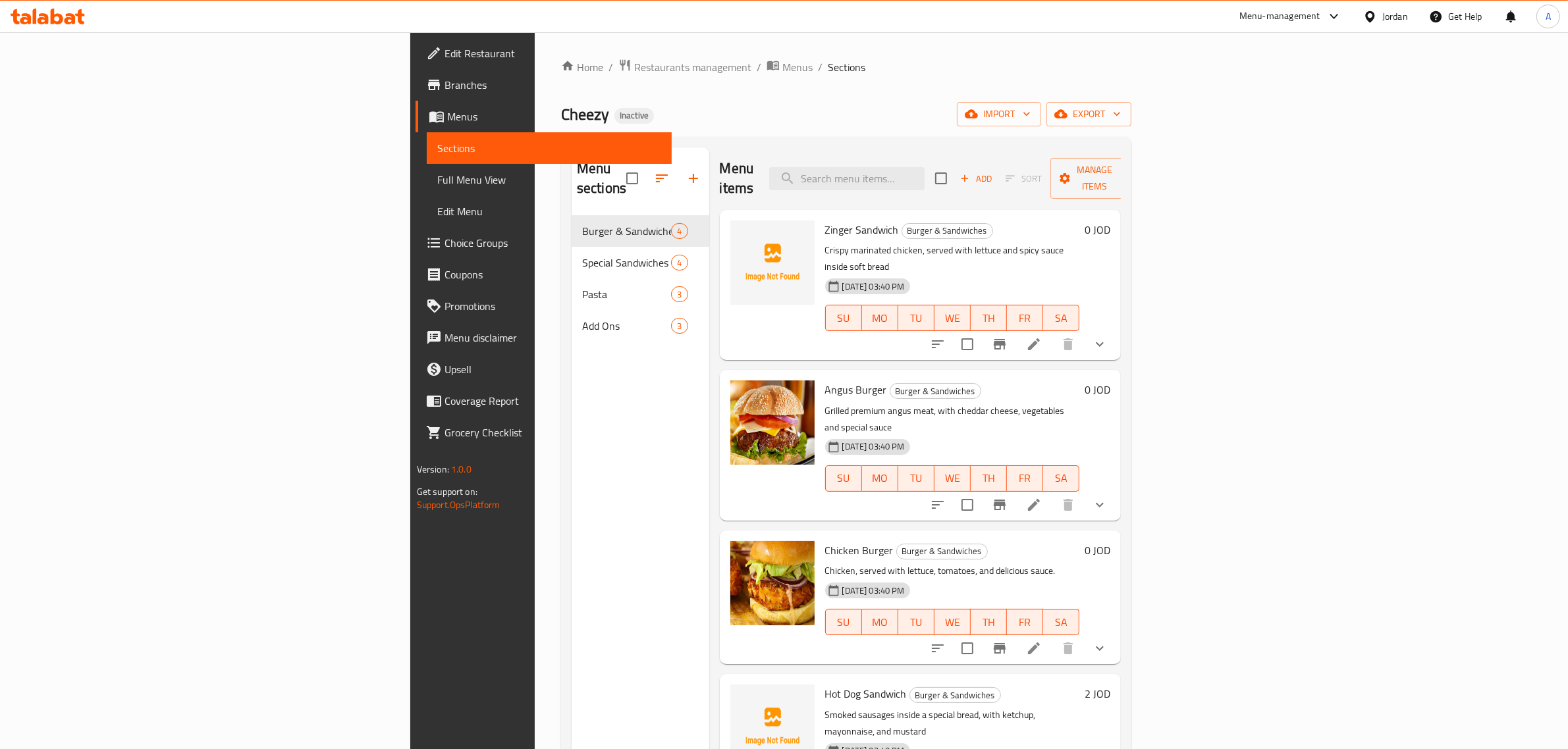
click at [815, 129] on div "Home / Restaurants management / Menus / Sections Cheezy Inactive import export …" at bounding box center [846, 483] width 571 height 849
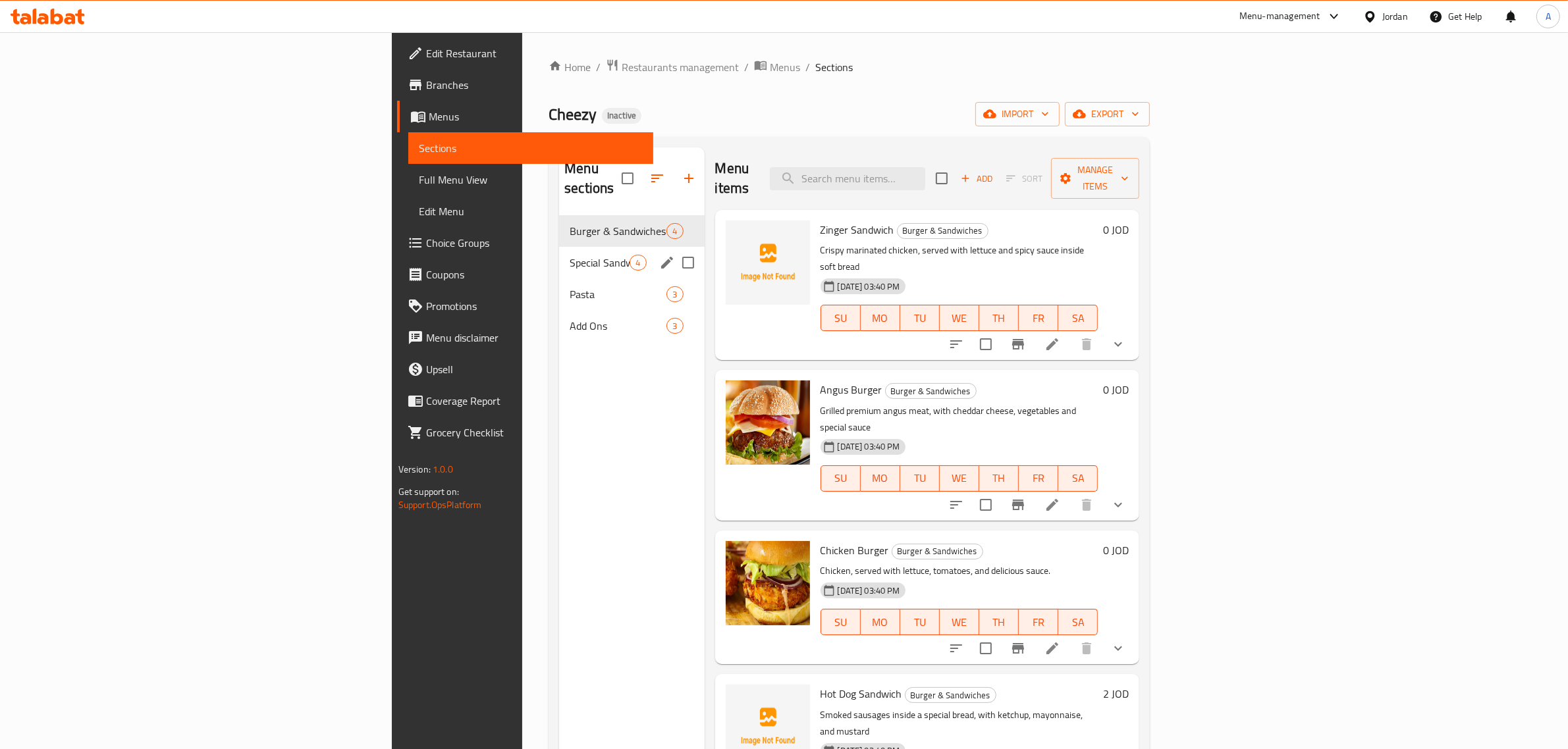
click at [559, 252] on div "Special Sandwiches 4" at bounding box center [631, 263] width 145 height 32
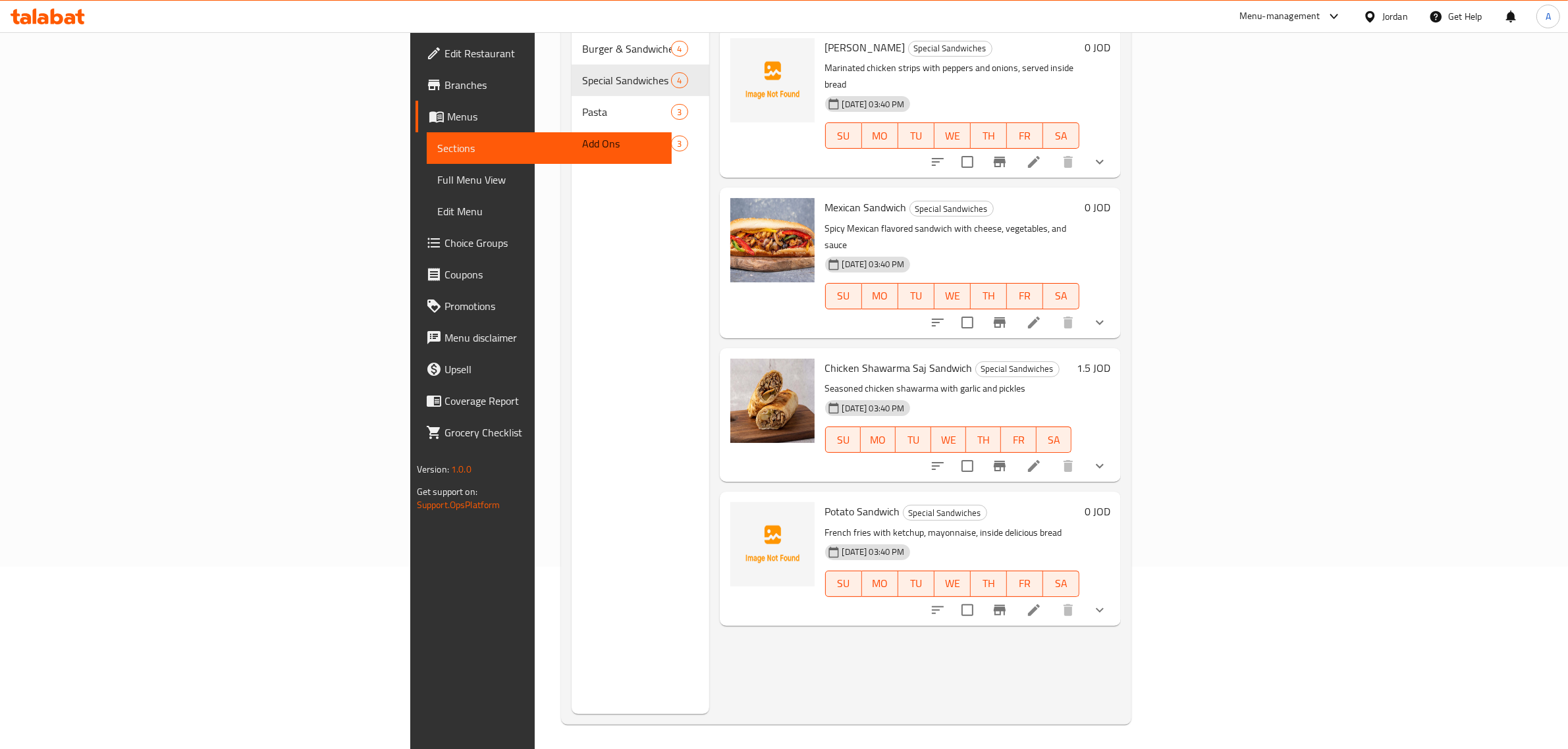
scroll to position [185, 0]
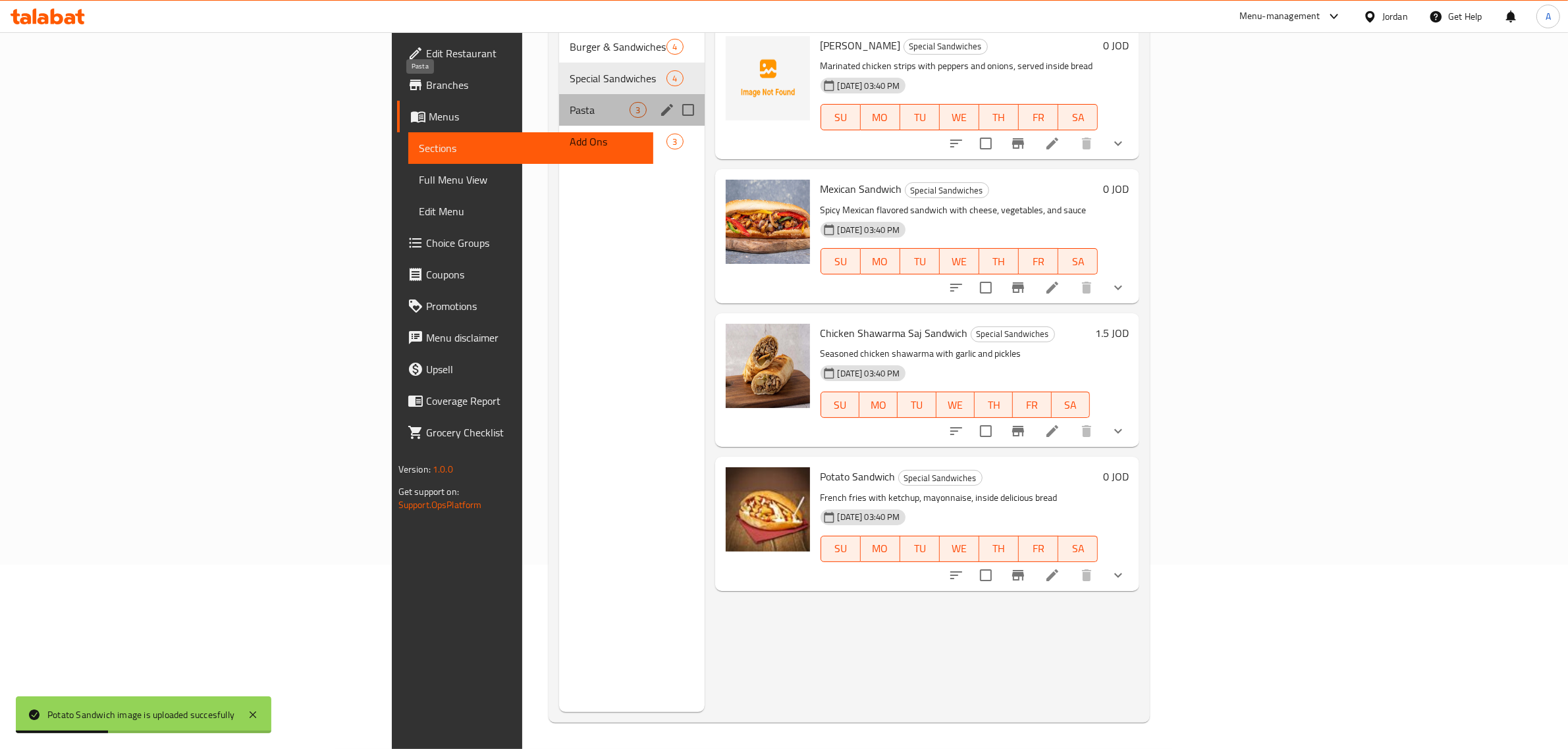
click at [570, 102] on span "Pasta" at bounding box center [600, 110] width 60 height 16
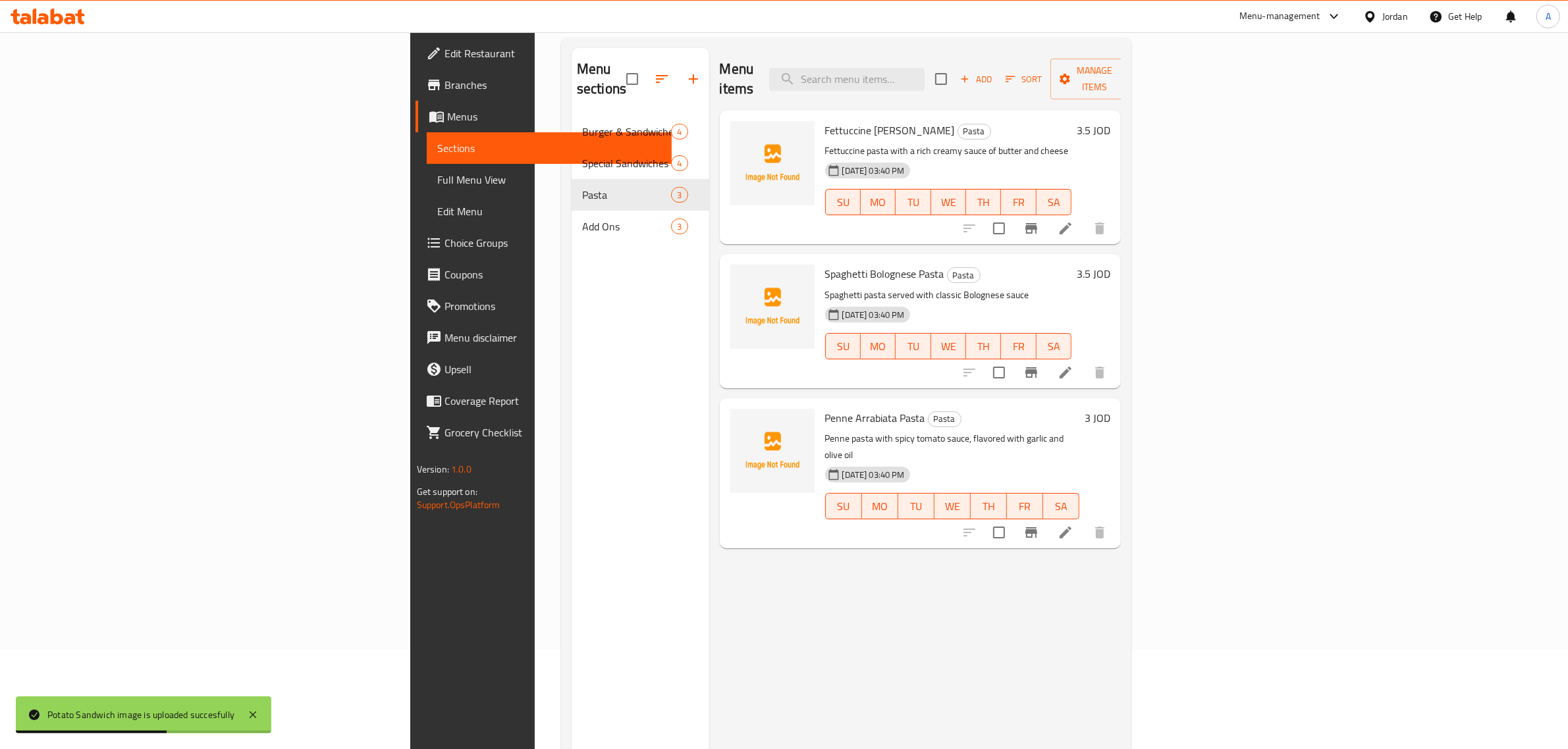
scroll to position [21, 0]
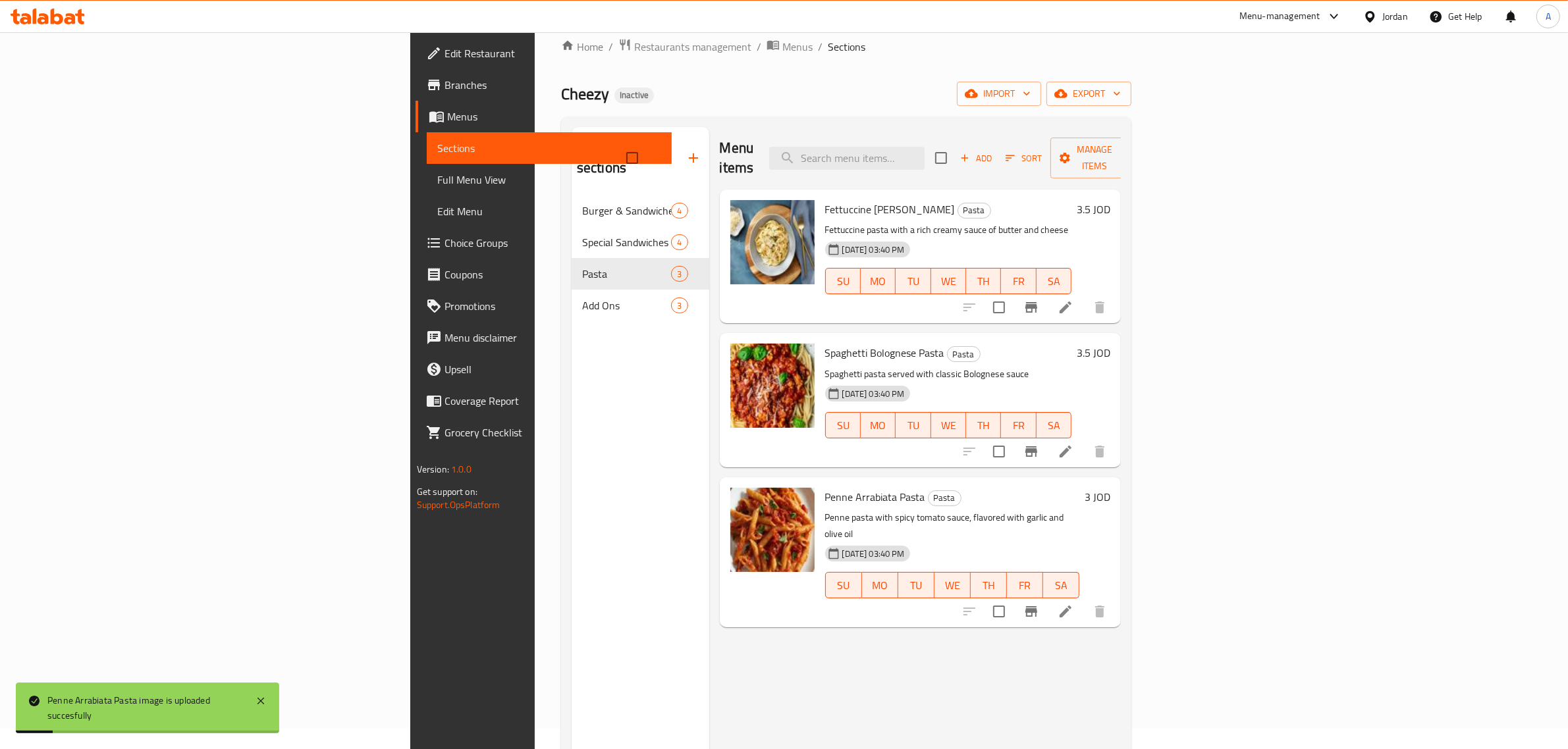
click at [582, 298] on span "Add Ons" at bounding box center [627, 305] width 89 height 16
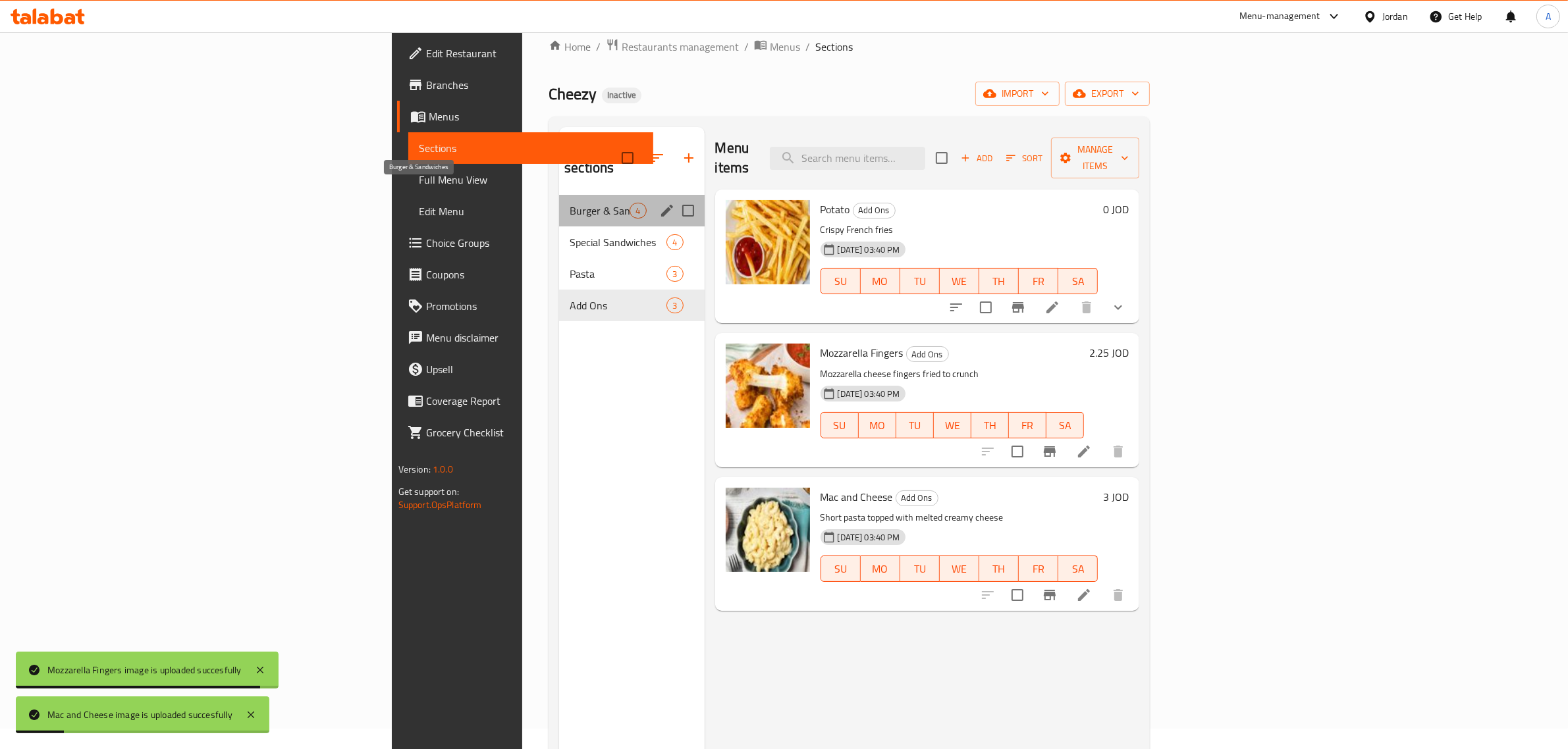
click at [570, 203] on span "Burger & Sandwiches" at bounding box center [600, 211] width 60 height 16
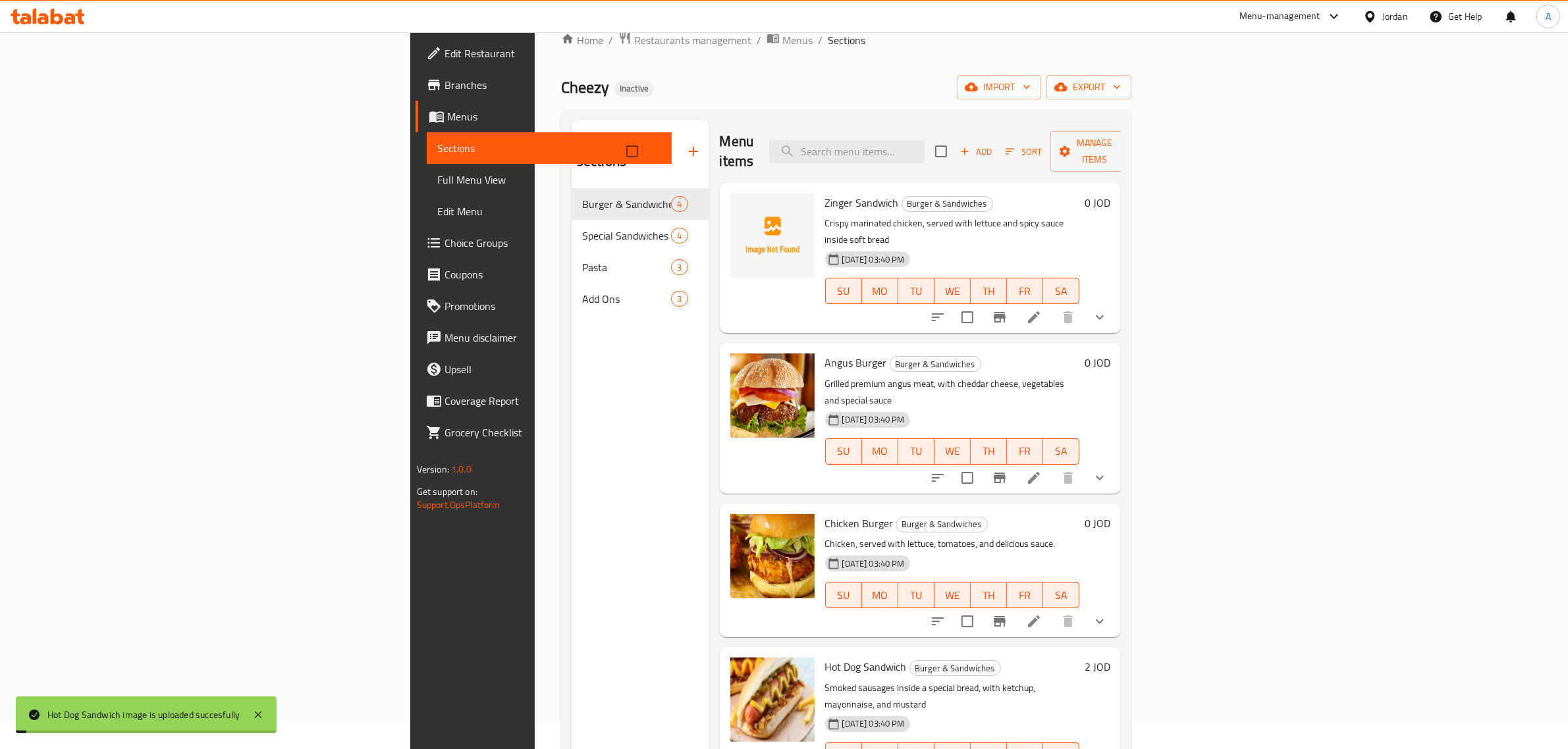
scroll to position [21, 0]
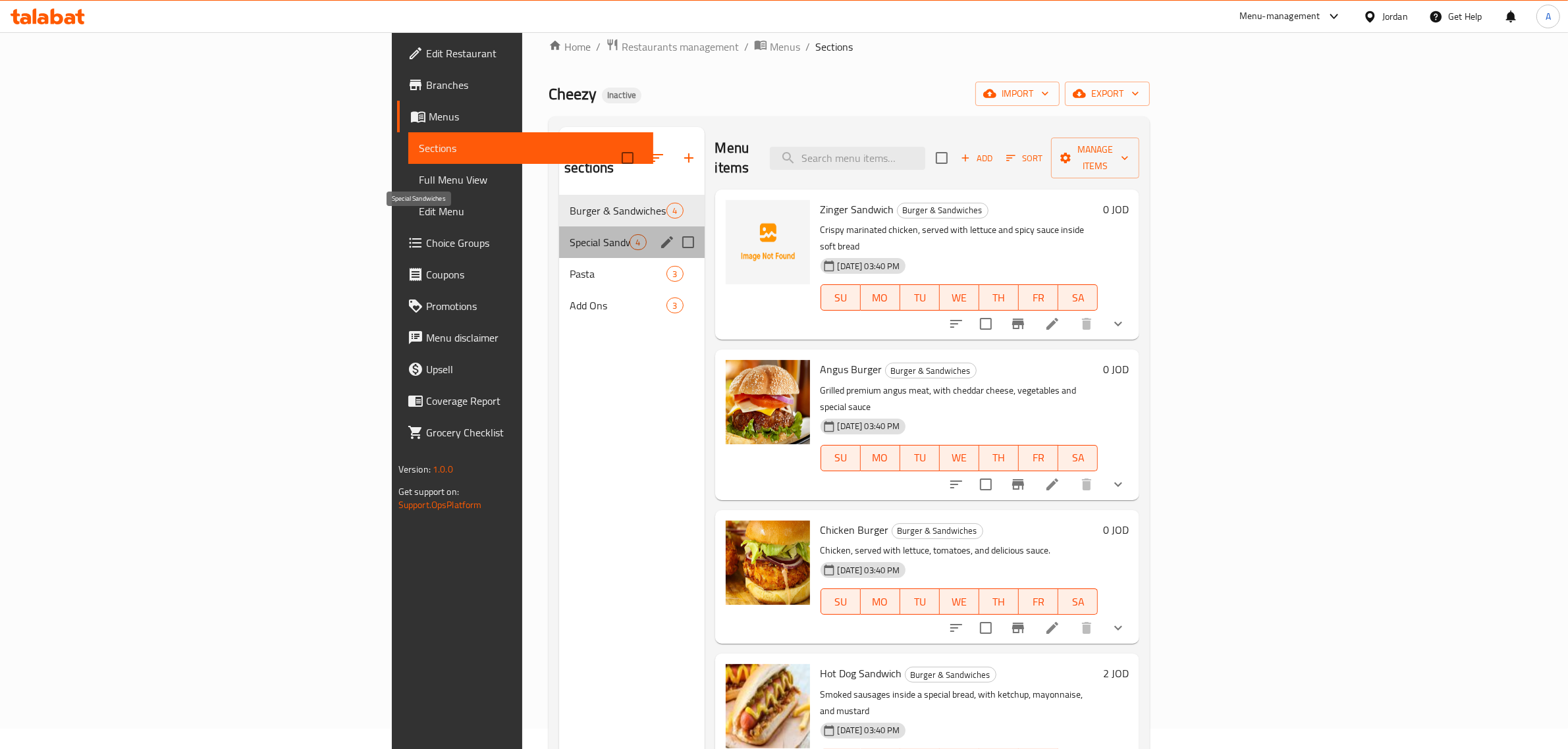
click at [570, 234] on span "Special Sandwiches" at bounding box center [600, 242] width 60 height 16
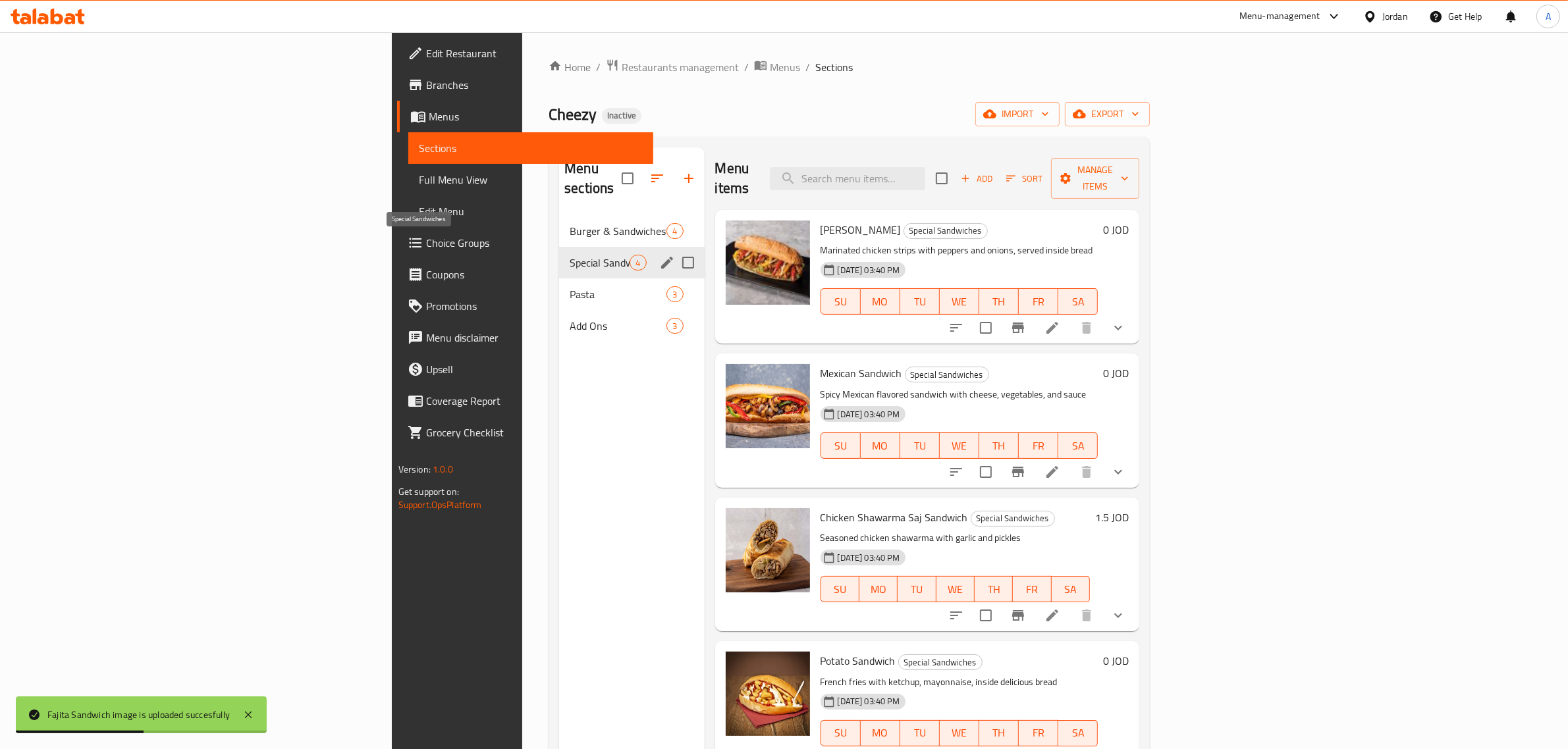
click at [559, 254] on div "Special Sandwiches 4" at bounding box center [631, 263] width 145 height 32
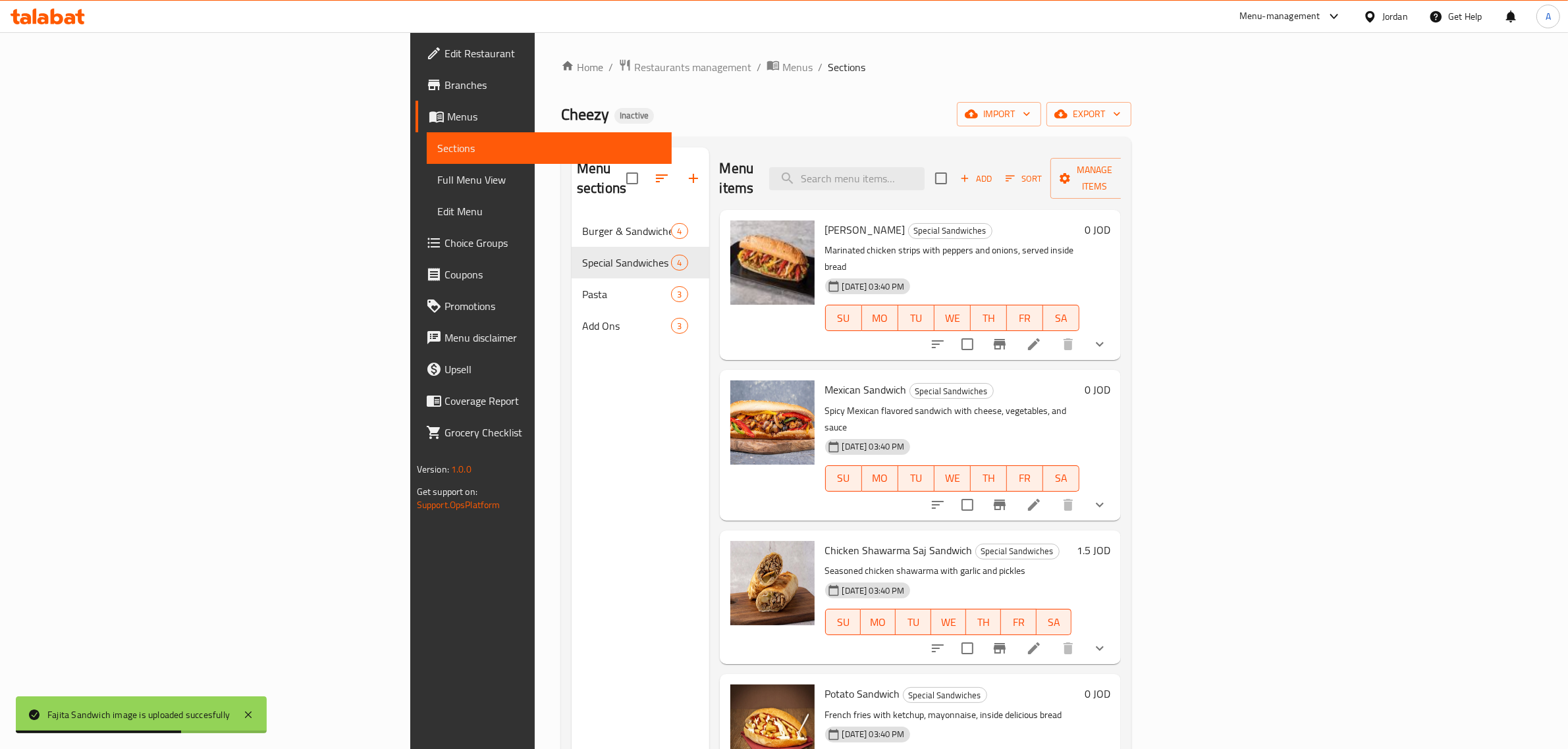
click at [571, 181] on div "Menu sections" at bounding box center [640, 179] width 137 height 63
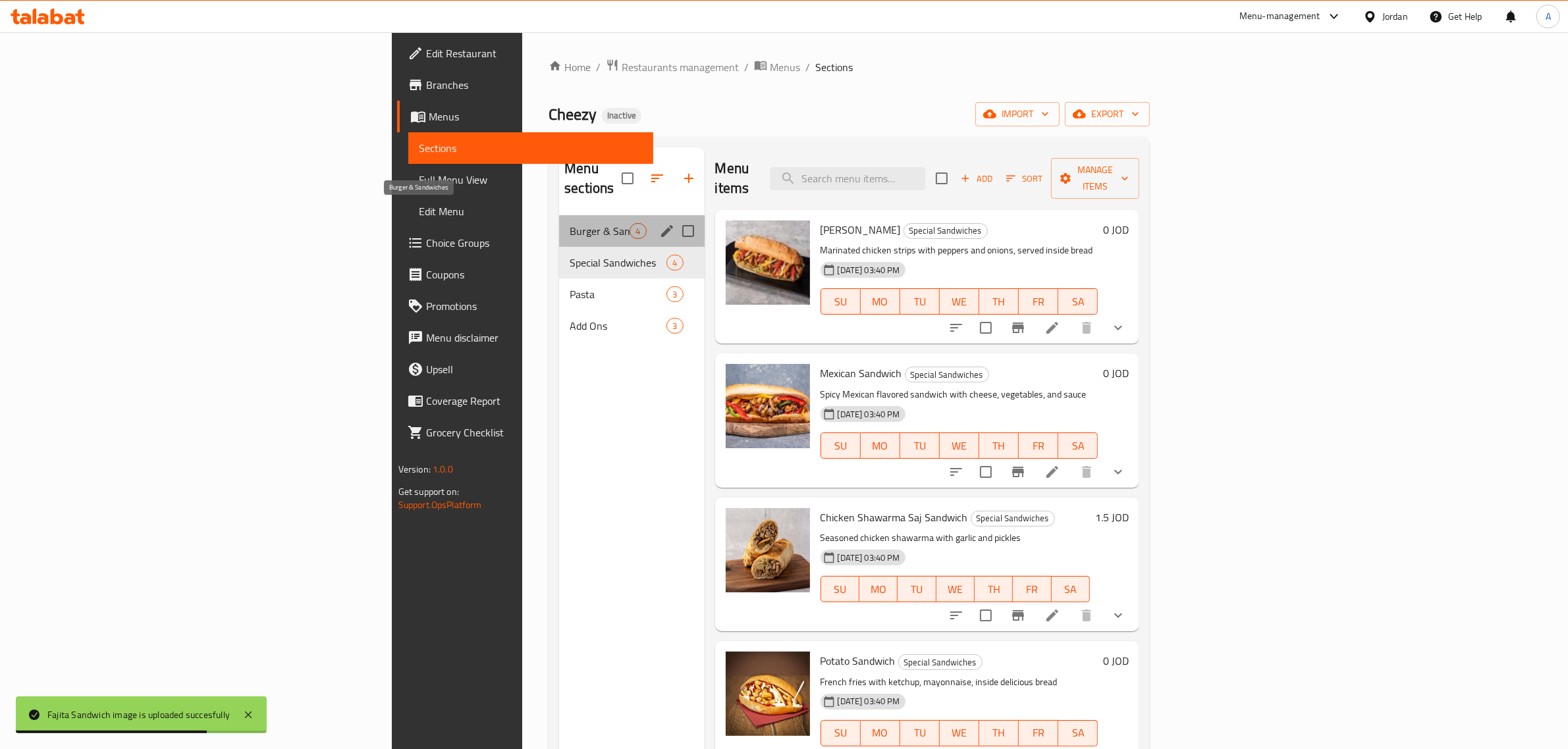
click at [570, 223] on span "Burger & Sandwiches" at bounding box center [600, 231] width 60 height 16
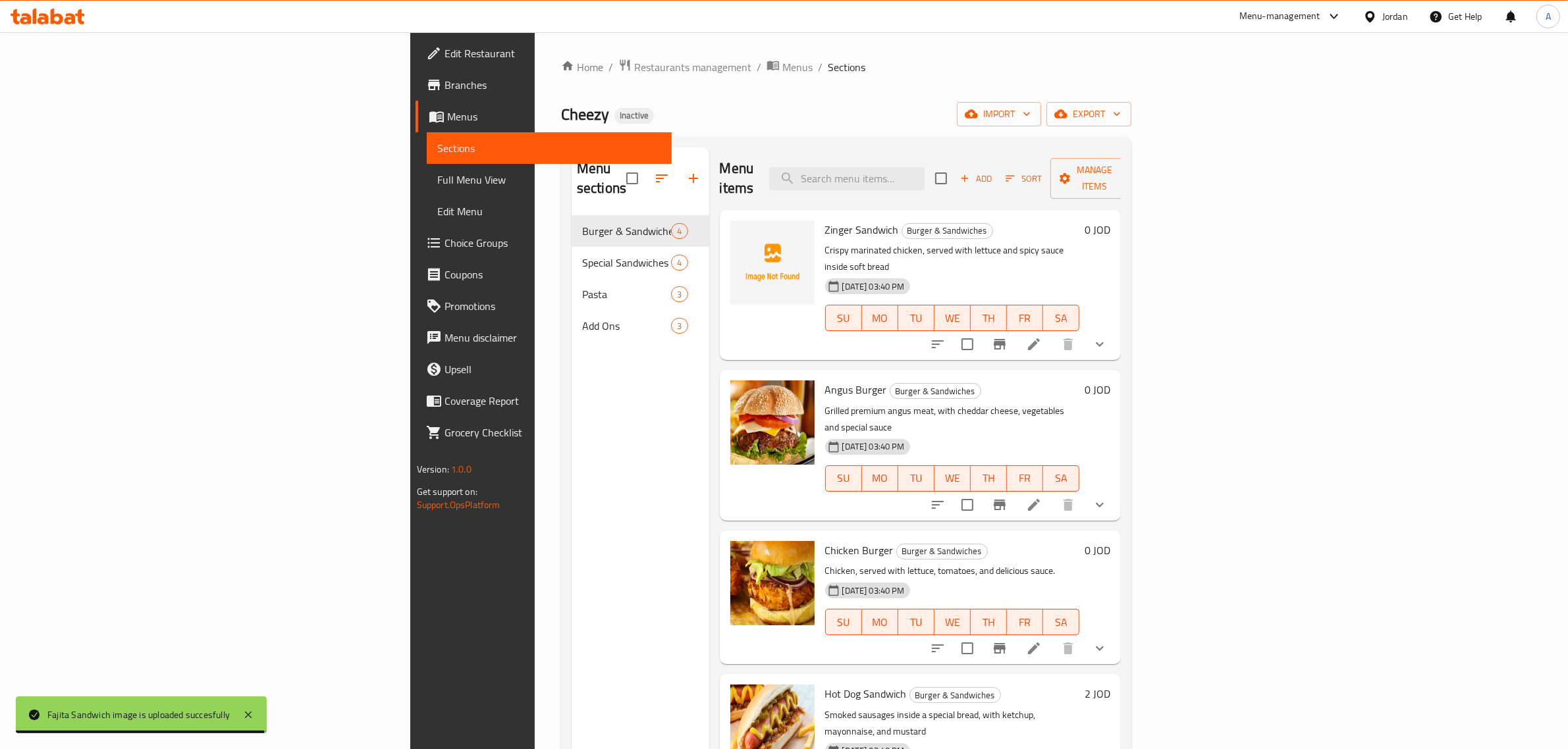
click at [437, 176] on span "Full Menu View" at bounding box center [549, 180] width 225 height 16
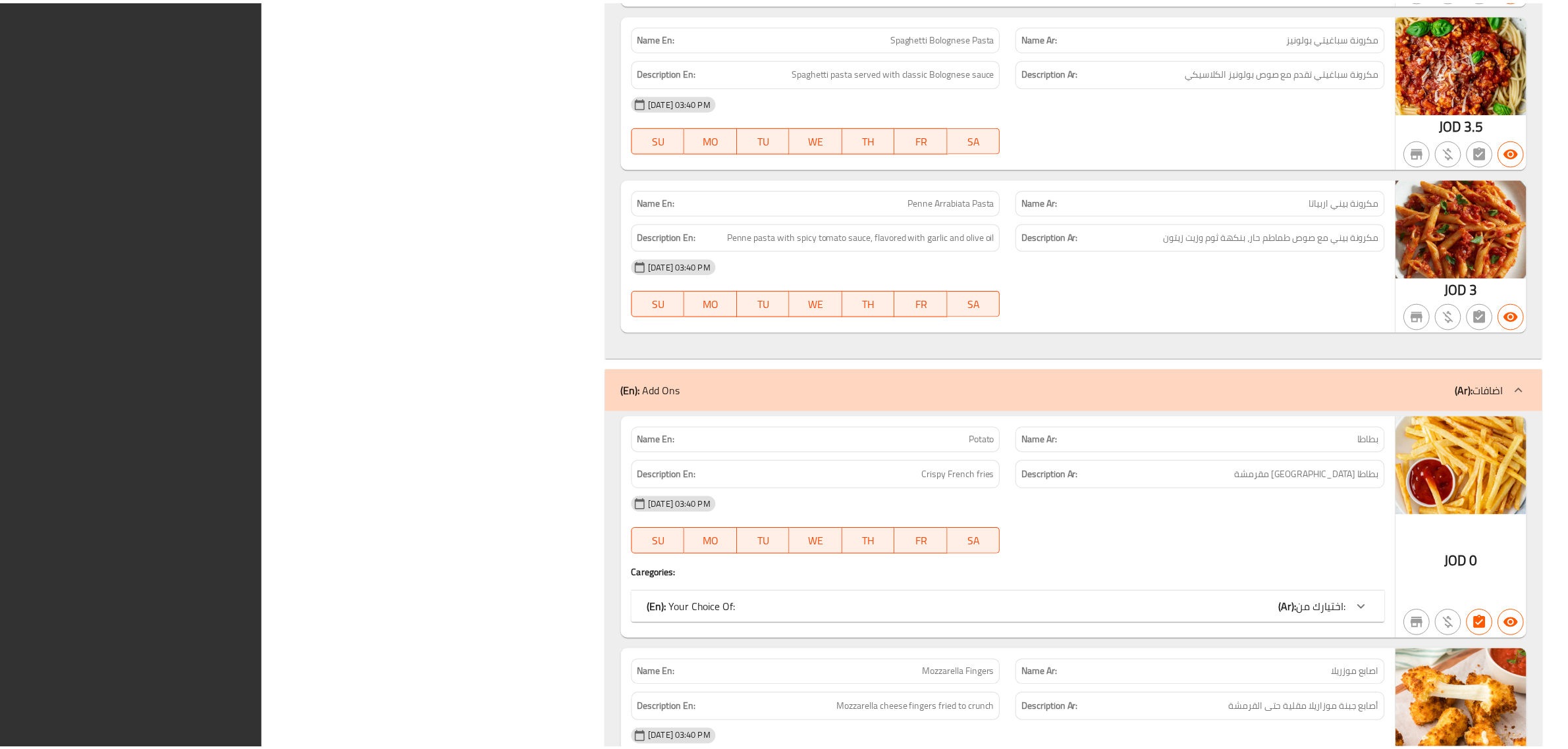
scroll to position [2744, 0]
